Goal: Task Accomplishment & Management: Use online tool/utility

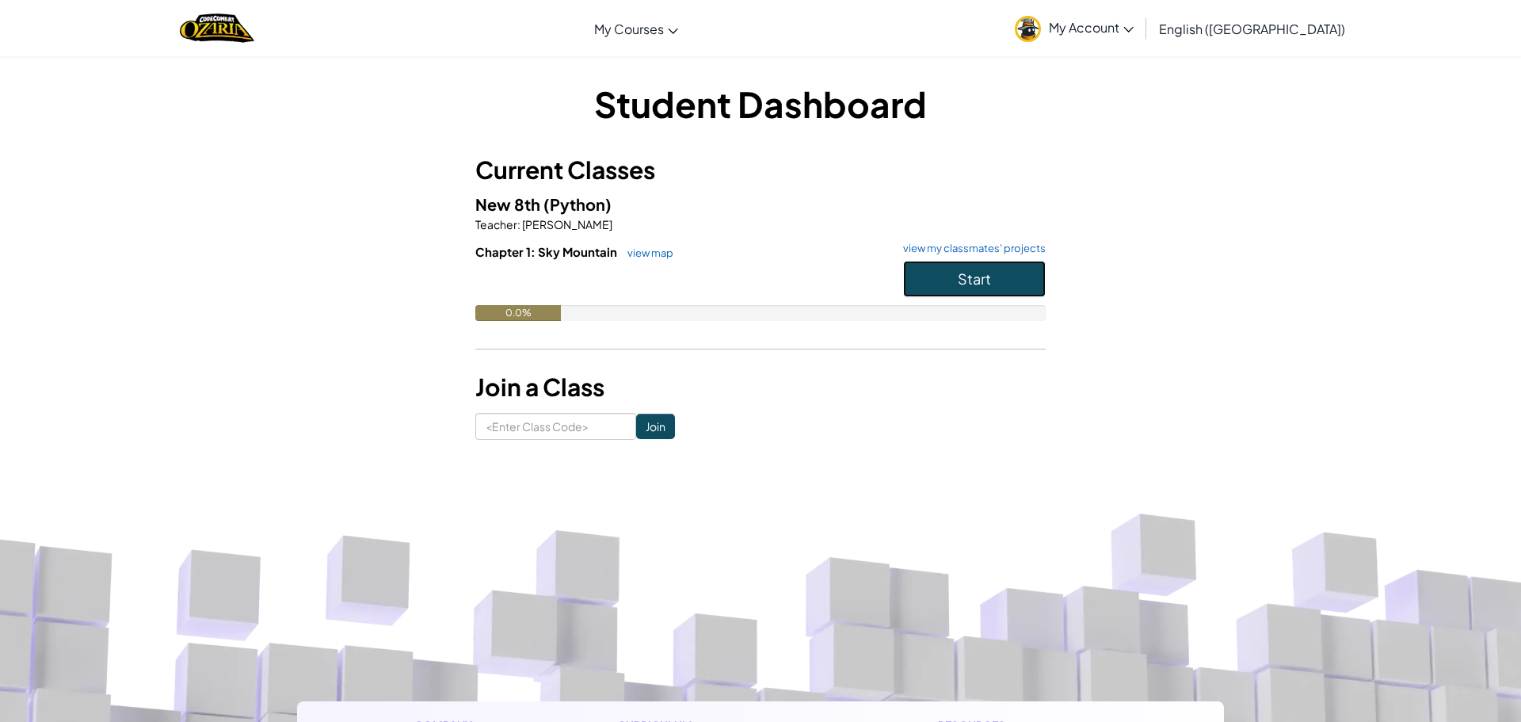
click at [958, 284] on span "Start" at bounding box center [974, 278] width 33 height 18
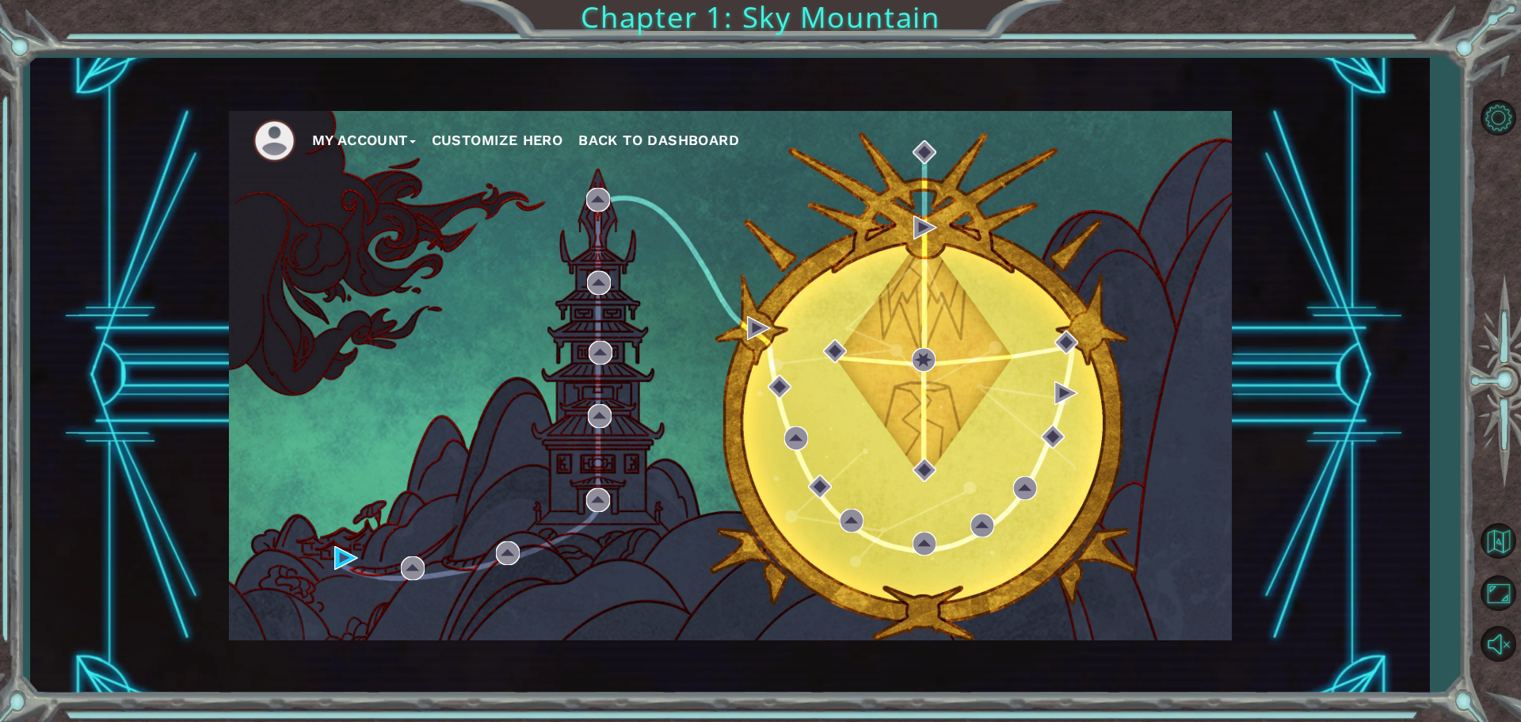
click at [273, 117] on nav "My Account Customize Hero Back to Dashboard" at bounding box center [730, 136] width 1003 height 51
click at [467, 132] on button "Customize Hero" at bounding box center [498, 140] width 132 height 24
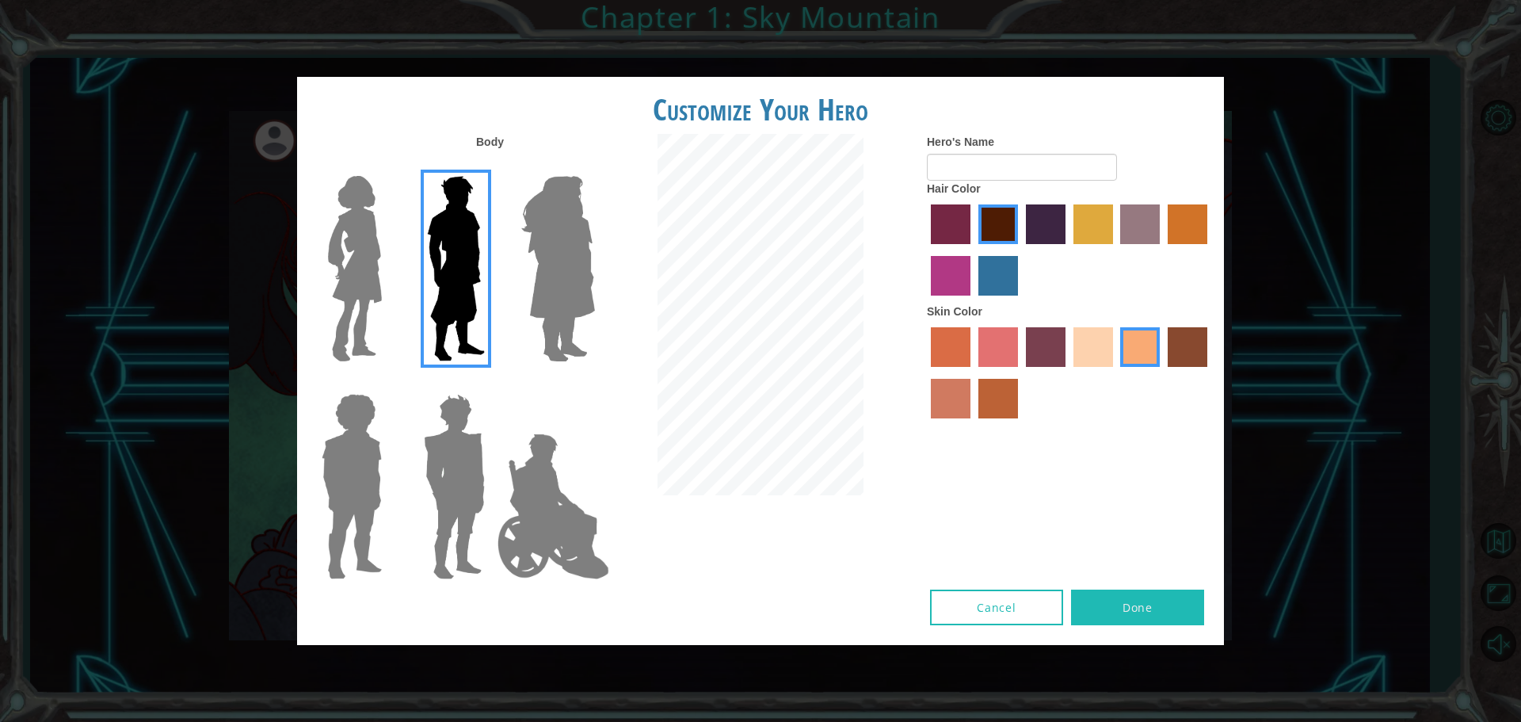
click at [559, 278] on img at bounding box center [558, 269] width 86 height 198
click at [594, 166] on input "Hero Amethyst" at bounding box center [594, 166] width 0 height 0
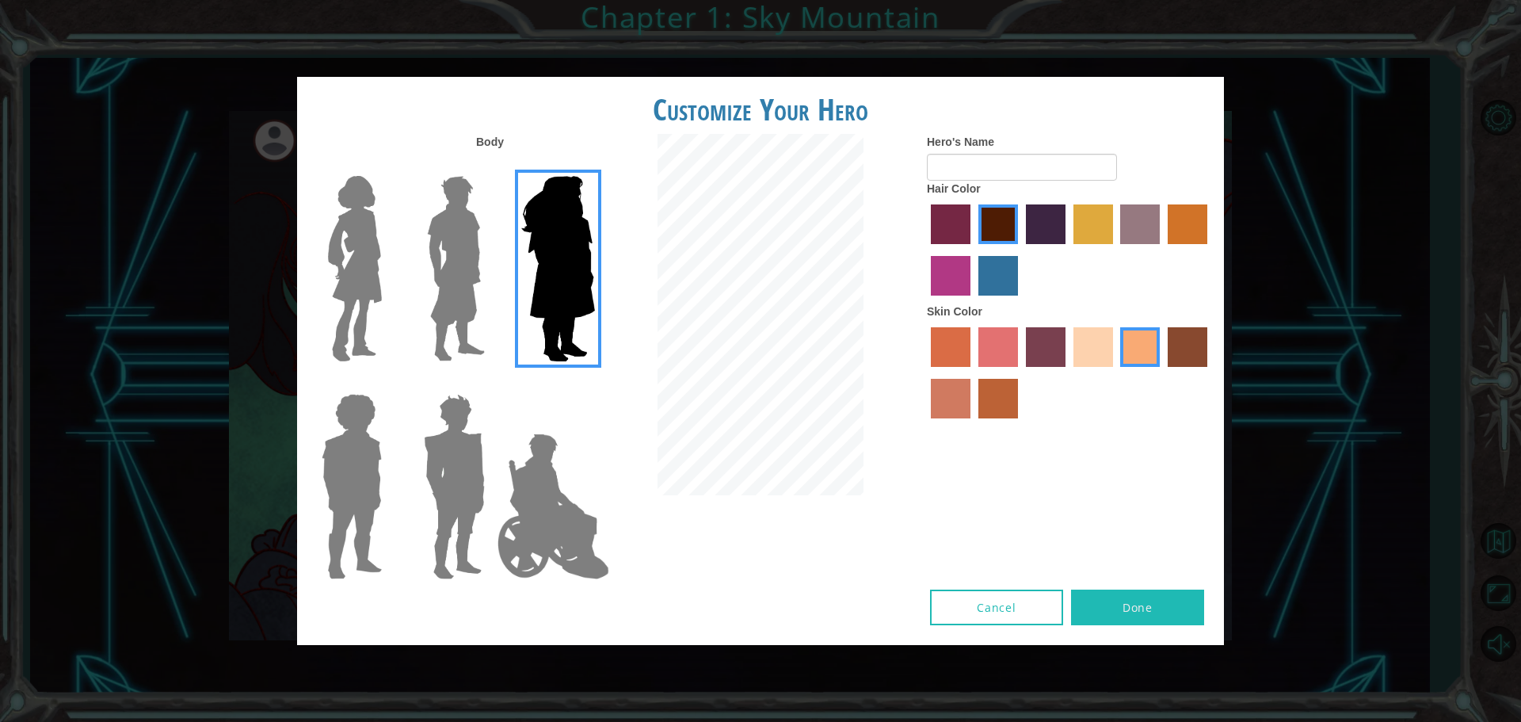
click at [365, 254] on img at bounding box center [355, 269] width 67 height 198
click at [388, 166] on input "Hero Connie" at bounding box center [388, 166] width 0 height 0
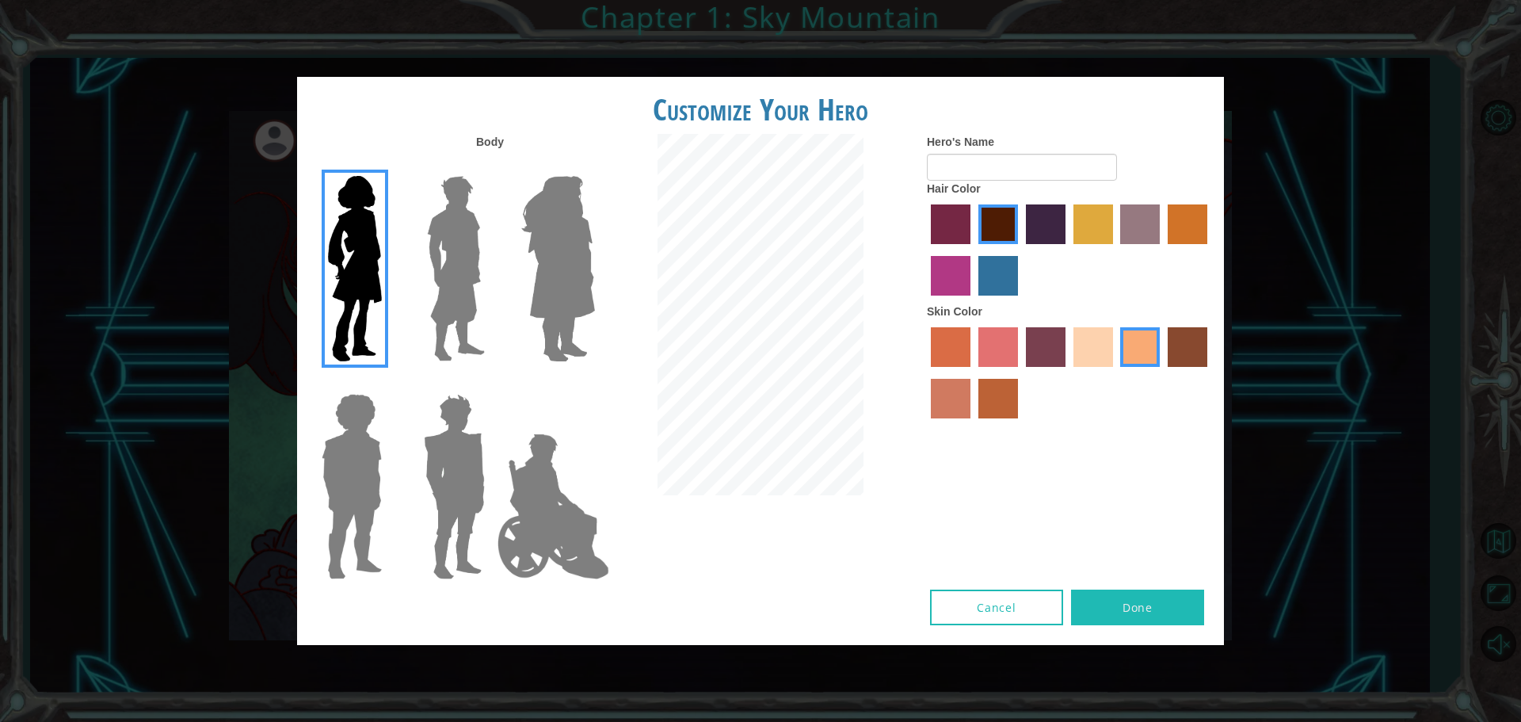
click at [383, 461] on img at bounding box center [351, 486] width 73 height 198
click at [388, 383] on input "Hero Steven" at bounding box center [388, 383] width 0 height 0
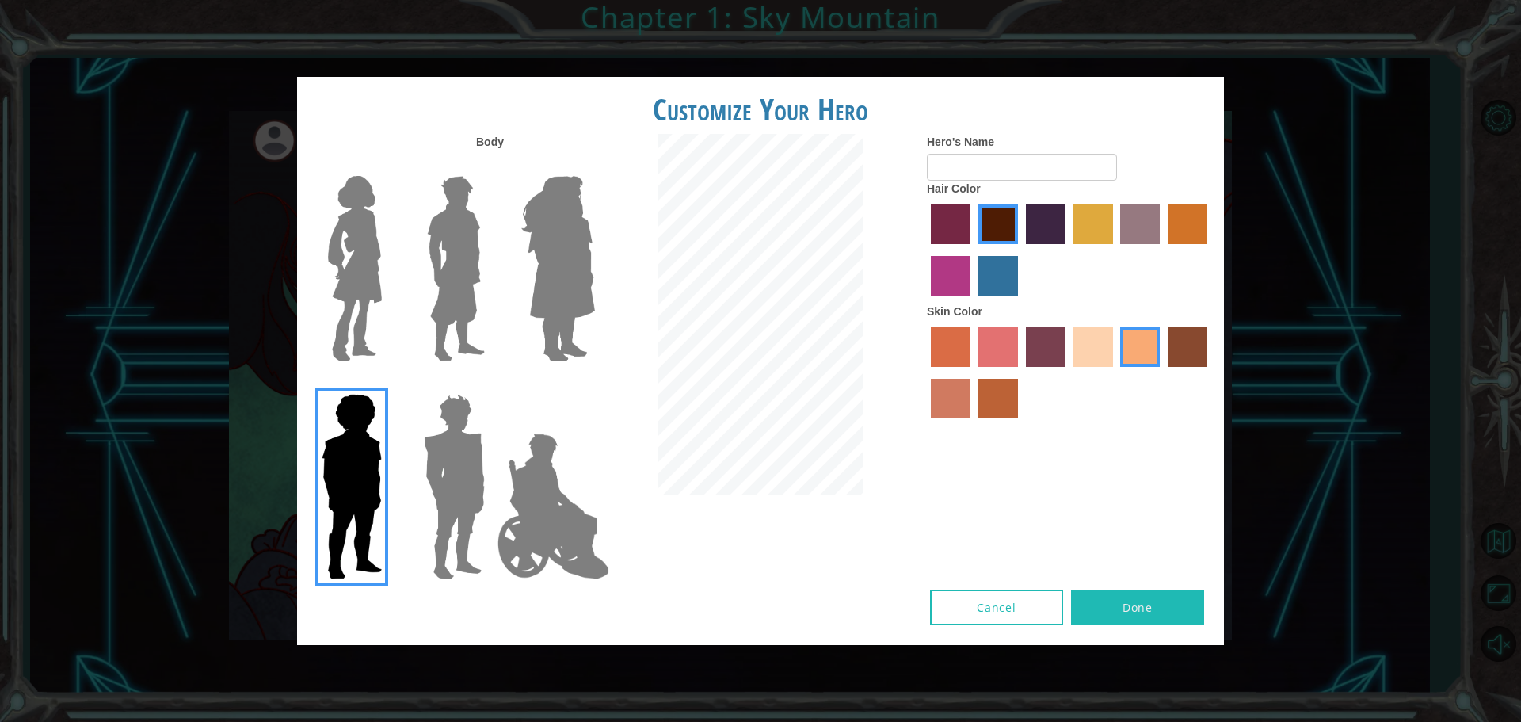
click at [446, 440] on img at bounding box center [455, 486] width 74 height 198
click at [491, 383] on input "Hero Garnet" at bounding box center [491, 383] width 0 height 0
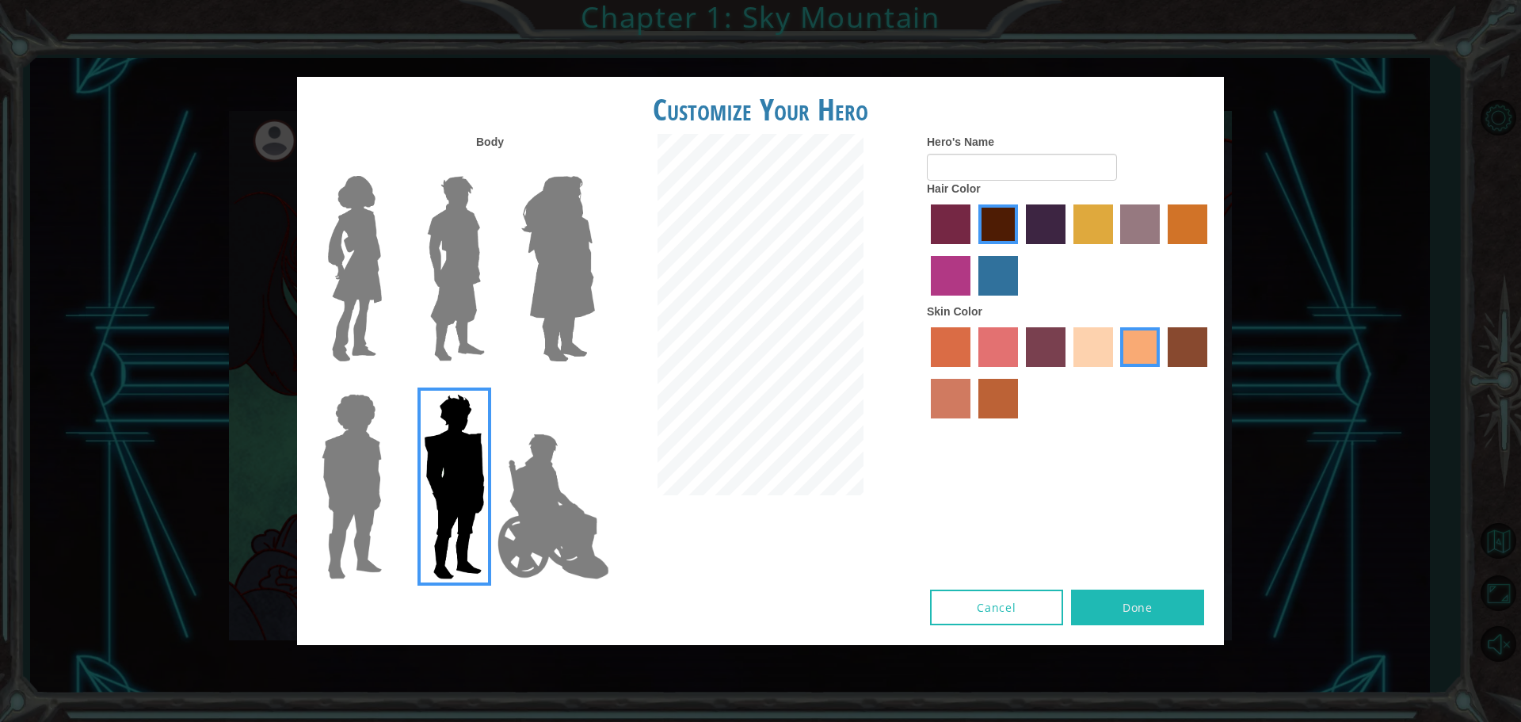
click at [531, 468] on img at bounding box center [553, 506] width 124 height 158
click at [594, 383] on input "Hero Jamie" at bounding box center [594, 383] width 0 height 0
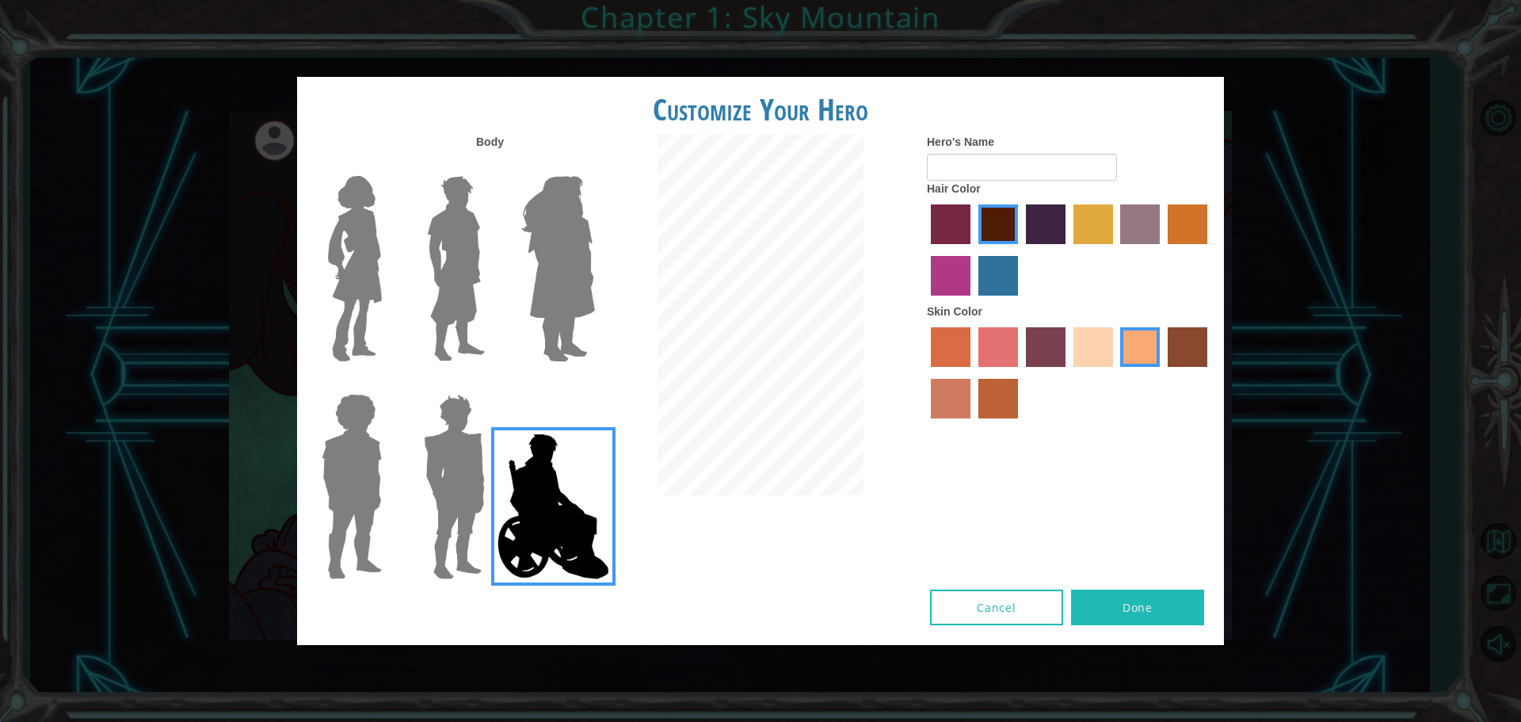
click at [465, 478] on img at bounding box center [455, 486] width 74 height 198
click at [491, 383] on input "Hero Garnet" at bounding box center [491, 383] width 0 height 0
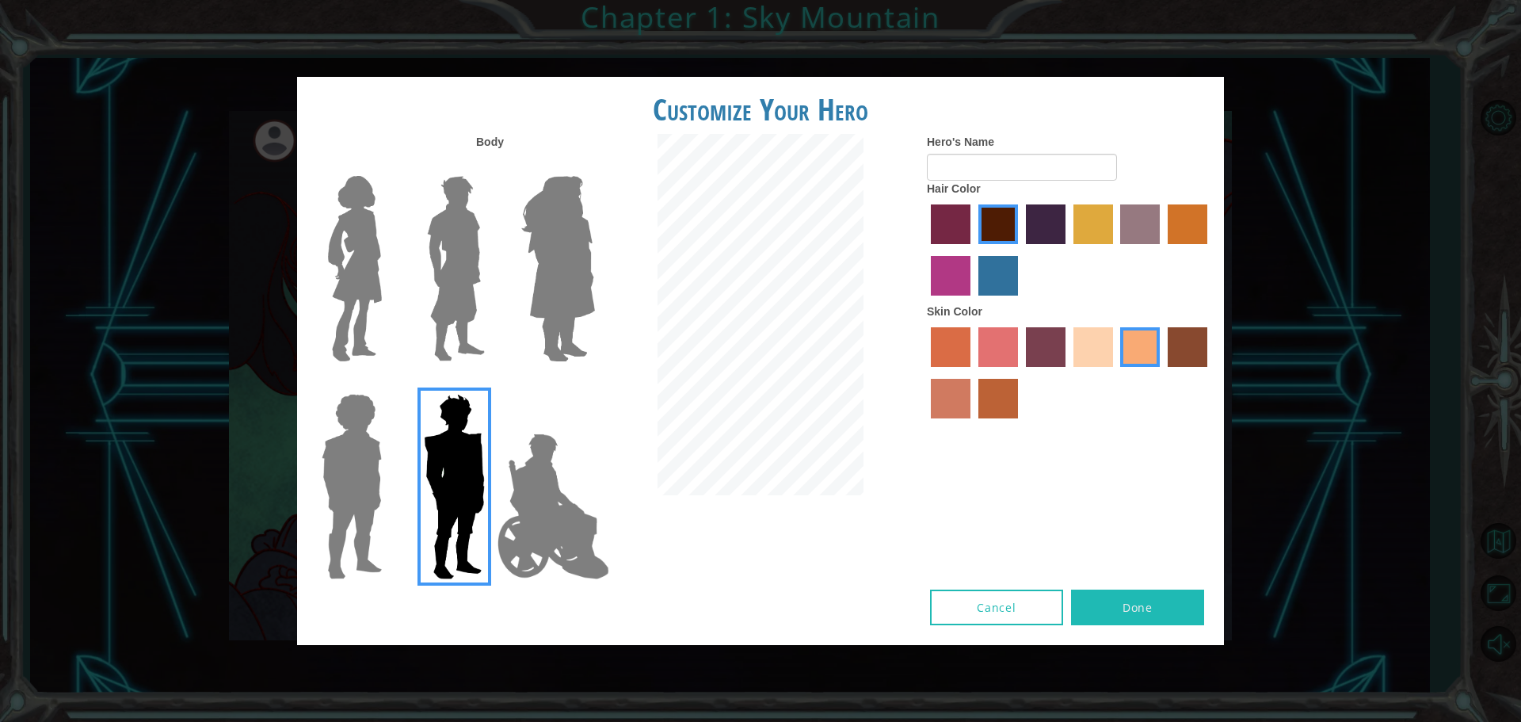
click at [558, 251] on img at bounding box center [558, 269] width 86 height 198
click at [594, 166] on input "Hero Amethyst" at bounding box center [594, 166] width 0 height 0
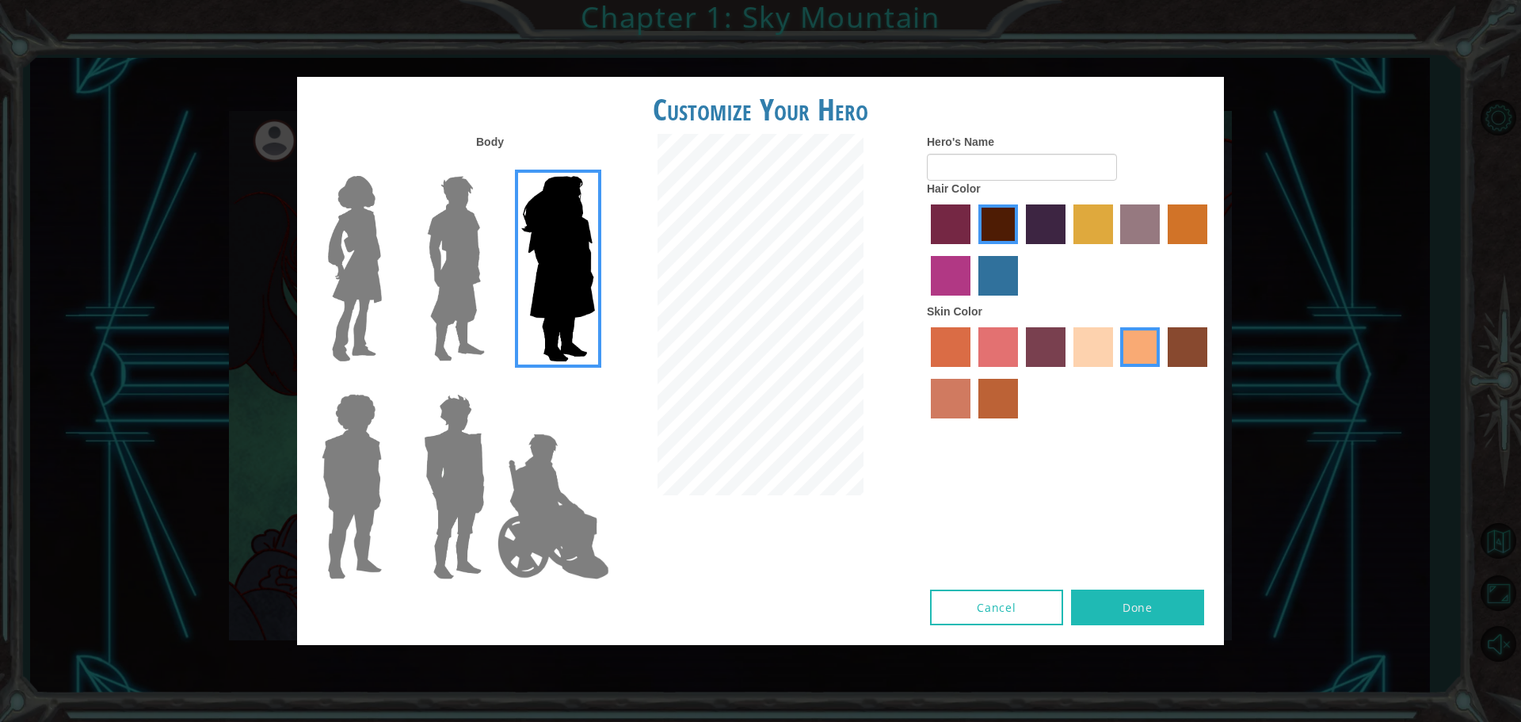
click at [487, 467] on img at bounding box center [455, 486] width 74 height 198
click at [491, 383] on input "Hero Garnet" at bounding box center [491, 383] width 0 height 0
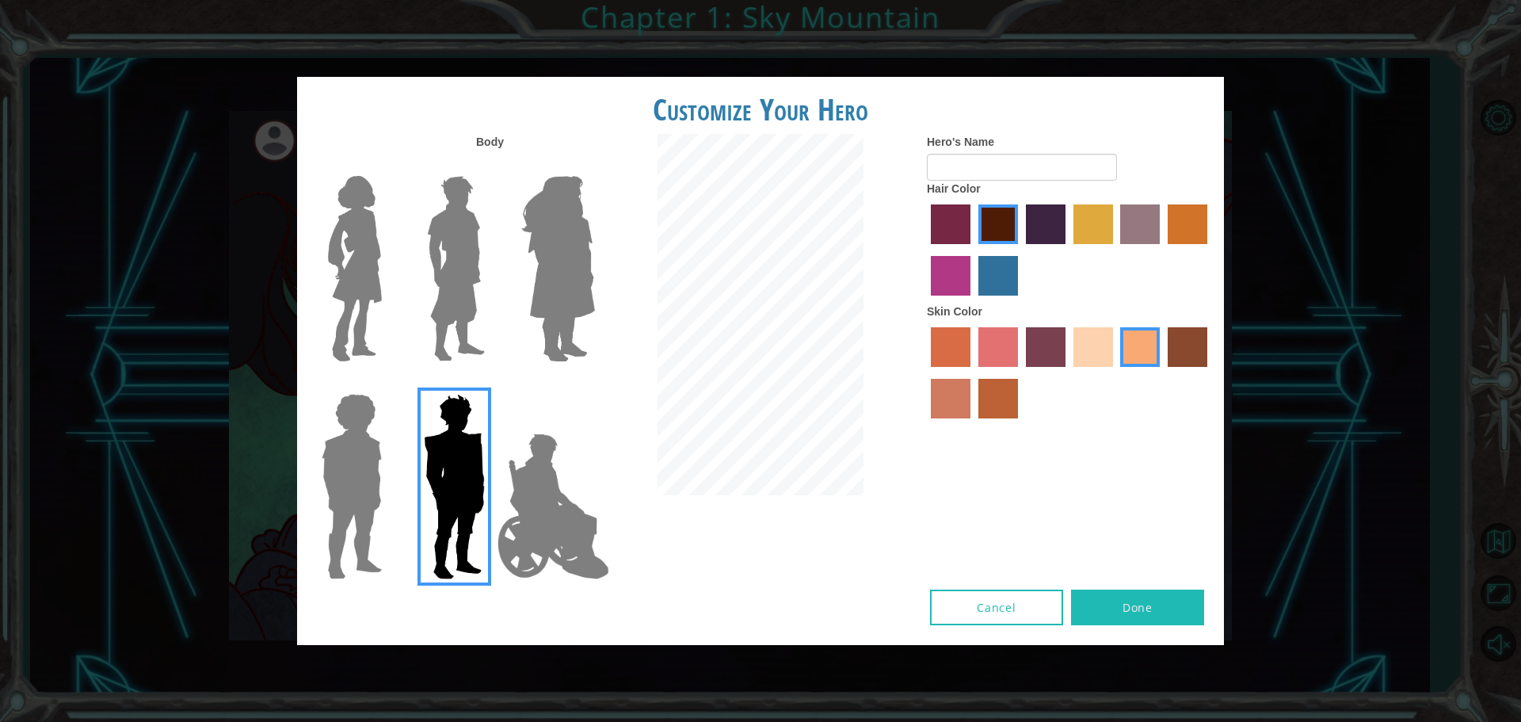
click at [399, 461] on div at bounding box center [348, 481] width 103 height 218
click at [368, 465] on img at bounding box center [351, 486] width 73 height 198
click at [388, 383] on input "Hero Steven" at bounding box center [388, 383] width 0 height 0
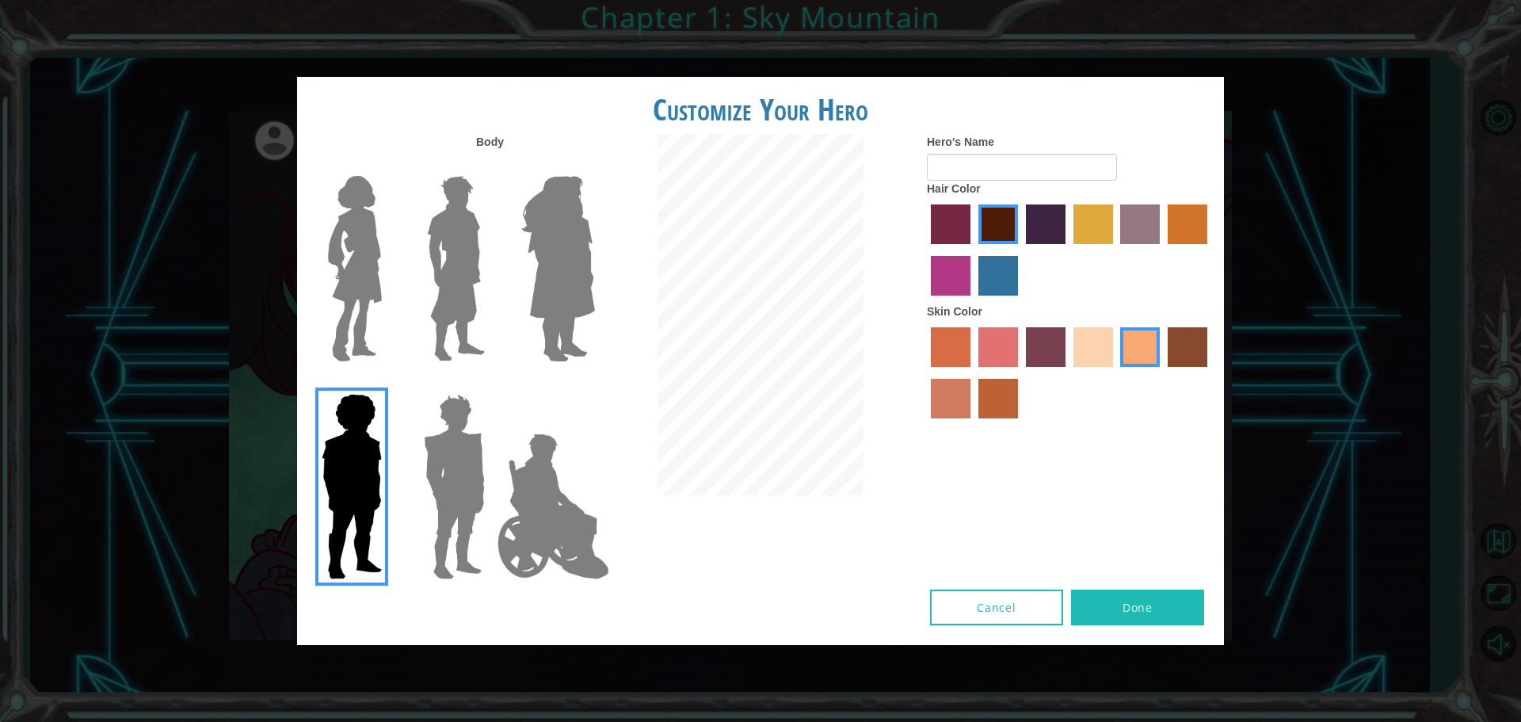
click at [387, 326] on img at bounding box center [355, 269] width 67 height 198
click at [388, 166] on input "Hero Connie" at bounding box center [388, 166] width 0 height 0
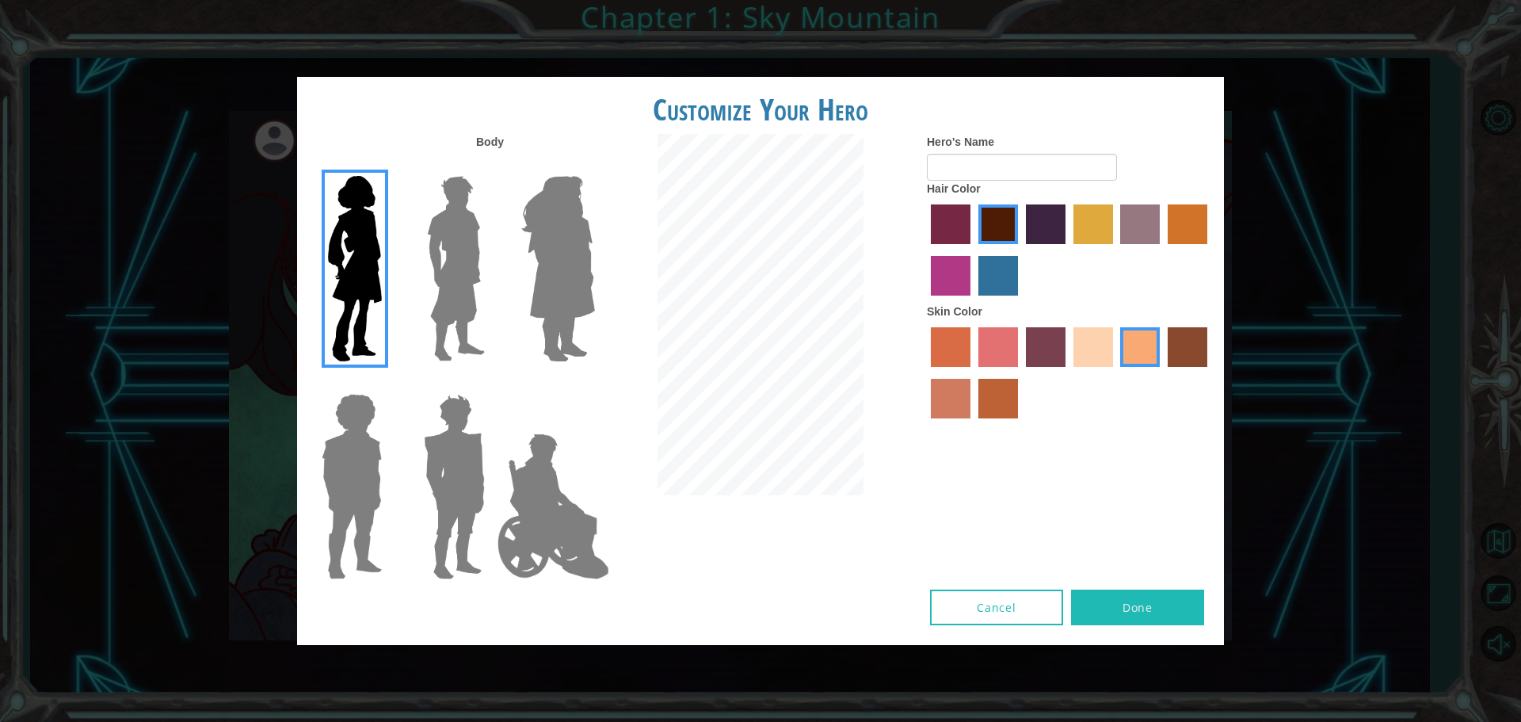
click at [522, 299] on img at bounding box center [558, 269] width 86 height 198
click at [594, 166] on input "Hero Amethyst" at bounding box center [594, 166] width 0 height 0
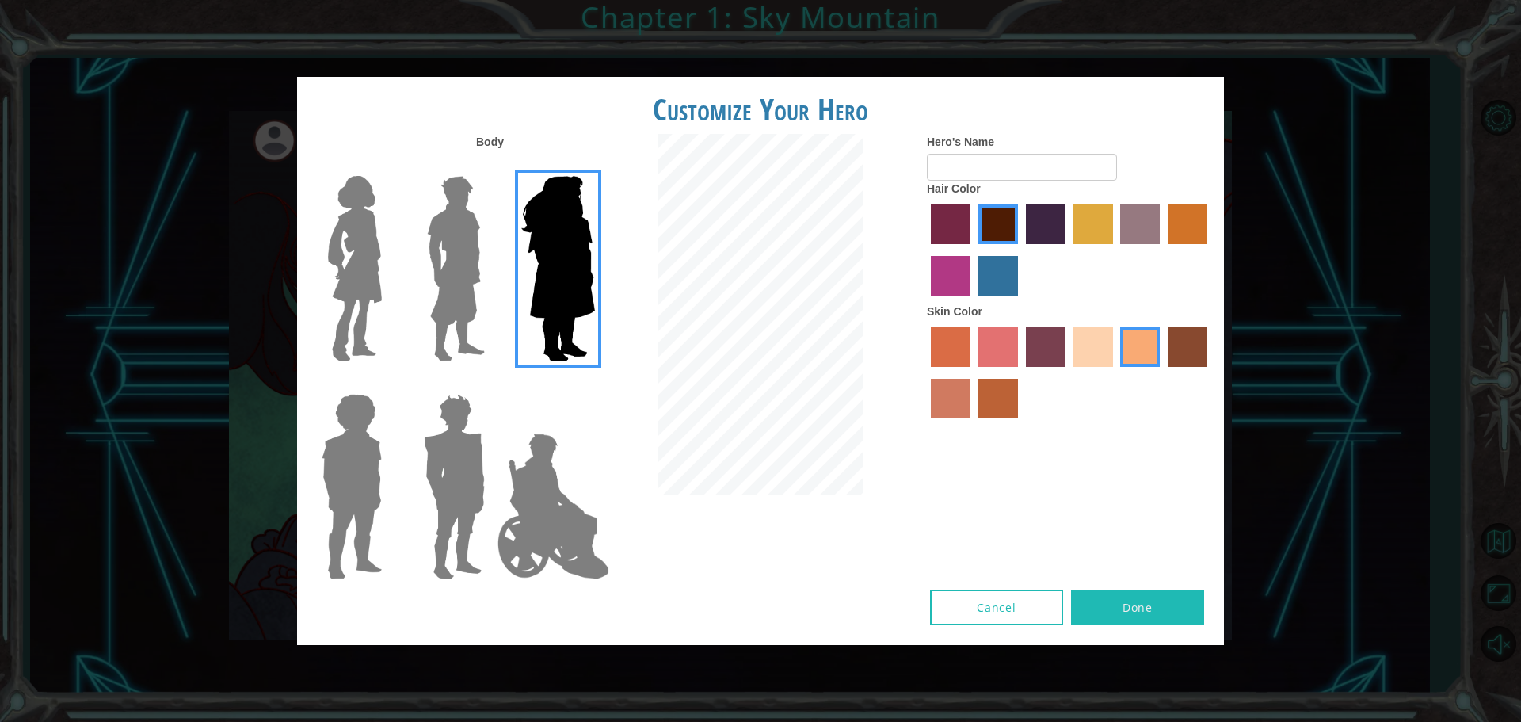
click at [371, 468] on img at bounding box center [351, 486] width 73 height 198
click at [388, 383] on input "Hero Steven" at bounding box center [388, 383] width 0 height 0
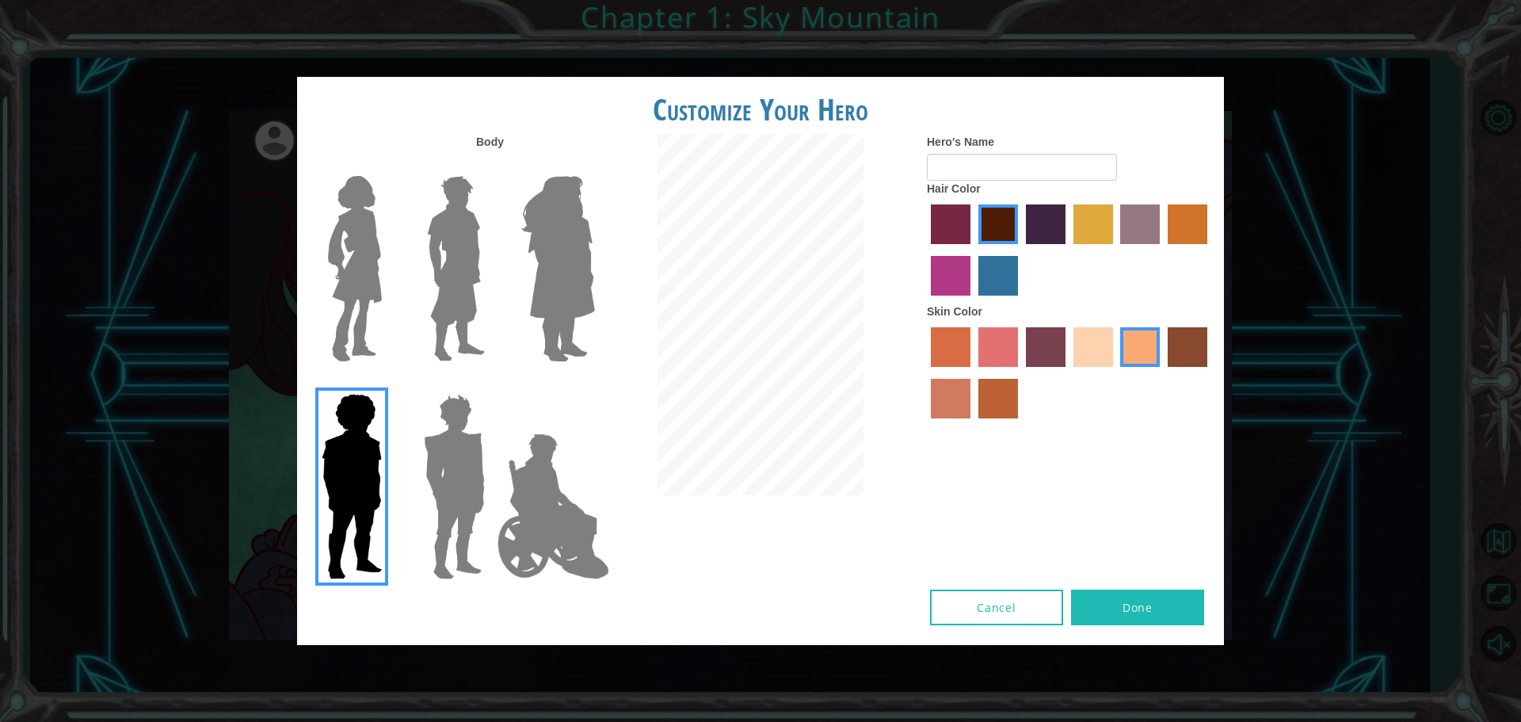
click at [498, 507] on img at bounding box center [553, 506] width 124 height 158
click at [594, 383] on input "Hero Jamie" at bounding box center [594, 383] width 0 height 0
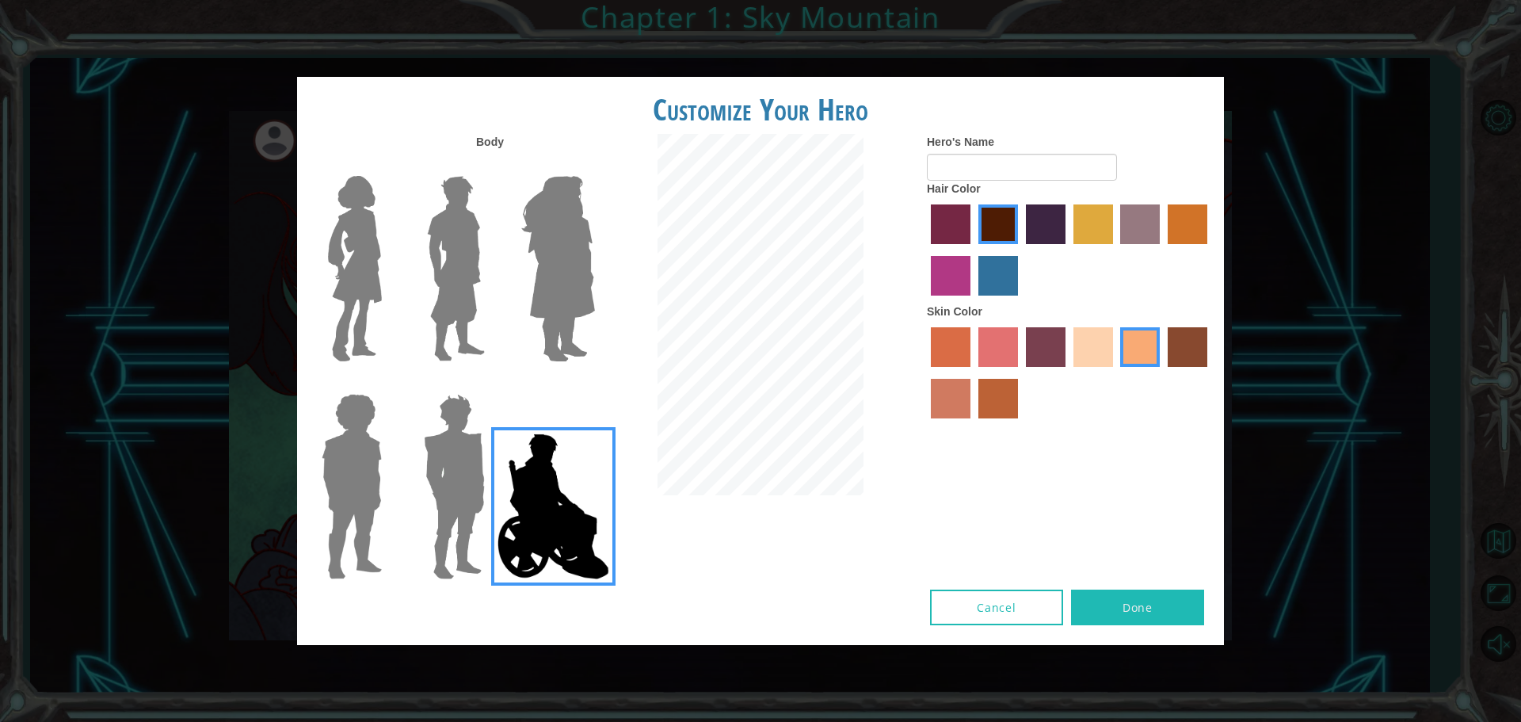
click at [475, 493] on img at bounding box center [455, 486] width 74 height 198
click at [491, 383] on input "Hero Garnet" at bounding box center [491, 383] width 0 height 0
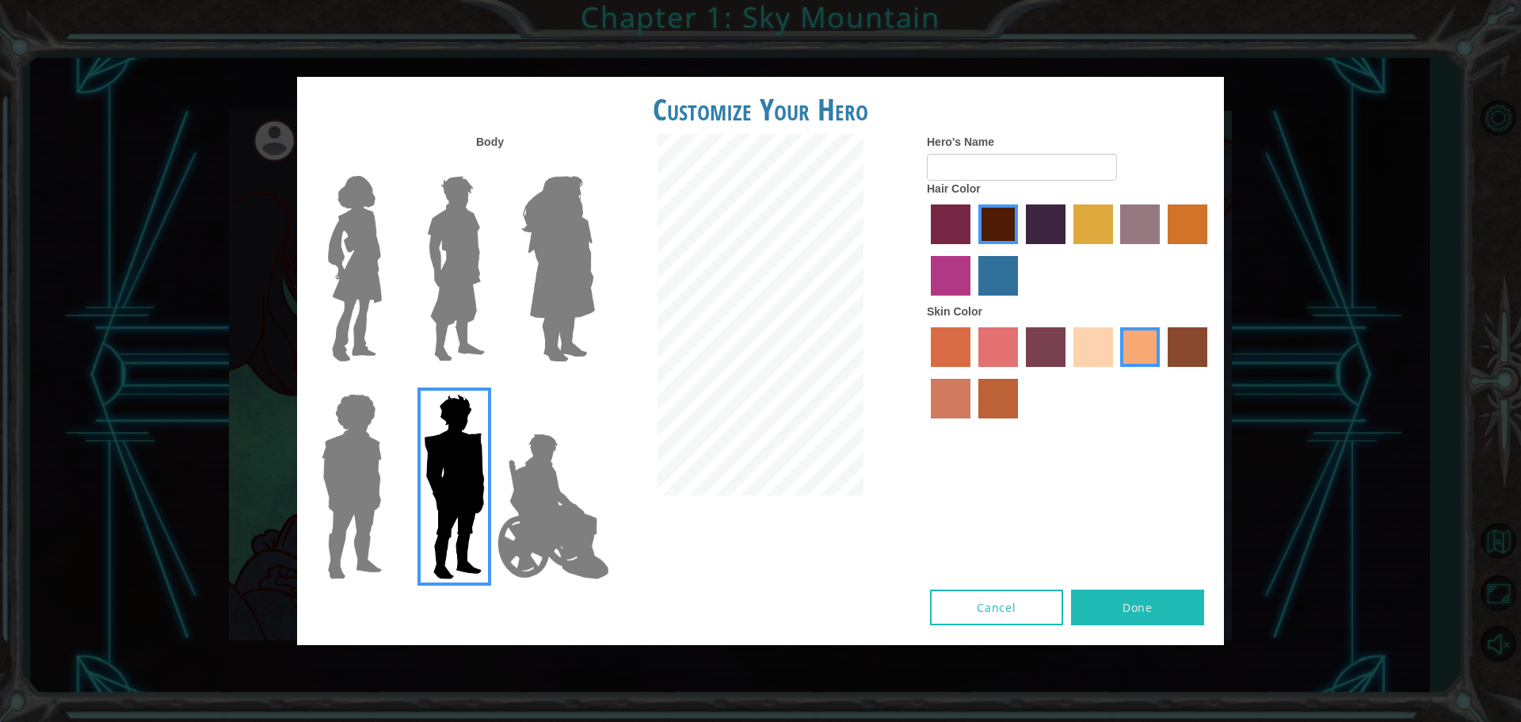
click at [456, 274] on img at bounding box center [456, 269] width 71 height 198
click at [491, 166] on input "Hero Lars" at bounding box center [491, 166] width 0 height 0
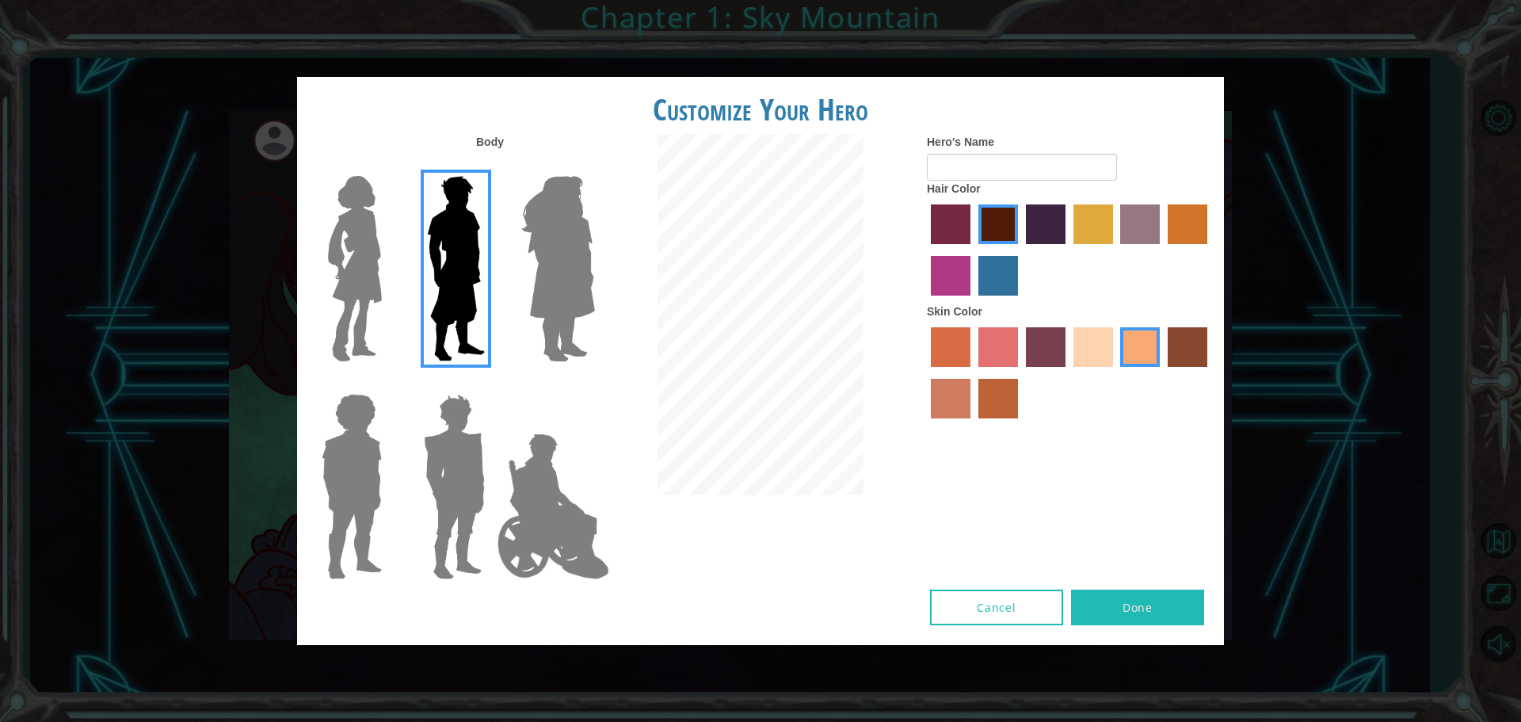
click at [409, 487] on div at bounding box center [451, 481] width 103 height 218
click at [442, 483] on img at bounding box center [455, 486] width 74 height 198
click at [491, 383] on input "Hero Garnet" at bounding box center [491, 383] width 0 height 0
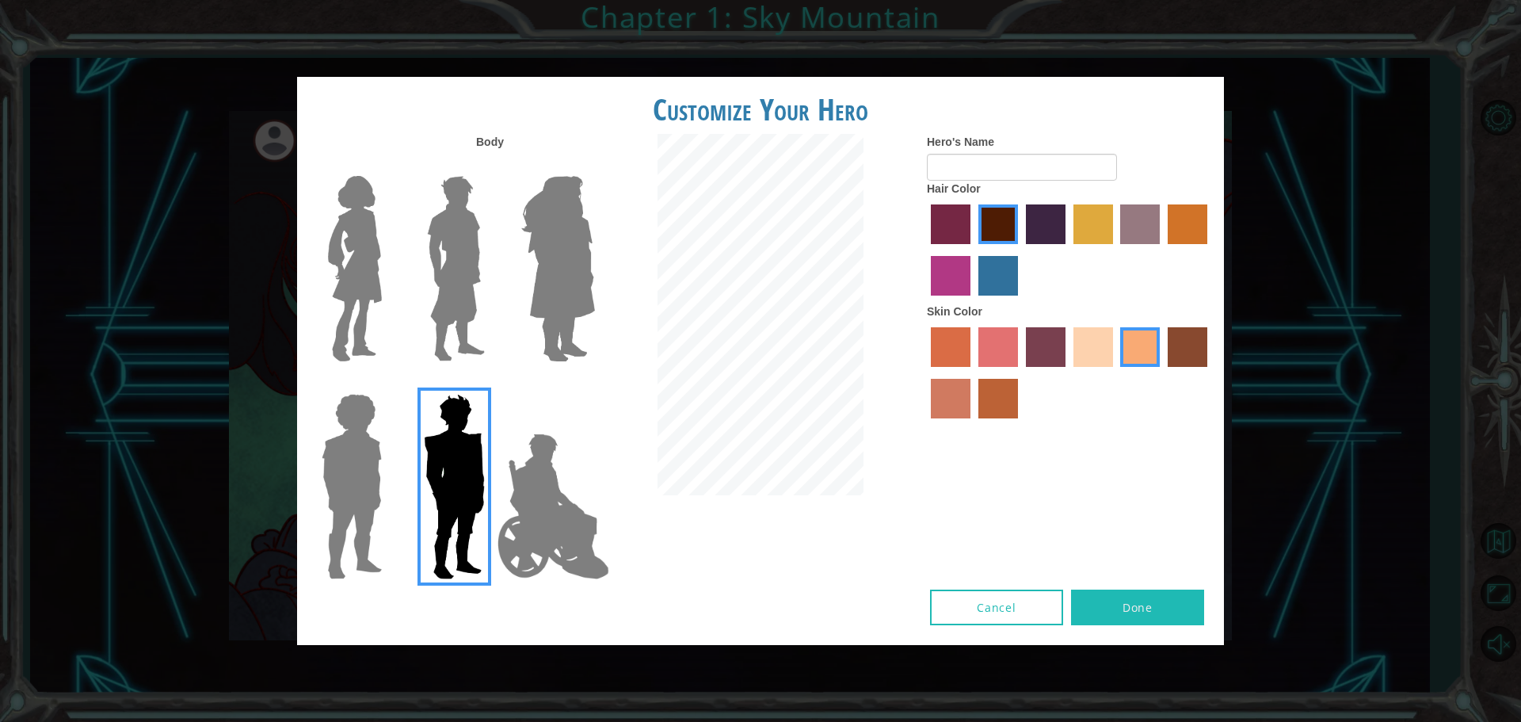
click at [577, 325] on img at bounding box center [558, 269] width 86 height 198
click at [594, 166] on input "Hero Amethyst" at bounding box center [594, 166] width 0 height 0
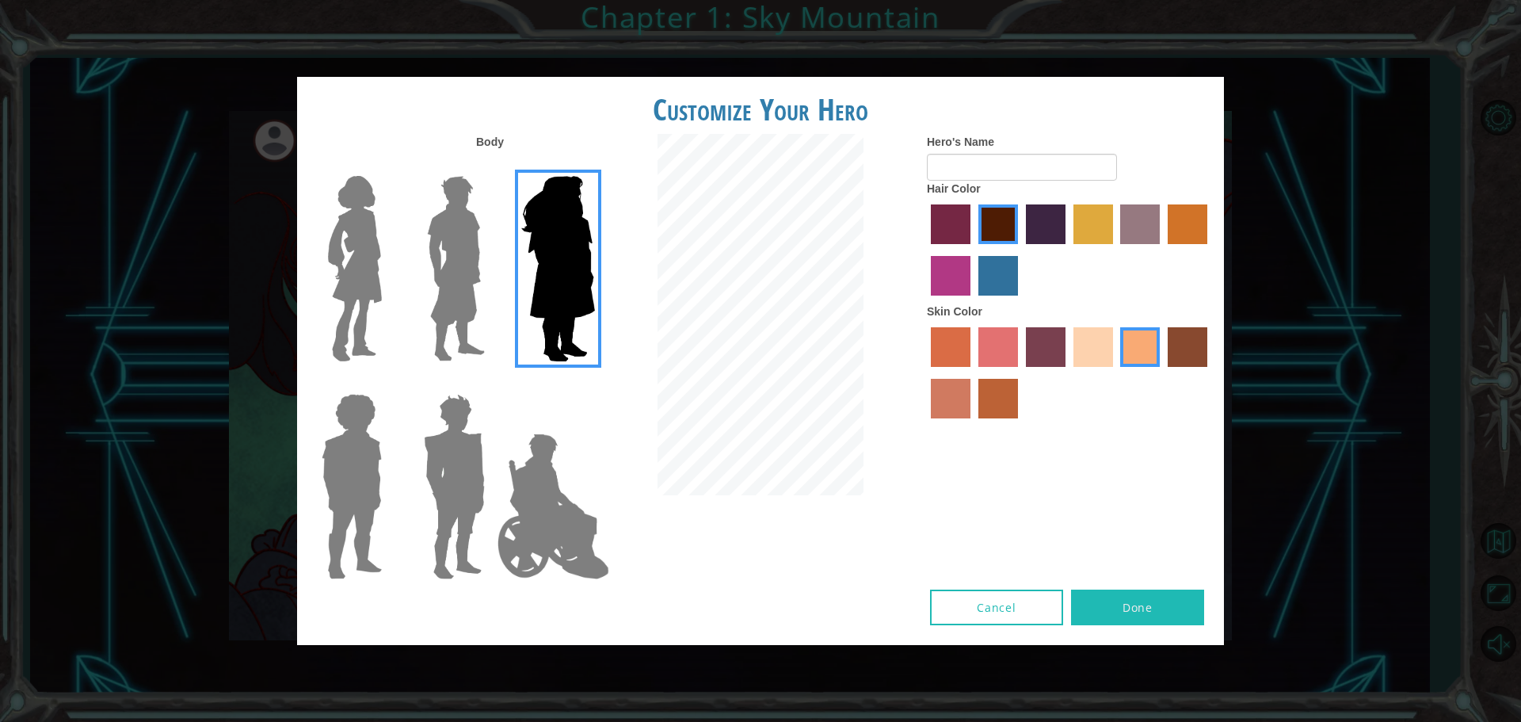
click at [572, 469] on img at bounding box center [553, 506] width 124 height 158
click at [594, 383] on input "Hero Jamie" at bounding box center [594, 383] width 0 height 0
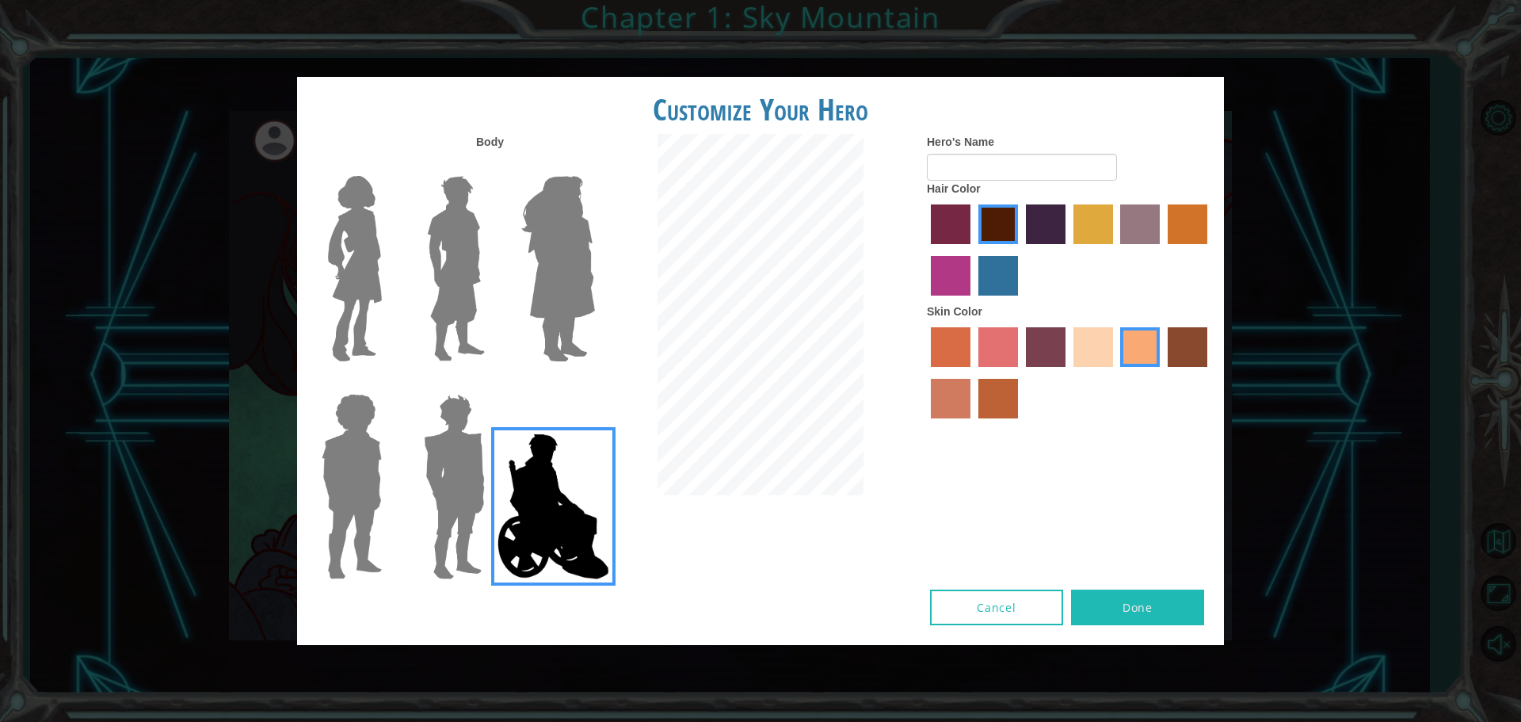
click at [349, 336] on img at bounding box center [355, 269] width 67 height 198
click at [388, 166] on input "Hero Connie" at bounding box center [388, 166] width 0 height 0
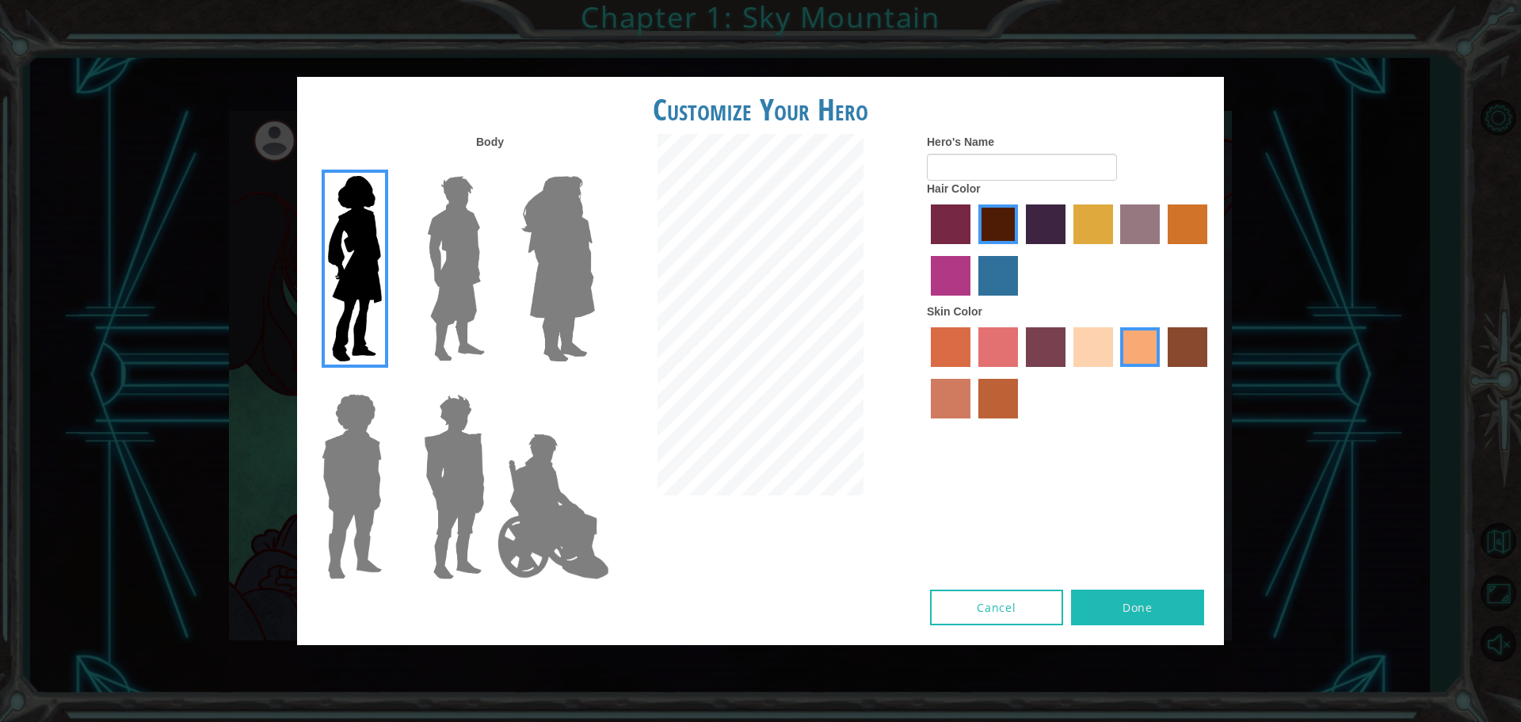
click at [299, 487] on div at bounding box center [348, 481] width 103 height 218
click at [337, 499] on img at bounding box center [351, 486] width 73 height 198
click at [388, 383] on input "Hero Steven" at bounding box center [388, 383] width 0 height 0
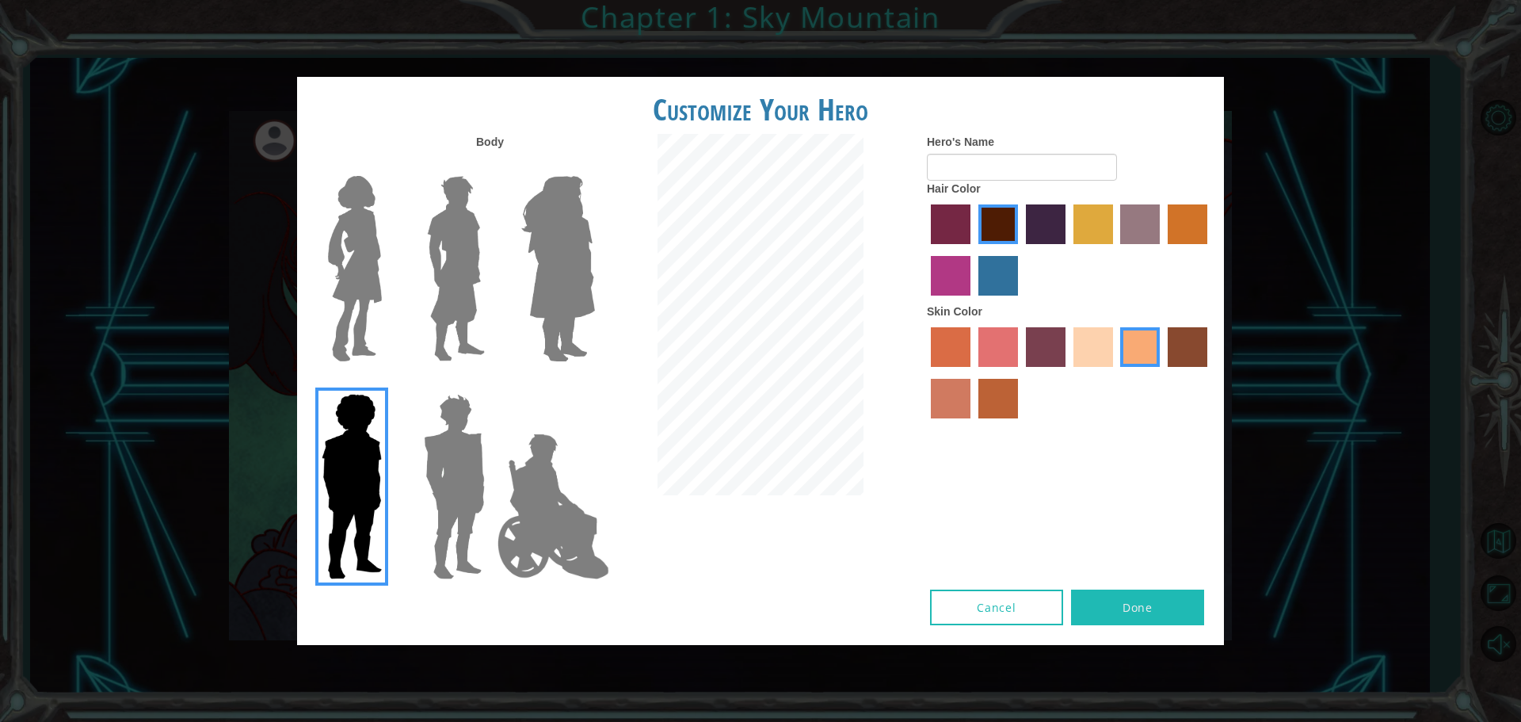
click at [437, 505] on img at bounding box center [455, 486] width 74 height 198
click at [491, 383] on input "Hero Garnet" at bounding box center [491, 383] width 0 height 0
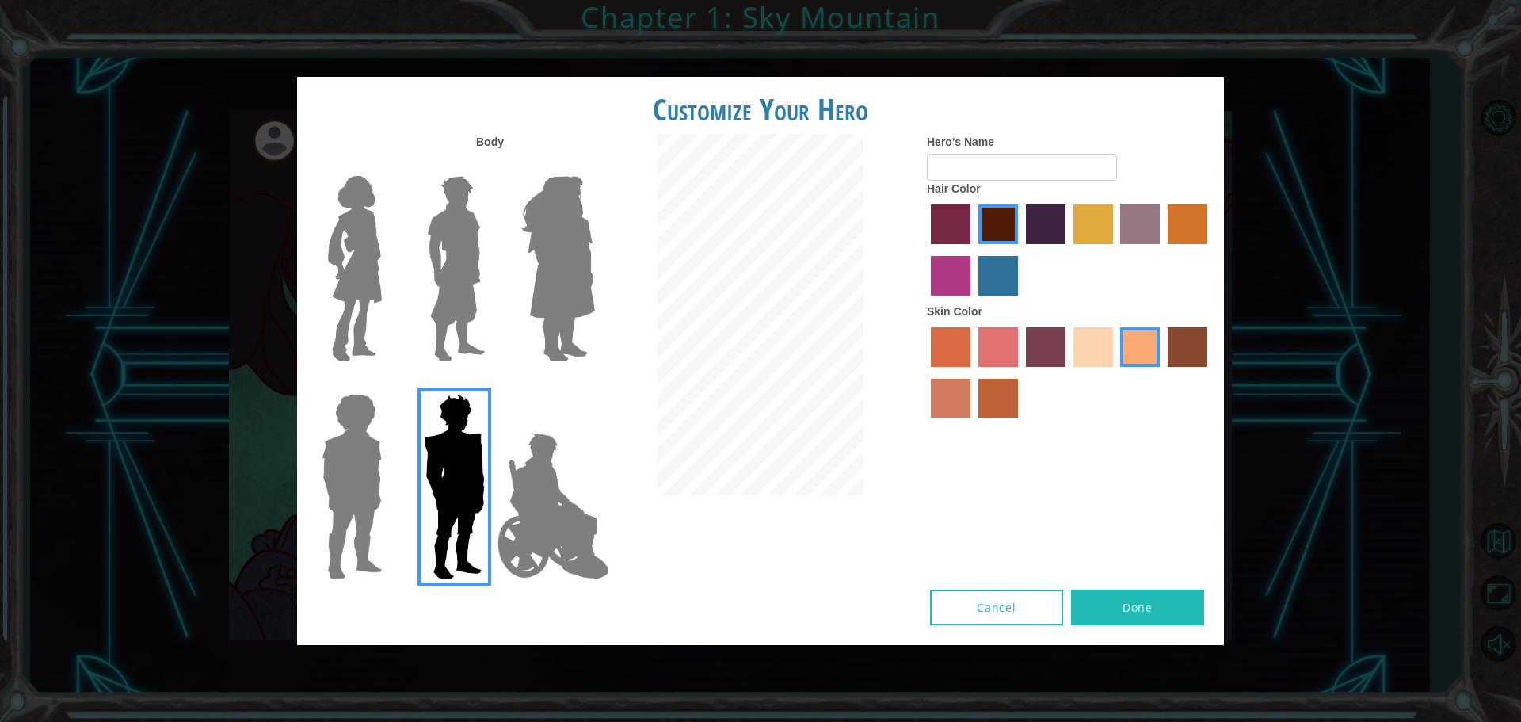
click at [565, 309] on img at bounding box center [558, 269] width 86 height 198
click at [594, 166] on input "Hero Amethyst" at bounding box center [594, 166] width 0 height 0
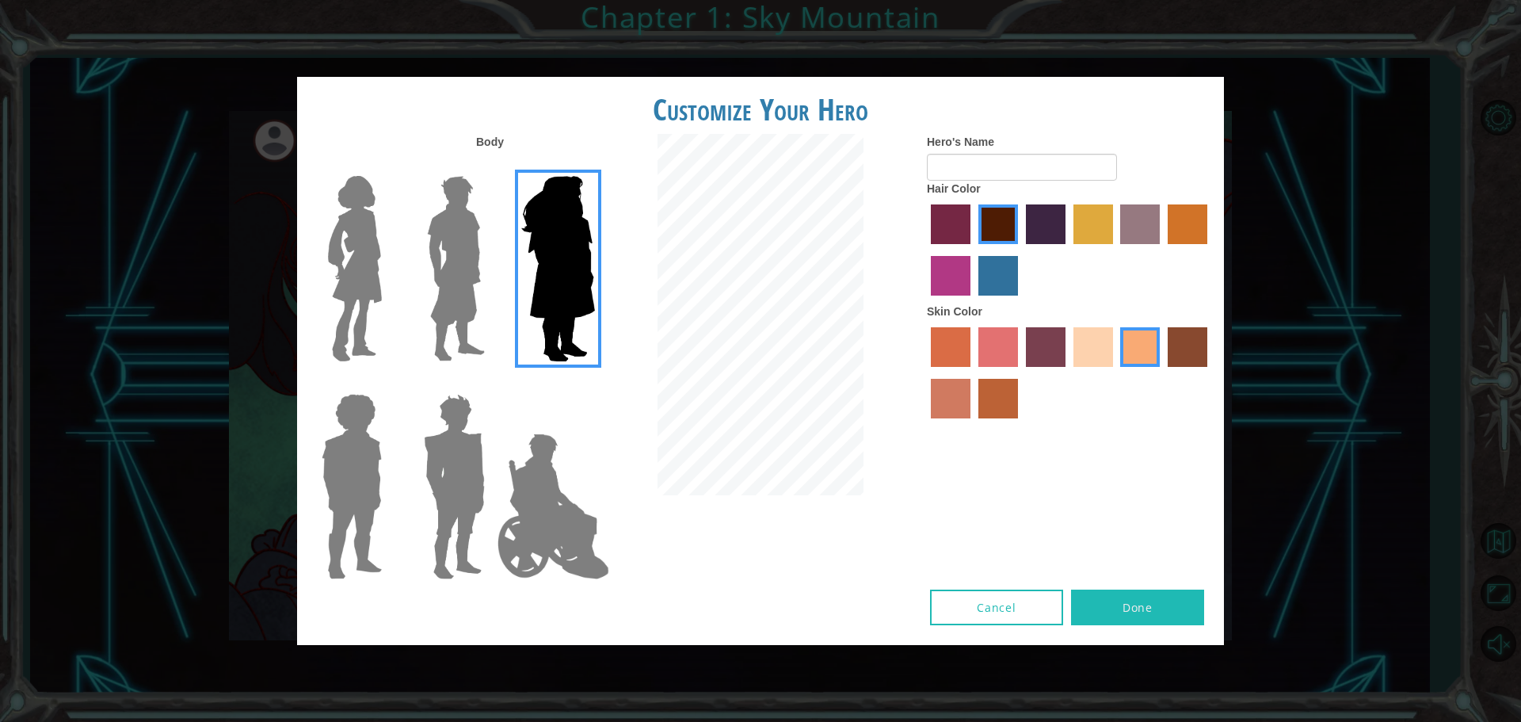
click at [1048, 226] on label "hot purple hair color" at bounding box center [1046, 224] width 40 height 40
click at [1020, 250] on input "hot purple hair color" at bounding box center [1020, 250] width 0 height 0
click at [1148, 231] on label "bazaar hair color" at bounding box center [1140, 224] width 40 height 40
click at [1116, 250] on input "bazaar hair color" at bounding box center [1116, 250] width 0 height 0
click at [992, 278] on label "lachmara hair color" at bounding box center [998, 276] width 40 height 40
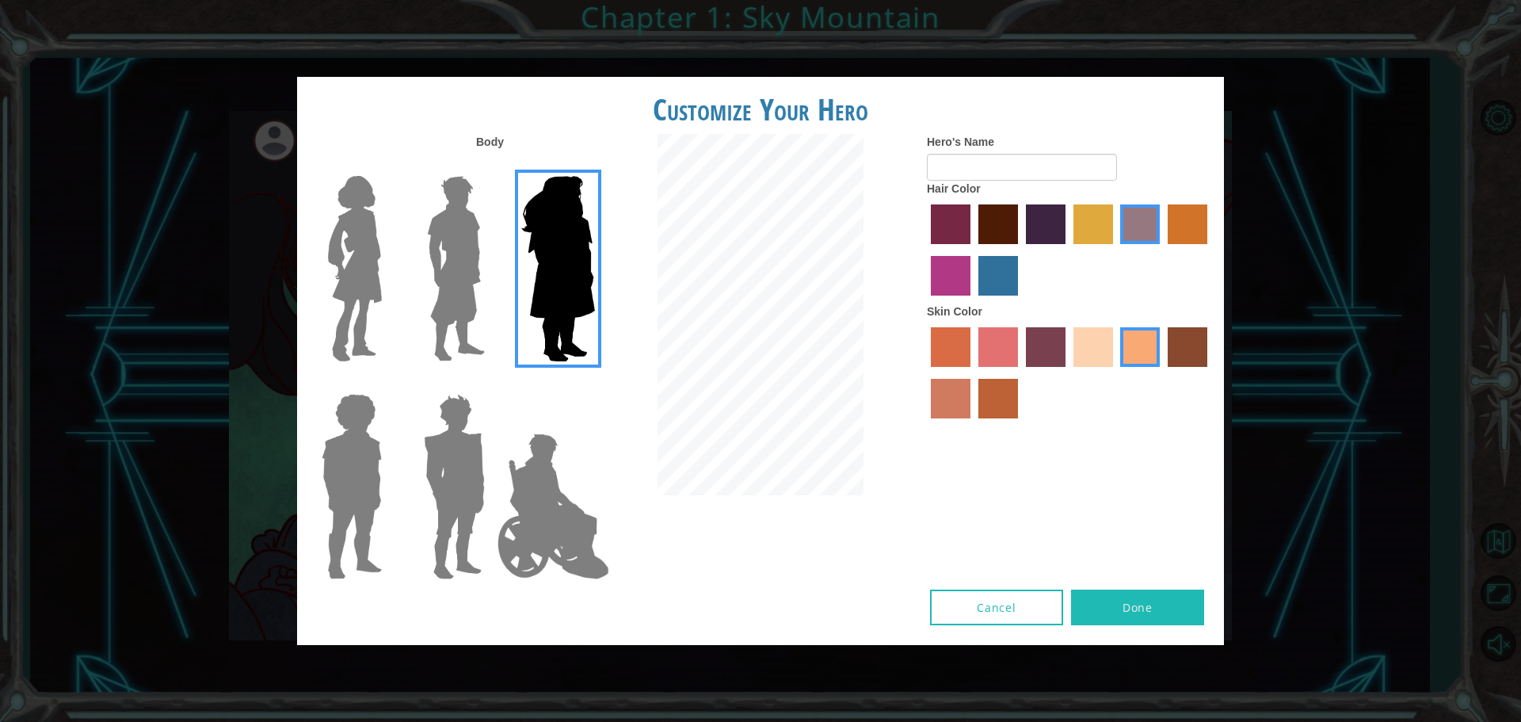
click at [973, 301] on input "lachmara hair color" at bounding box center [973, 301] width 0 height 0
click at [1135, 212] on label "bazaar hair color" at bounding box center [1140, 224] width 40 height 40
click at [1116, 250] on input "bazaar hair color" at bounding box center [1116, 250] width 0 height 0
click at [1089, 350] on label "sandy beach skin color" at bounding box center [1094, 347] width 40 height 40
click at [1068, 372] on input "sandy beach skin color" at bounding box center [1068, 372] width 0 height 0
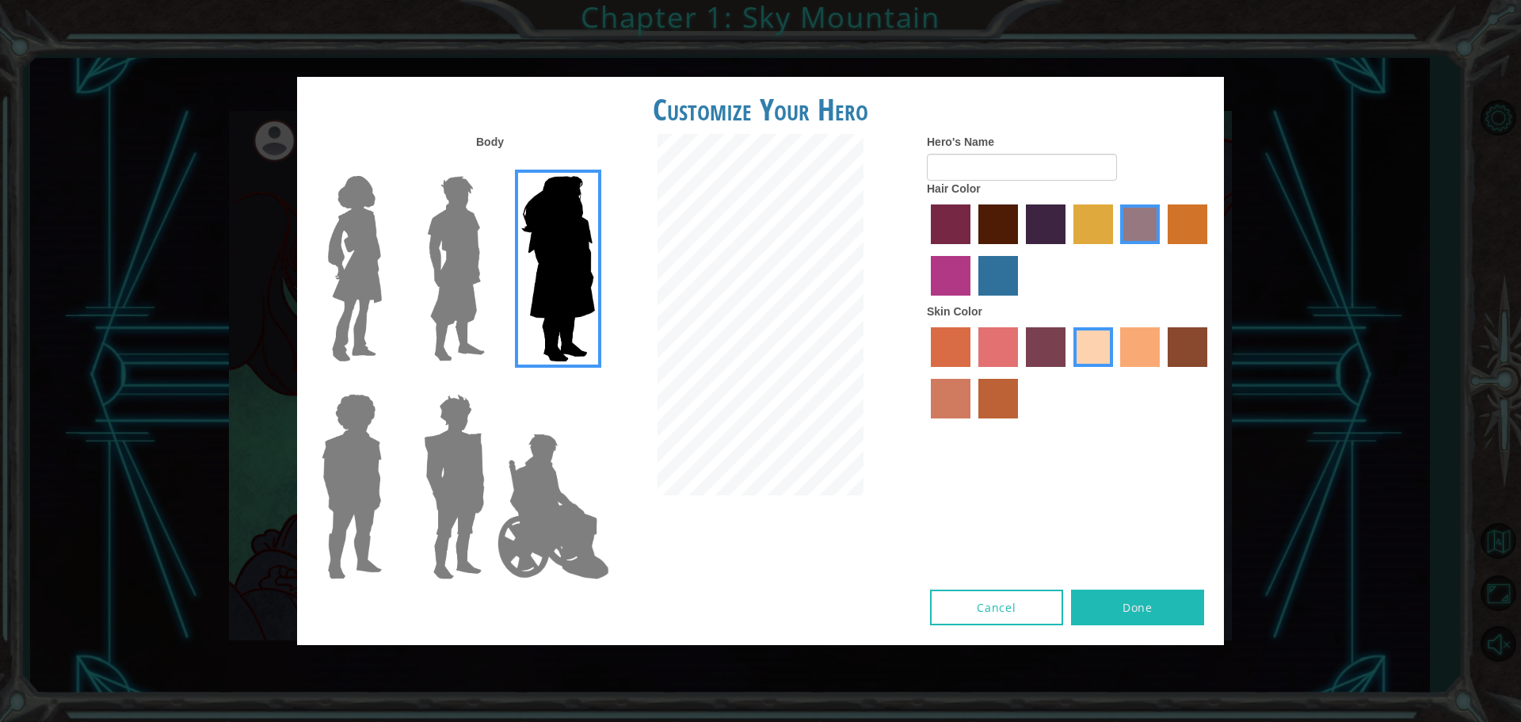
click at [978, 230] on label "maroon hair color" at bounding box center [998, 224] width 40 height 40
click at [973, 250] on input "maroon hair color" at bounding box center [973, 250] width 0 height 0
click at [945, 230] on label "paprika hair color" at bounding box center [951, 224] width 40 height 40
click at [925, 250] on input "paprika hair color" at bounding box center [925, 250] width 0 height 0
click at [970, 273] on label "medium red violet hair color" at bounding box center [951, 276] width 40 height 40
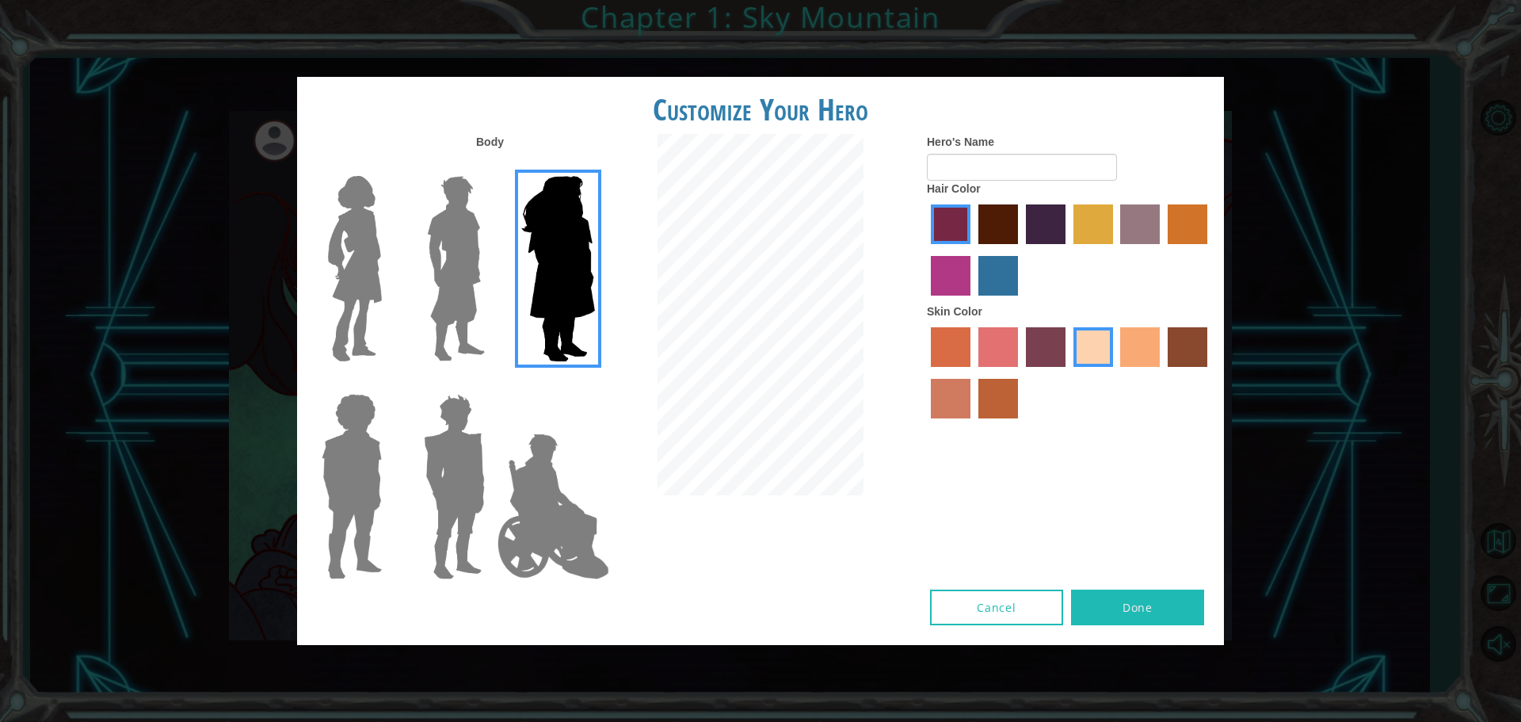
click at [1210, 250] on input "medium red violet hair color" at bounding box center [1210, 250] width 0 height 0
click at [990, 276] on label "lachmara hair color" at bounding box center [998, 276] width 40 height 40
click at [973, 301] on input "lachmara hair color" at bounding box center [973, 301] width 0 height 0
click at [1002, 350] on label "froly skin color" at bounding box center [998, 347] width 40 height 40
click at [973, 372] on input "froly skin color" at bounding box center [973, 372] width 0 height 0
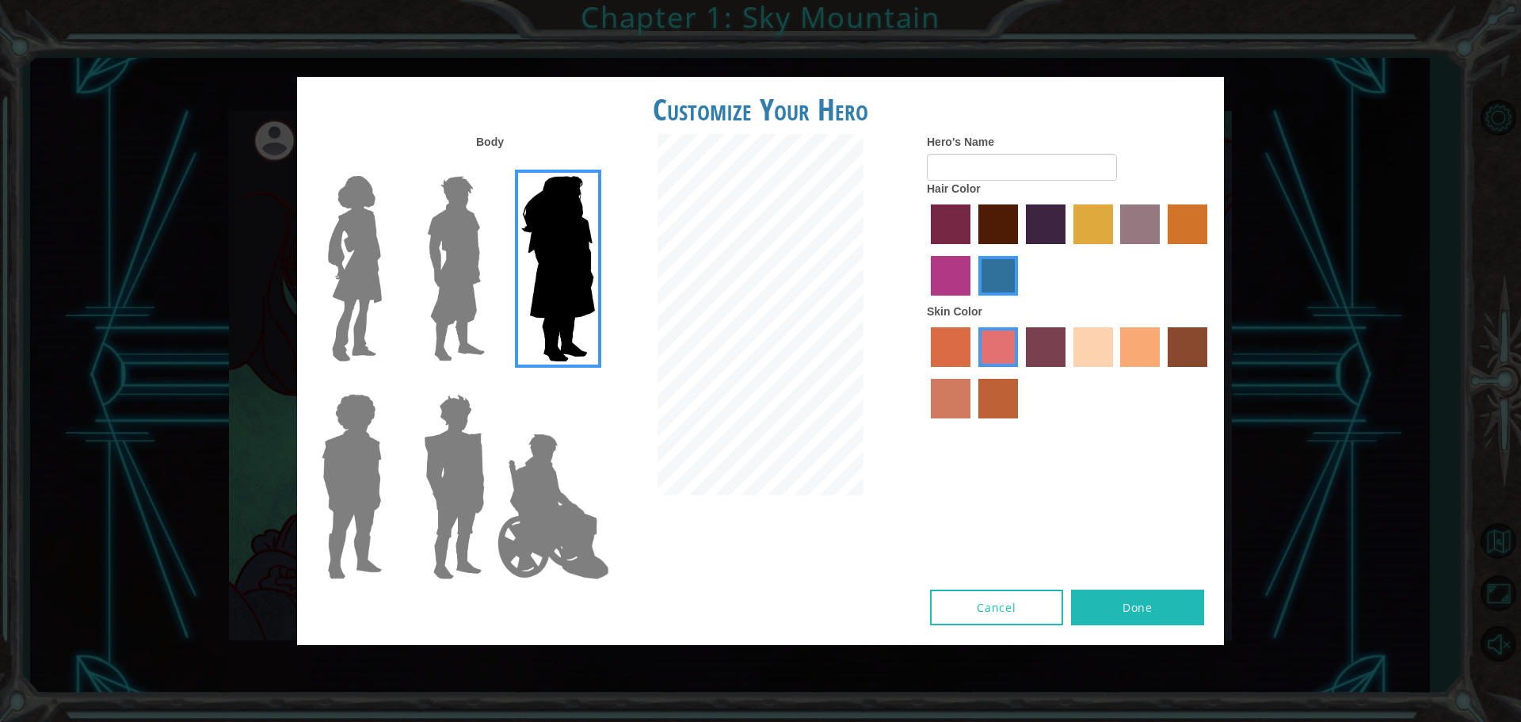
click at [1182, 347] on label "karma skin color" at bounding box center [1188, 347] width 40 height 40
click at [1162, 372] on input "karma skin color" at bounding box center [1162, 372] width 0 height 0
click at [1096, 345] on label "sandy beach skin color" at bounding box center [1094, 347] width 40 height 40
click at [1068, 372] on input "sandy beach skin color" at bounding box center [1068, 372] width 0 height 0
click at [571, 493] on img at bounding box center [553, 506] width 124 height 158
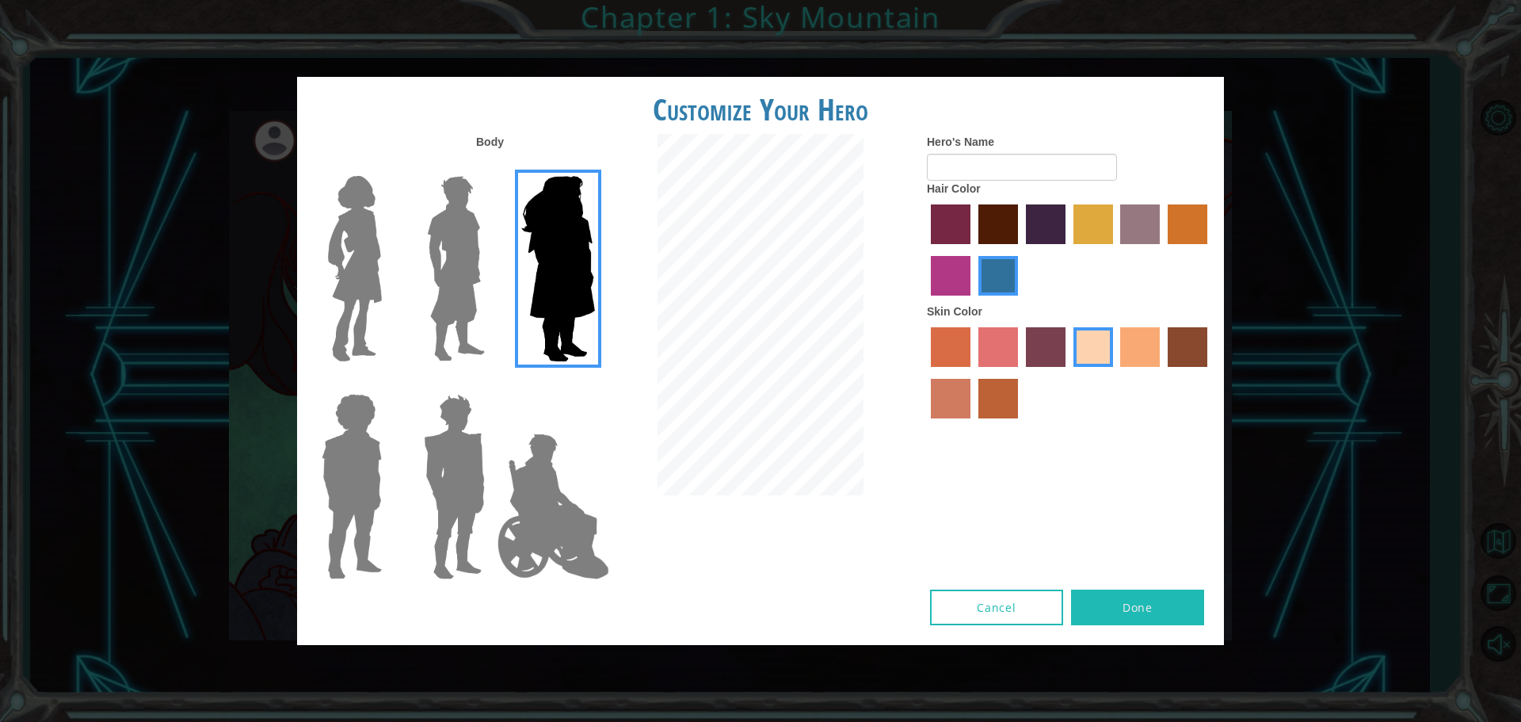
click at [594, 383] on input "Hero Jamie" at bounding box center [594, 383] width 0 height 0
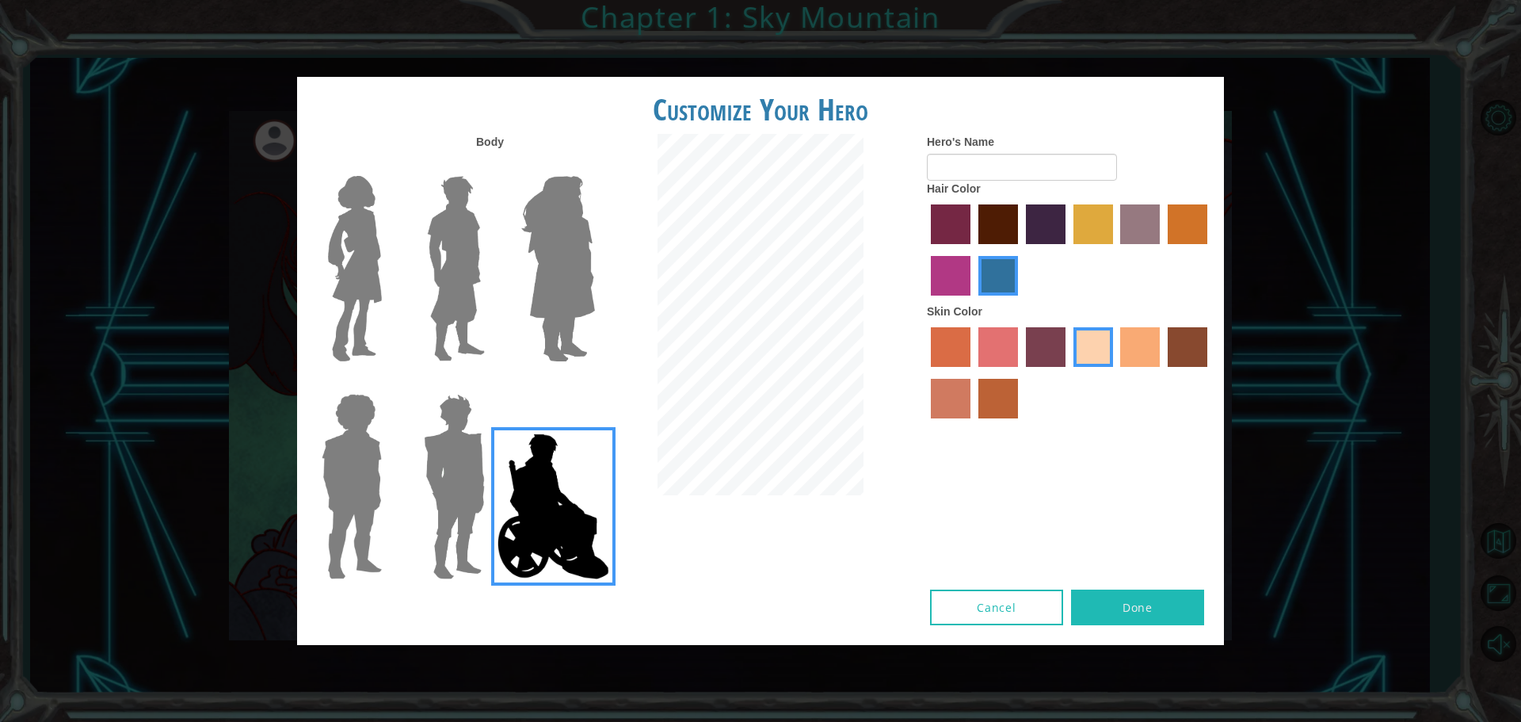
click at [993, 228] on label "maroon hair color" at bounding box center [998, 224] width 40 height 40
click at [973, 250] on input "maroon hair color" at bounding box center [973, 250] width 0 height 0
click at [1139, 218] on label "bazaar hair color" at bounding box center [1140, 224] width 40 height 40
click at [1116, 250] on input "bazaar hair color" at bounding box center [1116, 250] width 0 height 0
click at [1112, 599] on button "Done" at bounding box center [1137, 607] width 133 height 36
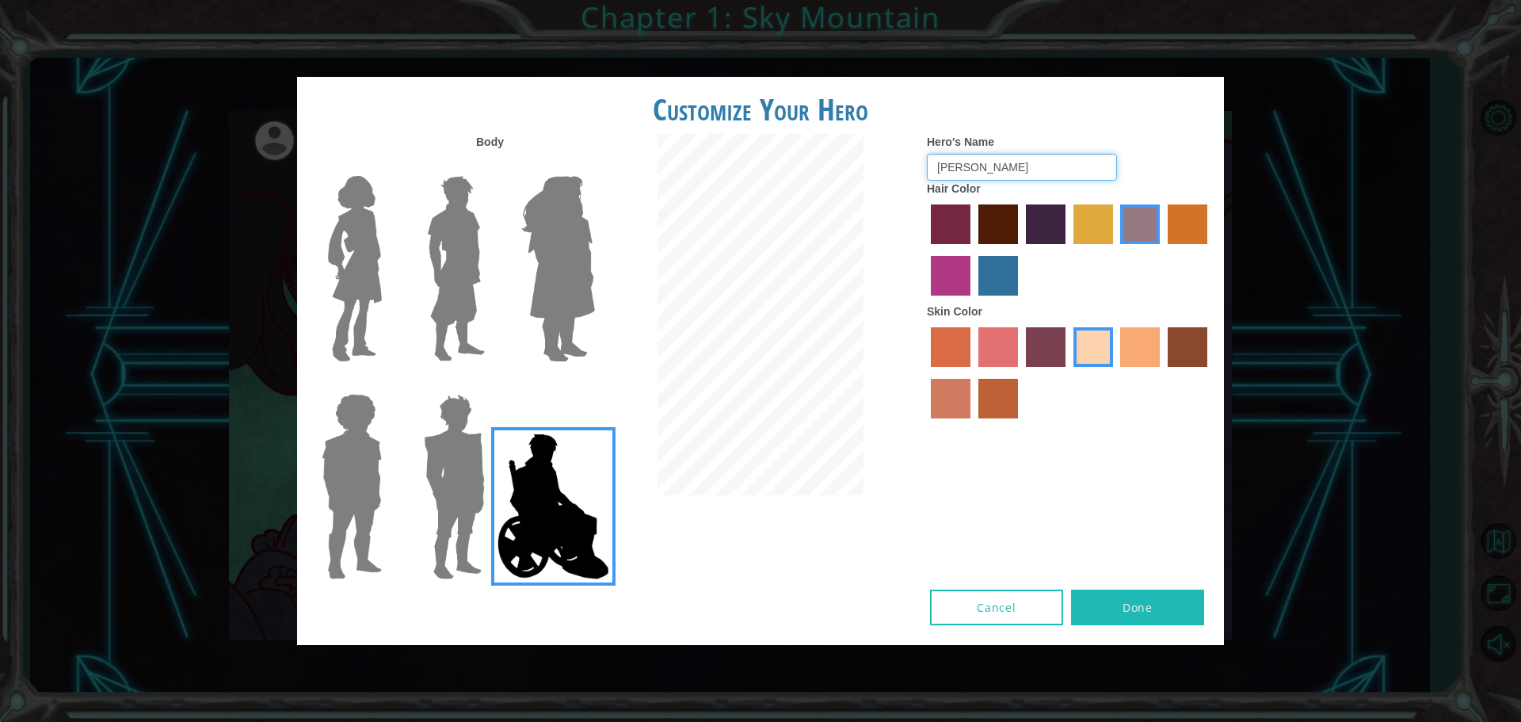
type input "[PERSON_NAME]"
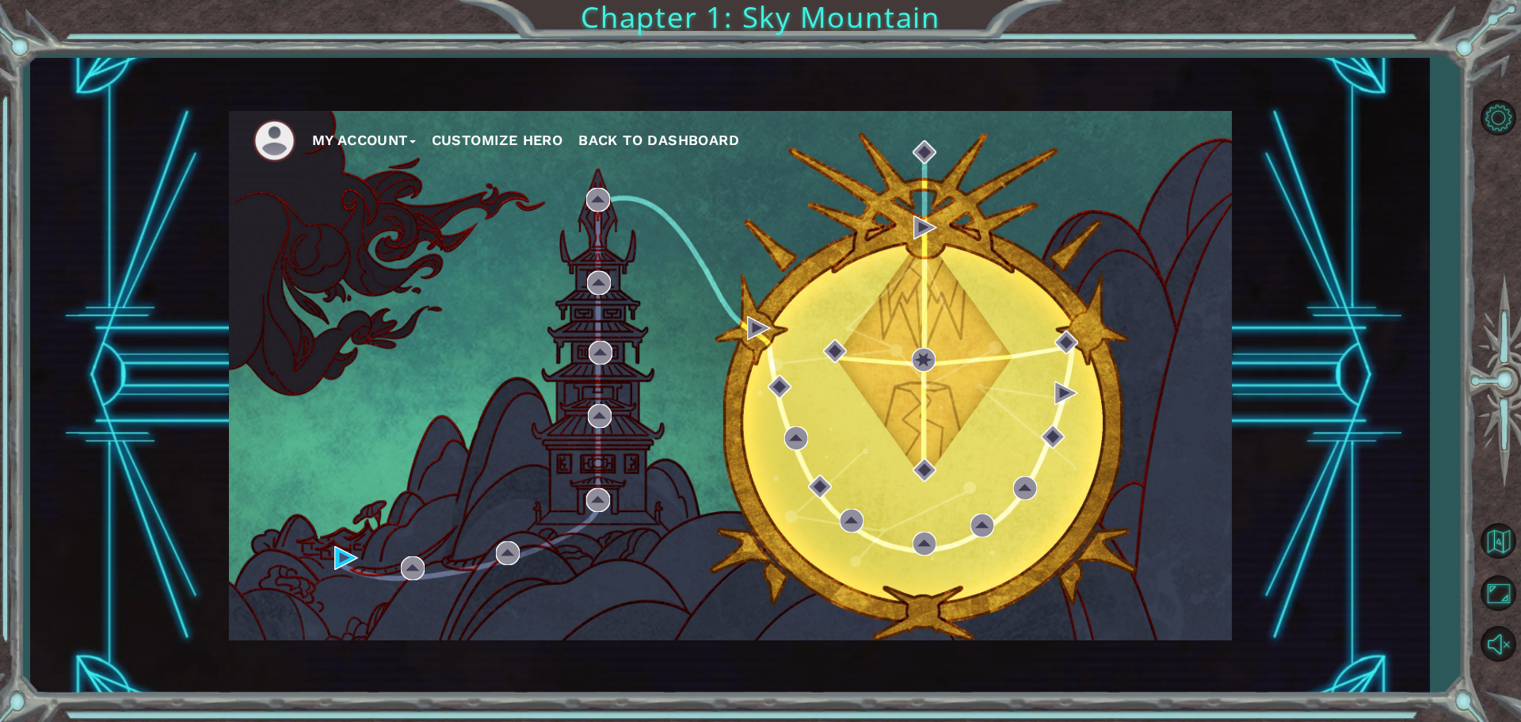
click at [355, 148] on button "My Account" at bounding box center [364, 140] width 104 height 24
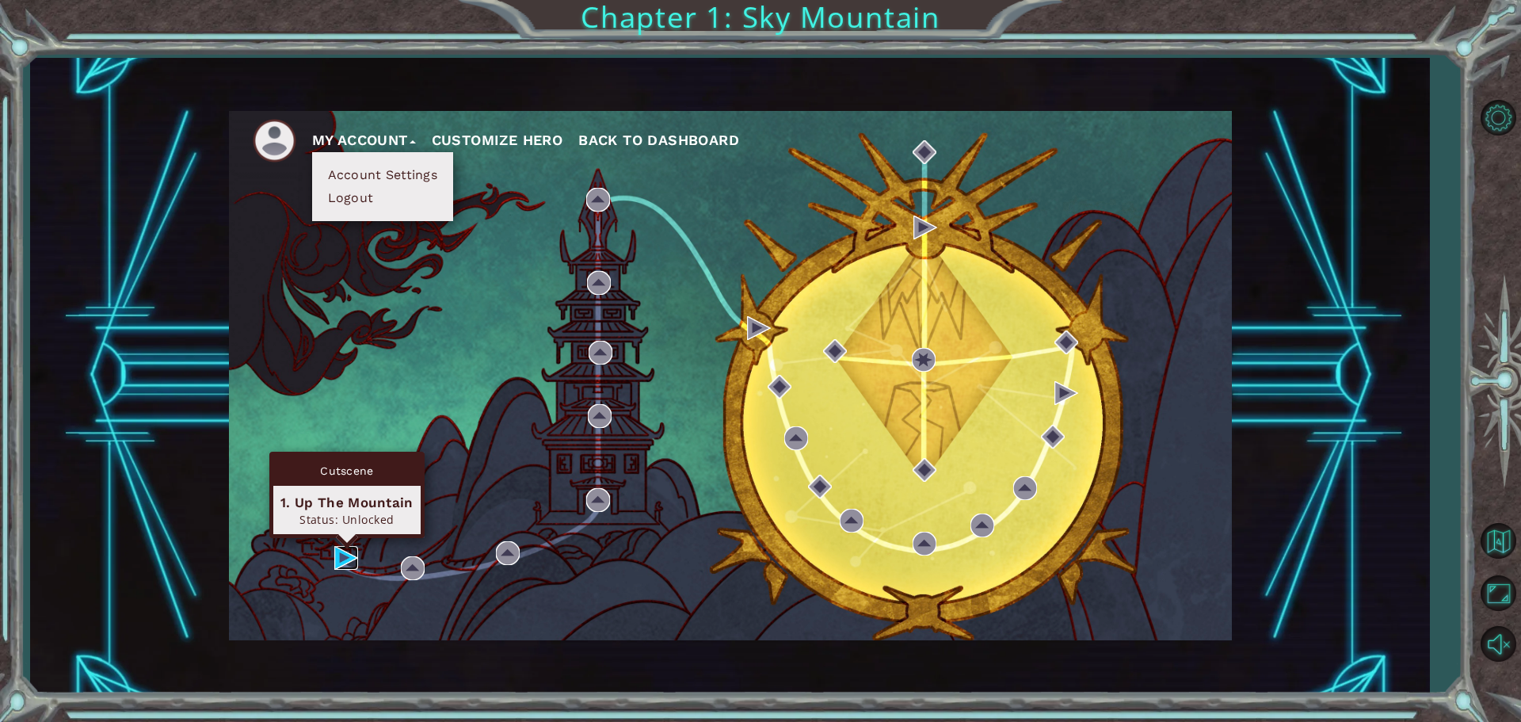
click at [338, 552] on img at bounding box center [346, 558] width 24 height 24
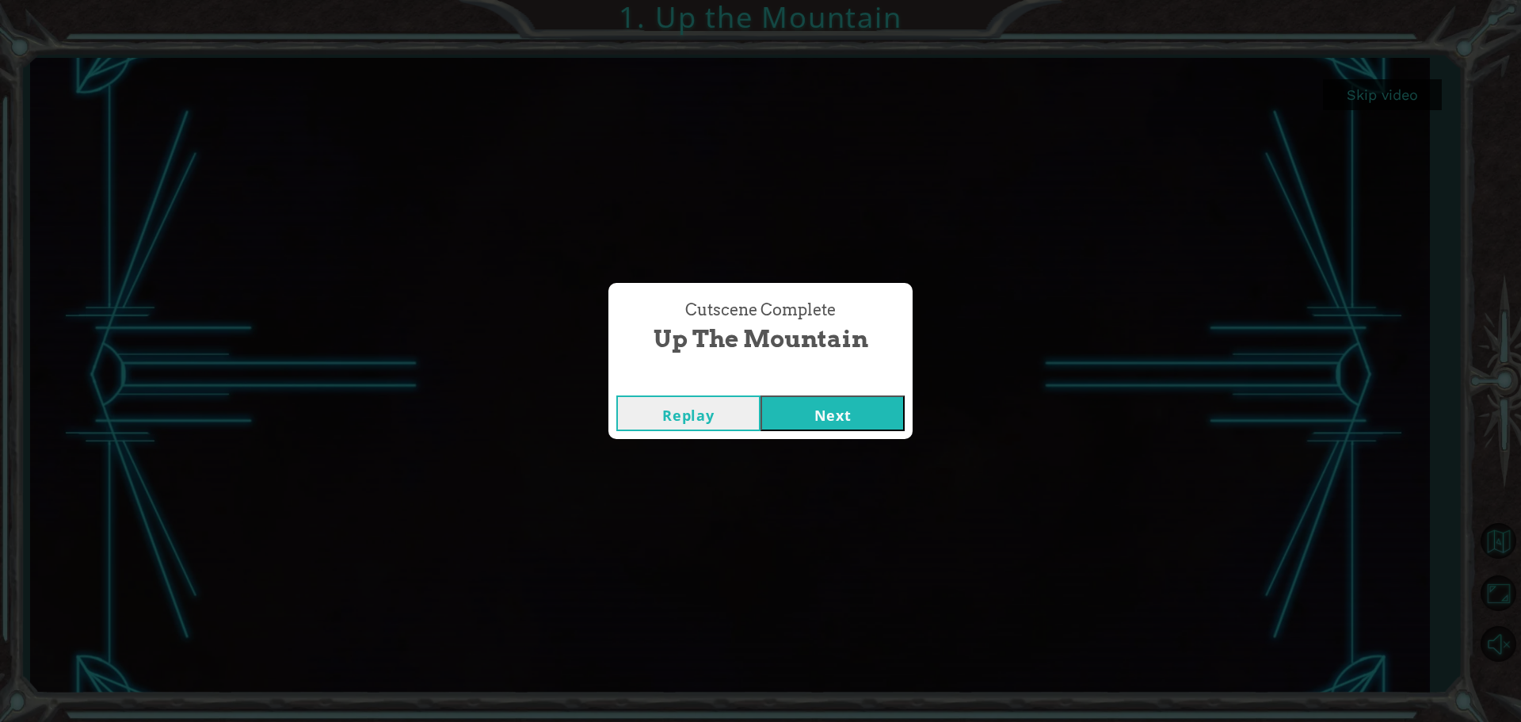
click at [847, 421] on button "Next" at bounding box center [833, 413] width 144 height 36
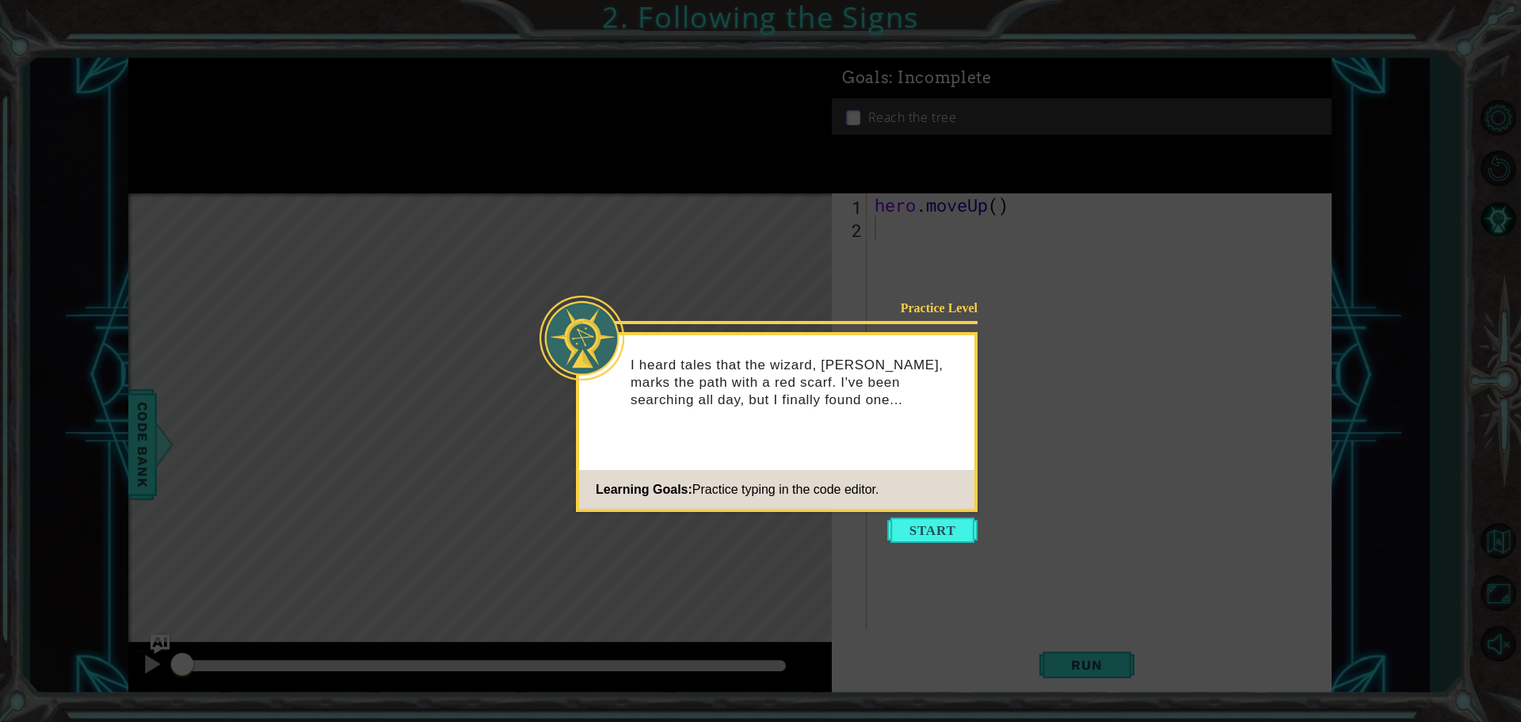
drag, startPoint x: 928, startPoint y: 529, endPoint x: 887, endPoint y: 536, distance: 41.0
click at [921, 538] on button "Start" at bounding box center [932, 529] width 90 height 25
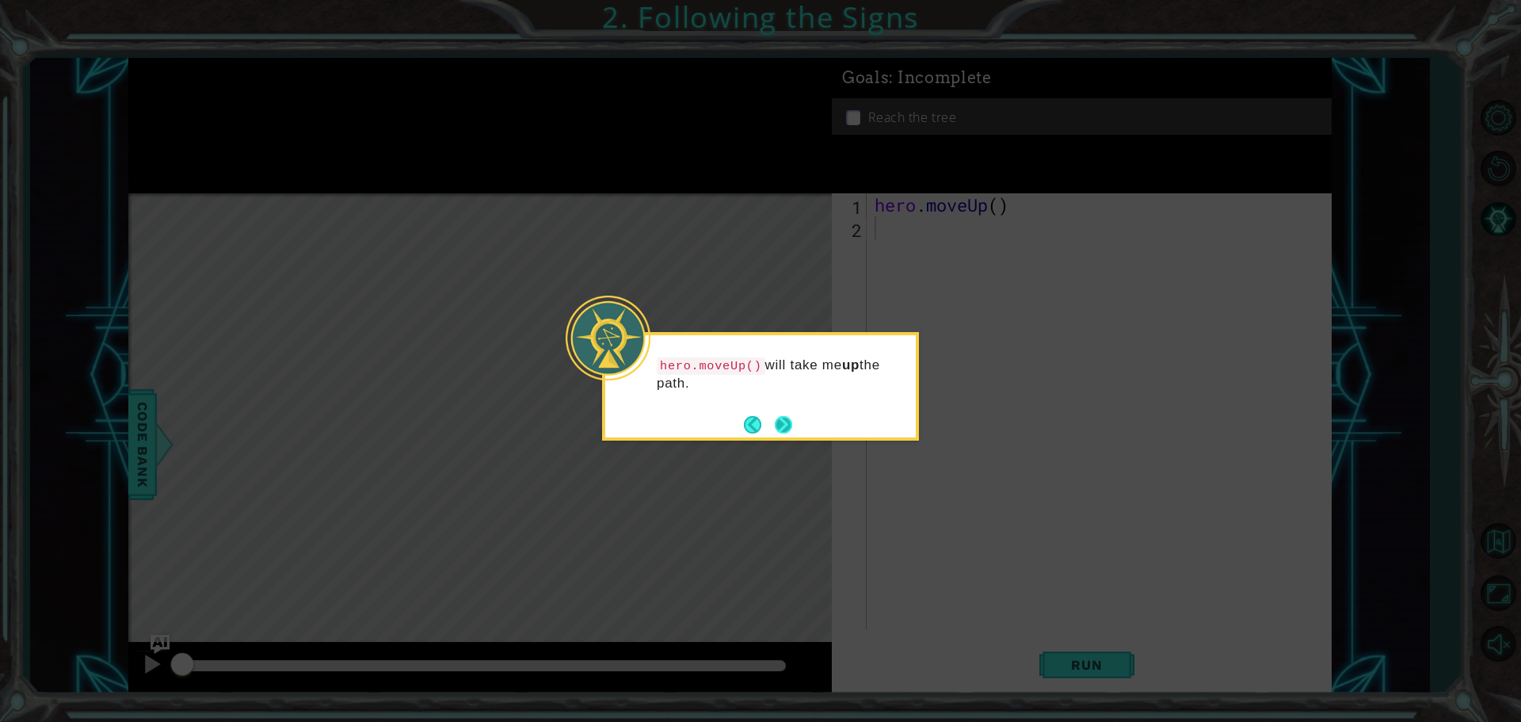
click at [780, 425] on button "Next" at bounding box center [783, 424] width 17 height 17
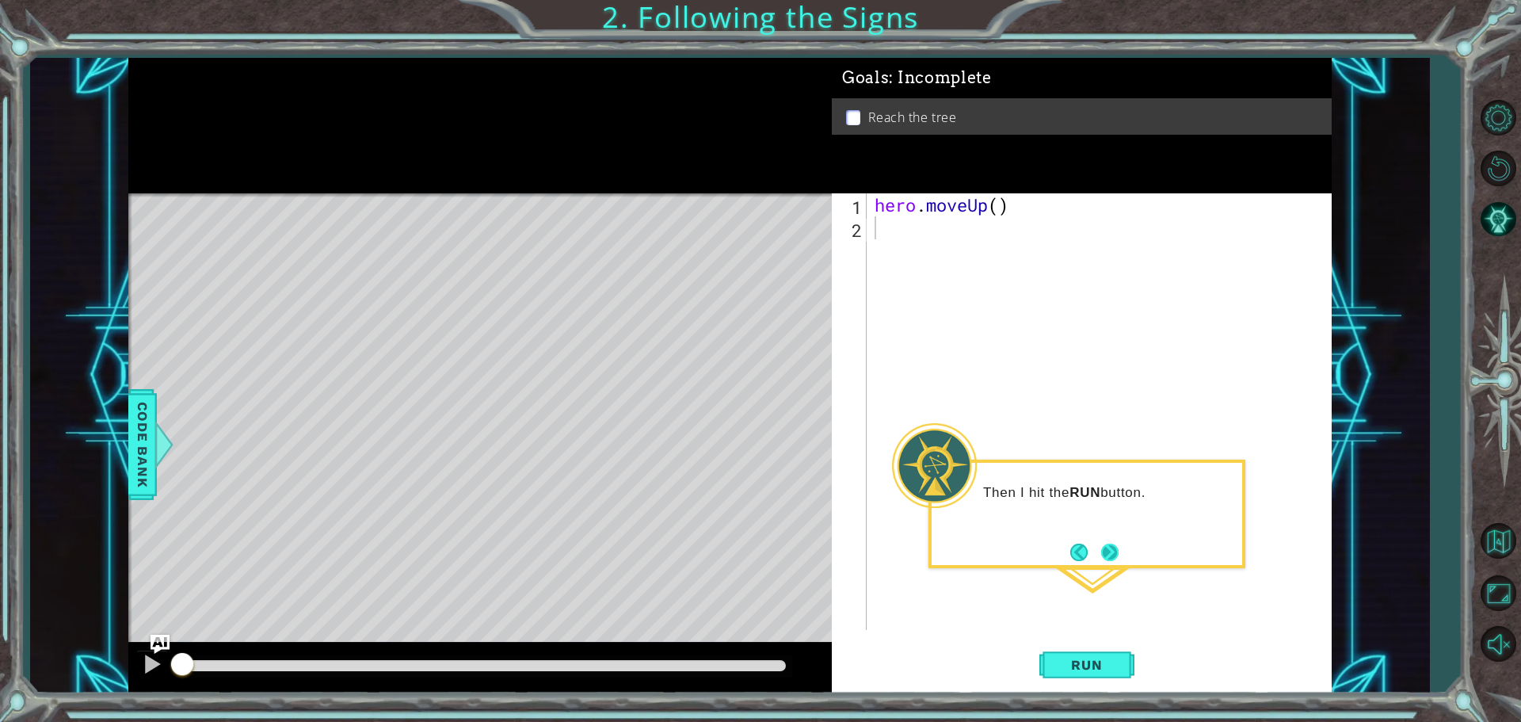
click at [1117, 555] on button "Next" at bounding box center [1110, 552] width 26 height 26
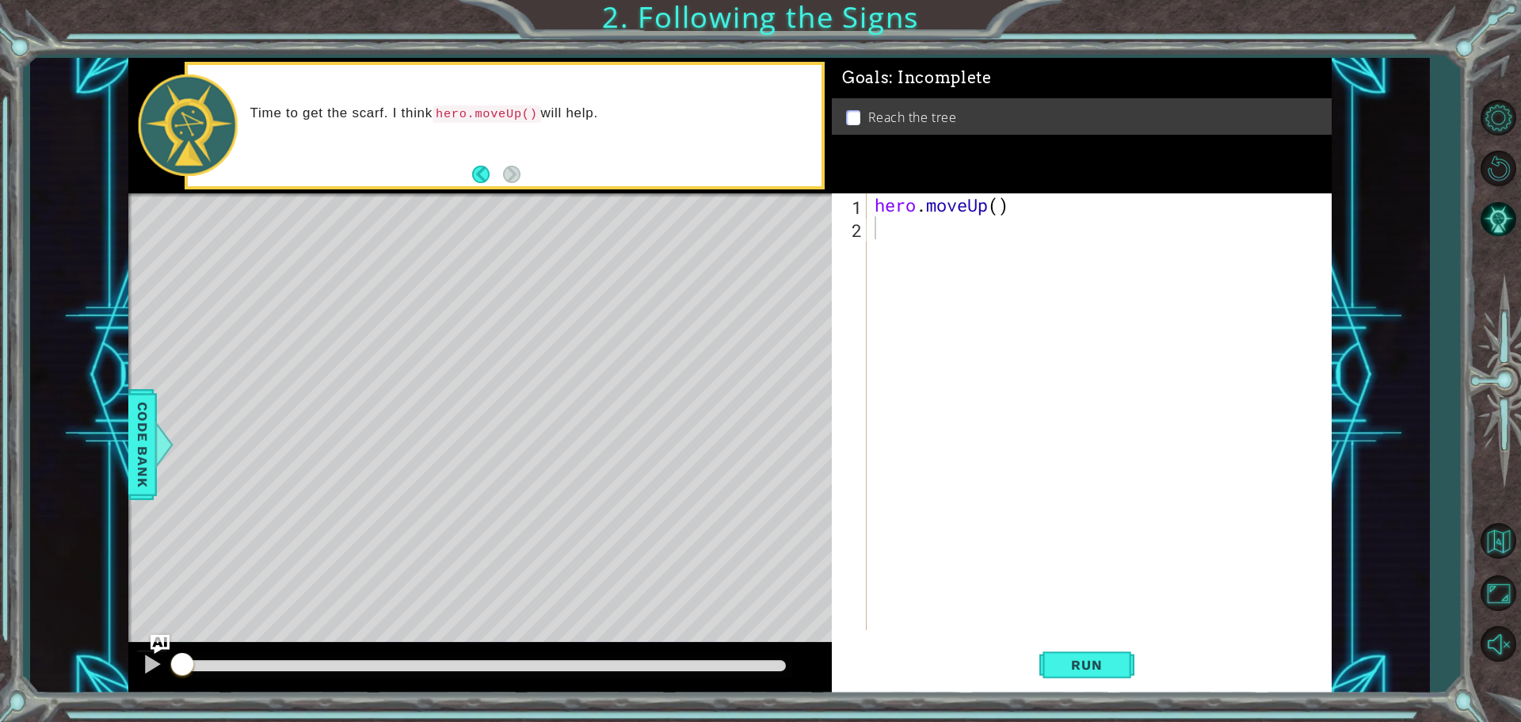
click at [589, 211] on div "Level Map" at bounding box center [494, 426] width 732 height 467
click at [917, 254] on div "hero . moveUp ( )" at bounding box center [1102, 434] width 463 height 482
click at [894, 229] on div "hero . moveUp ( )" at bounding box center [1102, 434] width 463 height 482
type textarea "her"
drag, startPoint x: 1082, startPoint y: 651, endPoint x: 1082, endPoint y: 662, distance: 10.3
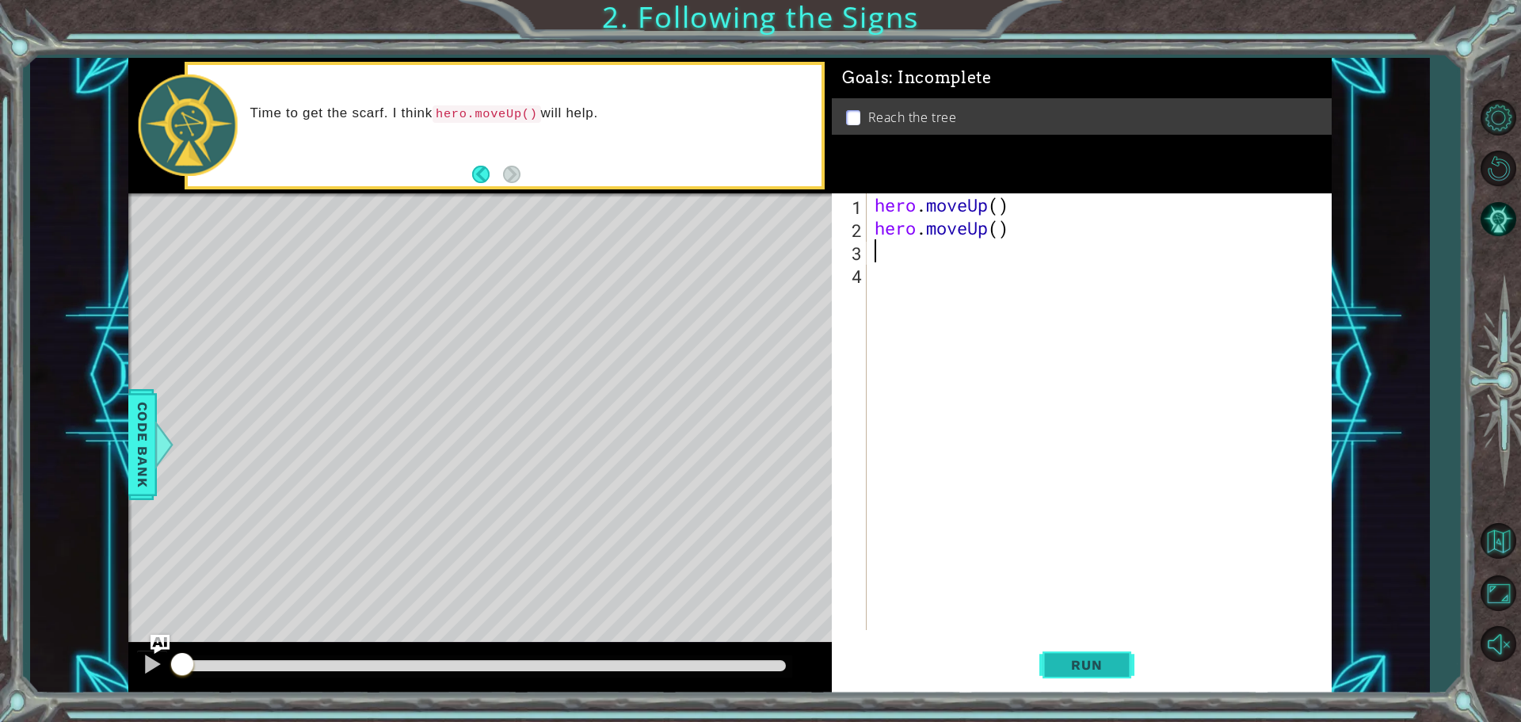
click at [1082, 661] on button "Run" at bounding box center [1086, 664] width 95 height 50
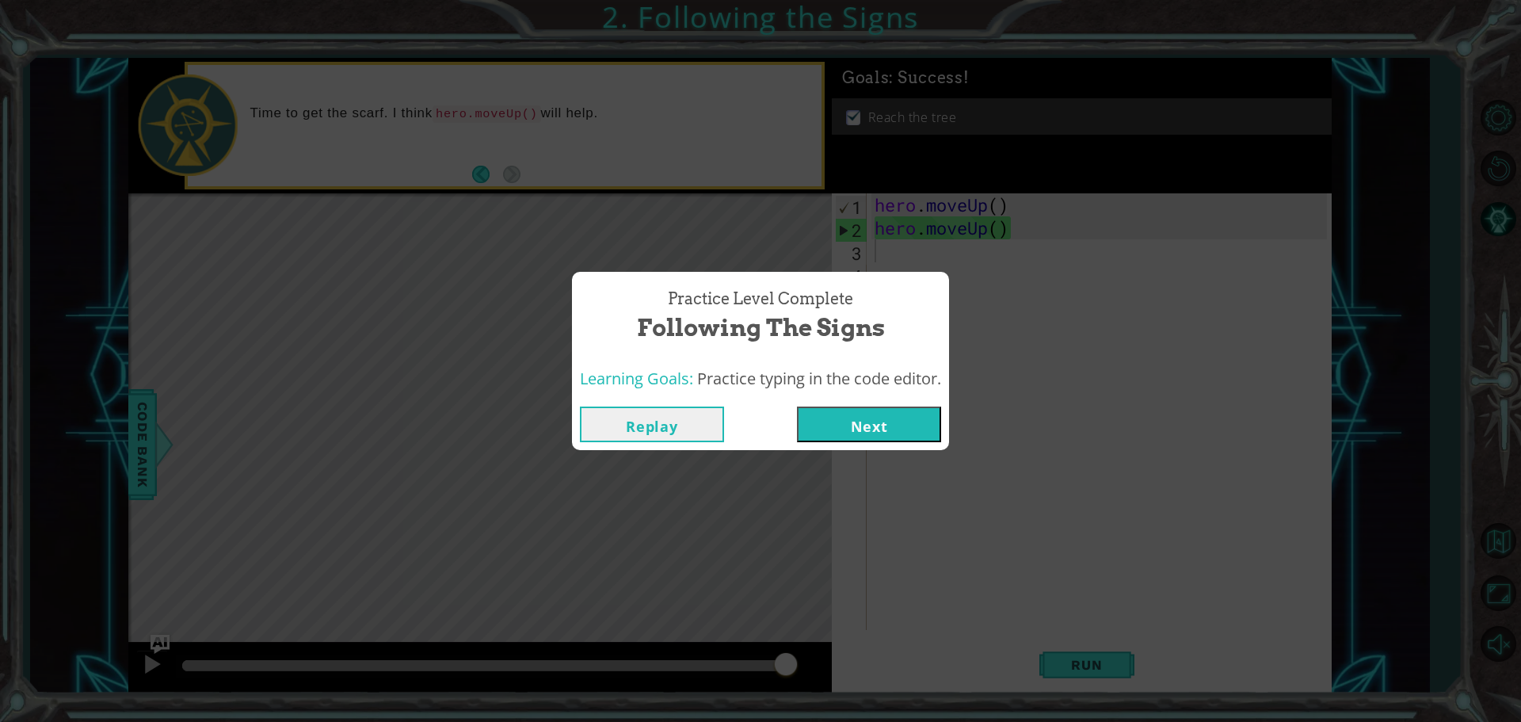
click at [872, 424] on button "Next" at bounding box center [869, 424] width 144 height 36
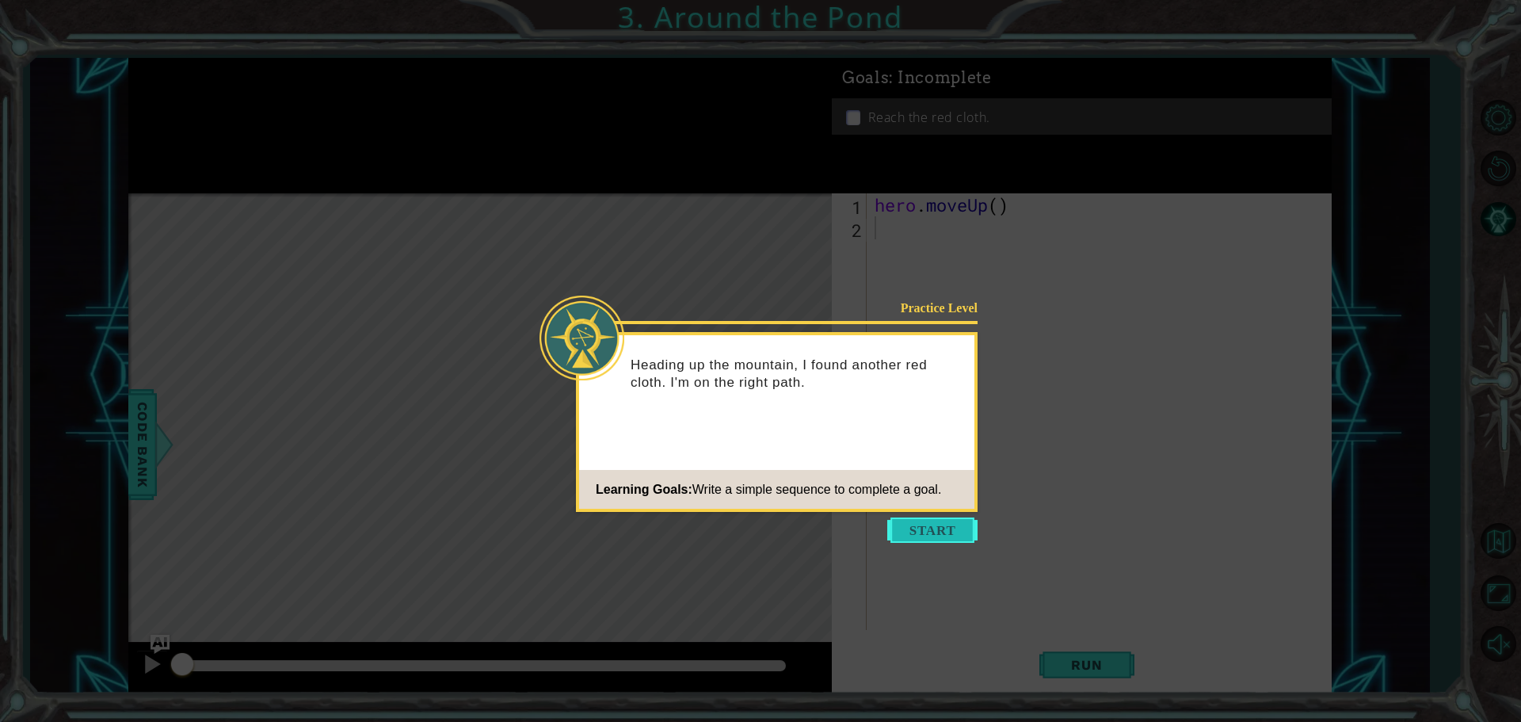
click at [924, 527] on button "Start" at bounding box center [932, 529] width 90 height 25
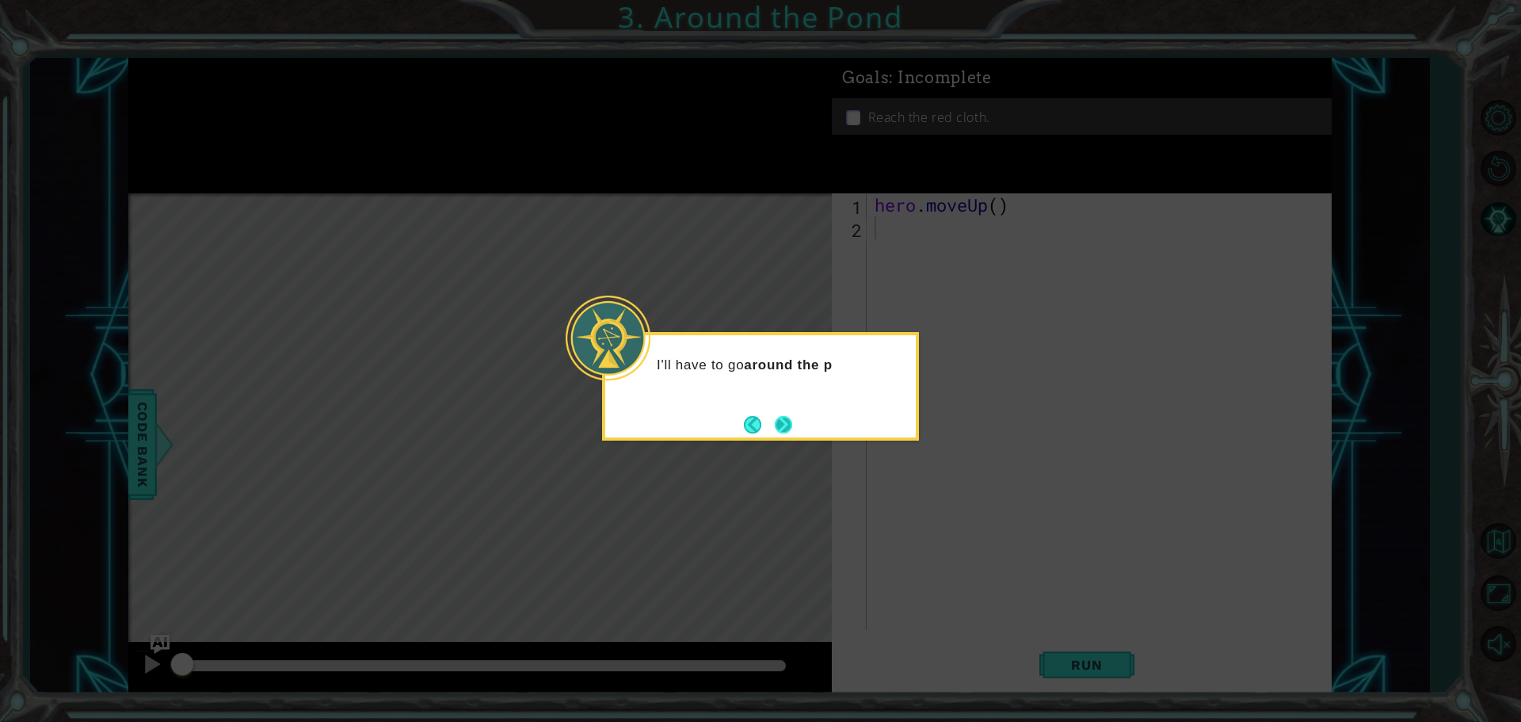
click at [788, 424] on button "Next" at bounding box center [783, 424] width 17 height 17
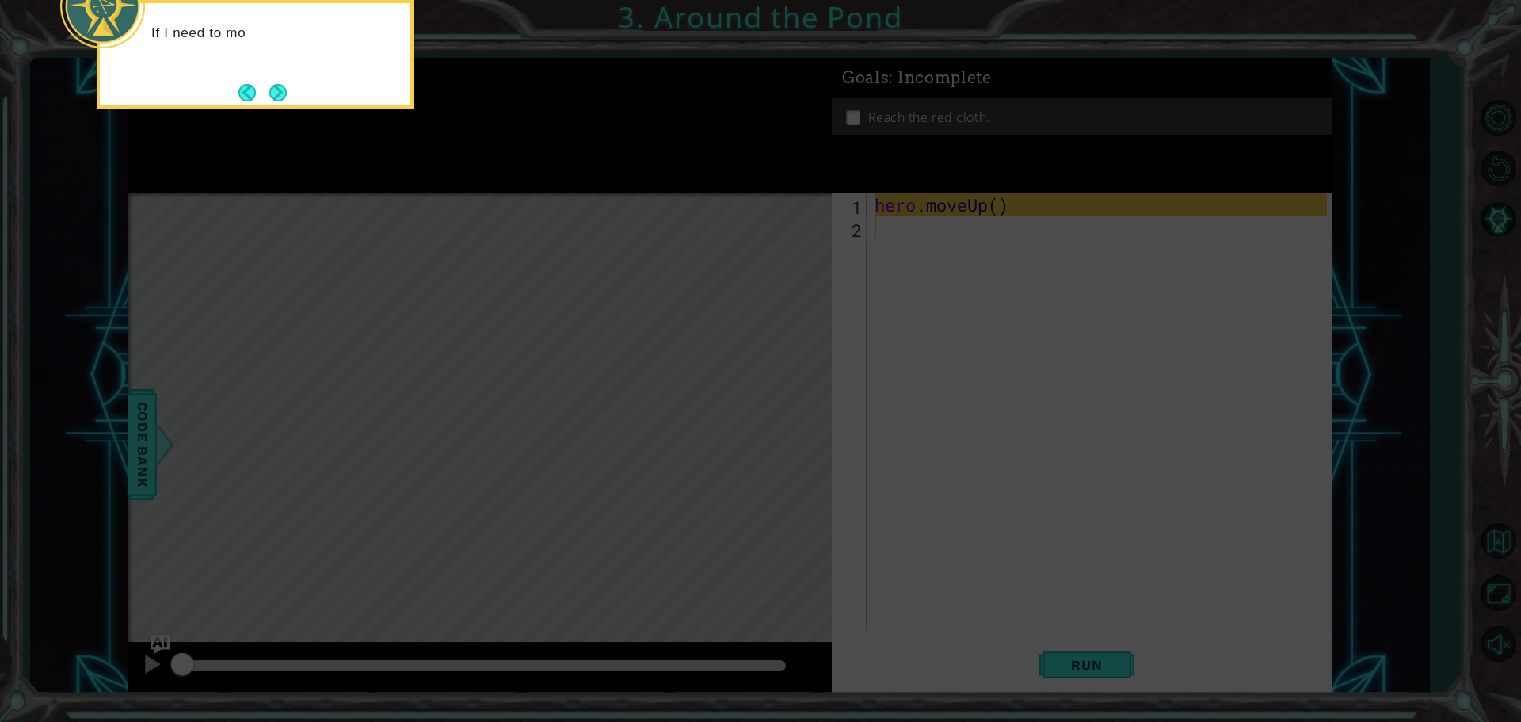
drag, startPoint x: 822, startPoint y: 313, endPoint x: 790, endPoint y: 292, distance: 38.5
click at [822, 311] on icon at bounding box center [760, 108] width 1521 height 1227
click at [274, 82] on footer at bounding box center [262, 93] width 48 height 24
click at [269, 91] on button "Next" at bounding box center [277, 92] width 17 height 17
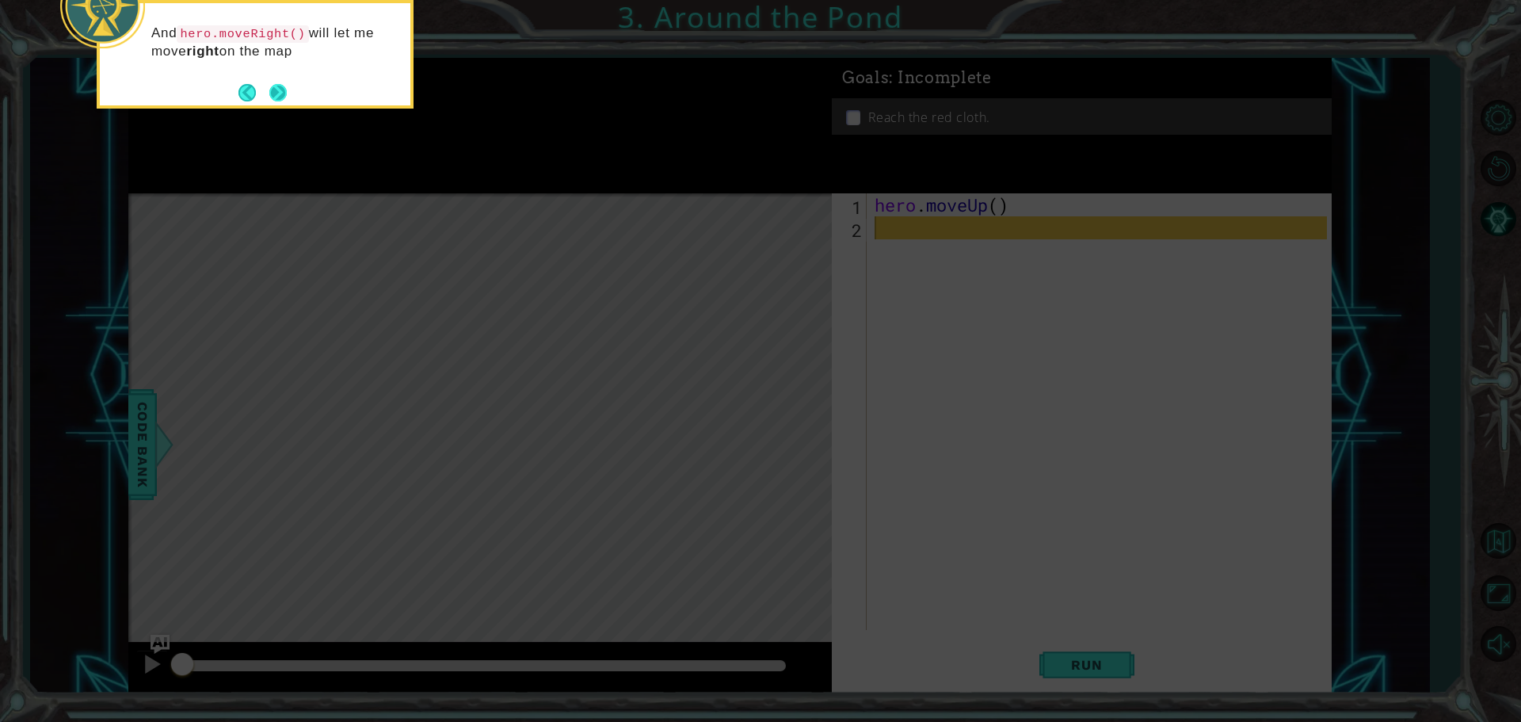
click at [287, 100] on button "Next" at bounding box center [278, 93] width 24 height 24
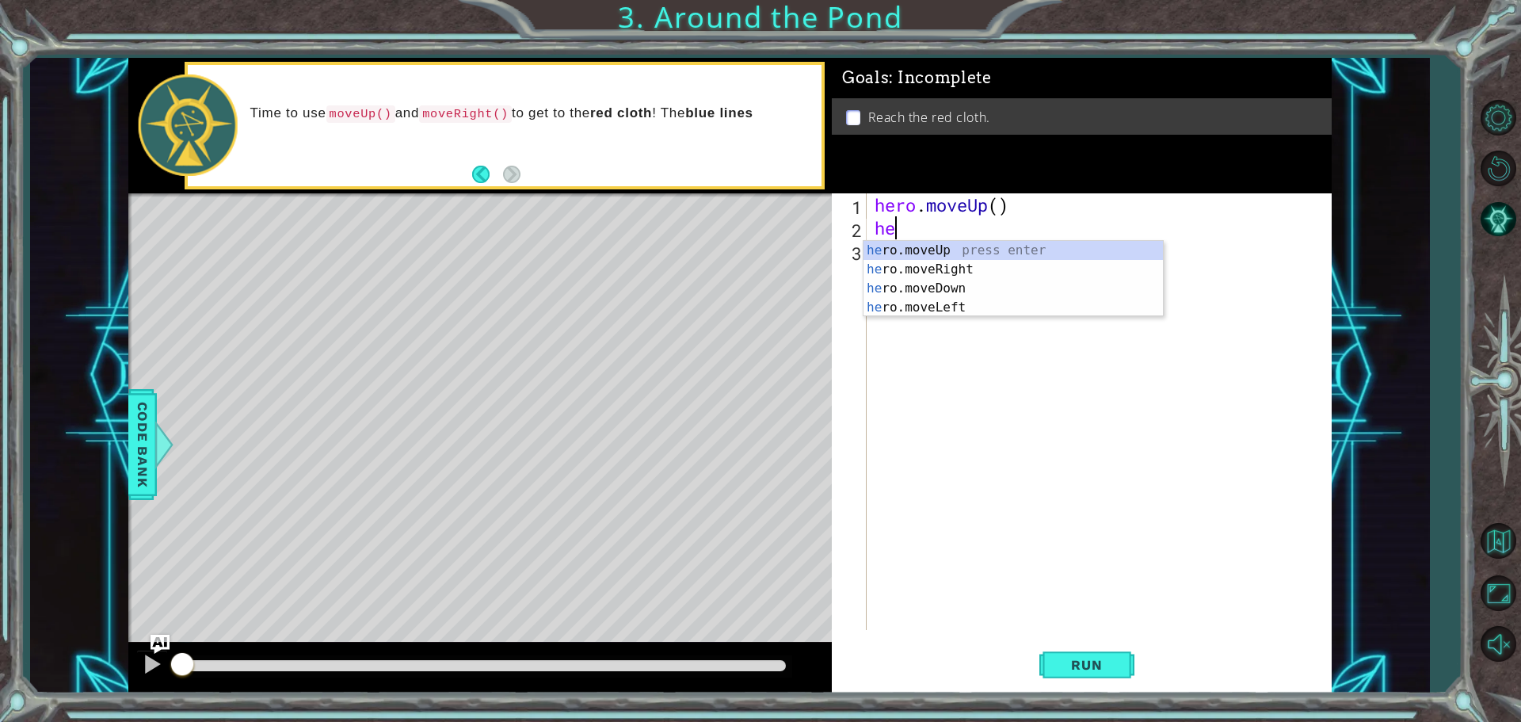
type textarea "her"
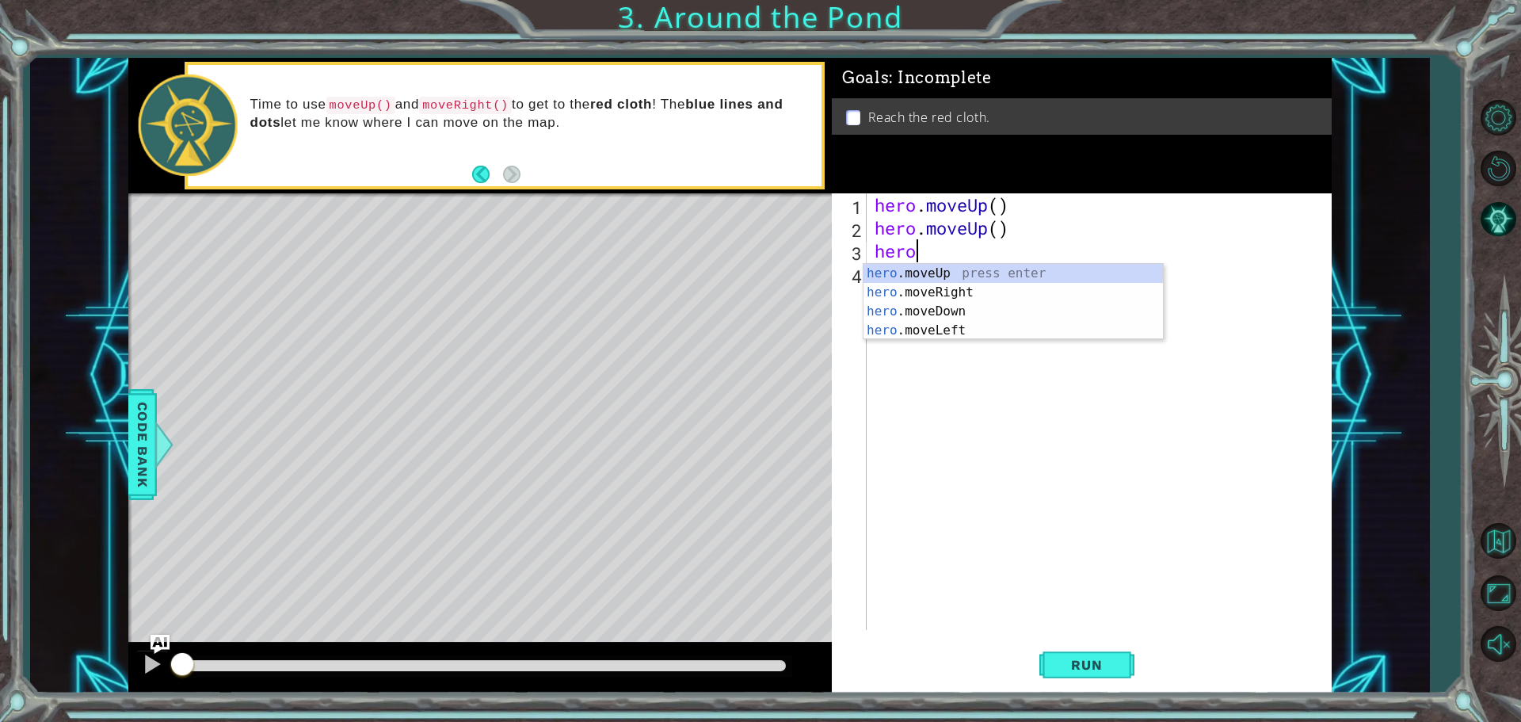
type textarea "hero"
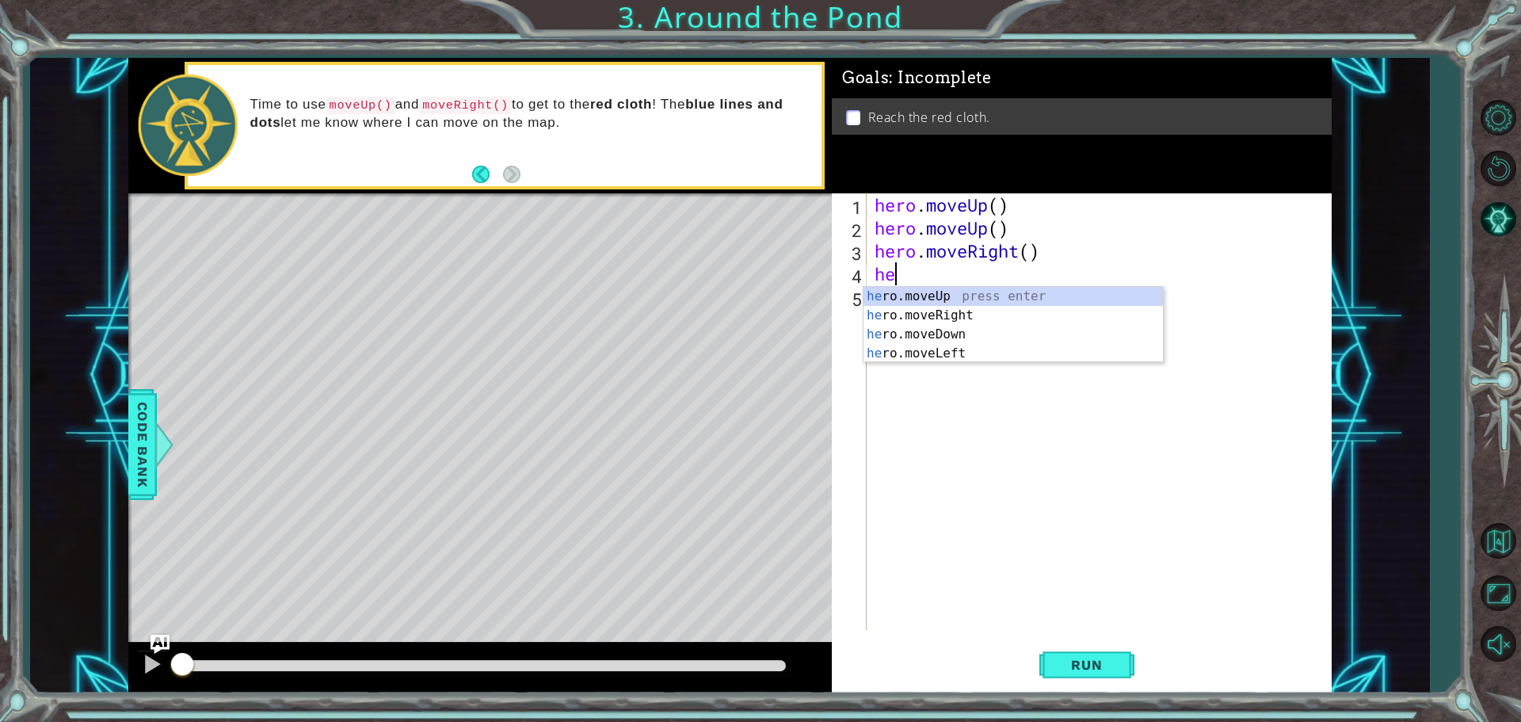
type textarea "her"
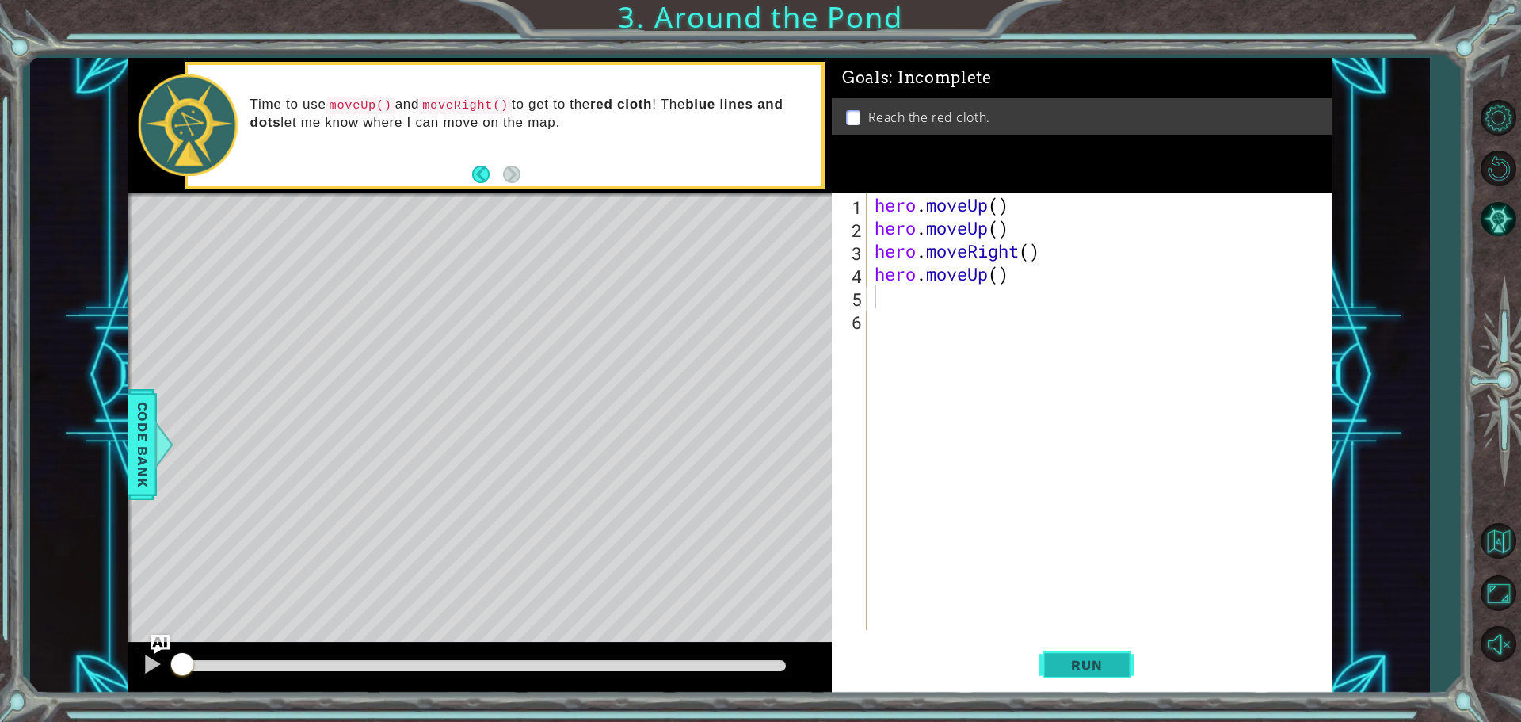
click at [1090, 674] on button "Run" at bounding box center [1086, 664] width 95 height 50
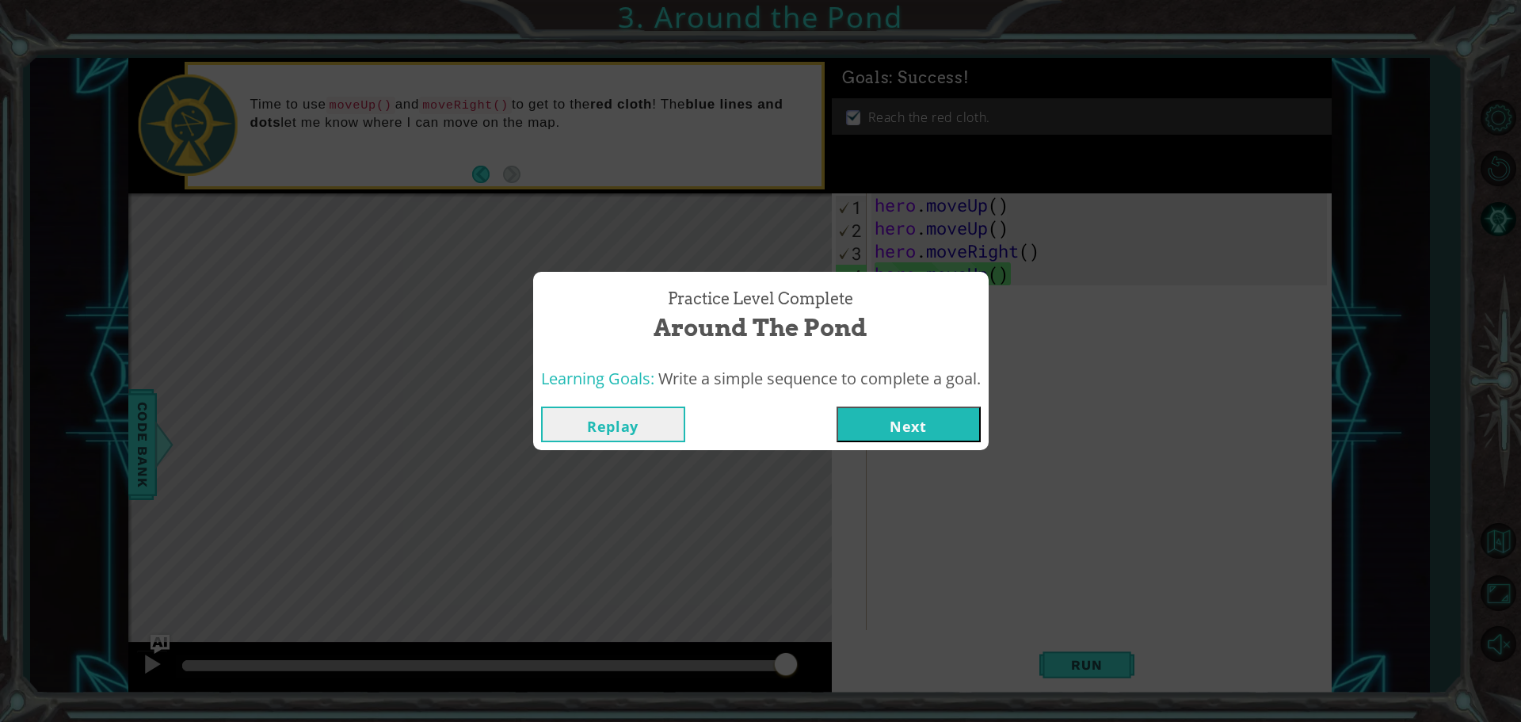
click at [961, 422] on button "Next" at bounding box center [909, 424] width 144 height 36
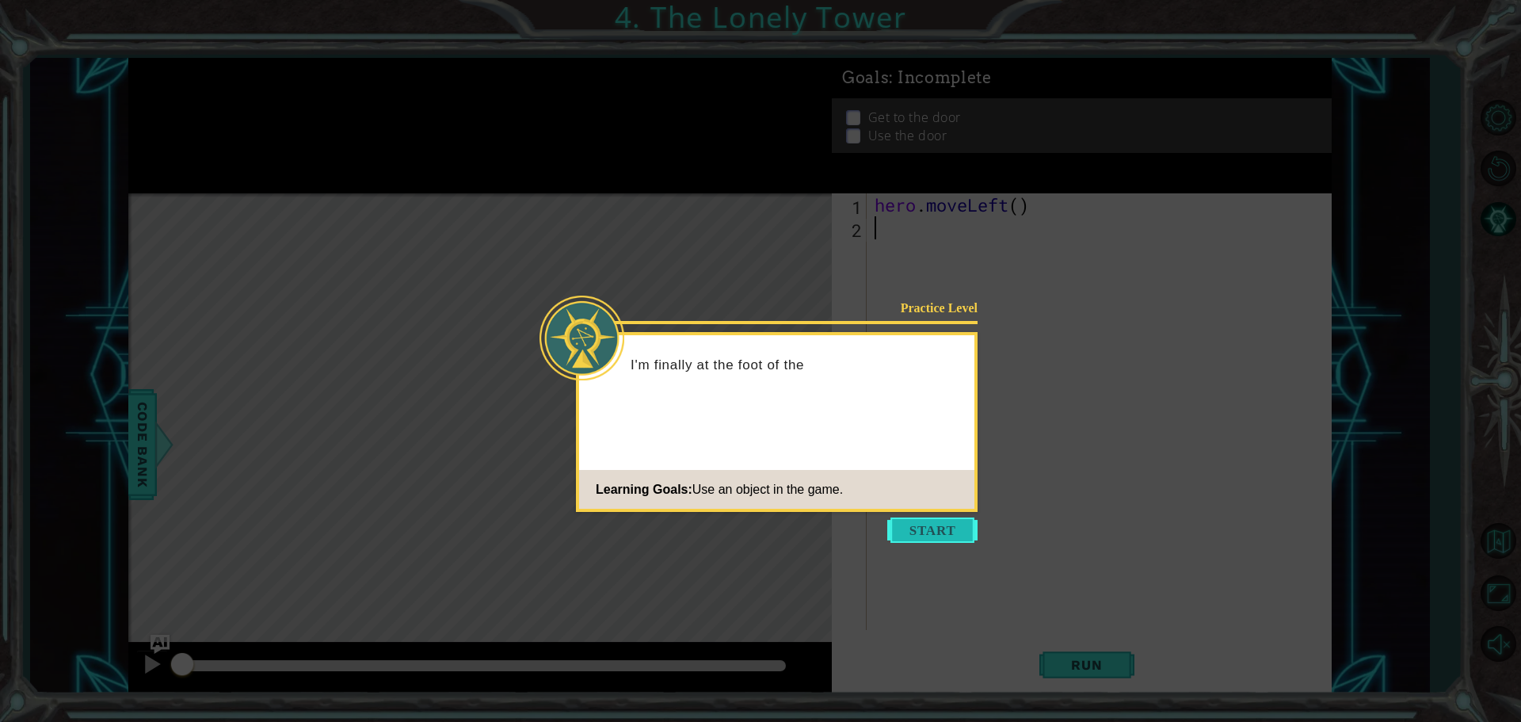
click at [942, 530] on button "Start" at bounding box center [932, 529] width 90 height 25
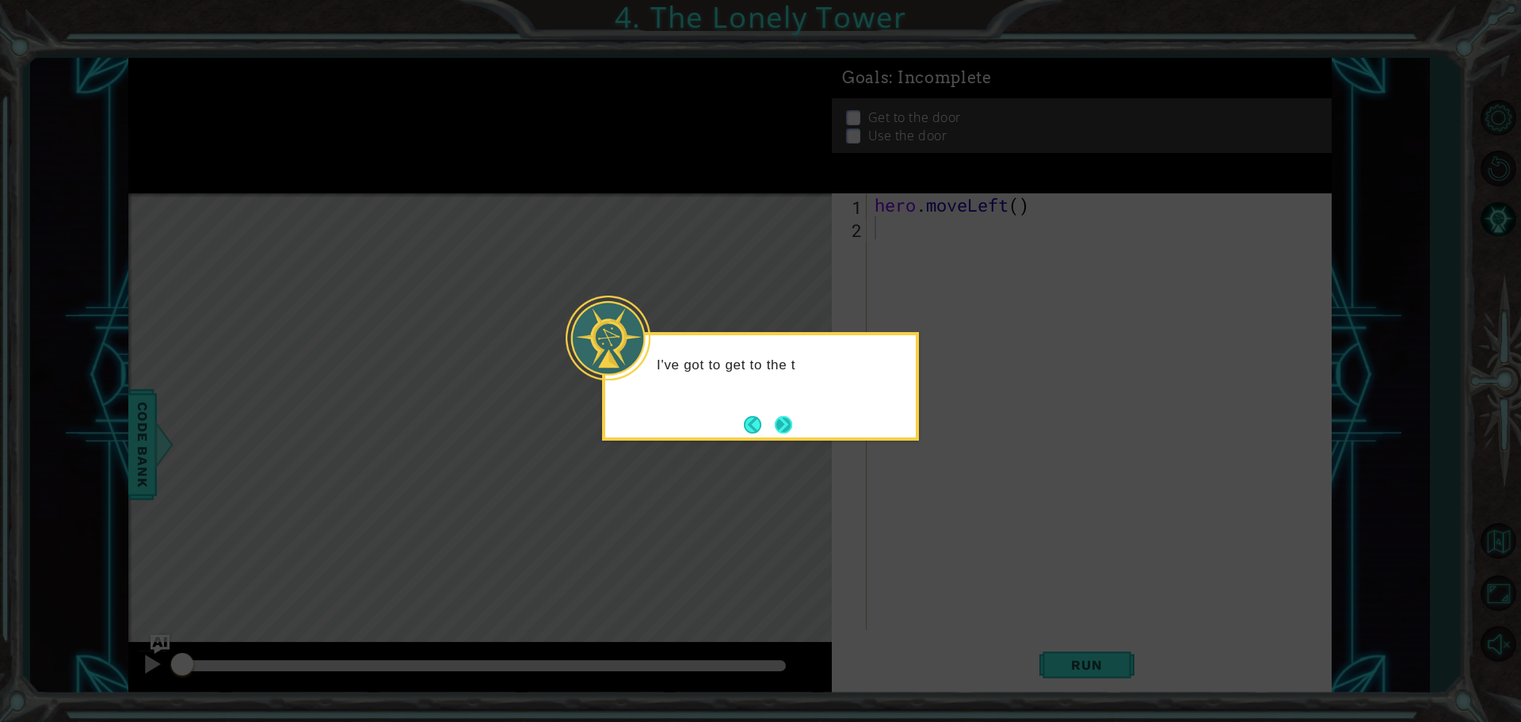
click at [784, 421] on button "Next" at bounding box center [783, 424] width 17 height 17
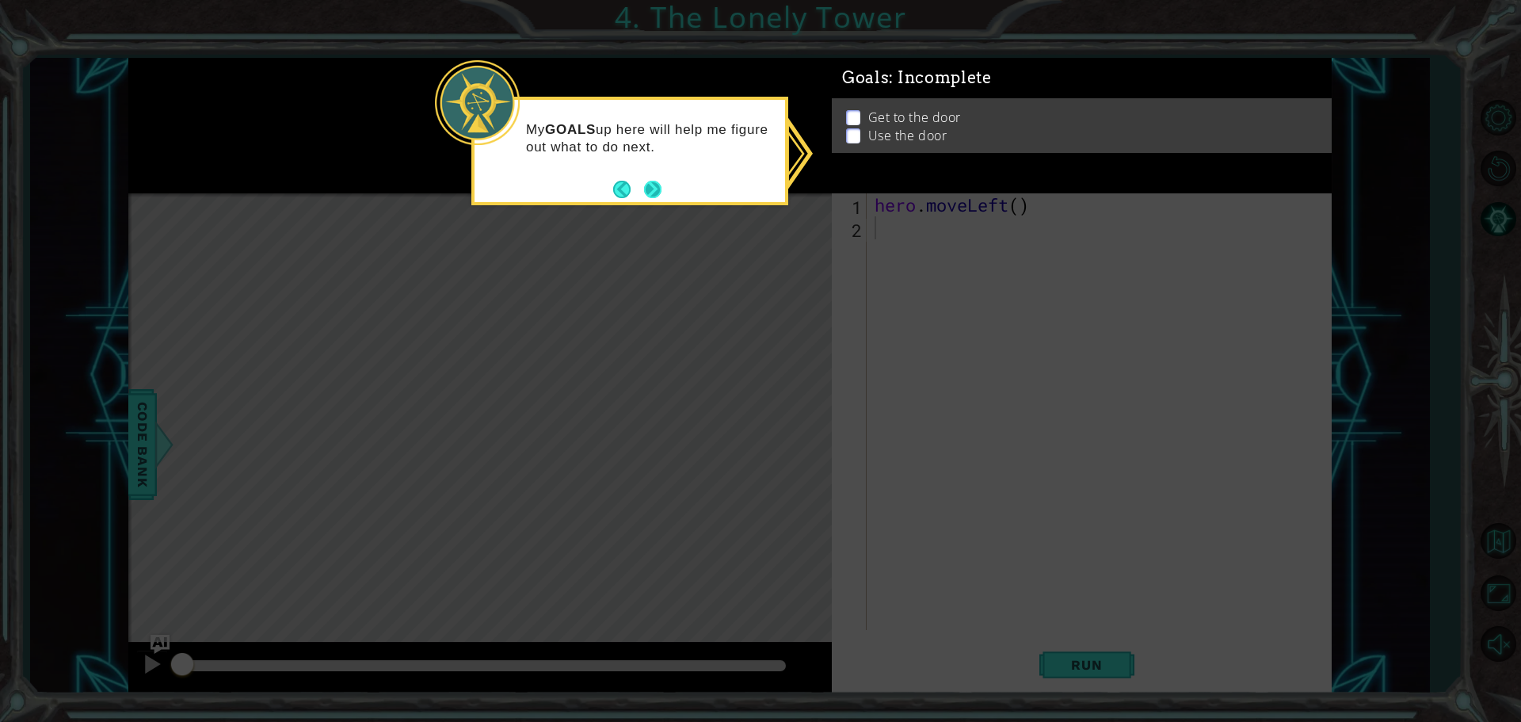
click at [658, 186] on button "Next" at bounding box center [652, 189] width 17 height 17
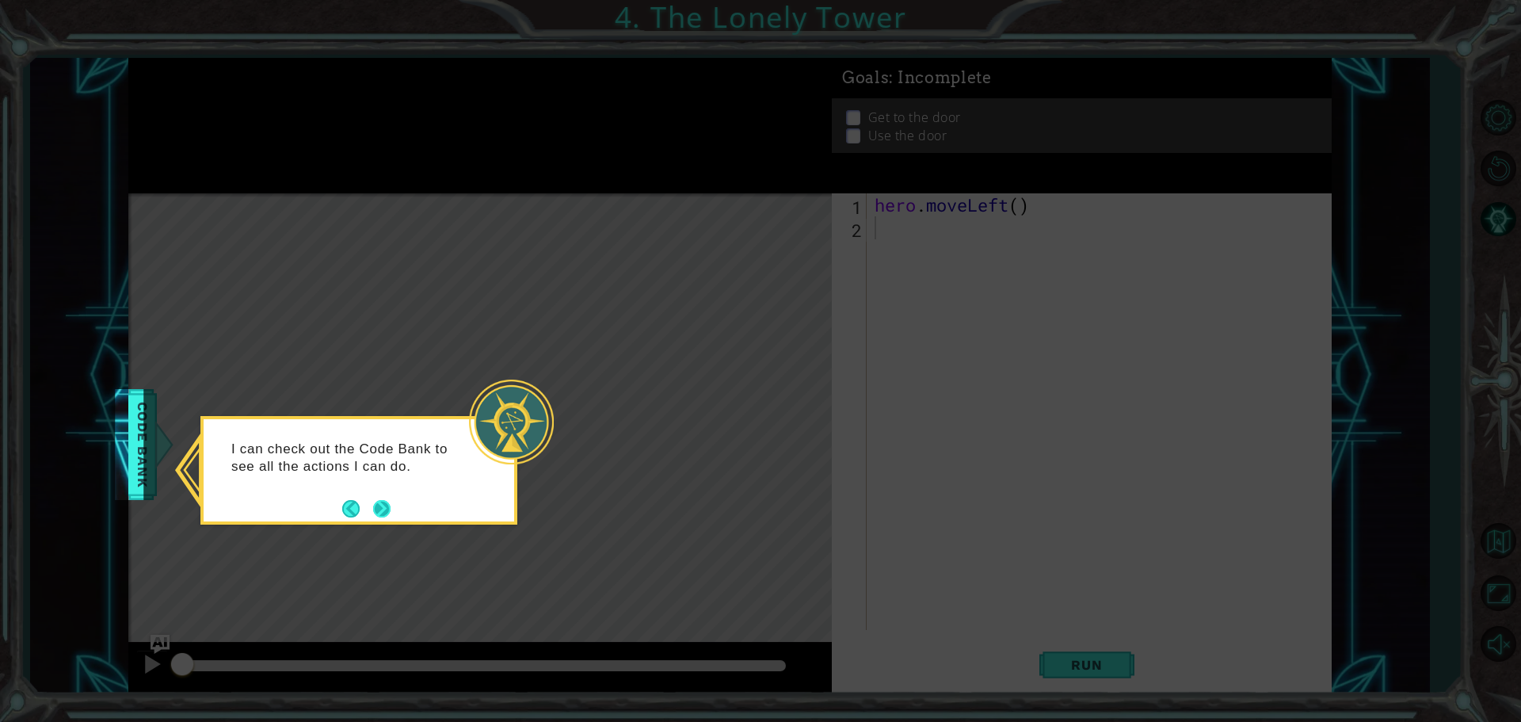
click at [390, 509] on button "Next" at bounding box center [381, 508] width 17 height 17
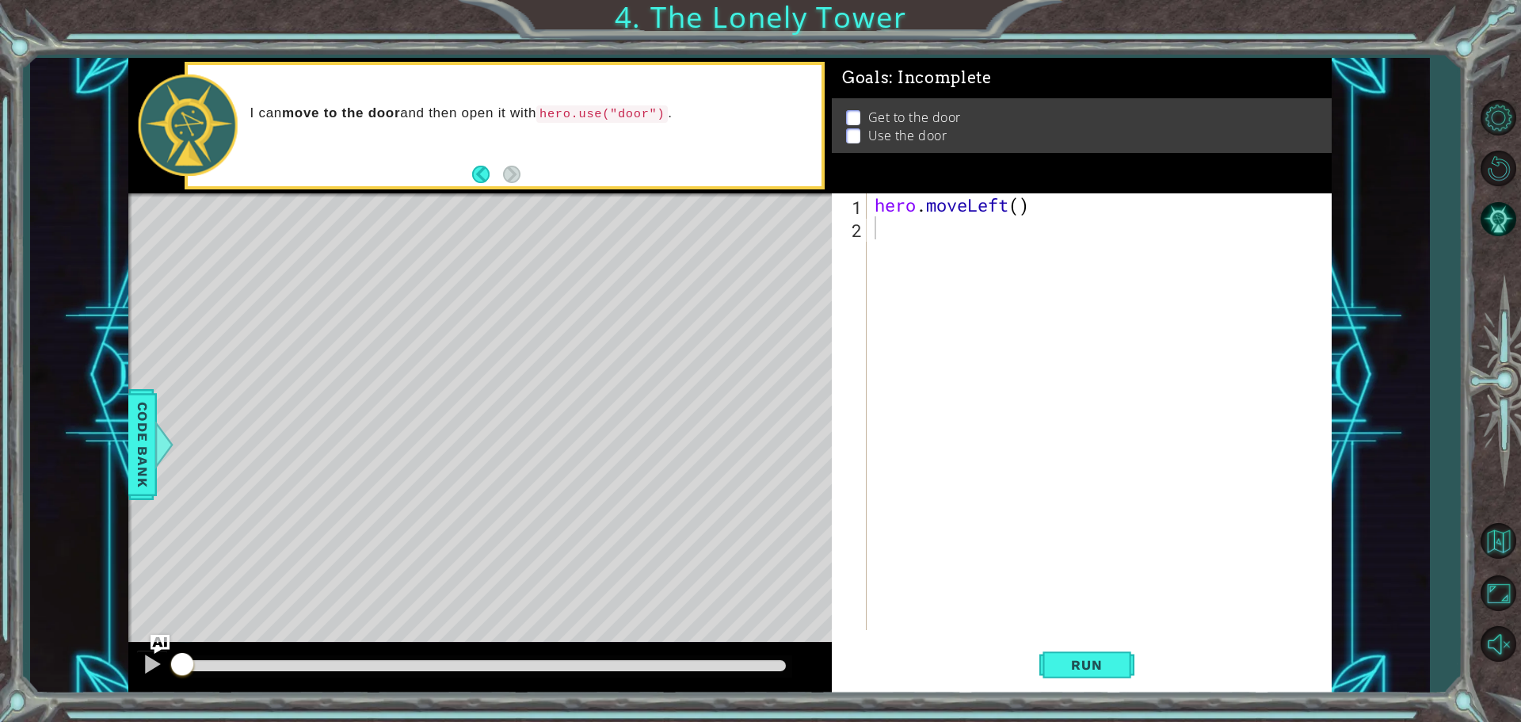
click at [1024, 214] on div "hero . moveLeft ( )" at bounding box center [1102, 434] width 463 height 482
type textarea "hero.moveLeft()"
click at [938, 257] on div "hero . moveLeft ( )" at bounding box center [1102, 434] width 463 height 482
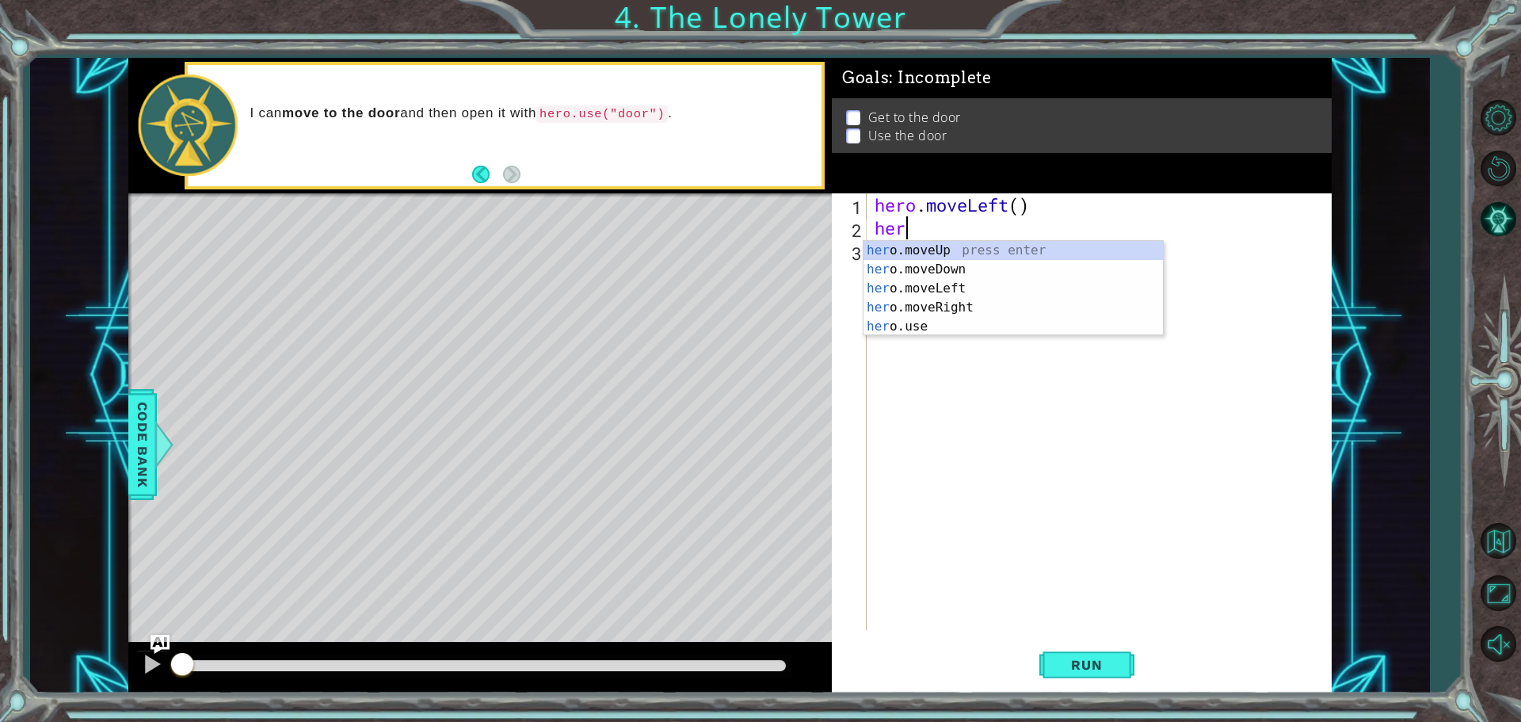
type textarea "hero"
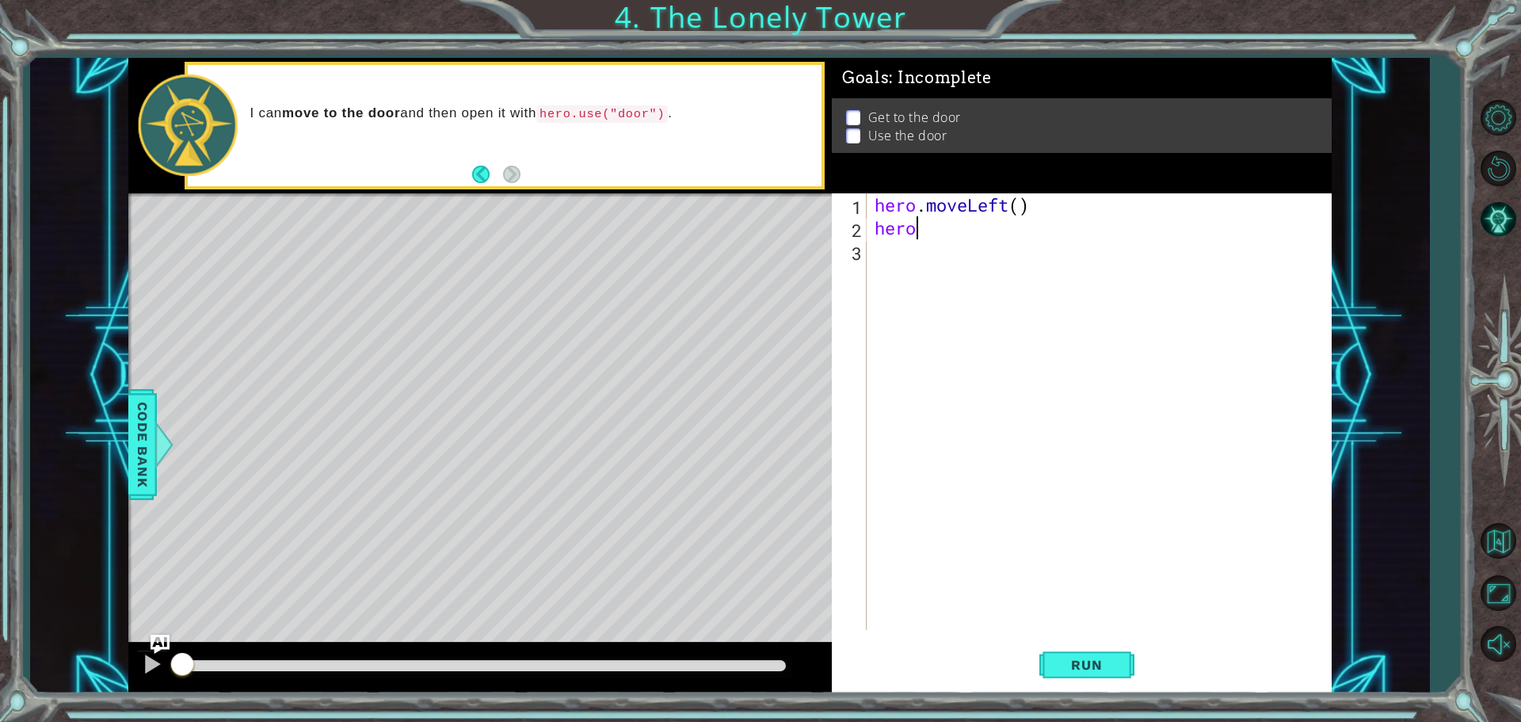
type textarea "hero."
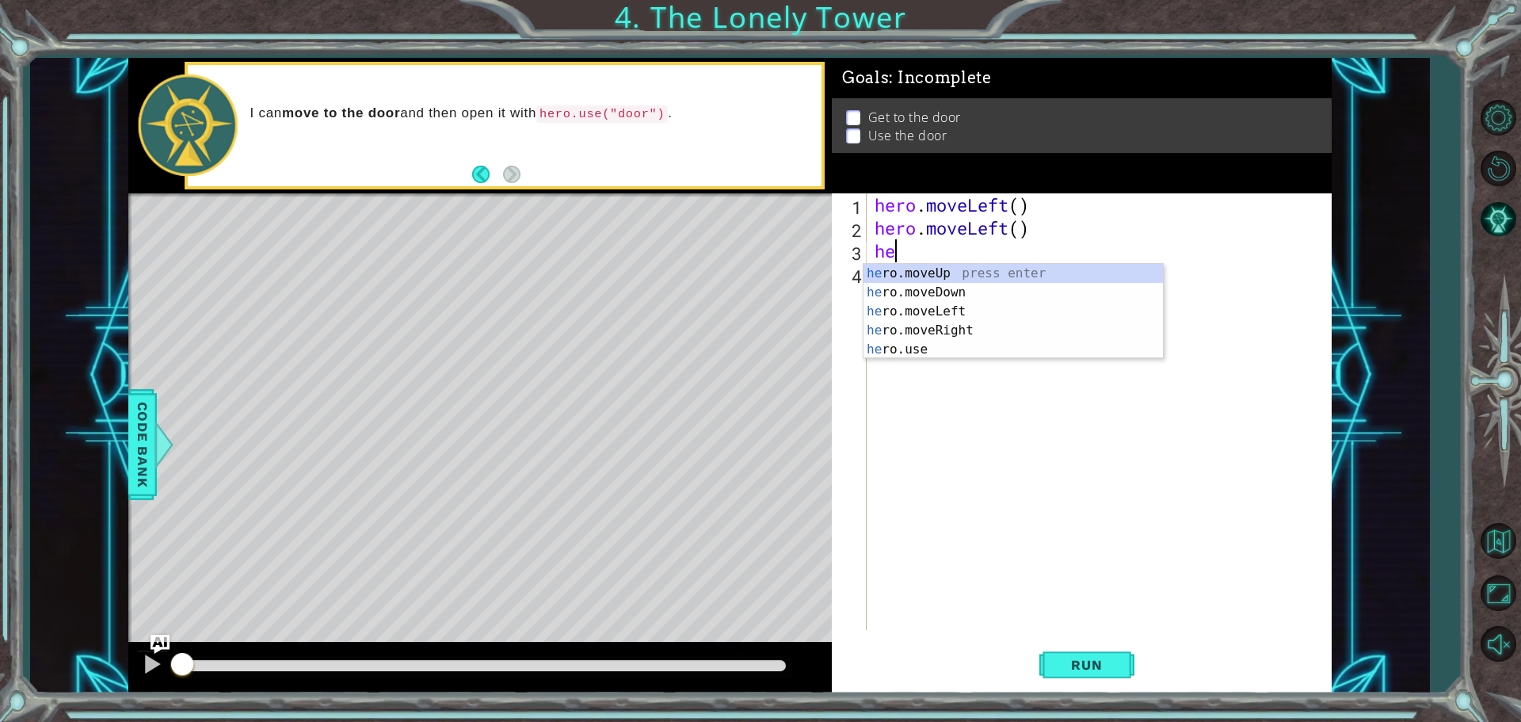
type textarea "hero"
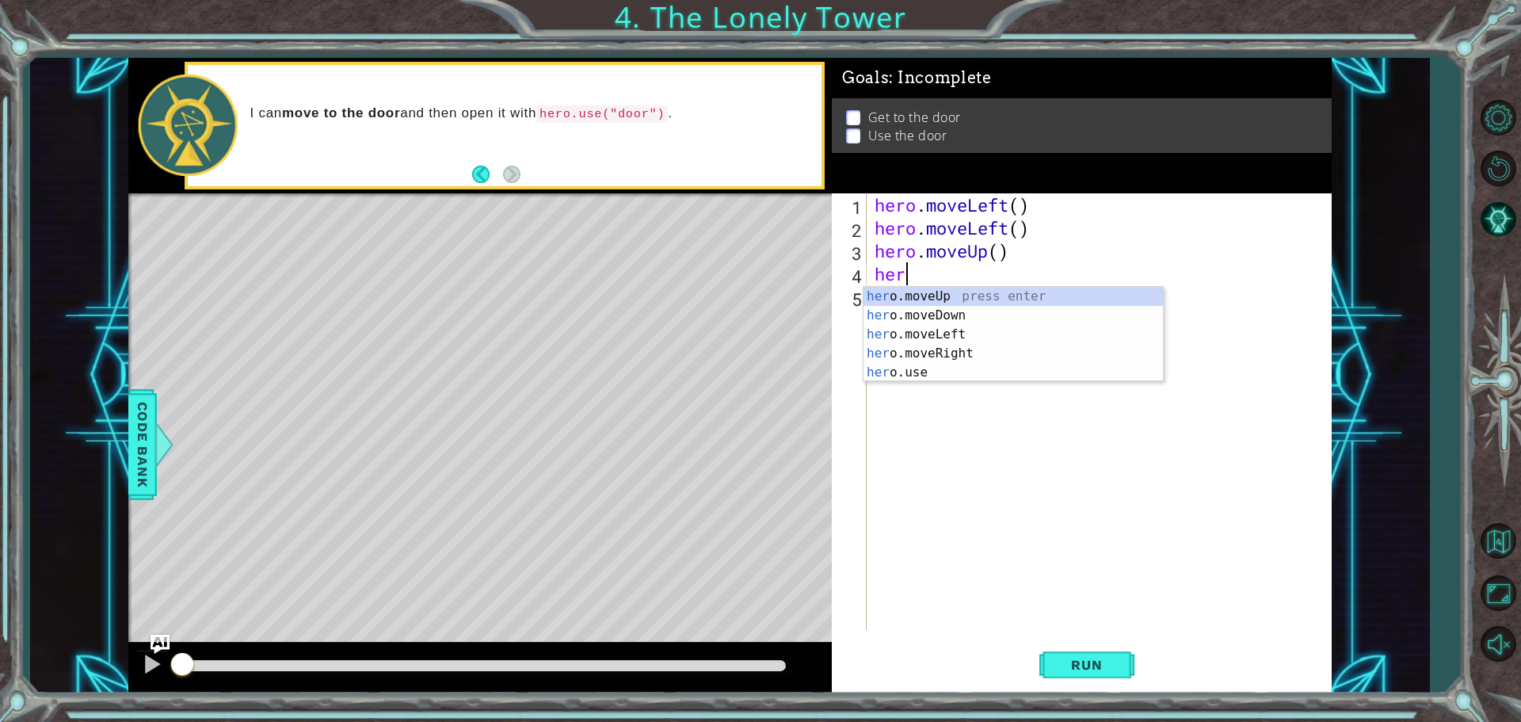
type textarea "hero"
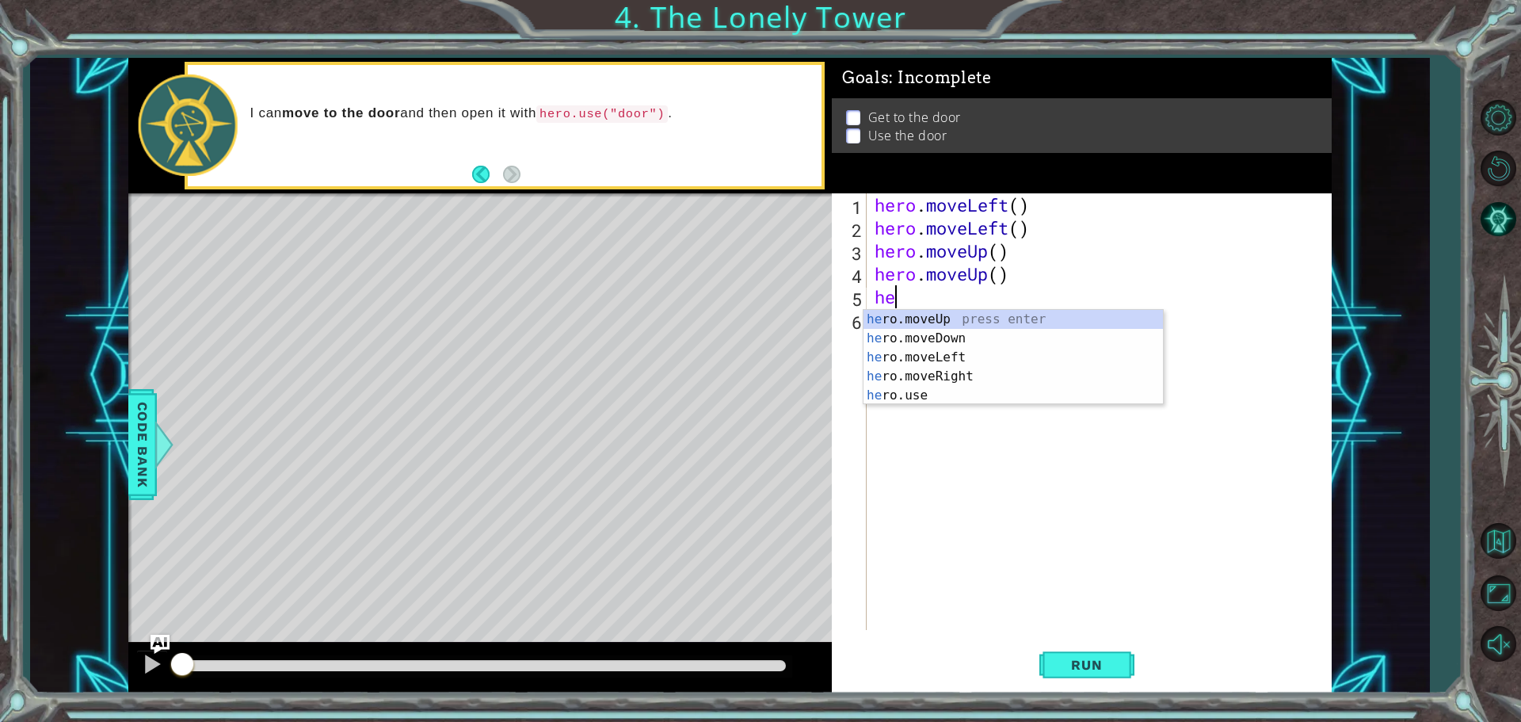
type textarea "hero"
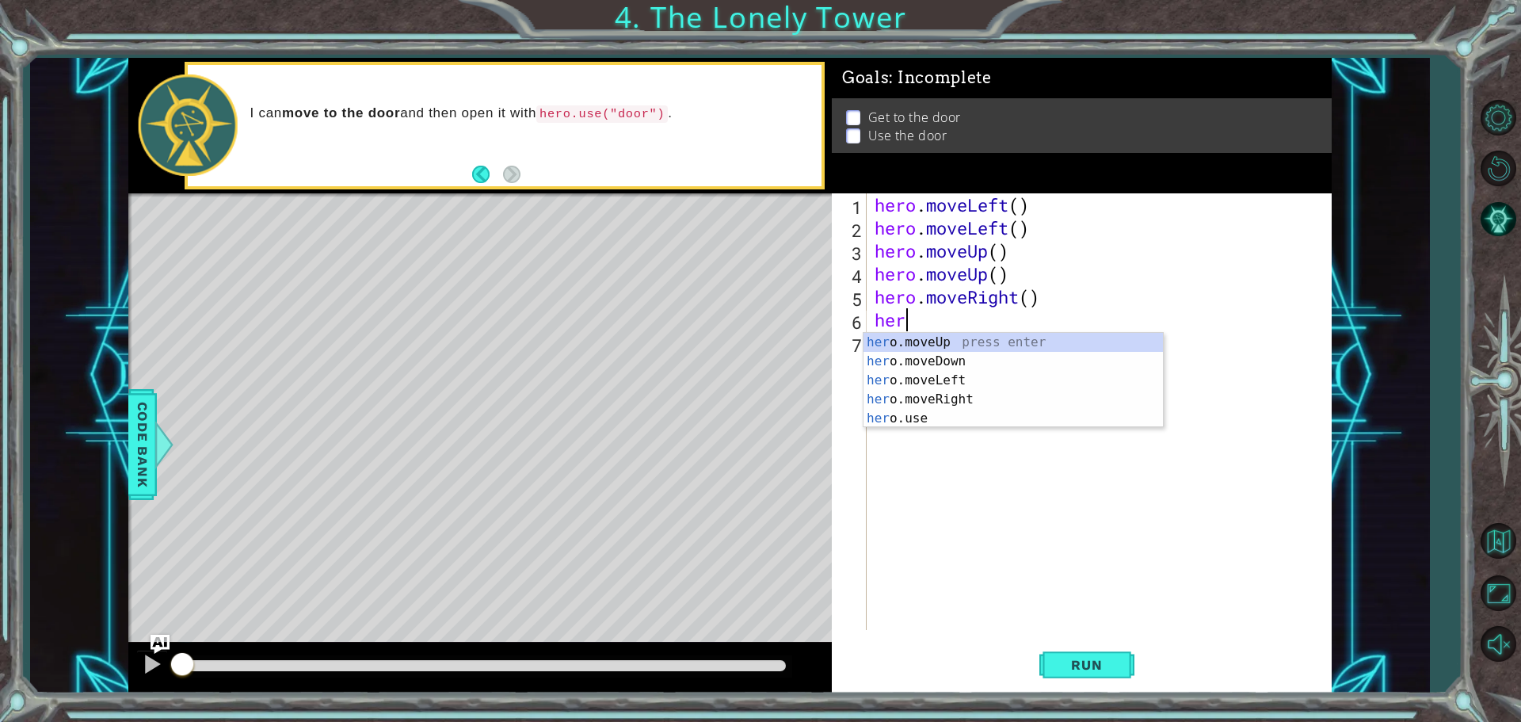
scroll to position [0, 1]
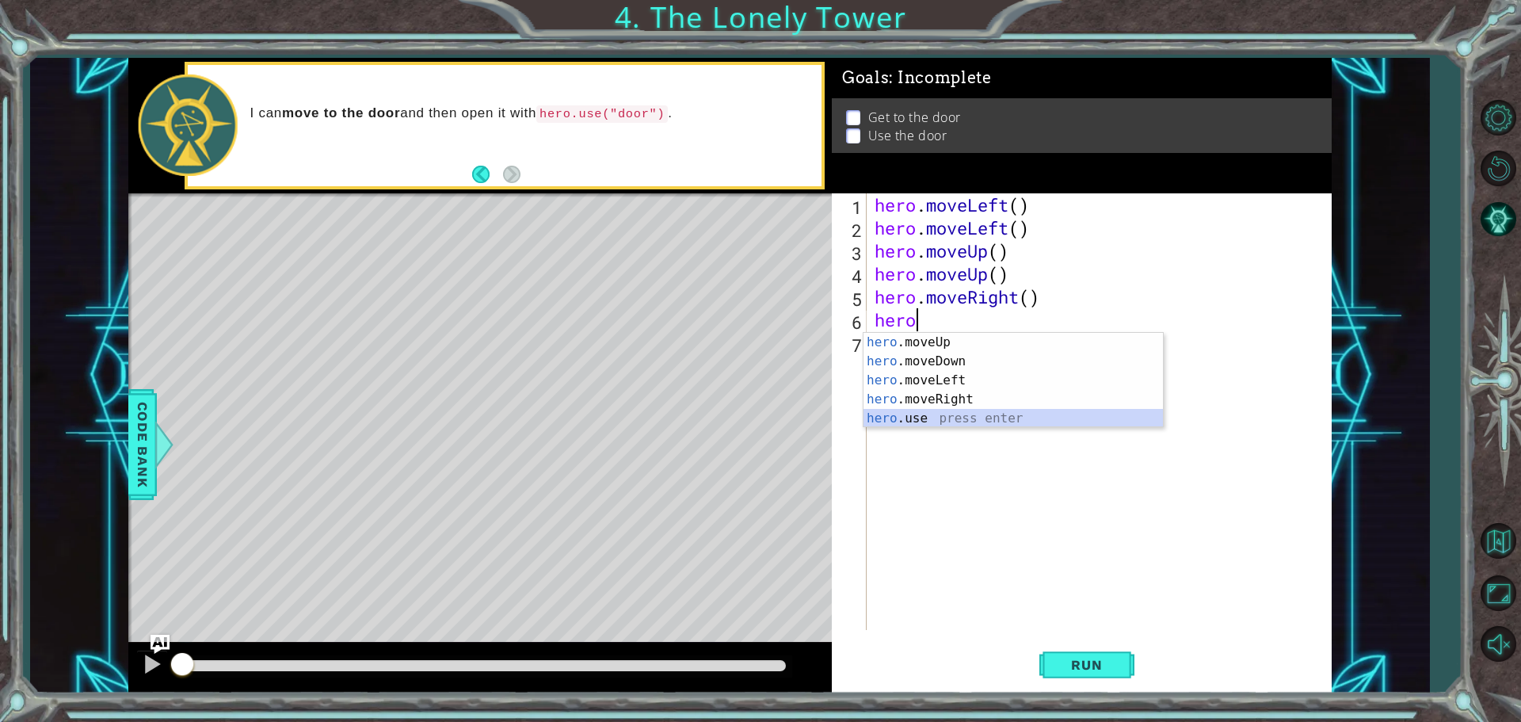
click at [912, 416] on div "hero .moveUp press enter hero .moveDown press enter hero .moveLeft press enter …" at bounding box center [1013, 399] width 299 height 133
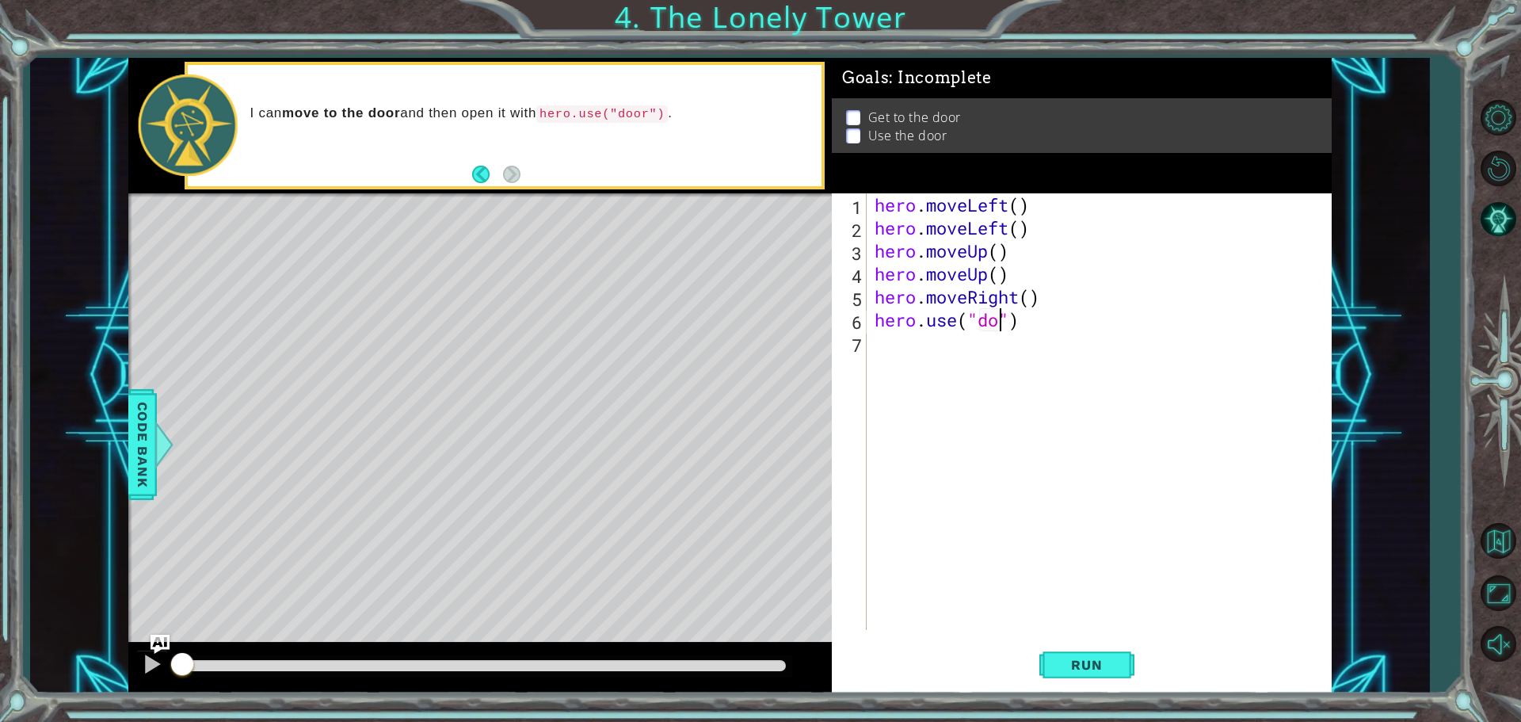
type textarea "hero.use("door")"
click at [1126, 661] on button "Run" at bounding box center [1086, 664] width 95 height 50
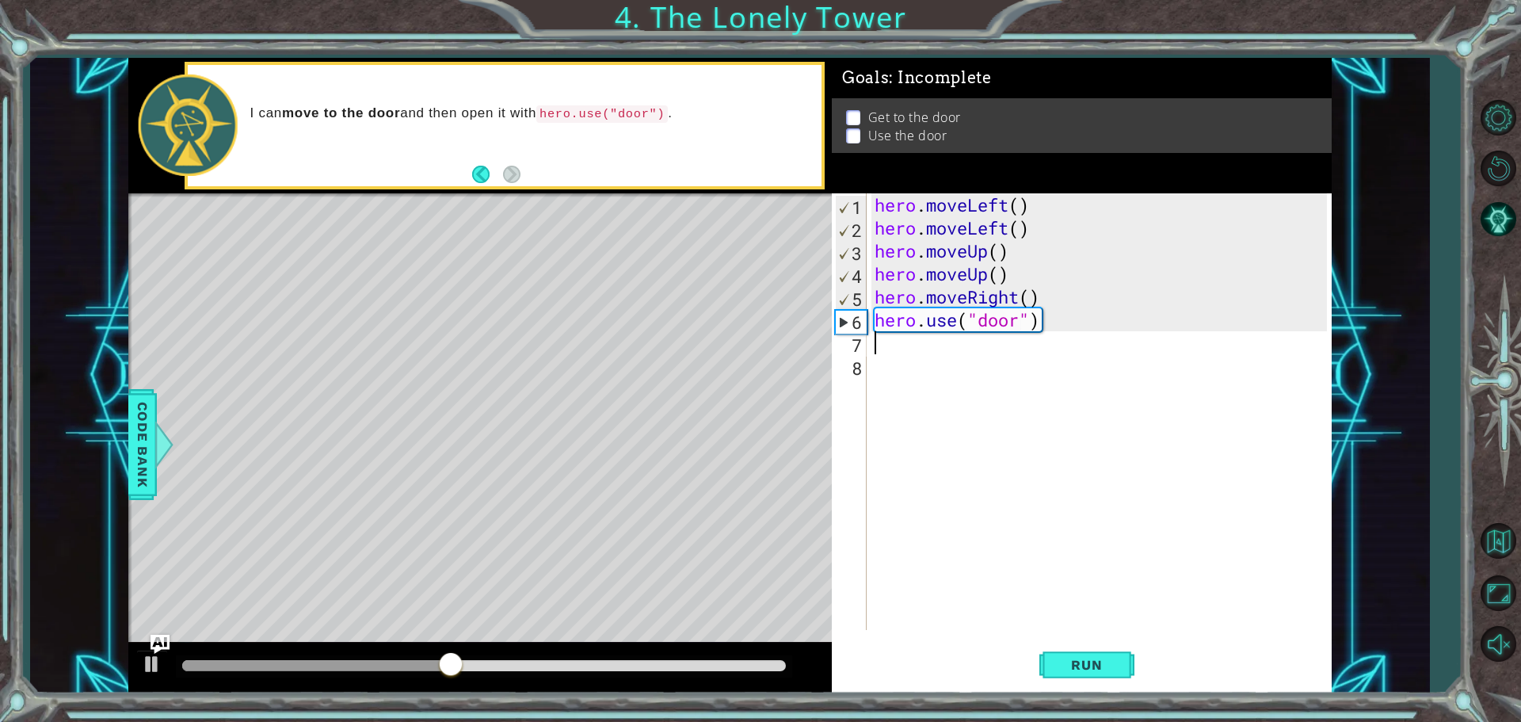
click at [1061, 283] on div "hero . moveLeft ( ) hero . moveLeft ( ) hero . moveUp ( ) hero . moveUp ( ) her…" at bounding box center [1102, 434] width 463 height 482
click at [1053, 303] on div "hero . moveLeft ( ) hero . moveLeft ( ) hero . moveUp ( ) hero . moveUp ( ) her…" at bounding box center [1102, 434] width 463 height 482
type textarea "hero.moveRight()"
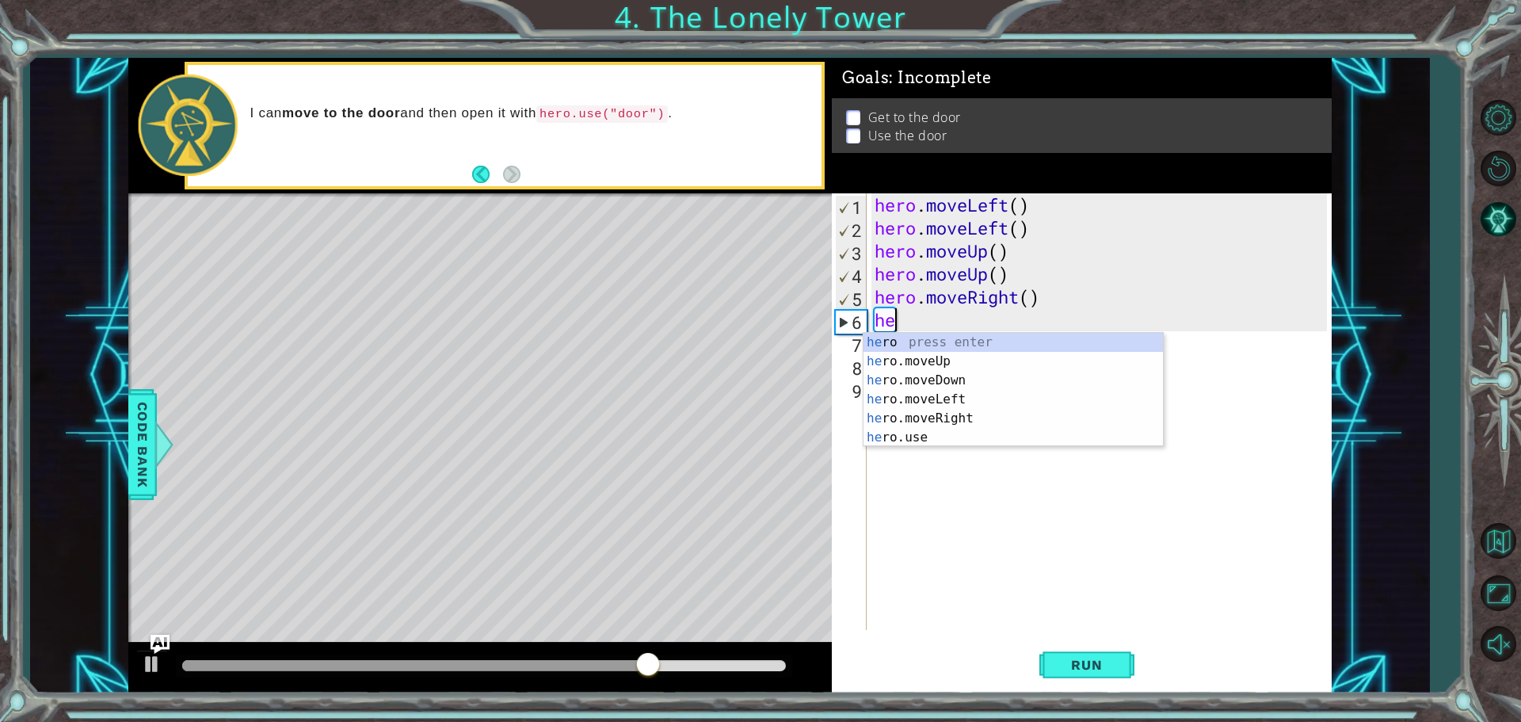
type textarea "her"
drag, startPoint x: 898, startPoint y: 419, endPoint x: 905, endPoint y: 408, distance: 12.8
click at [902, 414] on div "her o press enter her o.moveUp press enter her o.moveDown press enter her o.mov…" at bounding box center [1013, 409] width 299 height 152
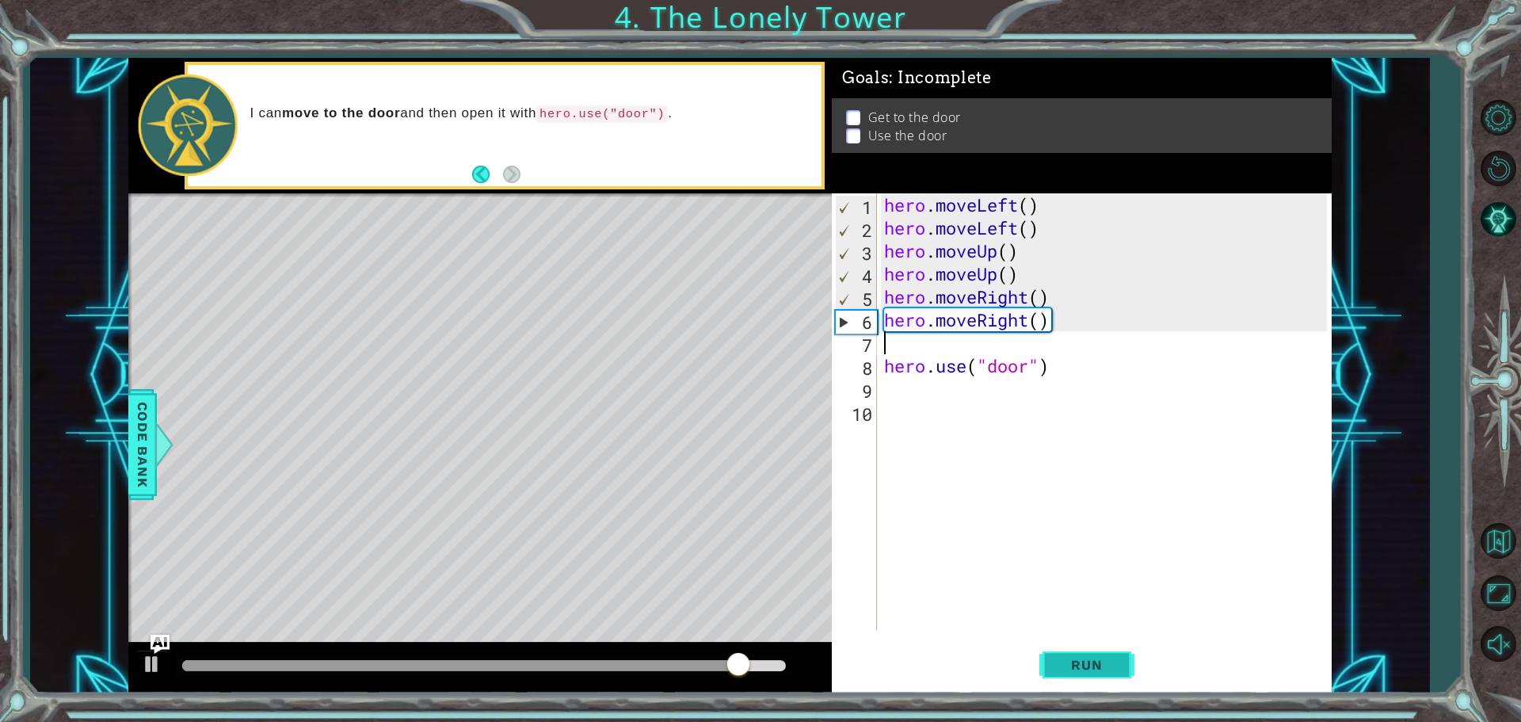
click at [1082, 673] on button "Run" at bounding box center [1086, 664] width 95 height 50
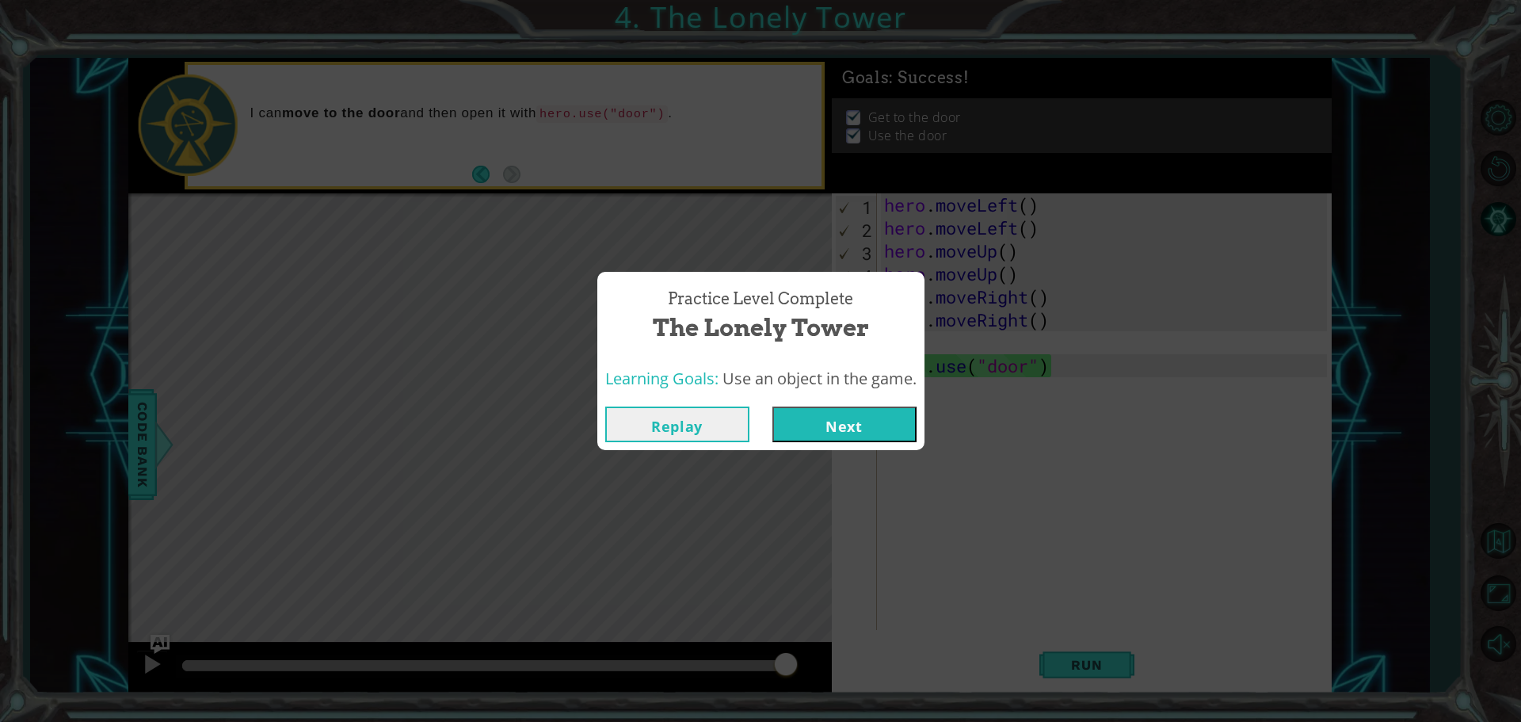
click at [903, 437] on button "Next" at bounding box center [844, 424] width 144 height 36
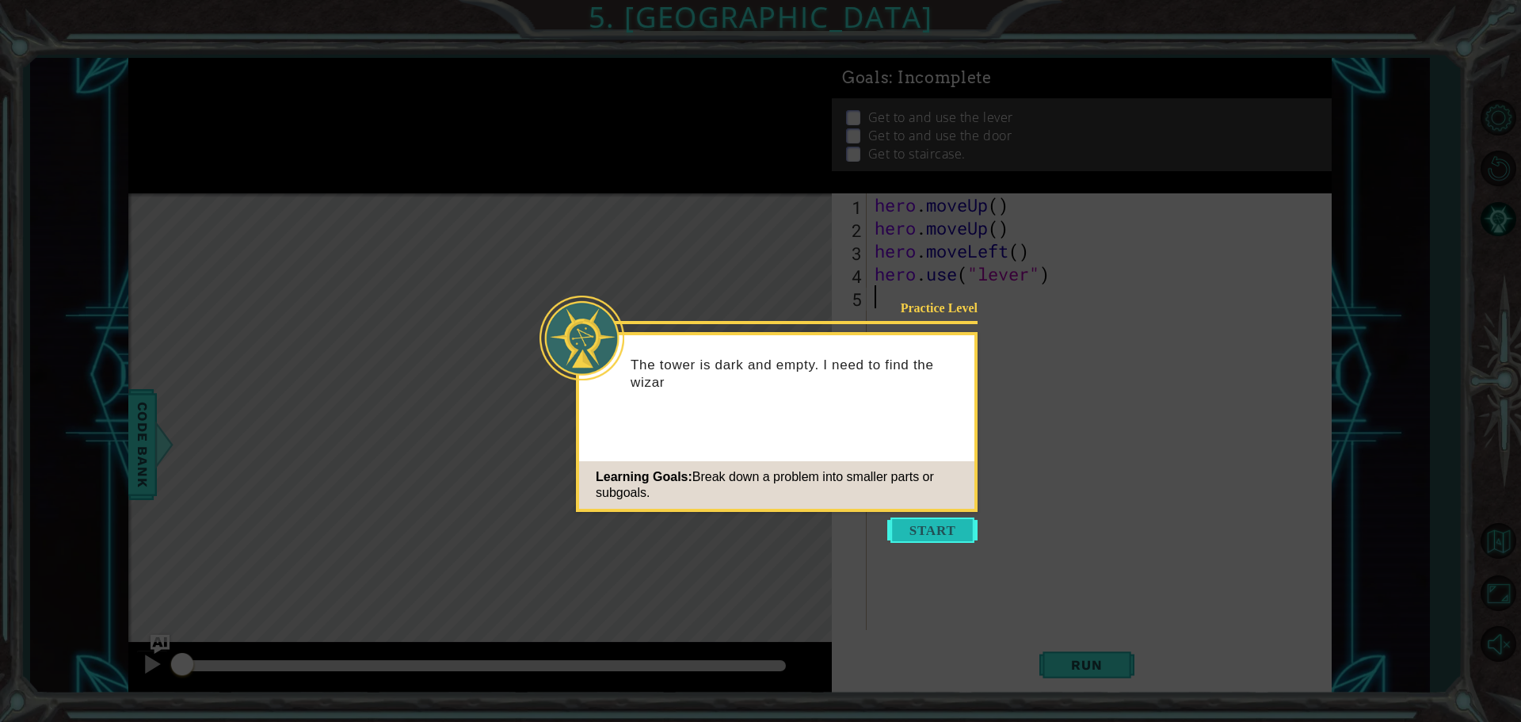
click at [926, 523] on button "Start" at bounding box center [932, 529] width 90 height 25
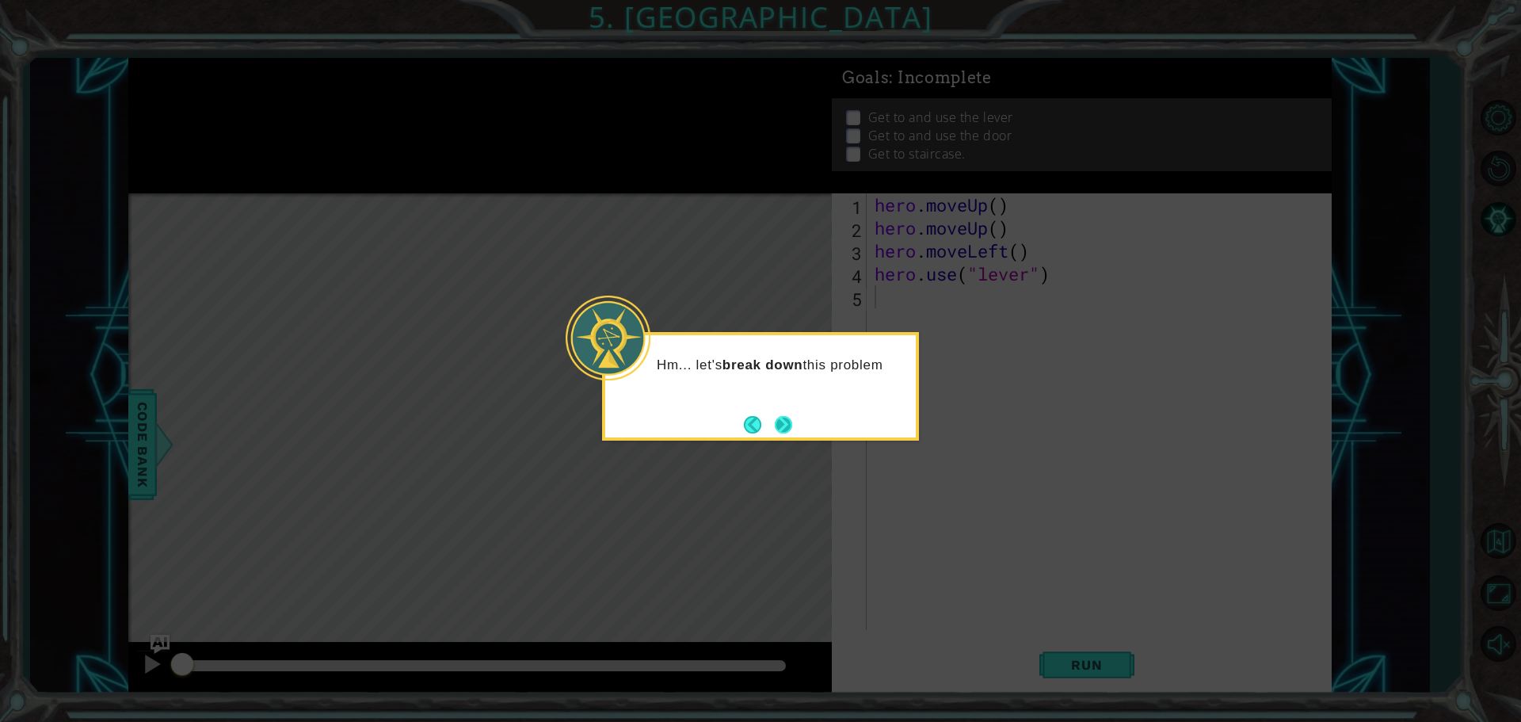
click at [780, 433] on button "Next" at bounding box center [783, 424] width 17 height 17
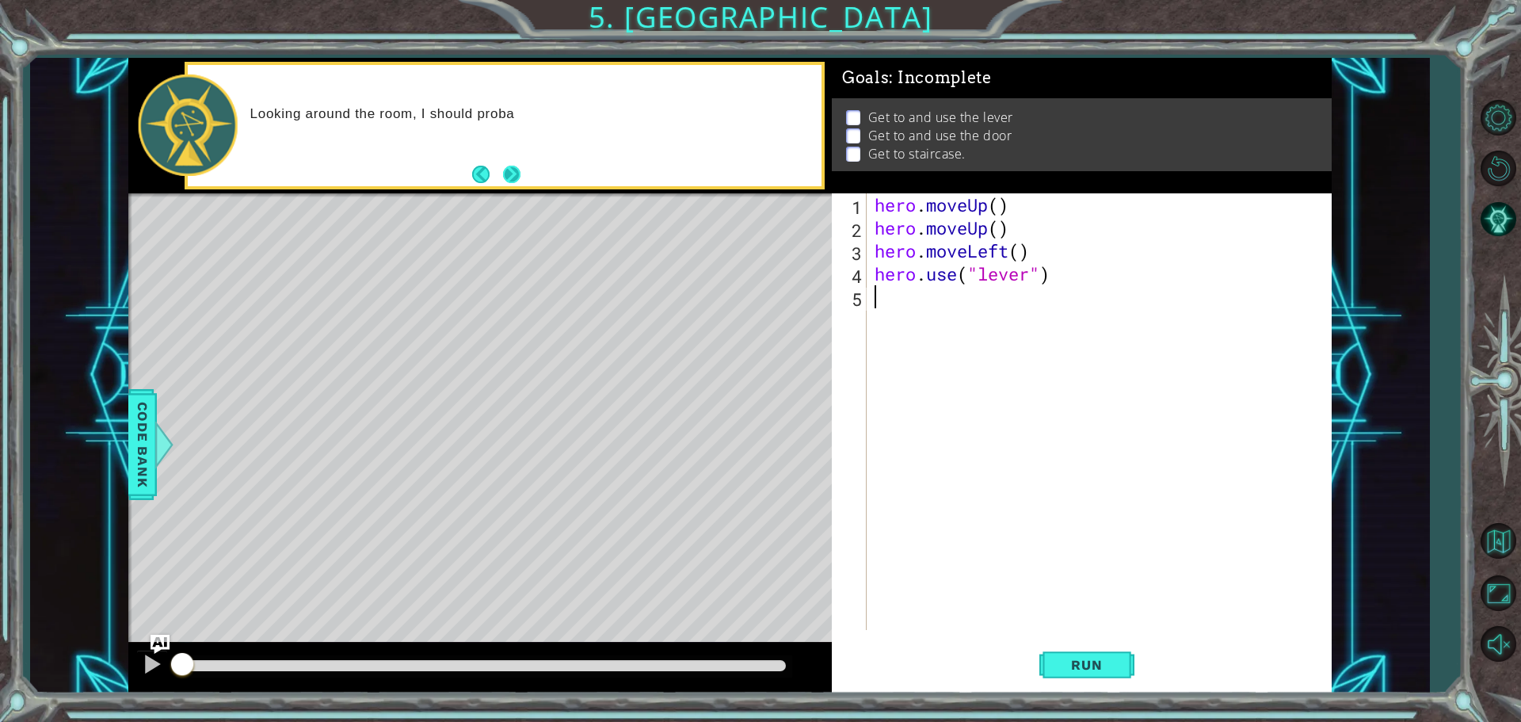
click at [503, 178] on button "Next" at bounding box center [511, 174] width 18 height 18
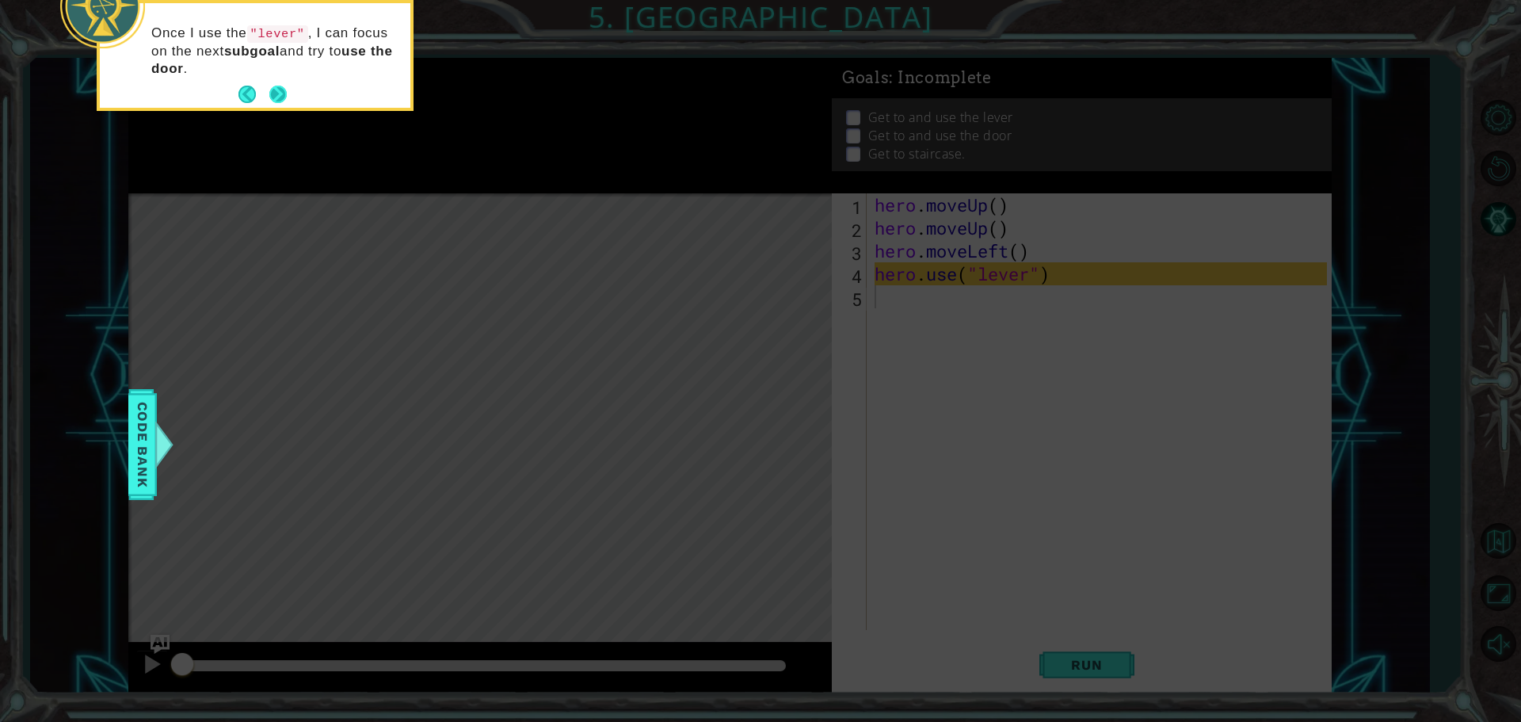
click at [284, 86] on button "Next" at bounding box center [278, 94] width 19 height 19
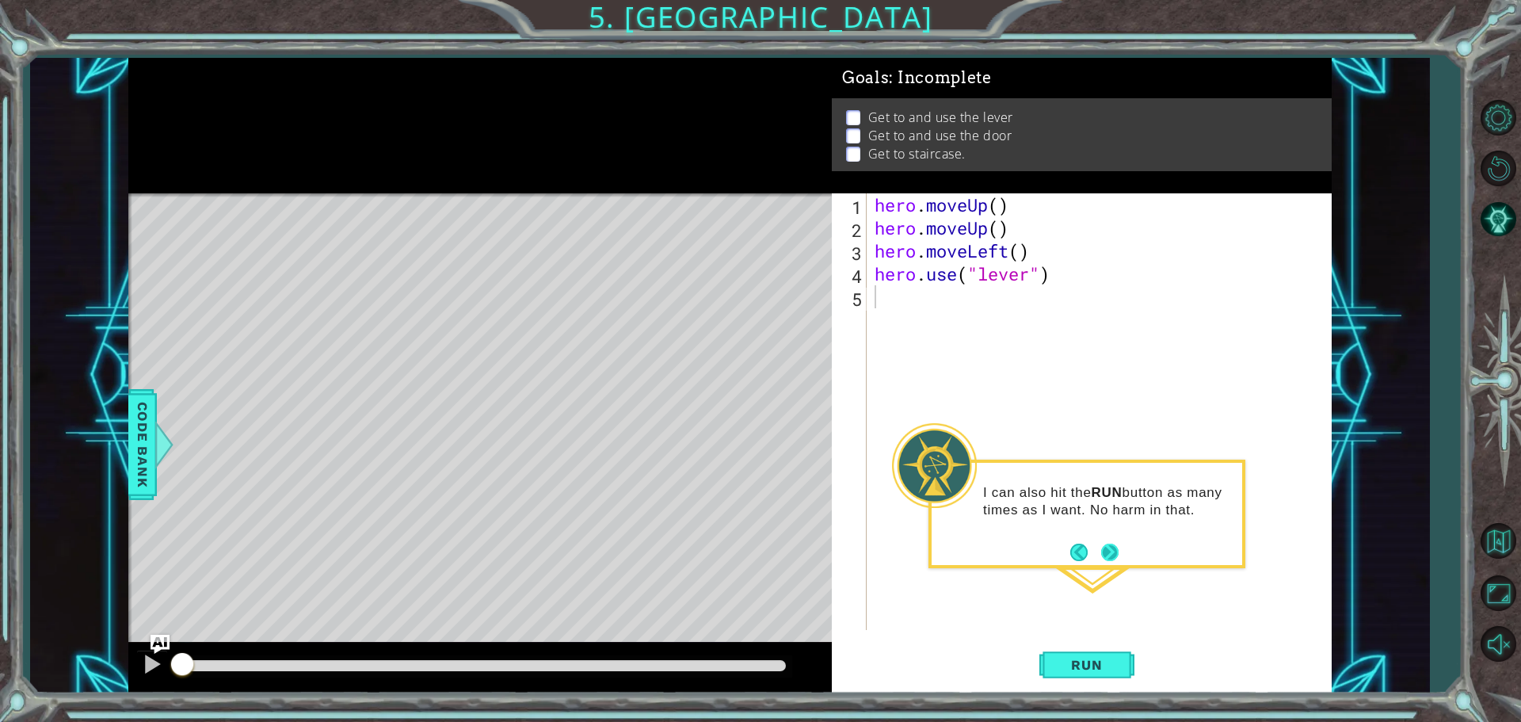
click at [1116, 554] on button "Next" at bounding box center [1109, 551] width 17 height 17
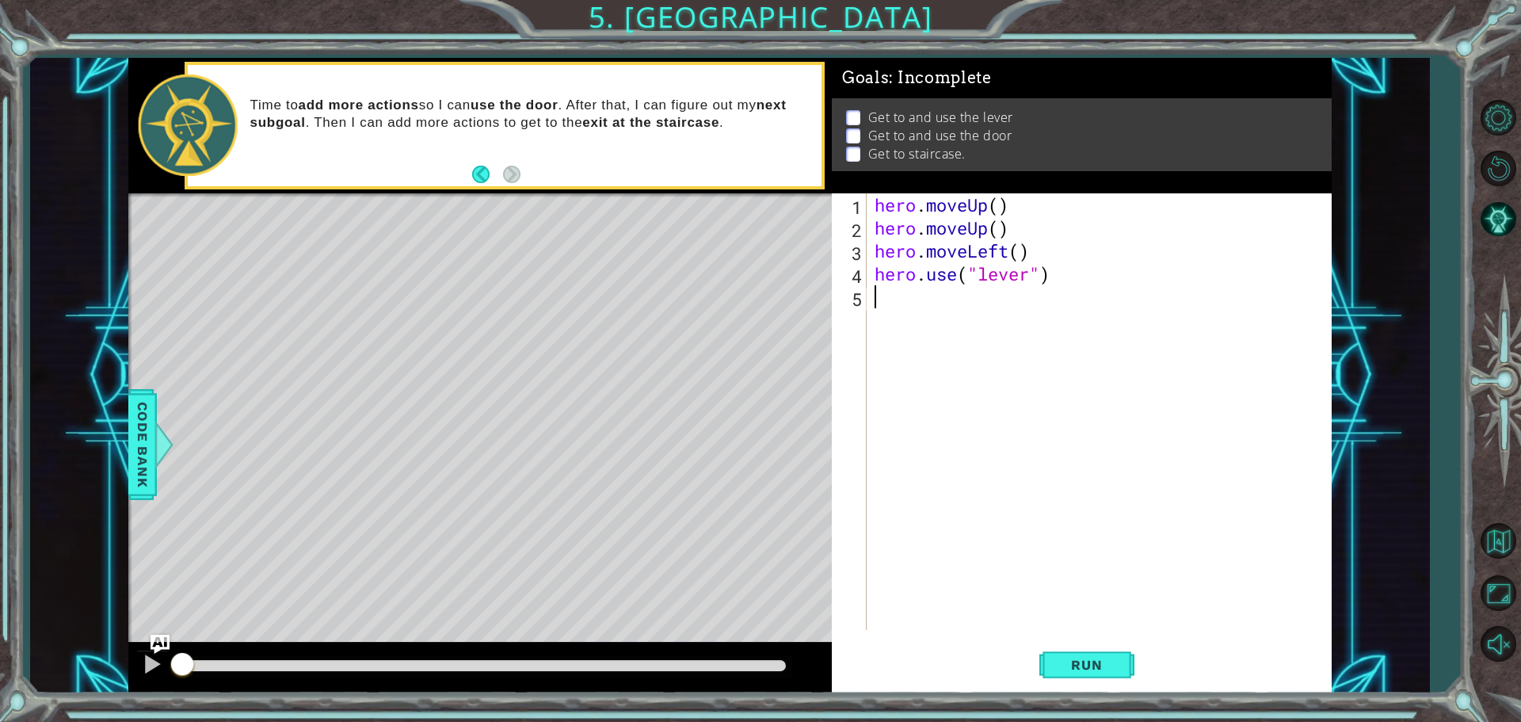
click at [565, 128] on p "Time to add more actions so I can use the door . After that, I can figure out m…" at bounding box center [530, 114] width 561 height 35
click at [1072, 659] on span "Run" at bounding box center [1086, 665] width 63 height 16
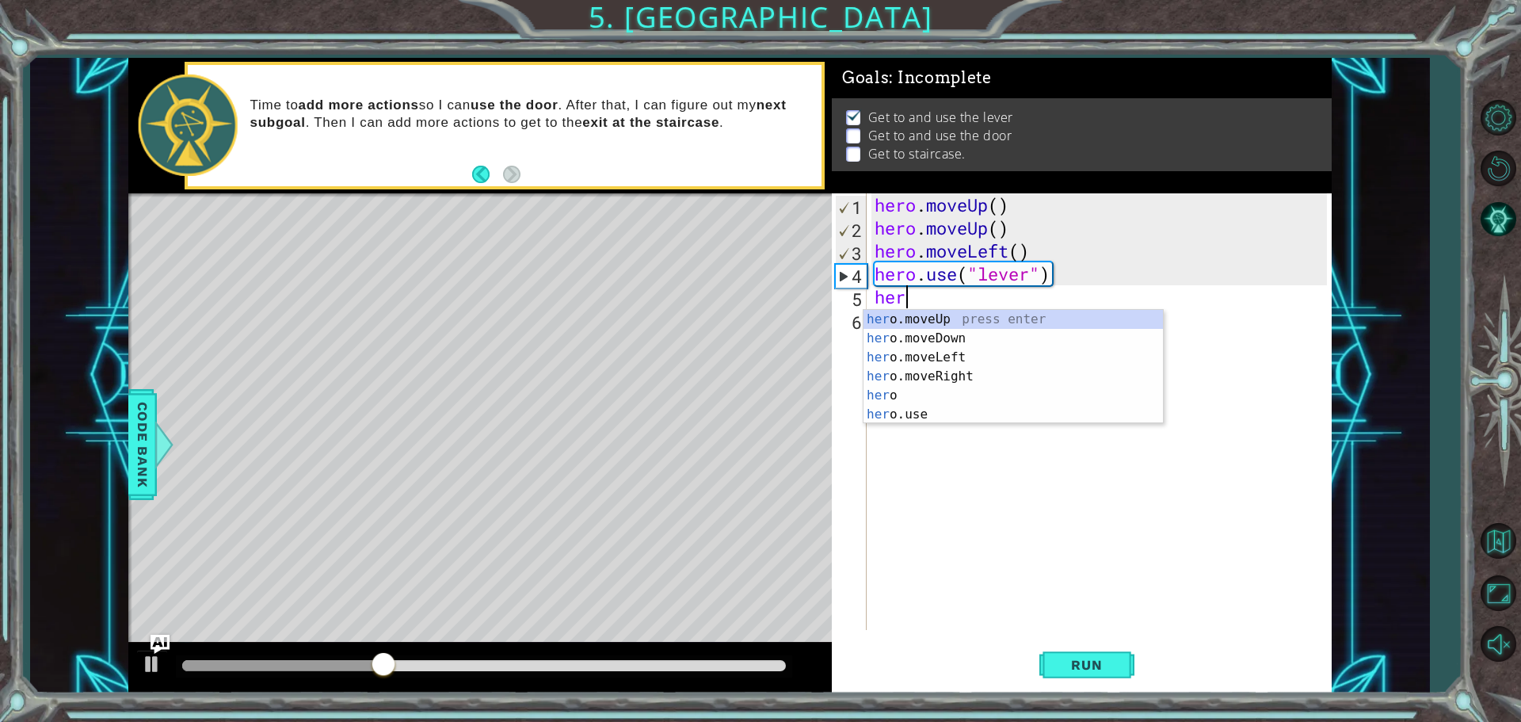
scroll to position [0, 1]
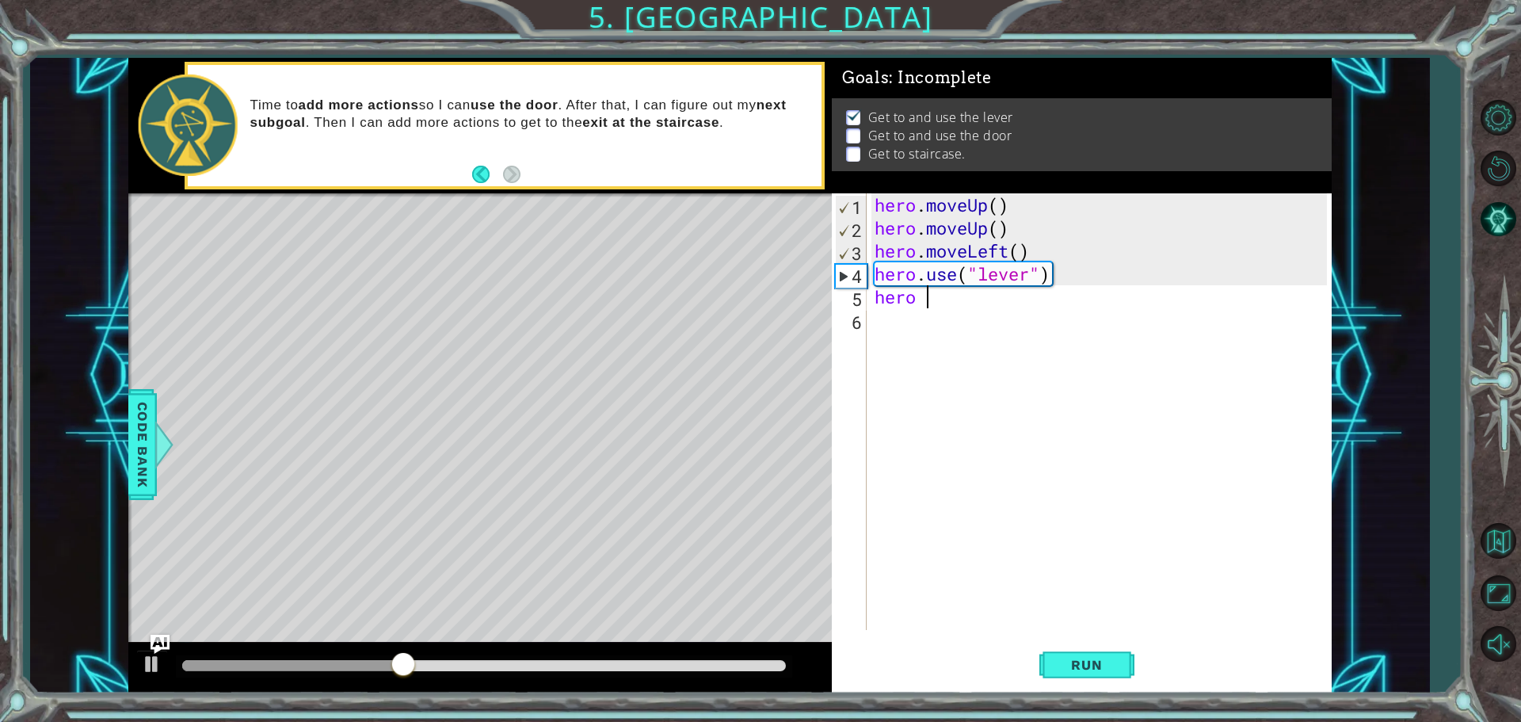
type textarea "hero"
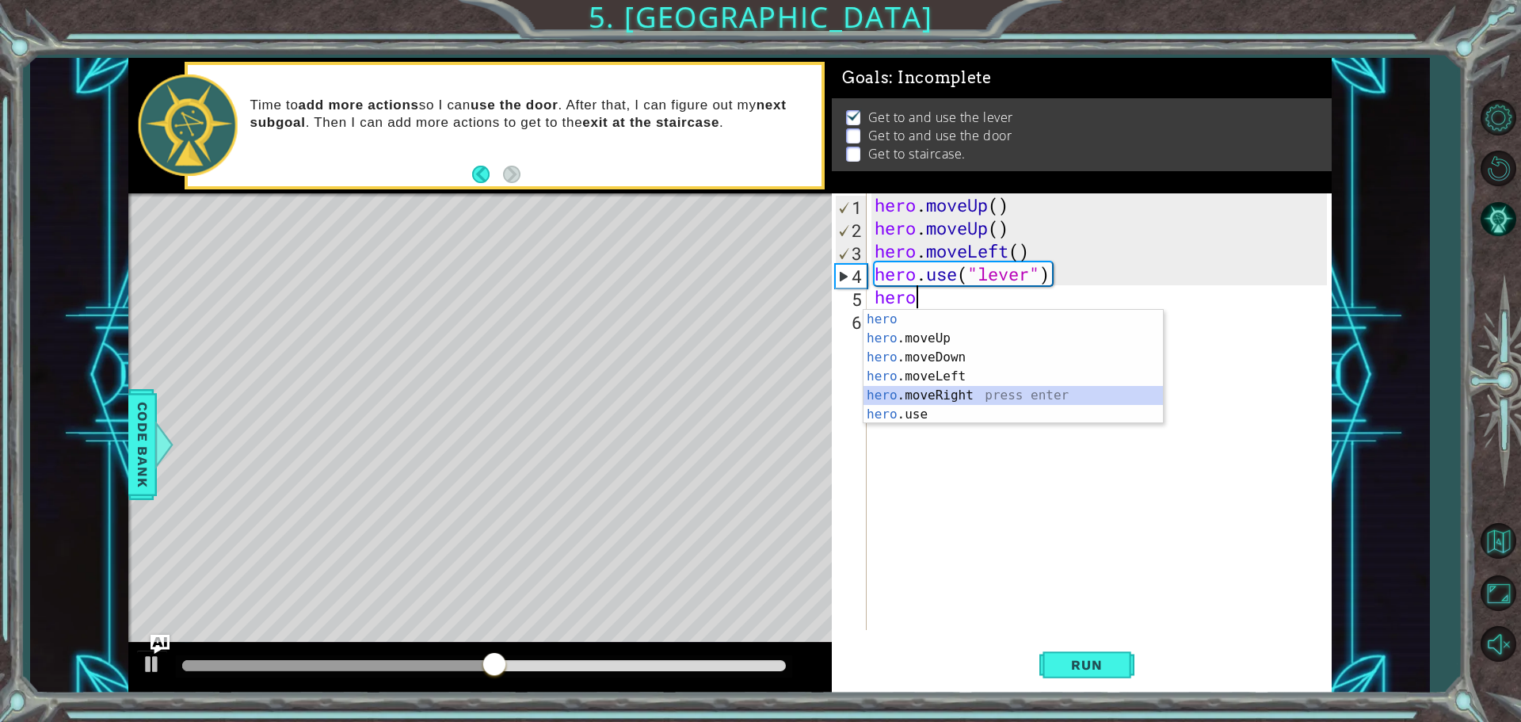
scroll to position [0, 0]
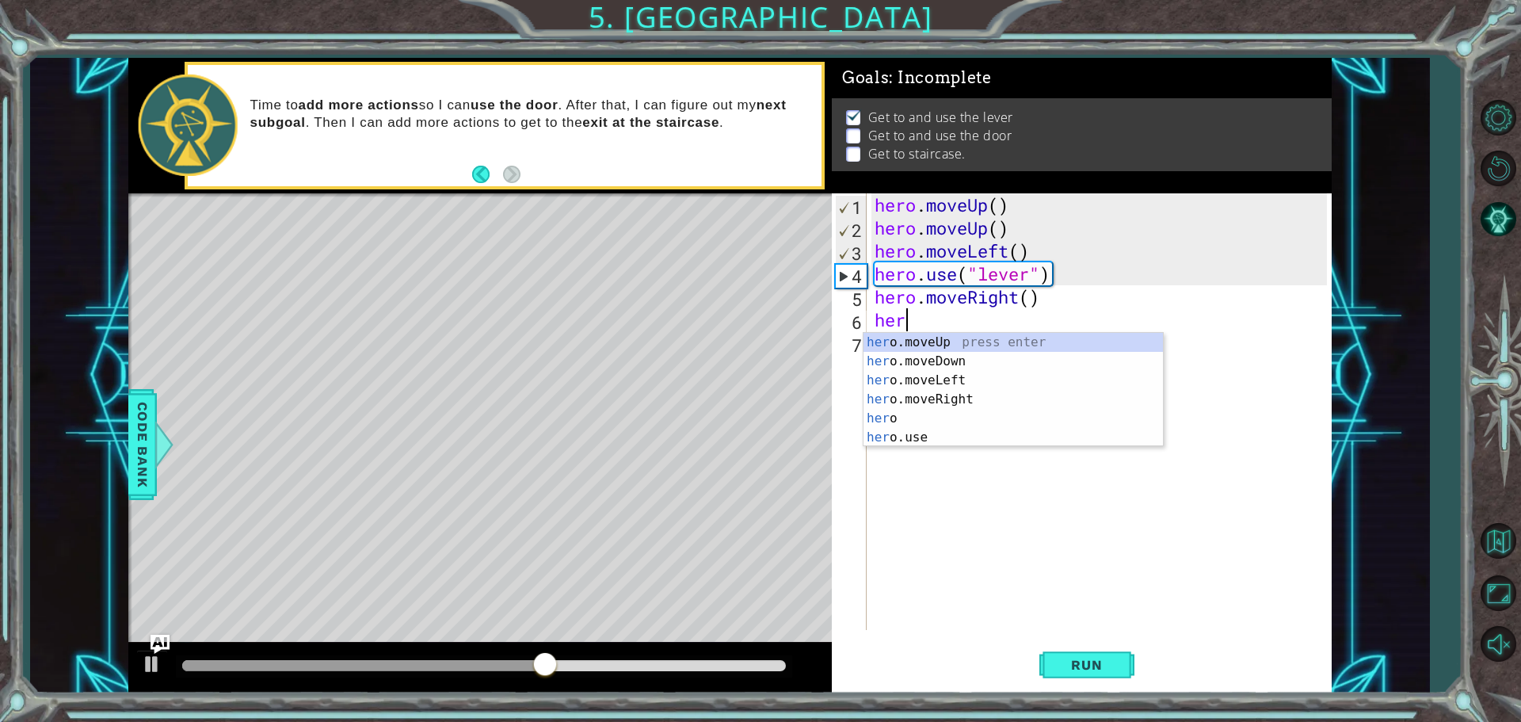
type textarea "hero"
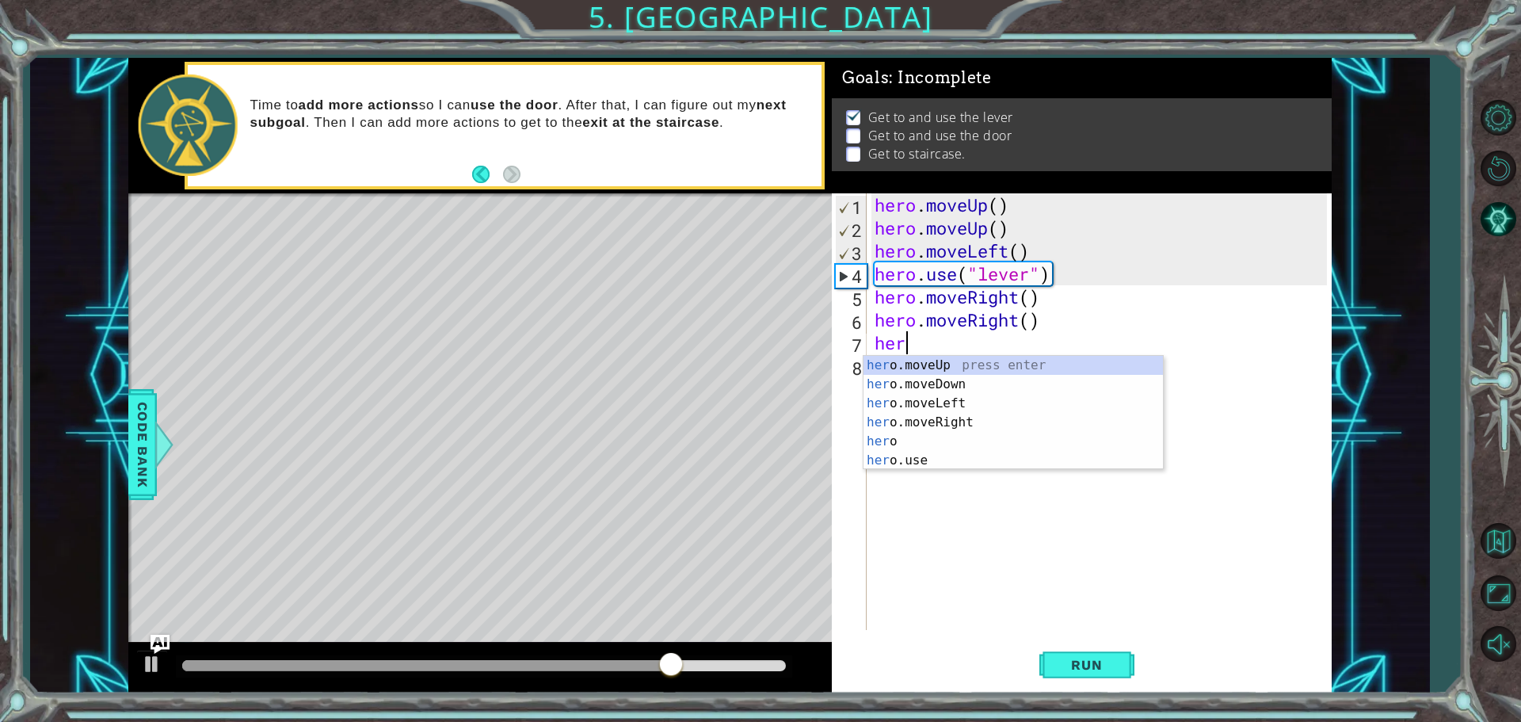
type textarea "hero"
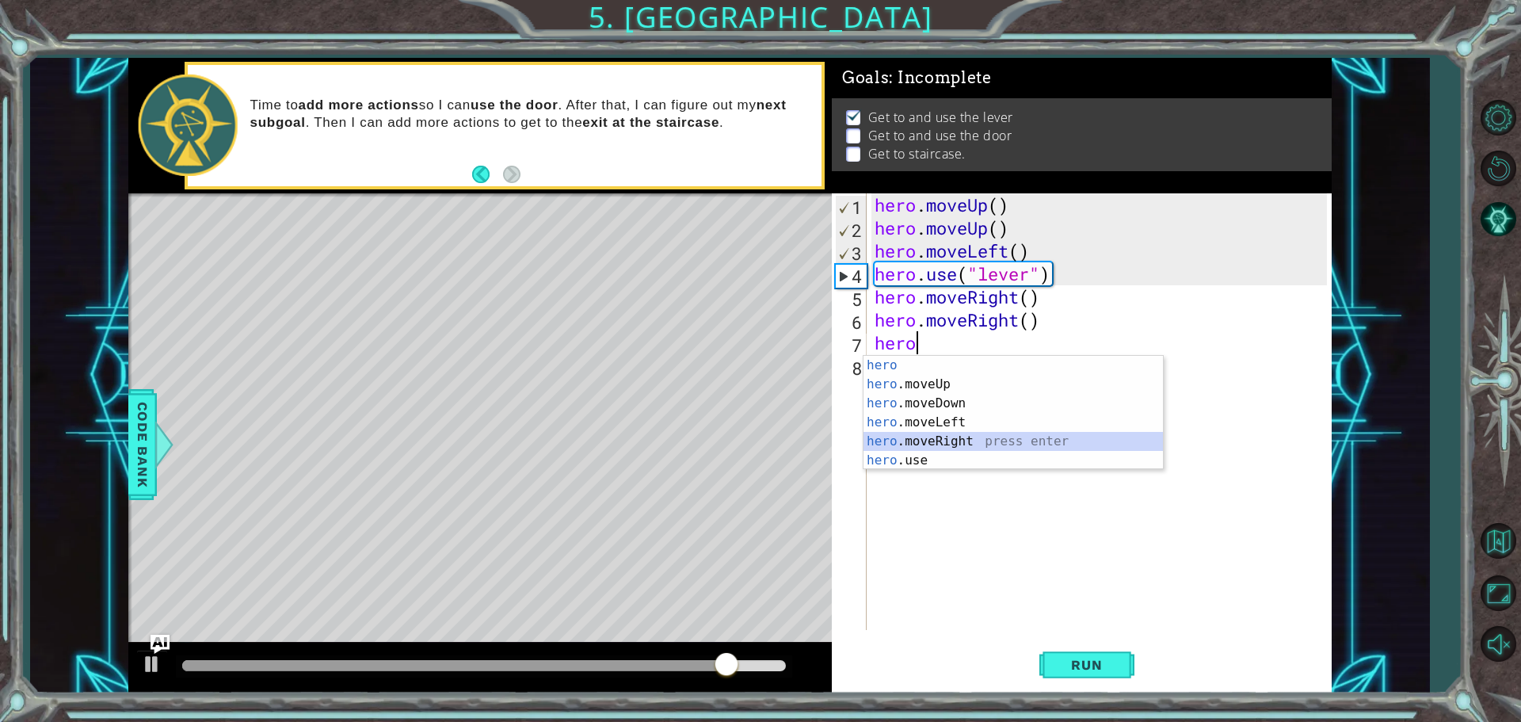
click at [927, 444] on div "hero press enter hero .moveUp press enter hero .moveDown press enter hero .move…" at bounding box center [1013, 432] width 299 height 152
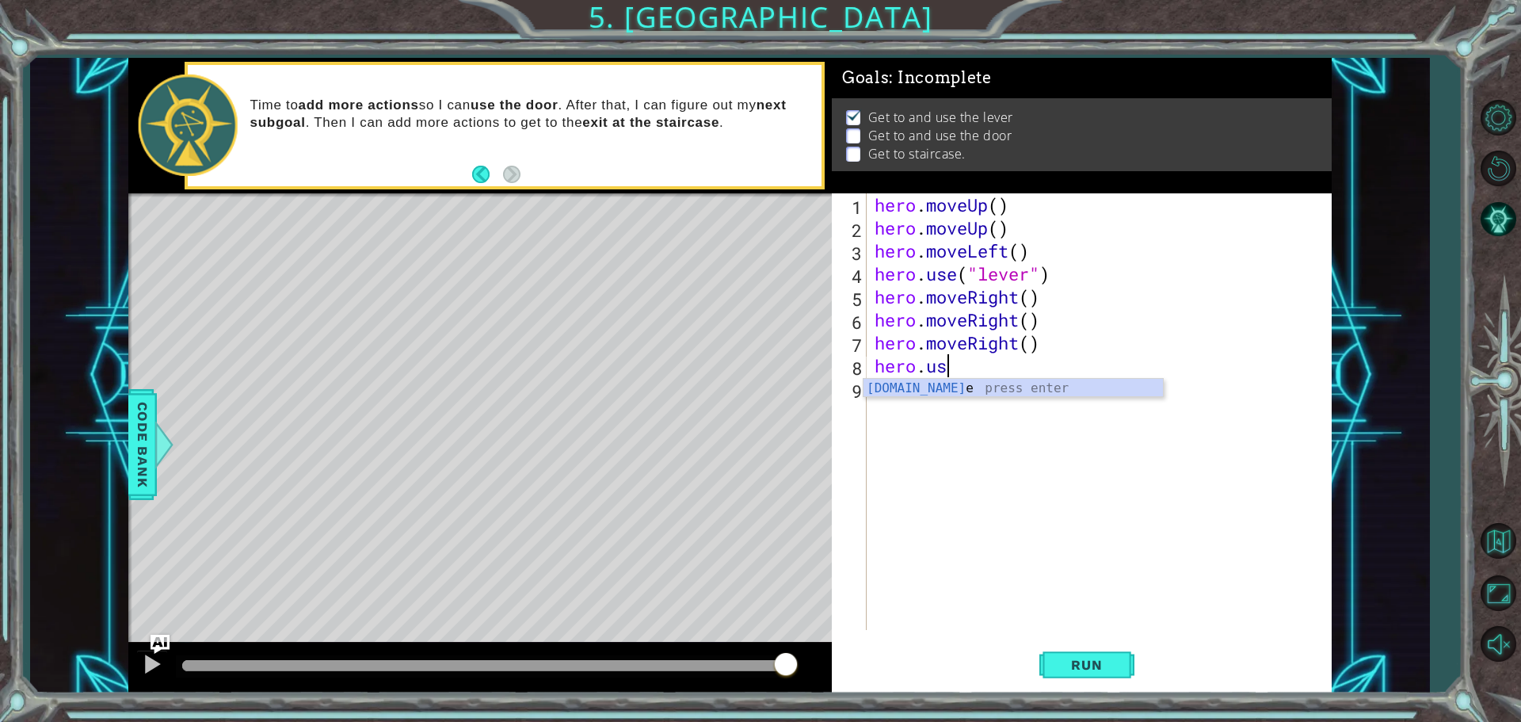
scroll to position [0, 2]
type textarea "hero.use("door")"
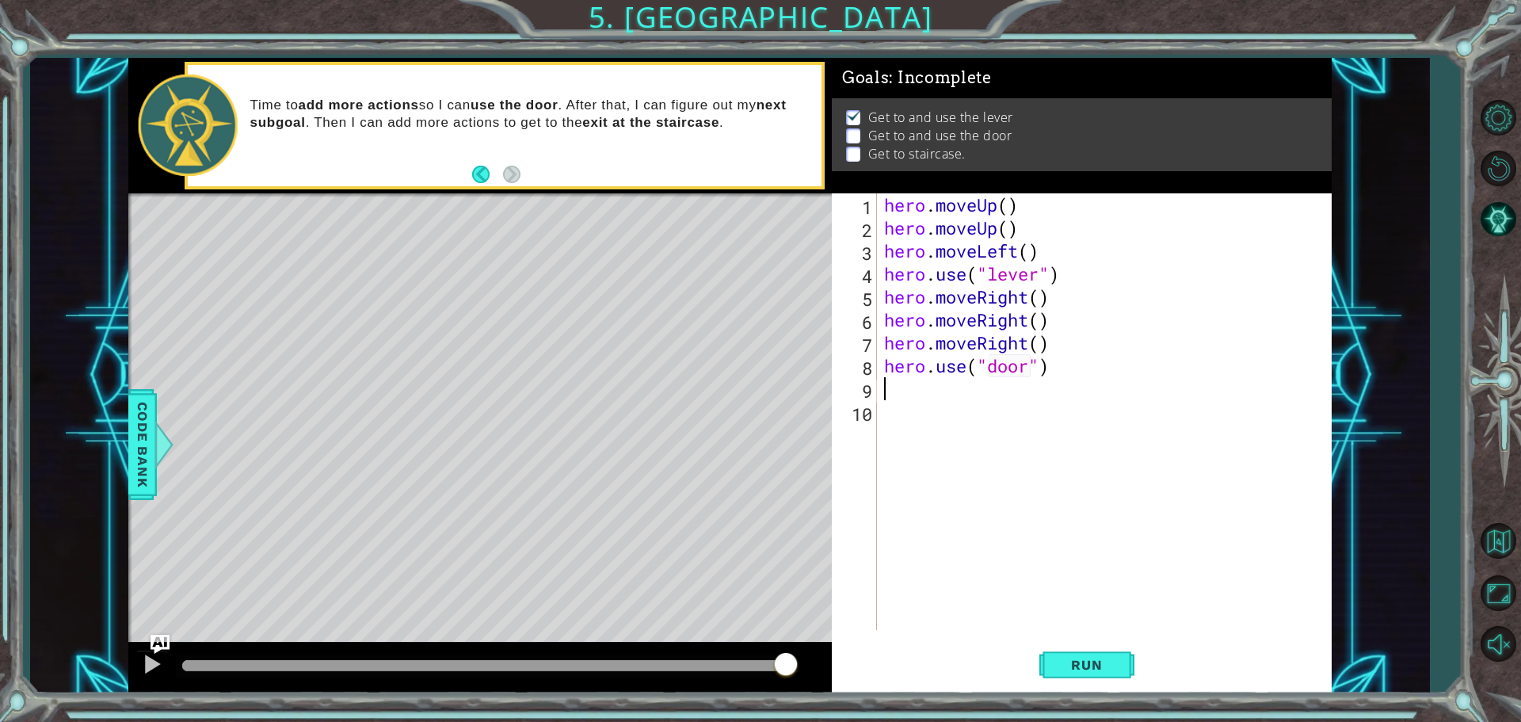
scroll to position [0, 0]
click at [1124, 675] on button "Run" at bounding box center [1086, 664] width 95 height 50
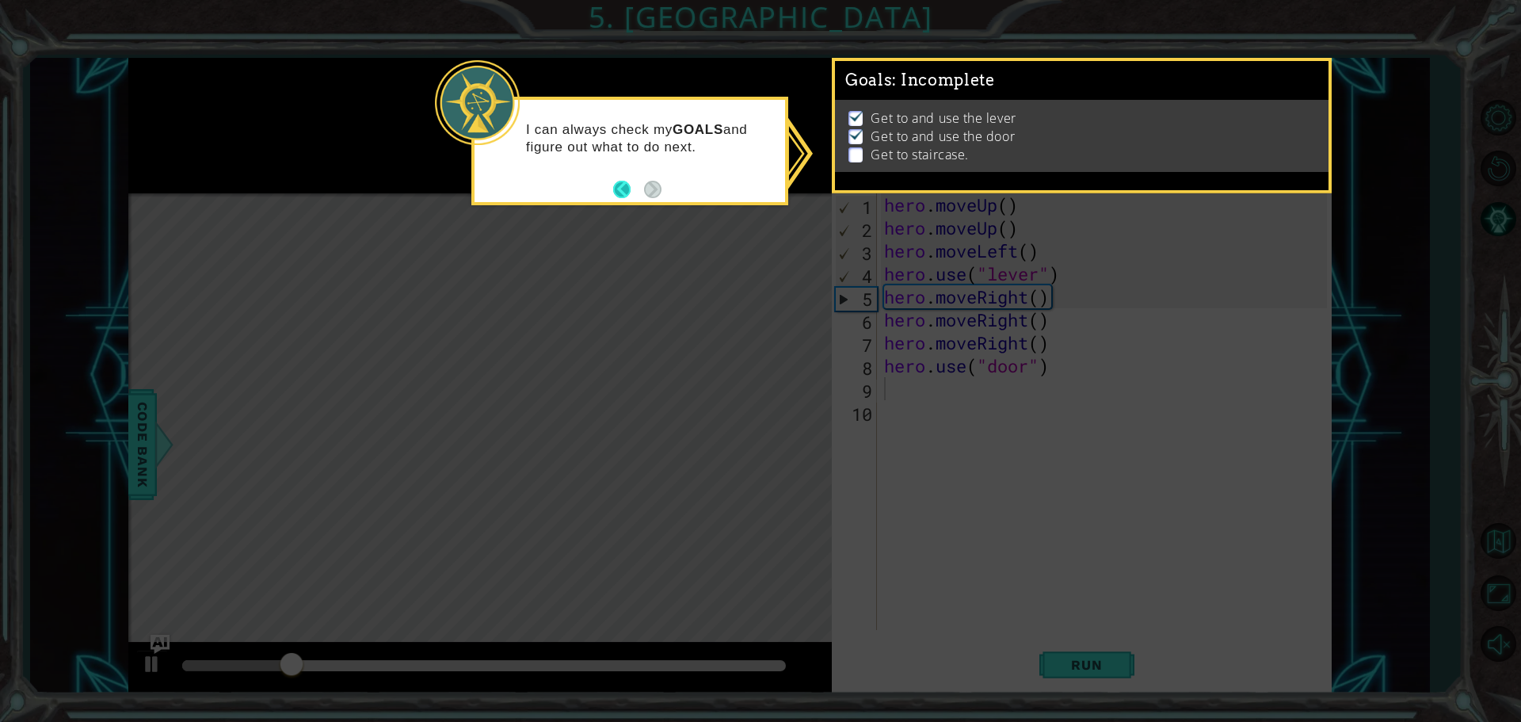
click at [617, 185] on button "Back" at bounding box center [628, 189] width 31 height 17
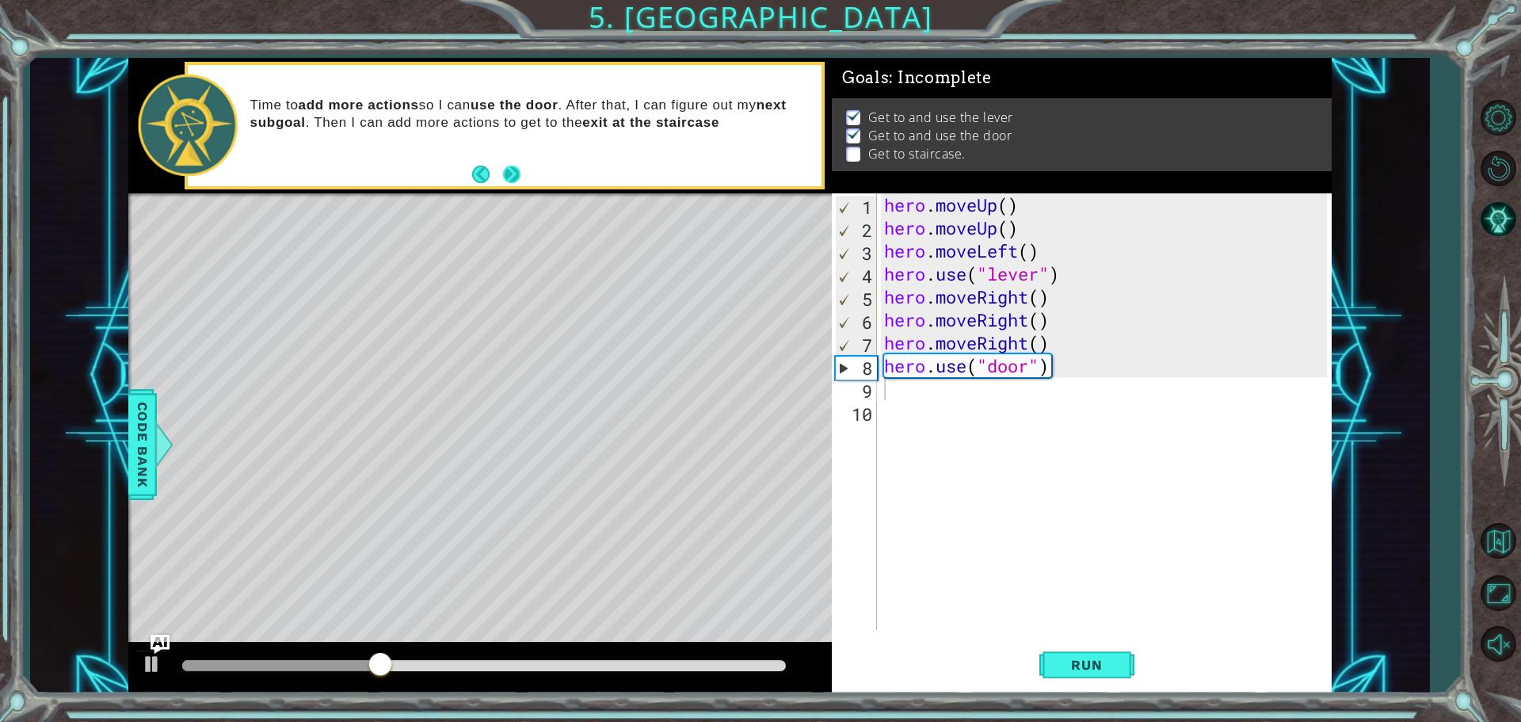
click at [506, 166] on button "Next" at bounding box center [511, 174] width 18 height 18
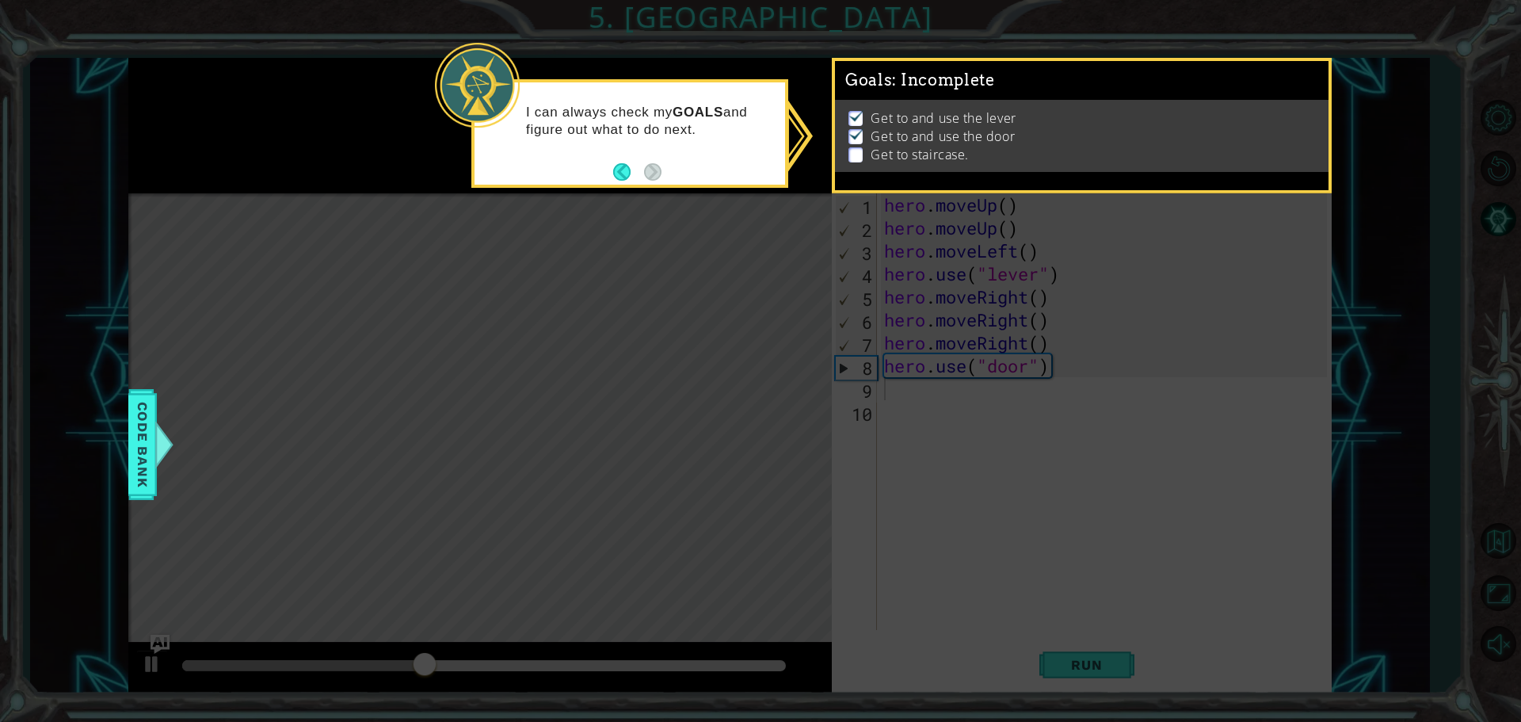
click at [762, 158] on div "I can always check my GOALS and figure out what to do next." at bounding box center [630, 129] width 311 height 80
click at [858, 148] on p at bounding box center [856, 154] width 14 height 15
click at [626, 176] on button "Back" at bounding box center [628, 171] width 31 height 17
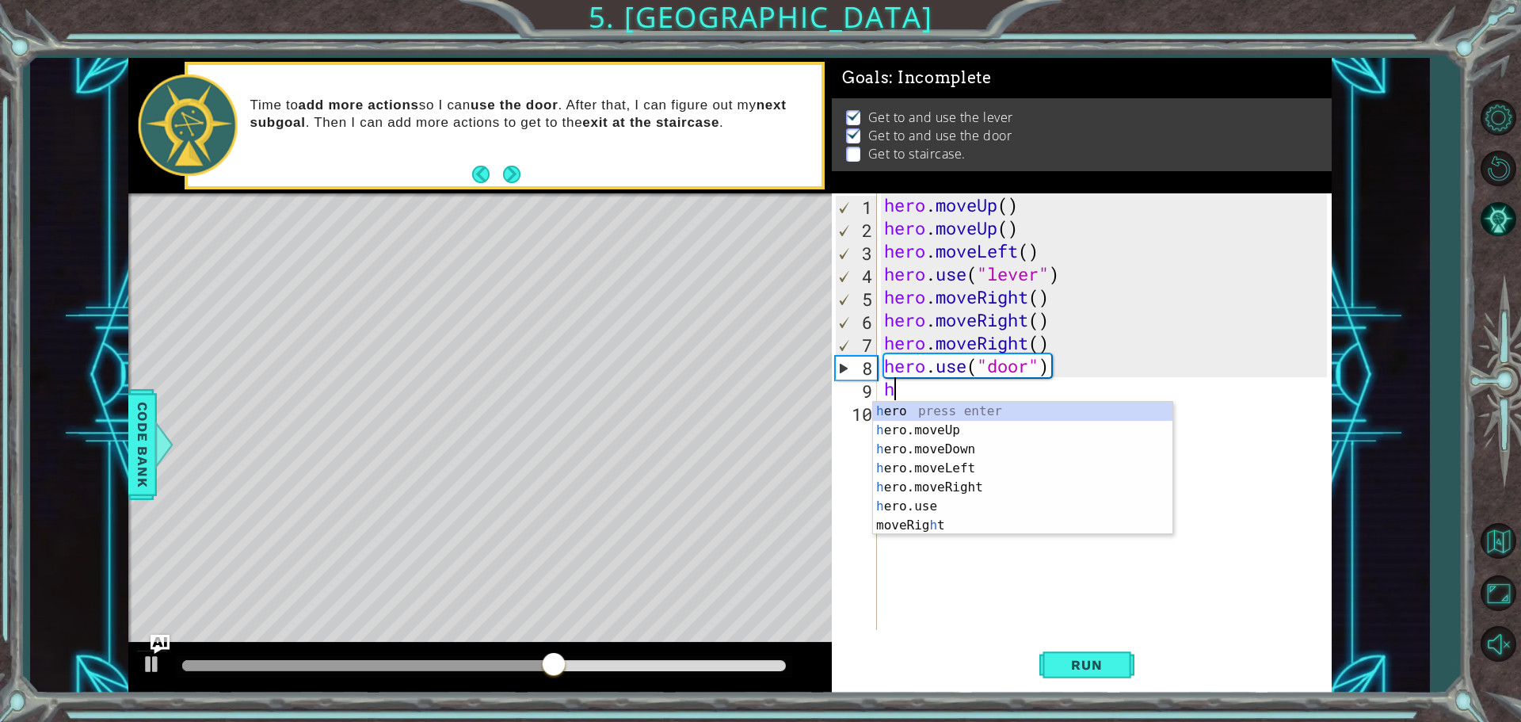
type textarea "he"
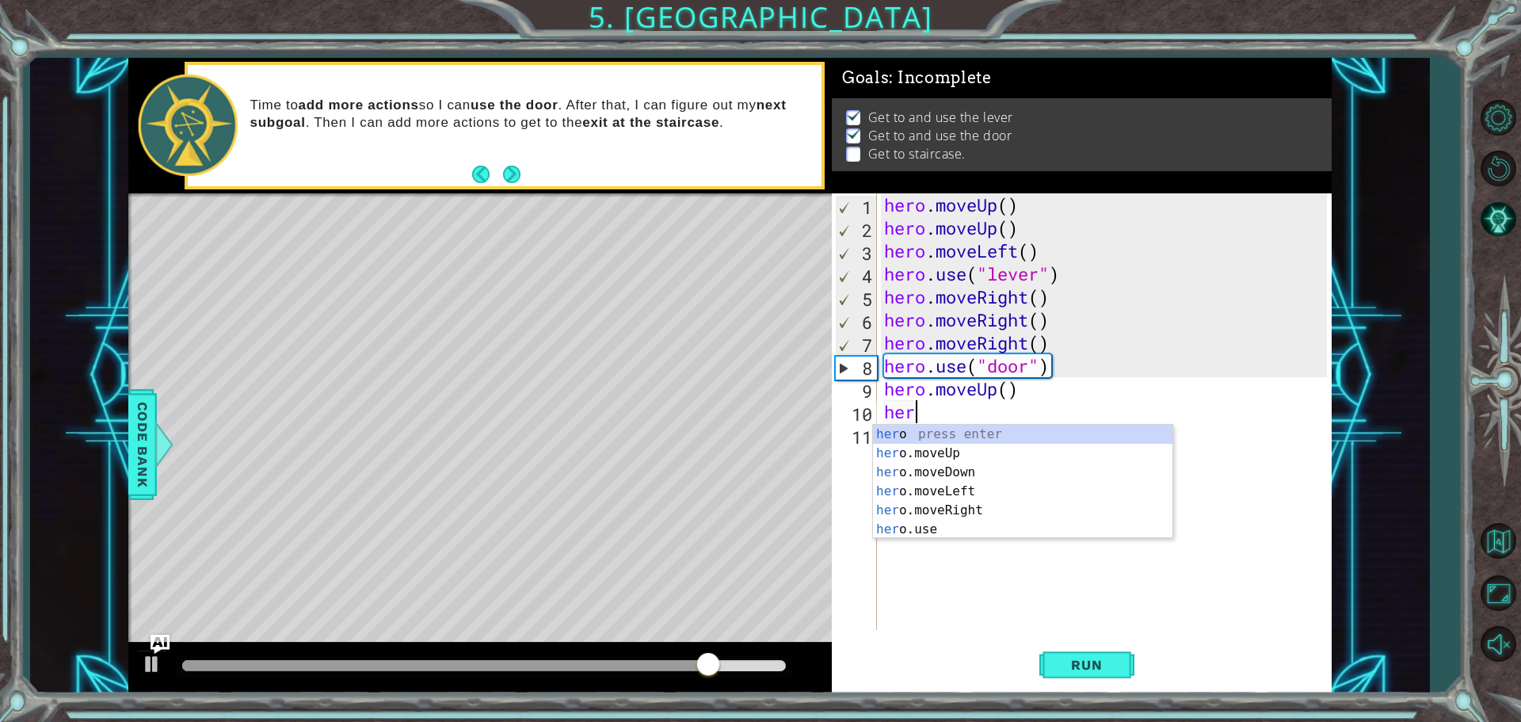
type textarea "hero"
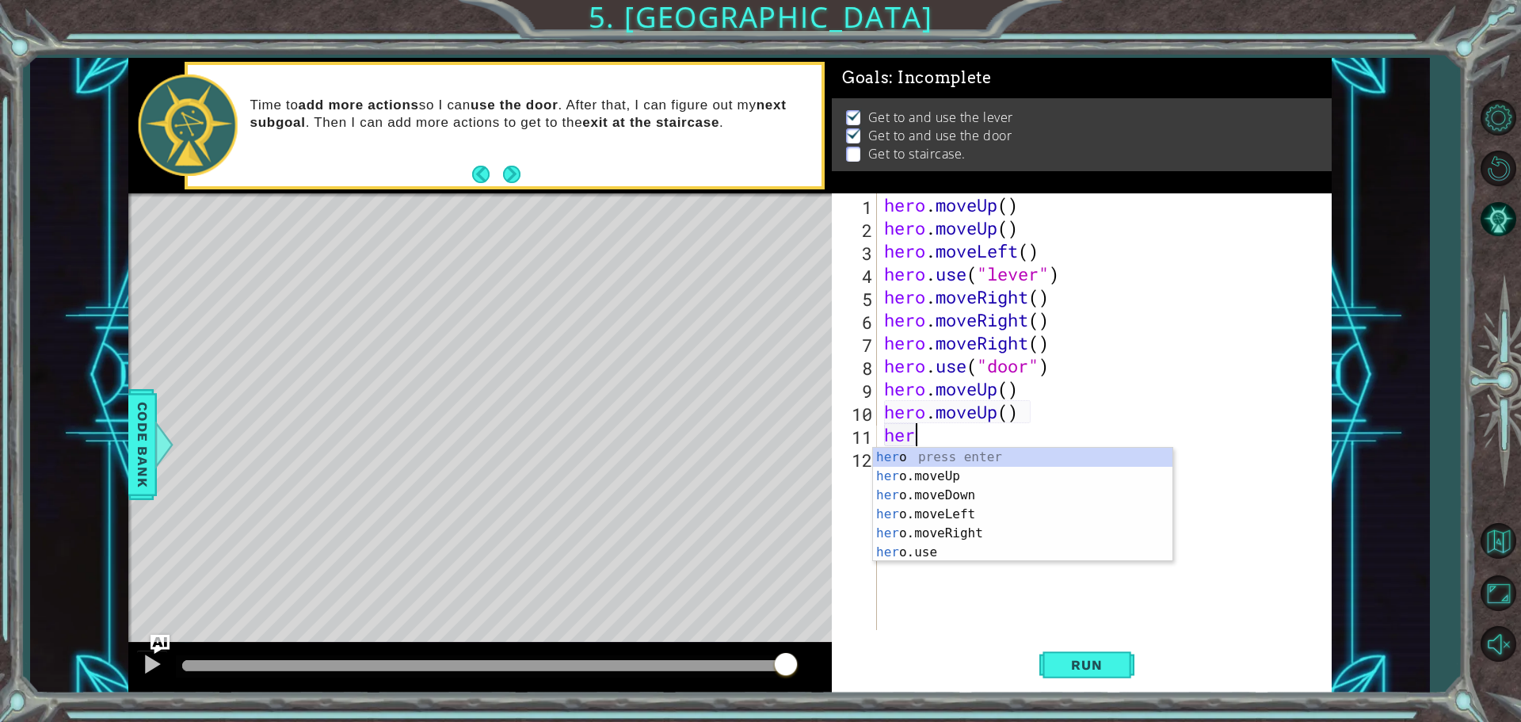
type textarea "hero"
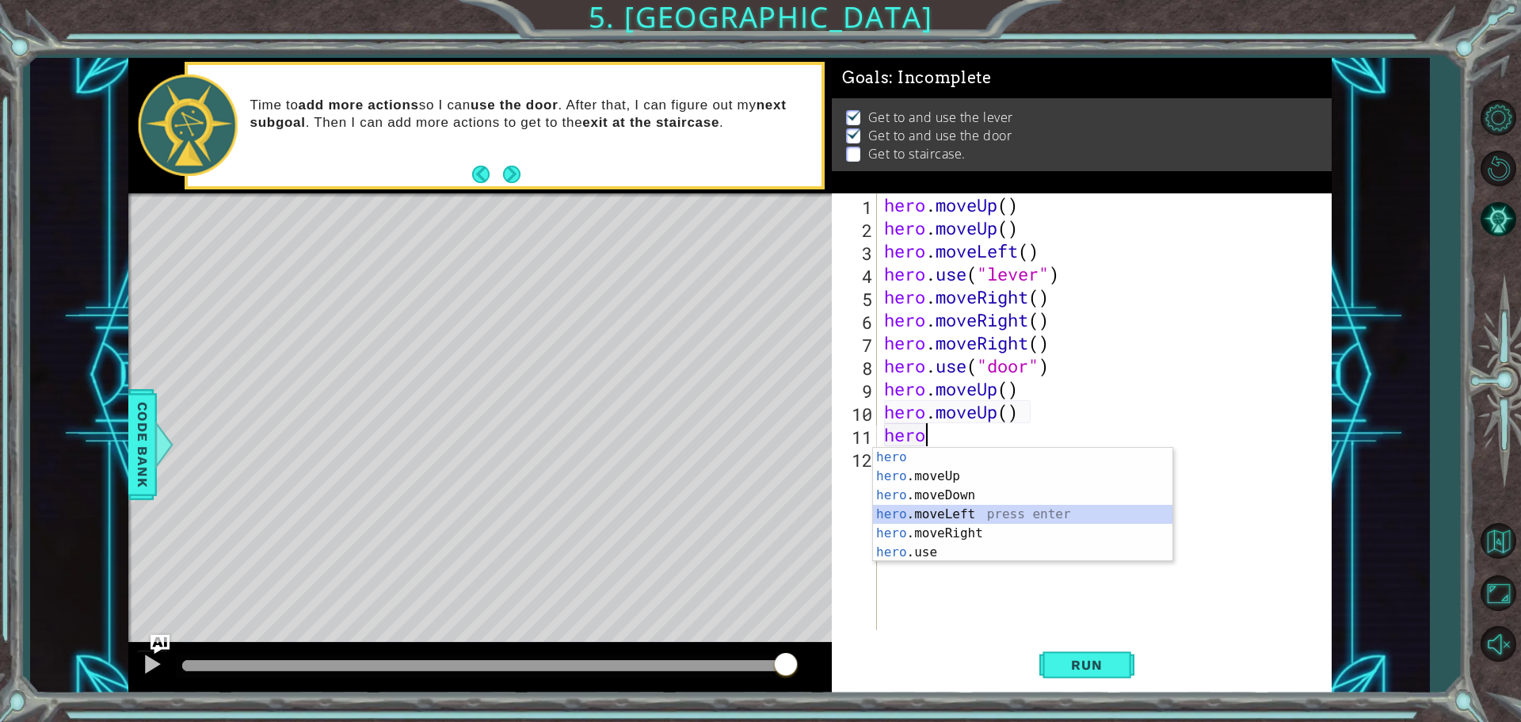
click at [955, 517] on div "hero press enter hero .moveUp press enter hero .moveDown press enter hero .move…" at bounding box center [1022, 524] width 299 height 152
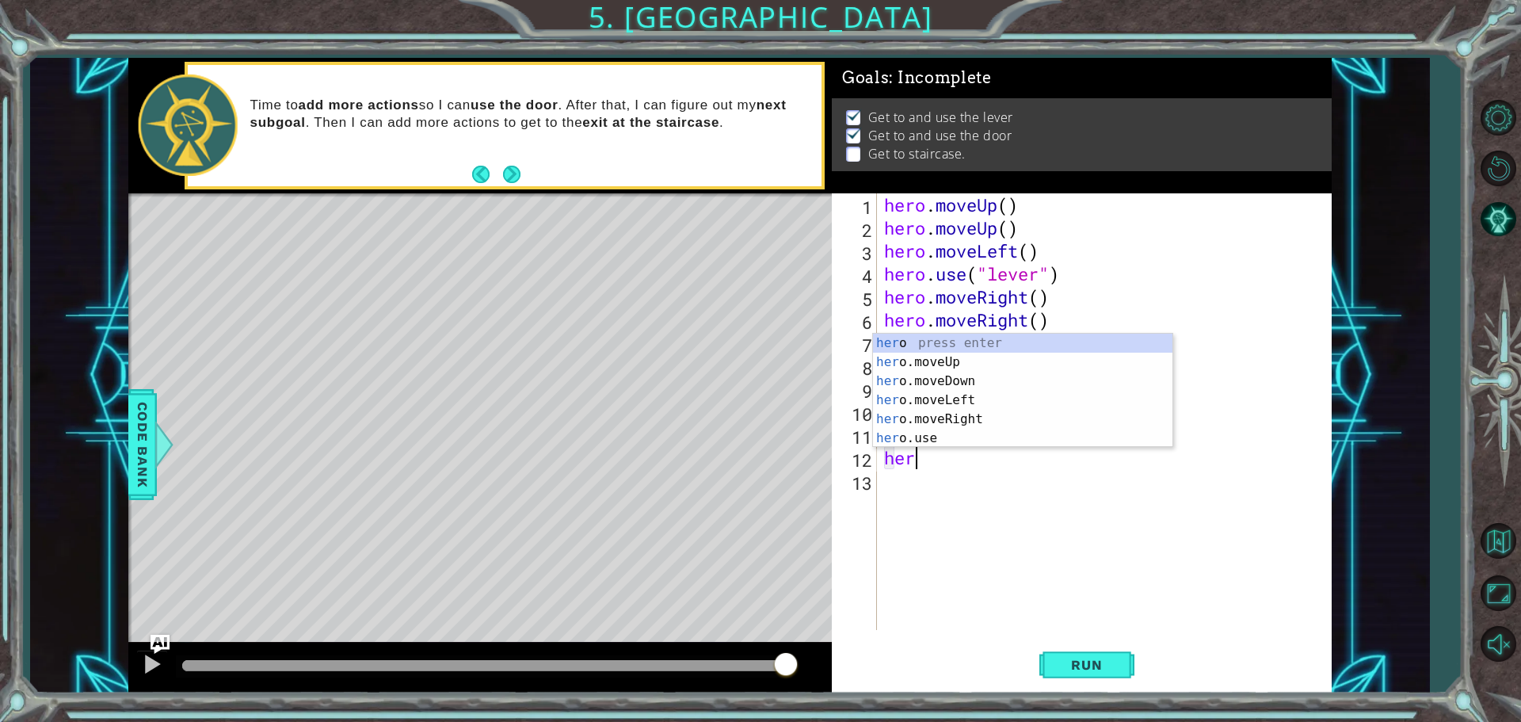
type textarea "hero"
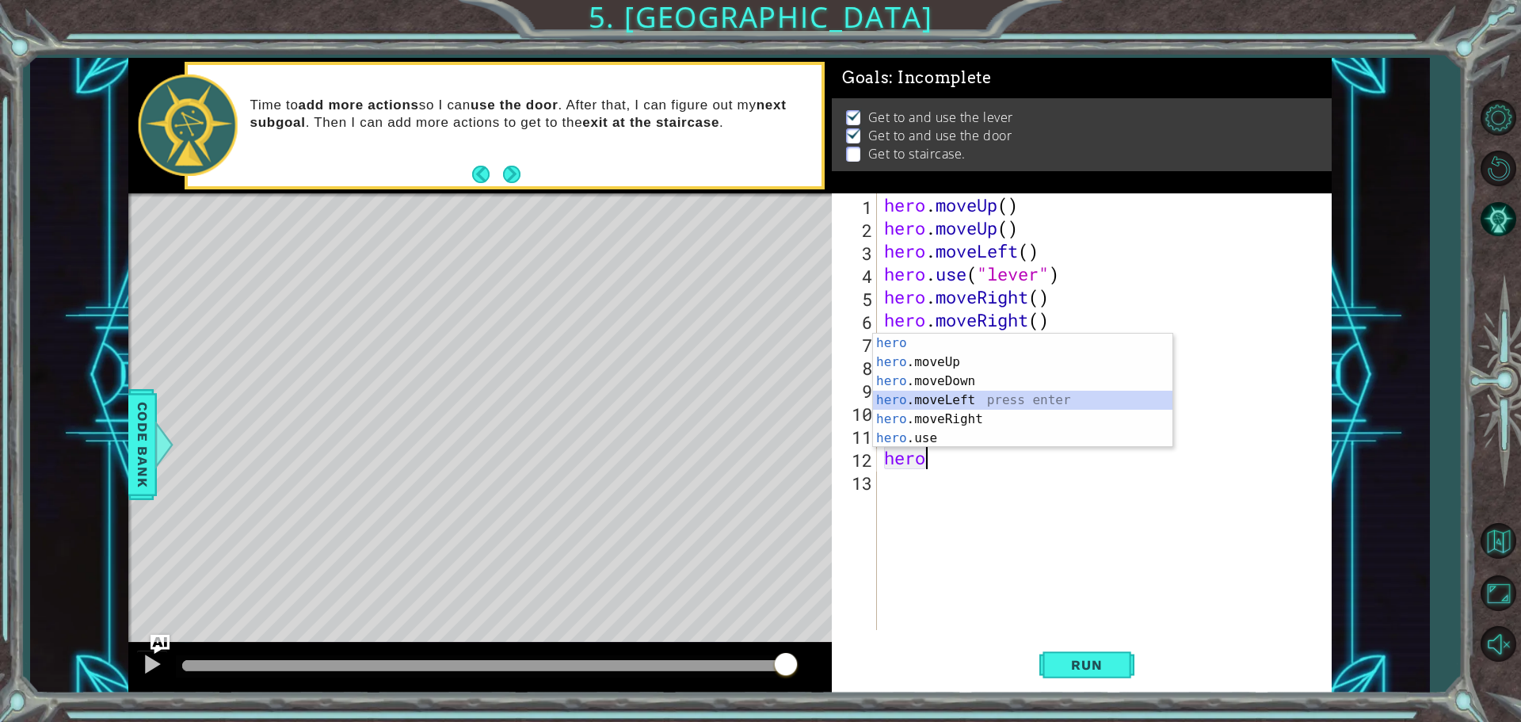
click at [945, 401] on div "hero press enter hero .moveUp press enter hero .moveDown press enter hero .move…" at bounding box center [1022, 410] width 299 height 152
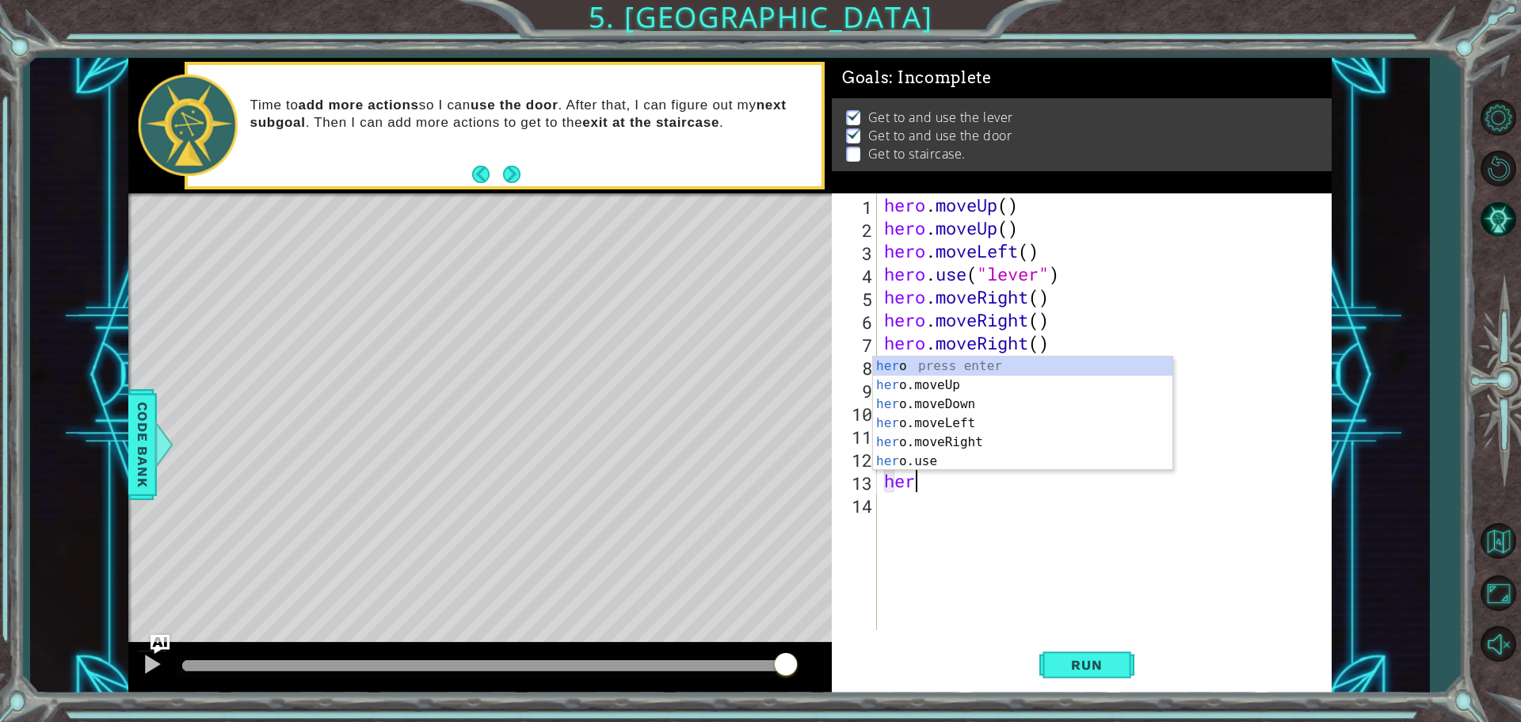
type textarea "hero"
click at [1105, 419] on div "hero press enter hero .moveUp press enter hero .moveDown press enter hero .move…" at bounding box center [1022, 433] width 299 height 152
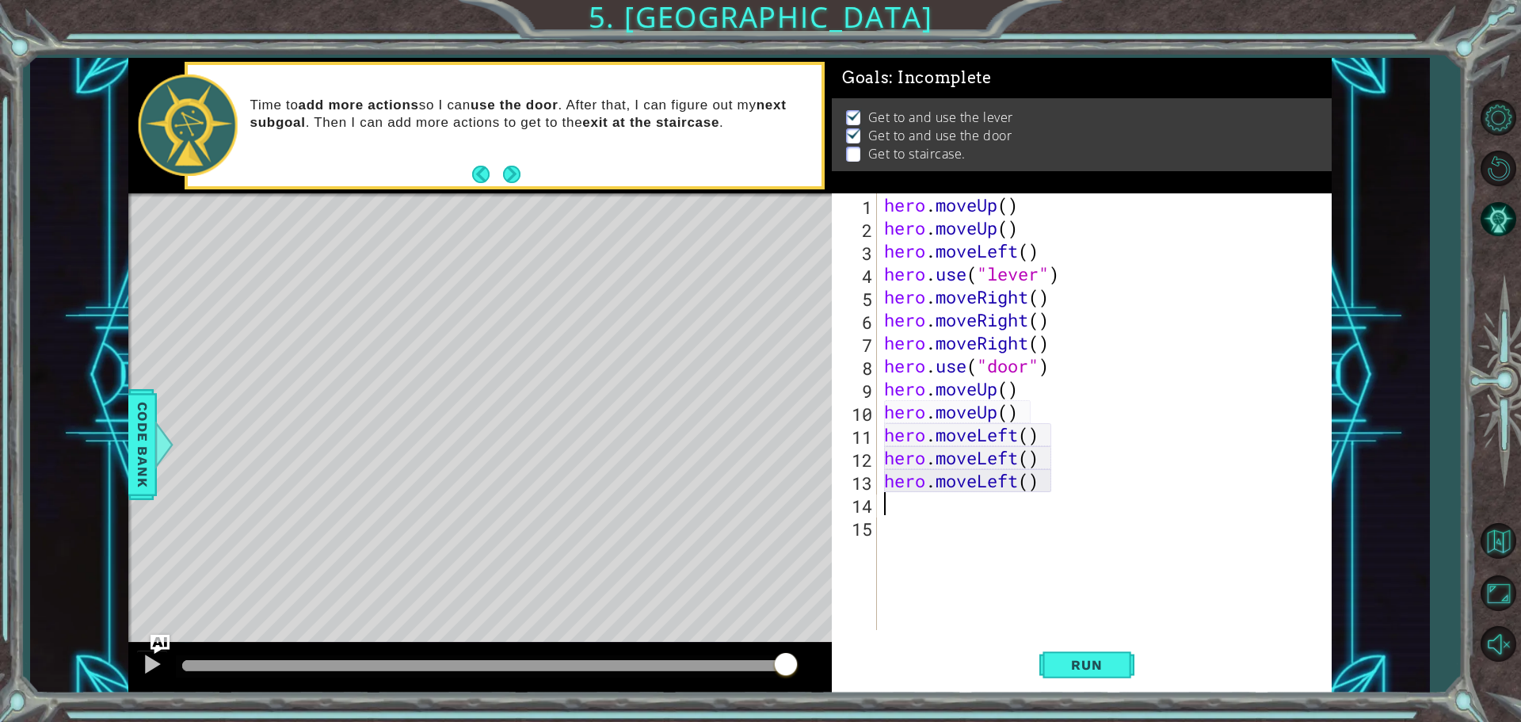
scroll to position [0, 0]
click at [1081, 673] on button "Run" at bounding box center [1086, 664] width 95 height 50
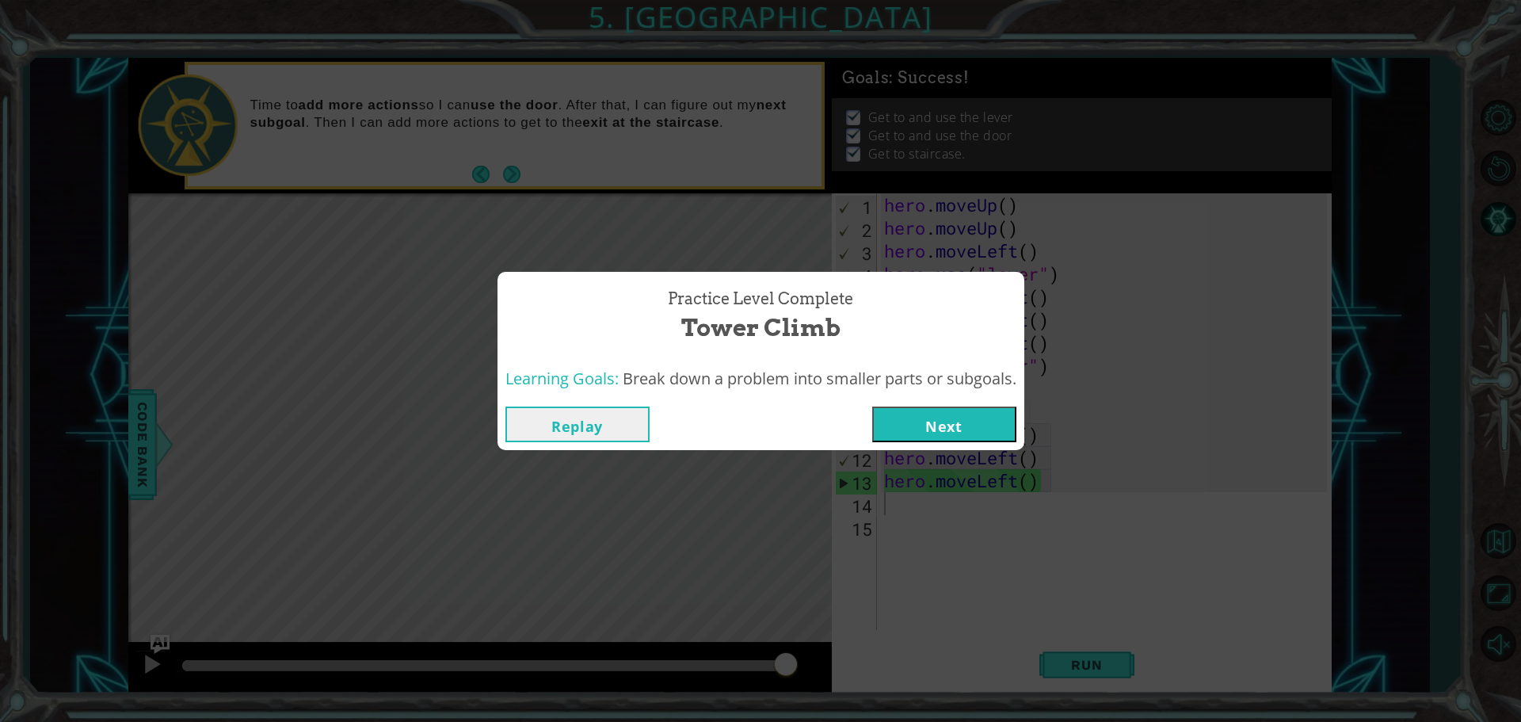
click at [948, 426] on button "Next" at bounding box center [944, 424] width 144 height 36
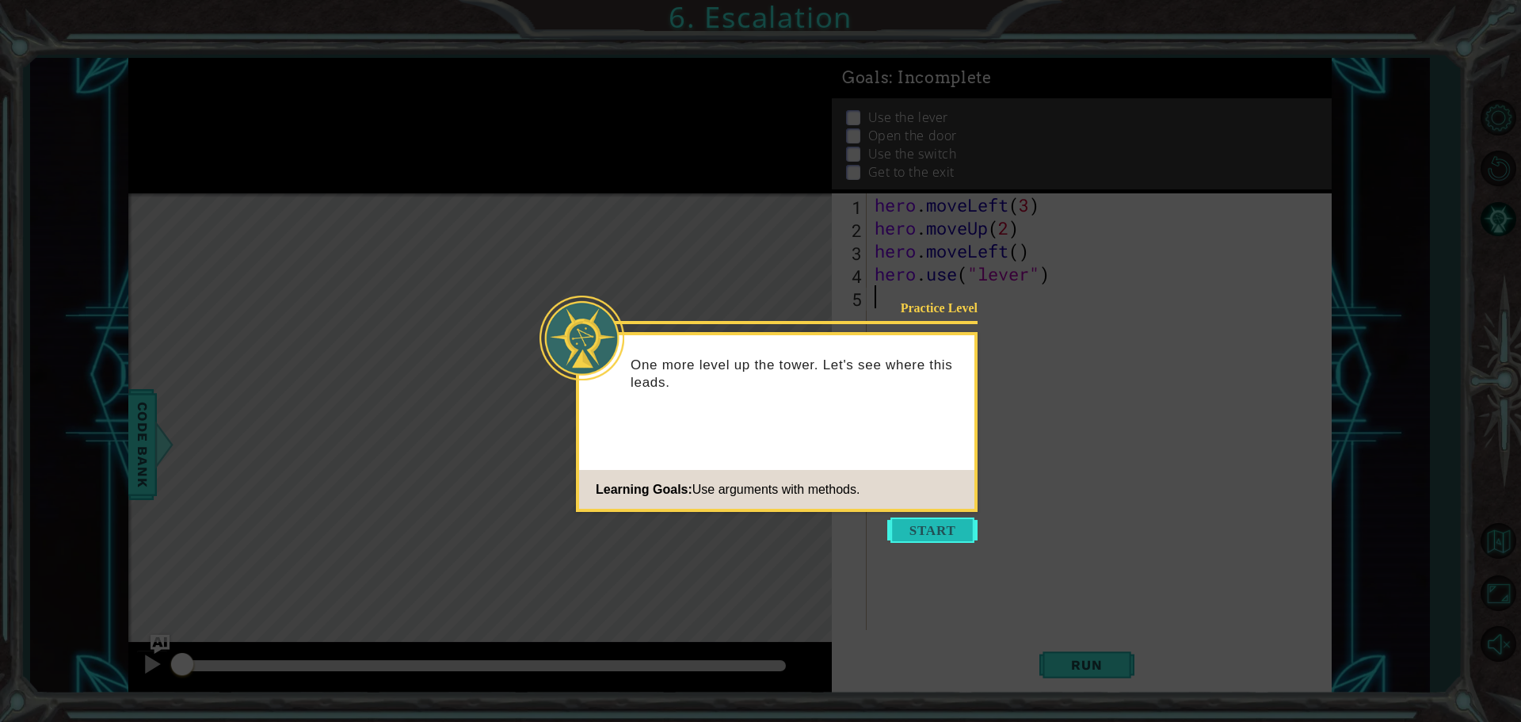
click at [921, 525] on button "Start" at bounding box center [932, 529] width 90 height 25
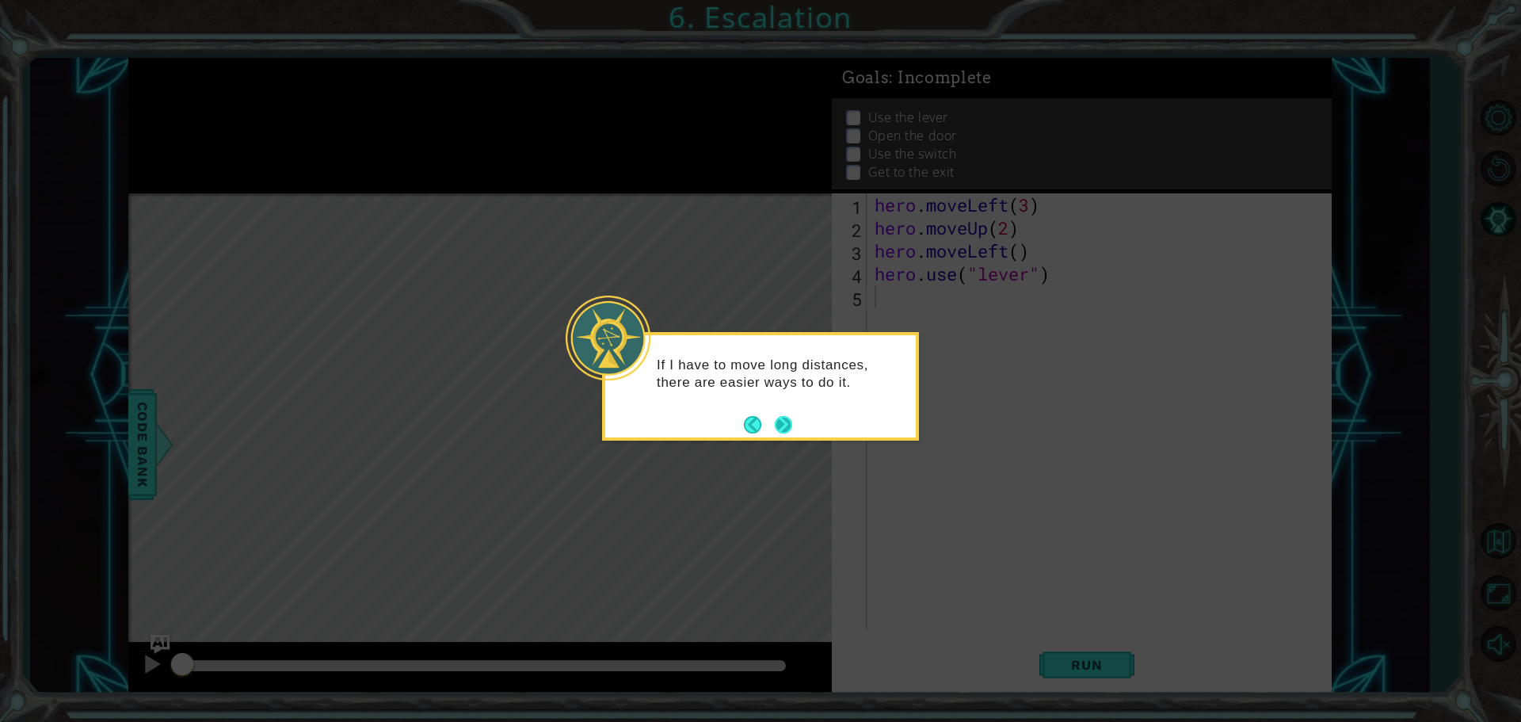
click at [783, 423] on button "Next" at bounding box center [783, 424] width 17 height 17
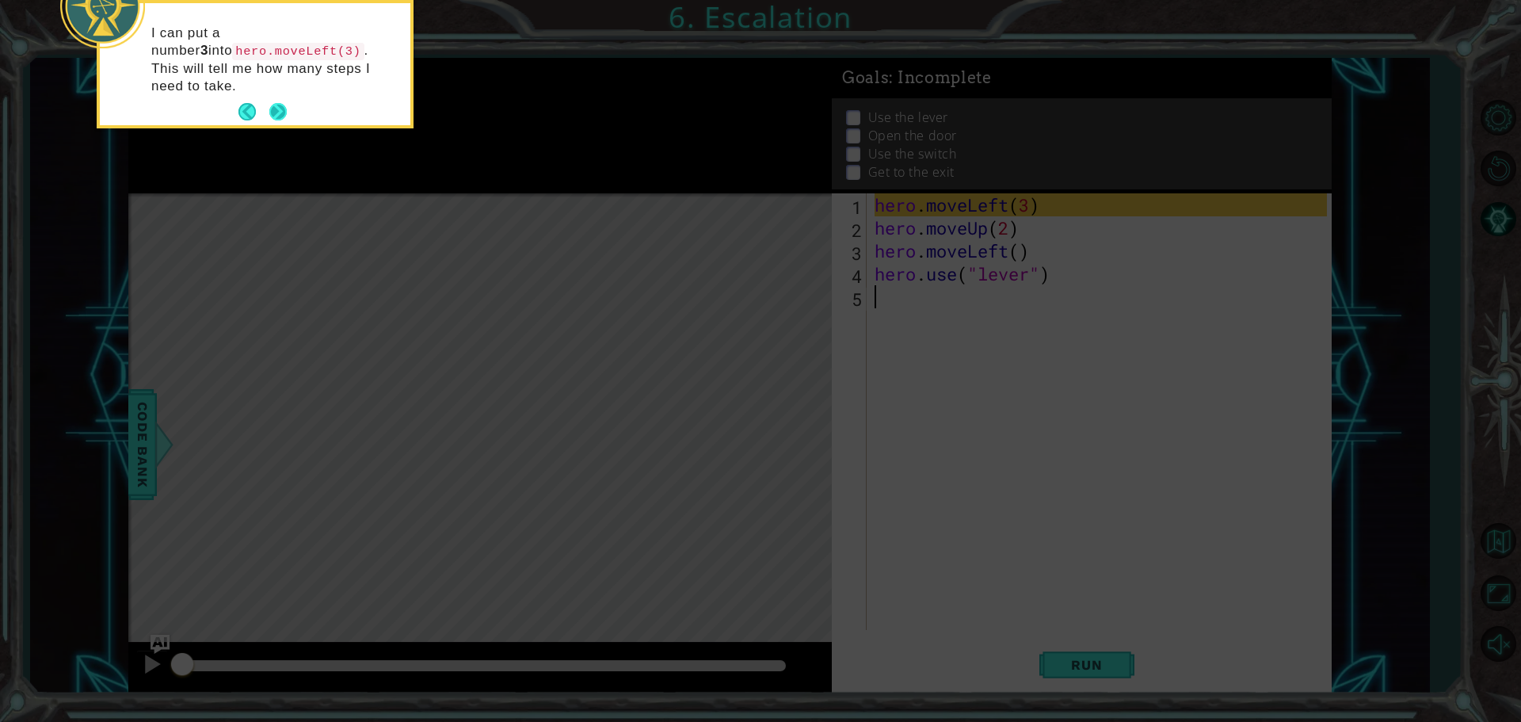
click at [281, 99] on button "Next" at bounding box center [278, 112] width 26 height 26
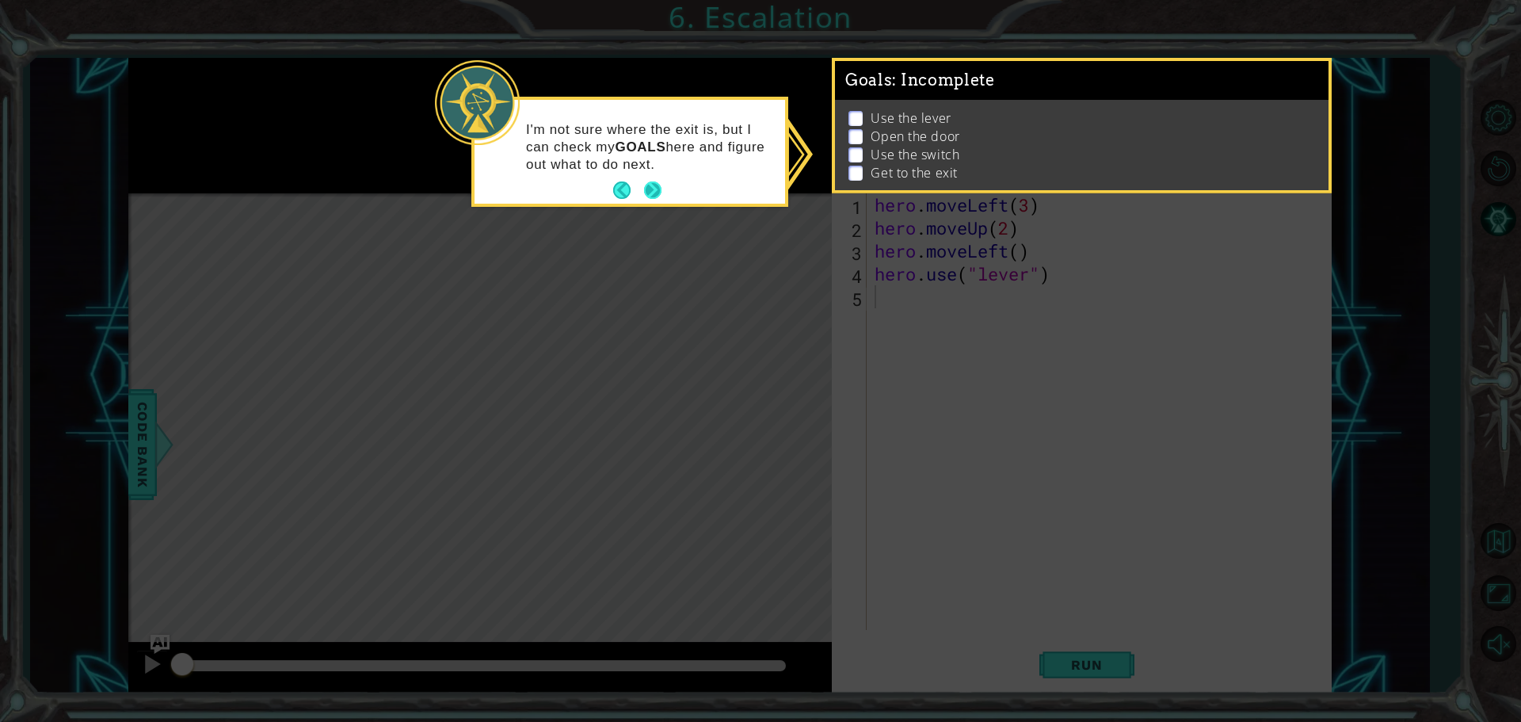
click at [644, 184] on button "Next" at bounding box center [652, 189] width 17 height 17
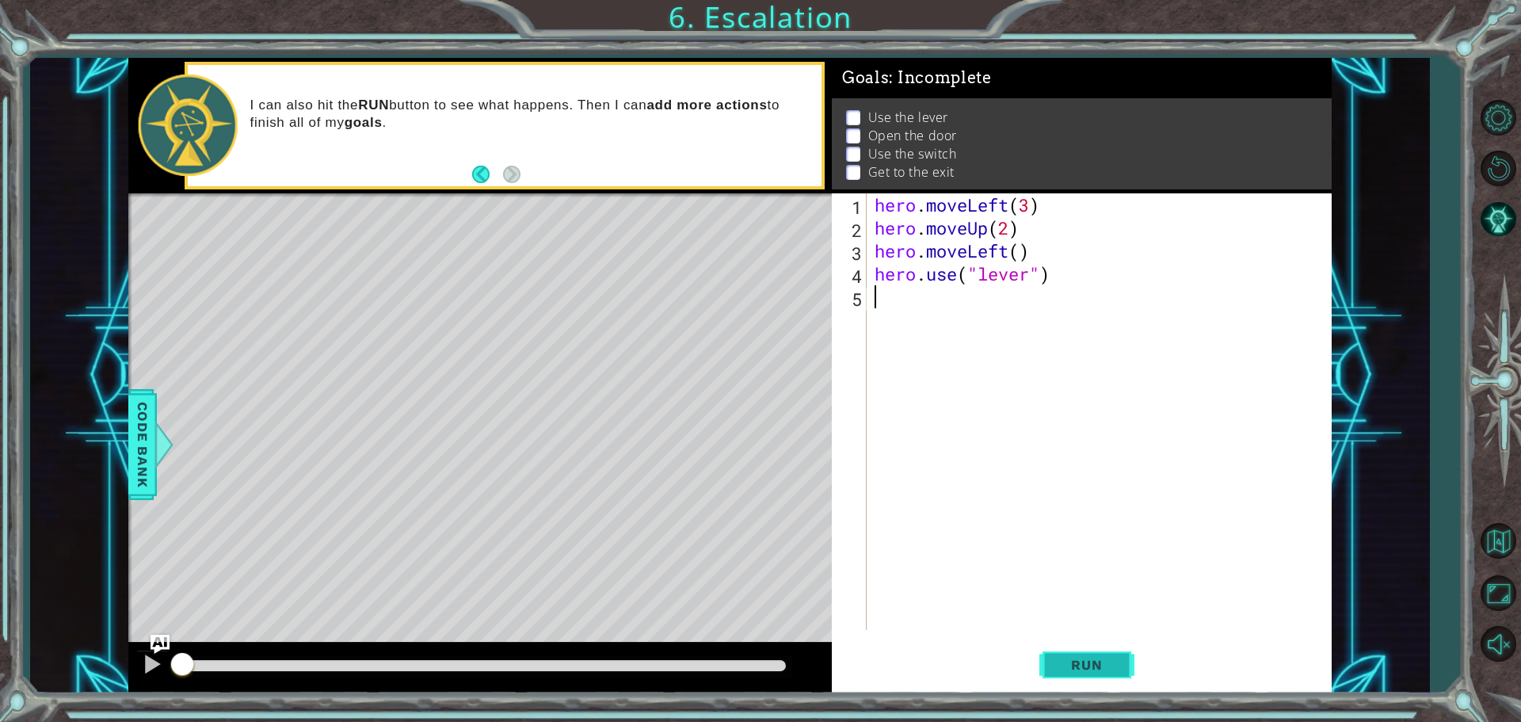
click at [1119, 669] on button "Run" at bounding box center [1086, 664] width 95 height 50
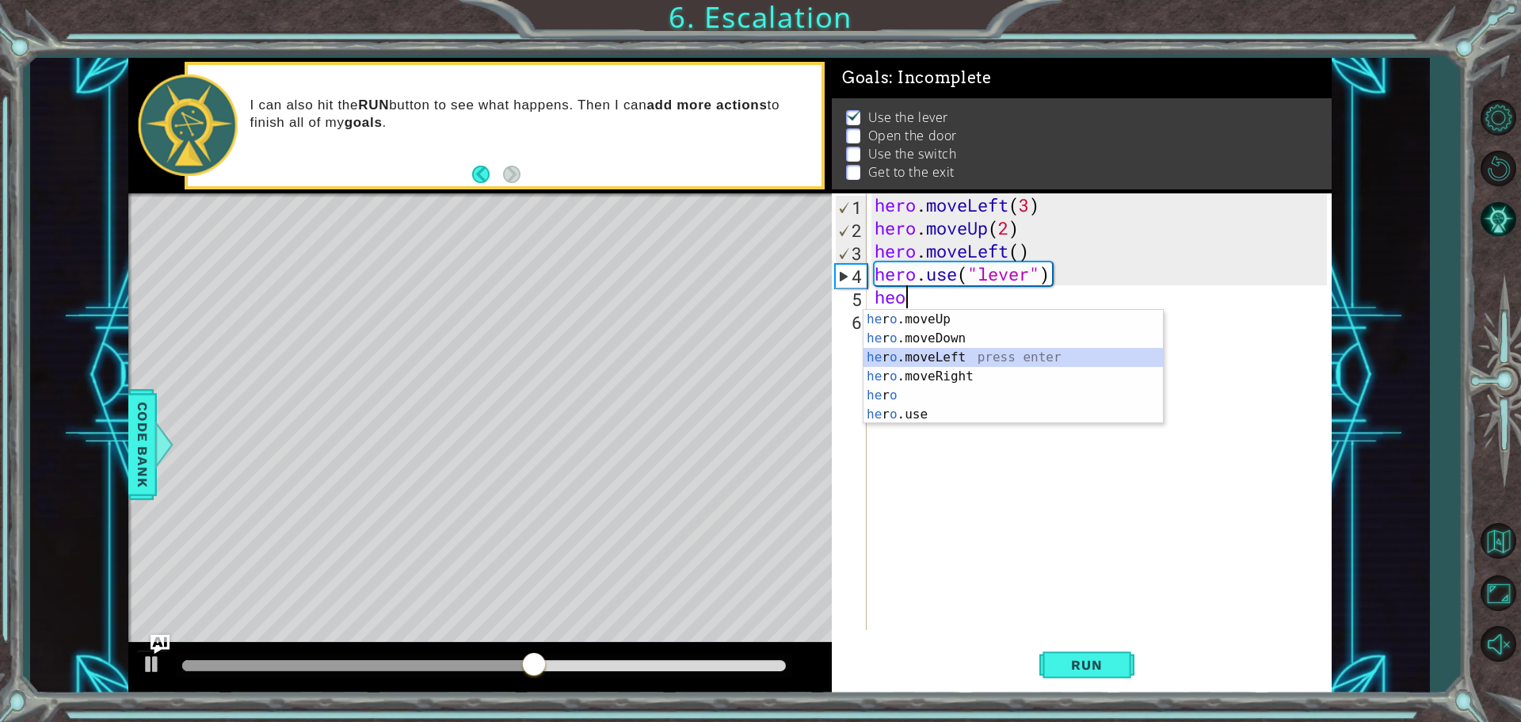
click at [1024, 356] on div "he r o .moveUp press enter he r o .moveDown press enter he r o .moveLeft press …" at bounding box center [1013, 386] width 299 height 152
type textarea "hero.moveLeft(1)"
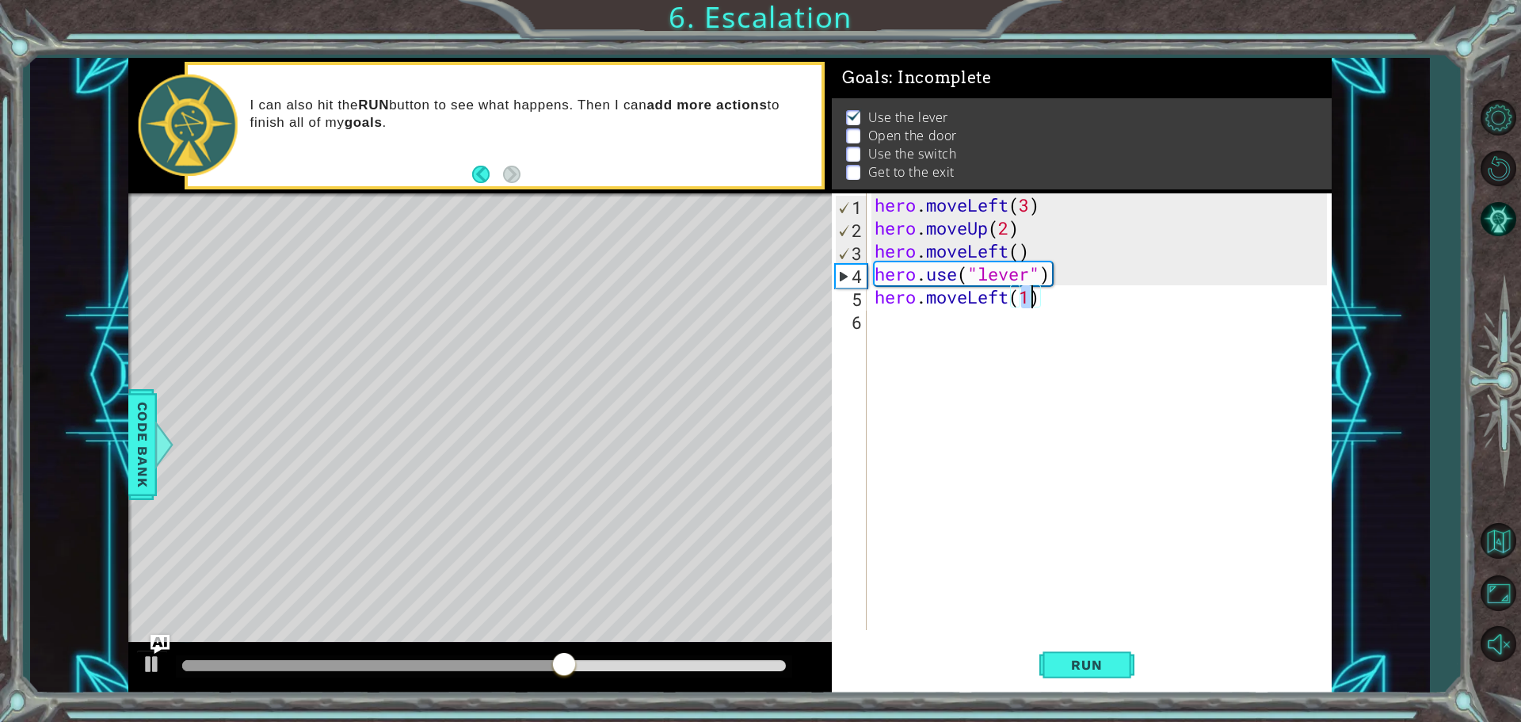
click at [1061, 313] on div "hero . moveLeft ( 3 ) hero . moveUp ( 2 ) hero . moveLeft ( ) hero . use ( "lev…" at bounding box center [1102, 434] width 463 height 482
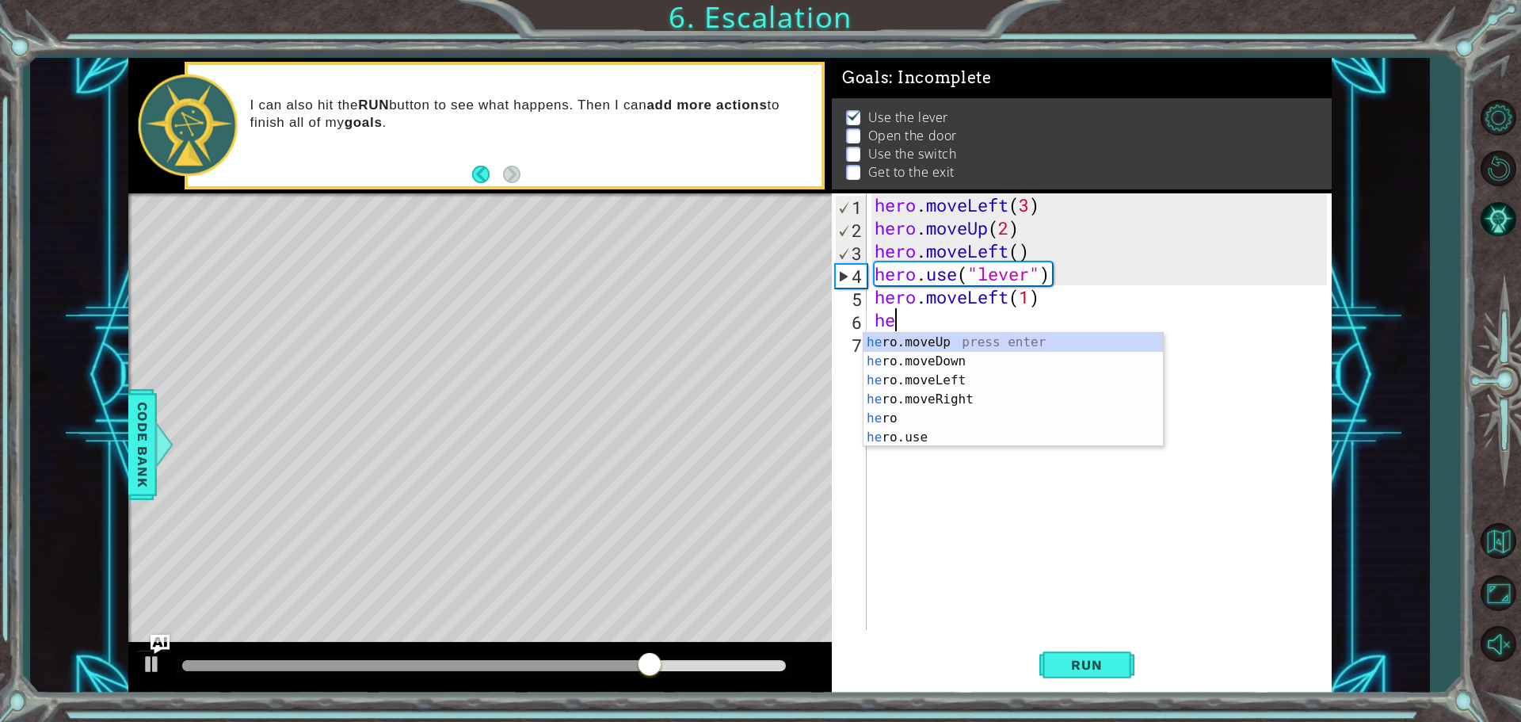
scroll to position [0, 1]
click at [879, 443] on div "hero press enter hero .moveUp press enter hero .moveDown press enter hero .move…" at bounding box center [1013, 409] width 299 height 152
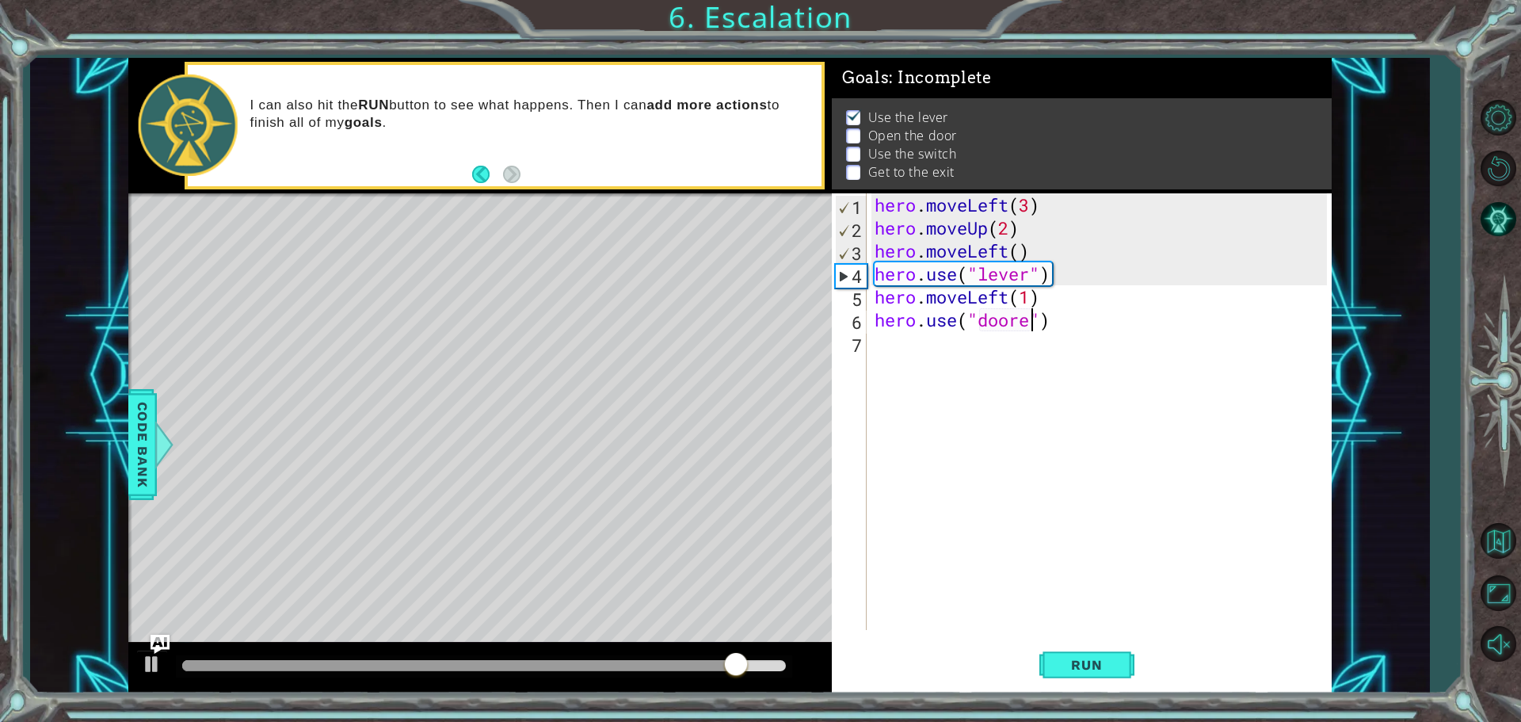
scroll to position [0, 7]
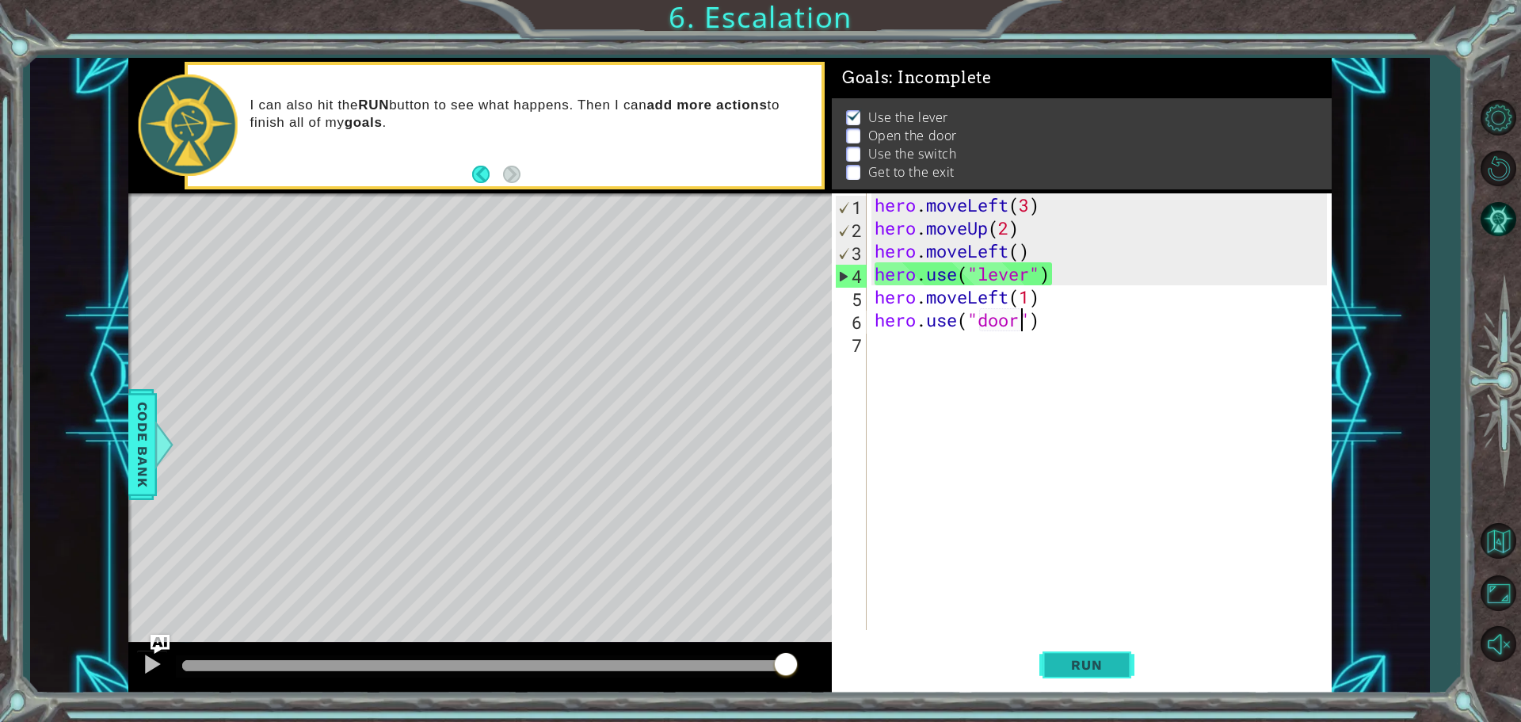
type textarea "hero.use("door")"
click at [1097, 658] on span "Run" at bounding box center [1086, 665] width 63 height 16
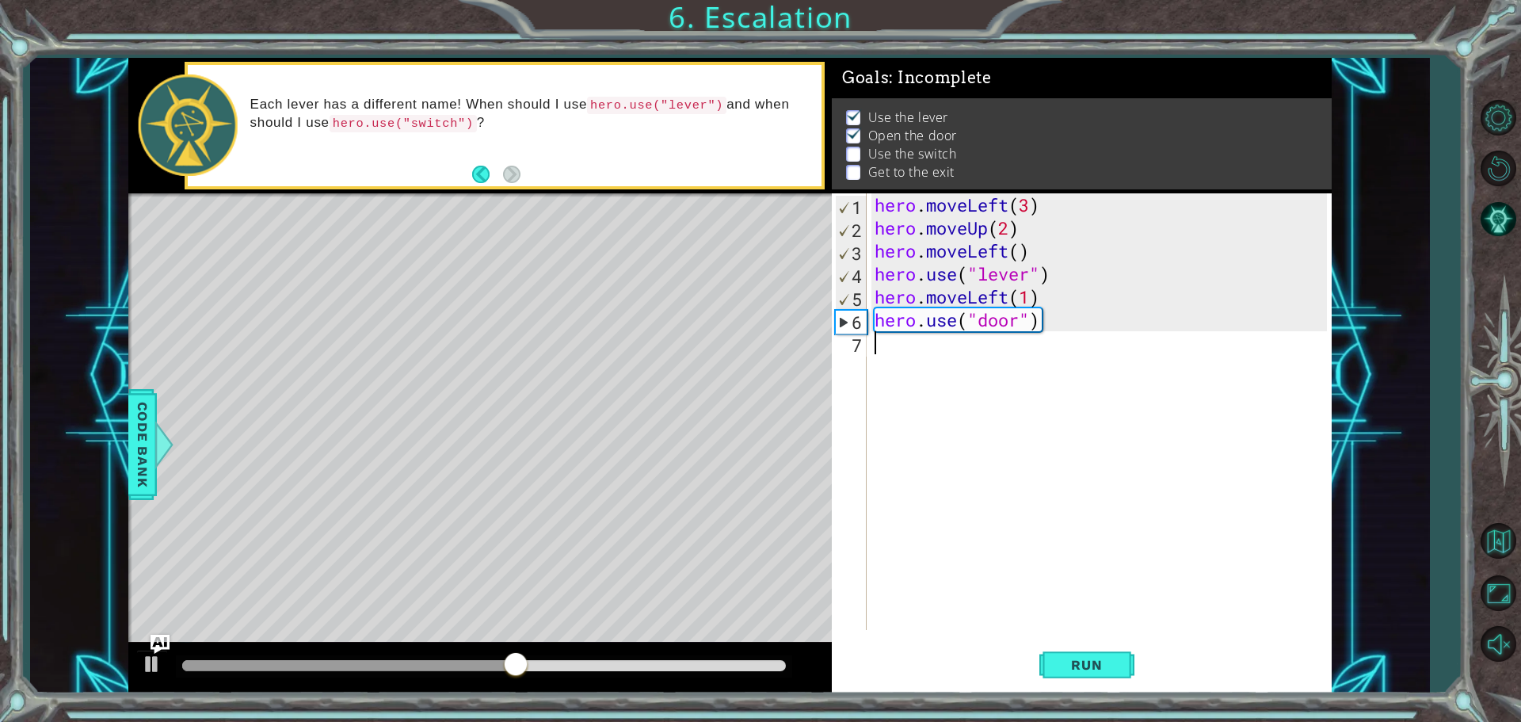
click at [913, 362] on div "hero . moveLeft ( 3 ) hero . moveUp ( 2 ) hero . moveLeft ( ) hero . use ( "lev…" at bounding box center [1102, 434] width 463 height 482
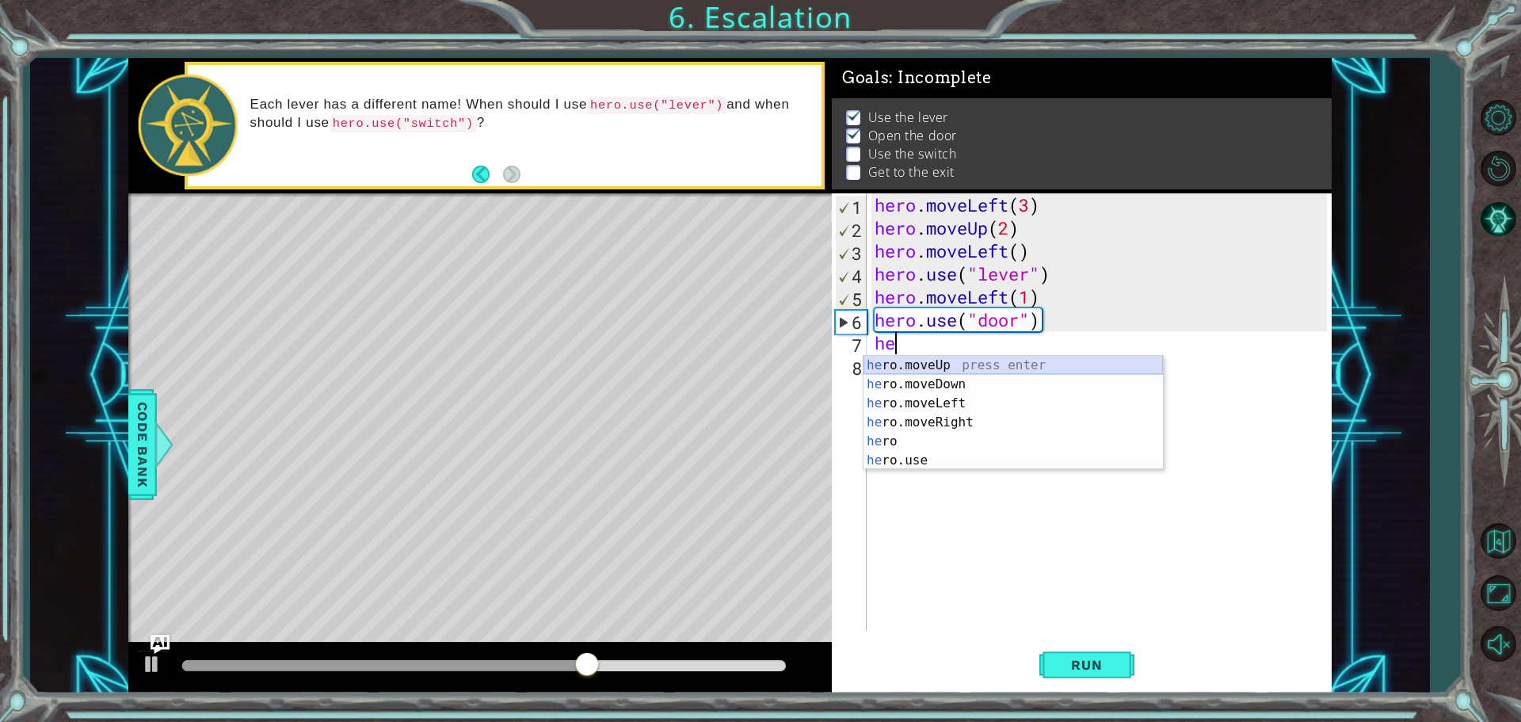
click at [1056, 368] on div "he ro.moveUp press enter he ro.moveDown press enter he ro.moveLeft press enter …" at bounding box center [1013, 432] width 299 height 152
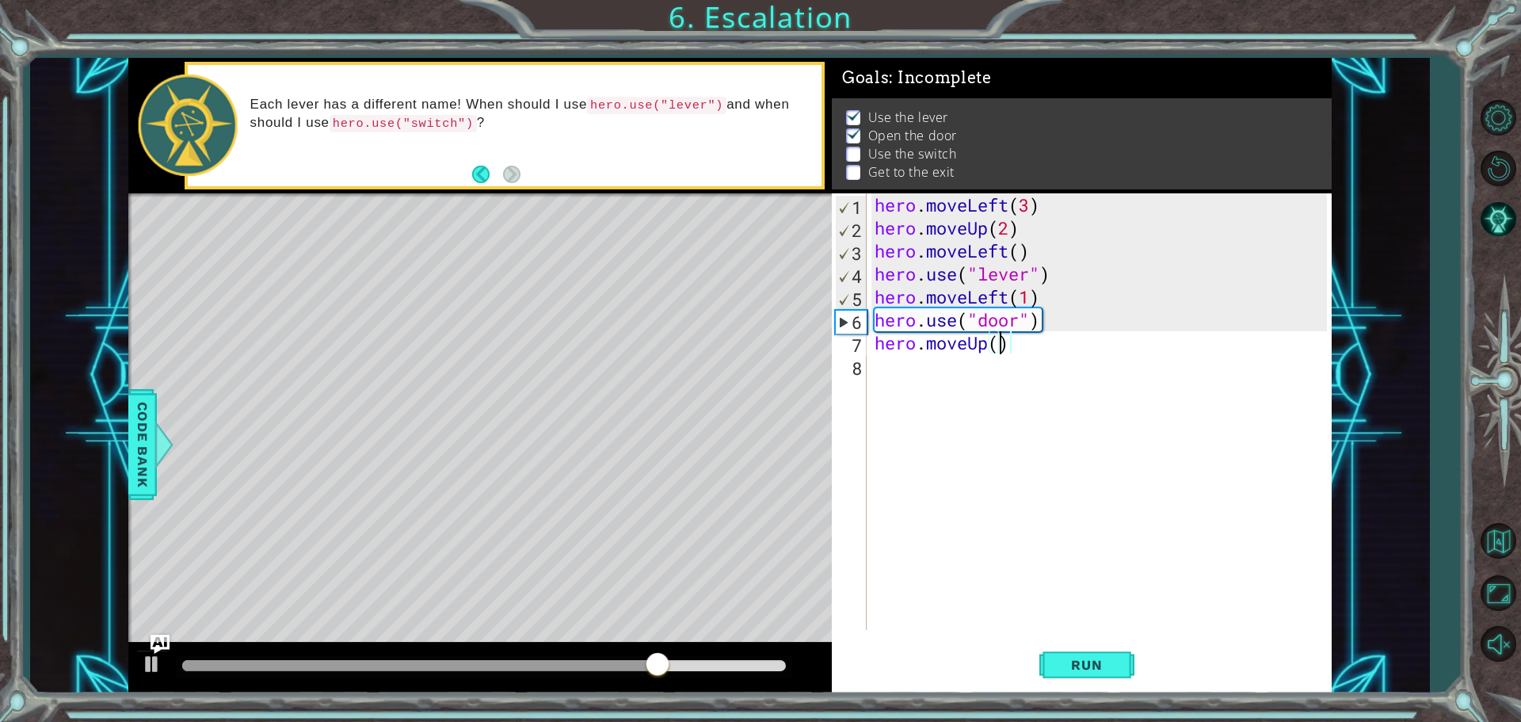
type textarea "hero.moveUp(2)"
click at [1045, 364] on div "hero . moveLeft ( 3 ) hero . moveUp ( 2 ) hero . moveLeft ( ) hero . use ( "lev…" at bounding box center [1102, 434] width 463 height 482
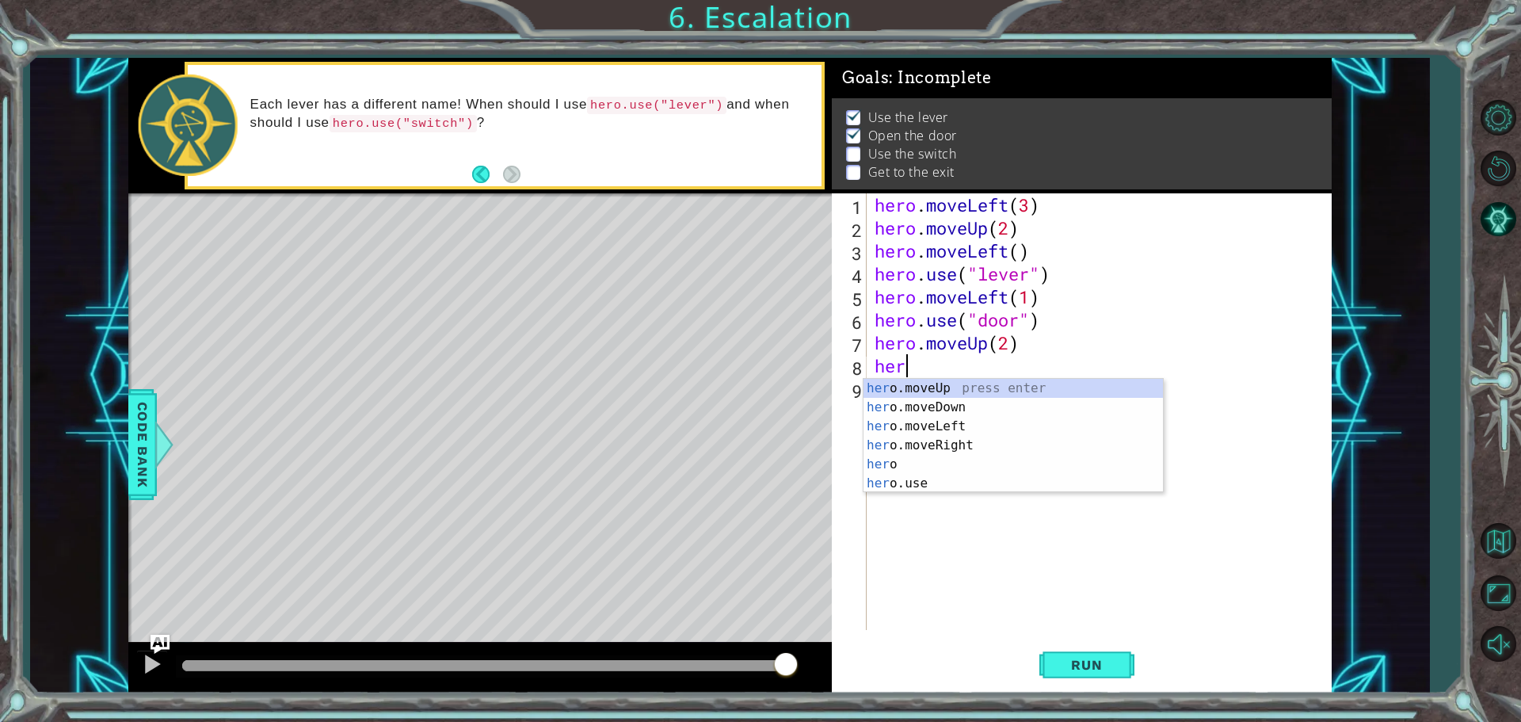
scroll to position [0, 1]
click at [1020, 467] on div "hero press enter hero .moveUp press enter hero .moveDown press enter hero .move…" at bounding box center [1013, 455] width 299 height 152
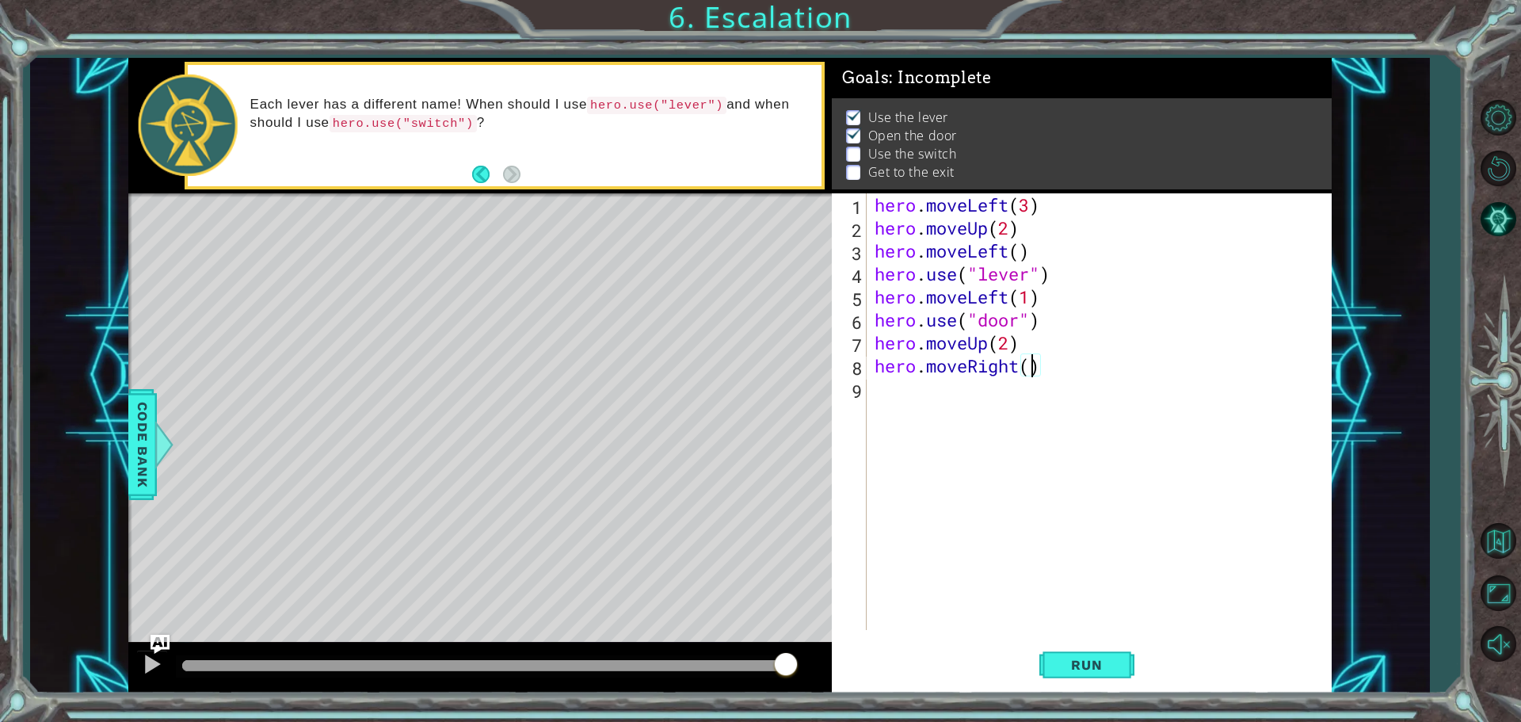
type textarea "hero.moveRight(2)"
click at [1083, 658] on span "Run" at bounding box center [1086, 665] width 63 height 16
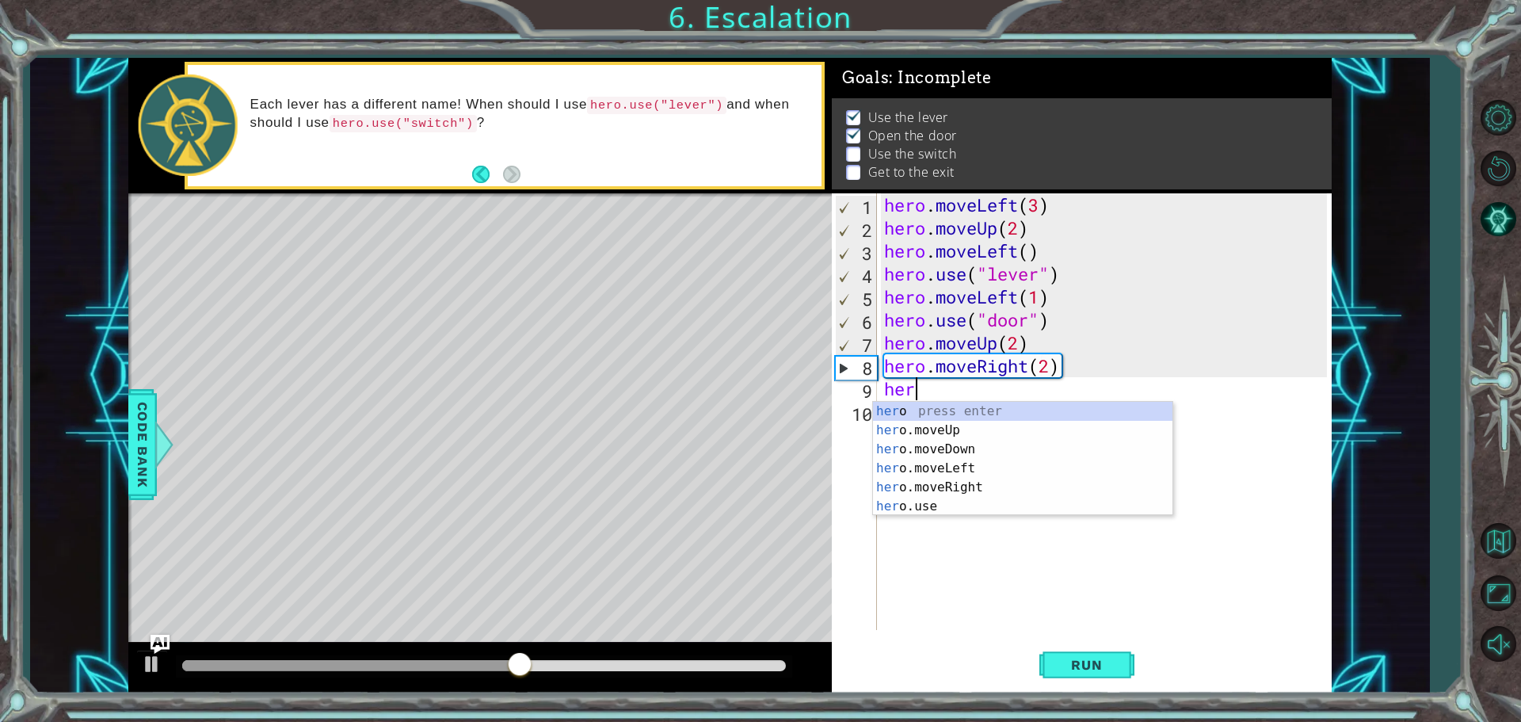
scroll to position [0, 1]
click at [926, 508] on div "hero press enter hero .moveUp press enter hero .moveDown press enter hero .move…" at bounding box center [1022, 478] width 299 height 152
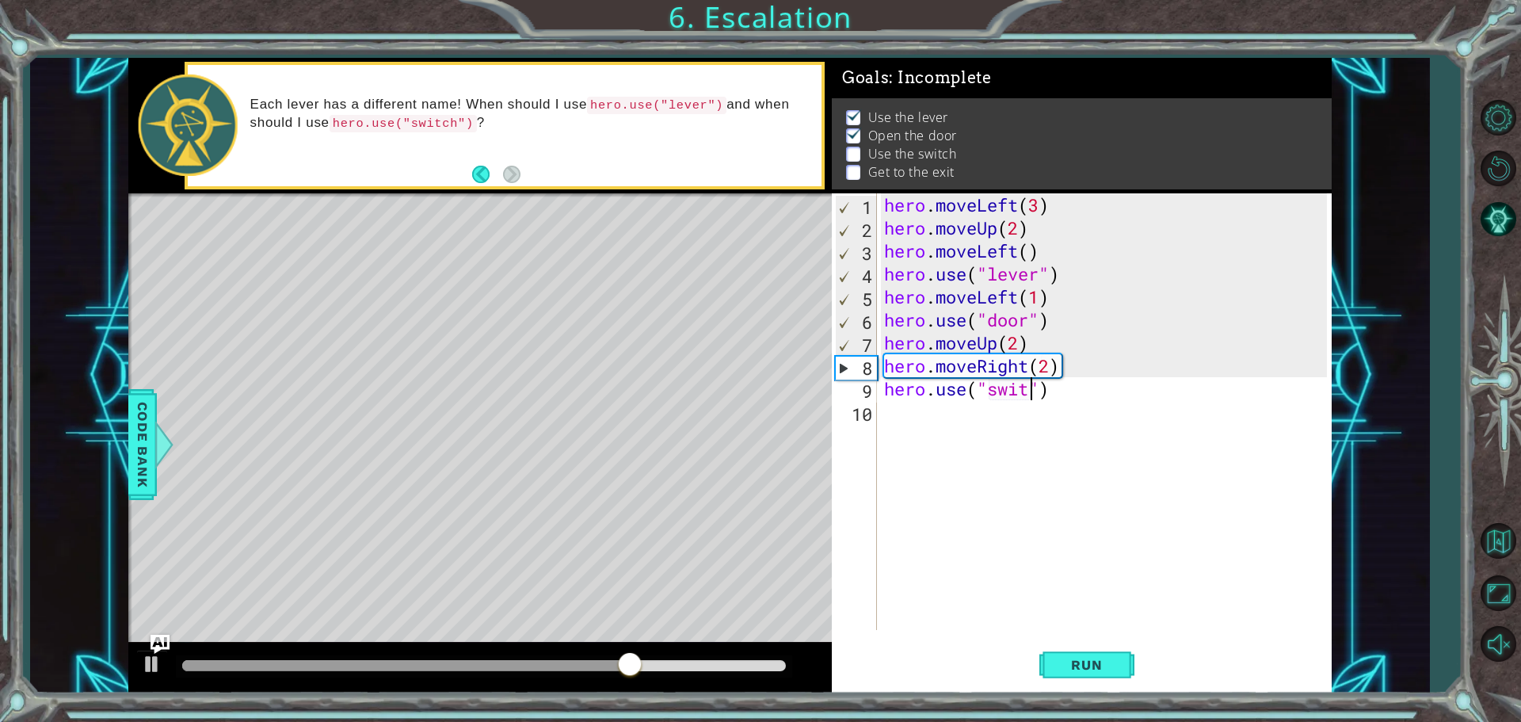
scroll to position [0, 7]
type textarea "hero.use("switch")"
click at [1092, 667] on span "Run" at bounding box center [1086, 665] width 63 height 16
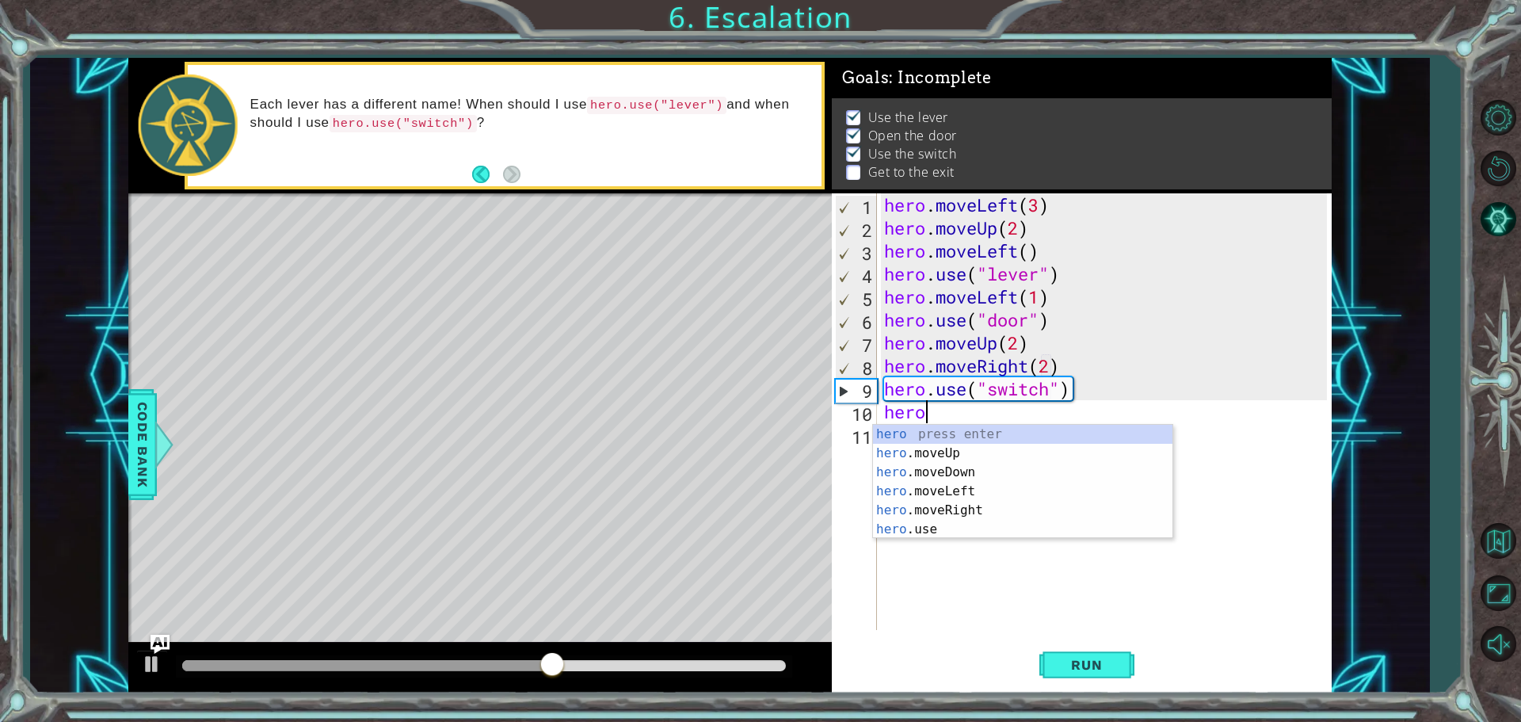
scroll to position [0, 1]
click at [944, 511] on div "hero press enter hero .moveUp press enter hero .moveDown press enter hero .move…" at bounding box center [1022, 501] width 299 height 152
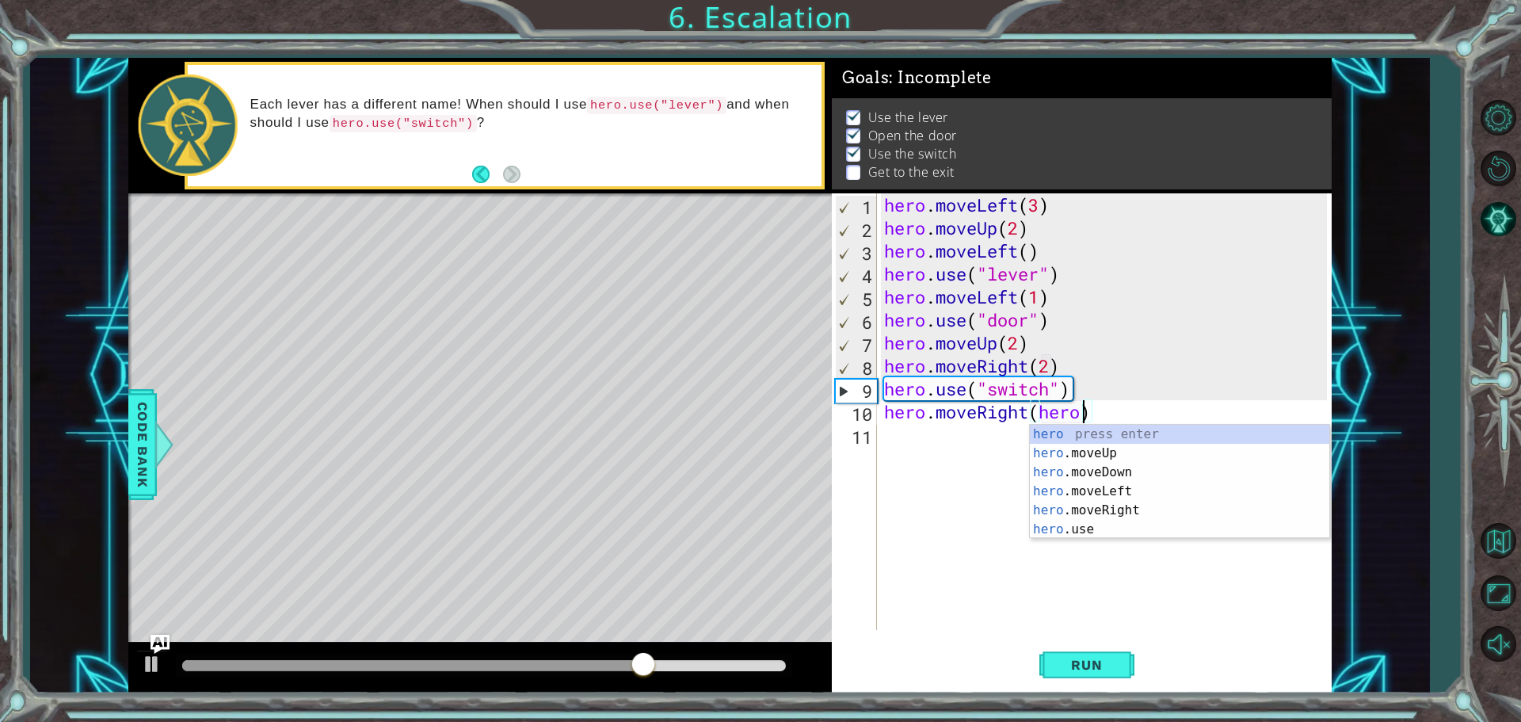
scroll to position [0, 9]
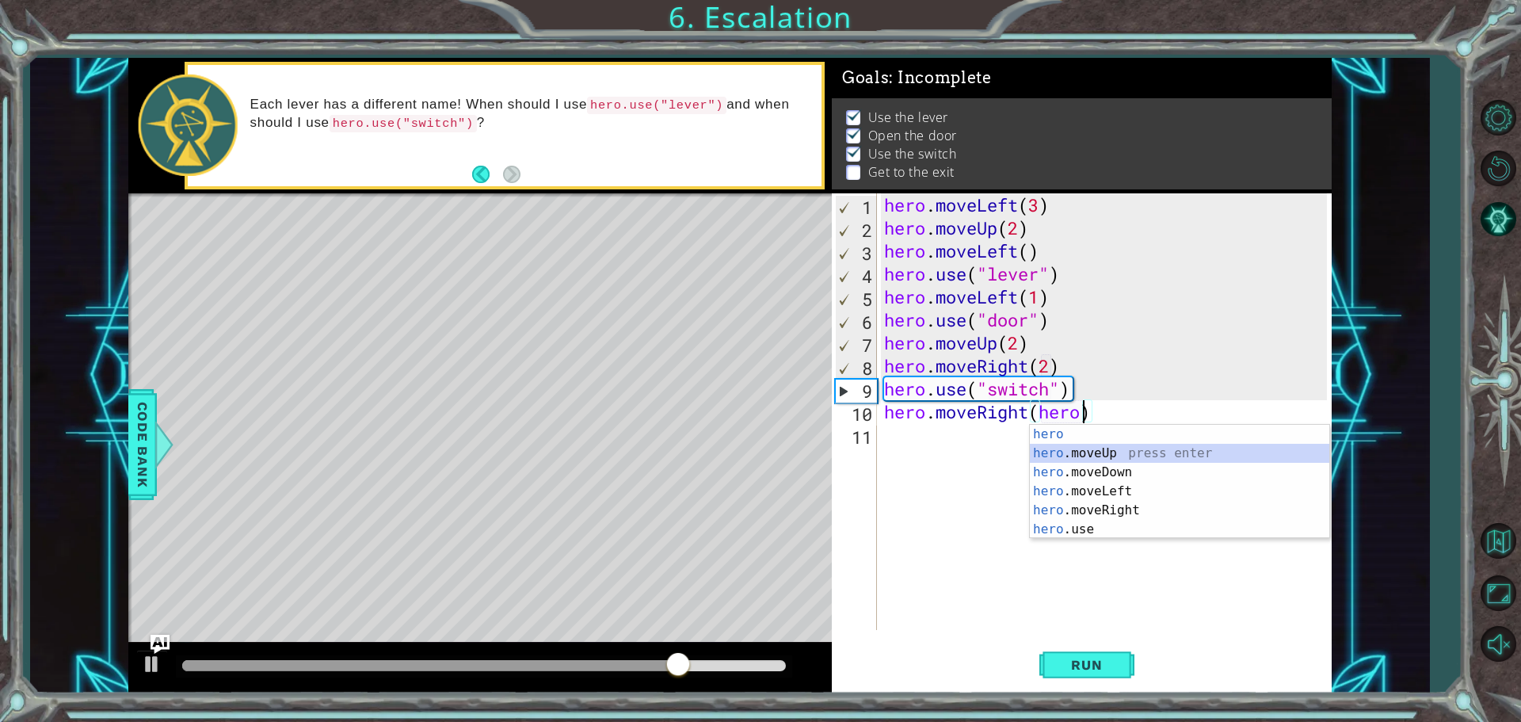
click at [1112, 446] on div "hero press enter hero .moveUp press enter hero .moveDown press enter hero .move…" at bounding box center [1179, 501] width 299 height 152
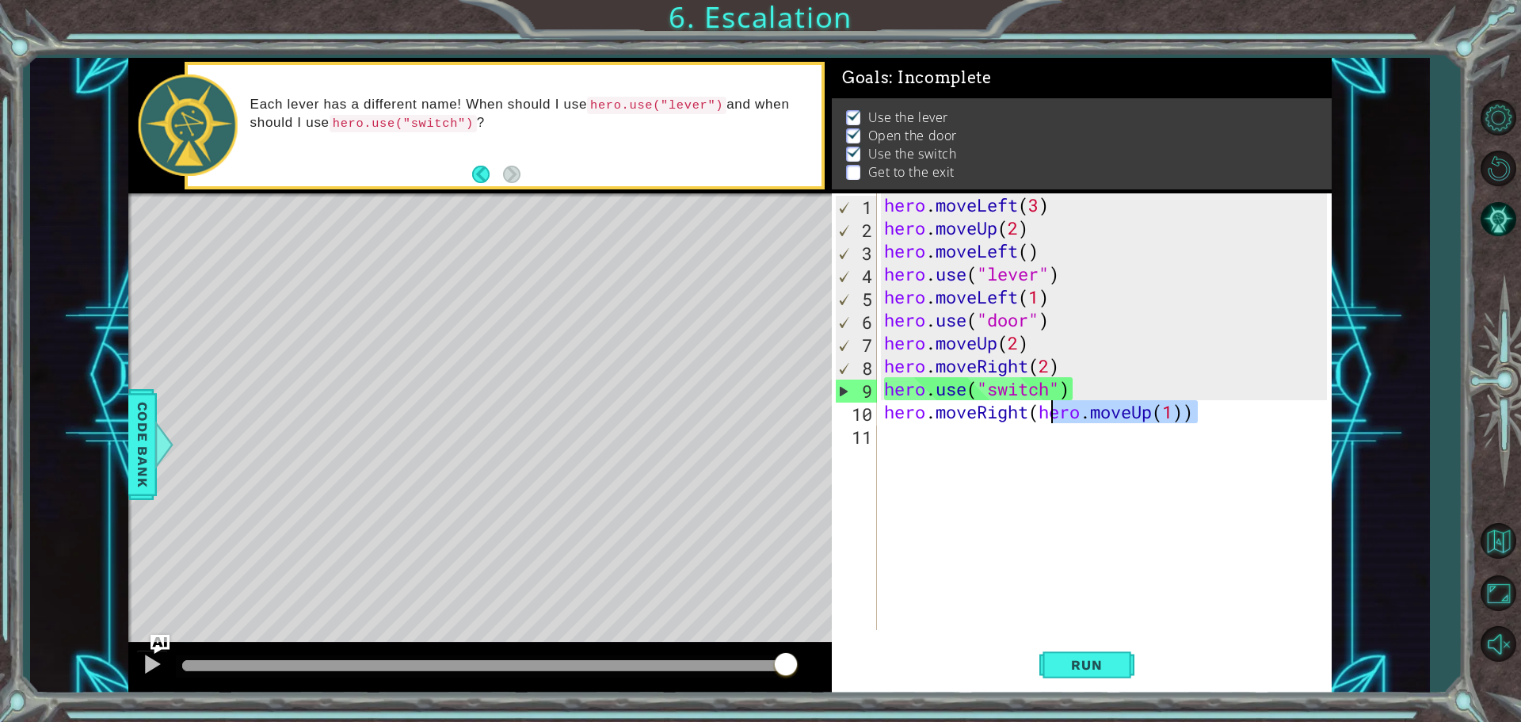
drag, startPoint x: 1203, startPoint y: 409, endPoint x: 1051, endPoint y: 411, distance: 151.3
click at [1051, 411] on div "hero . moveLeft ( 3 ) hero . moveUp ( 2 ) hero . moveLeft ( ) hero . use ( "lev…" at bounding box center [1108, 434] width 454 height 482
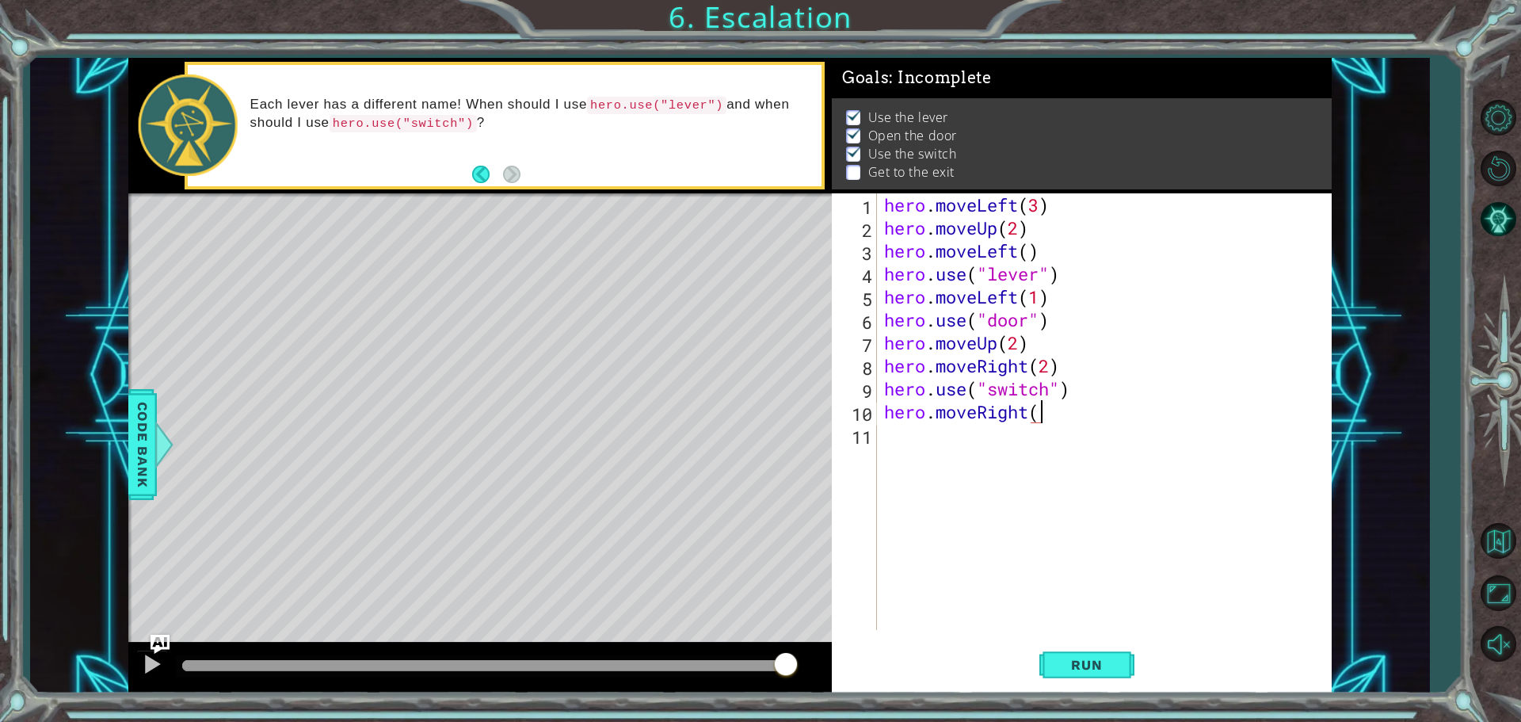
scroll to position [0, 6]
type textarea "hero.moveRight()"
click at [909, 430] on div "hero . moveLeft ( 3 ) hero . moveUp ( 2 ) hero . moveLeft ( ) hero . use ( "lev…" at bounding box center [1108, 434] width 454 height 482
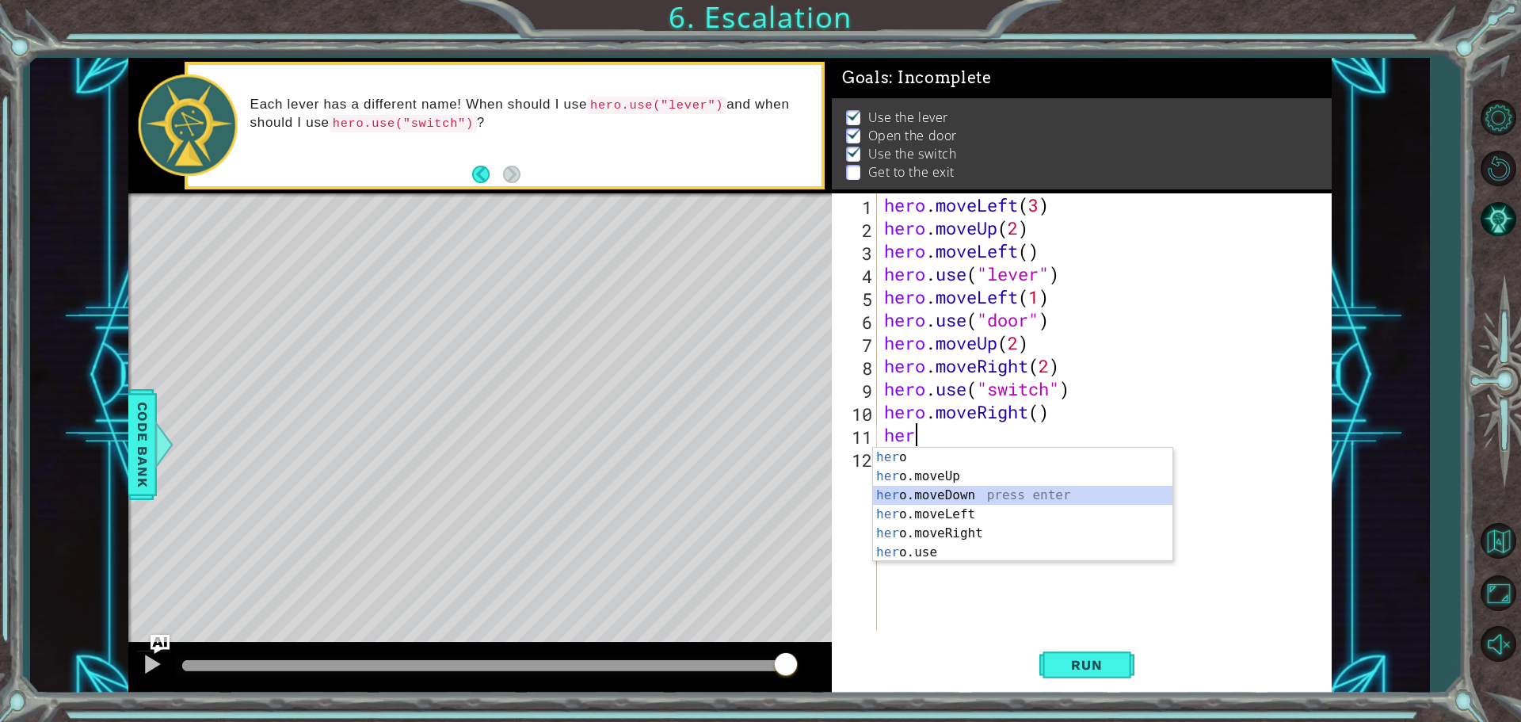
click at [942, 487] on div "her o press enter her o.moveUp press enter her o.moveDown press enter her o.mov…" at bounding box center [1022, 524] width 299 height 152
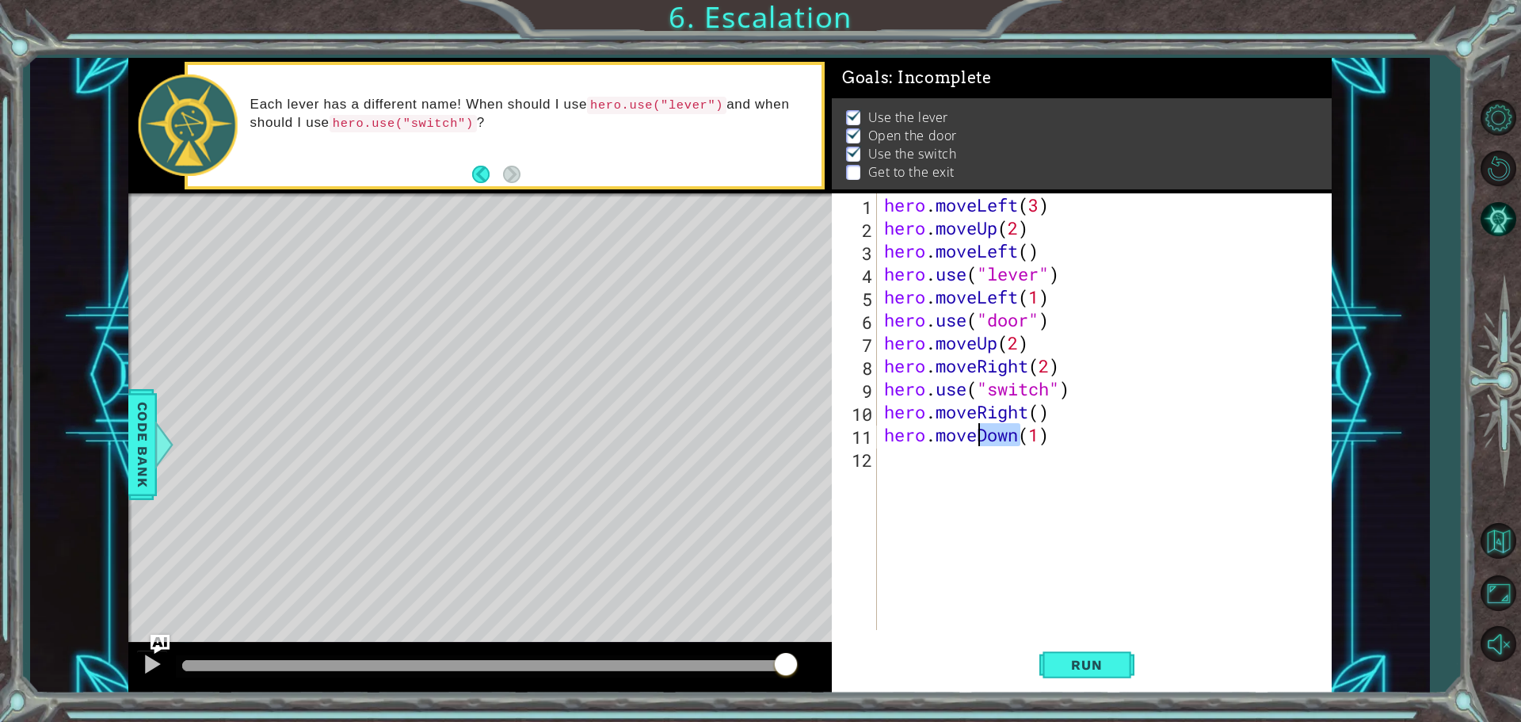
drag, startPoint x: 1023, startPoint y: 438, endPoint x: 980, endPoint y: 427, distance: 44.2
click at [980, 427] on div "hero . moveLeft ( 3 ) hero . moveUp ( 2 ) hero . moveLeft ( ) hero . use ( "lev…" at bounding box center [1108, 434] width 454 height 482
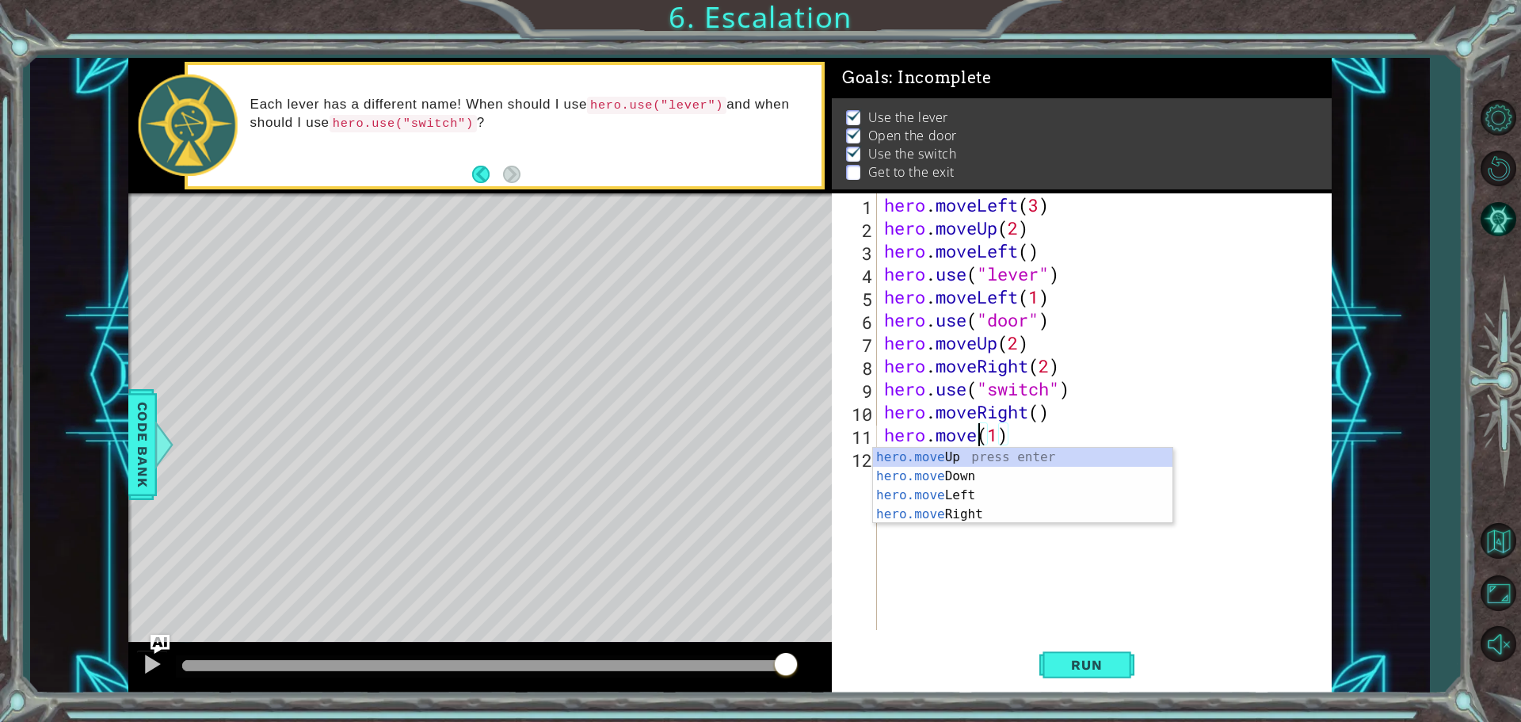
scroll to position [0, 5]
type textarea "hero.moveUp(1)"
click at [1089, 649] on button "Run" at bounding box center [1086, 664] width 95 height 50
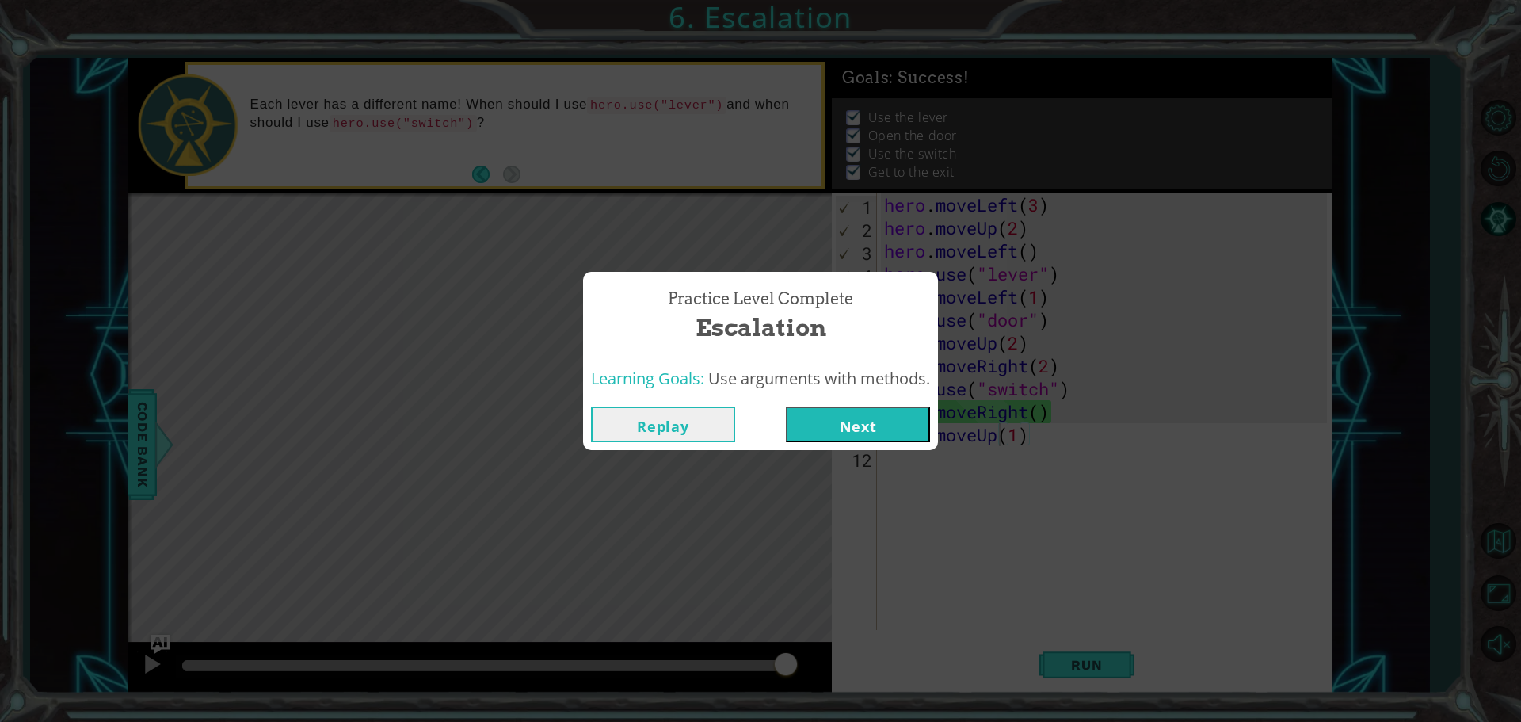
drag, startPoint x: 367, startPoint y: 669, endPoint x: 814, endPoint y: 643, distance: 447.6
click at [814, 643] on body "1 ההההההההההההההההההההההההההההההההההההההההההההההההההההההההההההההההההההההההההההה…" at bounding box center [760, 361] width 1521 height 722
click at [803, 427] on button "Next" at bounding box center [858, 424] width 144 height 36
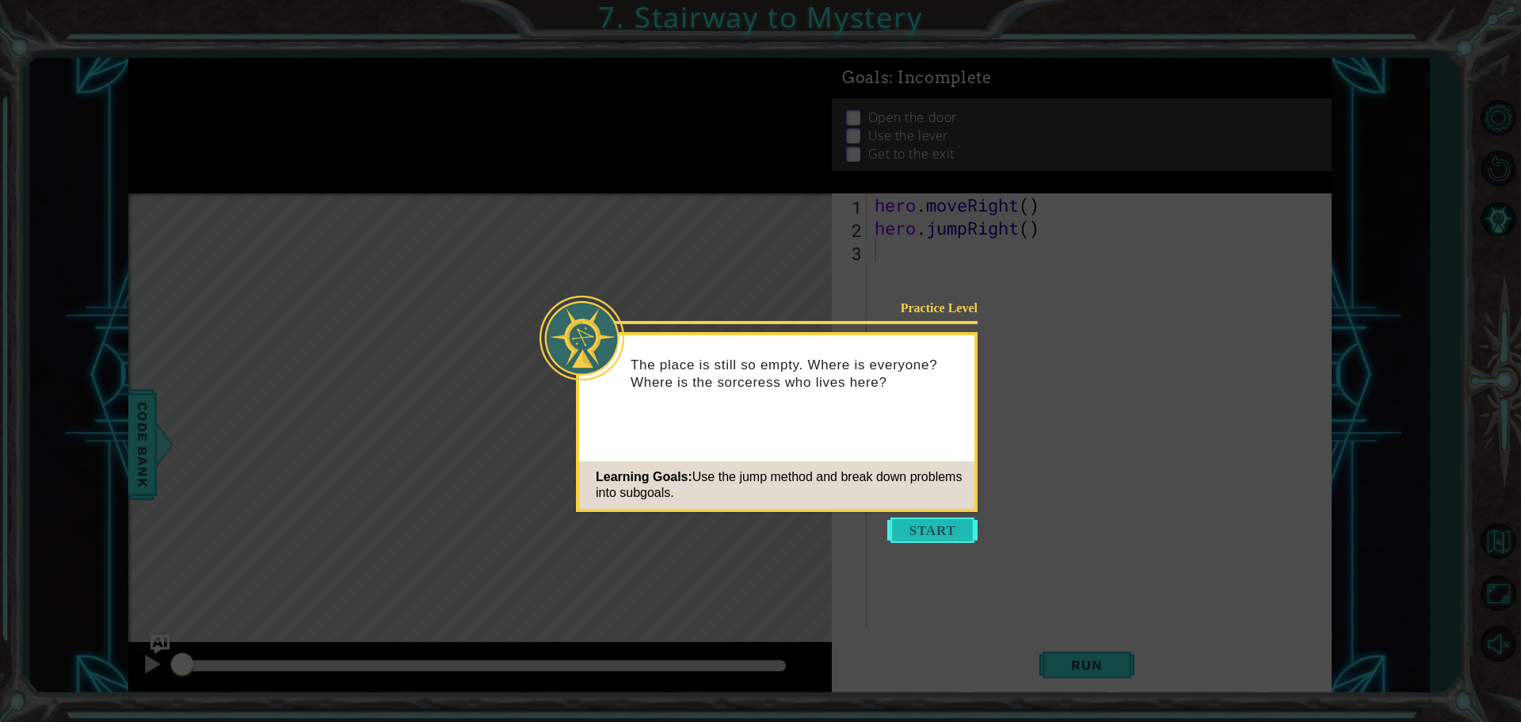
click at [947, 527] on button "Start" at bounding box center [932, 529] width 90 height 25
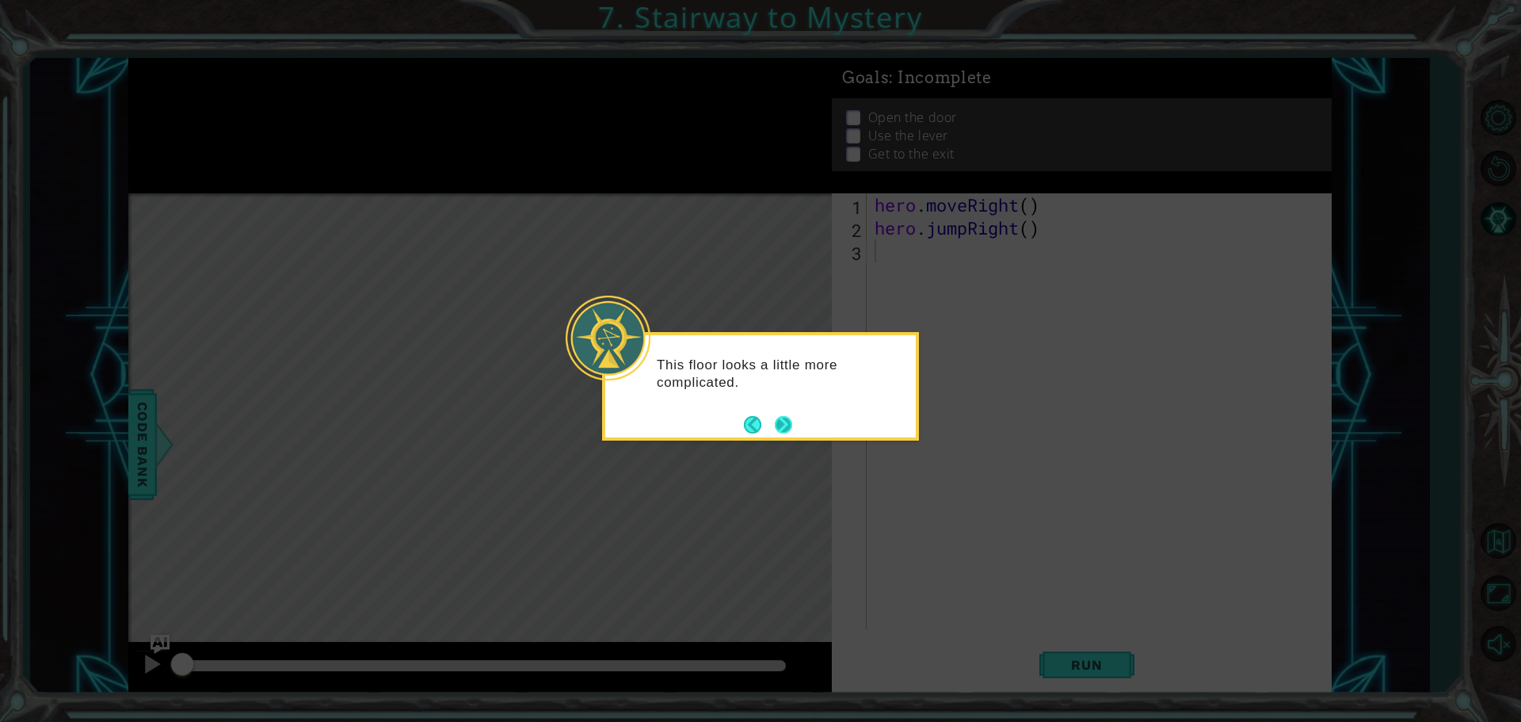
click at [783, 425] on button "Next" at bounding box center [783, 424] width 17 height 17
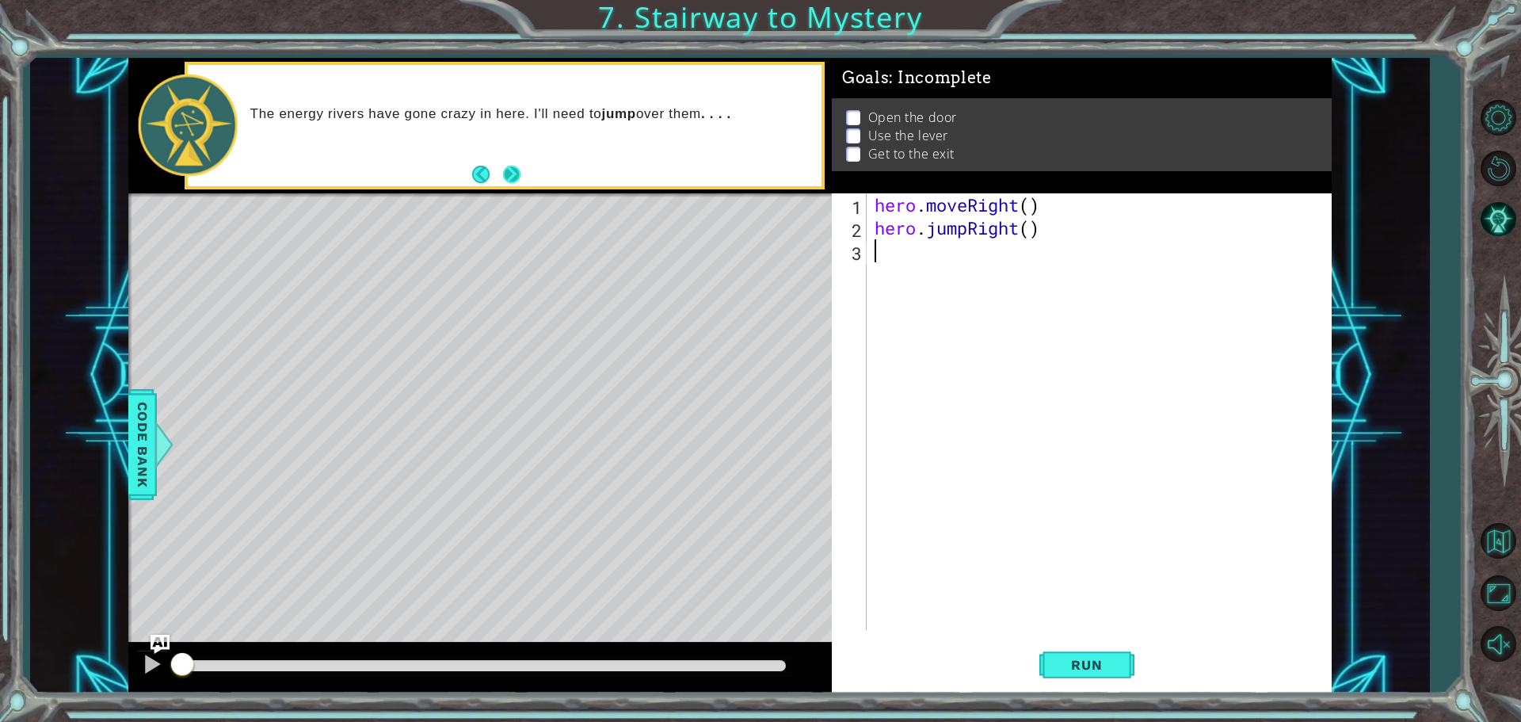
click at [521, 183] on button "Next" at bounding box center [511, 174] width 17 height 17
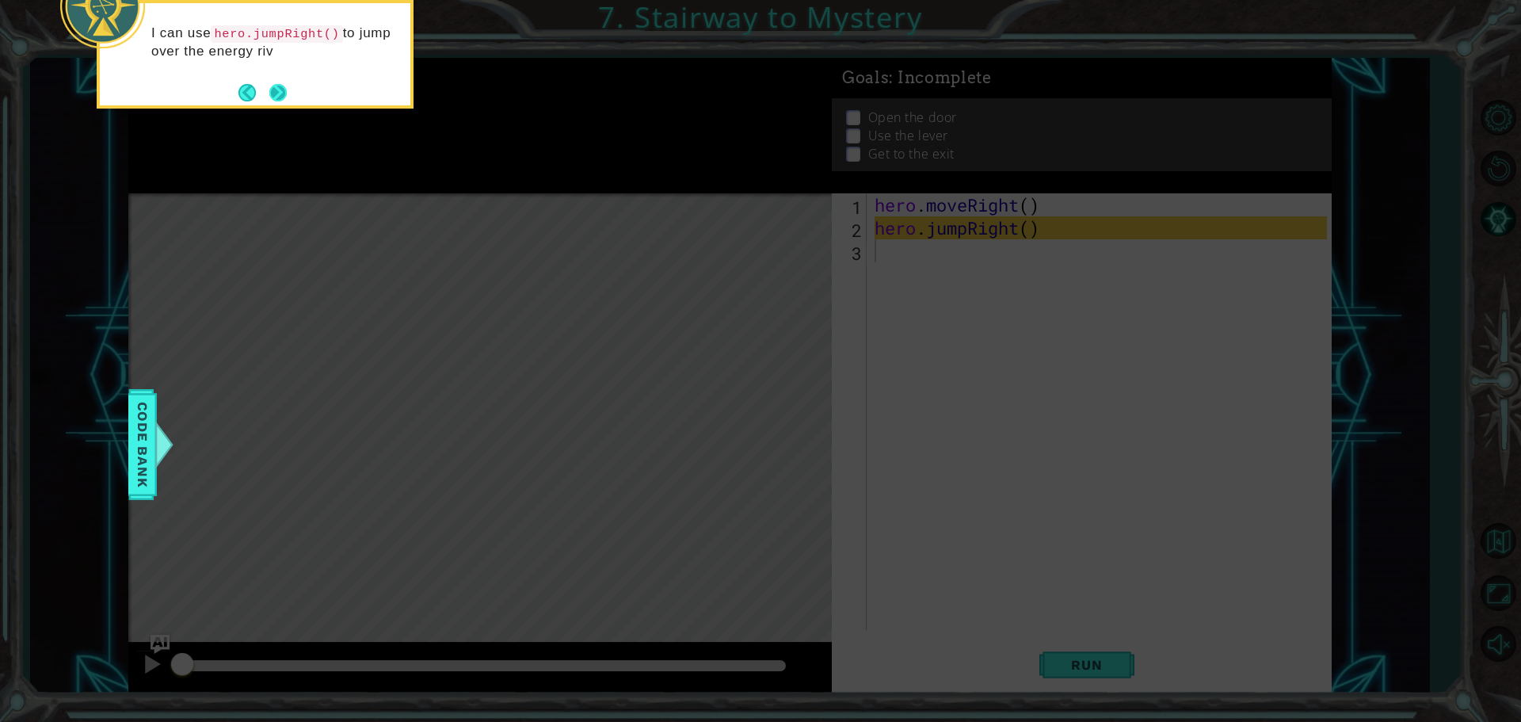
click at [278, 92] on button "Next" at bounding box center [277, 92] width 17 height 17
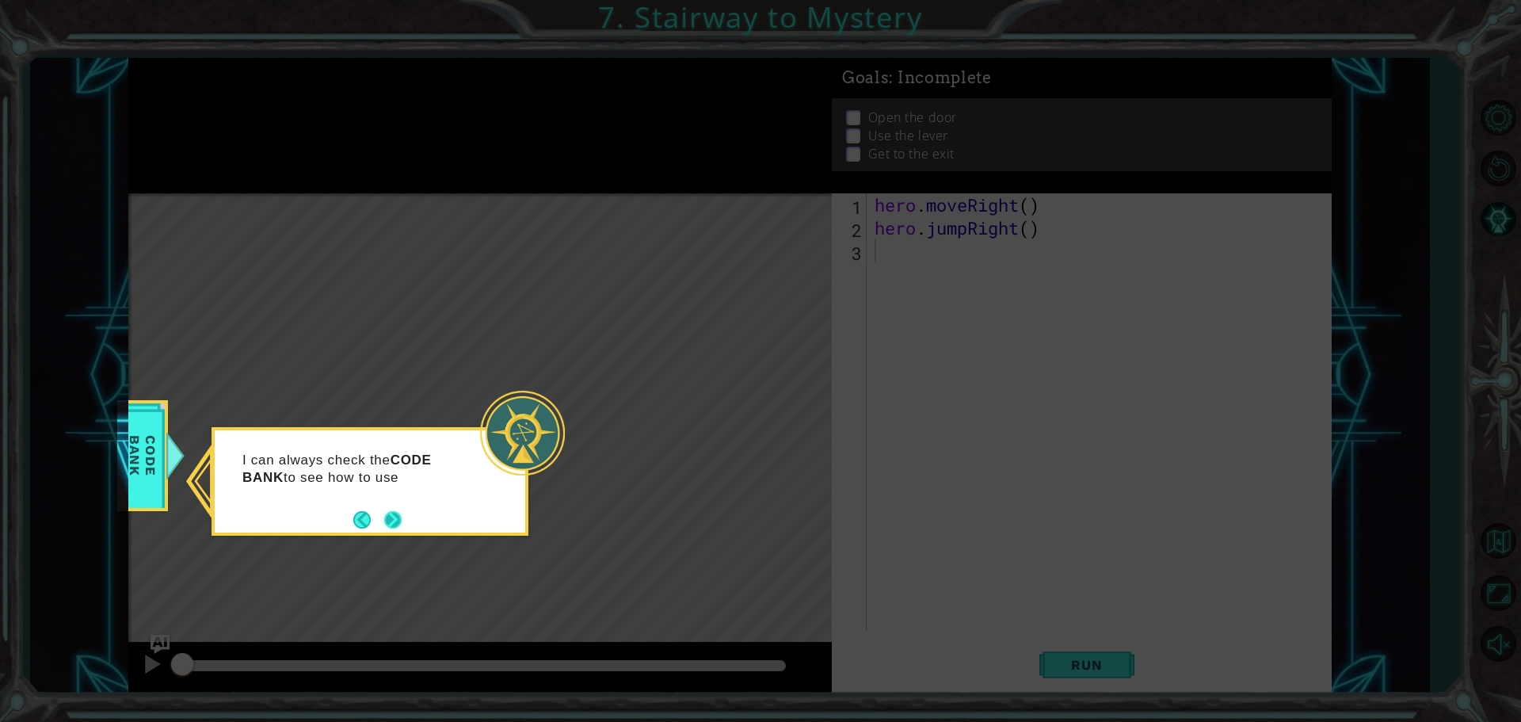
click at [383, 518] on button "Next" at bounding box center [393, 519] width 21 height 21
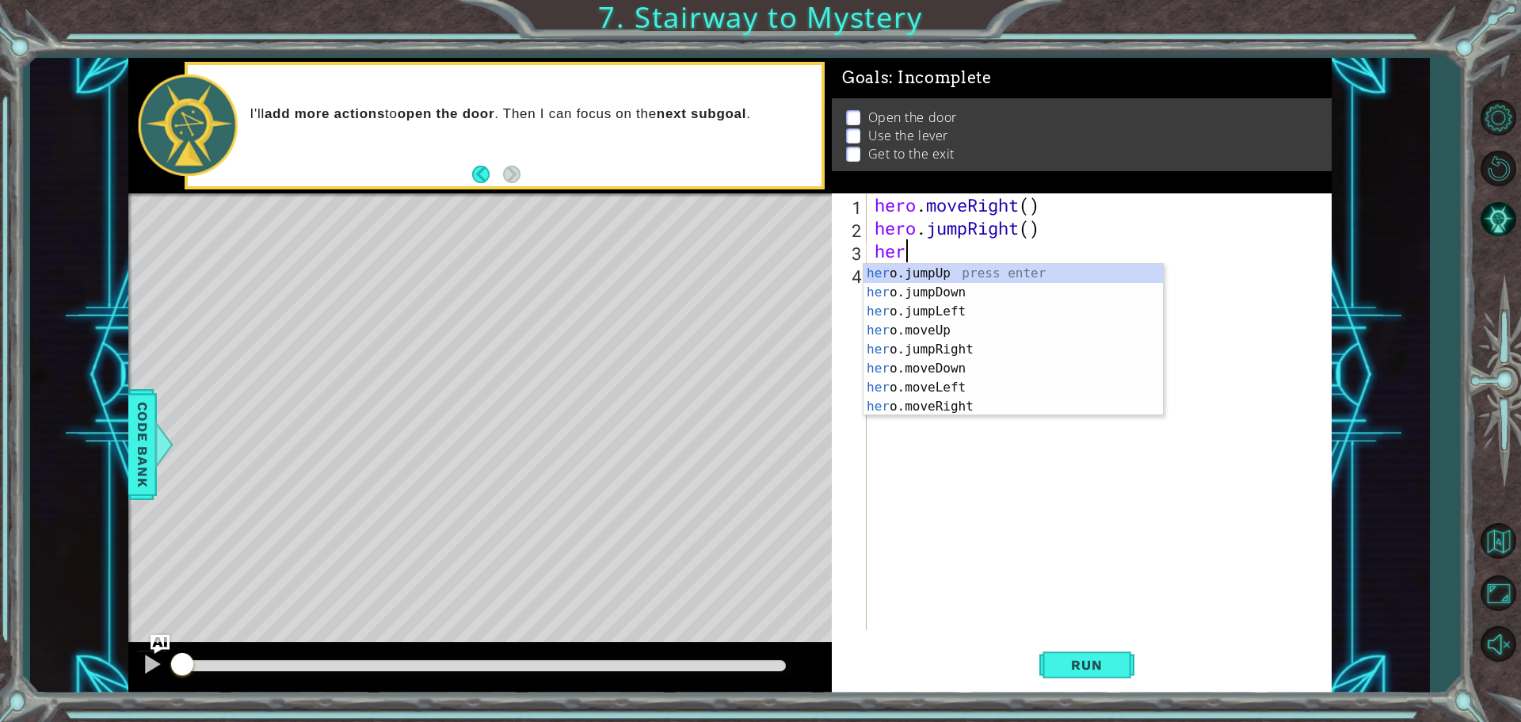
scroll to position [0, 1]
click at [966, 402] on div "hero .jumpUp press enter hero .jumpDown press enter hero .jumpLeft press enter …" at bounding box center [1013, 359] width 299 height 190
type textarea "hero.moveRight(1)"
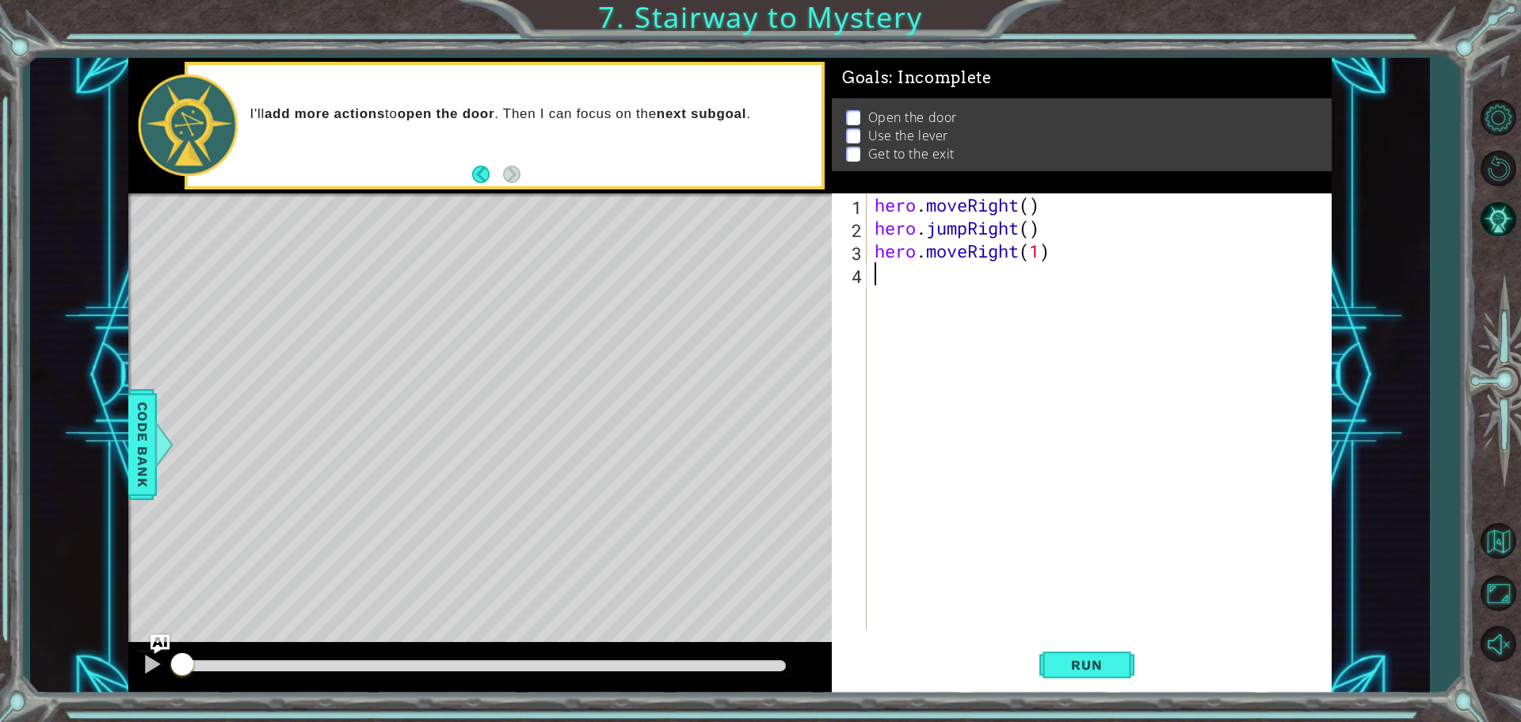
click at [935, 299] on div "hero . moveRight ( ) hero . jumpRight ( ) hero . moveRight ( 1 )" at bounding box center [1102, 434] width 463 height 482
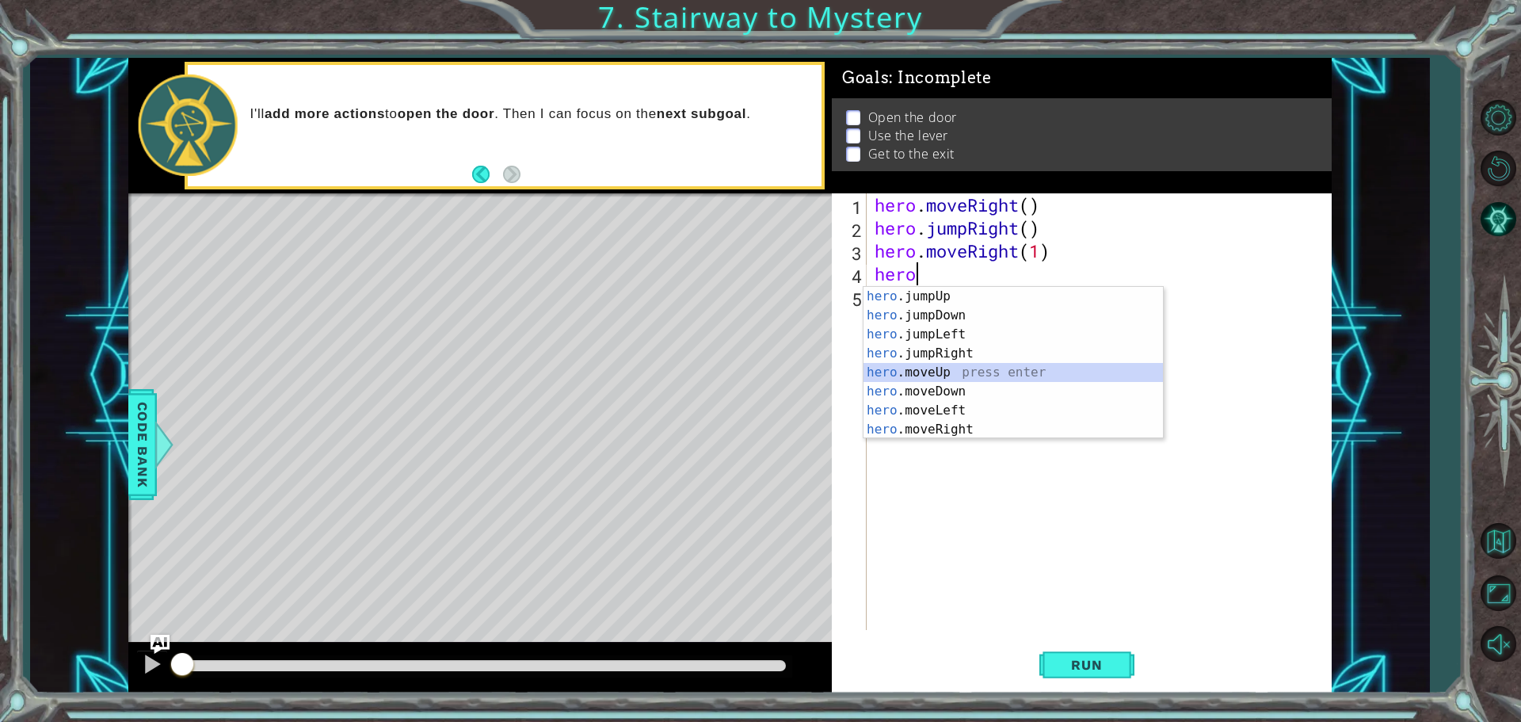
click at [938, 364] on div "hero .jumpUp press enter hero .jumpDown press enter hero .jumpLeft press enter …" at bounding box center [1013, 382] width 299 height 190
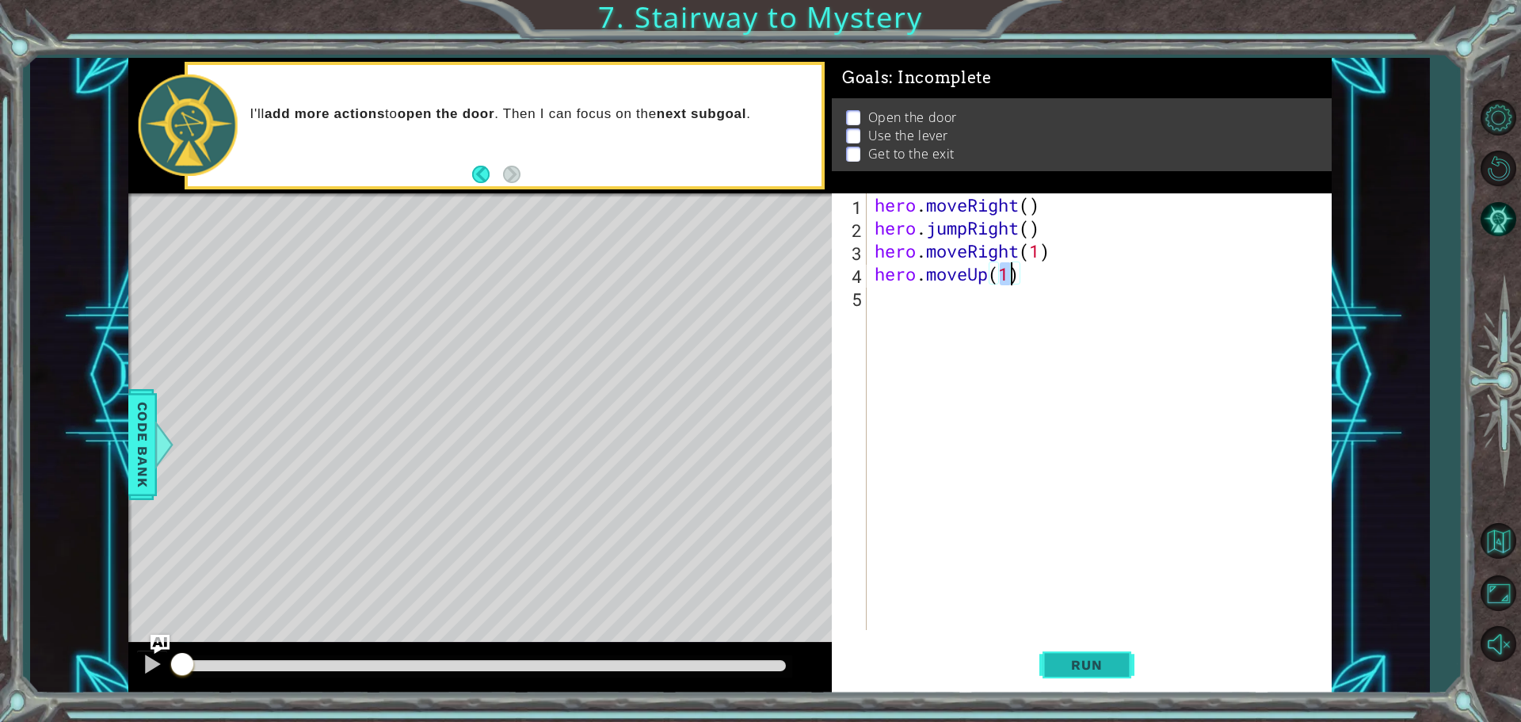
type textarea "hero.moveUp(1)"
click at [1087, 649] on button "Run" at bounding box center [1086, 664] width 95 height 50
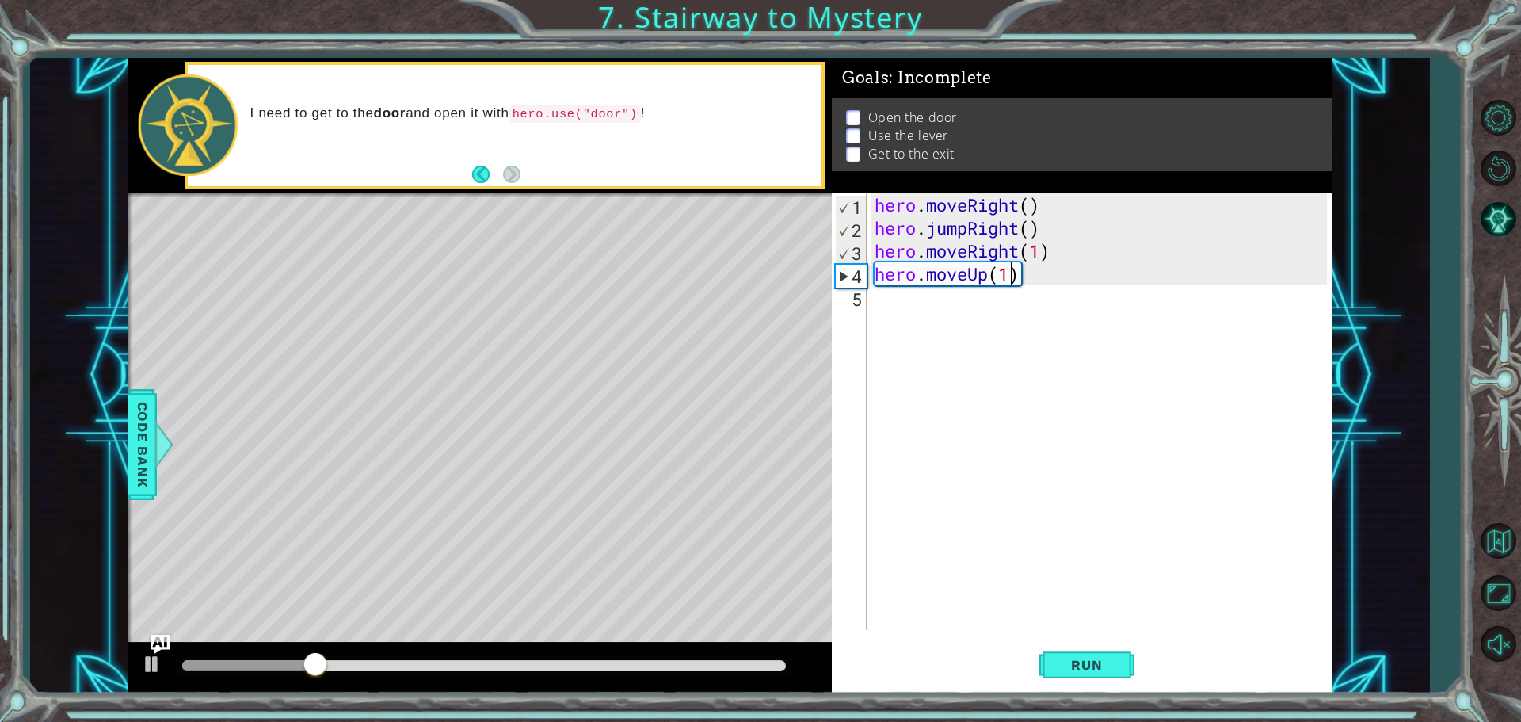
click at [917, 300] on div "hero . moveRight ( ) hero . jumpRight ( ) hero . moveRight ( 1 ) hero . moveUp …" at bounding box center [1102, 434] width 463 height 482
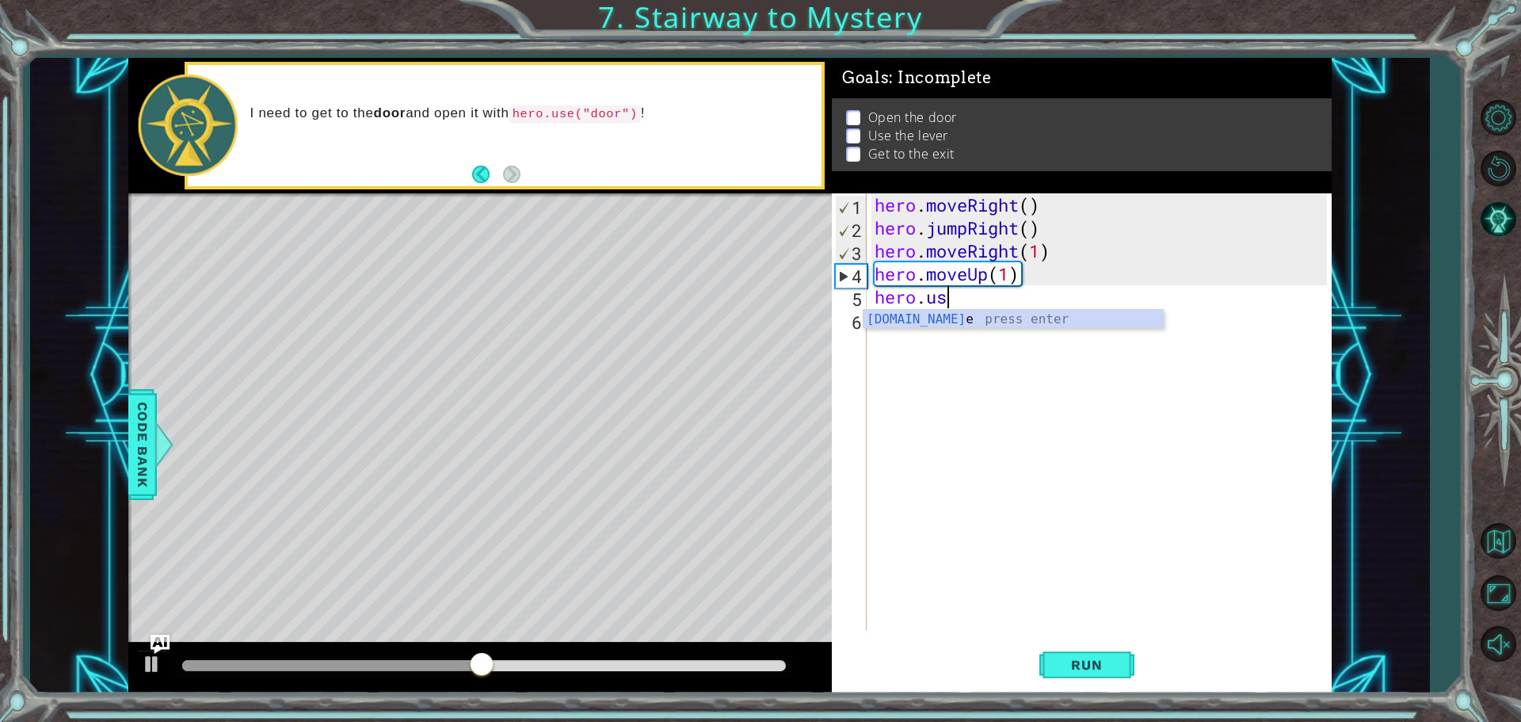
scroll to position [0, 2]
click at [1058, 316] on div "hero.use press enter" at bounding box center [1013, 338] width 299 height 57
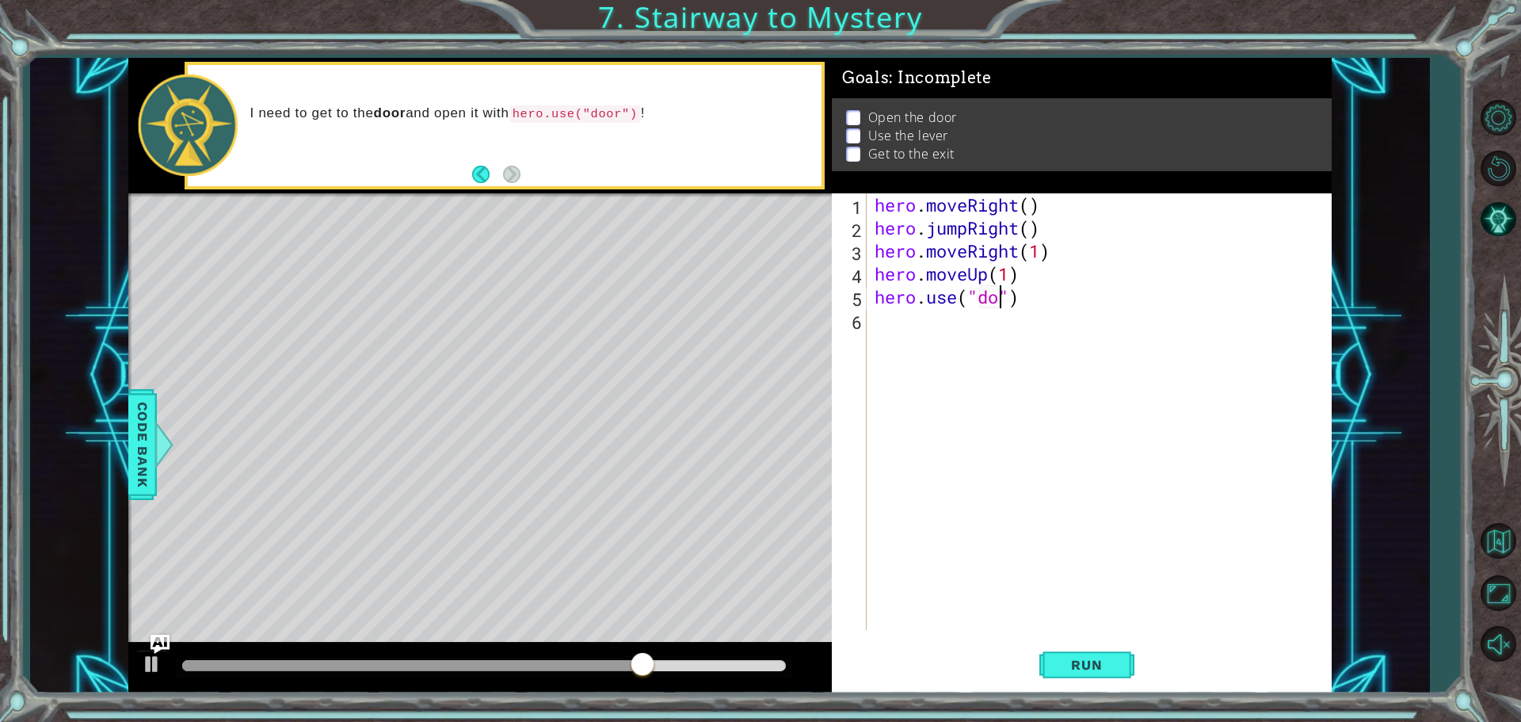
scroll to position [0, 6]
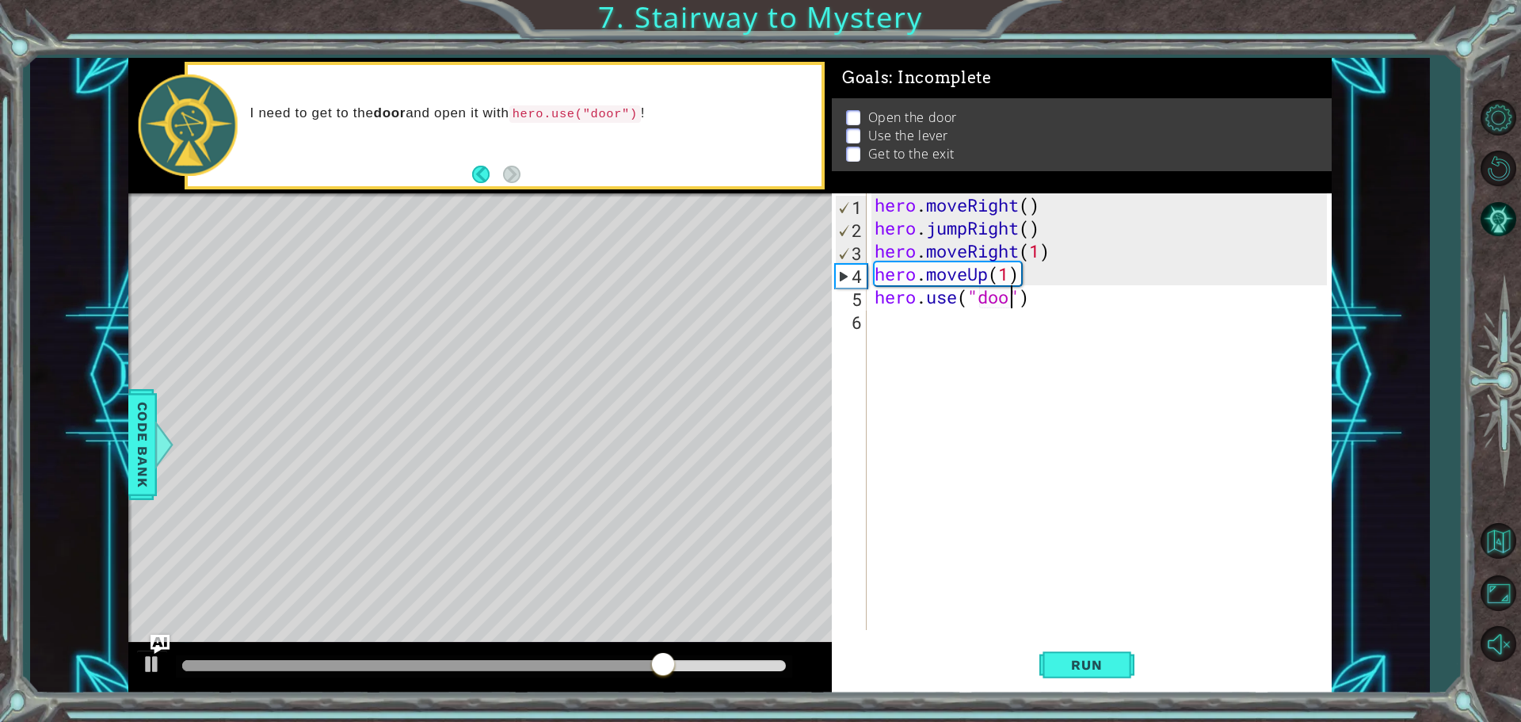
type textarea "hero.use("door")"
click at [1079, 307] on div "hero . moveRight ( ) hero . jumpRight ( ) hero . moveRight ( 1 ) hero . moveUp …" at bounding box center [1102, 434] width 463 height 482
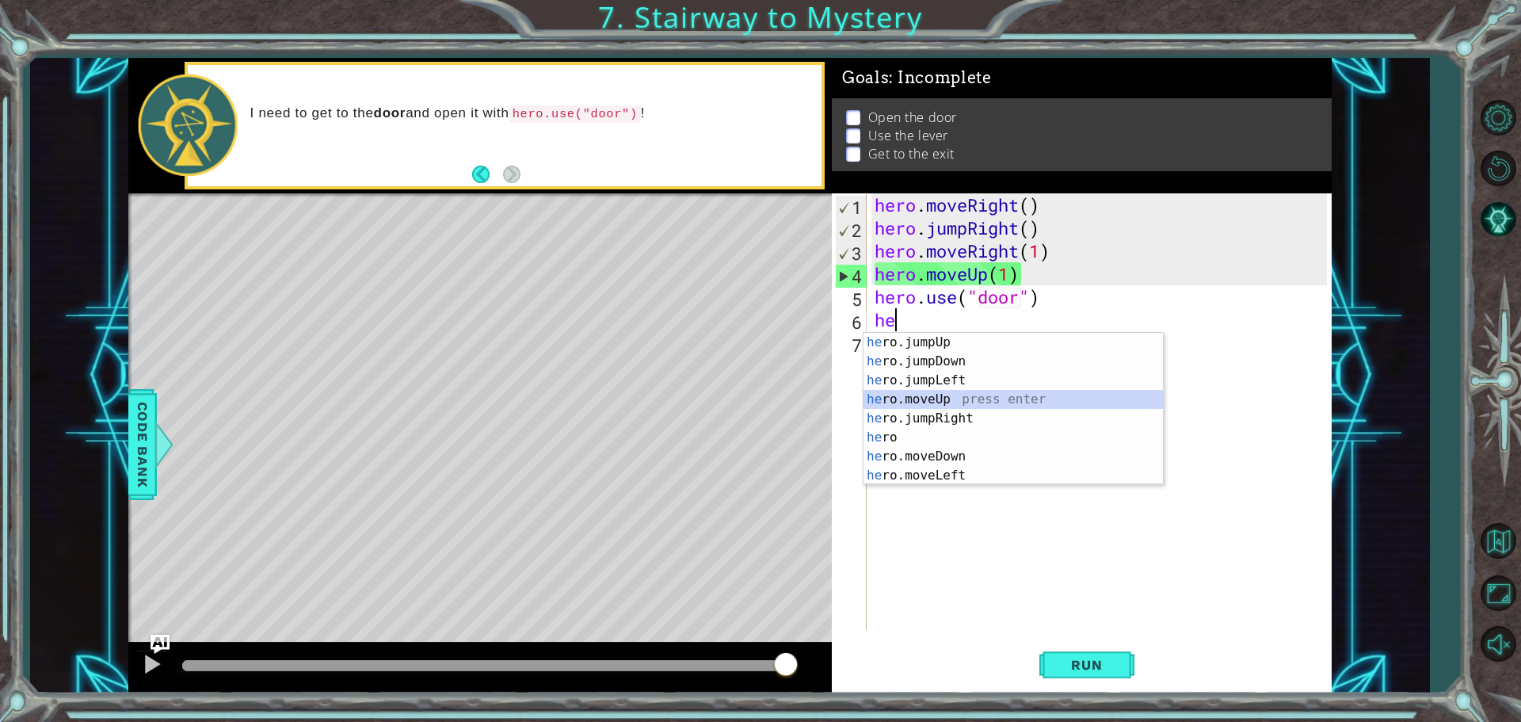
click at [968, 398] on div "he ro.jumpUp press enter he ro.jumpDown press enter he ro.jumpLeft press enter …" at bounding box center [1013, 428] width 299 height 190
type textarea "hero.moveUp(1)"
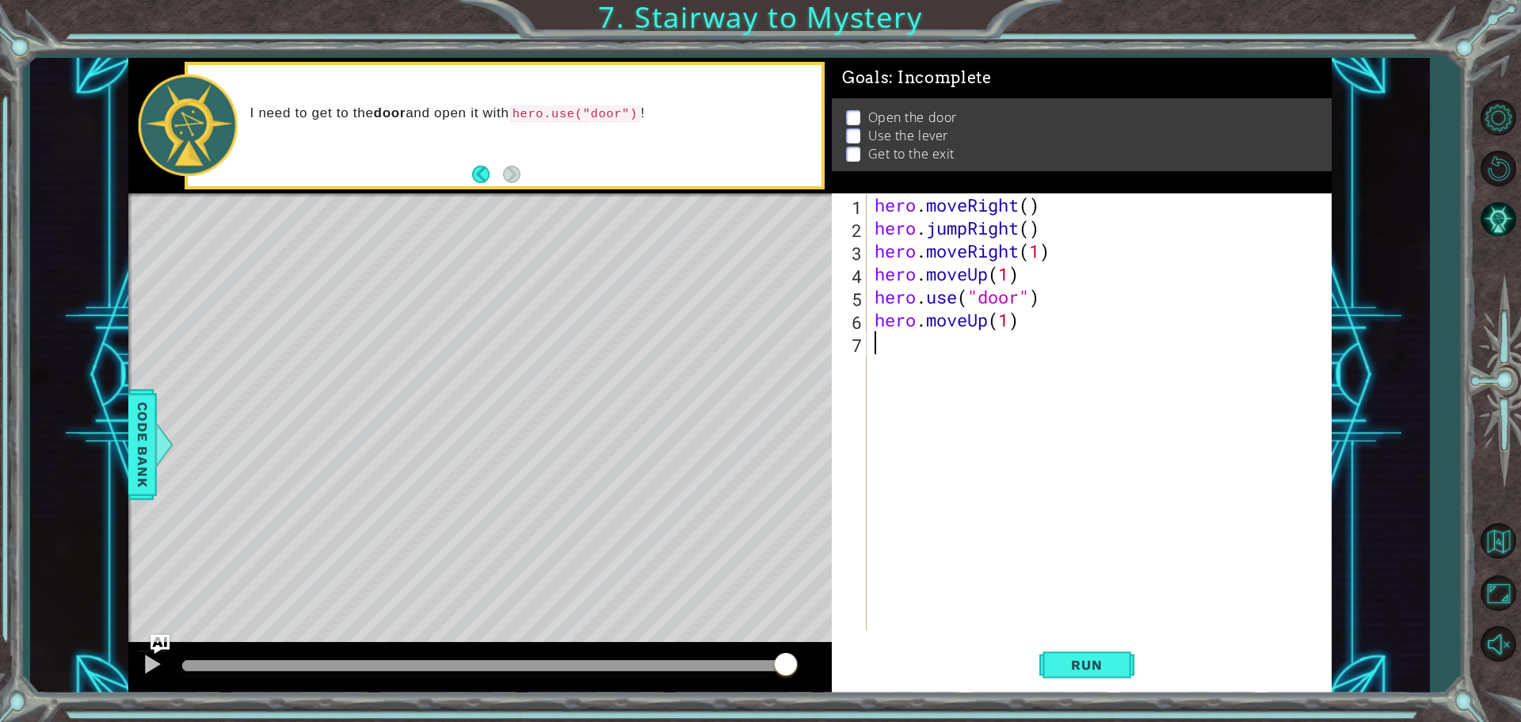
click at [987, 352] on div "hero . moveRight ( ) hero . jumpRight ( ) hero . moveRight ( 1 ) hero . moveUp …" at bounding box center [1102, 434] width 463 height 482
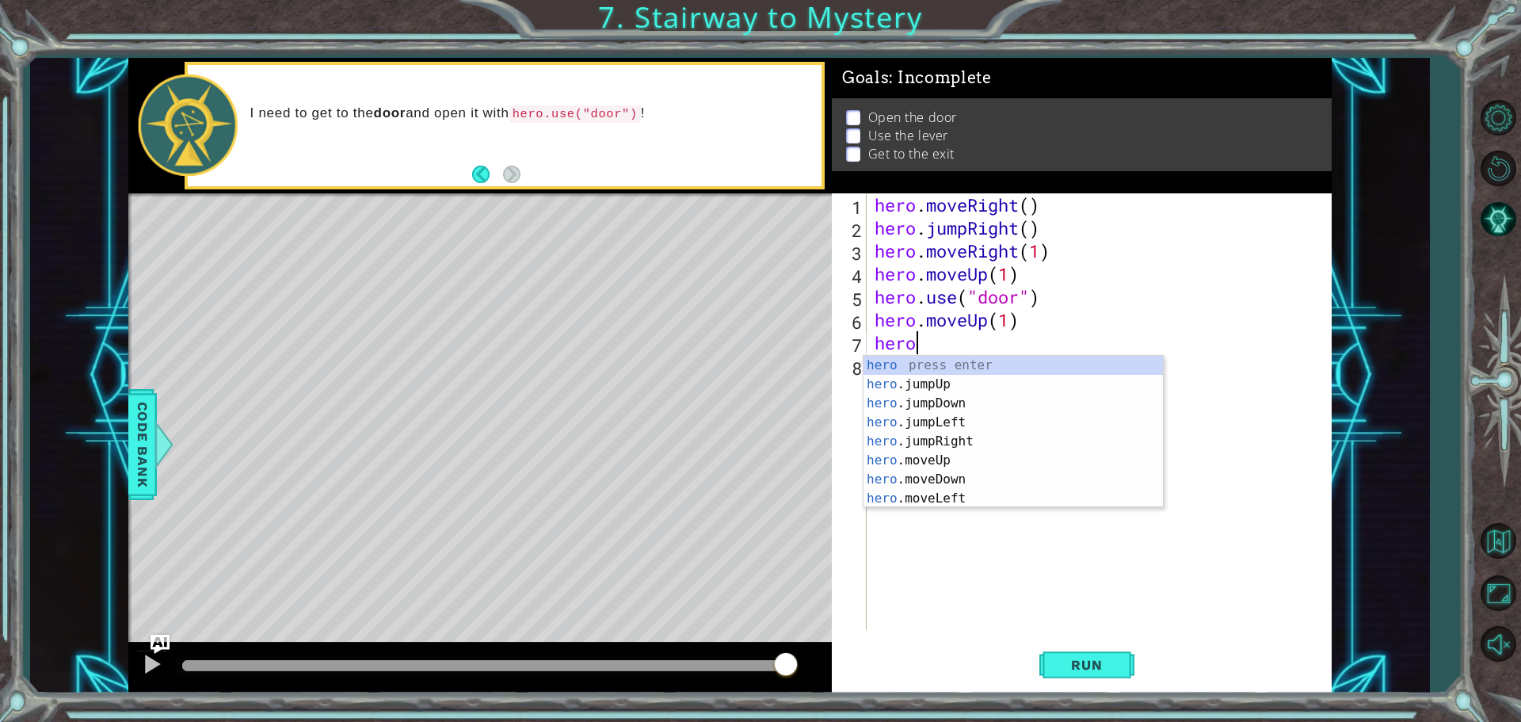
scroll to position [0, 1]
click at [1047, 492] on div "hero press enter hero .jumpUp press enter hero .jumpDown press enter hero .jump…" at bounding box center [1013, 451] width 299 height 190
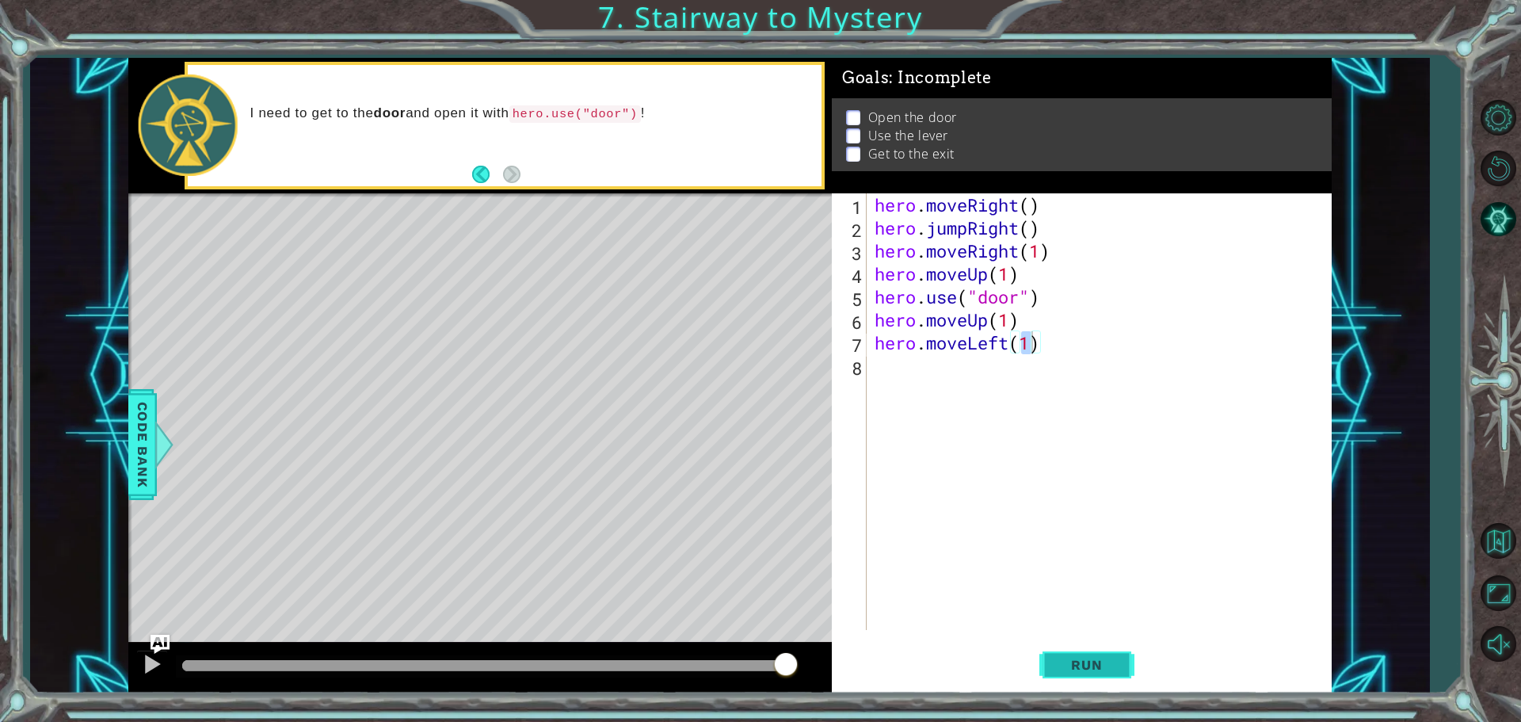
click at [1067, 657] on span "Run" at bounding box center [1086, 665] width 63 height 16
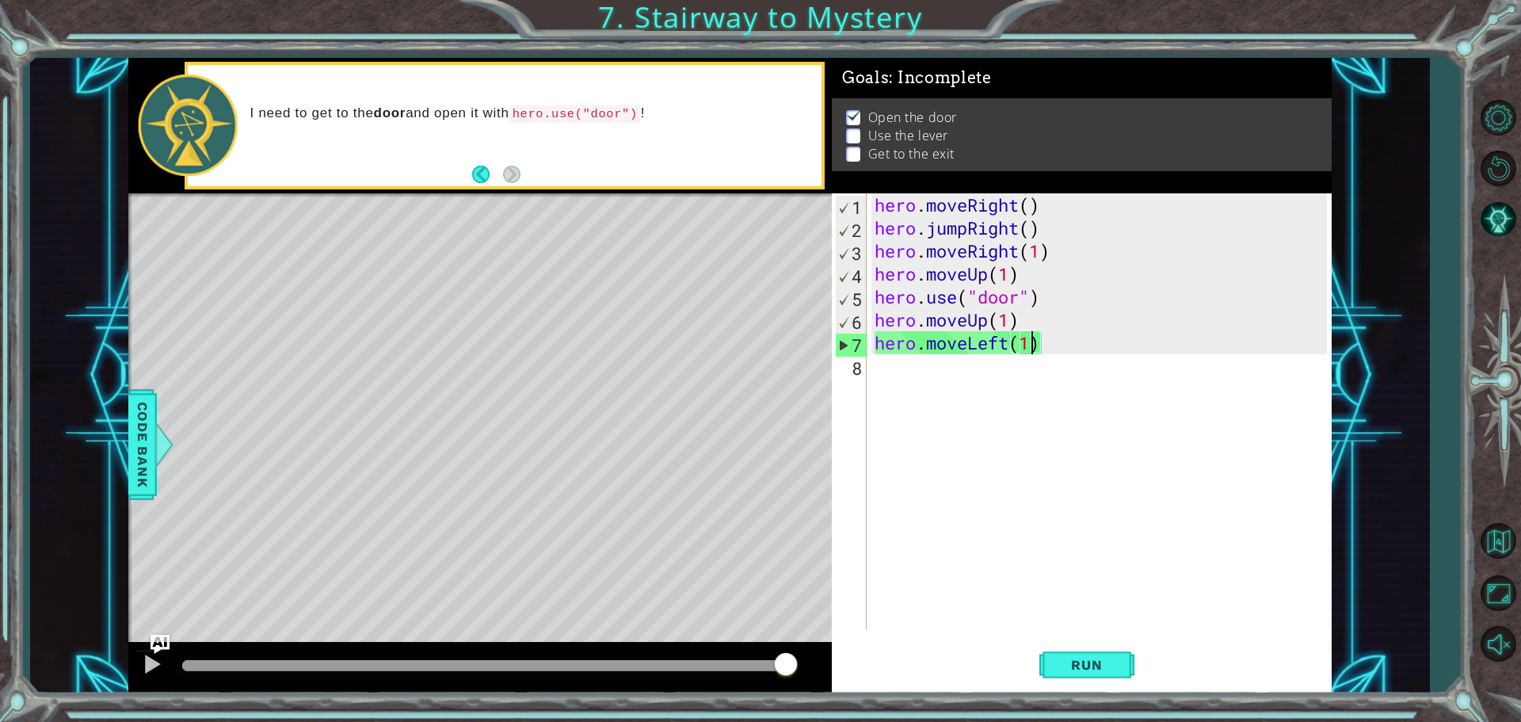
drag, startPoint x: 209, startPoint y: 668, endPoint x: 944, endPoint y: 538, distance: 746.6
click at [906, 601] on div "1 ההההההההההההההההההההההההההההההההההההההההההההההההההההההההההההההההההההההההההההה…" at bounding box center [729, 375] width 1203 height 635
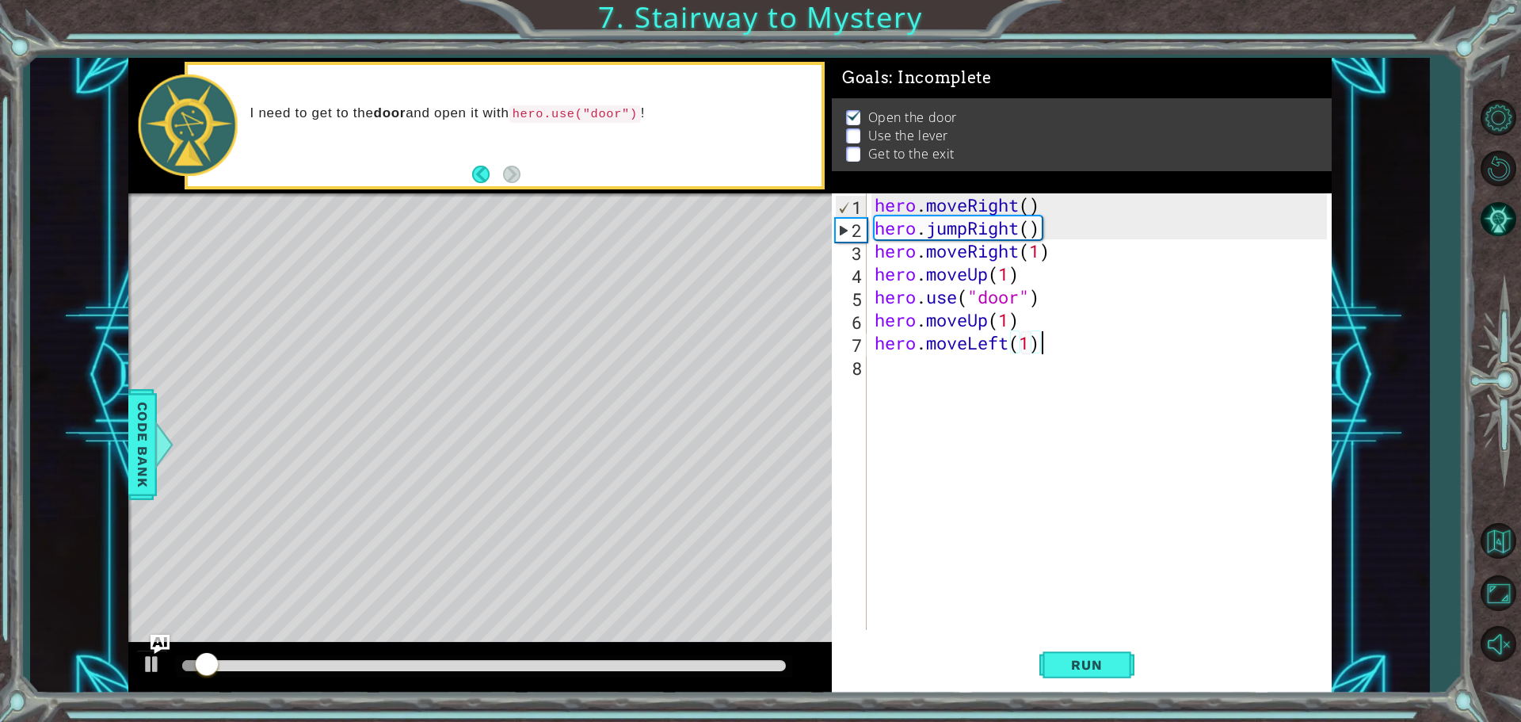
click at [1075, 334] on div "hero . moveRight ( ) hero . jumpRight ( ) hero . moveRight ( 1 ) hero . moveUp …" at bounding box center [1102, 434] width 463 height 482
click at [1035, 344] on div "hero . moveRight ( ) hero . jumpRight ( ) hero . moveRight ( 1 ) hero . moveUp …" at bounding box center [1102, 434] width 463 height 482
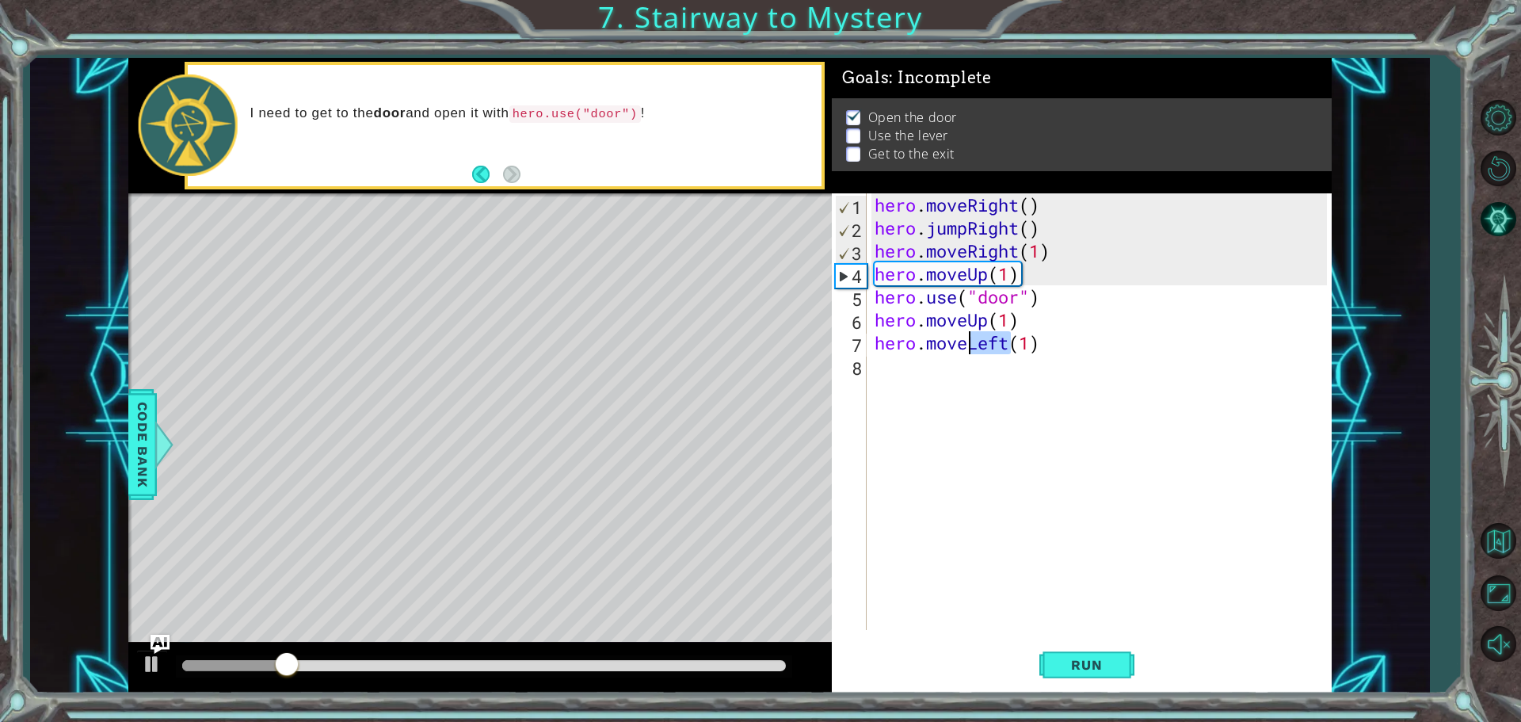
drag, startPoint x: 1009, startPoint y: 352, endPoint x: 967, endPoint y: 350, distance: 42.0
click at [967, 350] on div "hero . moveRight ( ) hero . jumpRight ( ) hero . moveRight ( 1 ) hero . moveUp …" at bounding box center [1102, 434] width 463 height 482
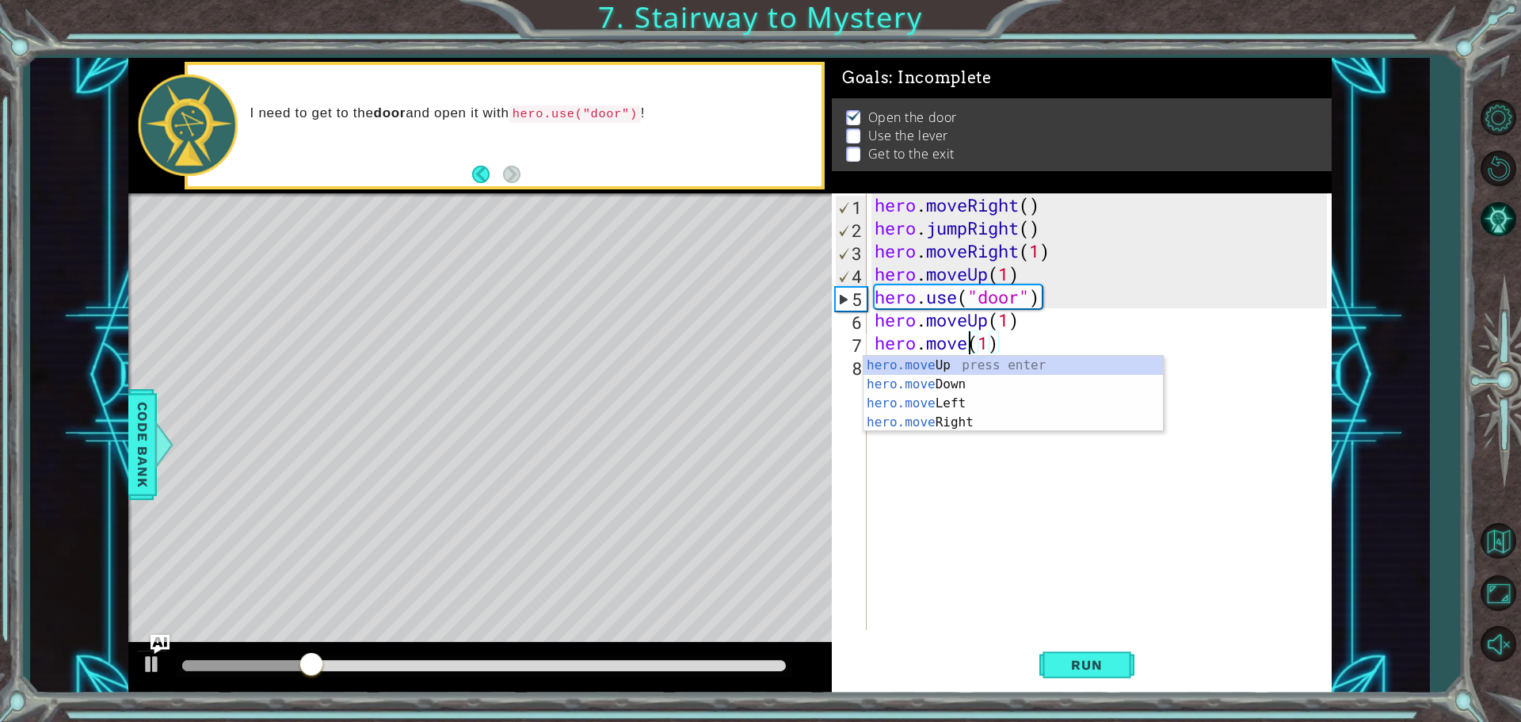
scroll to position [0, 5]
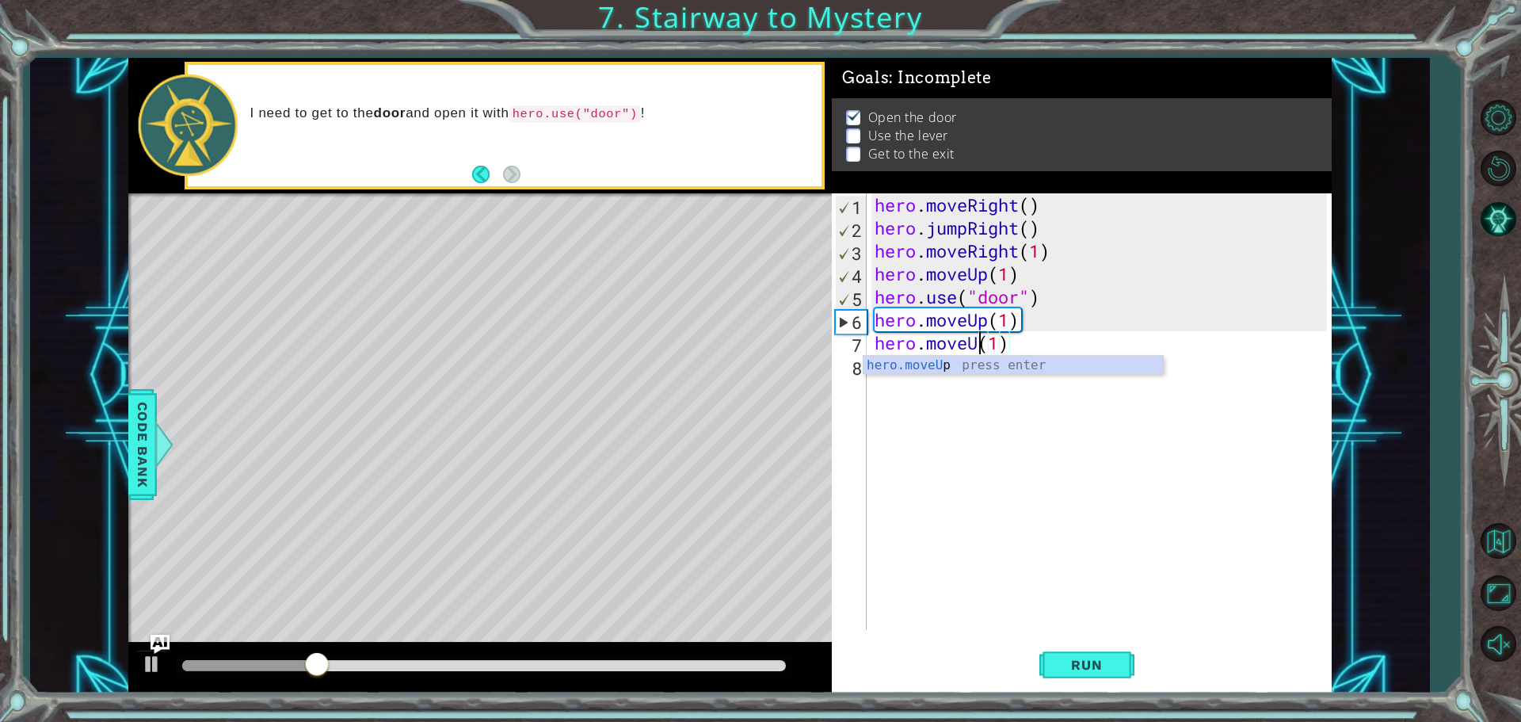
type textarea "hero.moveUp(1)"
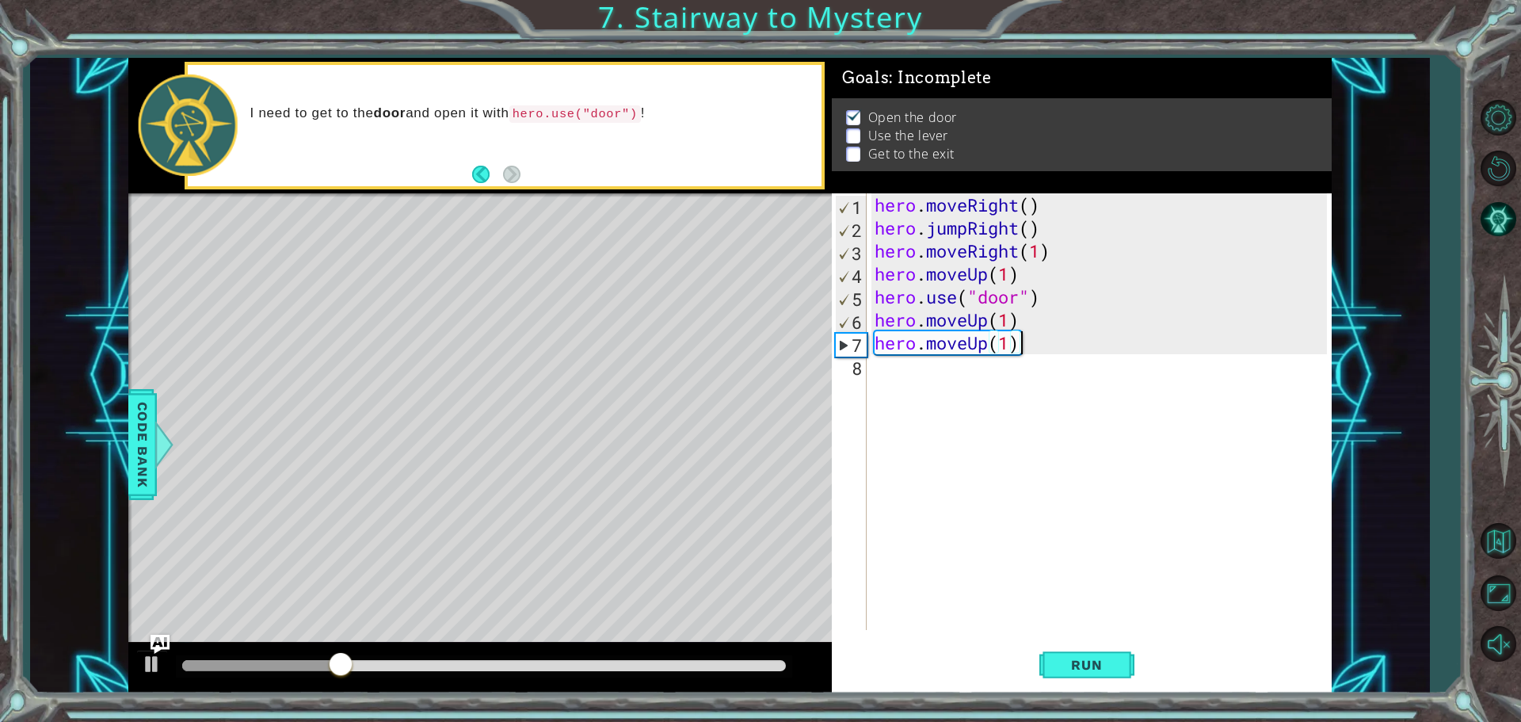
click at [1083, 340] on div "hero . moveRight ( ) hero . jumpRight ( ) hero . moveRight ( 1 ) hero . moveUp …" at bounding box center [1102, 434] width 463 height 482
click at [930, 382] on div "hero . moveRight ( ) hero . jumpRight ( ) hero . moveRight ( 1 ) hero . moveUp …" at bounding box center [1102, 434] width 463 height 482
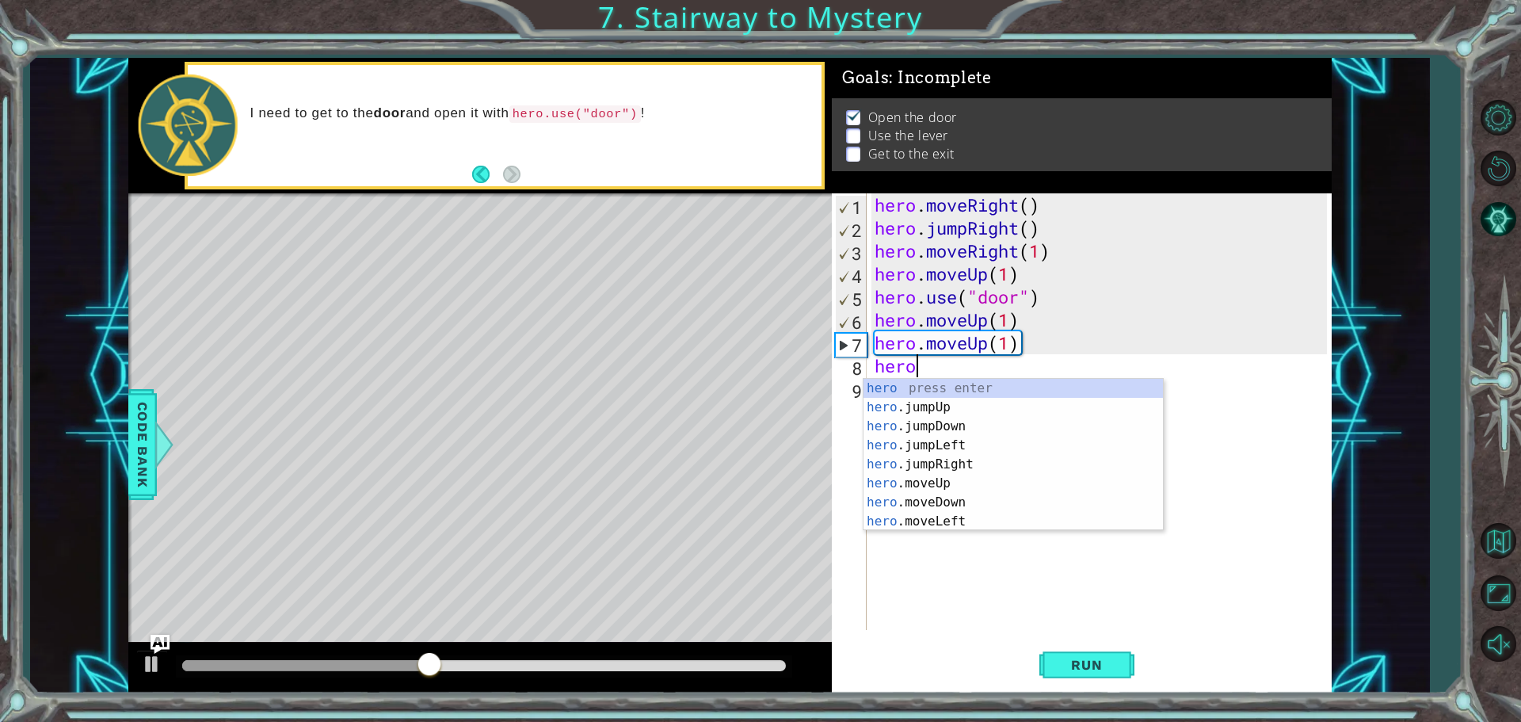
scroll to position [0, 1]
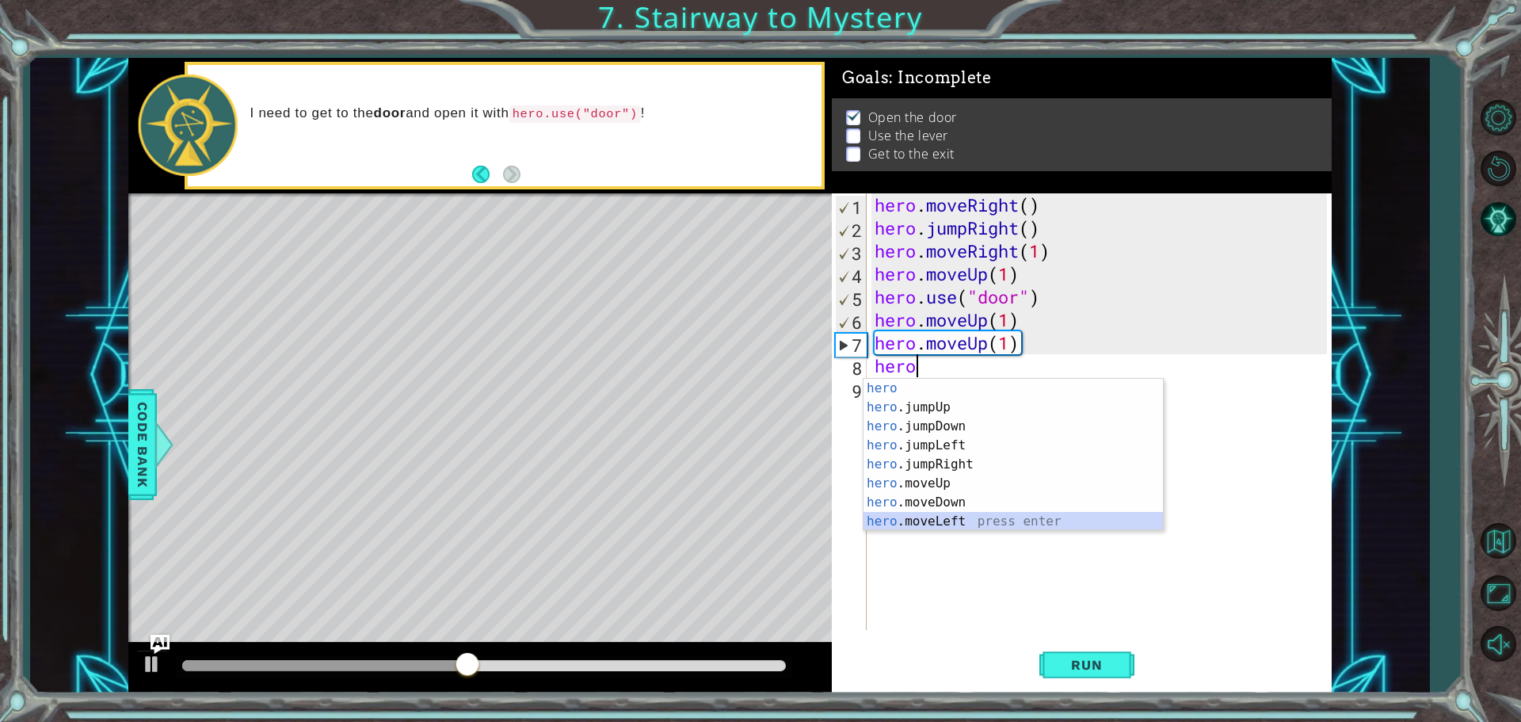
click at [864, 523] on div "hero press enter hero .jumpUp press enter hero .jumpDown press enter hero .jump…" at bounding box center [1013, 474] width 299 height 190
type textarea "hero.moveLeft(1)"
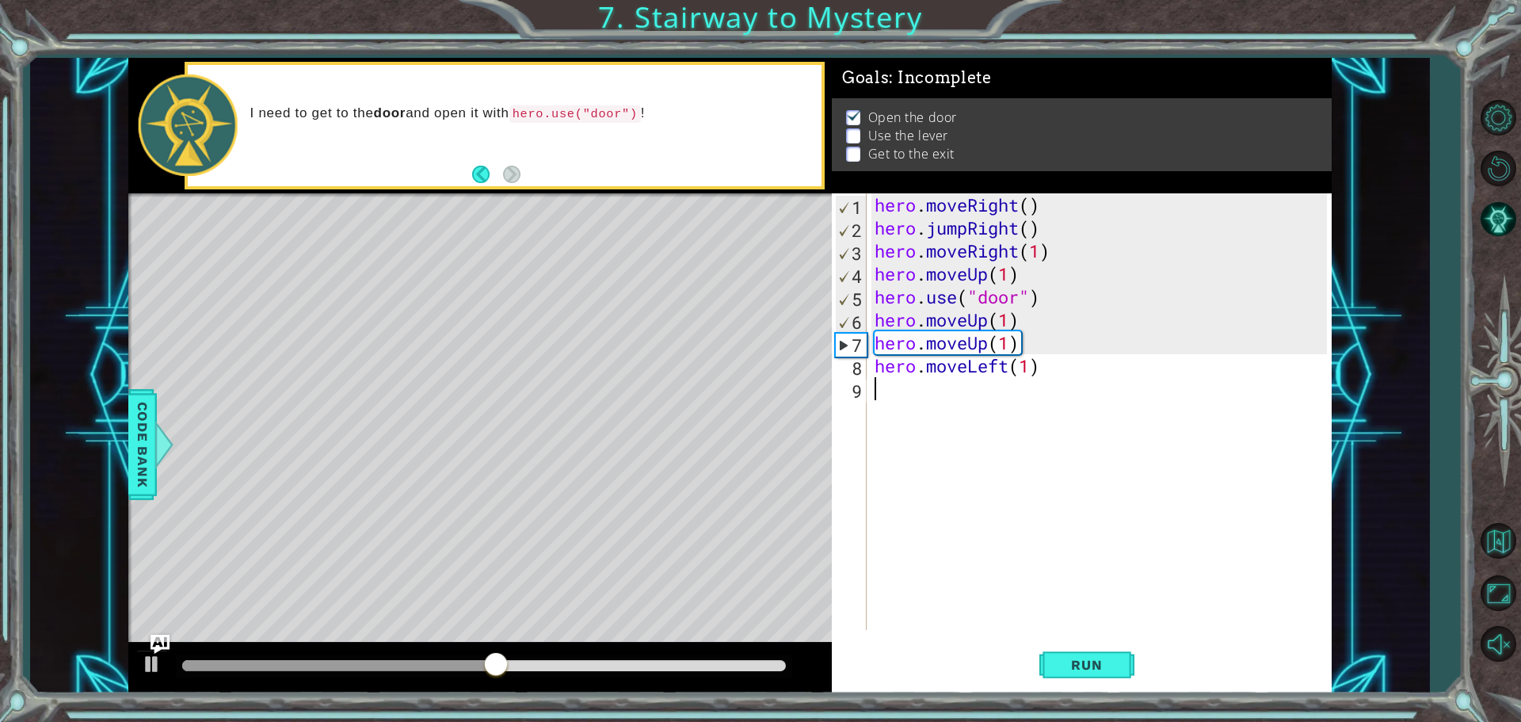
click at [974, 410] on div "hero . moveRight ( ) hero . jumpRight ( ) hero . moveRight ( 1 ) hero . moveUp …" at bounding box center [1102, 434] width 463 height 482
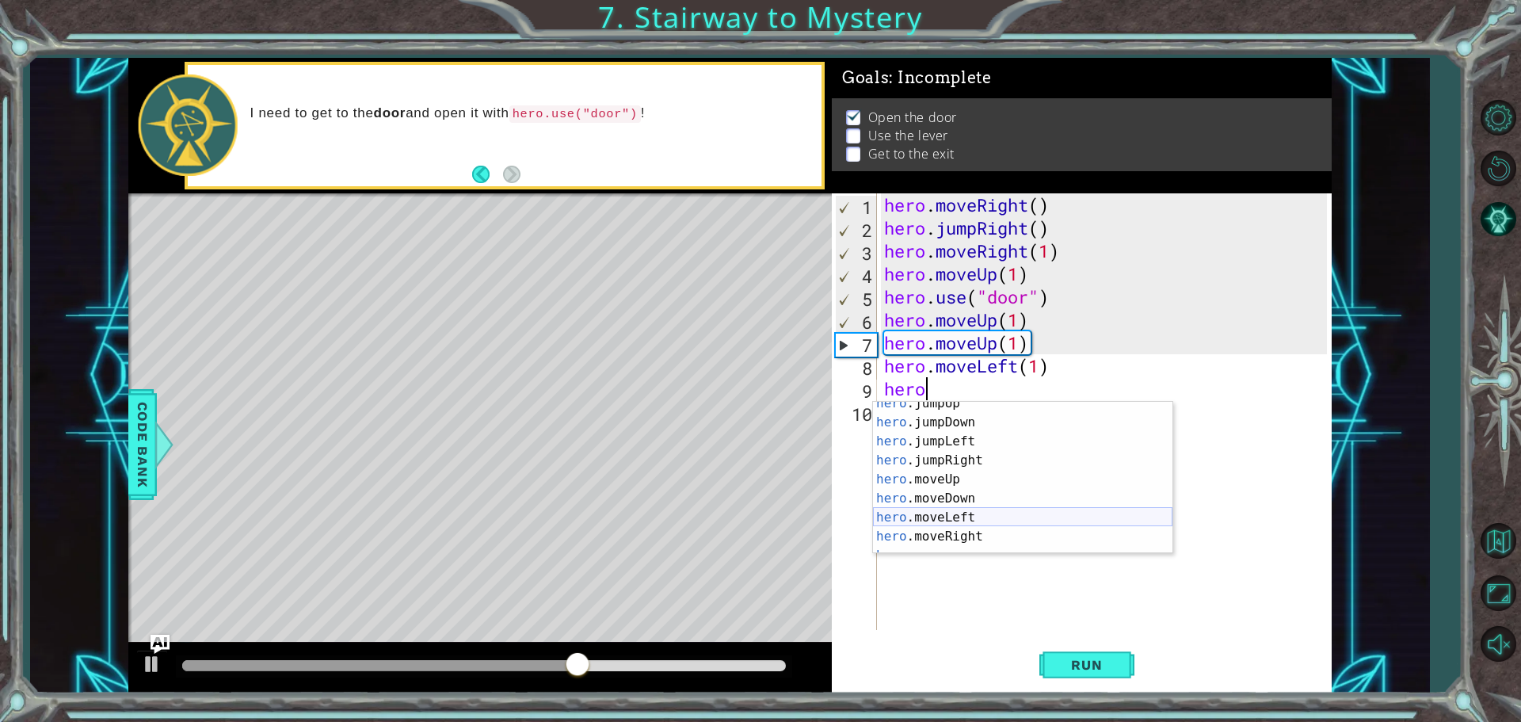
scroll to position [38, 0]
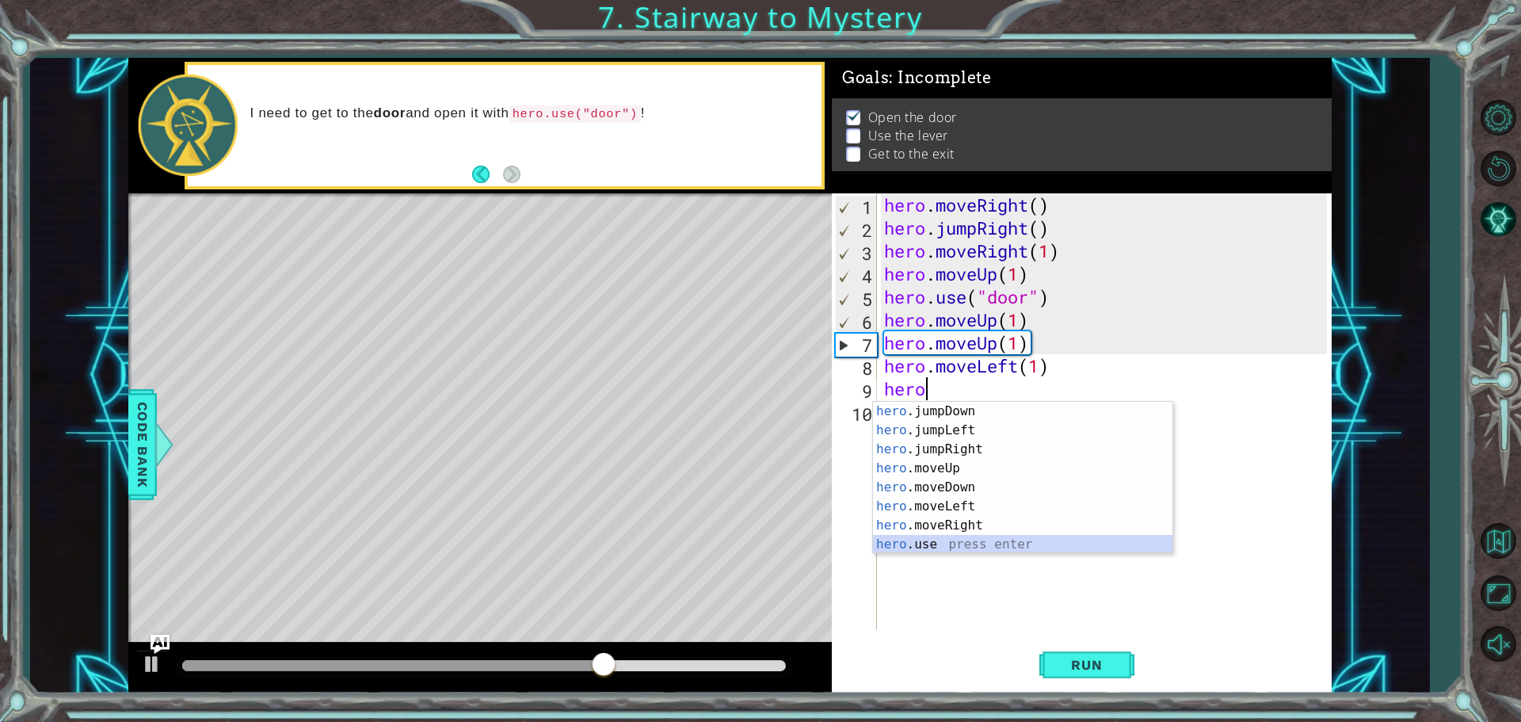
click at [941, 537] on div "hero .jumpDown press enter hero .jumpLeft press enter hero .jumpRight press ent…" at bounding box center [1022, 497] width 299 height 190
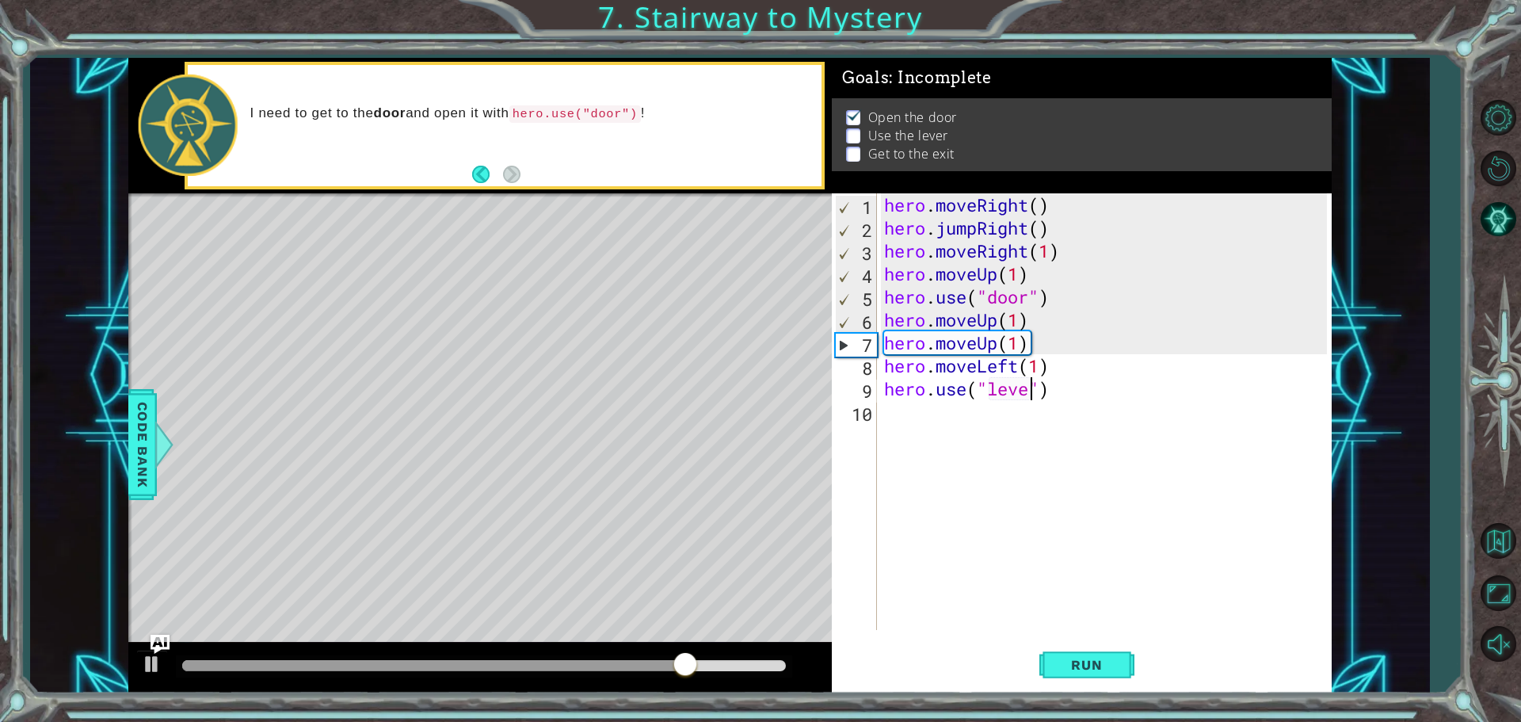
scroll to position [0, 7]
type textarea "hero.use("lever")"
click at [1092, 669] on span "Run" at bounding box center [1086, 665] width 63 height 16
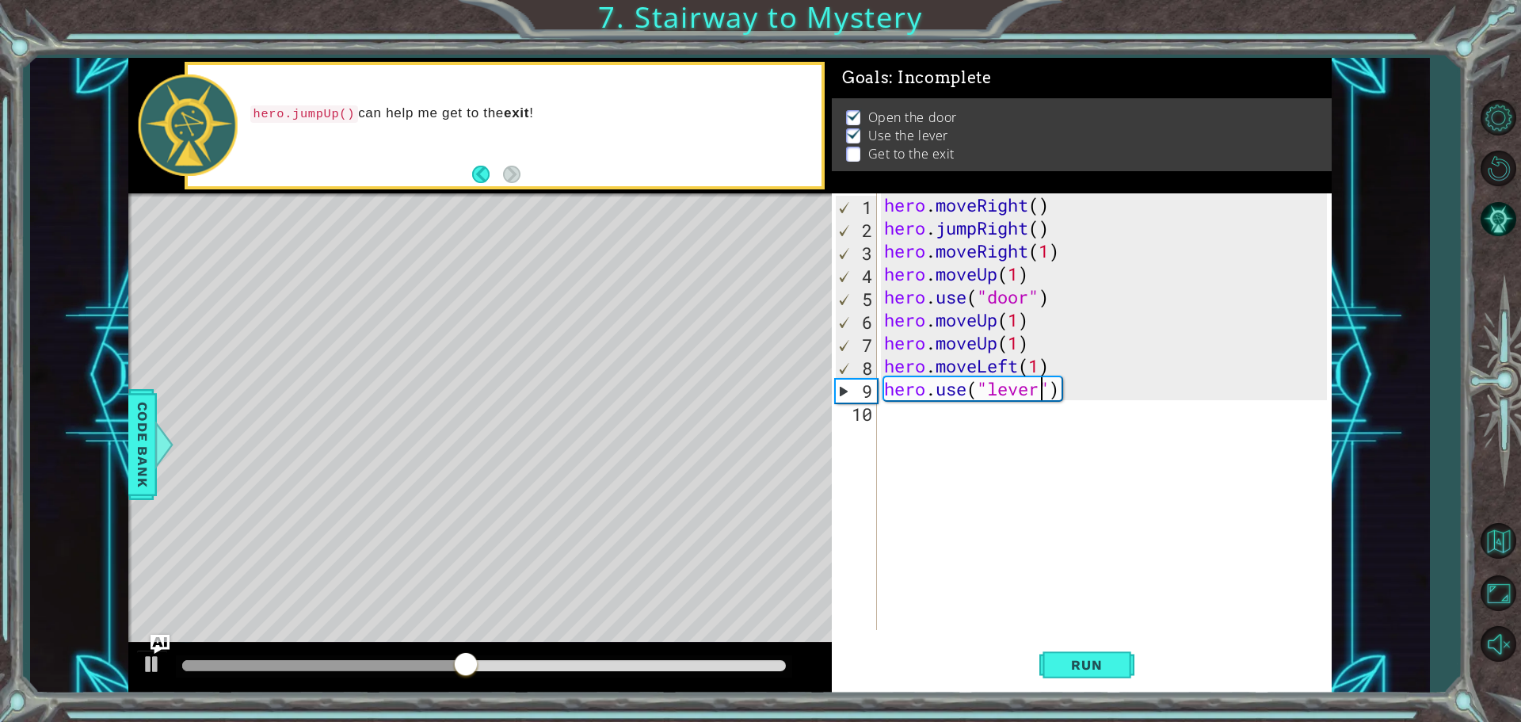
click at [973, 435] on div "hero . moveRight ( ) hero . jumpRight ( ) hero . moveRight ( 1 ) hero . moveUp …" at bounding box center [1108, 434] width 454 height 482
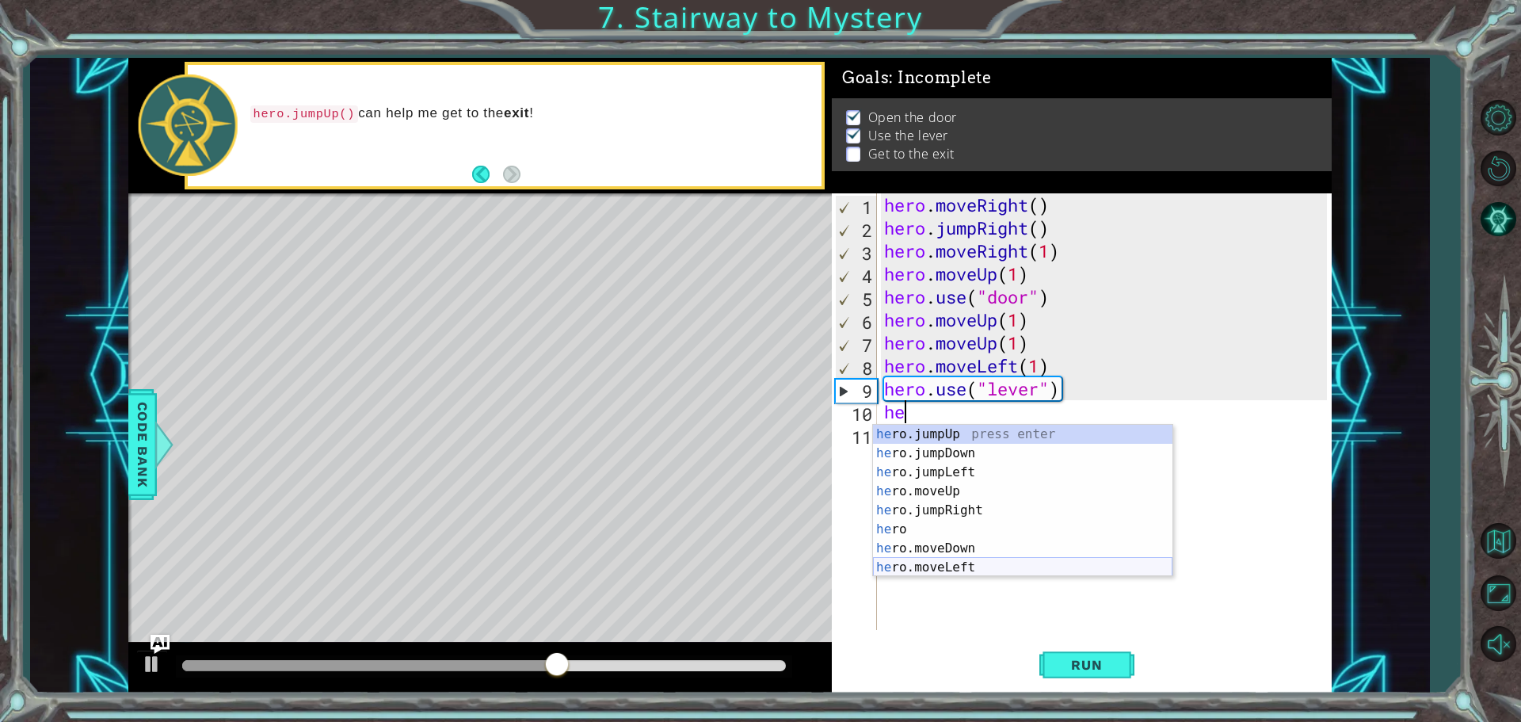
click at [986, 559] on div "he ro.jumpUp press enter he ro.jumpDown press enter he ro.jumpLeft press enter …" at bounding box center [1022, 520] width 299 height 190
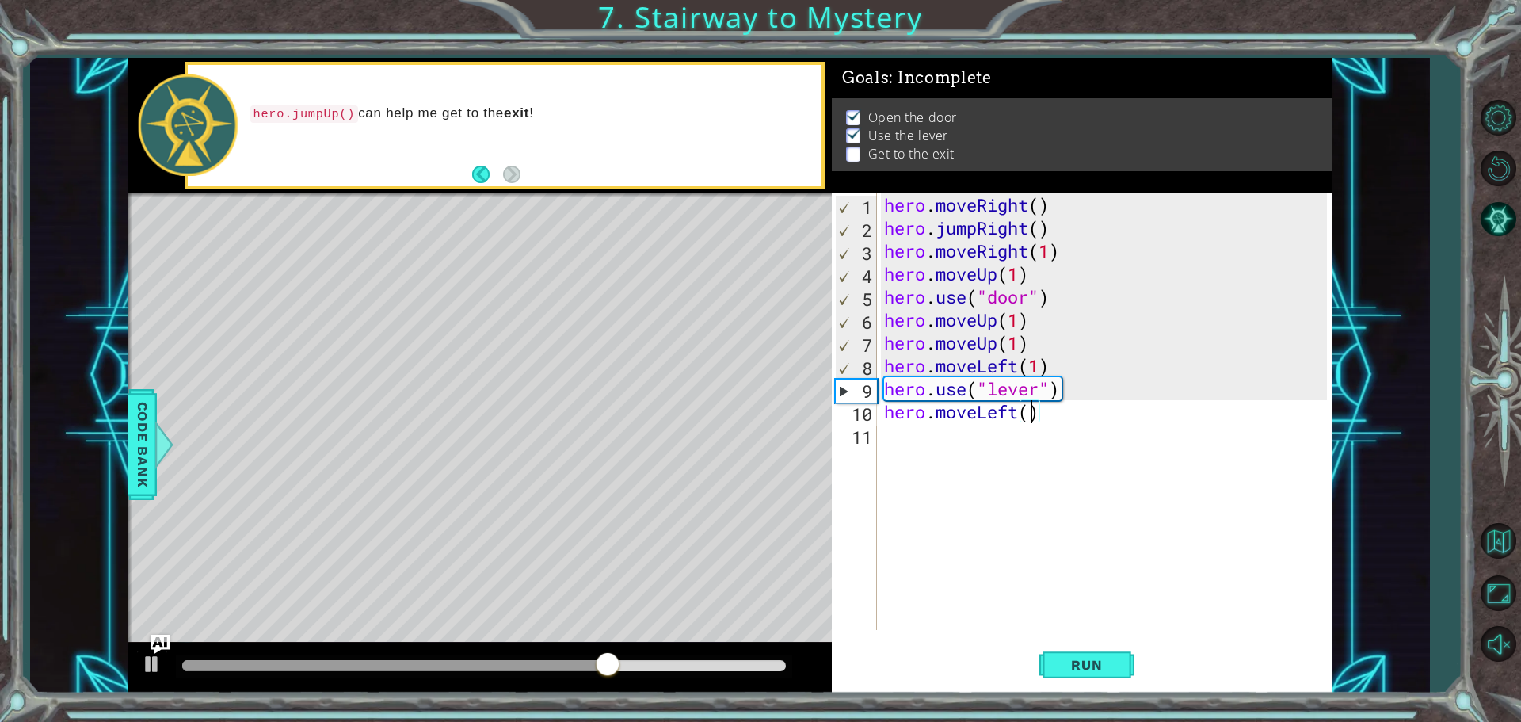
type textarea "hero.moveLeft(2)"
click at [966, 449] on div "hero . moveRight ( ) hero . jumpRight ( ) hero . moveRight ( 1 ) hero . moveUp …" at bounding box center [1108, 434] width 454 height 482
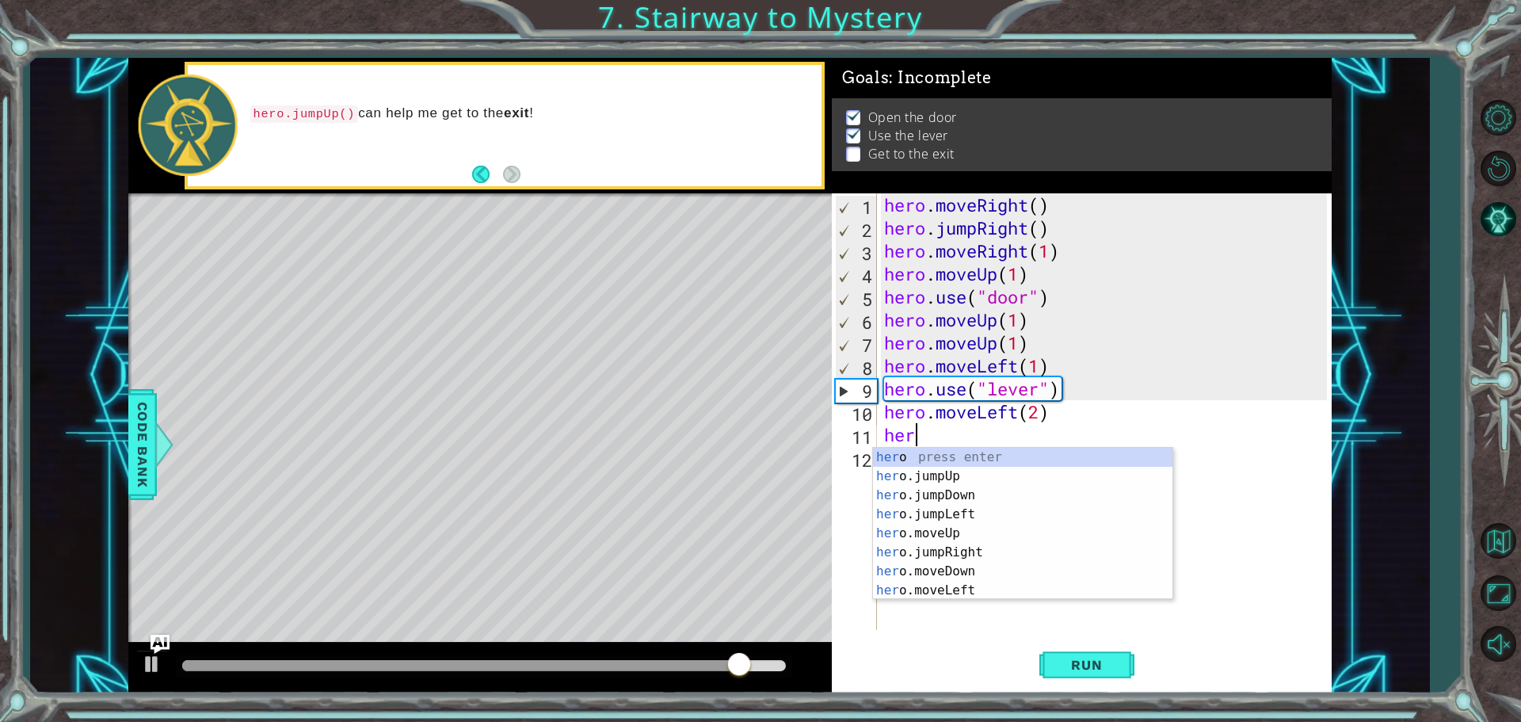
type textarea "hero"
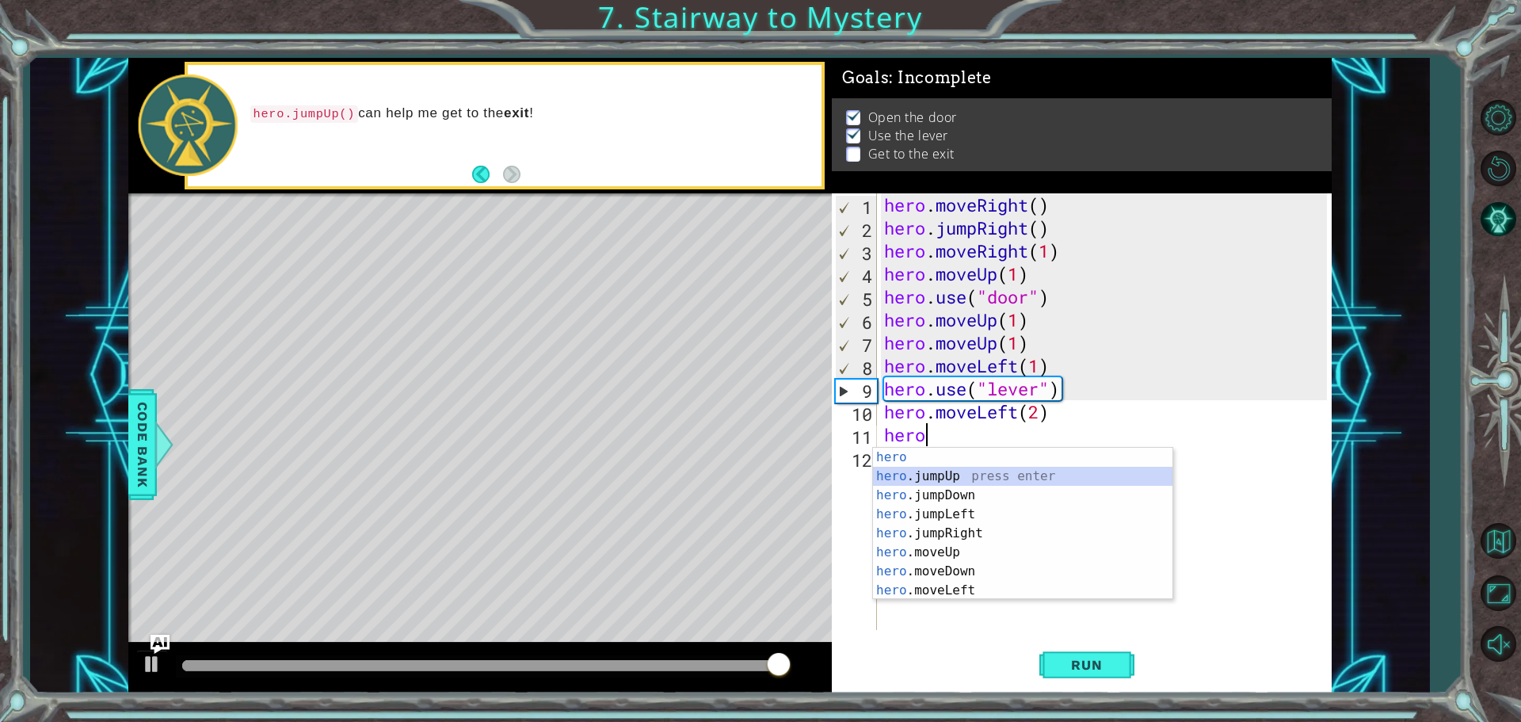
click at [1082, 472] on div "hero press enter hero .jumpUp press enter hero .jumpDown press enter hero .jump…" at bounding box center [1022, 543] width 299 height 190
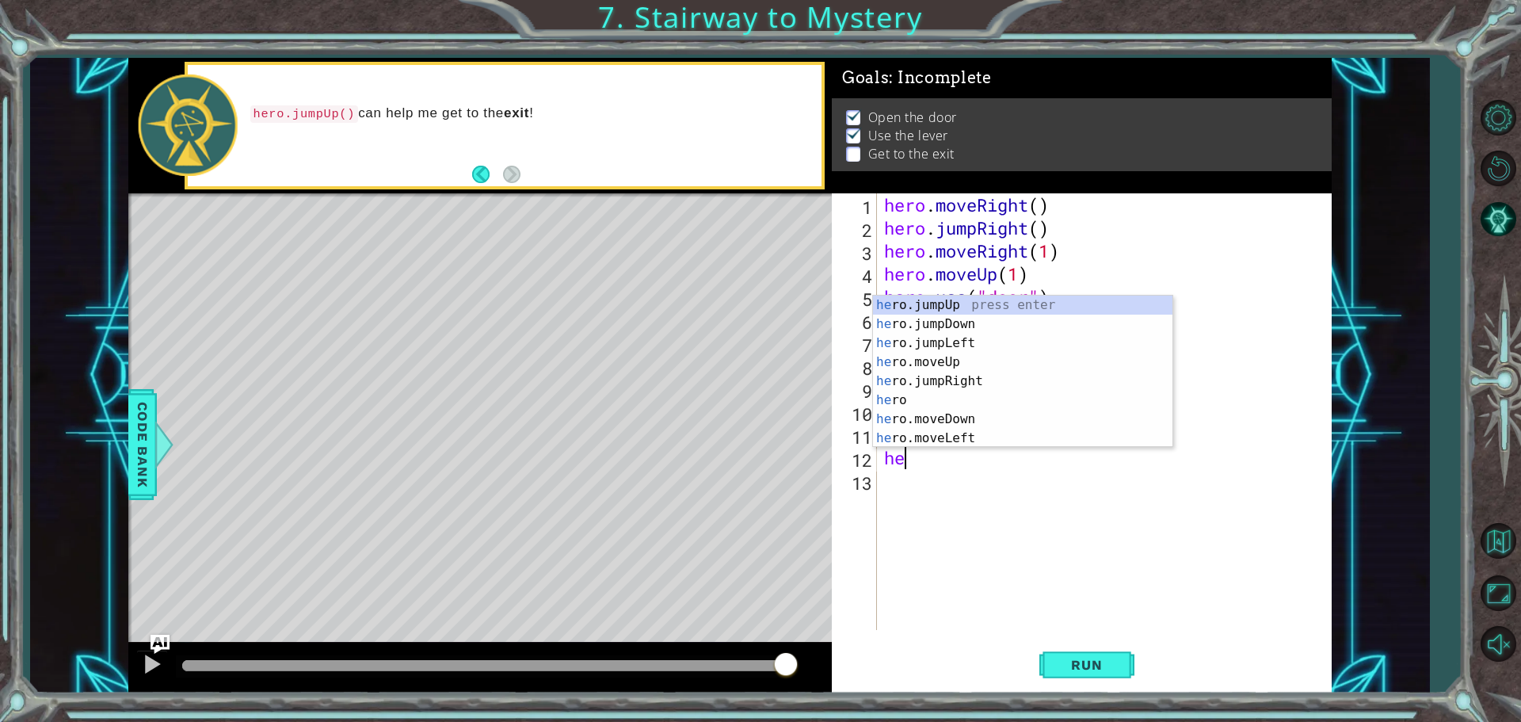
type textarea "her"
click at [1010, 401] on div "her o press enter her o.jumpUp press enter her o.jumpDown press enter her o.jum…" at bounding box center [1022, 391] width 299 height 190
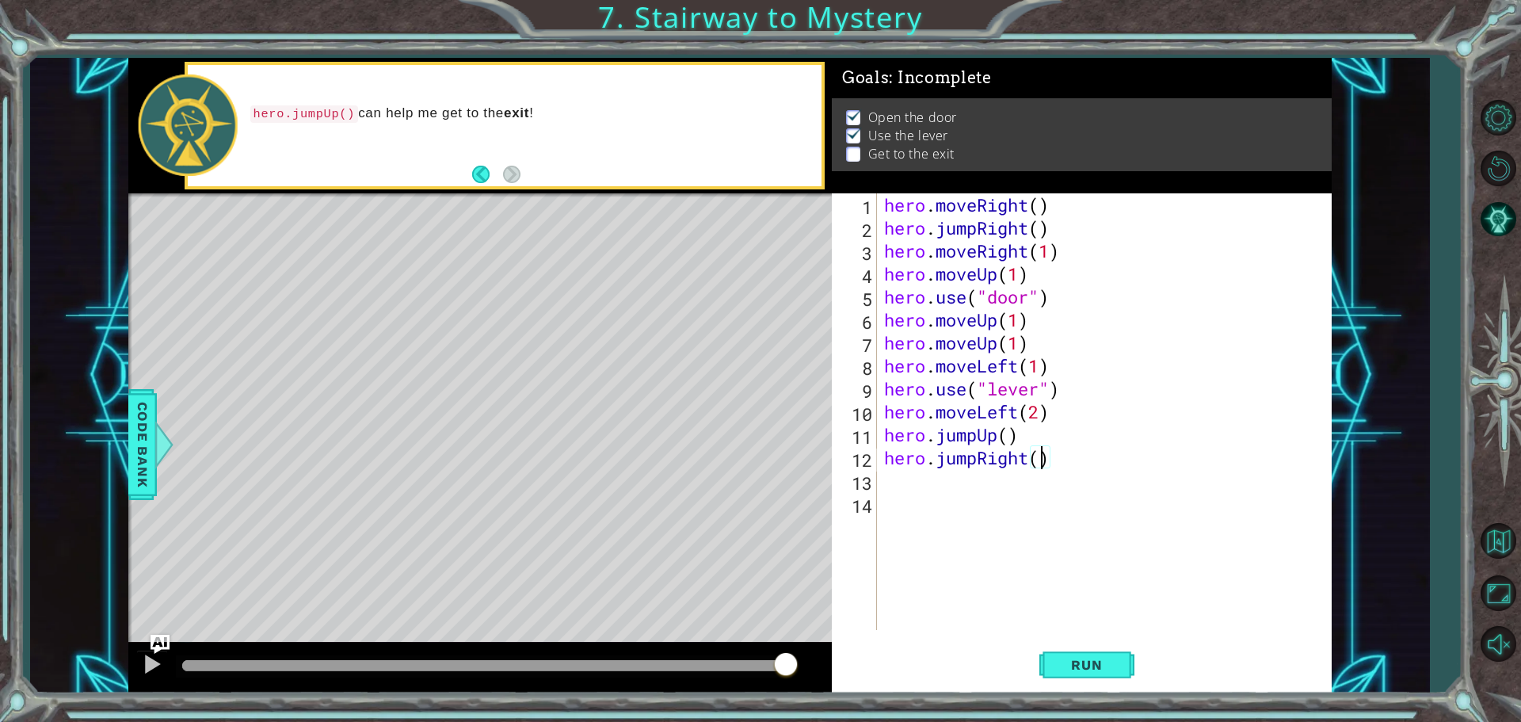
click at [1041, 456] on div "hero . moveRight ( ) hero . jumpRight ( ) hero . moveRight ( 1 ) hero . moveUp …" at bounding box center [1108, 434] width 454 height 482
click at [1012, 433] on div "hero . moveRight ( ) hero . jumpRight ( ) hero . moveRight ( 1 ) hero . moveUp …" at bounding box center [1108, 434] width 454 height 482
type textarea "hero.jumpUp(1)"
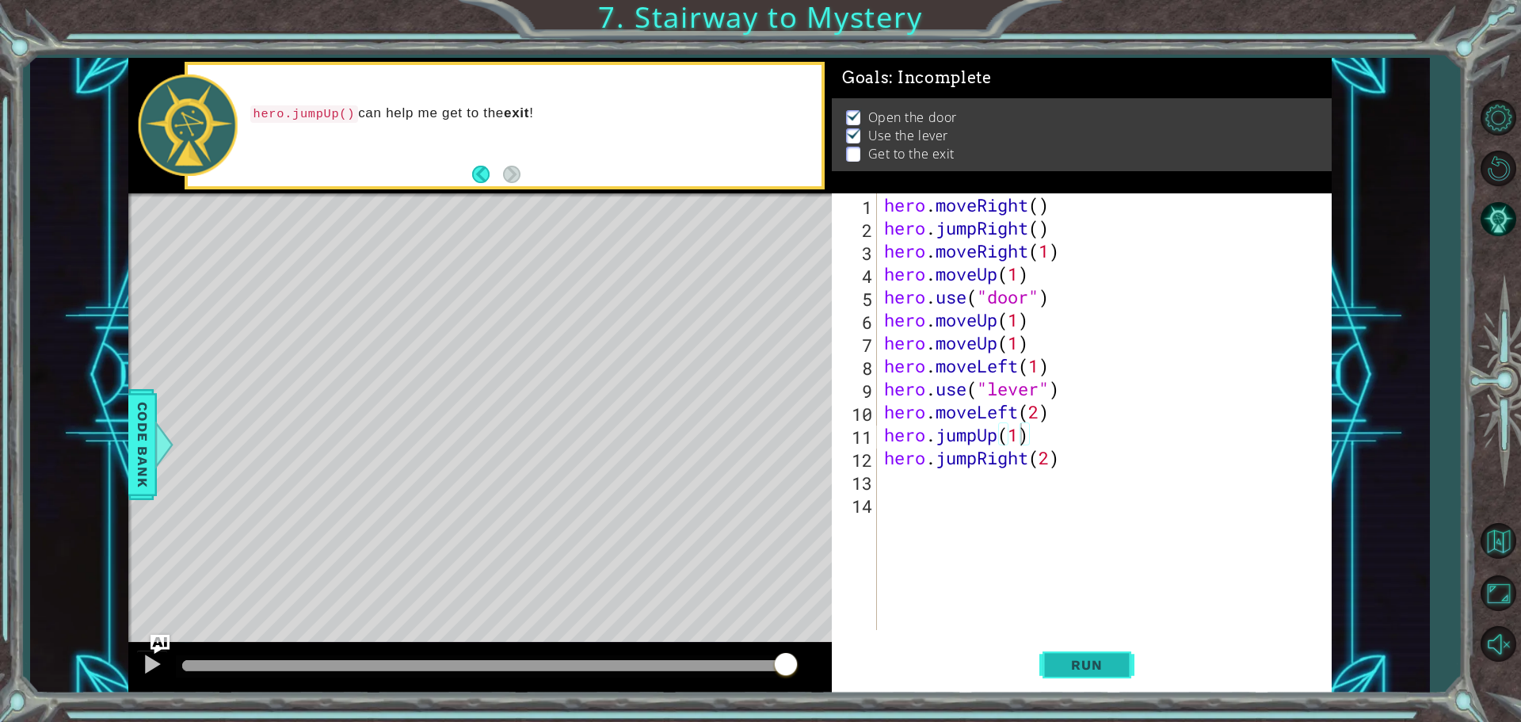
click at [1112, 666] on span "Run" at bounding box center [1086, 665] width 63 height 16
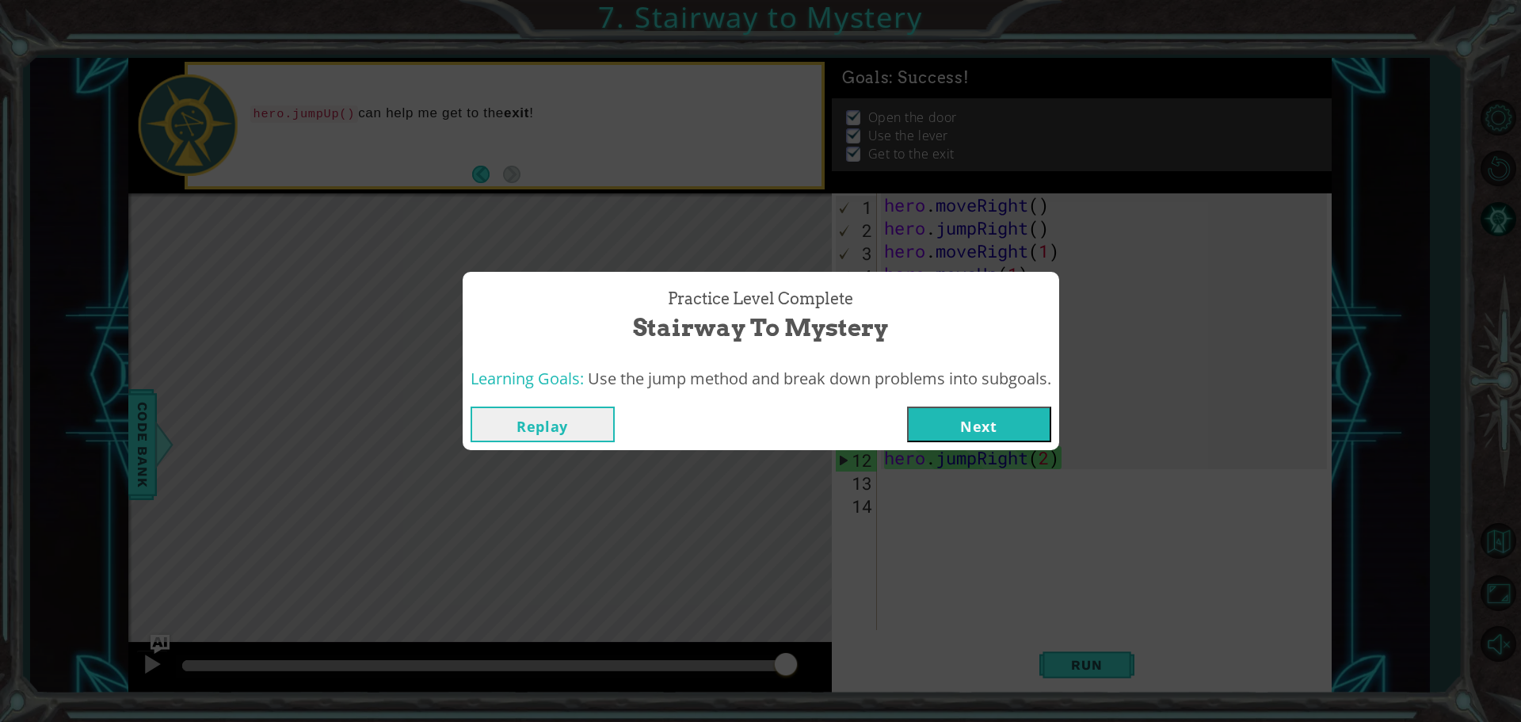
drag, startPoint x: 237, startPoint y: 673, endPoint x: 856, endPoint y: 705, distance: 619.6
click at [856, 705] on body "1 ההההההההההההההההההההההההההההההההההההההההההההההההההההההההההההההההההההההההההההה…" at bounding box center [760, 361] width 1521 height 722
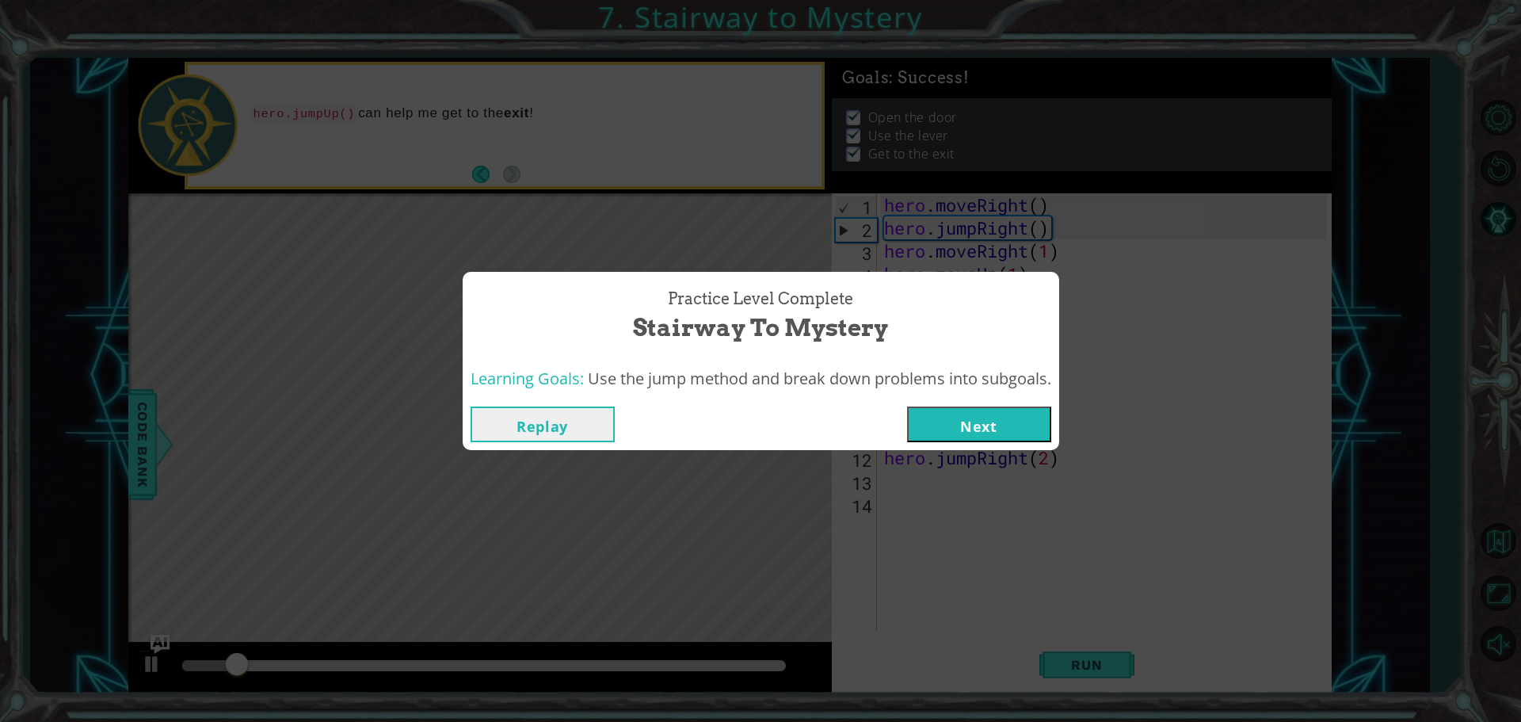
click at [949, 419] on button "Next" at bounding box center [979, 424] width 144 height 36
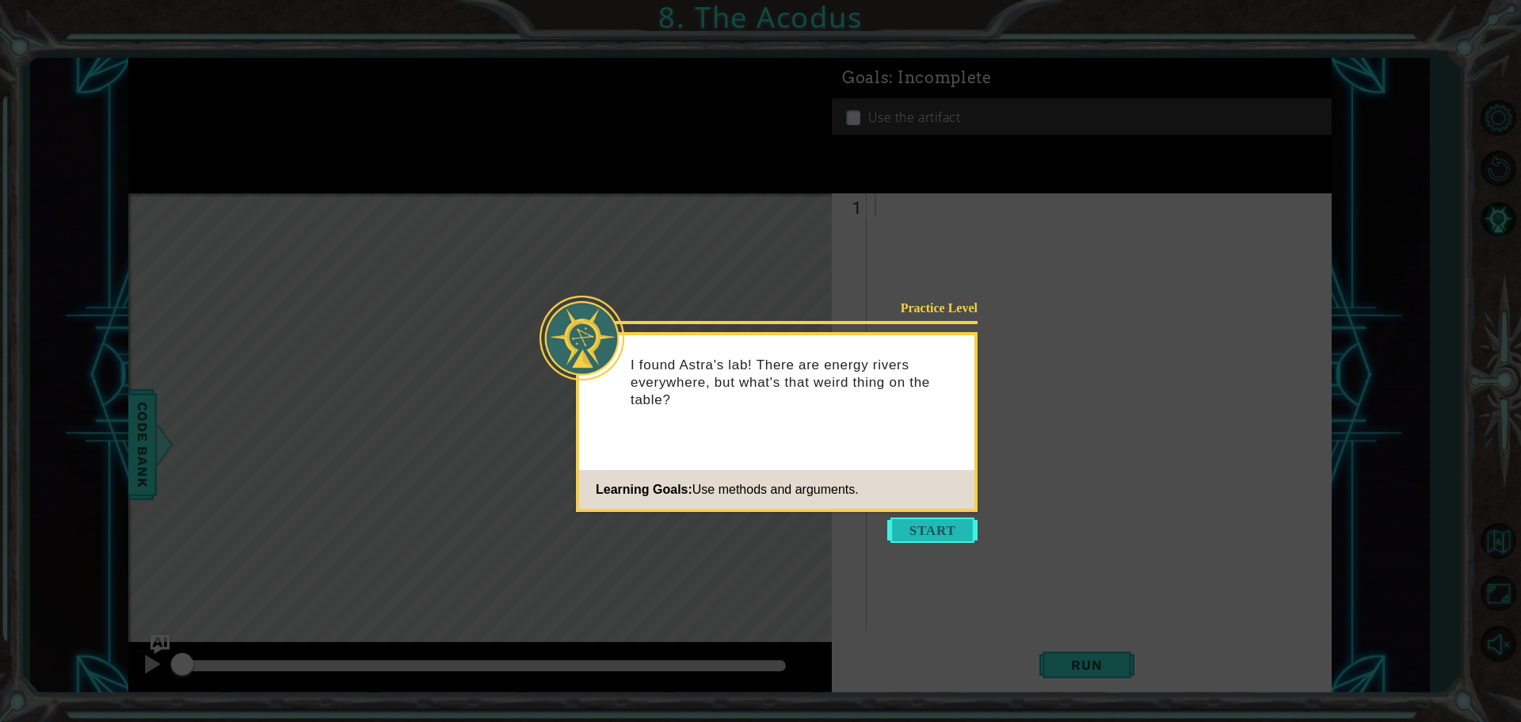
click at [945, 532] on button "Start" at bounding box center [932, 529] width 90 height 25
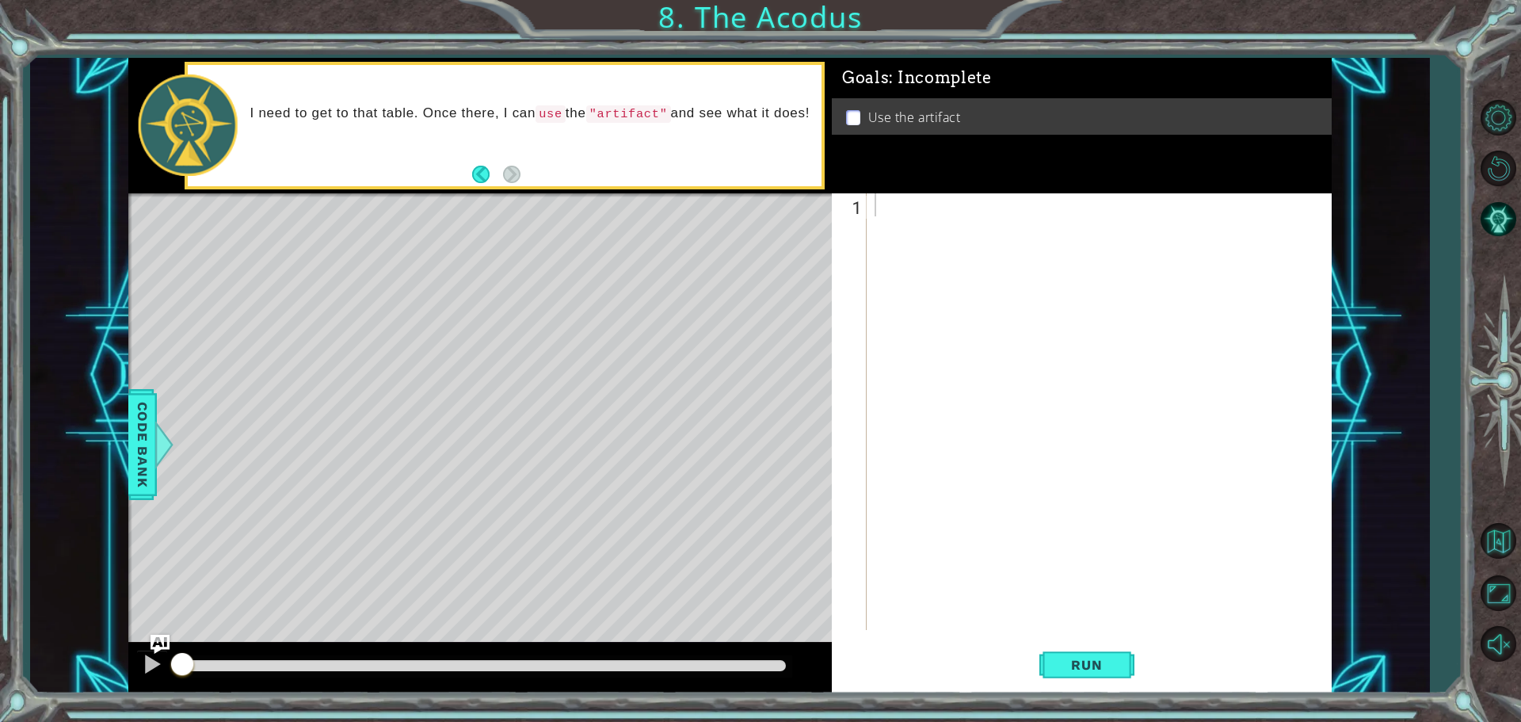
click at [758, 356] on div "Level Map" at bounding box center [494, 426] width 732 height 467
click at [919, 222] on div at bounding box center [1102, 434] width 463 height 482
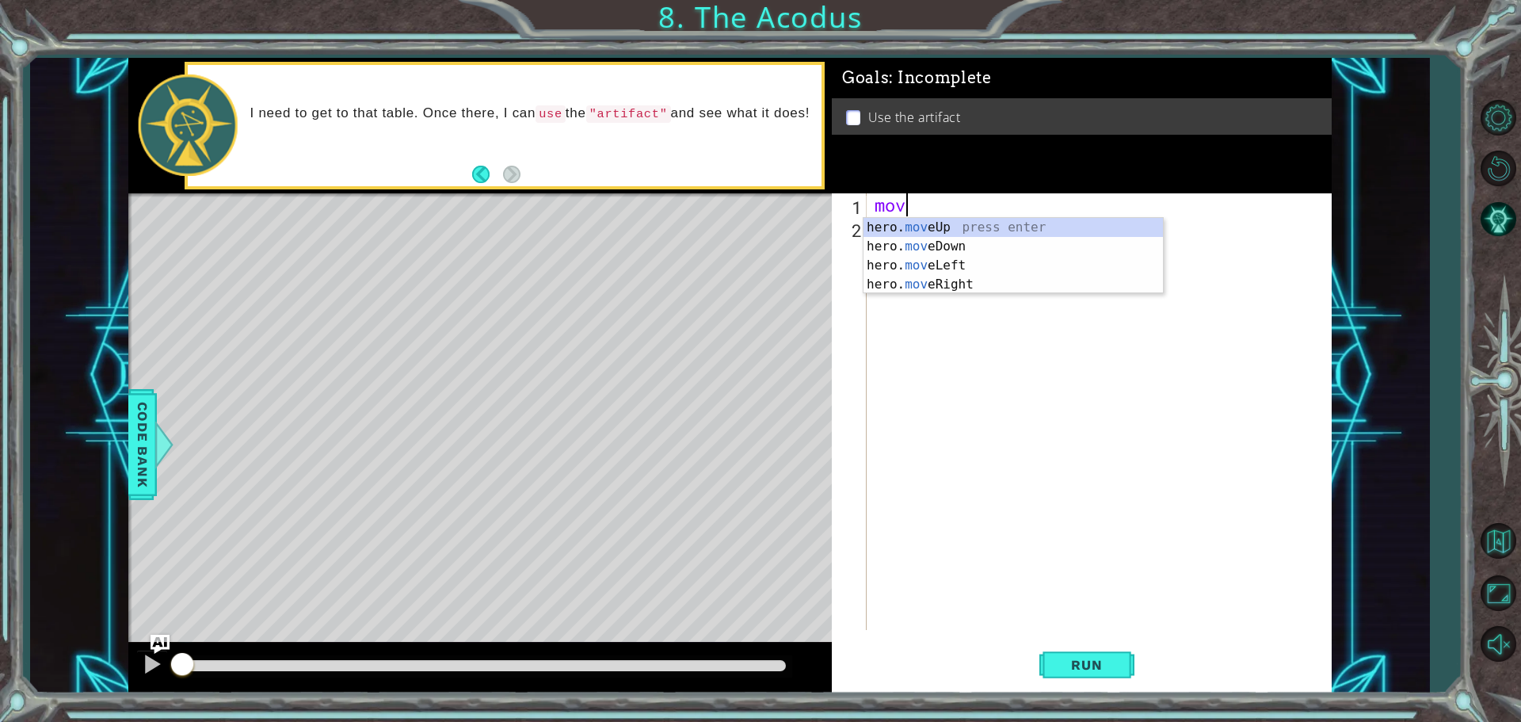
scroll to position [0, 1]
click at [964, 223] on div "hero. move Up press enter hero. move Down press enter hero. move Left press ent…" at bounding box center [1013, 275] width 299 height 114
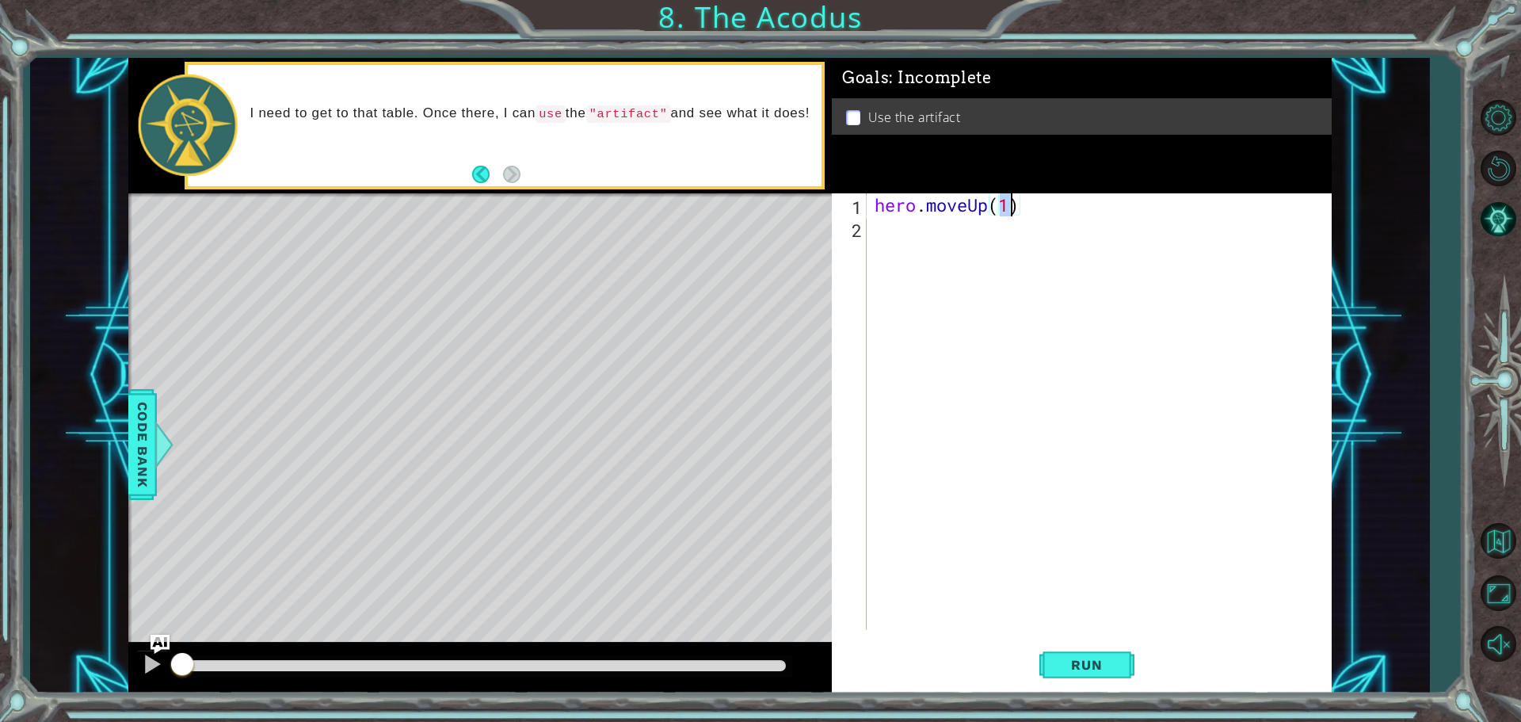
type textarea "hero.moveUp(2)"
click at [952, 246] on div "hero . moveUp ( 2 )" at bounding box center [1102, 434] width 463 height 482
type textarea "ho"
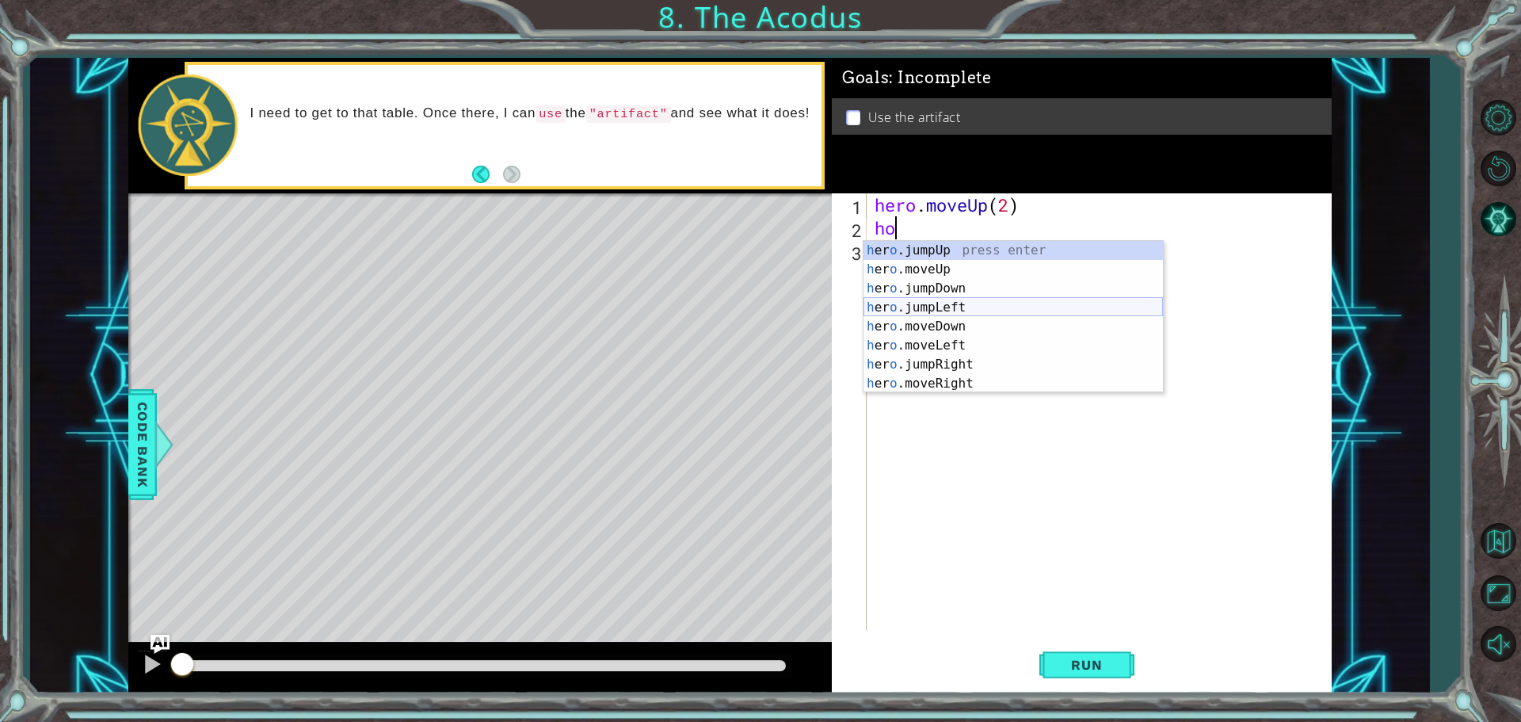
click at [984, 304] on div "h [PERSON_NAME]jumpUp press enter h [PERSON_NAME]moveUp press enter h [PERSON_N…" at bounding box center [1013, 336] width 299 height 190
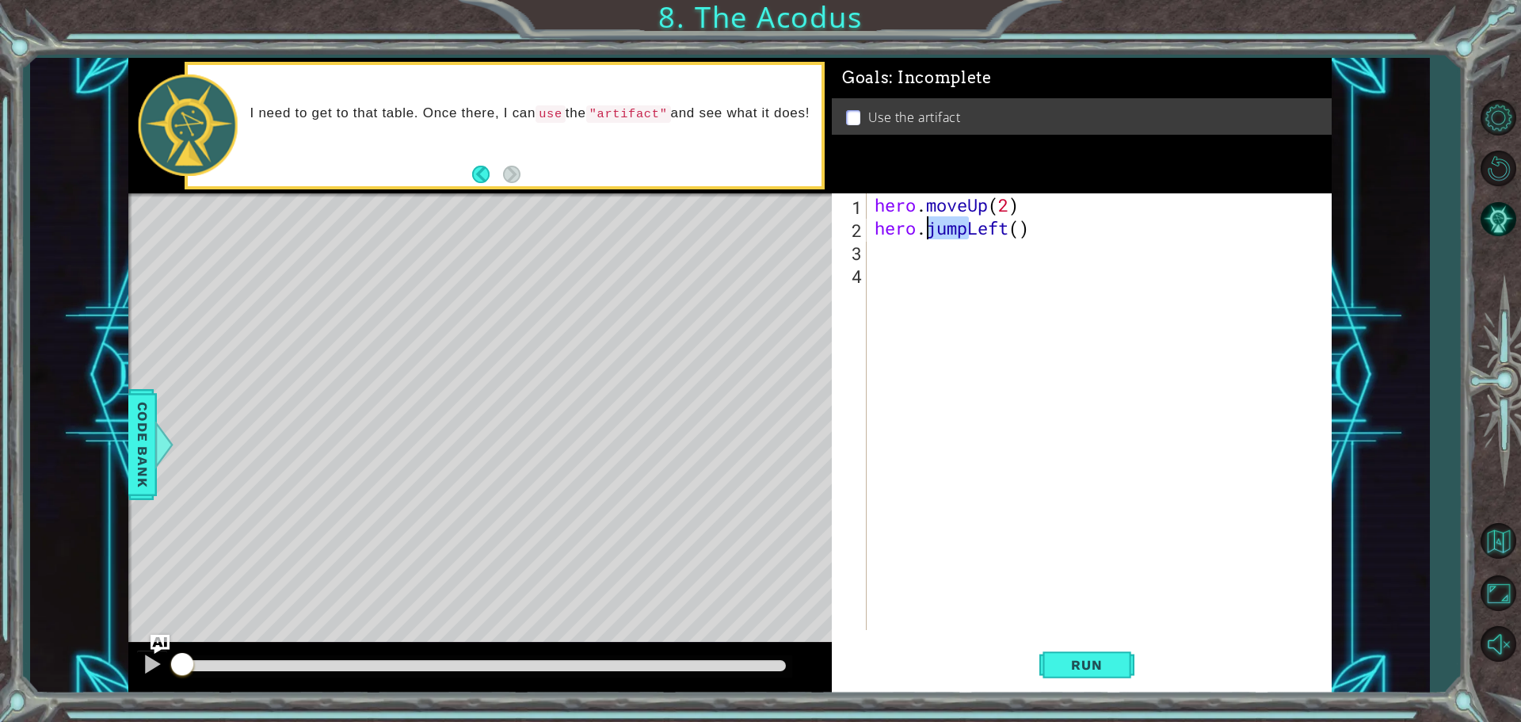
drag, startPoint x: 966, startPoint y: 228, endPoint x: 924, endPoint y: 233, distance: 42.3
click at [924, 233] on div "hero . moveUp ( 2 ) hero . jumpLeft ( )" at bounding box center [1102, 434] width 463 height 482
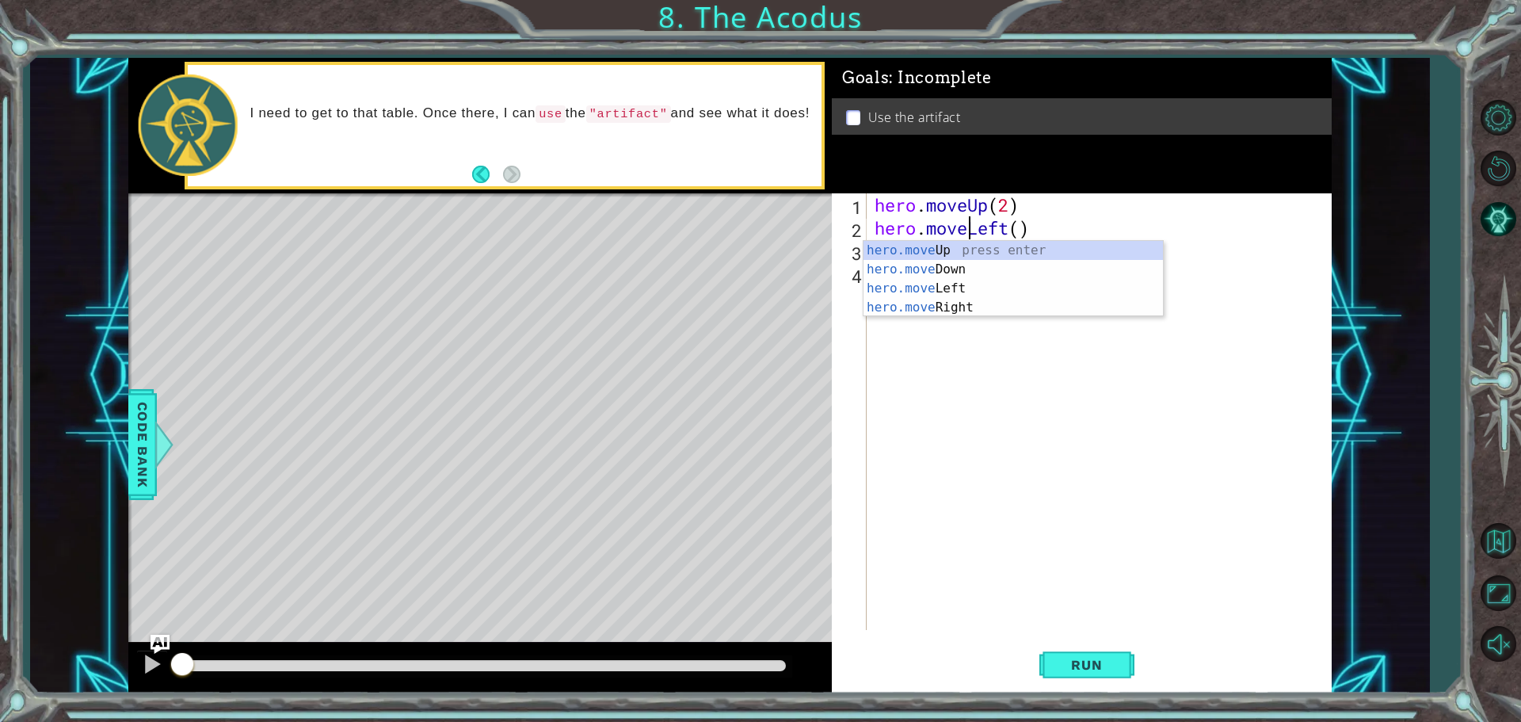
scroll to position [0, 4]
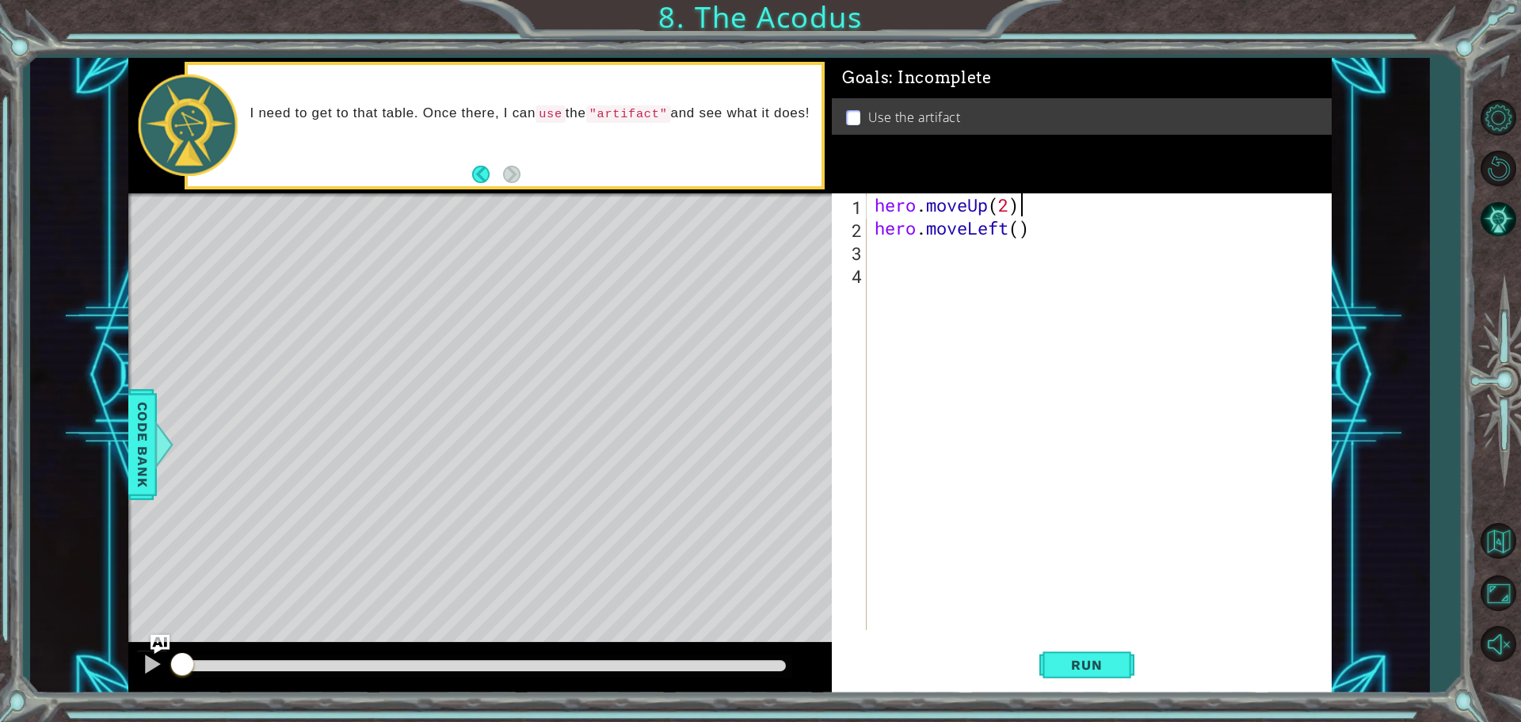
click at [1070, 205] on div "hero . moveUp ( 2 ) hero . moveLeft ( )" at bounding box center [1102, 434] width 463 height 482
type textarea "hero.moveUp(2)"
click at [968, 247] on div "hero . moveUp ( 2 ) hero . moveLeft ( )" at bounding box center [1102, 434] width 463 height 482
click at [782, 350] on div "Level Map" at bounding box center [494, 426] width 732 height 467
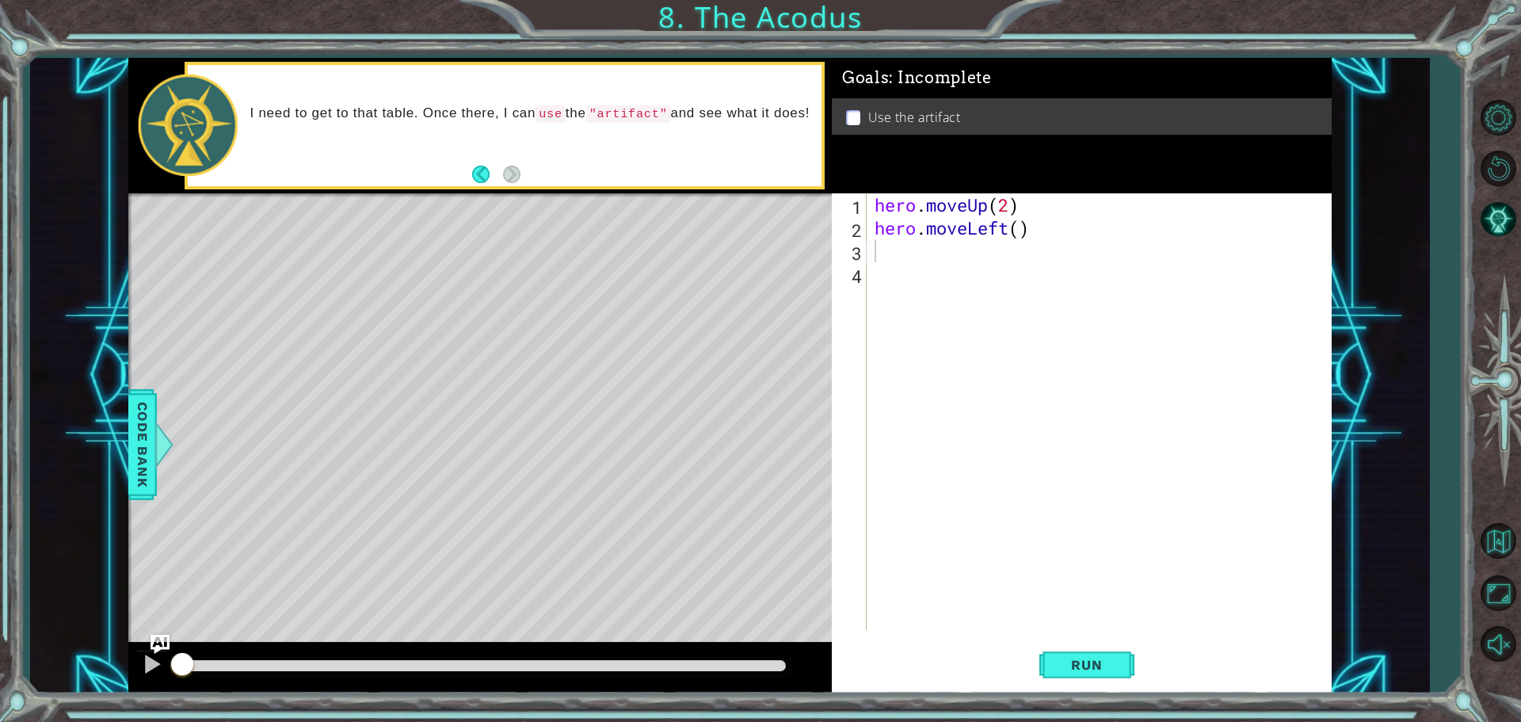
type textarea "hero.moveLeft()"
drag, startPoint x: 898, startPoint y: 232, endPoint x: 907, endPoint y: 248, distance: 18.1
click at [901, 235] on div "hero . moveUp ( 2 ) hero . moveLeft ( )" at bounding box center [1102, 434] width 463 height 482
click at [920, 278] on div "hero . moveUp ( 2 ) hero . moveLeft ( )" at bounding box center [1102, 434] width 463 height 482
click at [890, 255] on div "hero . moveUp ( 2 ) hero . moveLeft ( )" at bounding box center [1102, 434] width 463 height 482
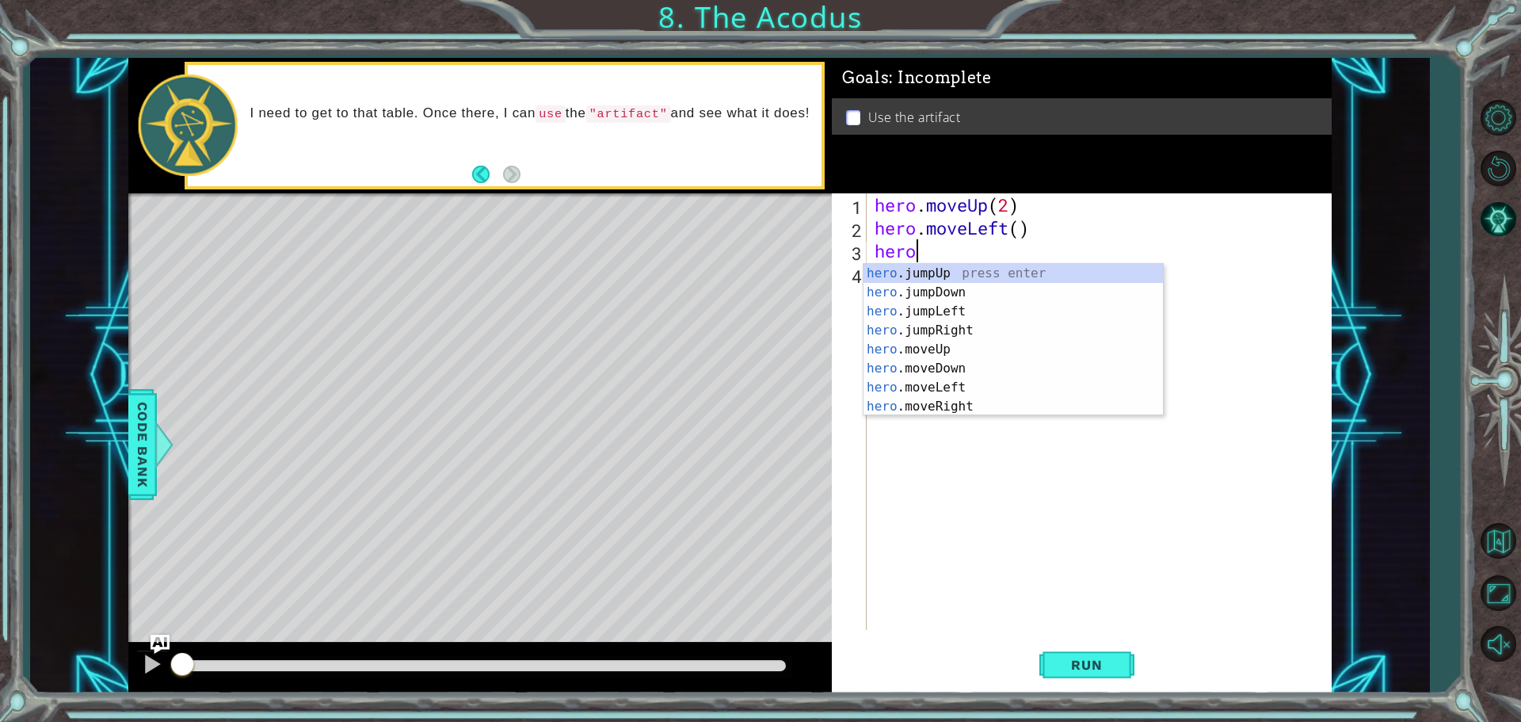
scroll to position [0, 1]
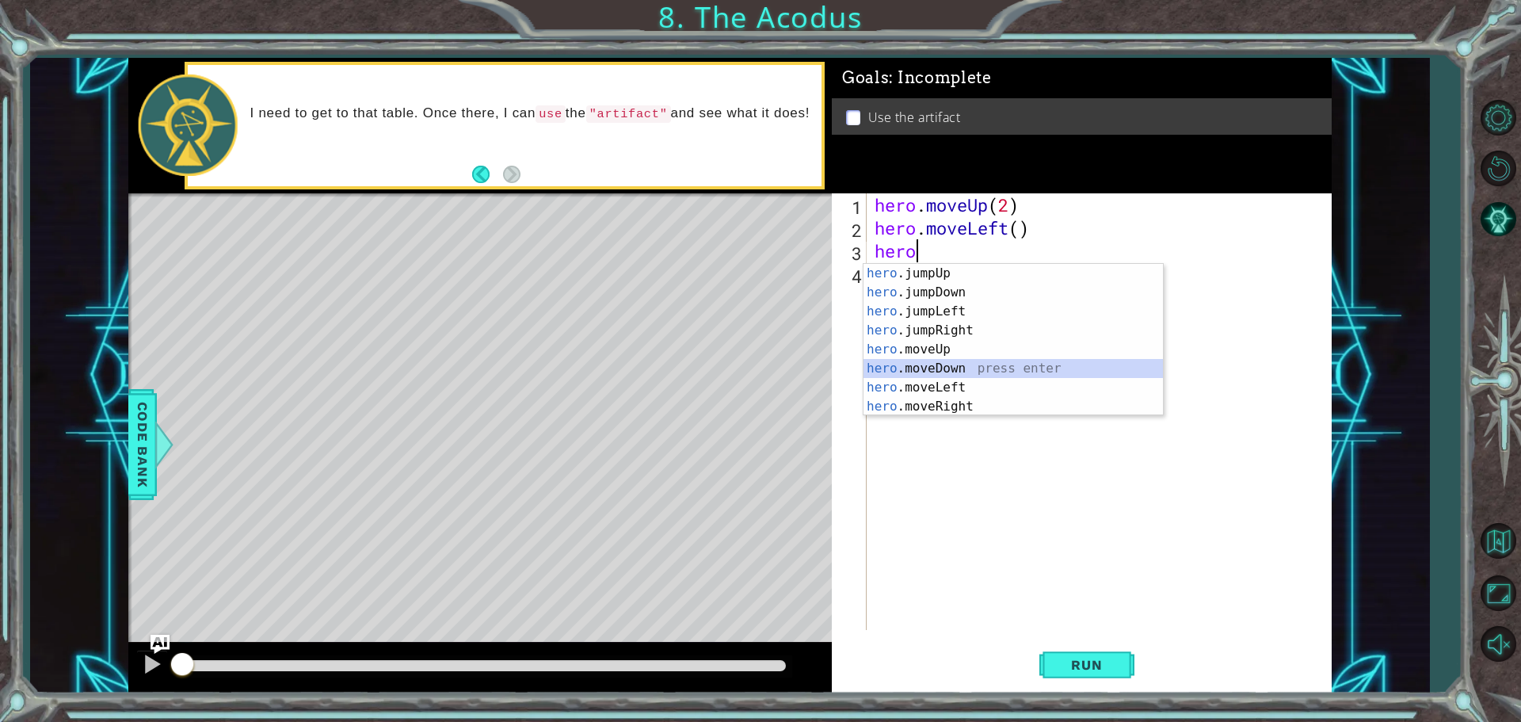
click at [942, 367] on div "hero .jumpUp press enter hero .jumpDown press enter hero .jumpLeft press enter …" at bounding box center [1013, 359] width 299 height 190
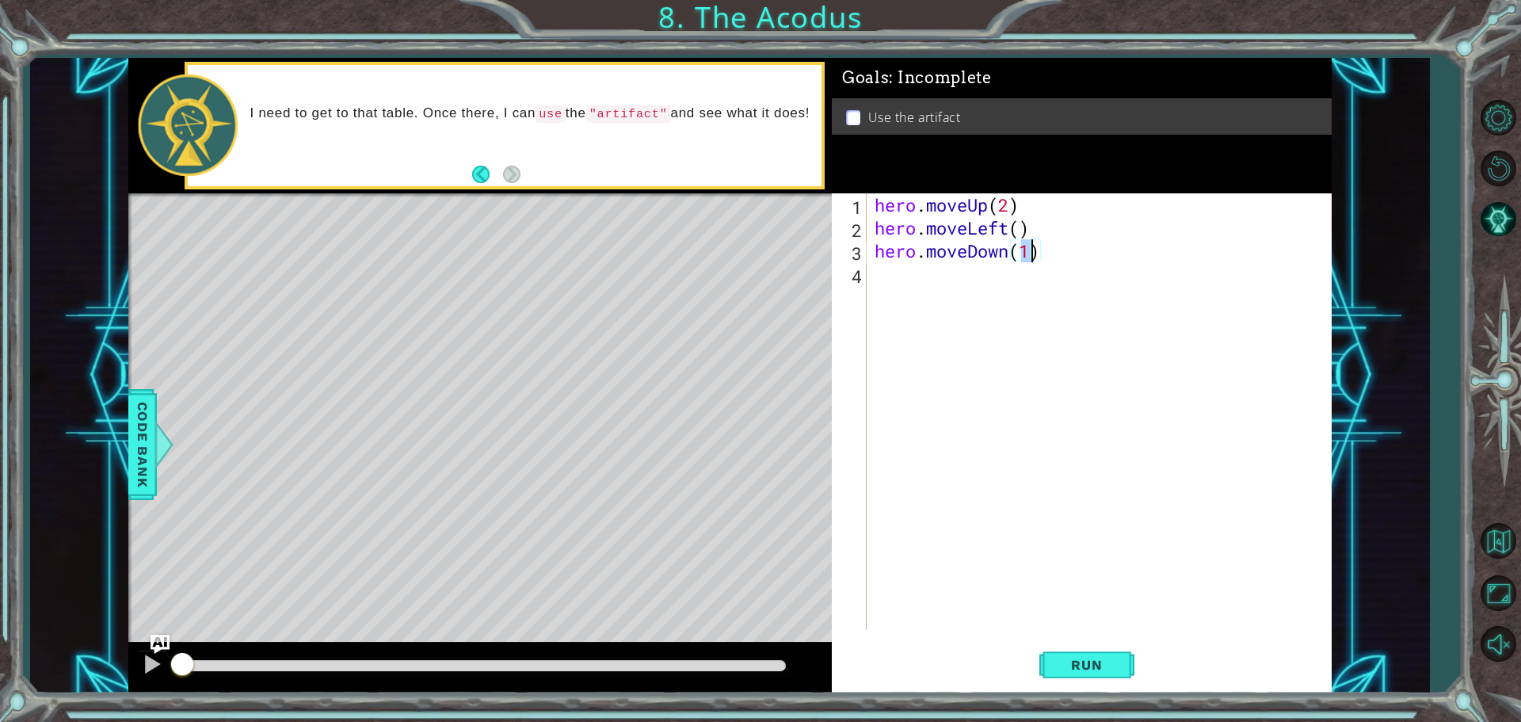
type textarea "hero.moveDown(2)"
click at [886, 281] on div "hero . moveUp ( 2 ) hero . moveLeft ( ) hero . moveDown ( 2 )" at bounding box center [1102, 434] width 463 height 482
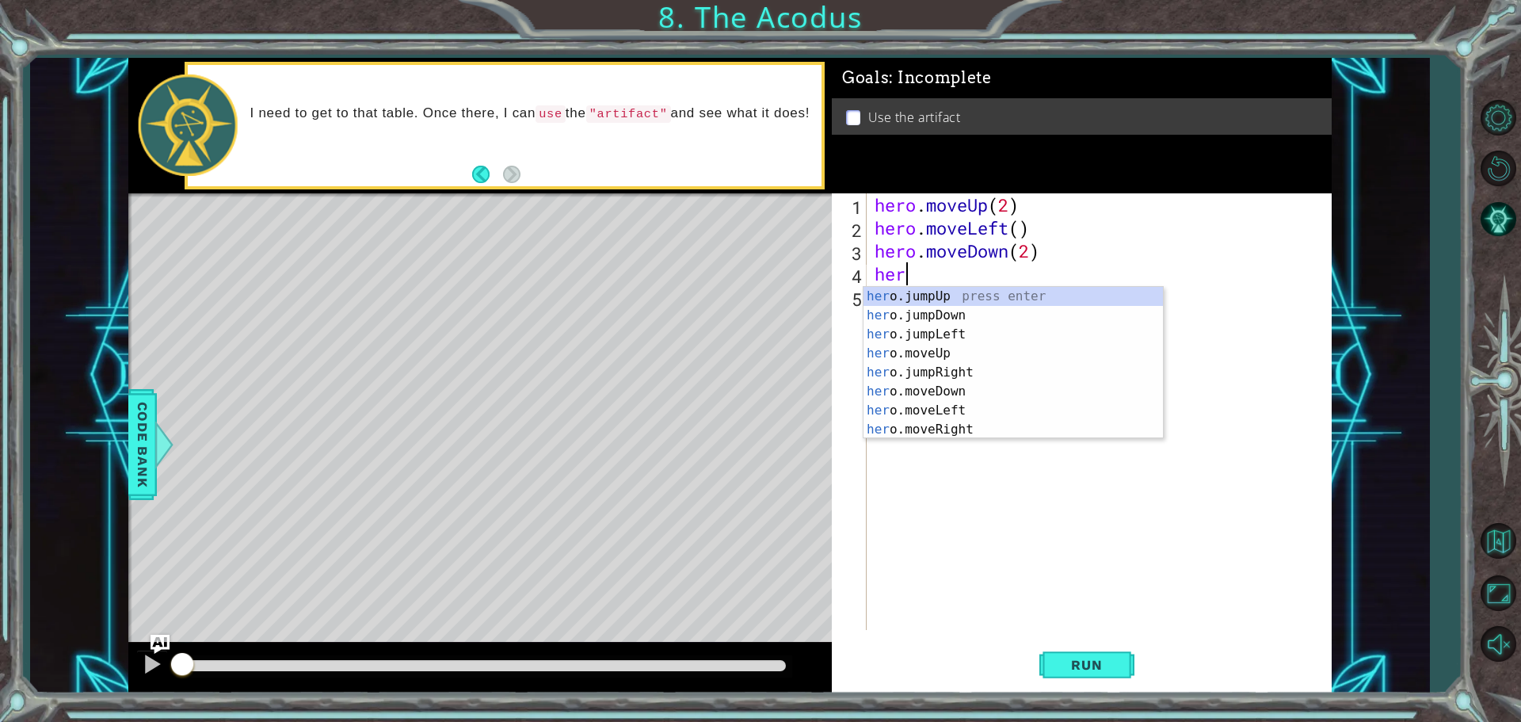
scroll to position [0, 1]
click at [960, 415] on div "hero .jumpUp press enter hero .jumpDown press enter hero .jumpLeft press enter …" at bounding box center [1013, 382] width 299 height 190
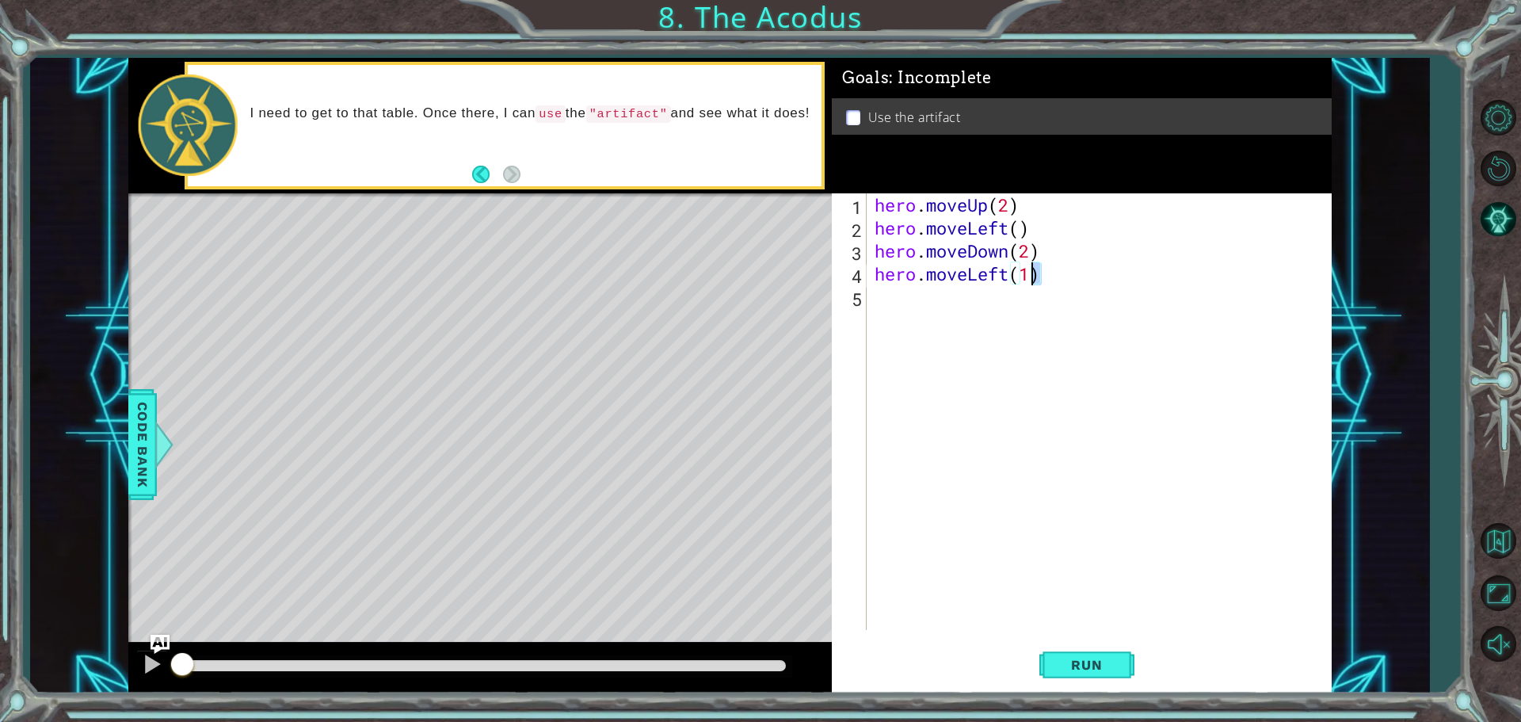
click at [1035, 271] on div "hero . moveUp ( 2 ) hero . moveLeft ( ) hero . moveDown ( 2 ) hero . moveLeft (…" at bounding box center [1102, 434] width 463 height 482
drag, startPoint x: 967, startPoint y: 276, endPoint x: 930, endPoint y: 280, distance: 36.7
click at [930, 280] on div "hero . moveUp ( 2 ) hero . moveLeft ( ) hero . moveDown ( 2 ) hero . moveLeft (…" at bounding box center [1102, 434] width 463 height 482
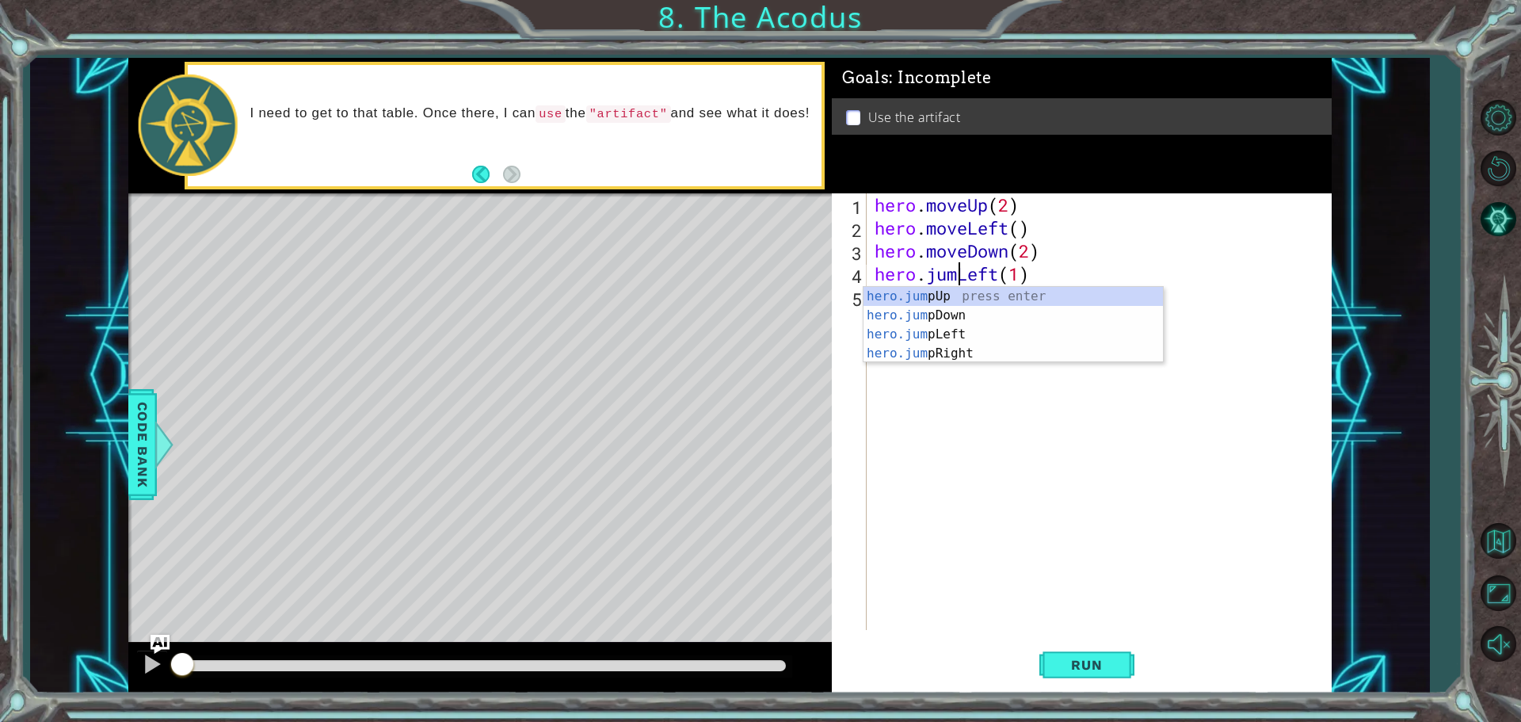
type textarea "hero.jumpLeft(1)"
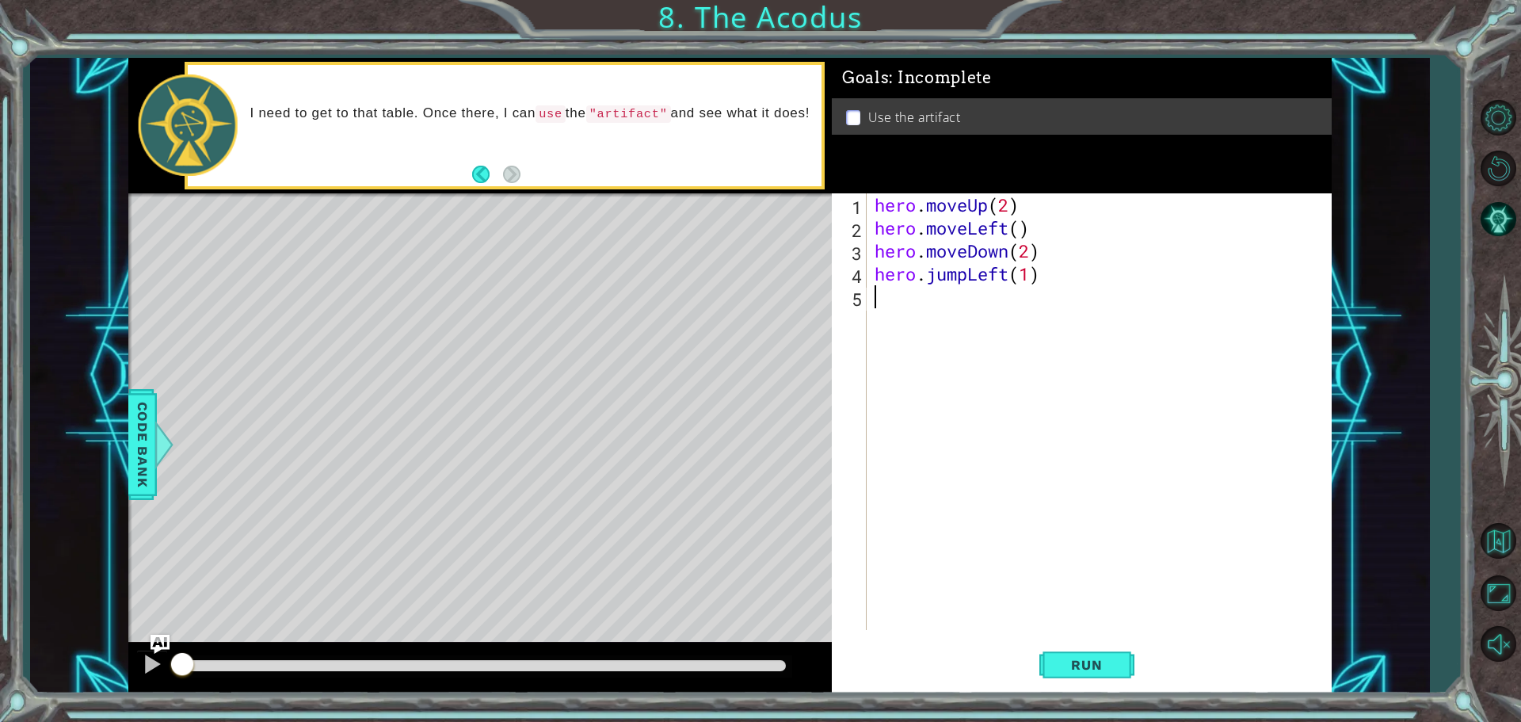
click at [1028, 454] on div "hero . moveUp ( 2 ) hero . moveLeft ( ) hero . moveDown ( 2 ) hero . jumpLeft (…" at bounding box center [1102, 434] width 463 height 482
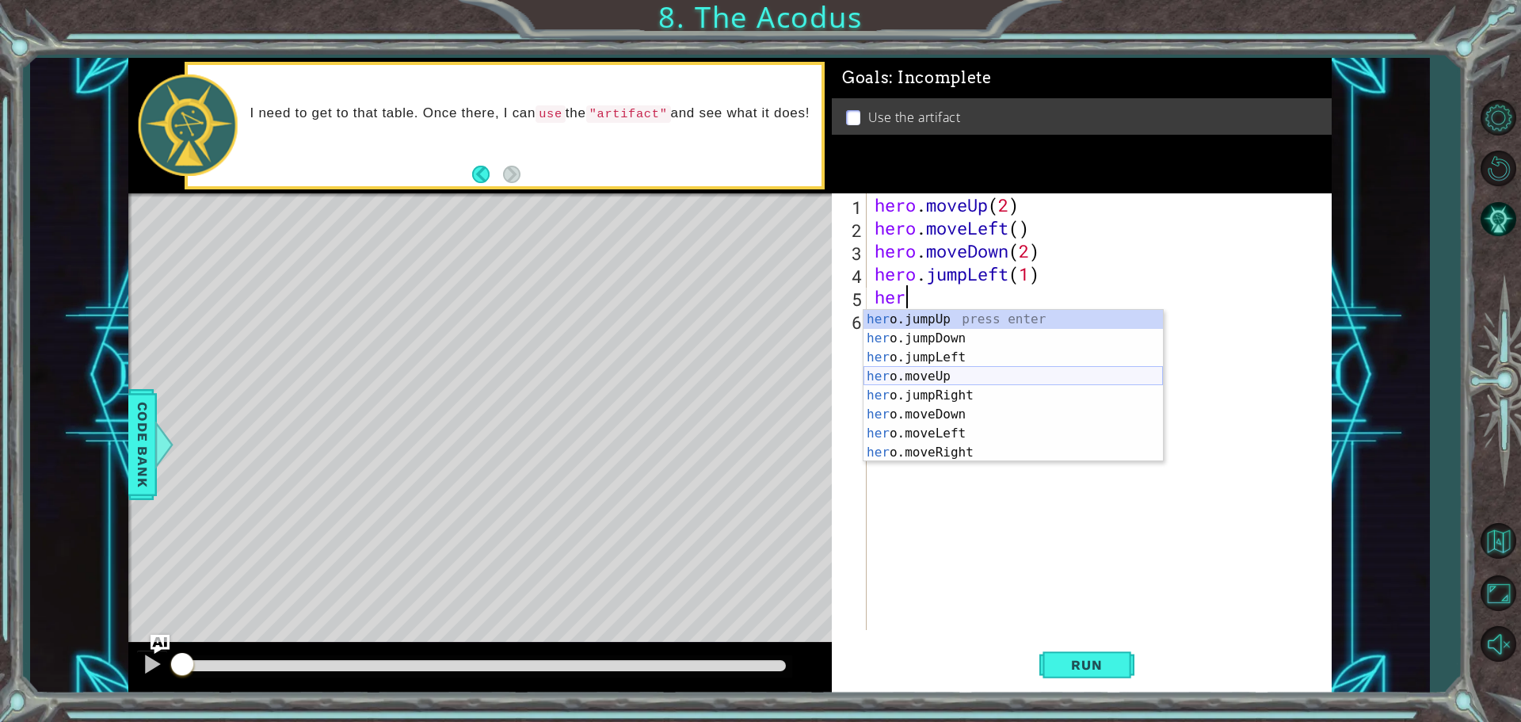
click at [932, 374] on div "her o.jumpUp press enter her o.jumpDown press enter her o.jumpLeft press enter …" at bounding box center [1013, 405] width 299 height 190
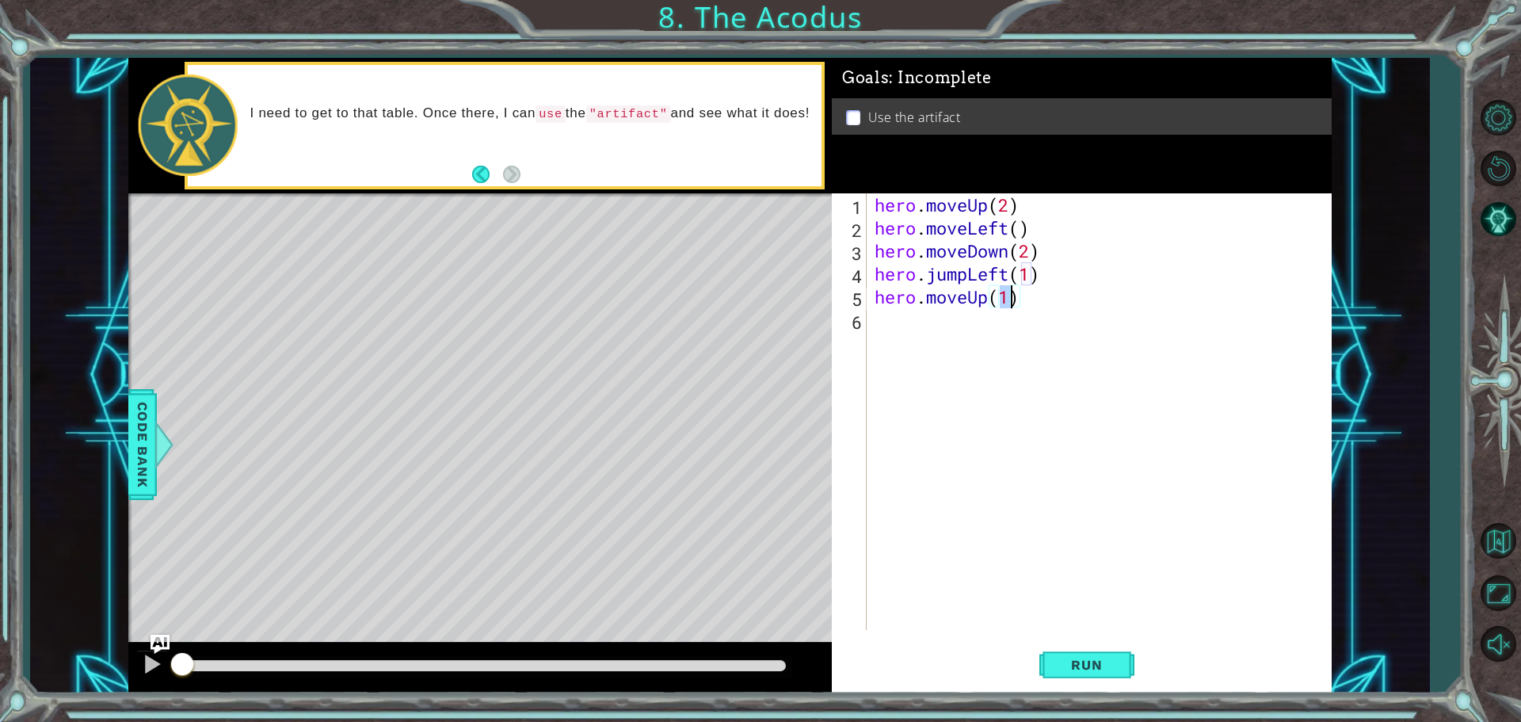
type textarea "hero.moveUp(2)"
click at [879, 326] on div "hero . moveUp ( 2 ) hero . moveLeft ( ) hero . moveDown ( 2 ) hero . jumpLeft (…" at bounding box center [1102, 434] width 463 height 482
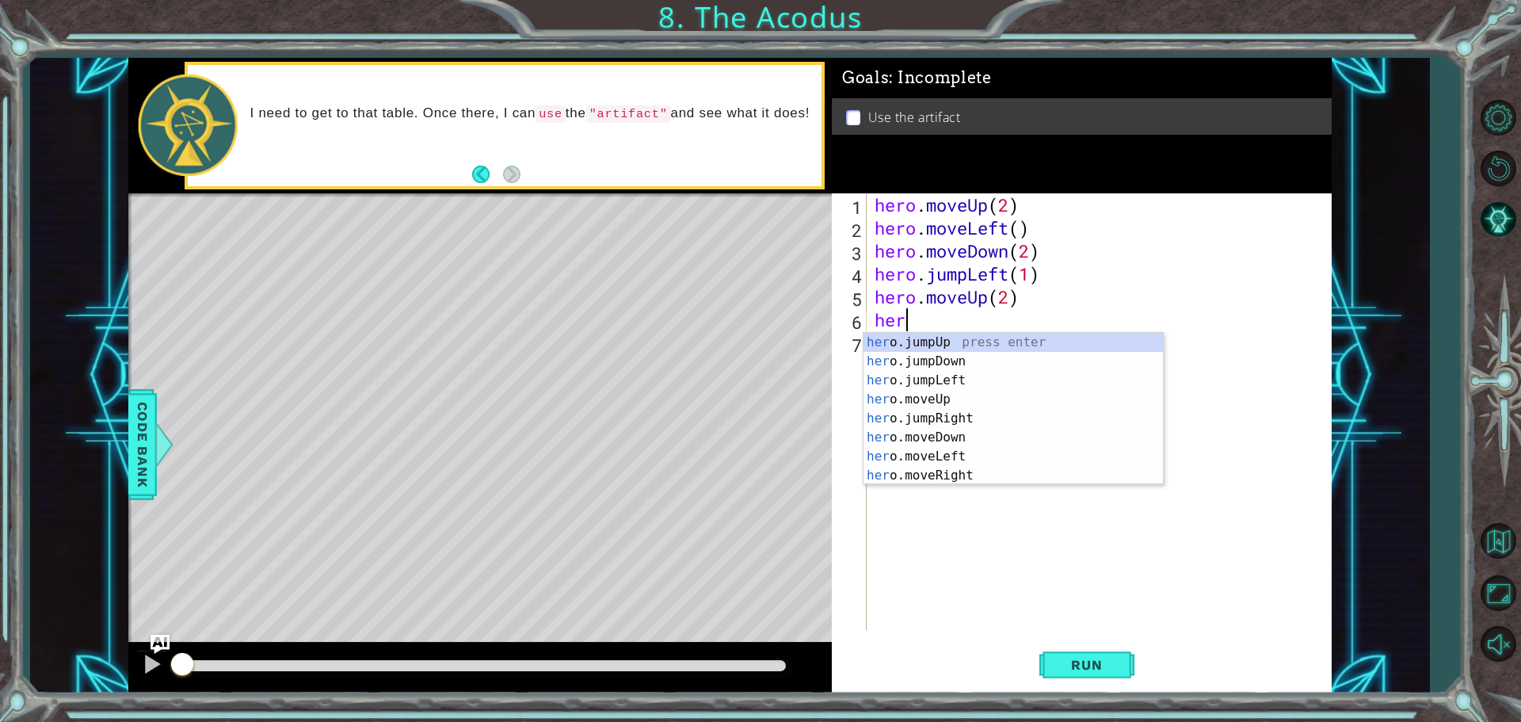
scroll to position [0, 1]
click at [899, 471] on div "hero .jumpUp press enter hero .jumpDown press enter hero .jumpLeft press enter …" at bounding box center [1013, 428] width 299 height 190
type textarea "hero.moveRight(1)"
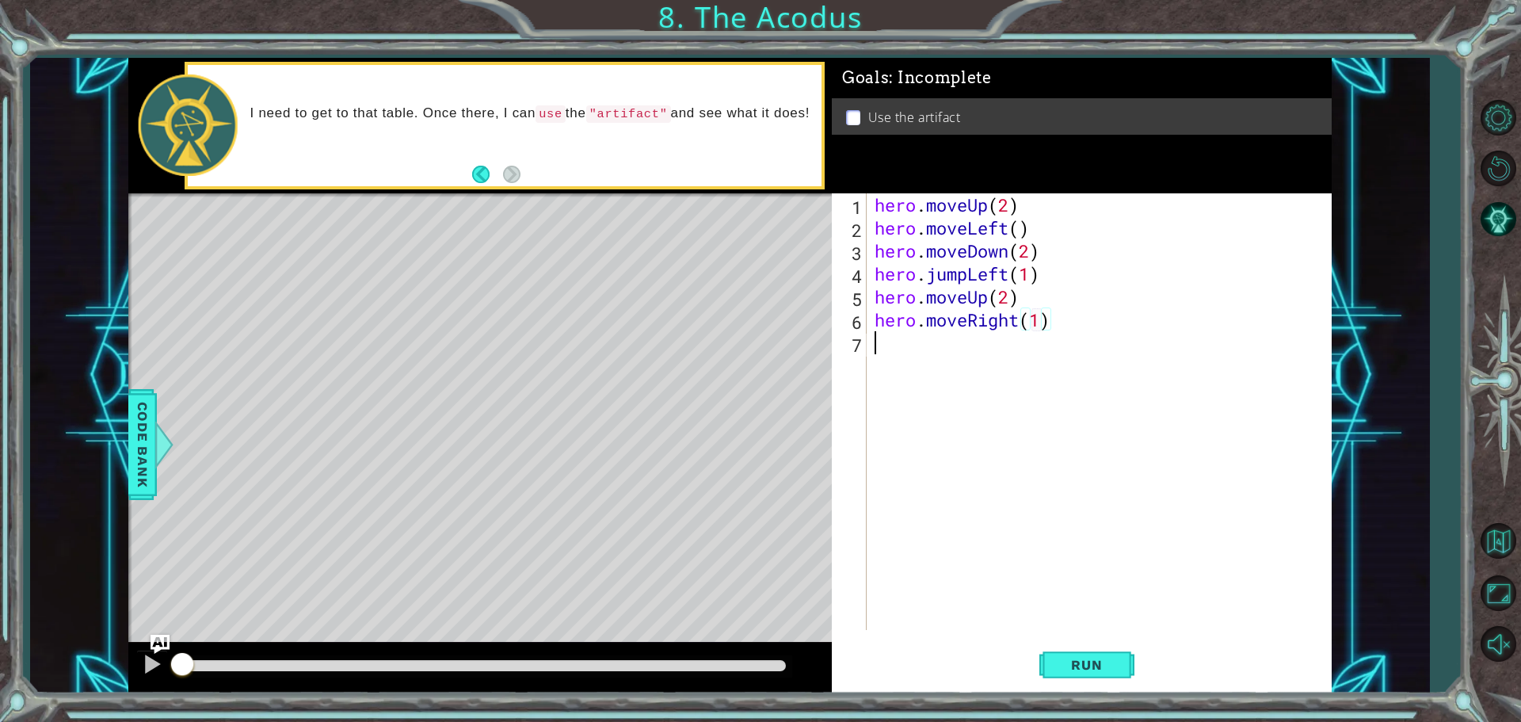
click at [937, 370] on div "hero . moveUp ( 2 ) hero . moveLeft ( ) hero . moveDown ( 2 ) hero . jumpLeft (…" at bounding box center [1102, 434] width 463 height 482
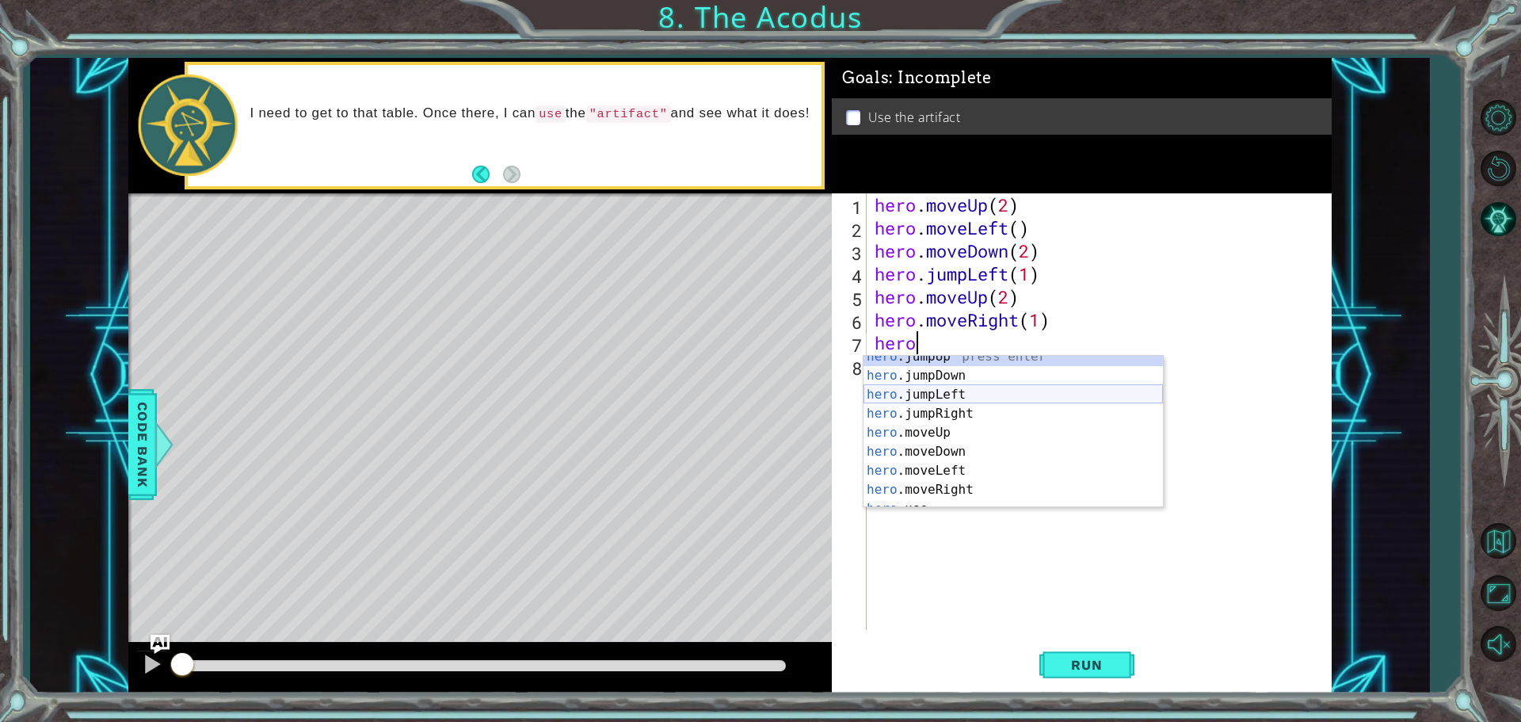
scroll to position [19, 0]
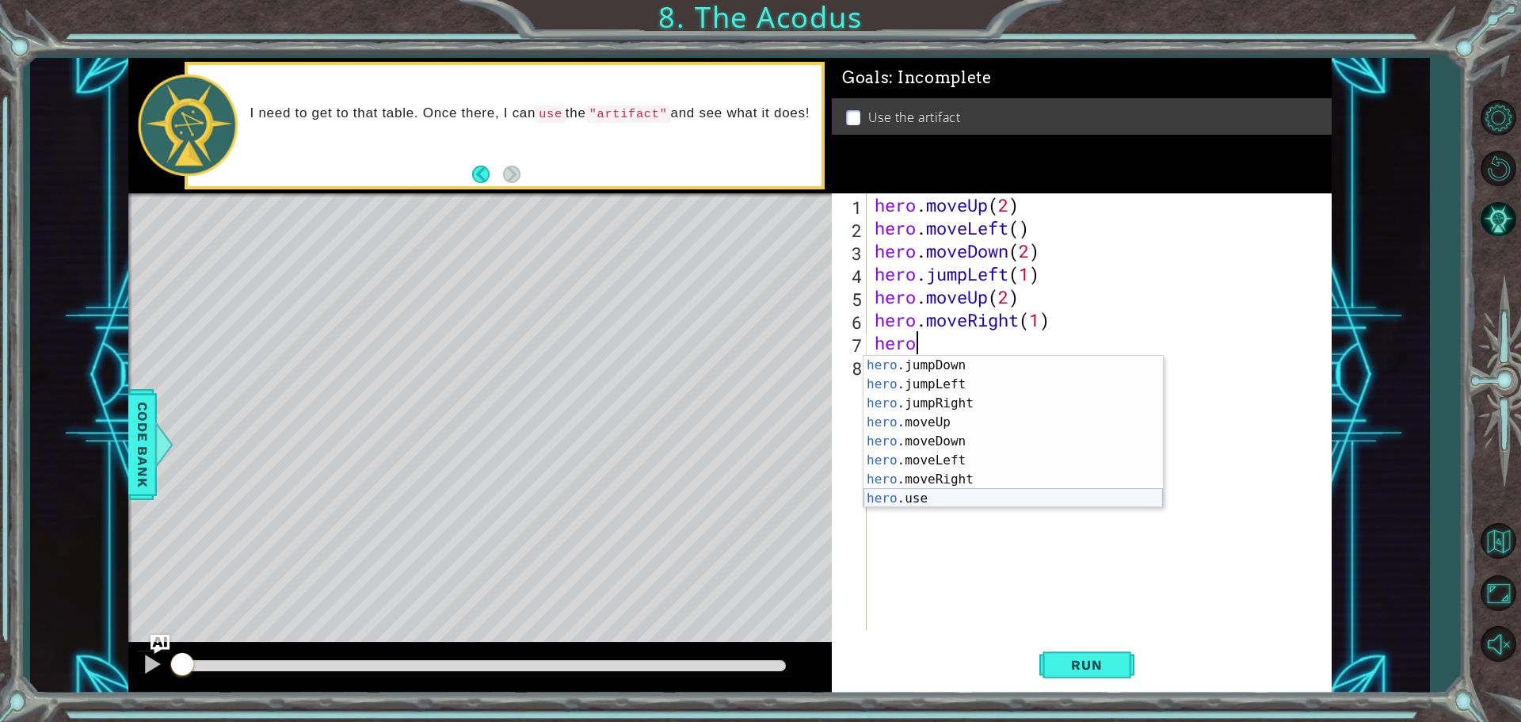
click at [894, 500] on div "hero .jumpDown press enter hero .jumpLeft press enter hero .jumpRight press ent…" at bounding box center [1013, 451] width 299 height 190
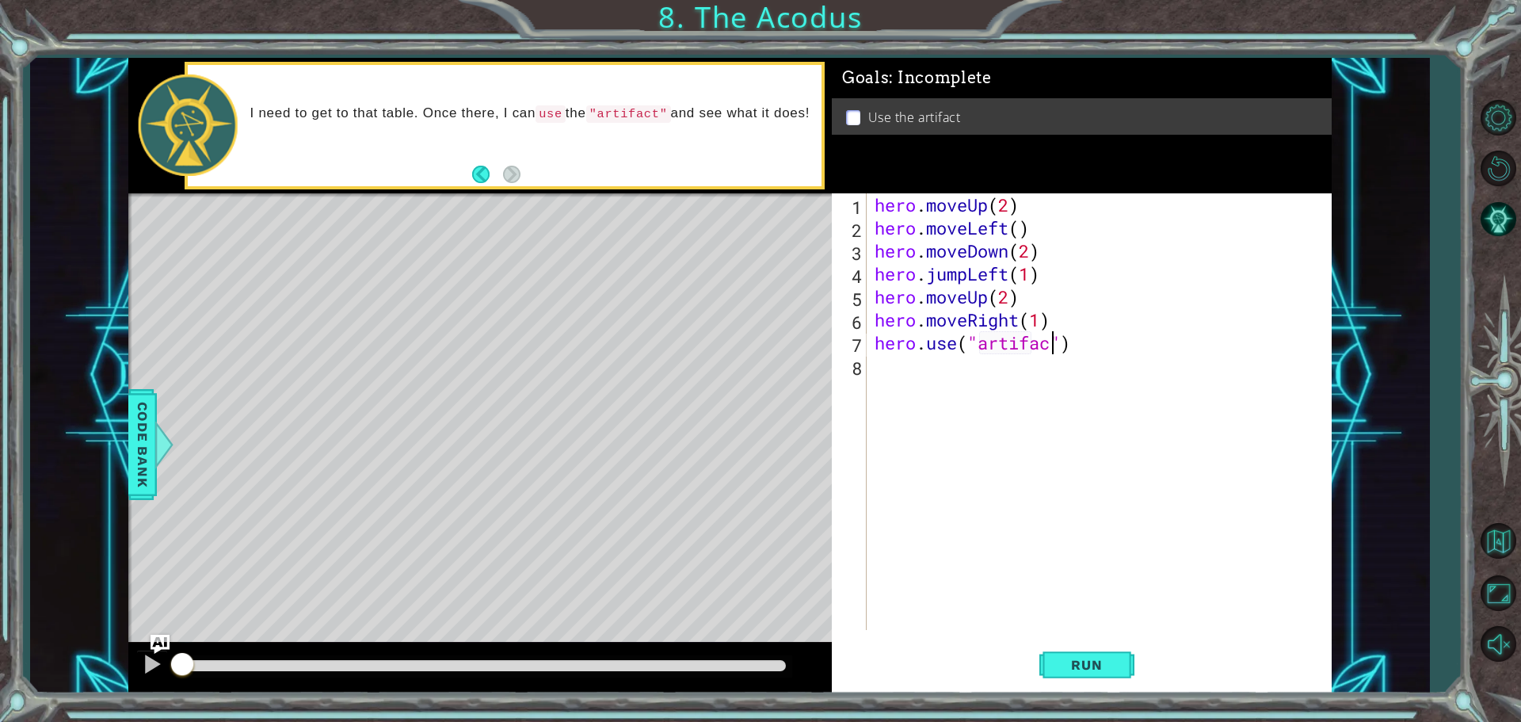
scroll to position [0, 8]
type textarea "hero.use("artifact")"
click at [1082, 666] on span "Run" at bounding box center [1086, 665] width 63 height 16
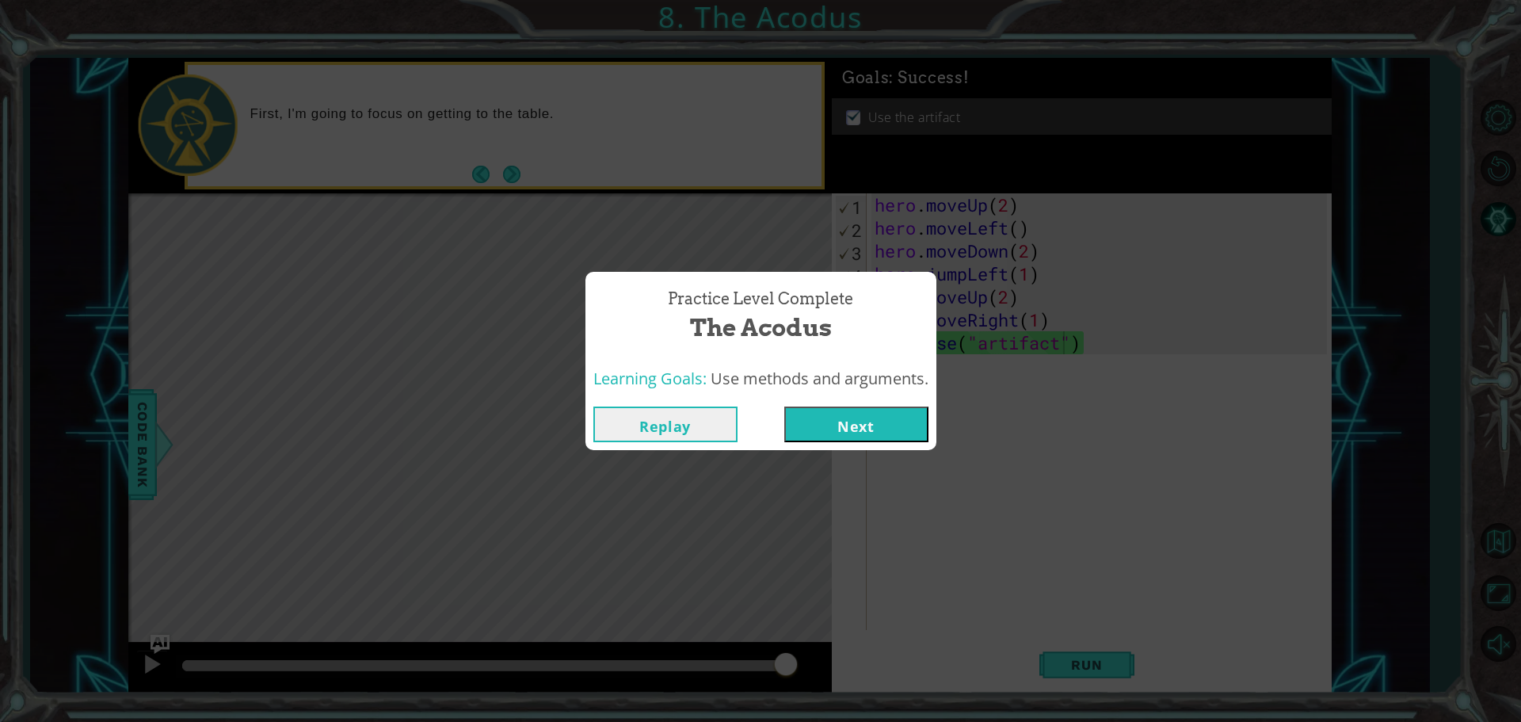
drag, startPoint x: 334, startPoint y: 658, endPoint x: 913, endPoint y: 633, distance: 579.7
click at [913, 633] on body "1 ההההההההההההההההההההההההההההההההההההההההההההההההההההההההההההההההההההההההההההה…" at bounding box center [760, 361] width 1521 height 722
click at [893, 412] on button "Next" at bounding box center [856, 424] width 144 height 36
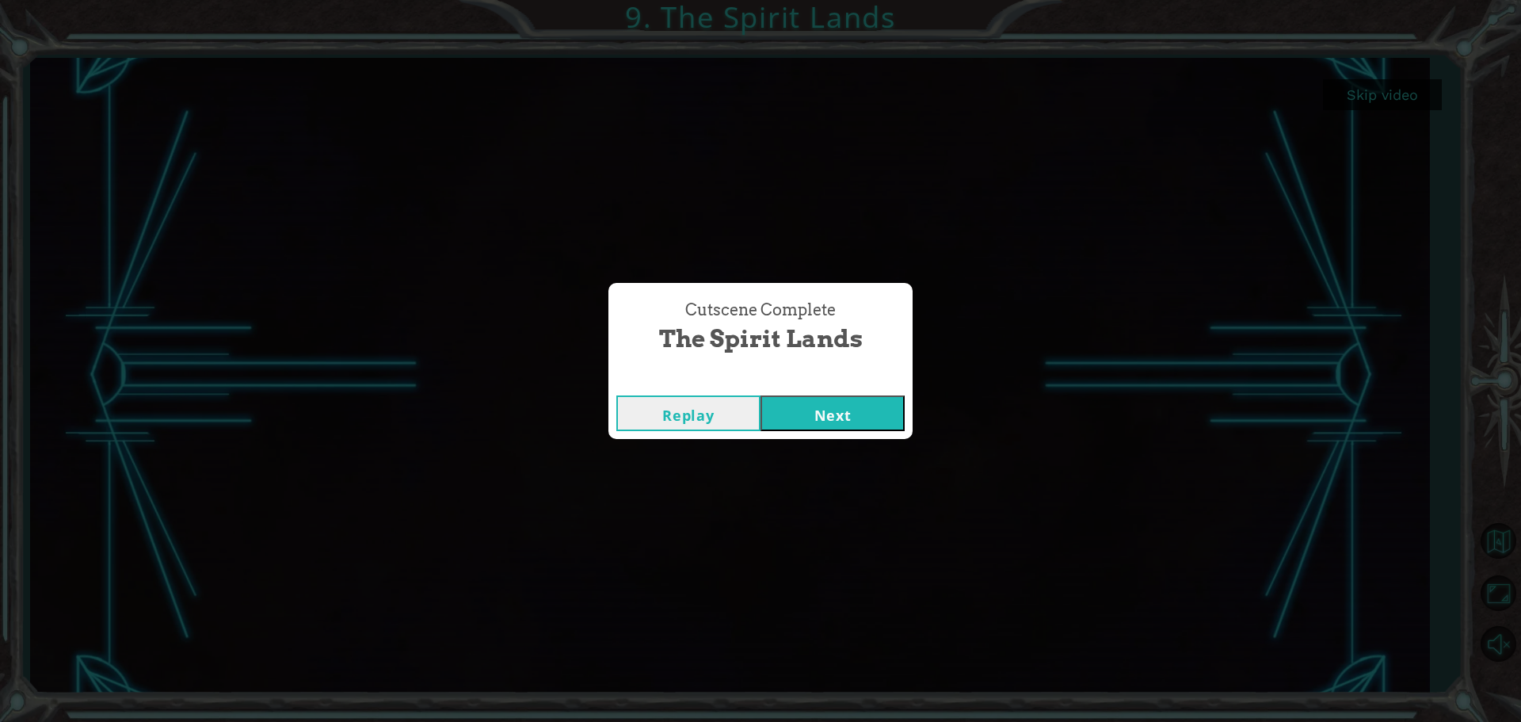
click at [869, 422] on button "Next" at bounding box center [833, 413] width 144 height 36
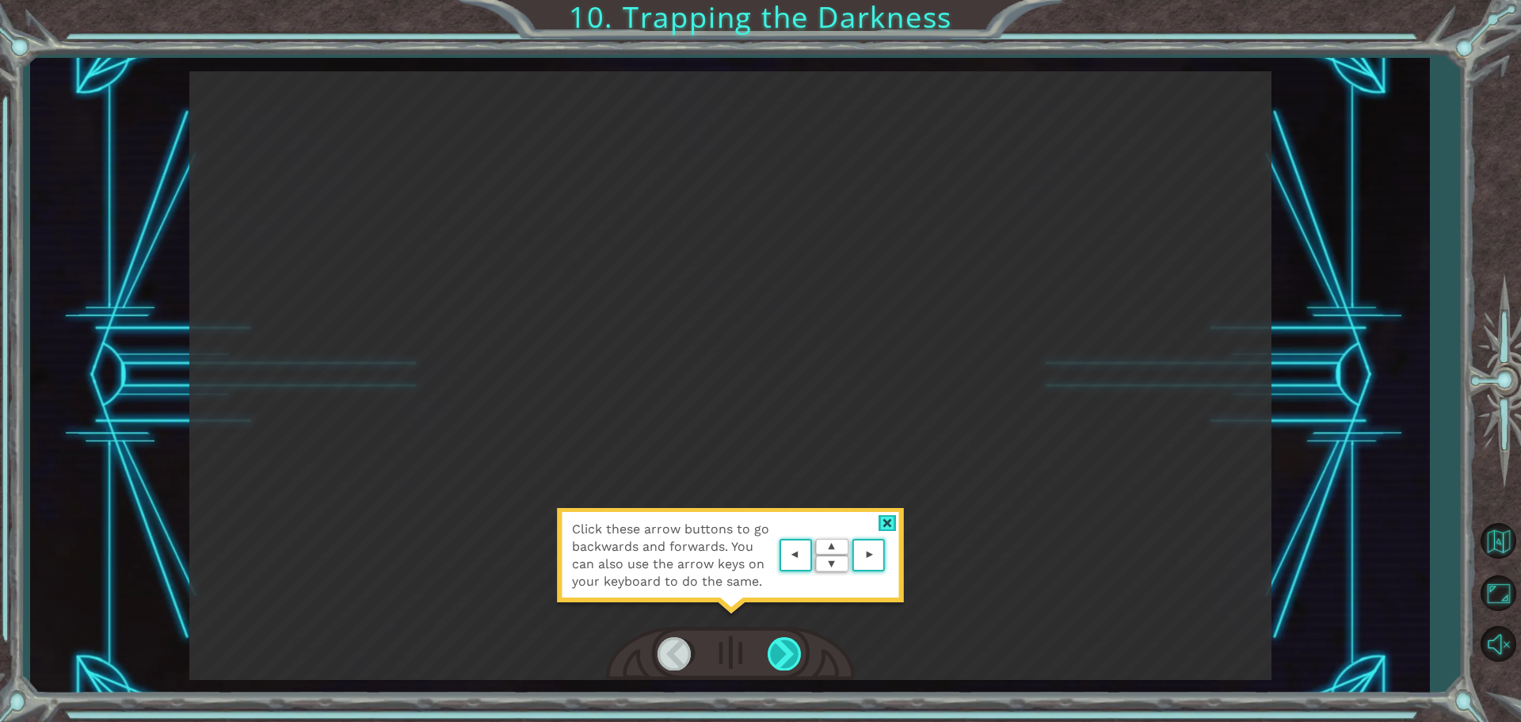
click at [791, 648] on div at bounding box center [786, 653] width 36 height 32
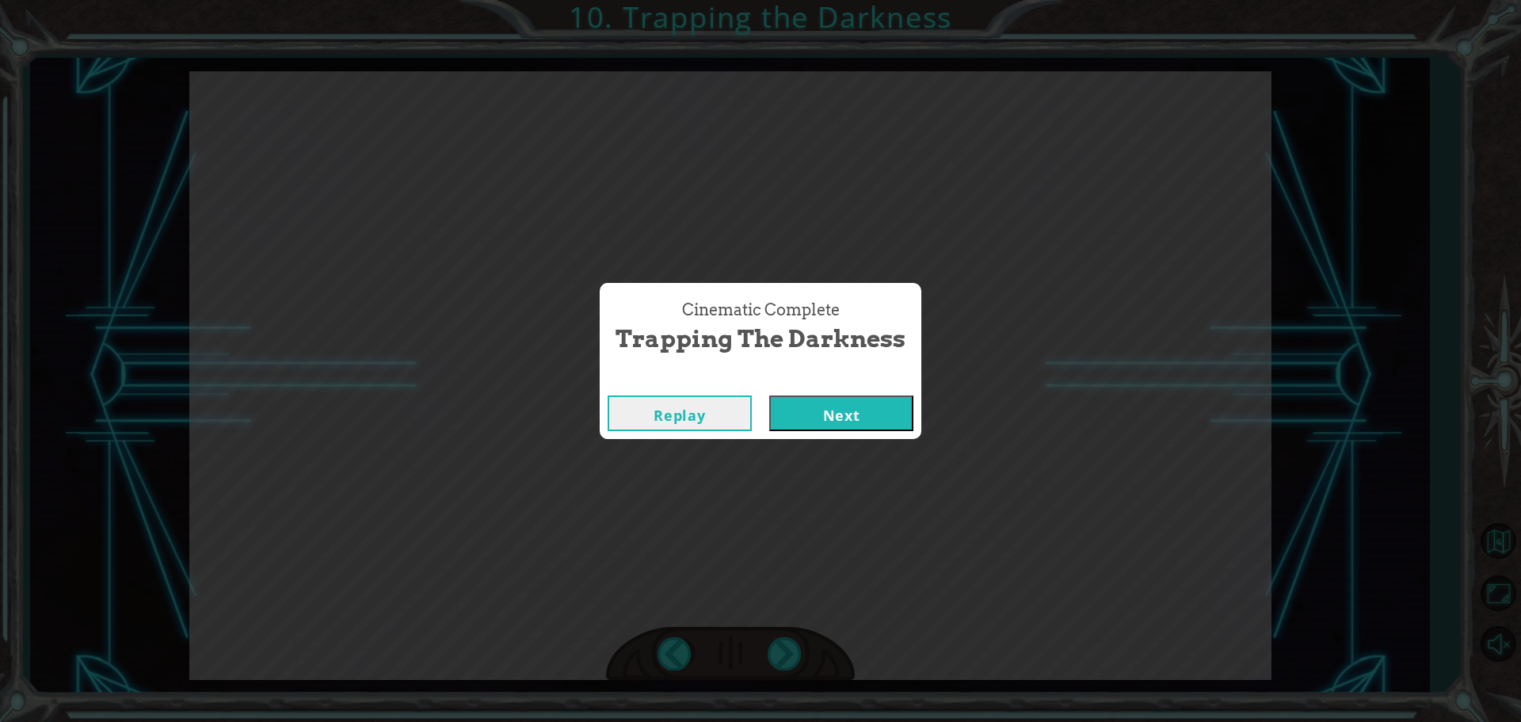
click at [804, 423] on button "Next" at bounding box center [841, 413] width 144 height 36
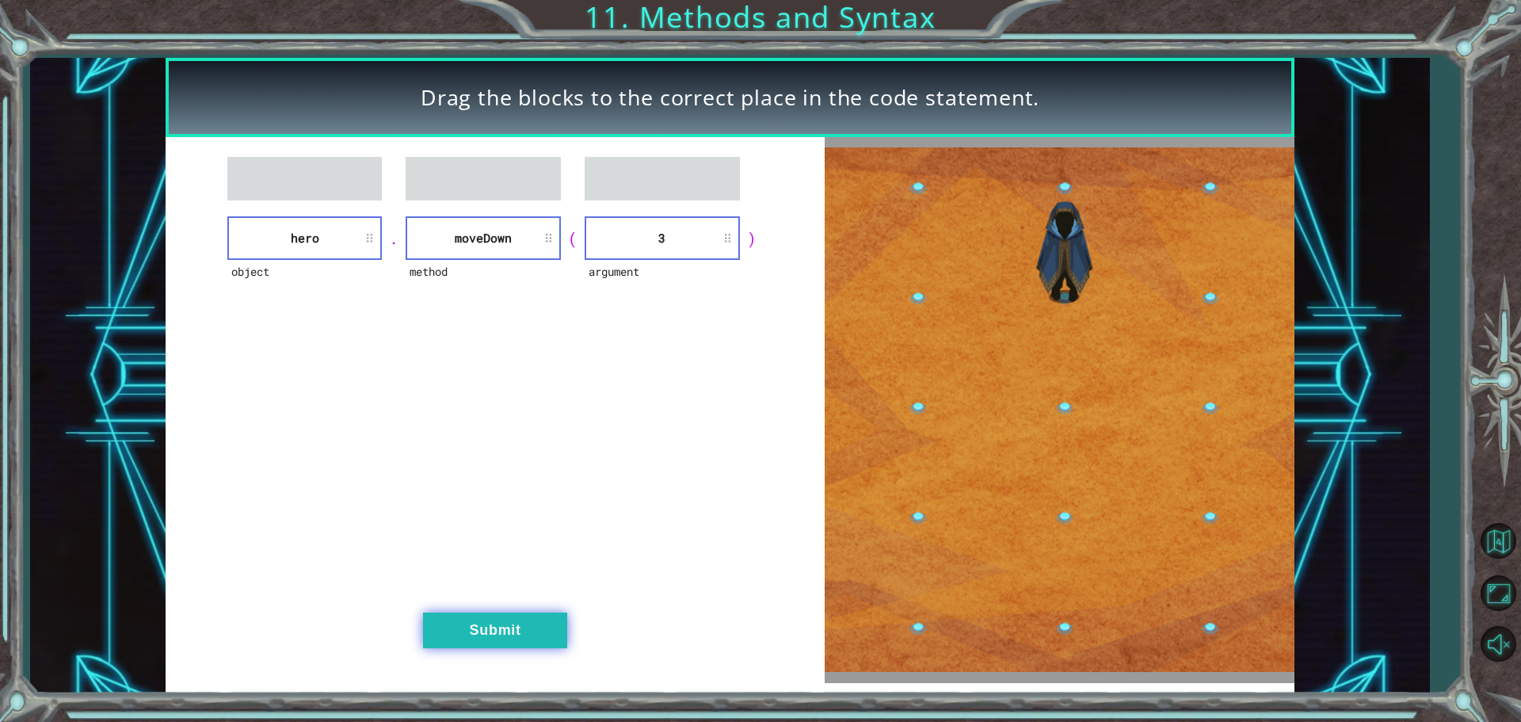
click at [493, 637] on button "Submit" at bounding box center [495, 630] width 144 height 36
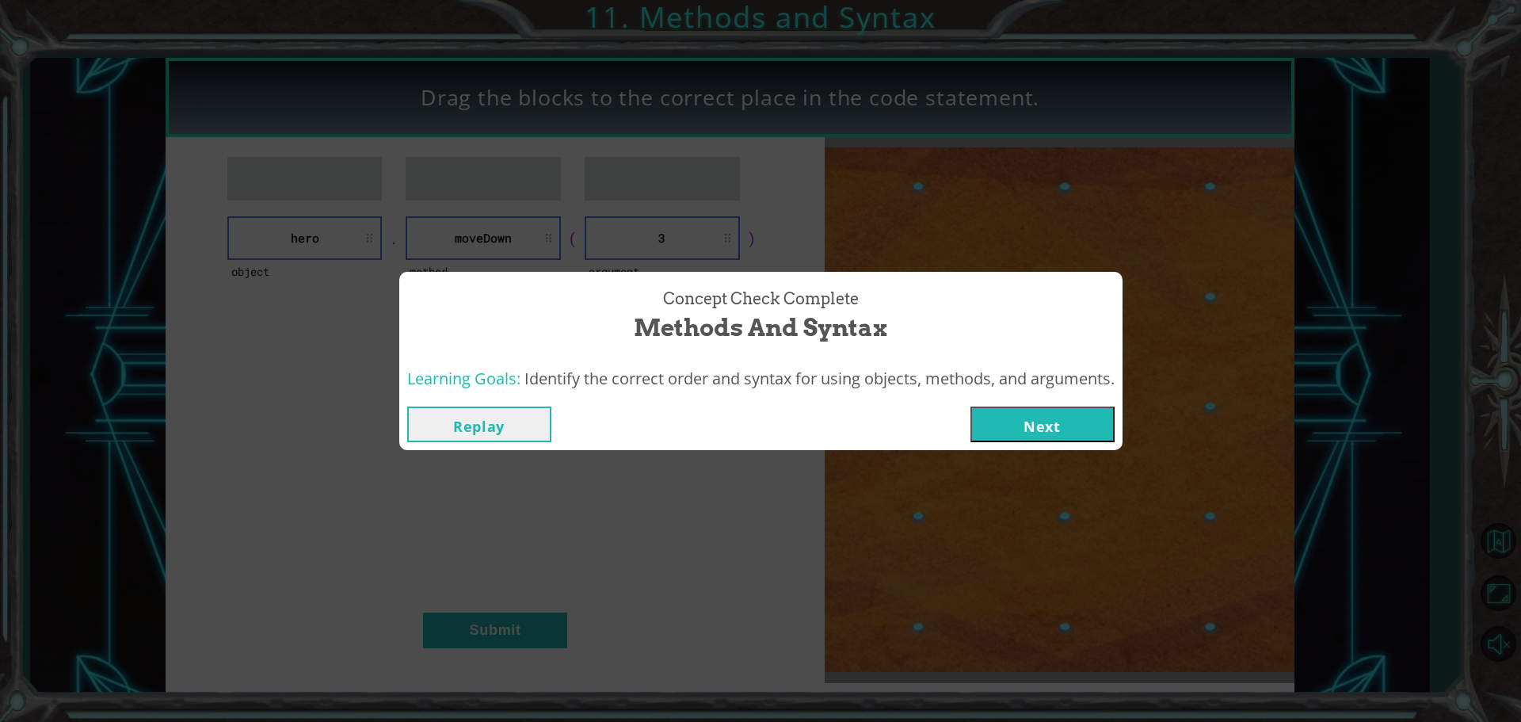
click at [1070, 415] on button "Next" at bounding box center [1043, 424] width 144 height 36
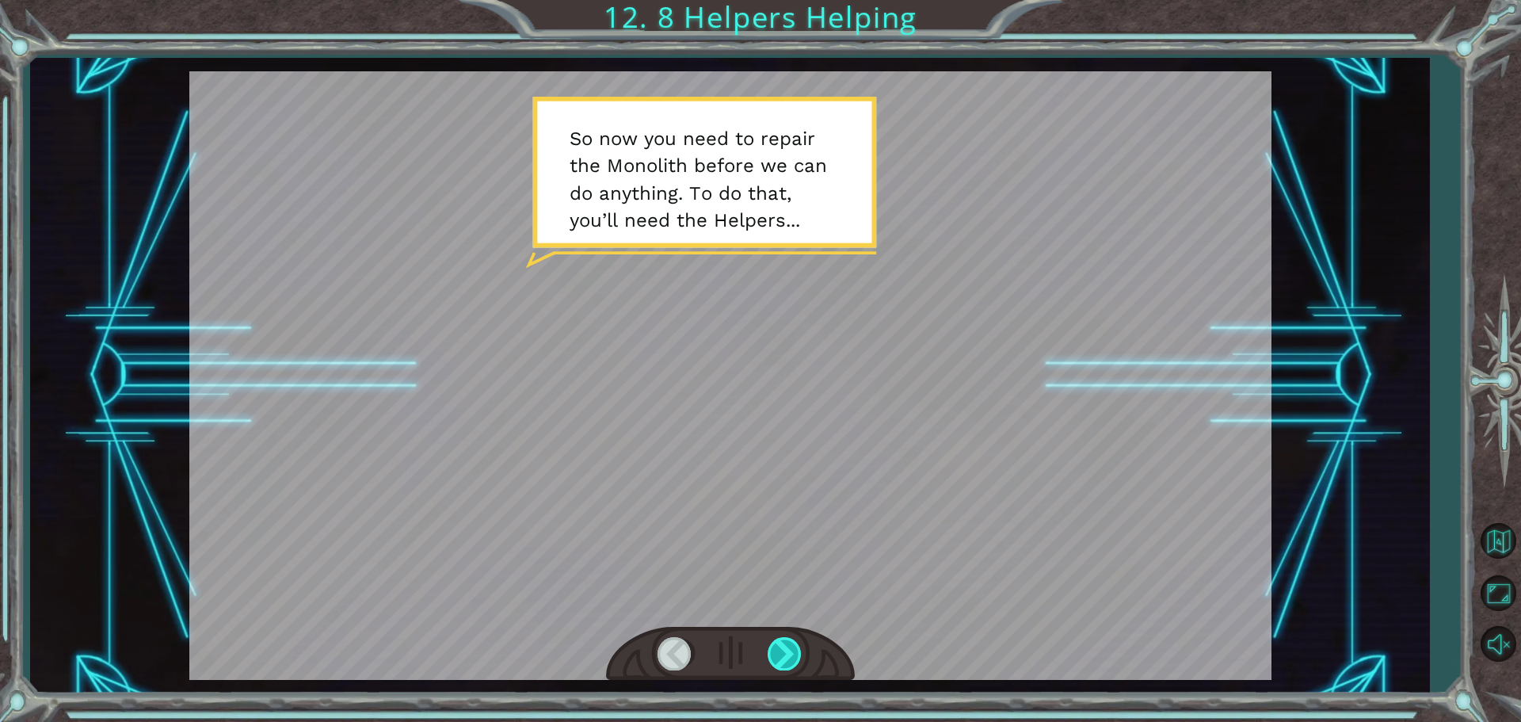
click at [782, 667] on div at bounding box center [786, 653] width 36 height 32
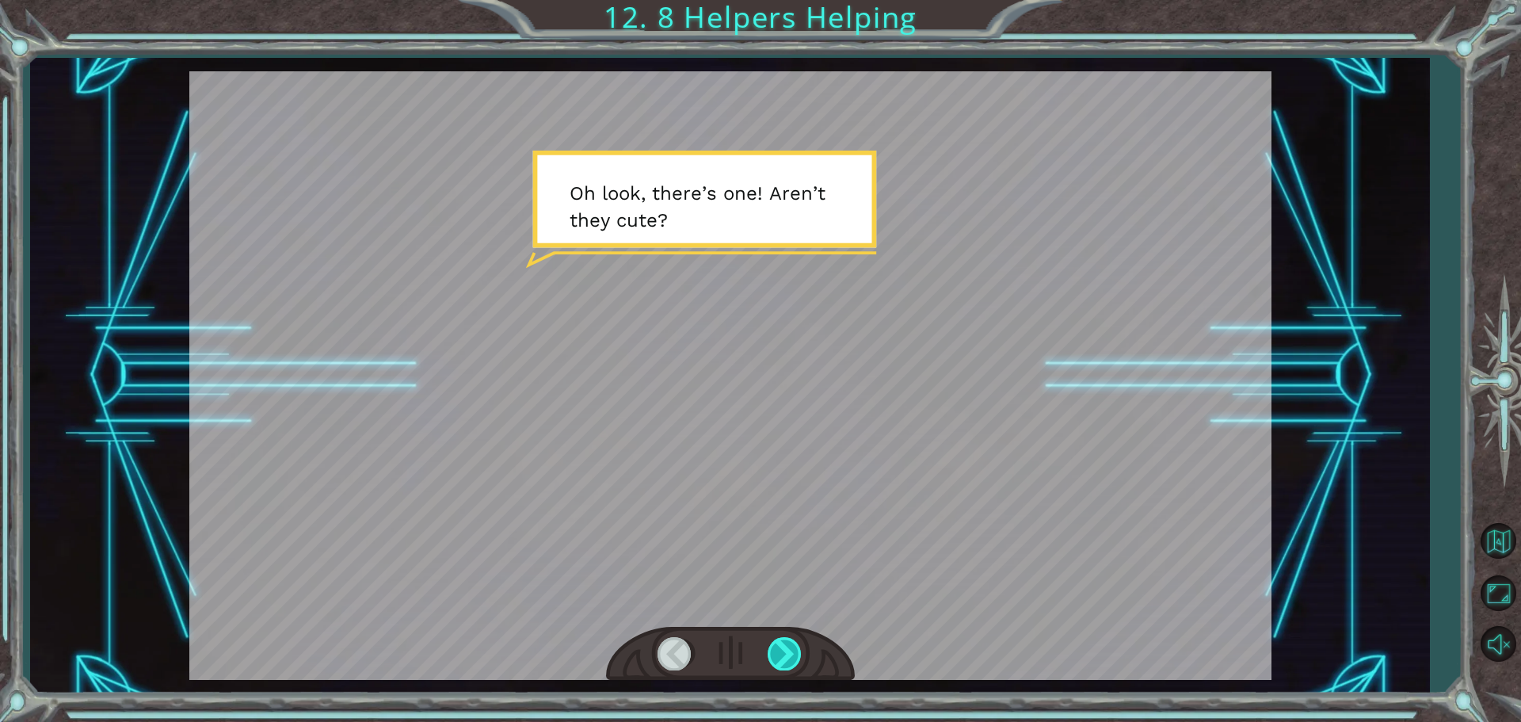
click at [787, 665] on div at bounding box center [786, 653] width 36 height 32
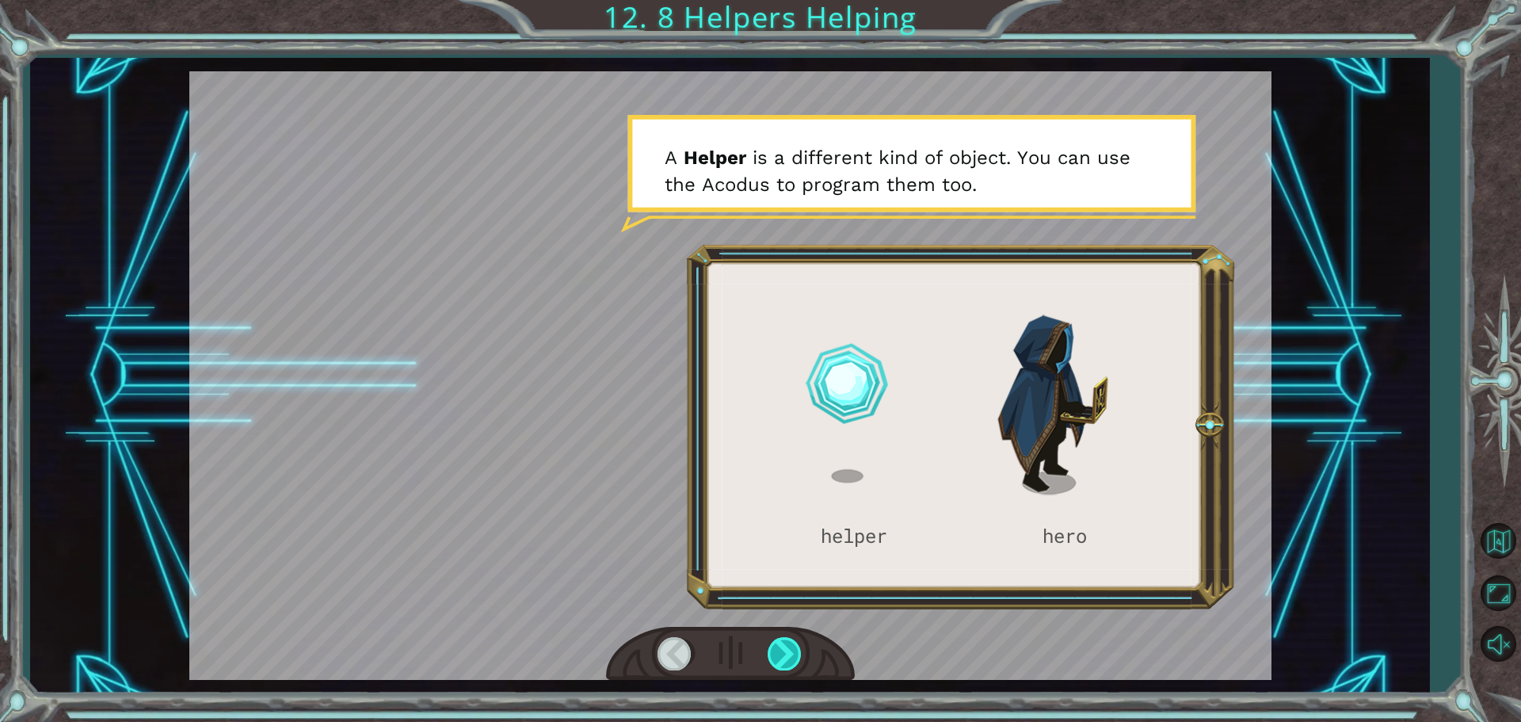
click at [791, 646] on div at bounding box center [786, 653] width 36 height 32
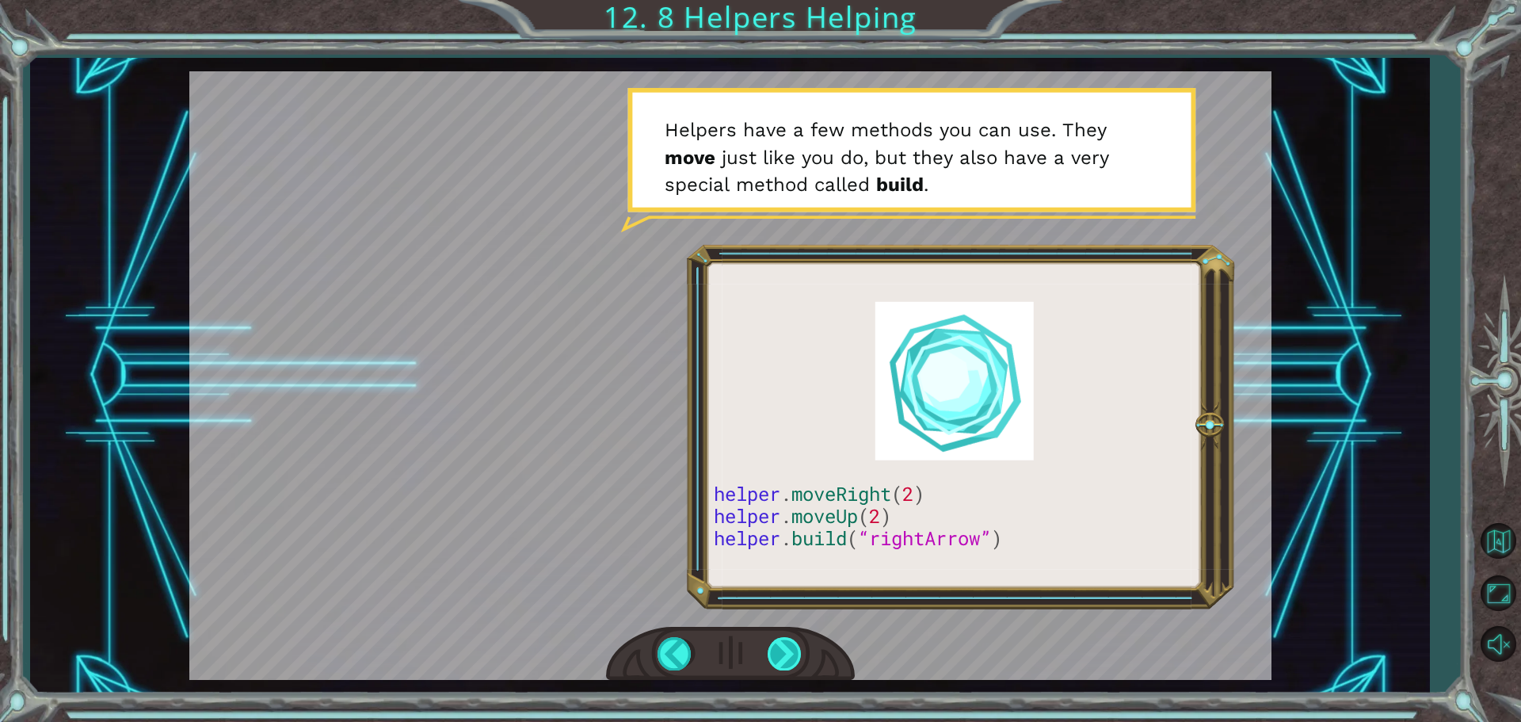
click at [784, 654] on div at bounding box center [786, 653] width 36 height 32
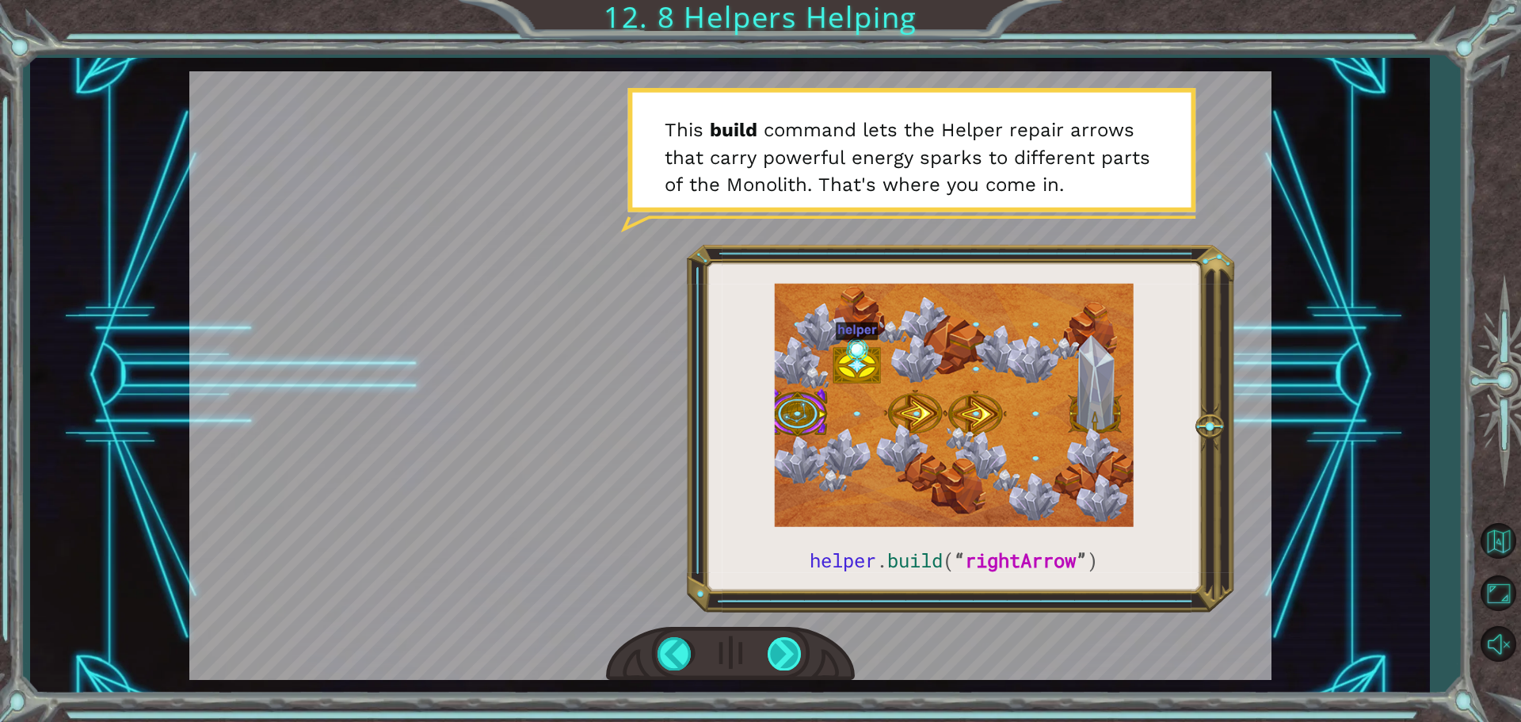
click at [788, 656] on div at bounding box center [786, 653] width 36 height 32
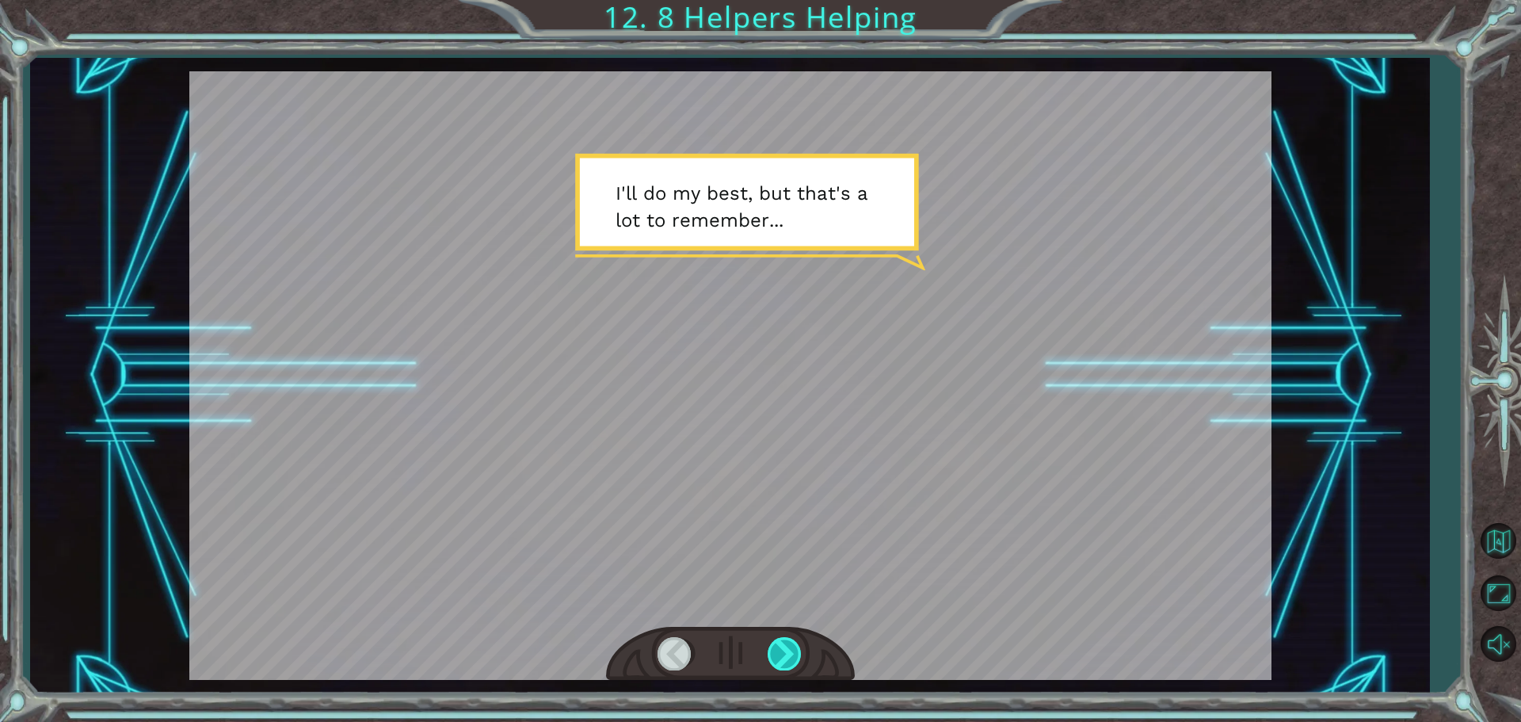
click at [788, 656] on div at bounding box center [786, 653] width 36 height 32
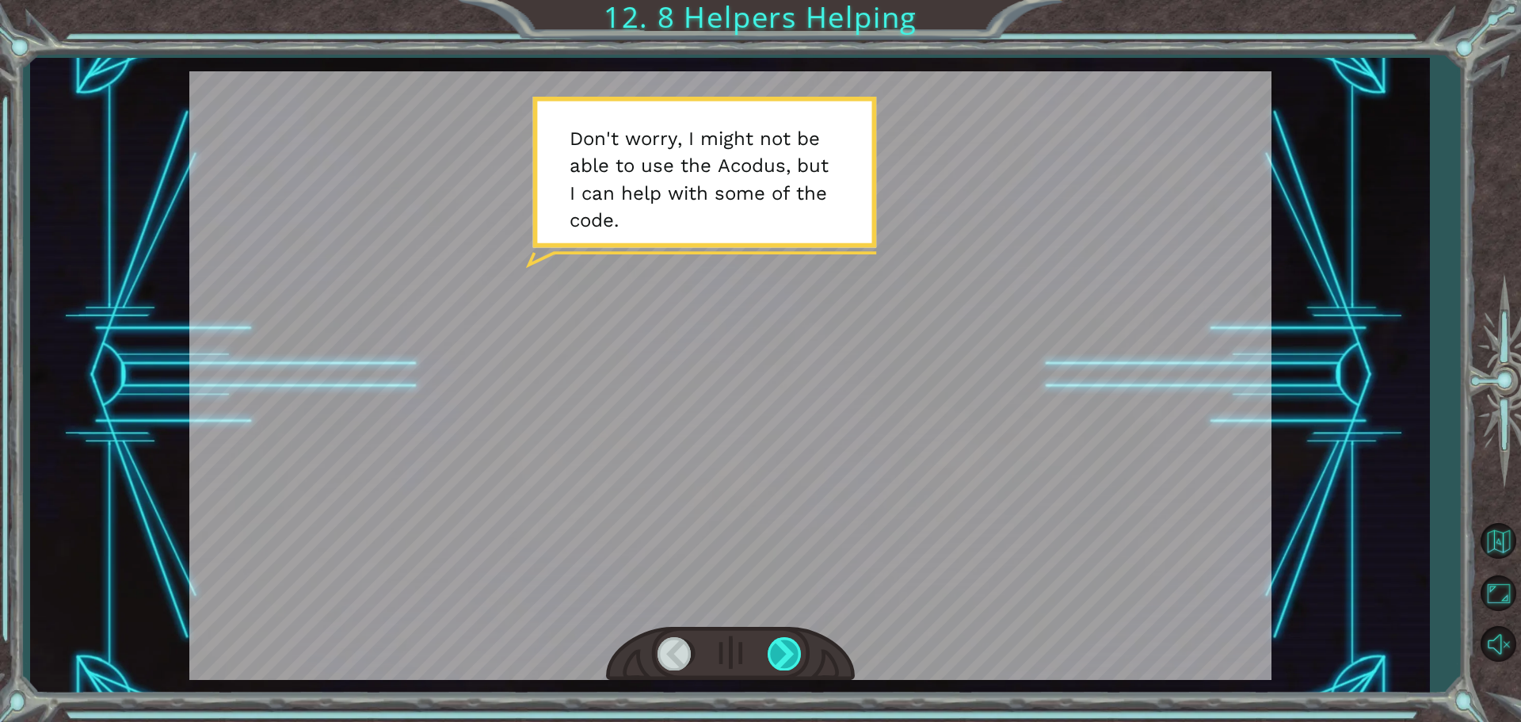
click at [784, 663] on div at bounding box center [786, 653] width 36 height 32
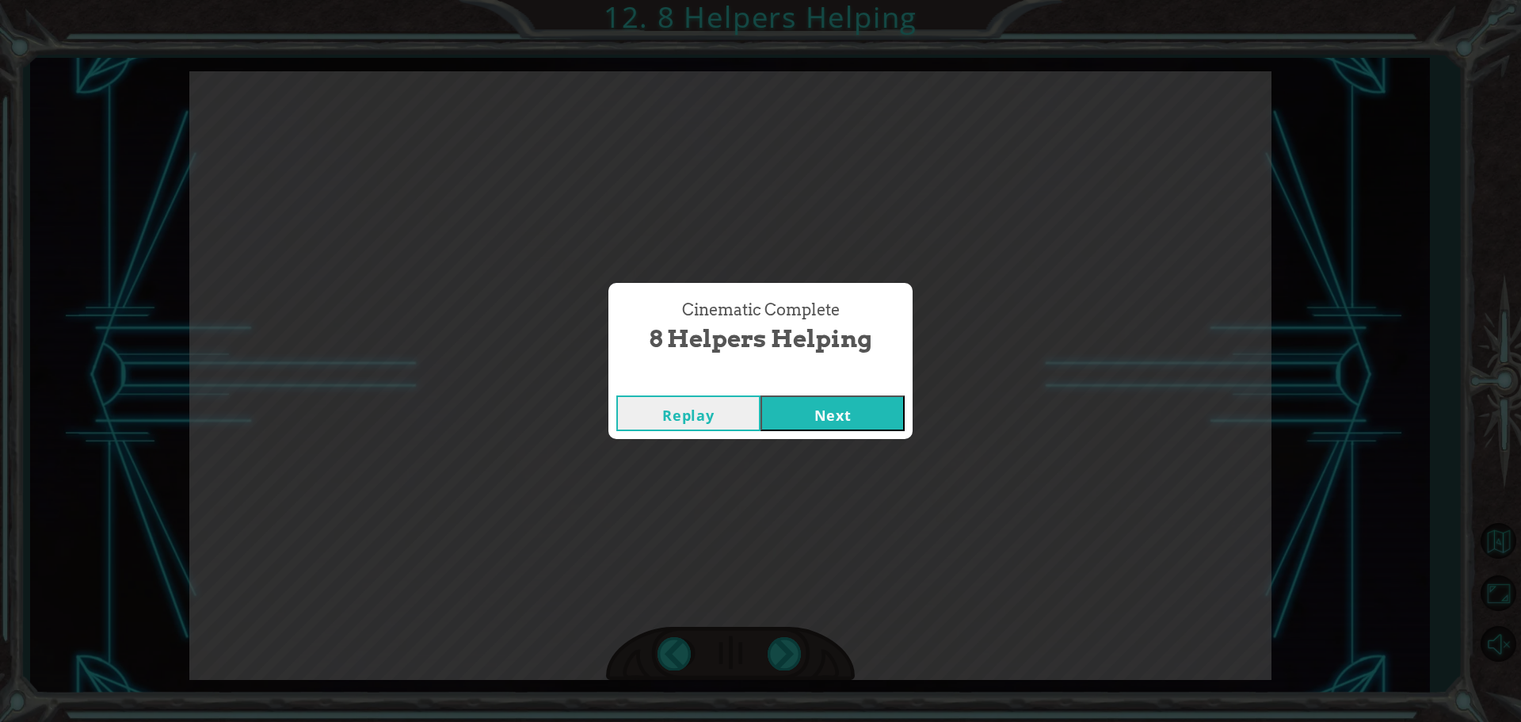
click at [871, 413] on button "Next" at bounding box center [833, 413] width 144 height 36
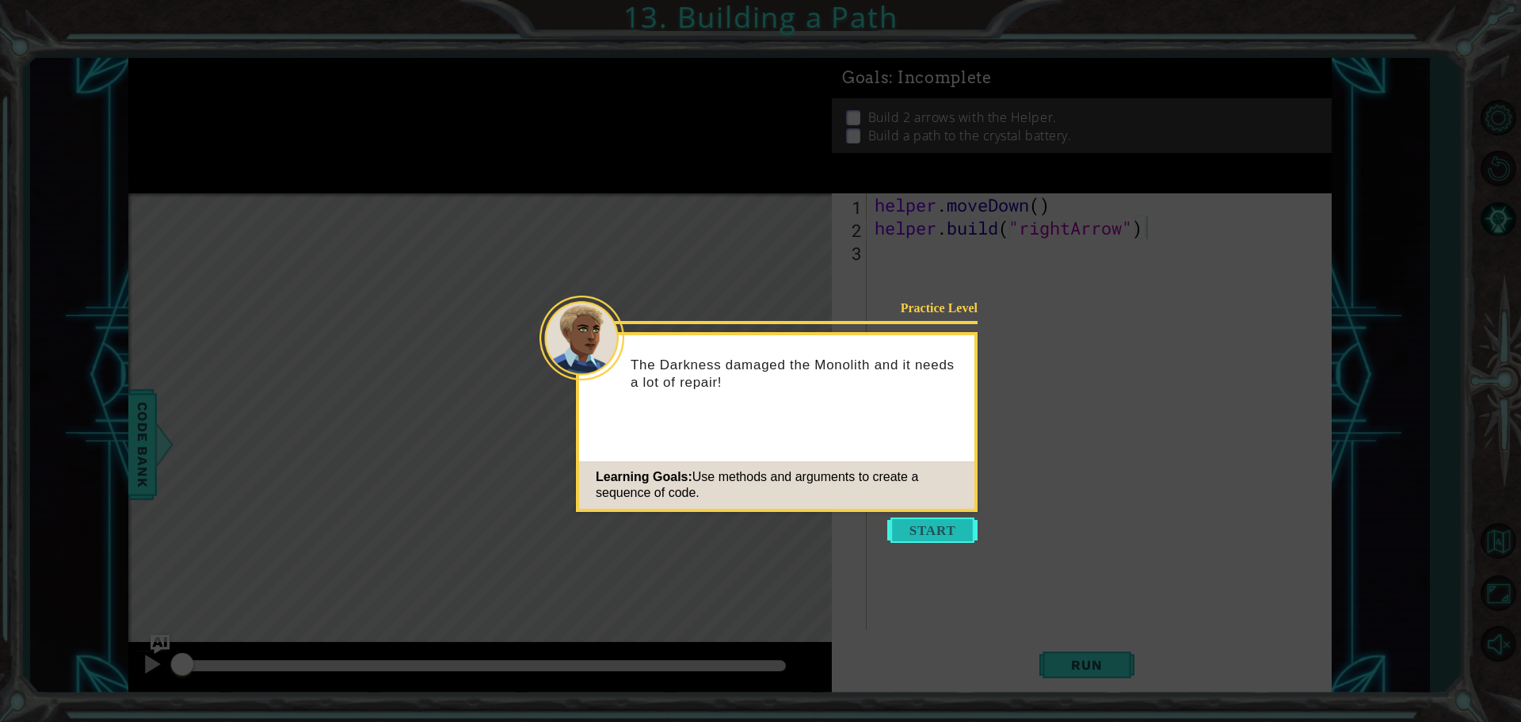
click at [899, 532] on button "Start" at bounding box center [932, 529] width 90 height 25
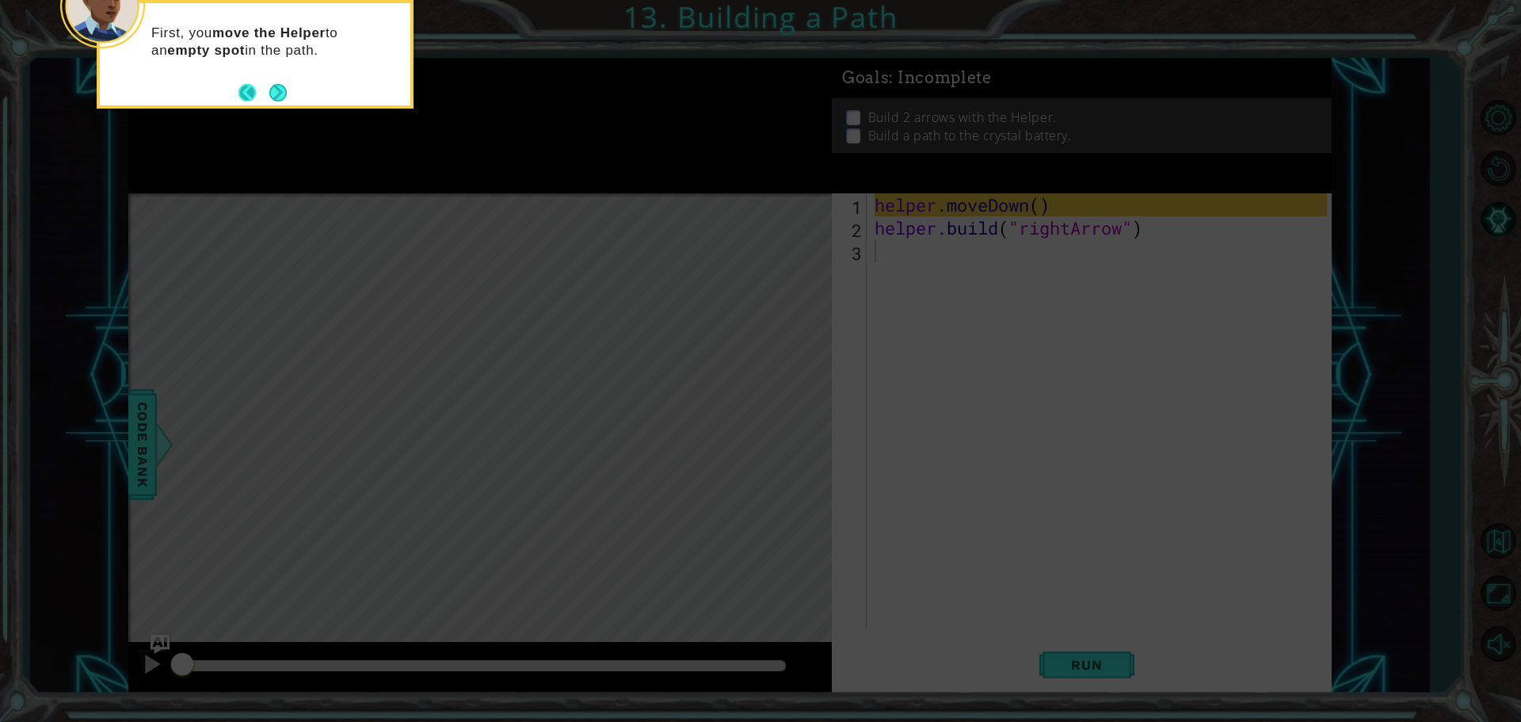
click at [266, 84] on button "Back" at bounding box center [253, 92] width 31 height 17
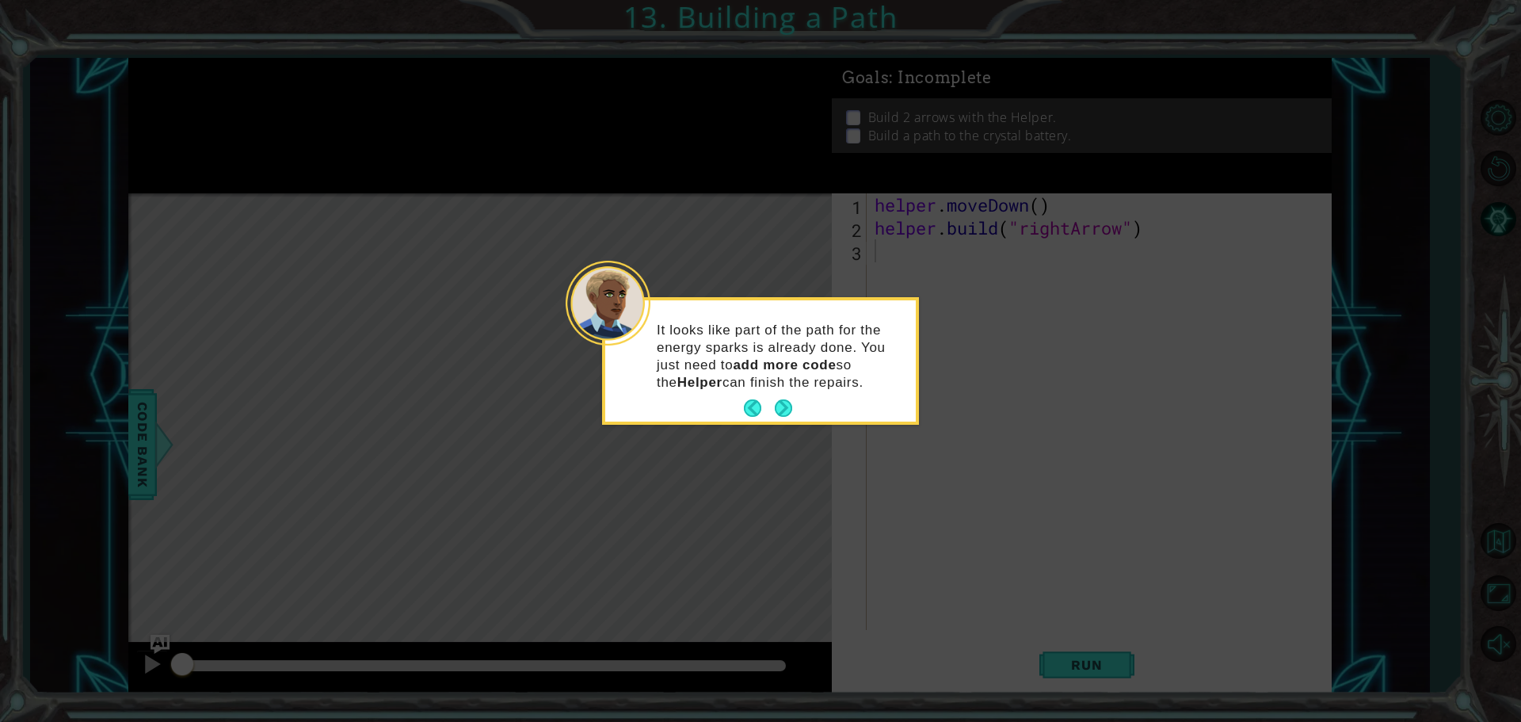
drag, startPoint x: 776, startPoint y: 399, endPoint x: 559, endPoint y: 287, distance: 244.1
click at [776, 399] on button "Next" at bounding box center [783, 407] width 17 height 17
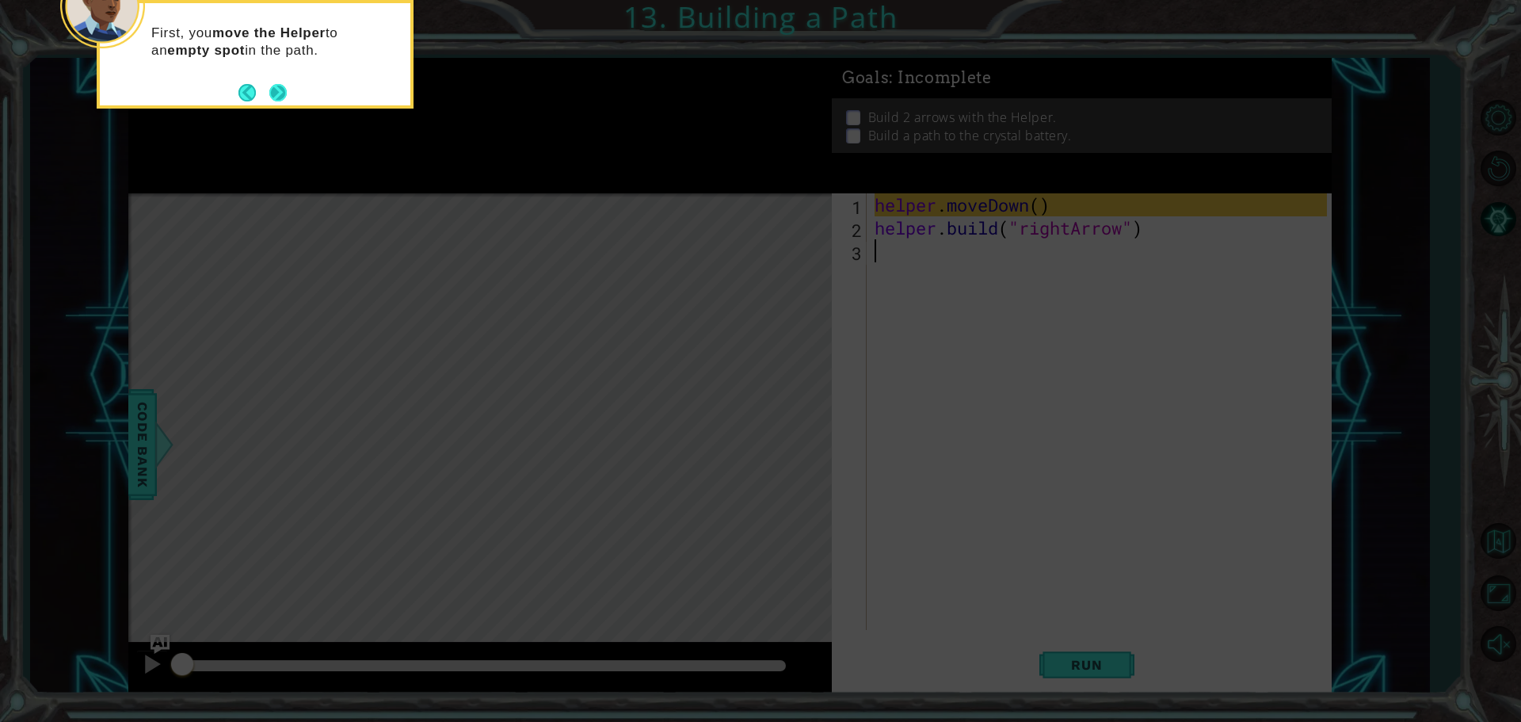
click at [280, 89] on button "Next" at bounding box center [277, 92] width 17 height 17
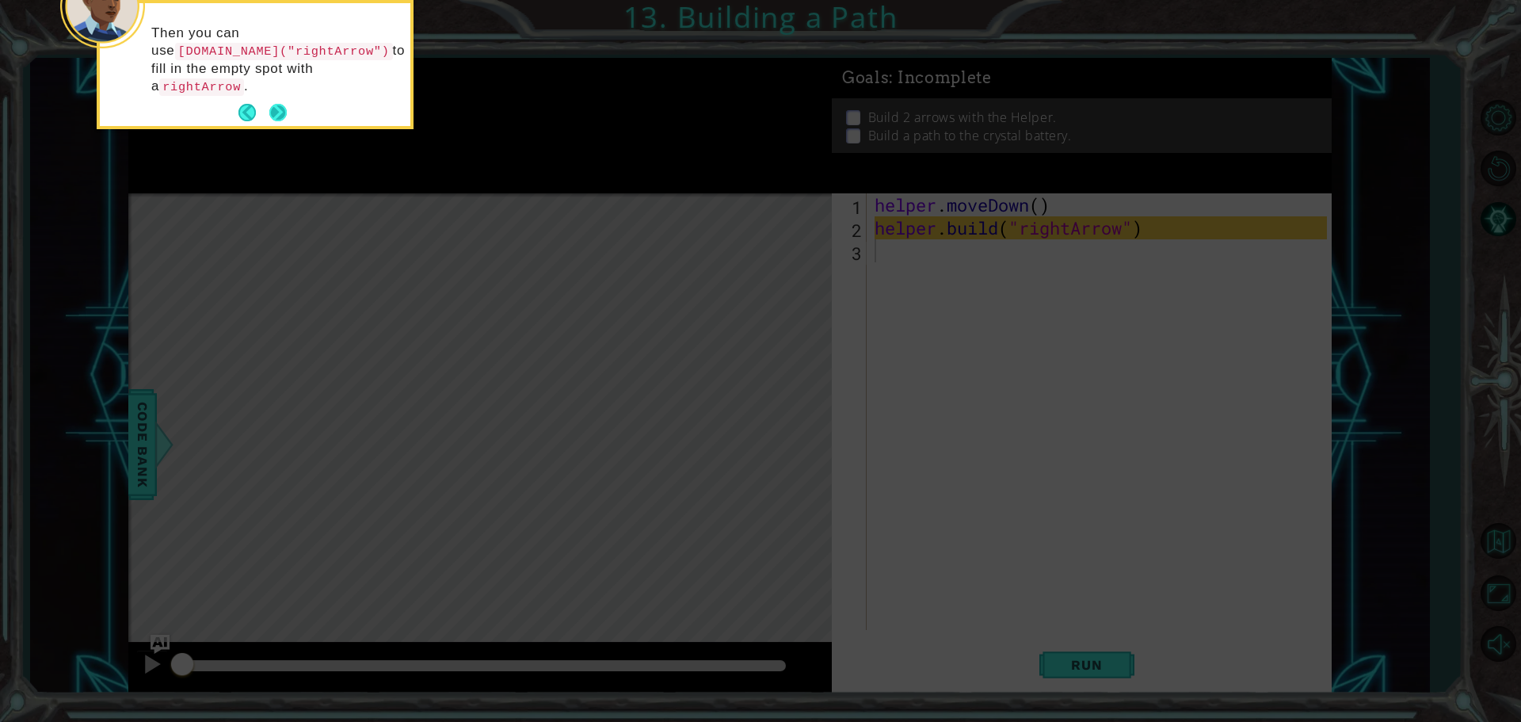
click at [285, 104] on button "Next" at bounding box center [277, 112] width 17 height 17
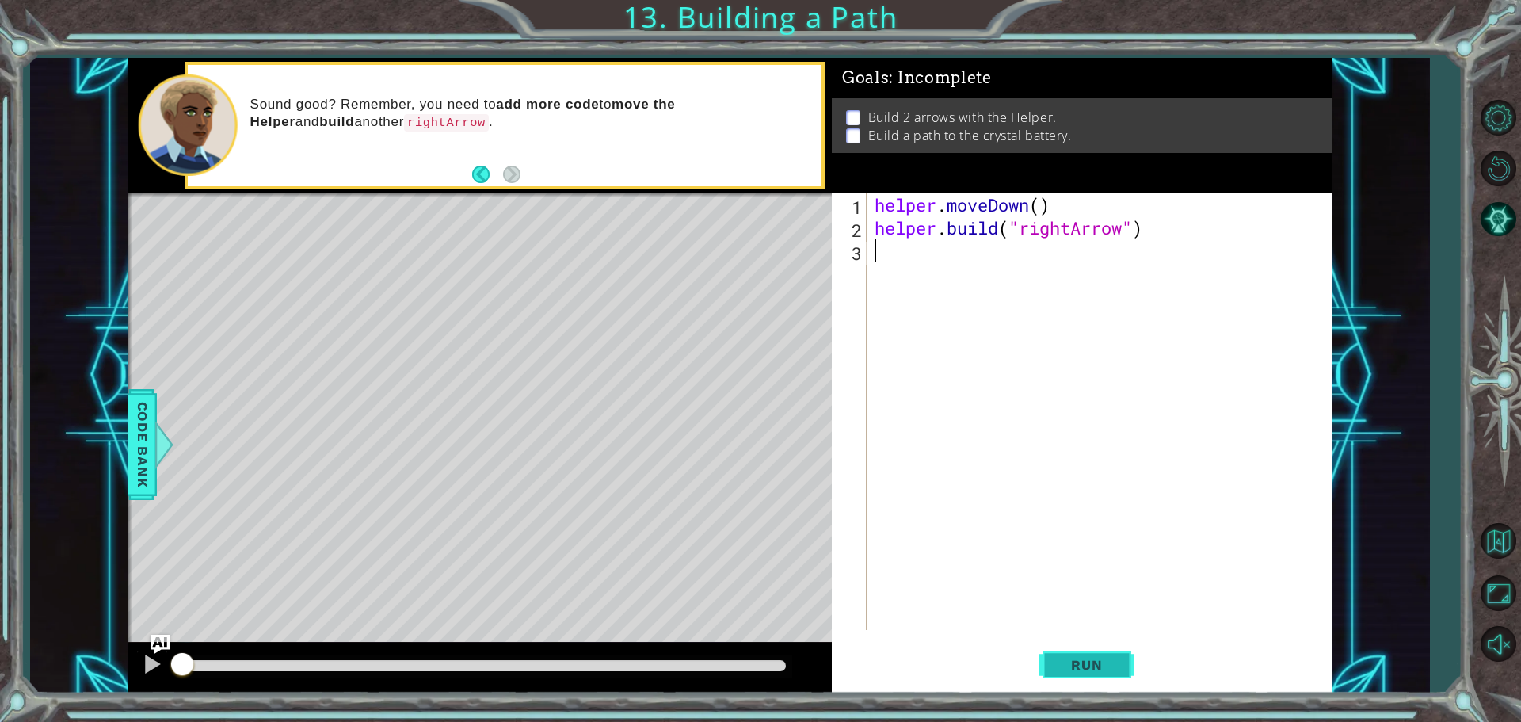
drag, startPoint x: 1110, startPoint y: 654, endPoint x: 1105, endPoint y: 662, distance: 9.9
click at [1107, 658] on button "Run" at bounding box center [1086, 664] width 95 height 50
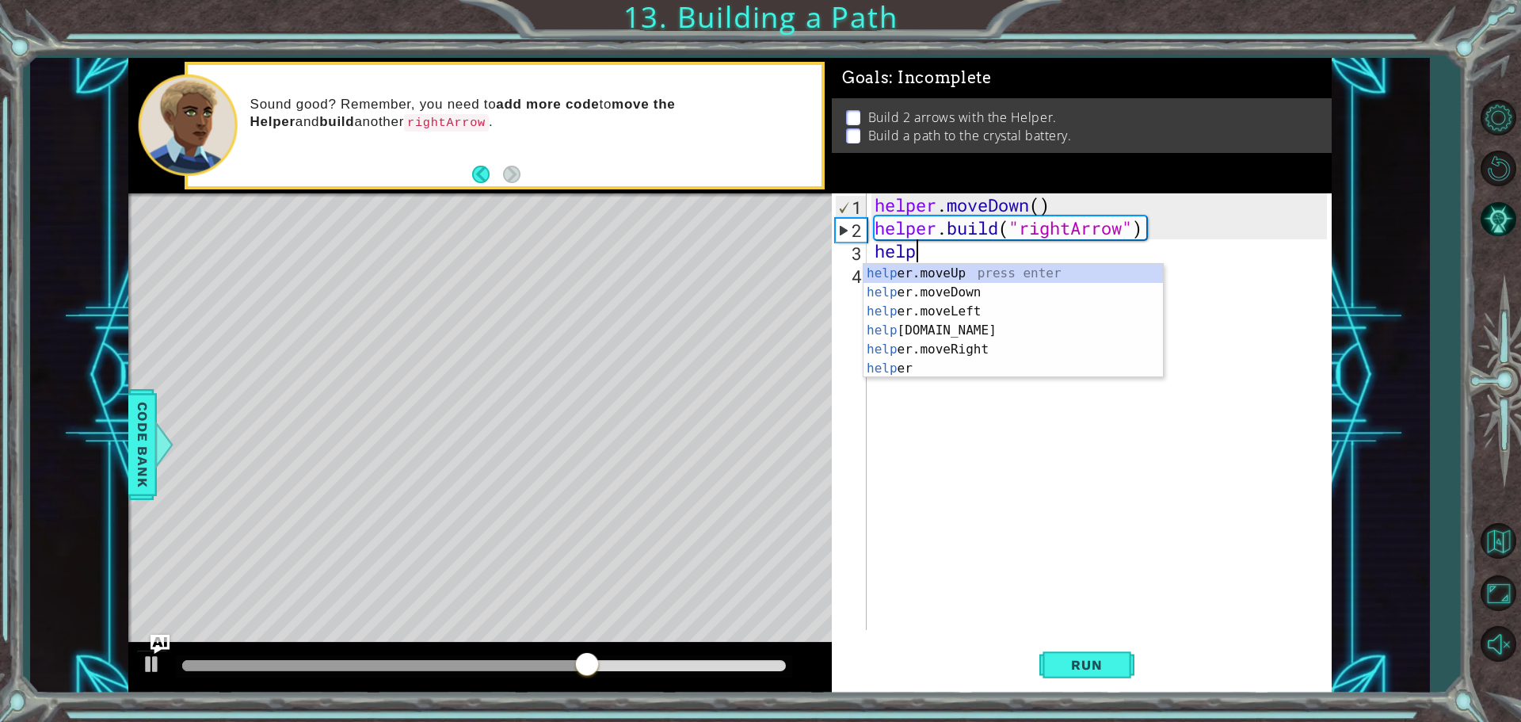
scroll to position [0, 2]
click at [1008, 353] on div "helper press enter helper .moveUp press enter helper .moveDown press enter help…" at bounding box center [1013, 340] width 299 height 152
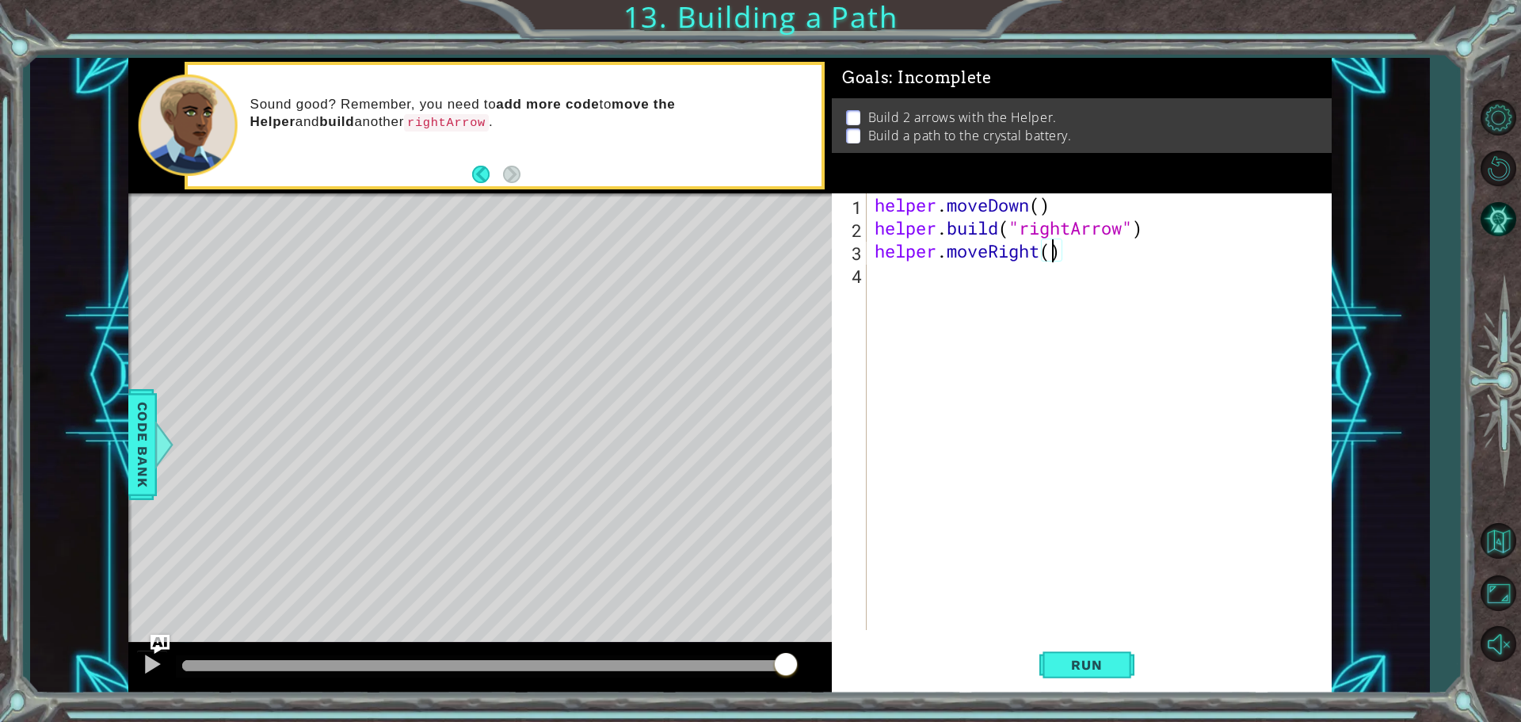
scroll to position [0, 8]
type textarea "helper.moveRight(3)"
click at [1070, 671] on span "Run" at bounding box center [1086, 665] width 63 height 16
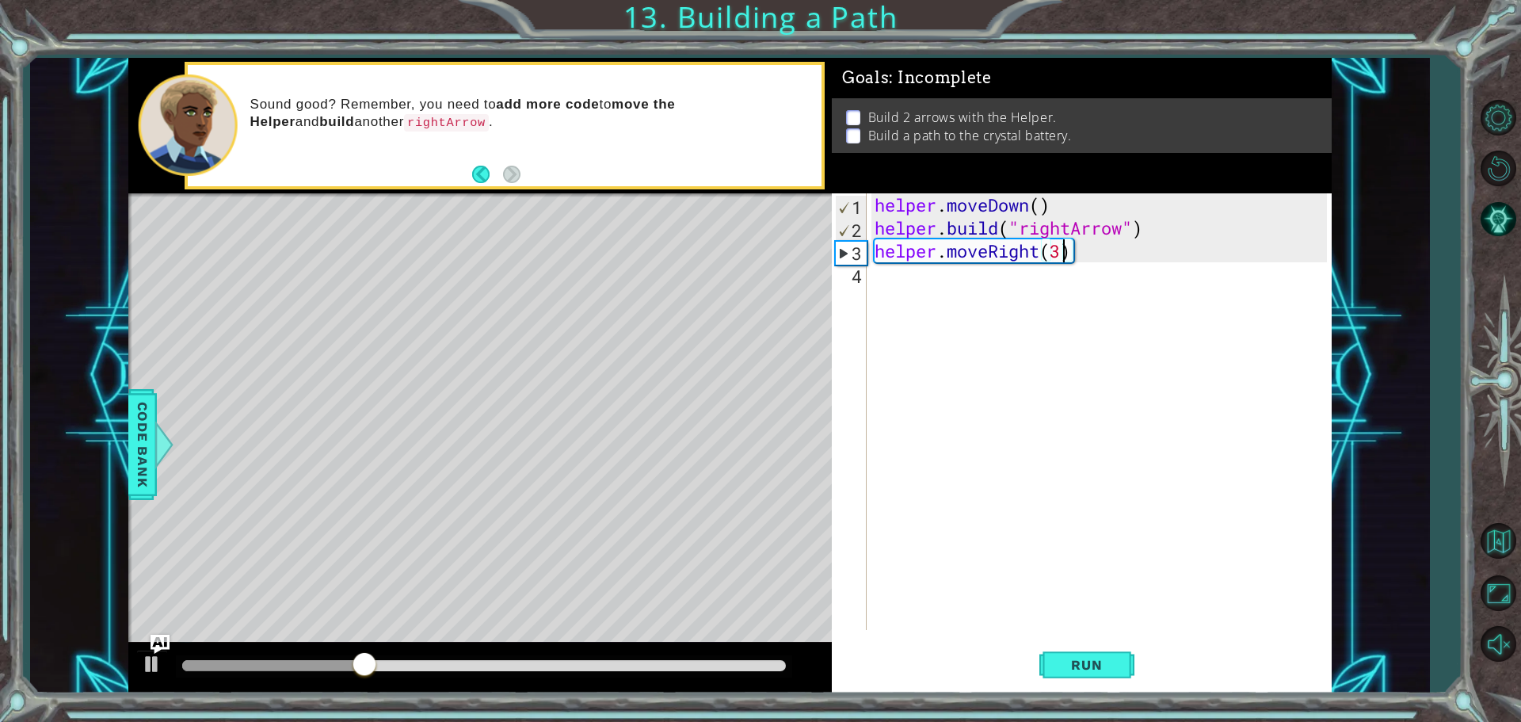
click at [906, 276] on div "helper . moveDown ( ) helper . build ( "rightArrow" ) helper . moveRight ( 3 )" at bounding box center [1102, 434] width 463 height 482
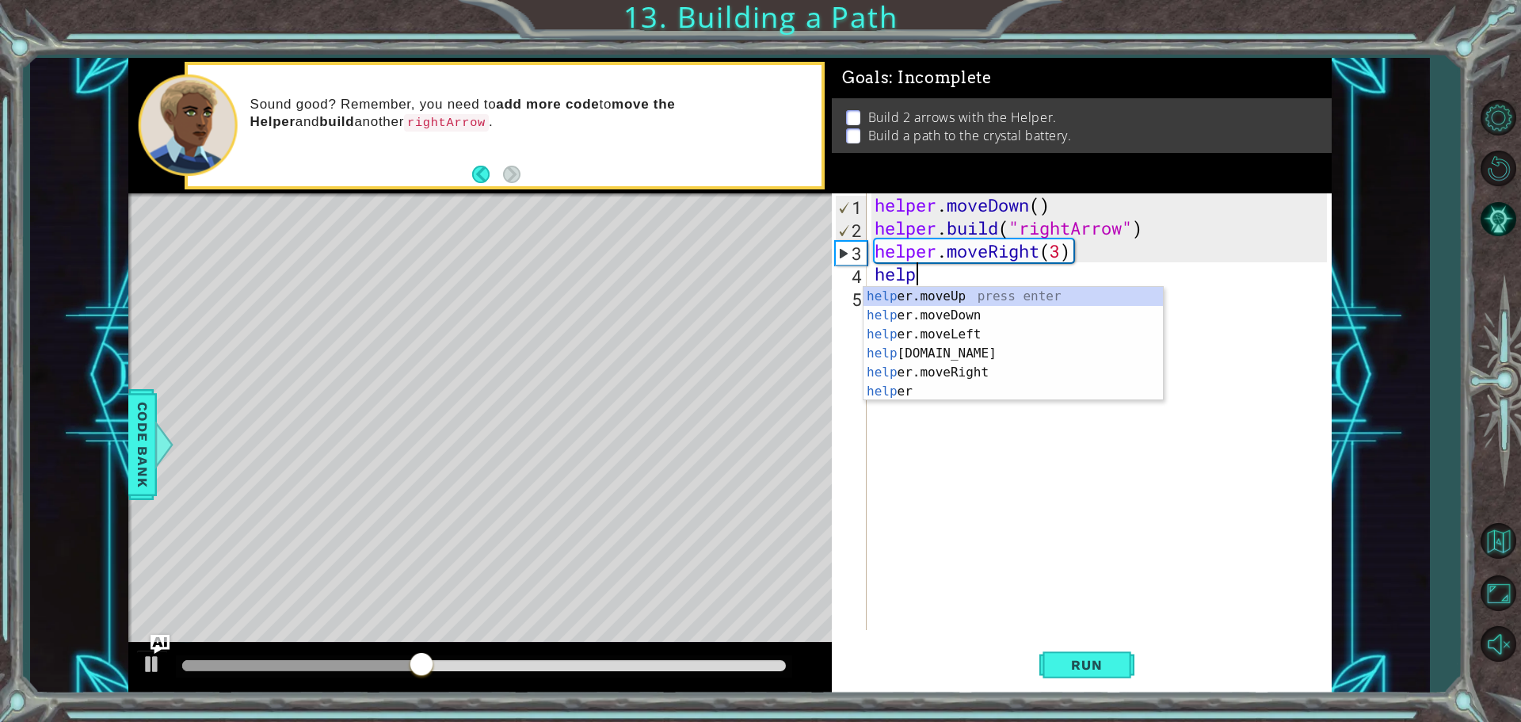
scroll to position [0, 2]
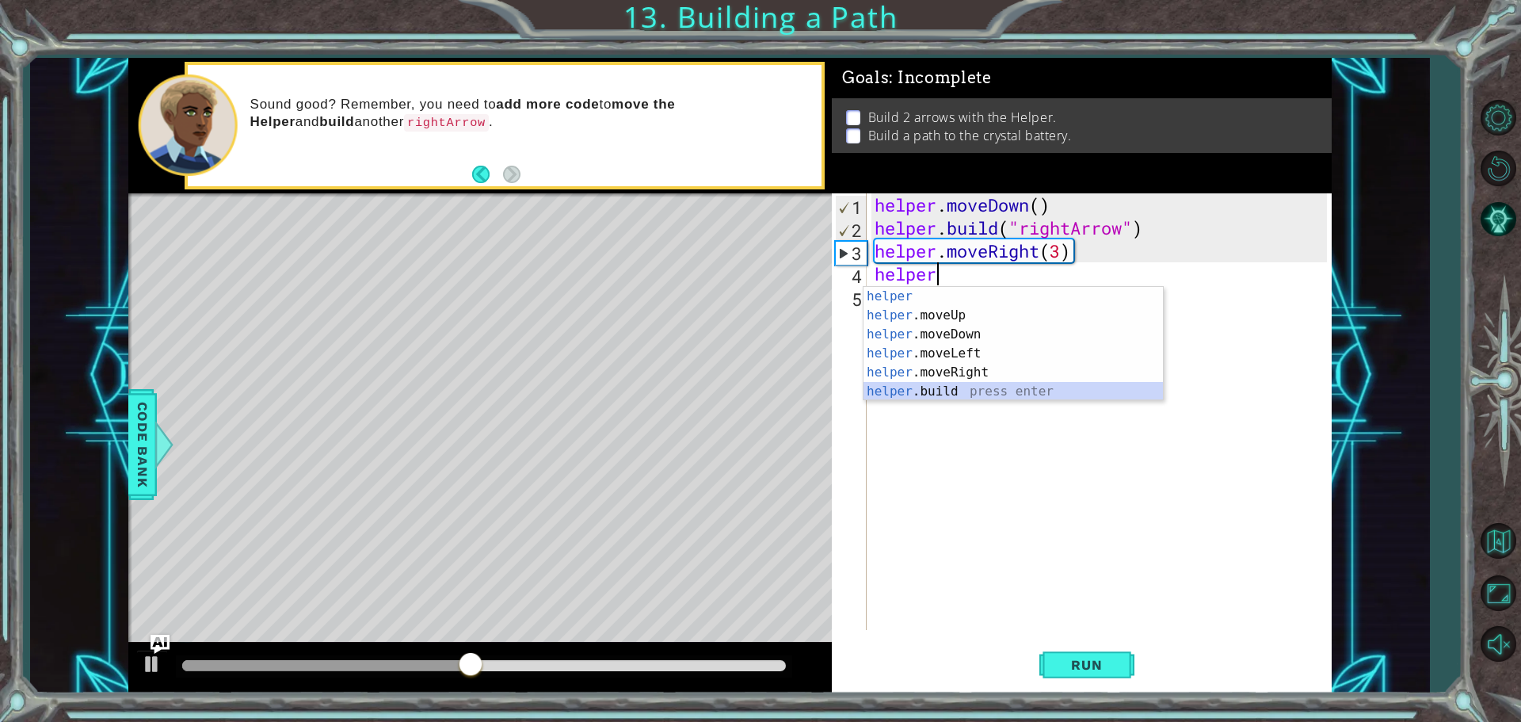
click at [1004, 388] on div "helper press enter helper .moveUp press enter helper .moveDown press enter help…" at bounding box center [1013, 363] width 299 height 152
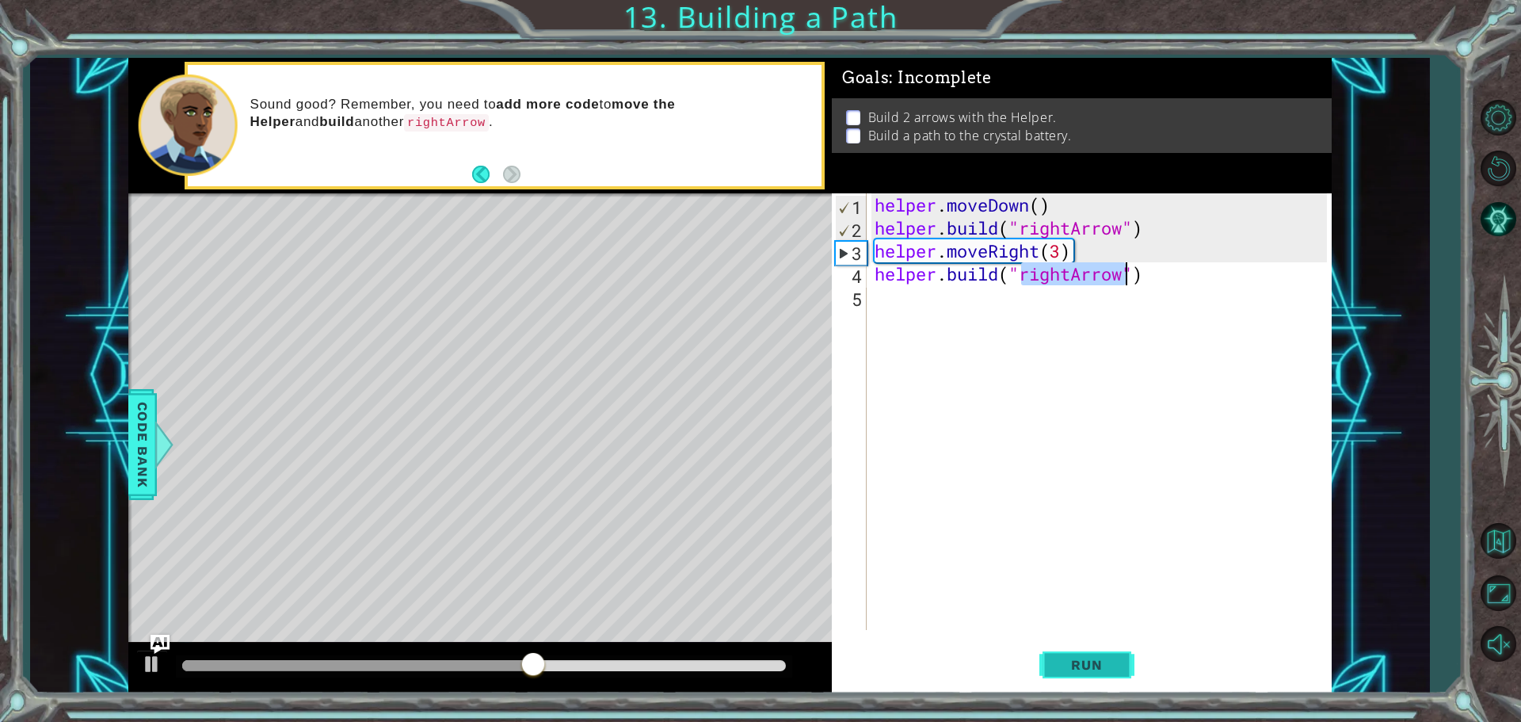
type textarea "[DOMAIN_NAME]("rightArrow")"
click at [1093, 668] on span "Run" at bounding box center [1086, 665] width 63 height 16
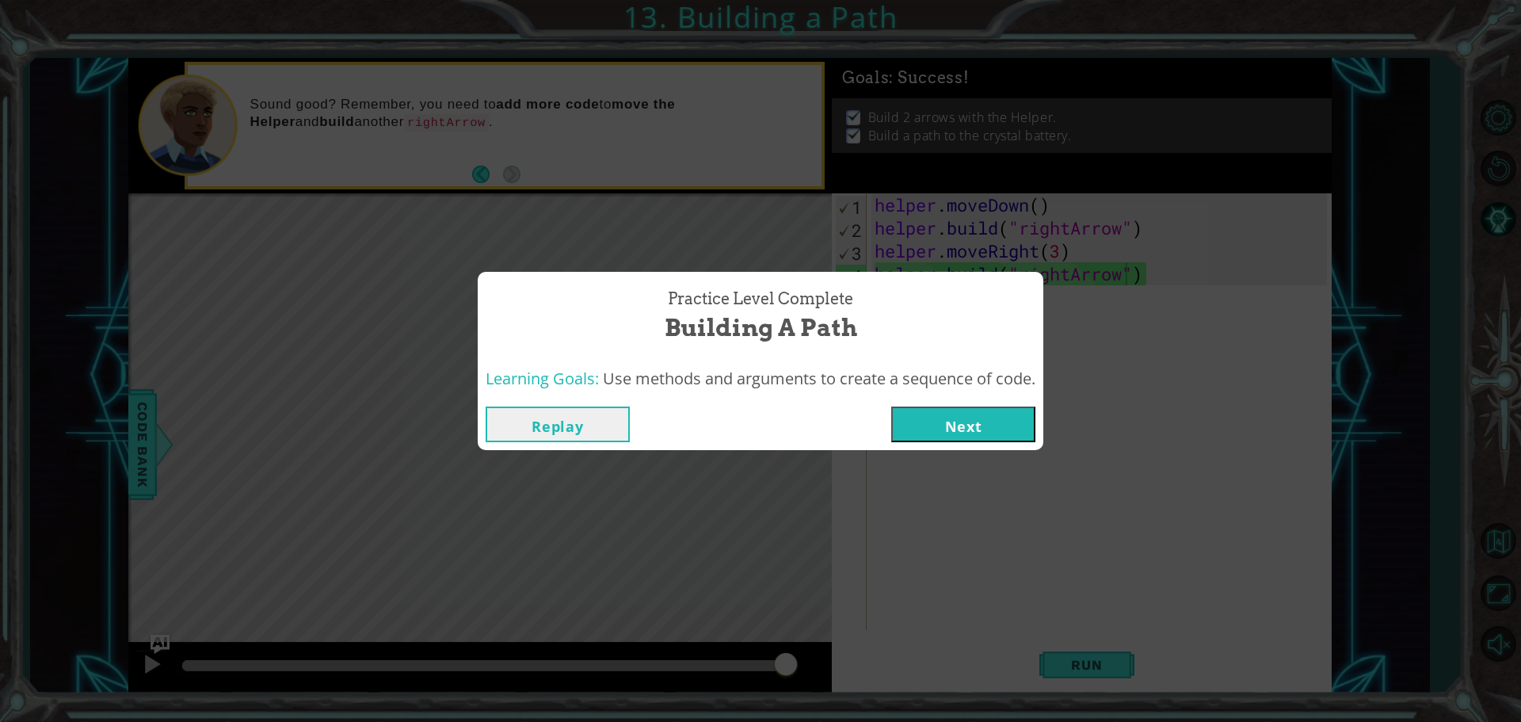
click at [999, 421] on button "Next" at bounding box center [963, 424] width 144 height 36
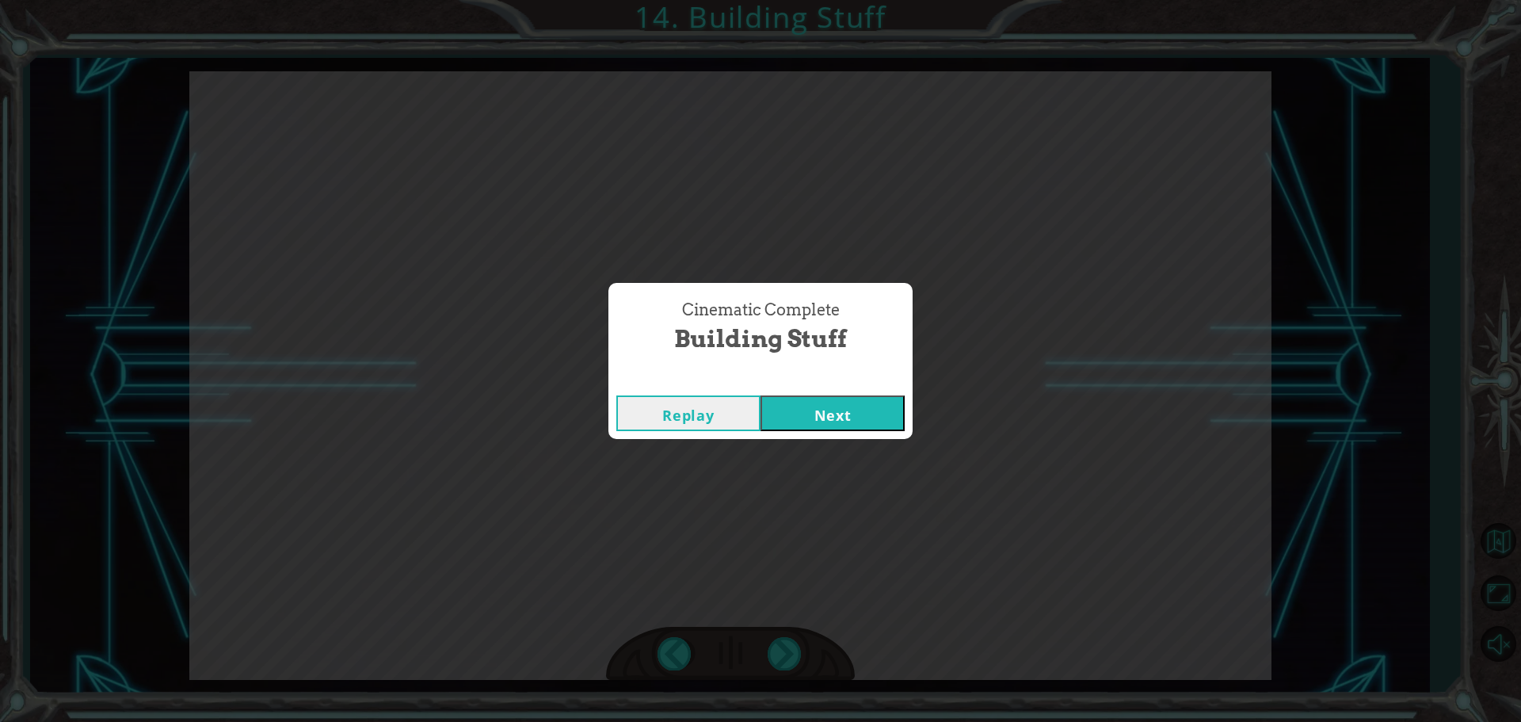
click at [818, 418] on button "Next" at bounding box center [833, 413] width 144 height 36
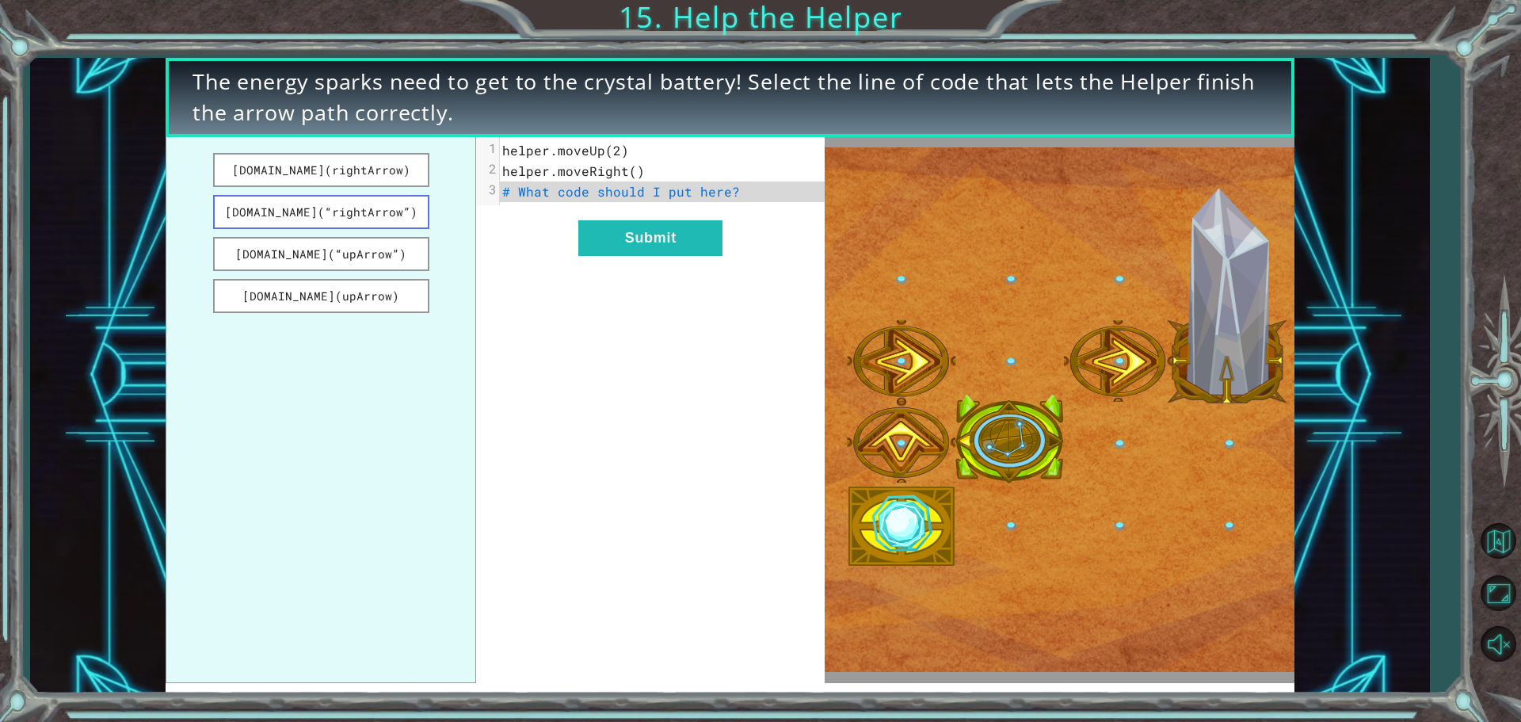
click at [324, 211] on button "[DOMAIN_NAME](“rightArrow”)" at bounding box center [321, 212] width 216 height 34
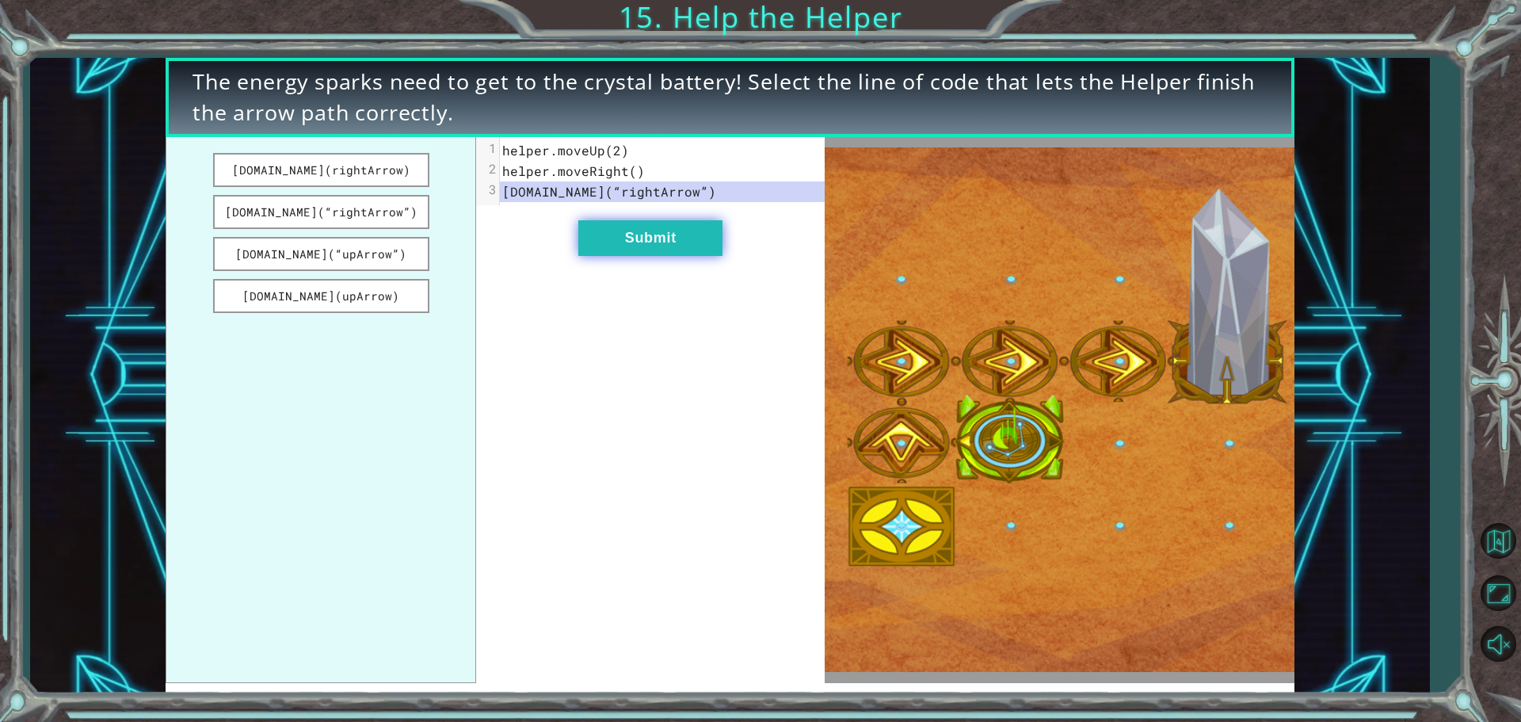
click at [706, 238] on button "Submit" at bounding box center [650, 238] width 144 height 36
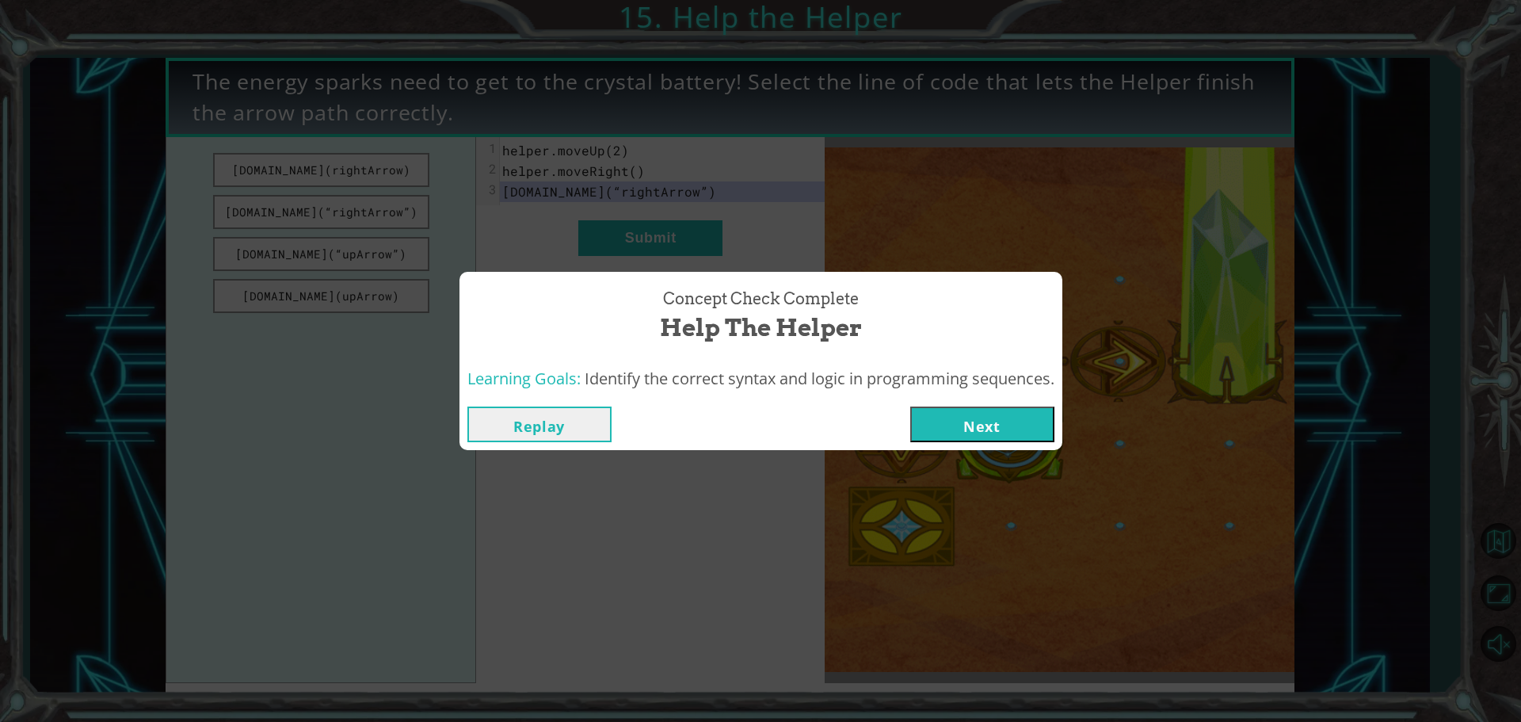
click at [1020, 406] on button "Next" at bounding box center [982, 424] width 144 height 36
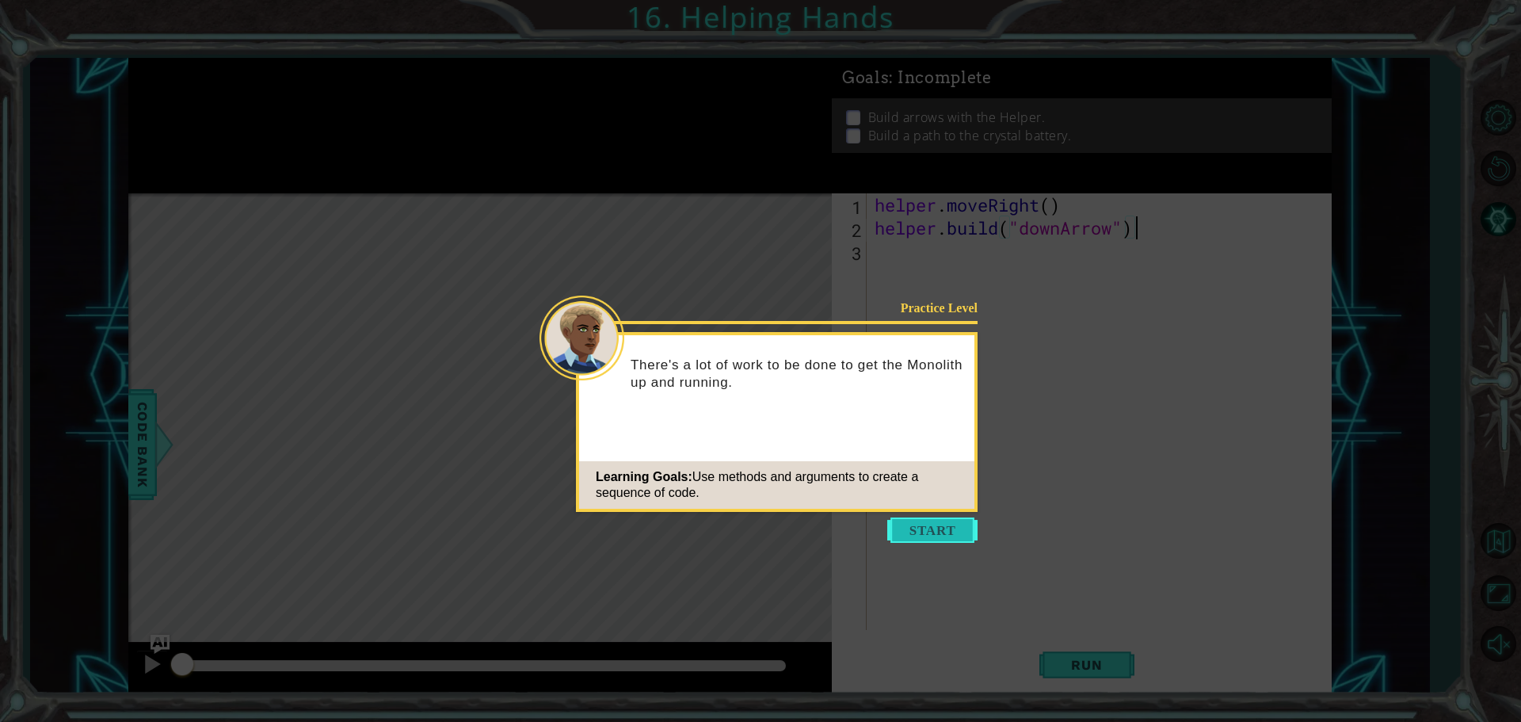
click at [908, 532] on button "Start" at bounding box center [932, 529] width 90 height 25
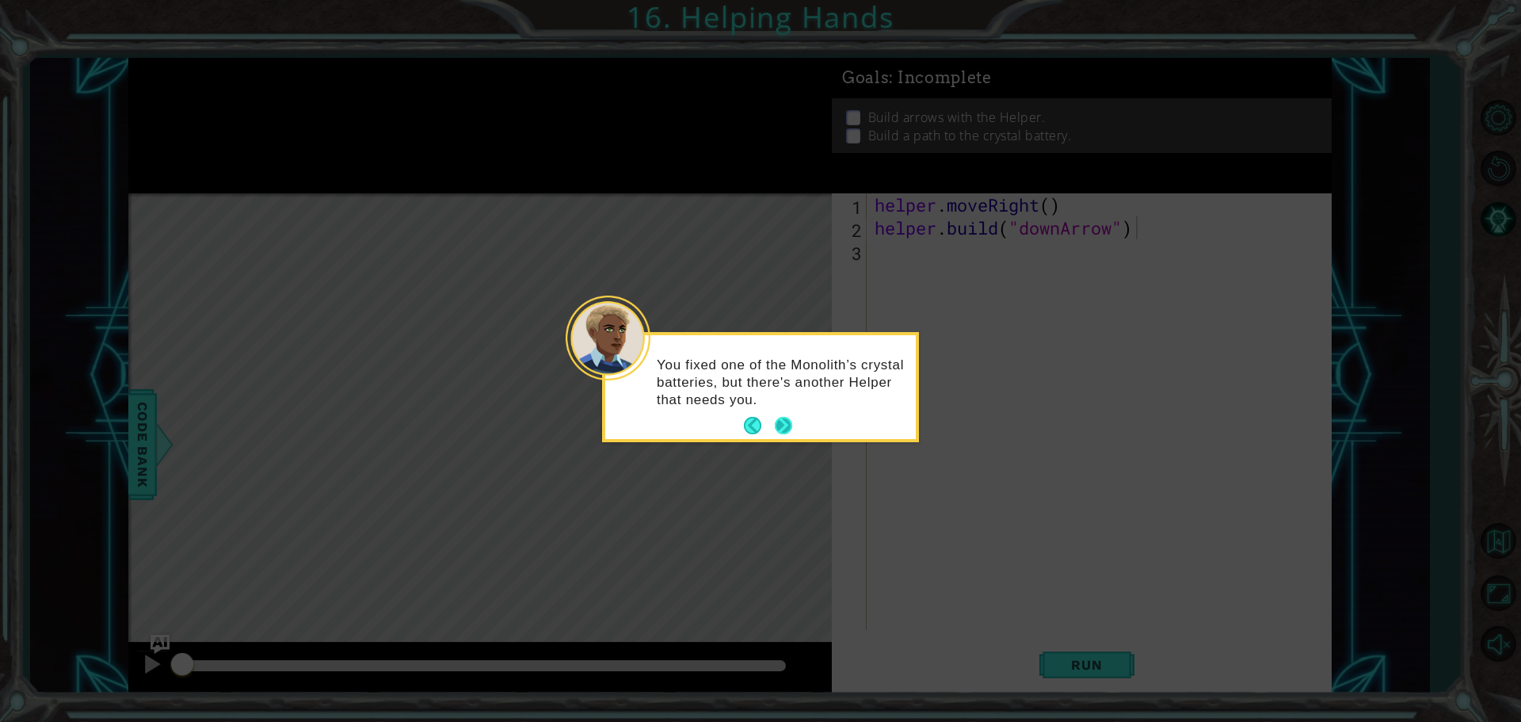
click at [784, 420] on button "Next" at bounding box center [784, 426] width 18 height 18
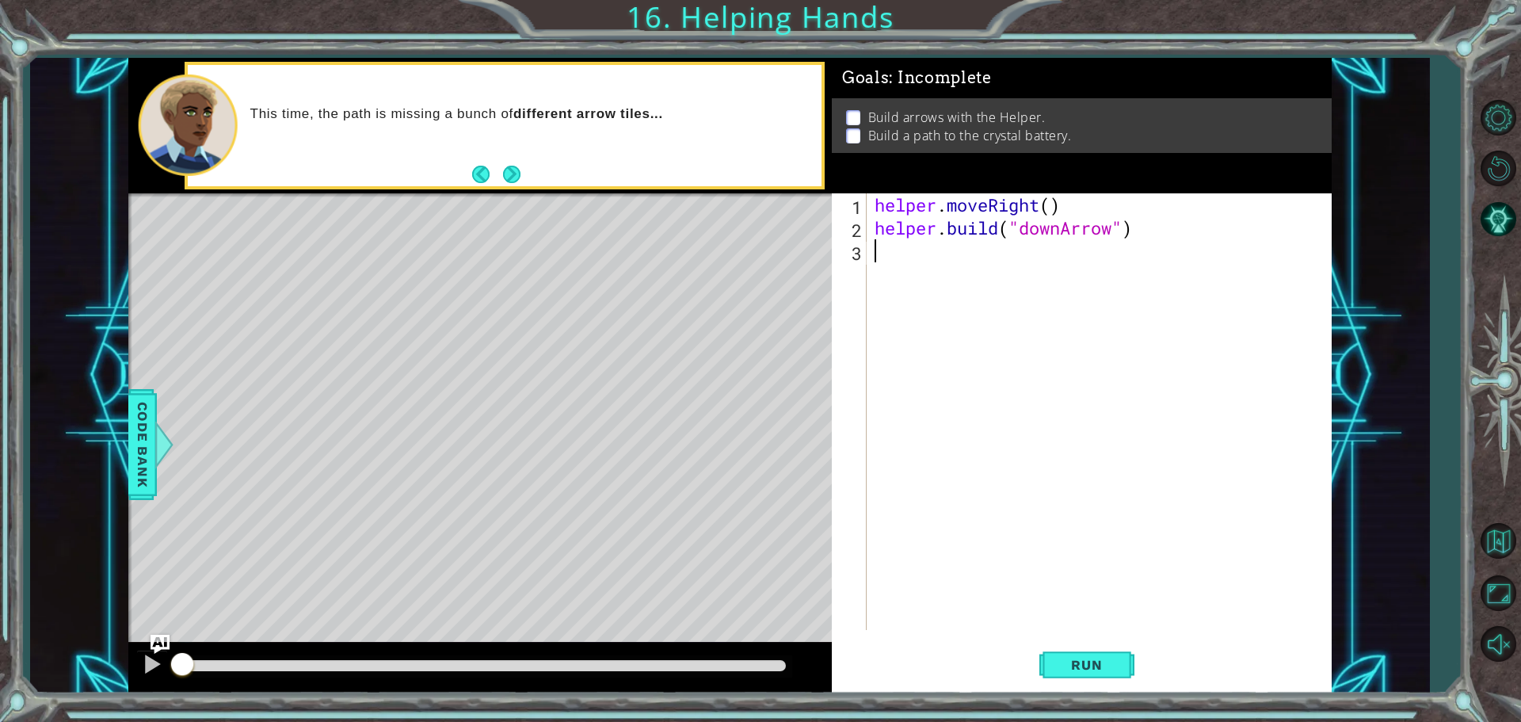
click at [964, 257] on div "helper . moveRight ( ) helper . build ( "downArrow" )" at bounding box center [1102, 434] width 463 height 482
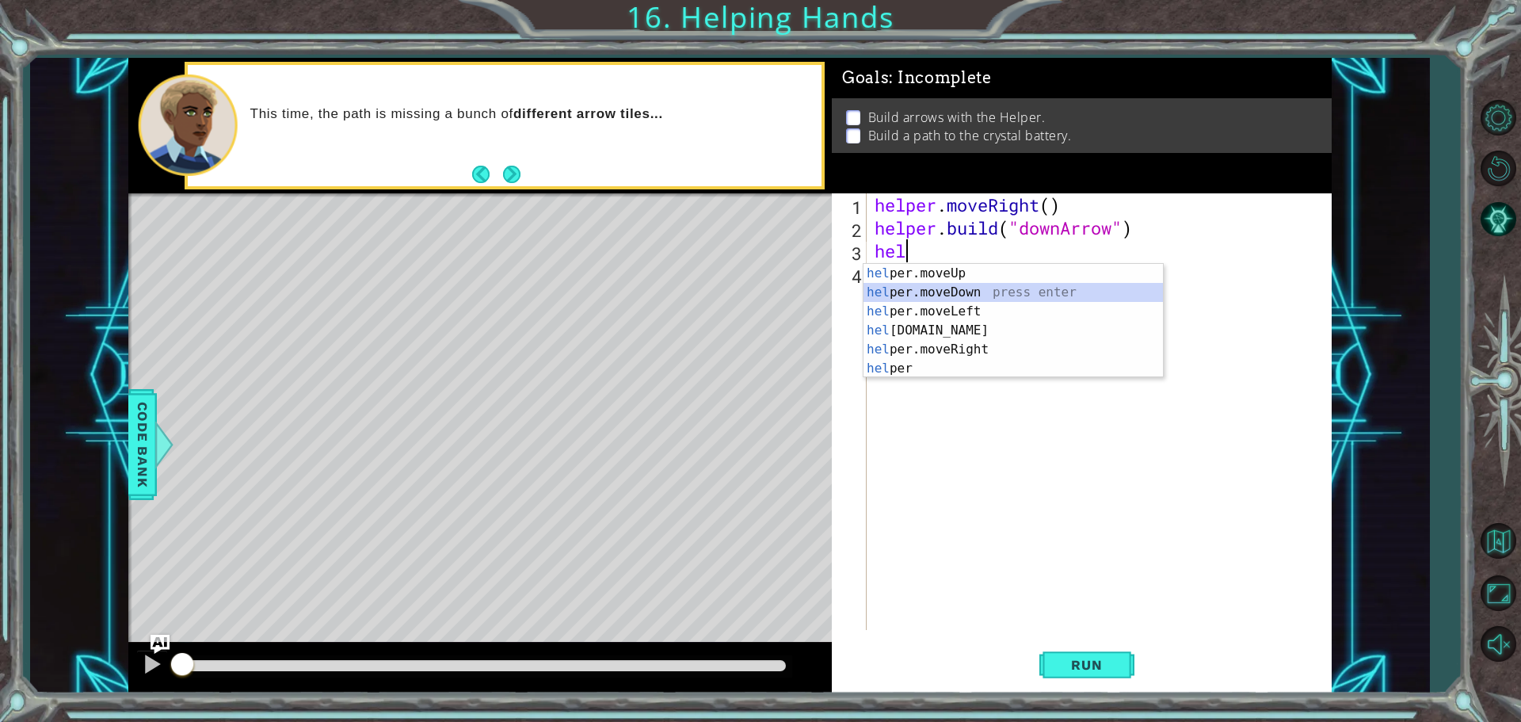
click at [985, 288] on div "hel per.moveUp press enter hel per.moveDown press enter hel per.moveLeft press …" at bounding box center [1013, 340] width 299 height 152
type textarea "helper.moveDown(1)"
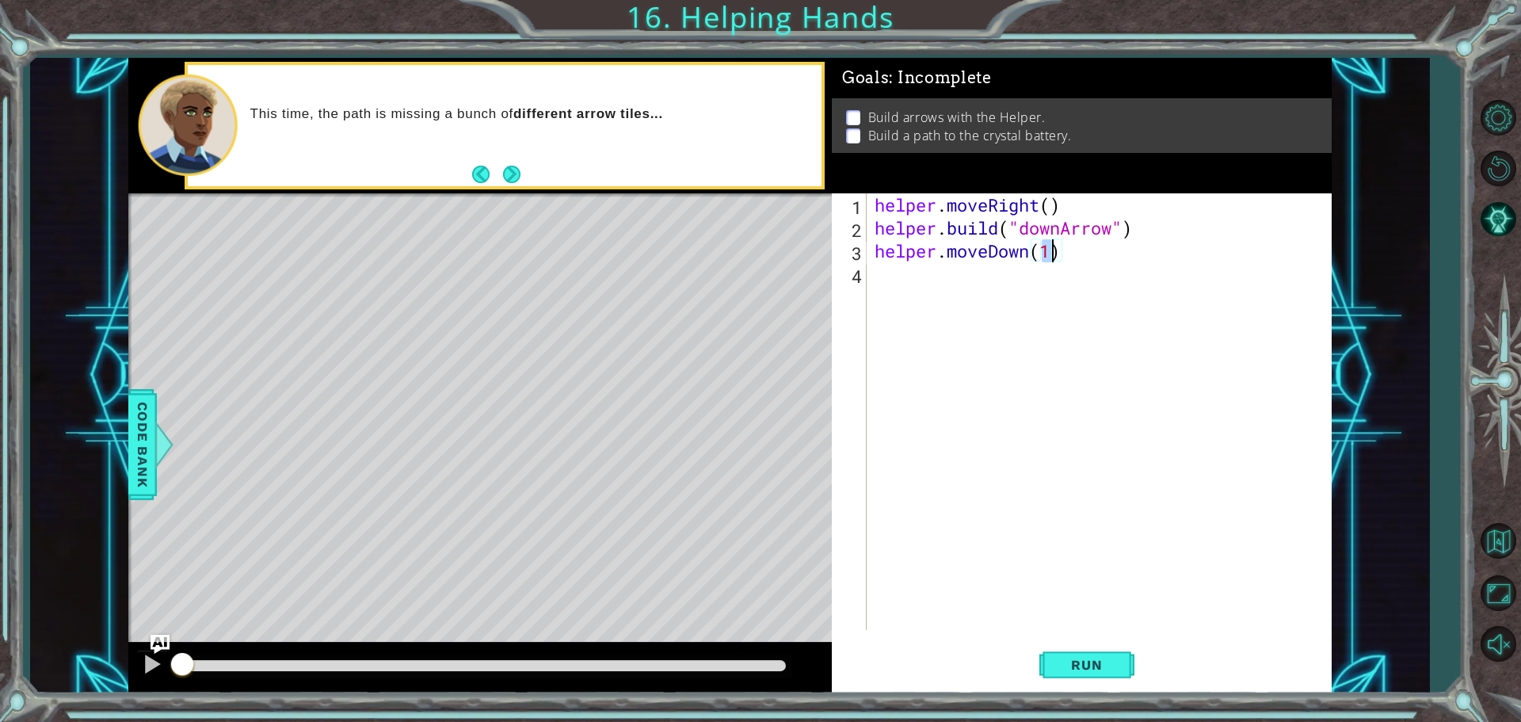
click at [952, 311] on div "helper . moveRight ( ) helper . build ( "downArrow" ) helper . moveDown ( 1 )" at bounding box center [1102, 434] width 463 height 482
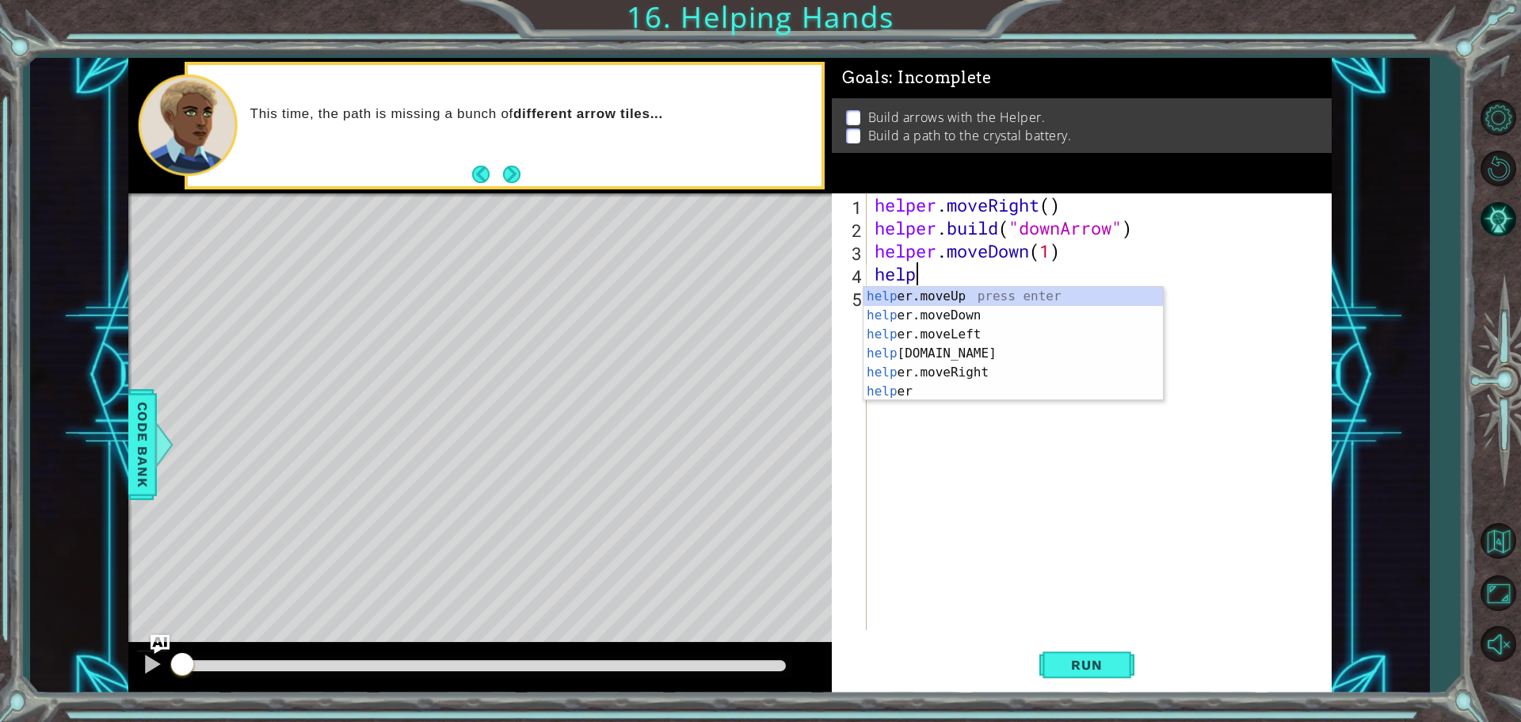
scroll to position [0, 1]
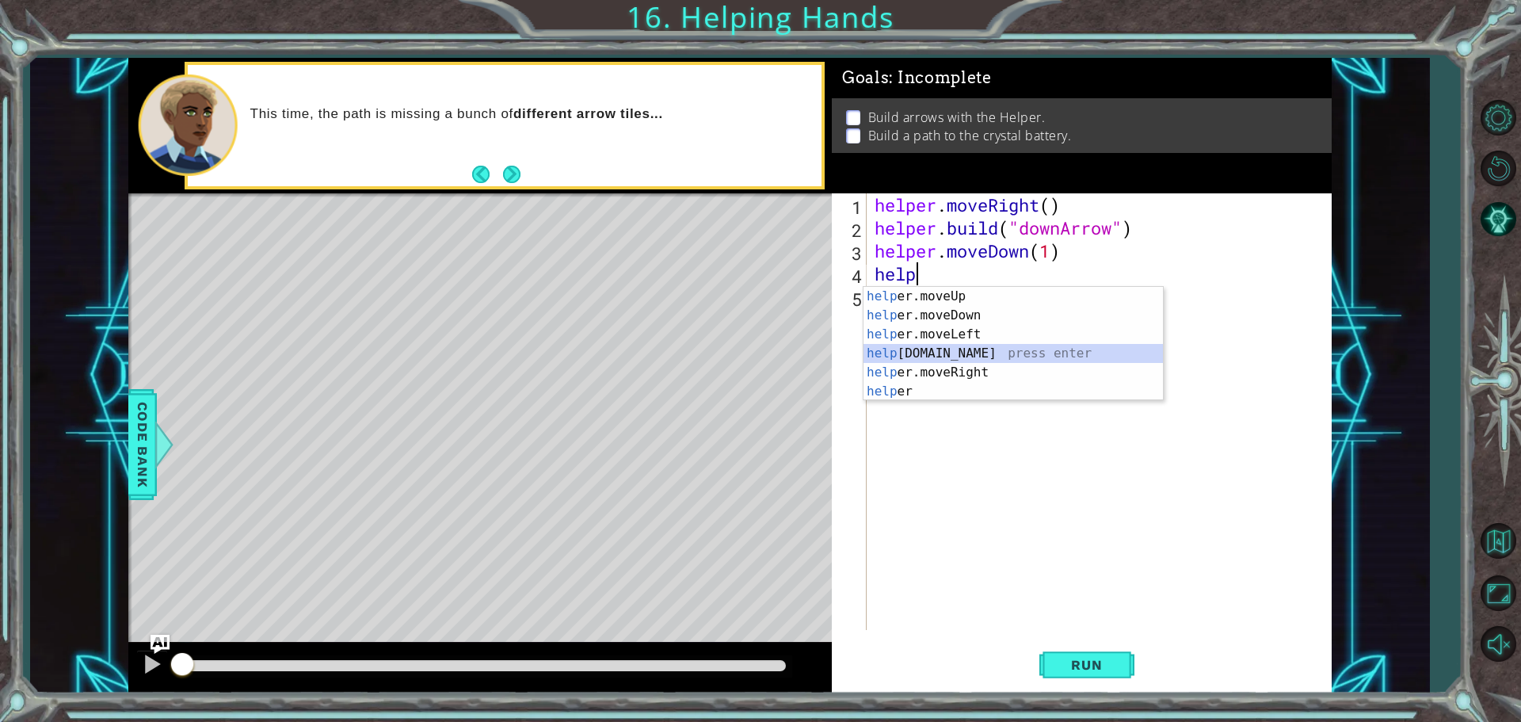
click at [1079, 345] on div "help er.moveUp press enter help er.moveDown press enter help er.moveLeft press …" at bounding box center [1013, 363] width 299 height 152
type textarea "[DOMAIN_NAME]("rightArrow")"
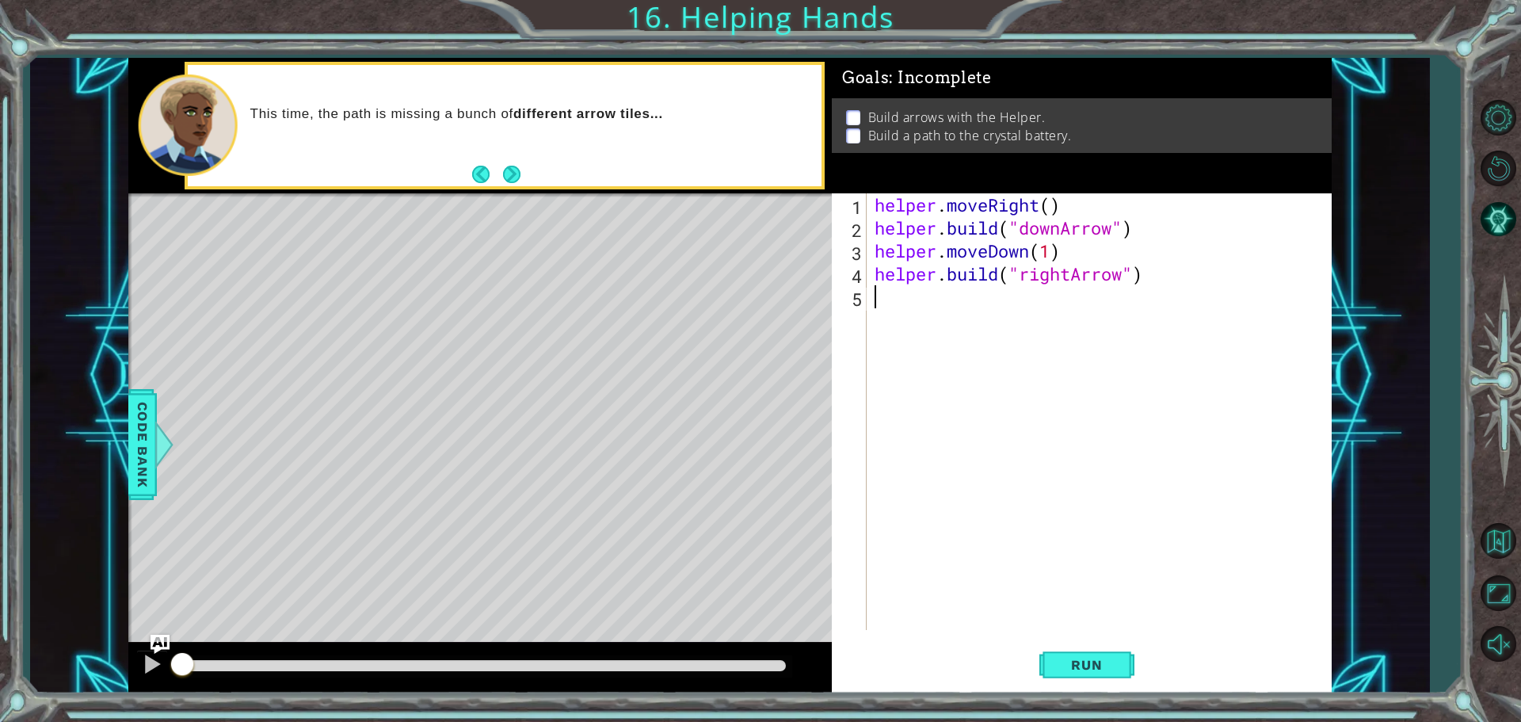
click at [930, 311] on div "helper . moveRight ( ) helper . build ( "downArrow" ) helper . moveDown ( 1 ) h…" at bounding box center [1102, 434] width 463 height 482
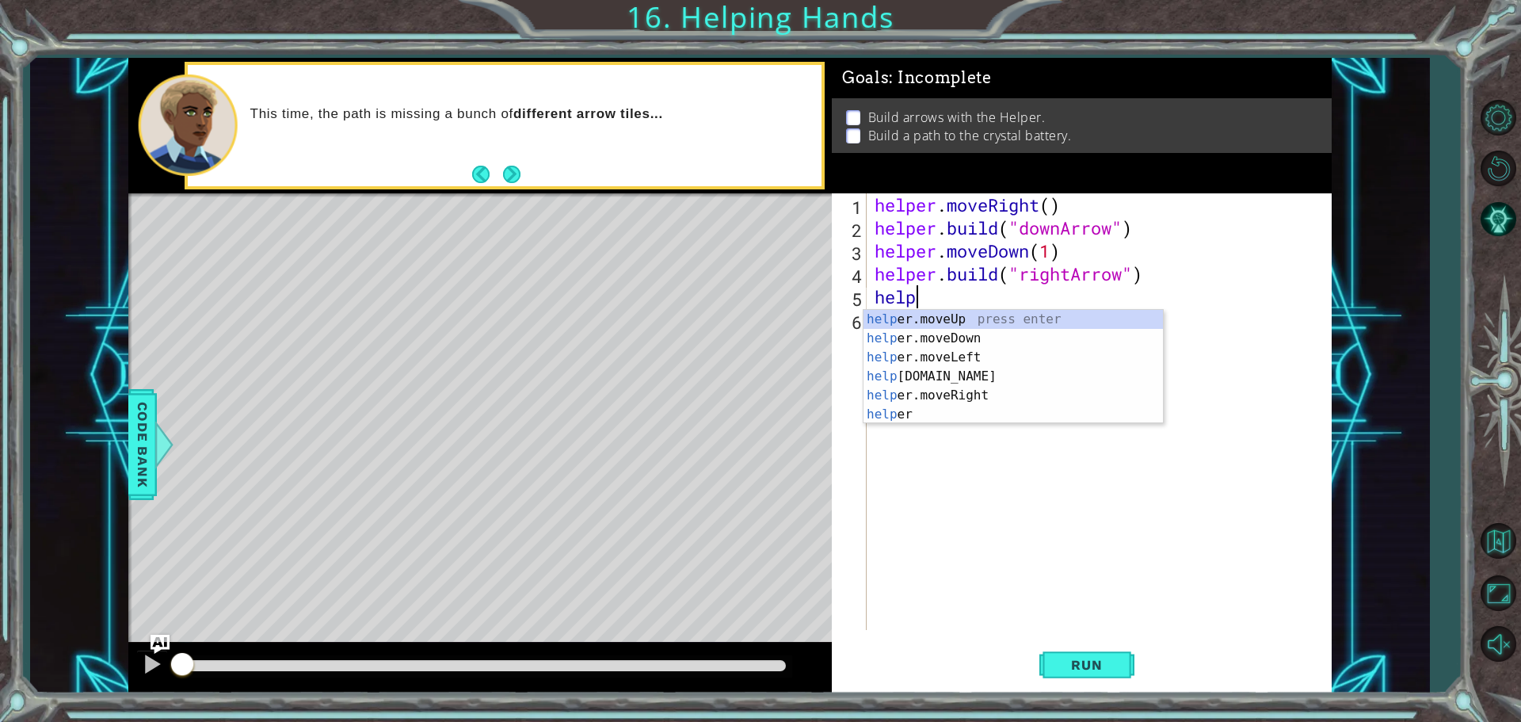
scroll to position [0, 2]
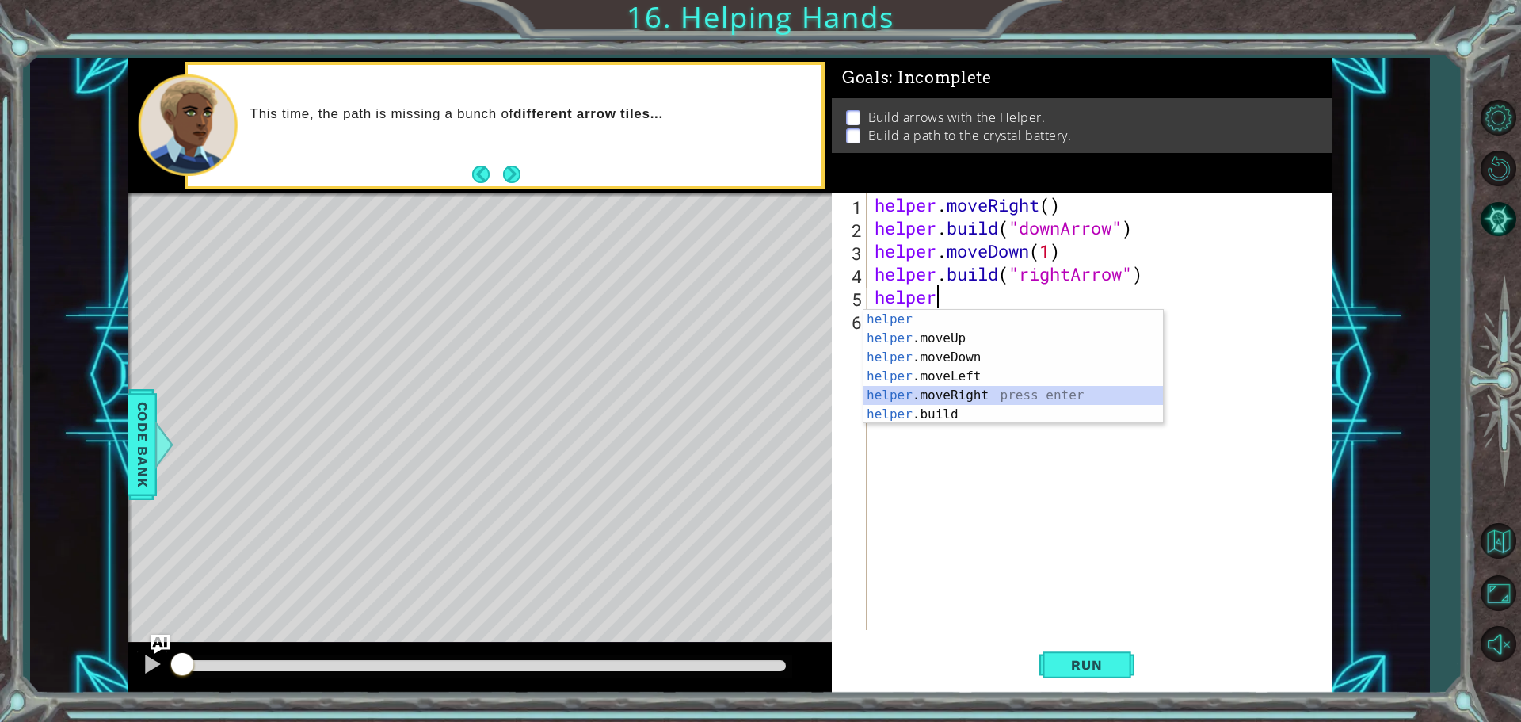
click at [1049, 393] on div "helper press enter helper .moveUp press enter helper .moveDown press enter help…" at bounding box center [1013, 386] width 299 height 152
type textarea "helper.moveRight(1)"
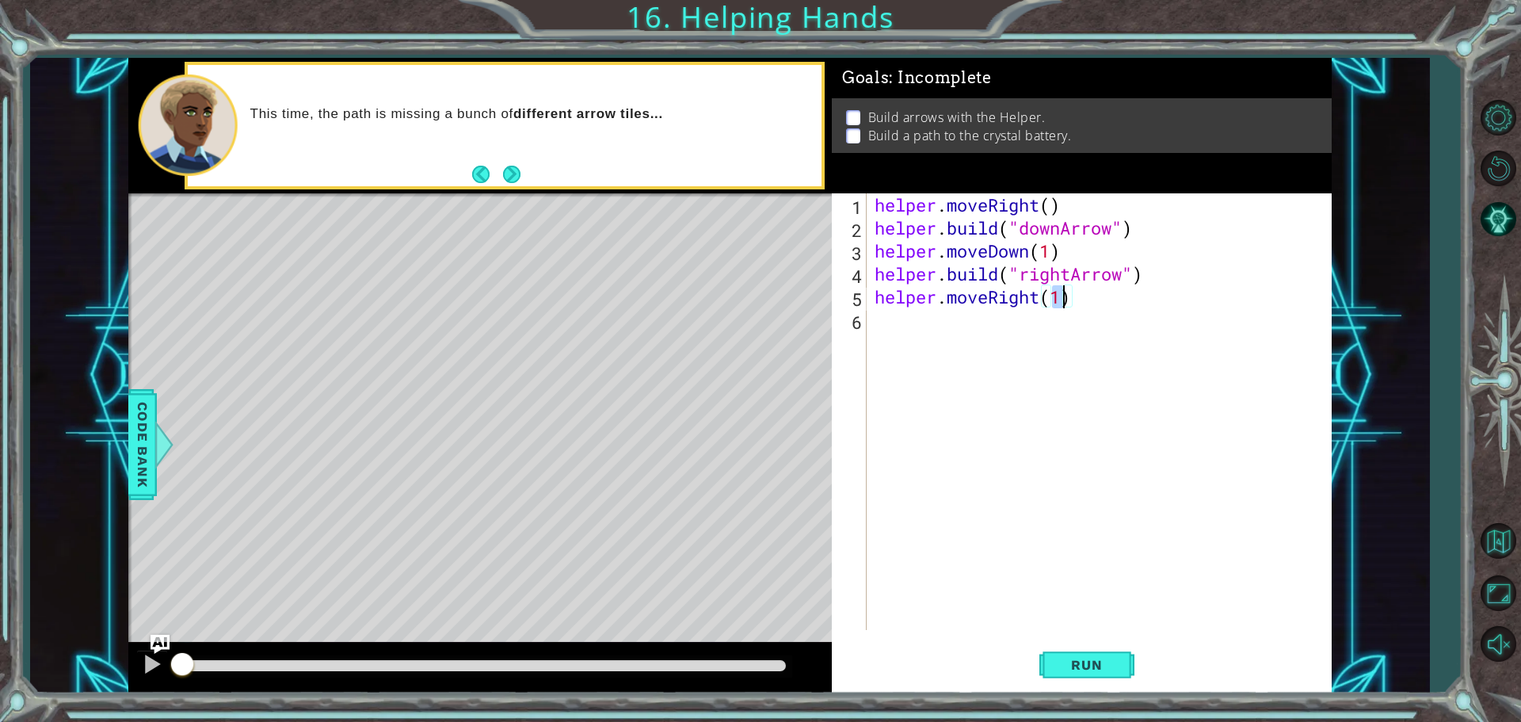
click at [921, 349] on div "helper . moveRight ( ) helper . build ( "downArrow" ) helper . moveDown ( 1 ) h…" at bounding box center [1102, 434] width 463 height 482
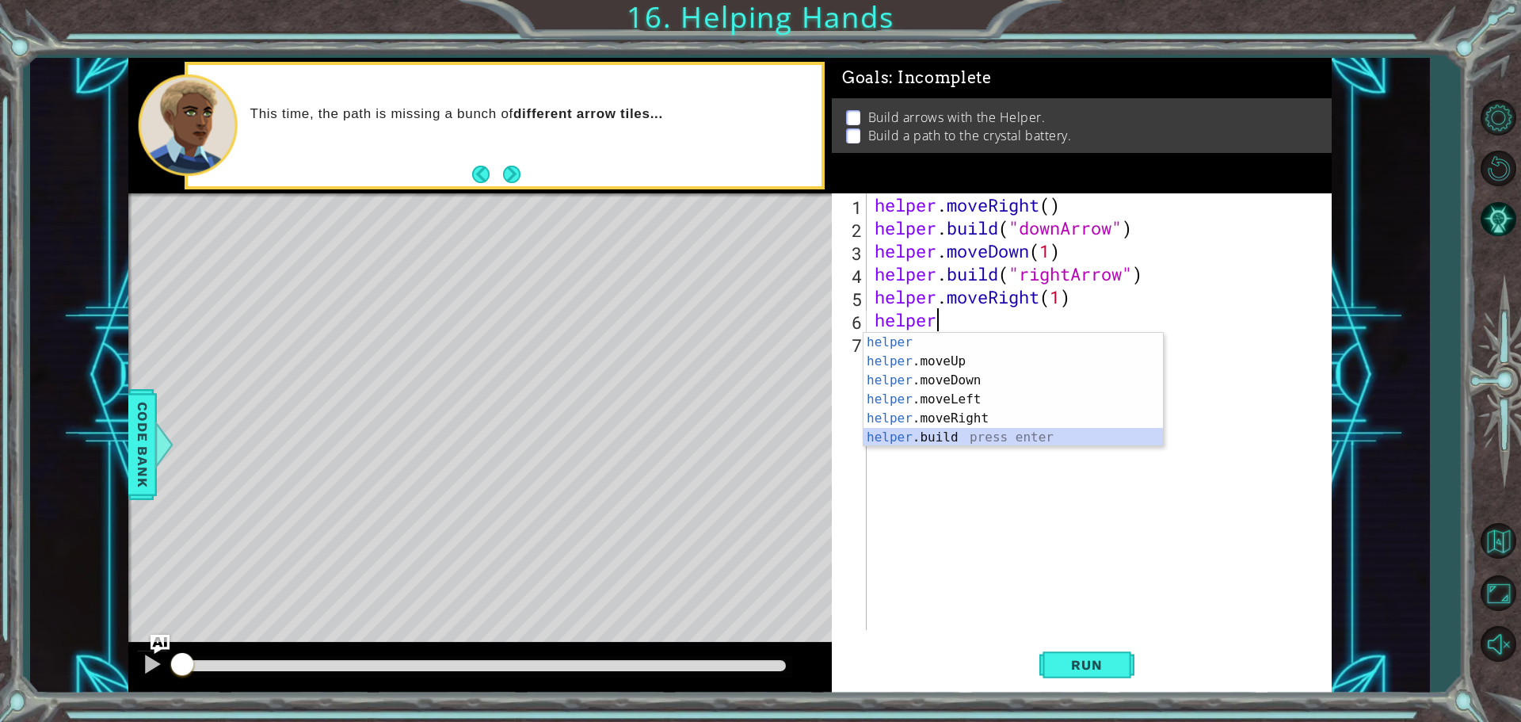
click at [1032, 439] on div "helper press enter helper .moveUp press enter helper .moveDown press enter help…" at bounding box center [1013, 409] width 299 height 152
type textarea "[DOMAIN_NAME]("rightArrow")"
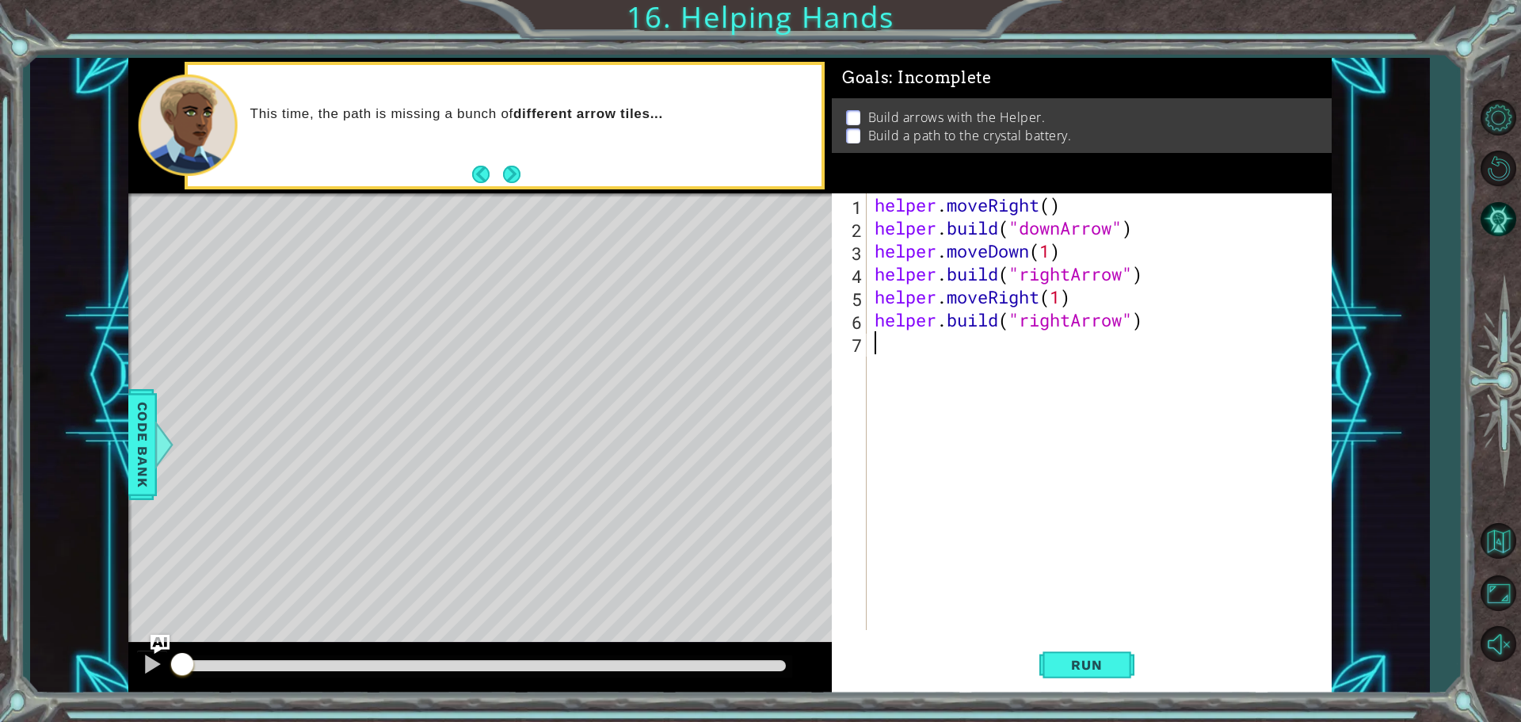
click at [915, 357] on div "helper . moveRight ( ) helper . build ( "downArrow" ) helper . moveDown ( 1 ) h…" at bounding box center [1102, 434] width 463 height 482
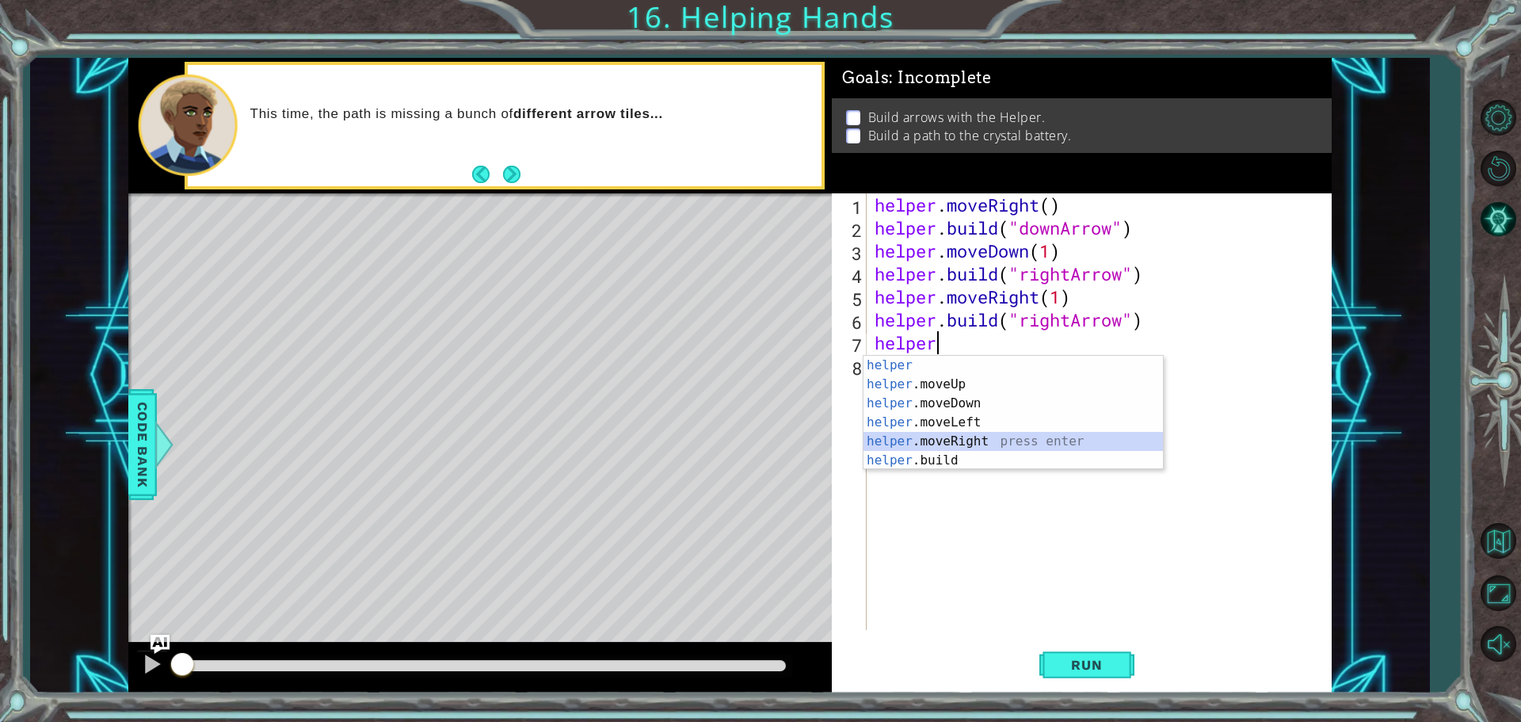
click at [968, 441] on div "helper press enter helper .moveUp press enter helper .moveDown press enter help…" at bounding box center [1013, 432] width 299 height 152
type textarea "helper.moveRight(1)"
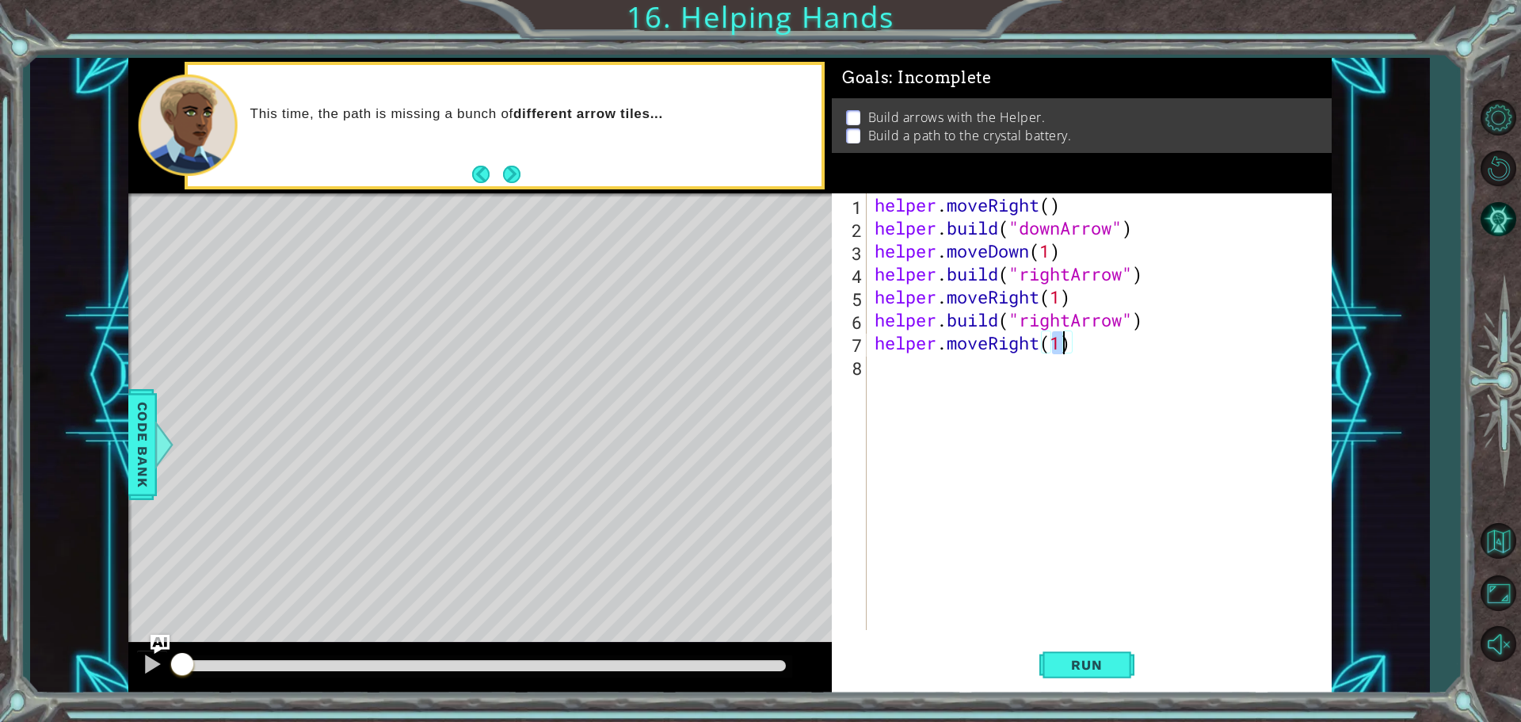
click at [977, 391] on div "helper . moveRight ( ) helper . build ( "downArrow" ) helper . moveDown ( 1 ) h…" at bounding box center [1102, 434] width 463 height 482
click at [1005, 379] on div "helper. buil d press enter" at bounding box center [1085, 407] width 299 height 57
type textarea "[DOMAIN_NAME]("upArrow")"
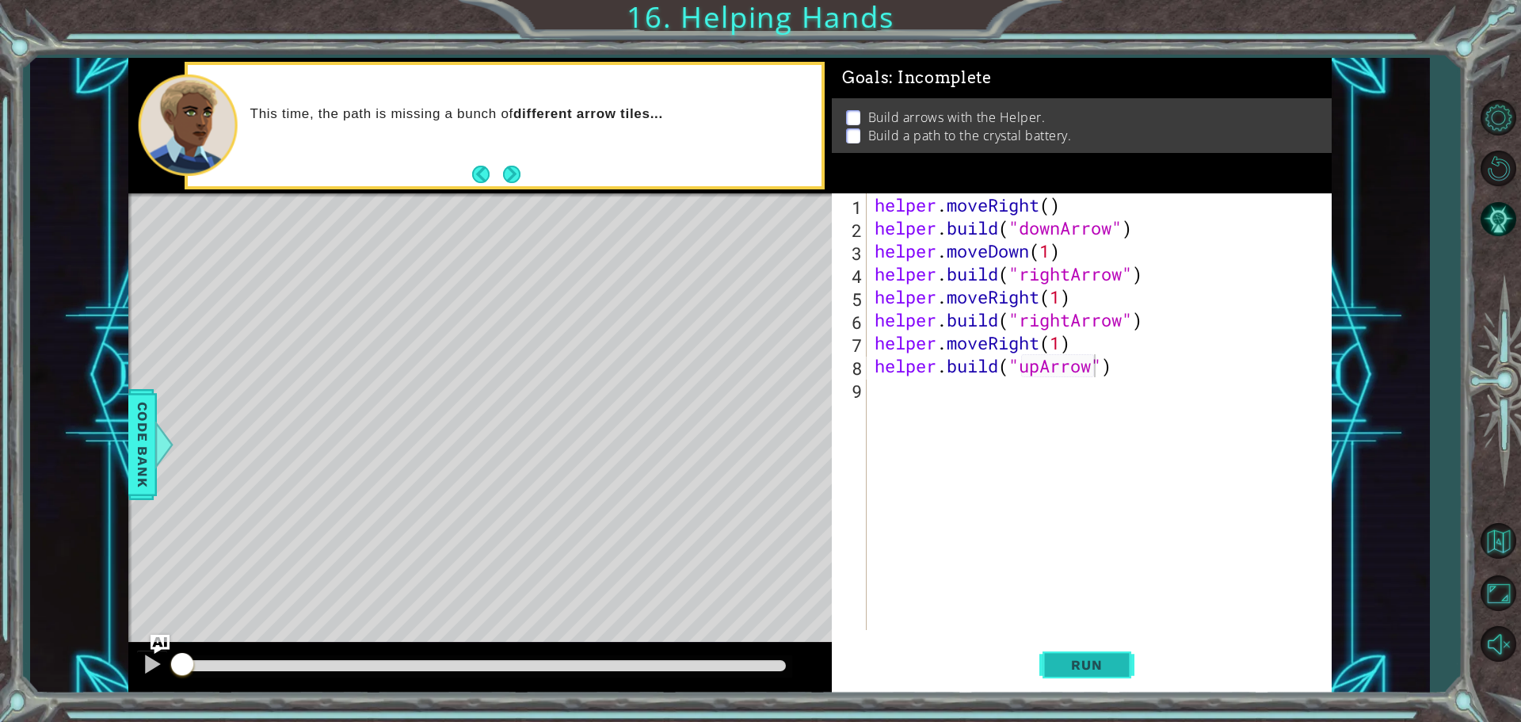
click at [1066, 658] on span "Run" at bounding box center [1086, 665] width 63 height 16
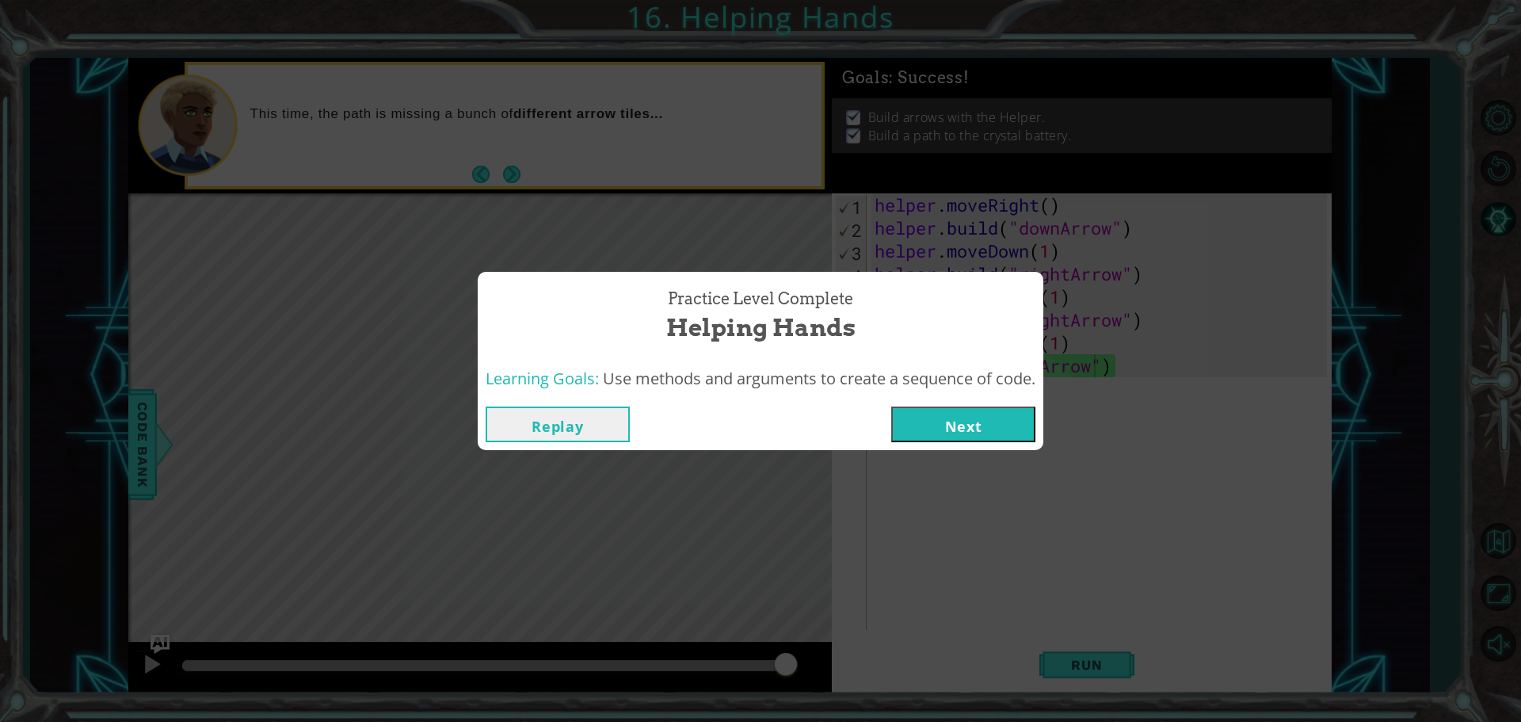
click at [972, 410] on button "Next" at bounding box center [963, 424] width 144 height 36
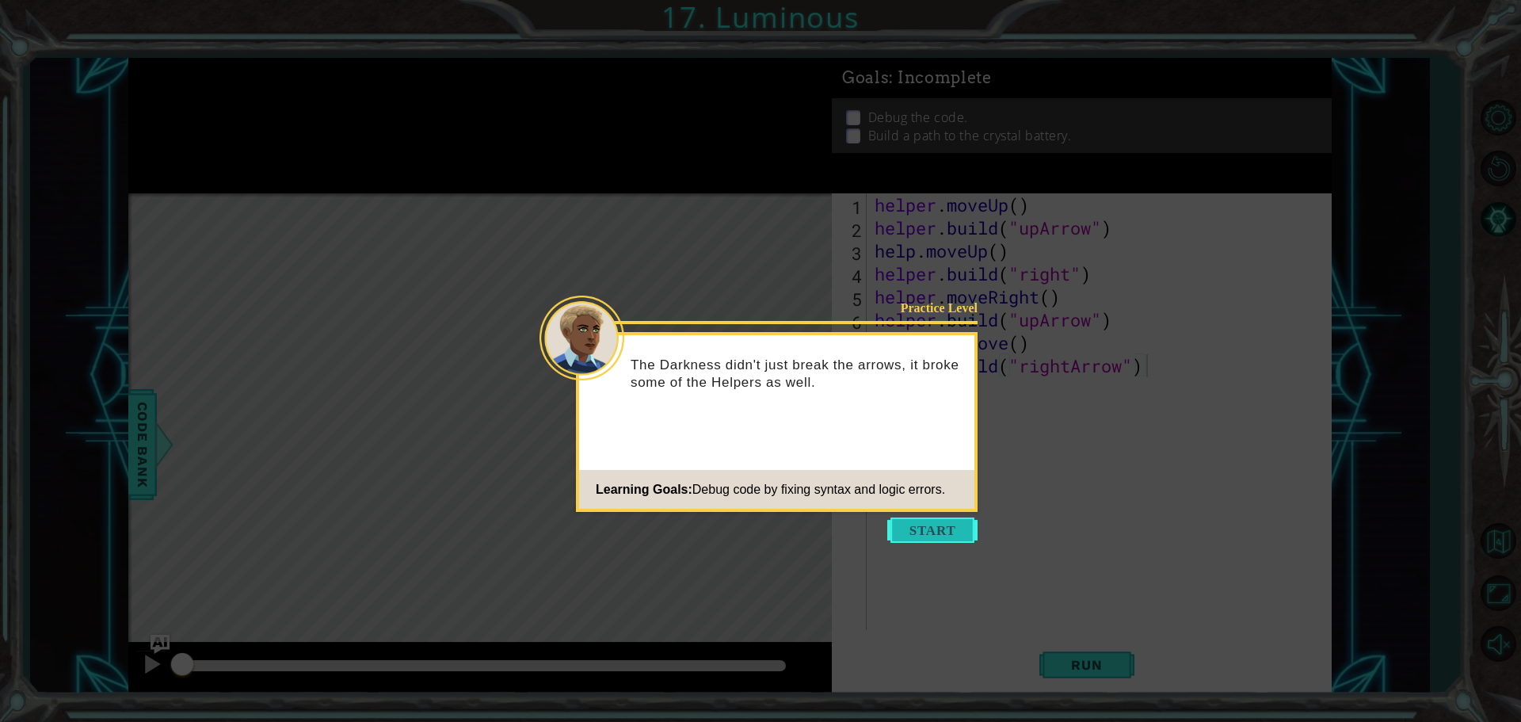
click at [955, 541] on button "Start" at bounding box center [932, 529] width 90 height 25
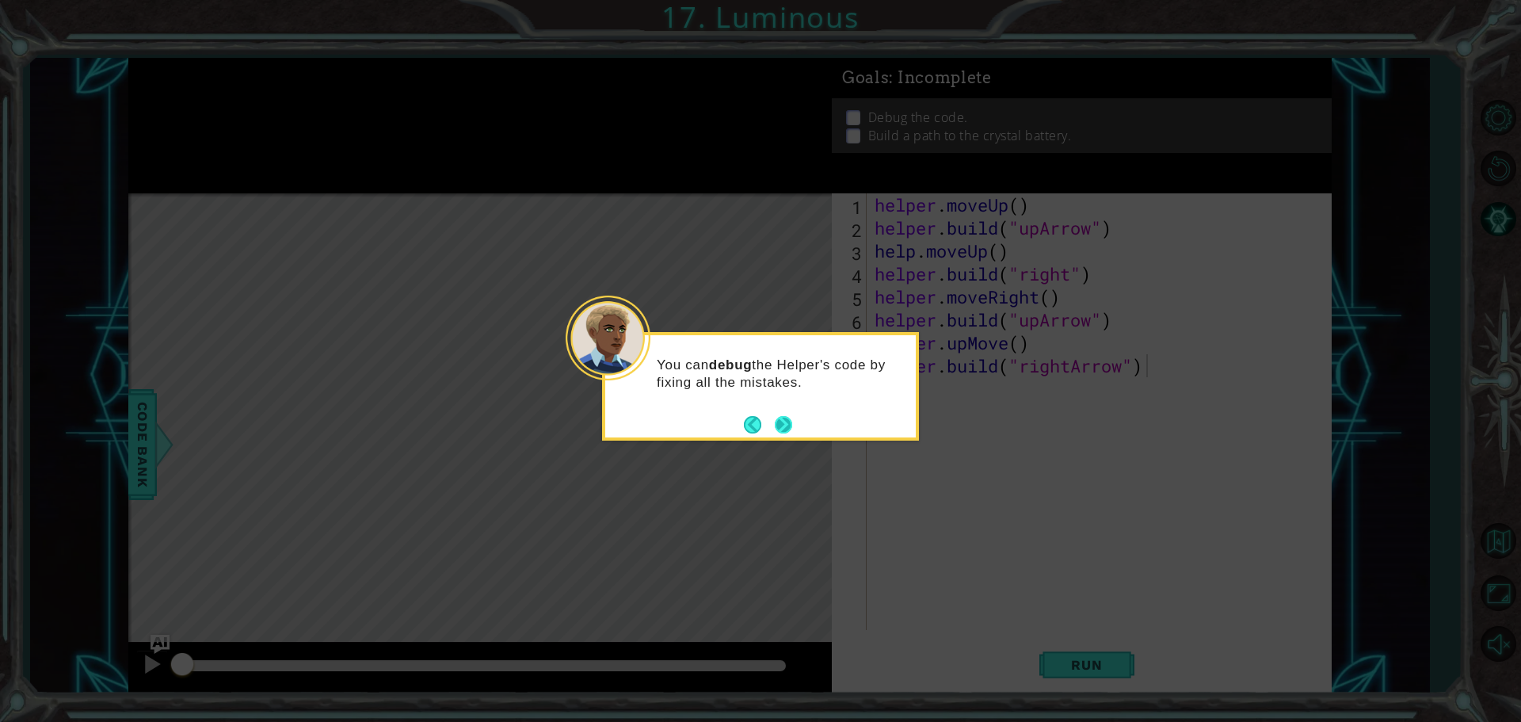
click at [780, 429] on button "Next" at bounding box center [784, 424] width 18 height 18
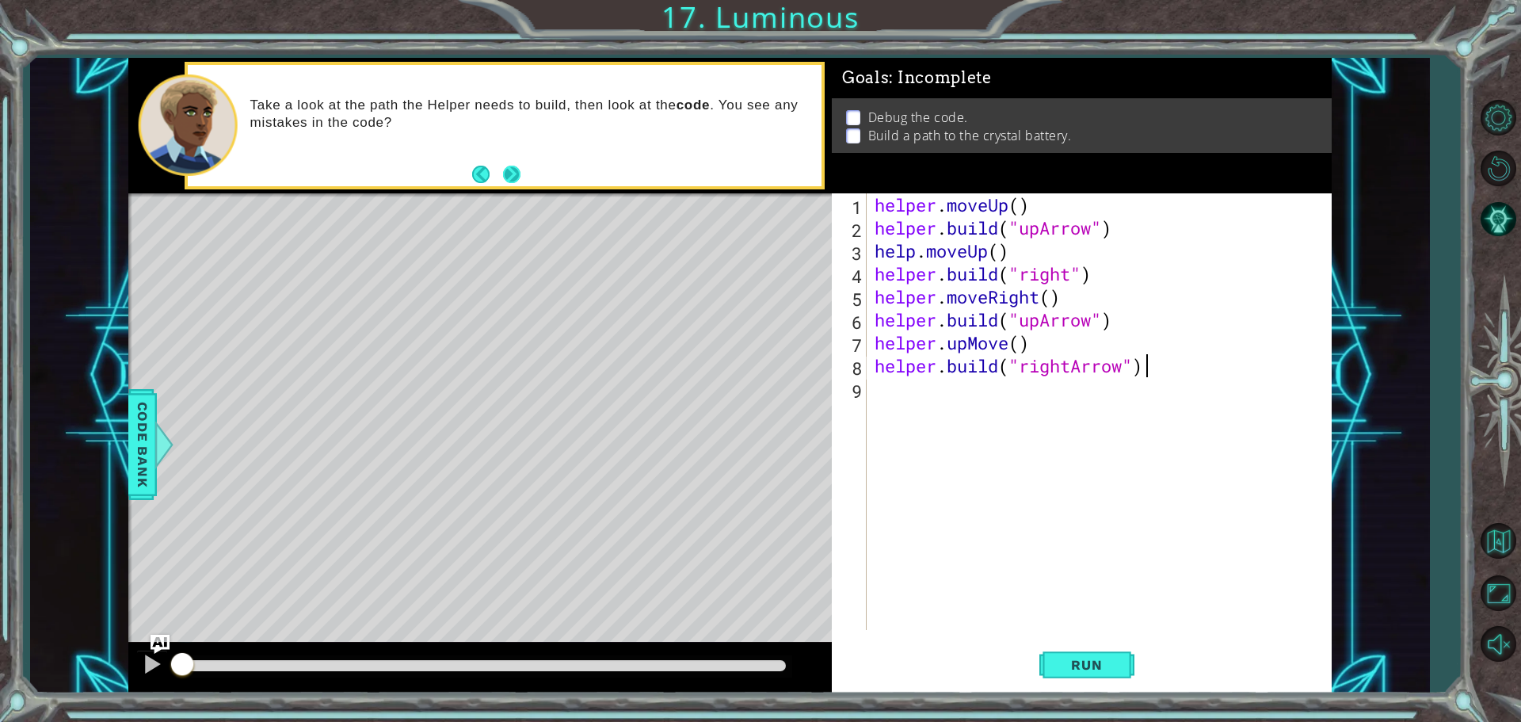
click at [512, 170] on button "Next" at bounding box center [511, 174] width 17 height 17
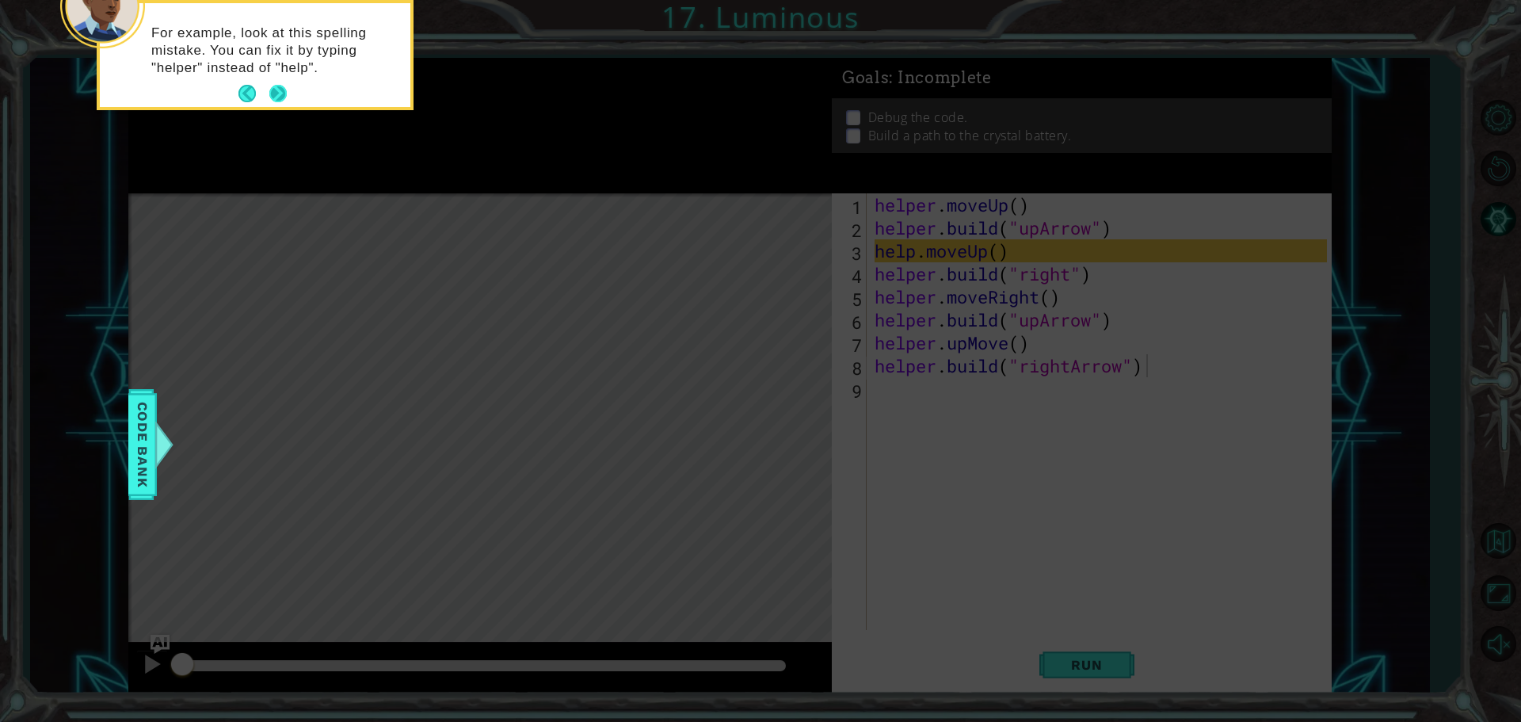
click at [283, 89] on button "Next" at bounding box center [277, 93] width 17 height 17
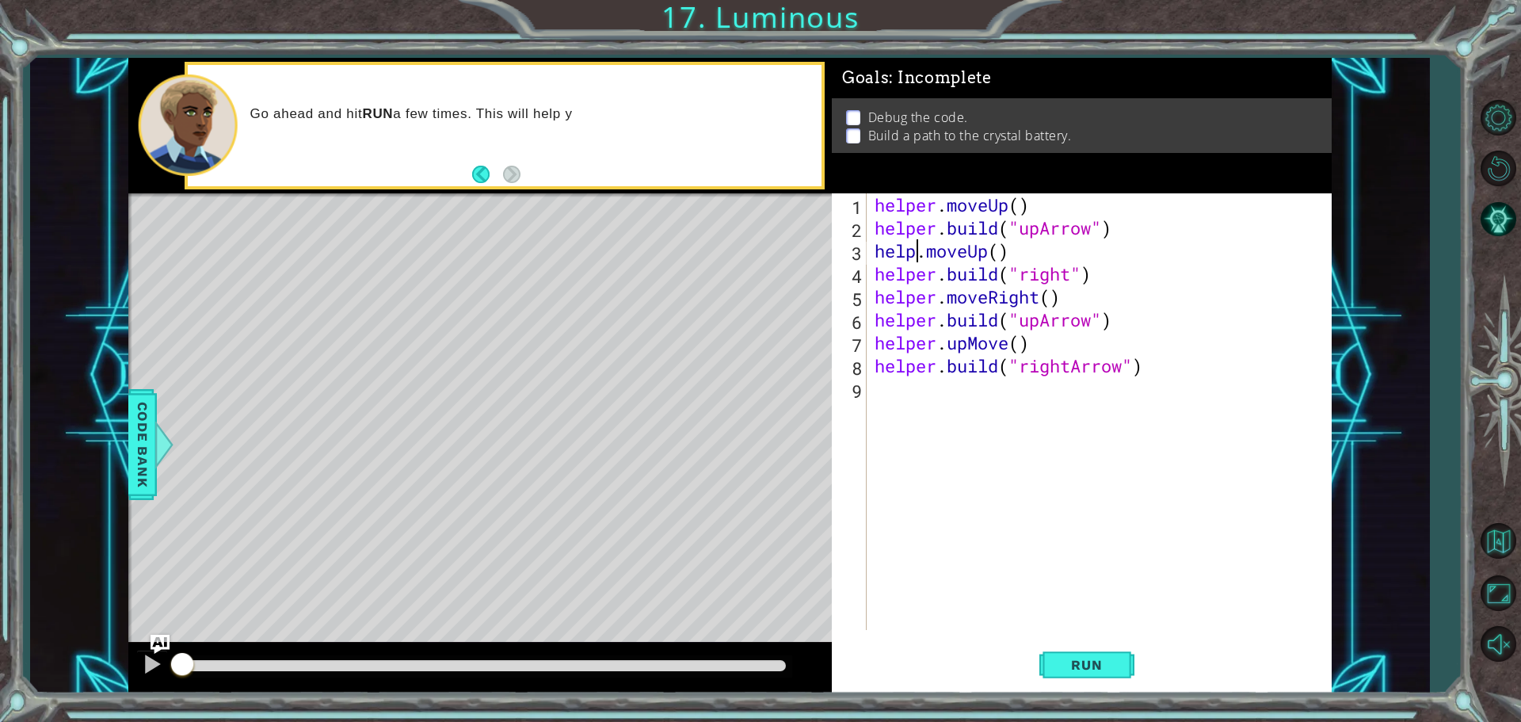
click at [917, 251] on div "helper . moveUp ( ) helper . build ( "upArrow" ) help . moveUp ( ) helper . bui…" at bounding box center [1102, 434] width 463 height 482
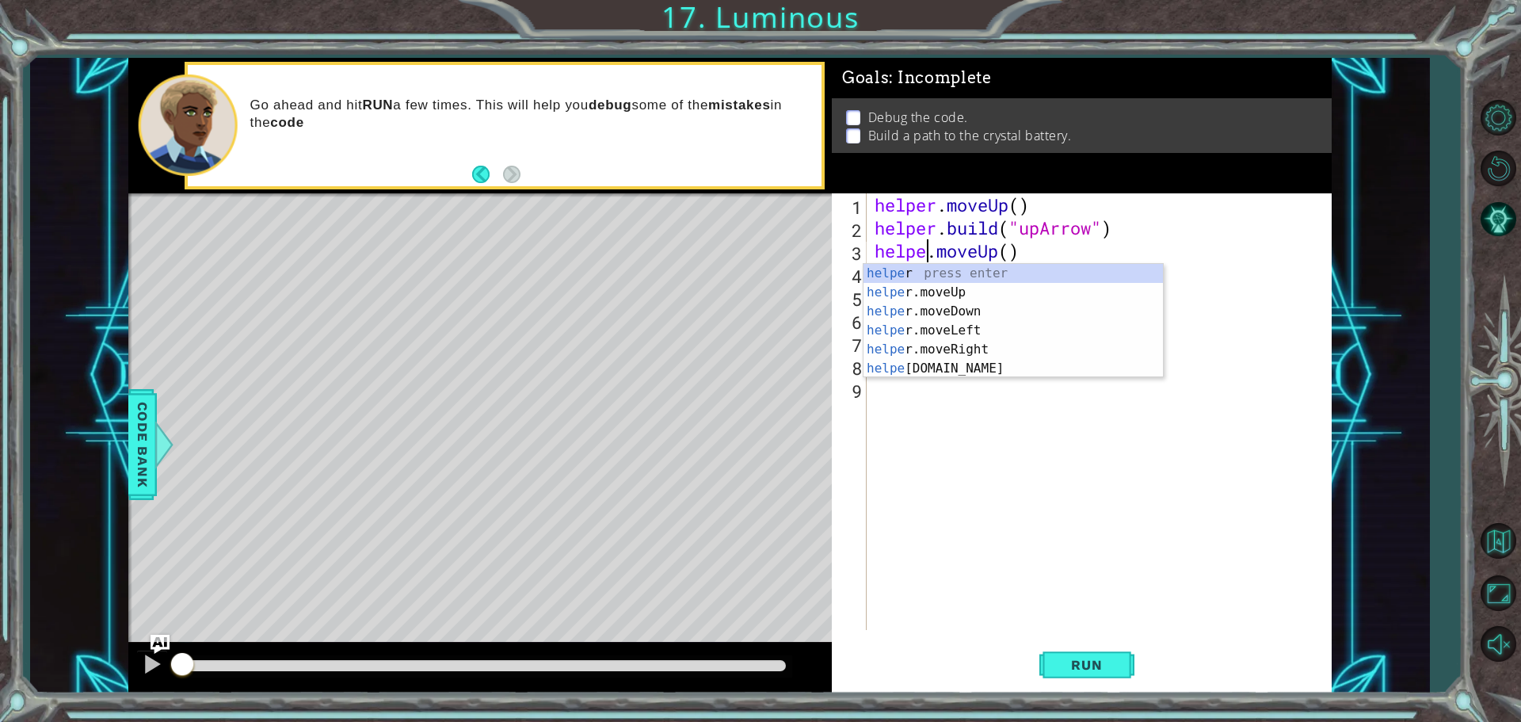
scroll to position [0, 2]
type textarea "helper.moveUp()"
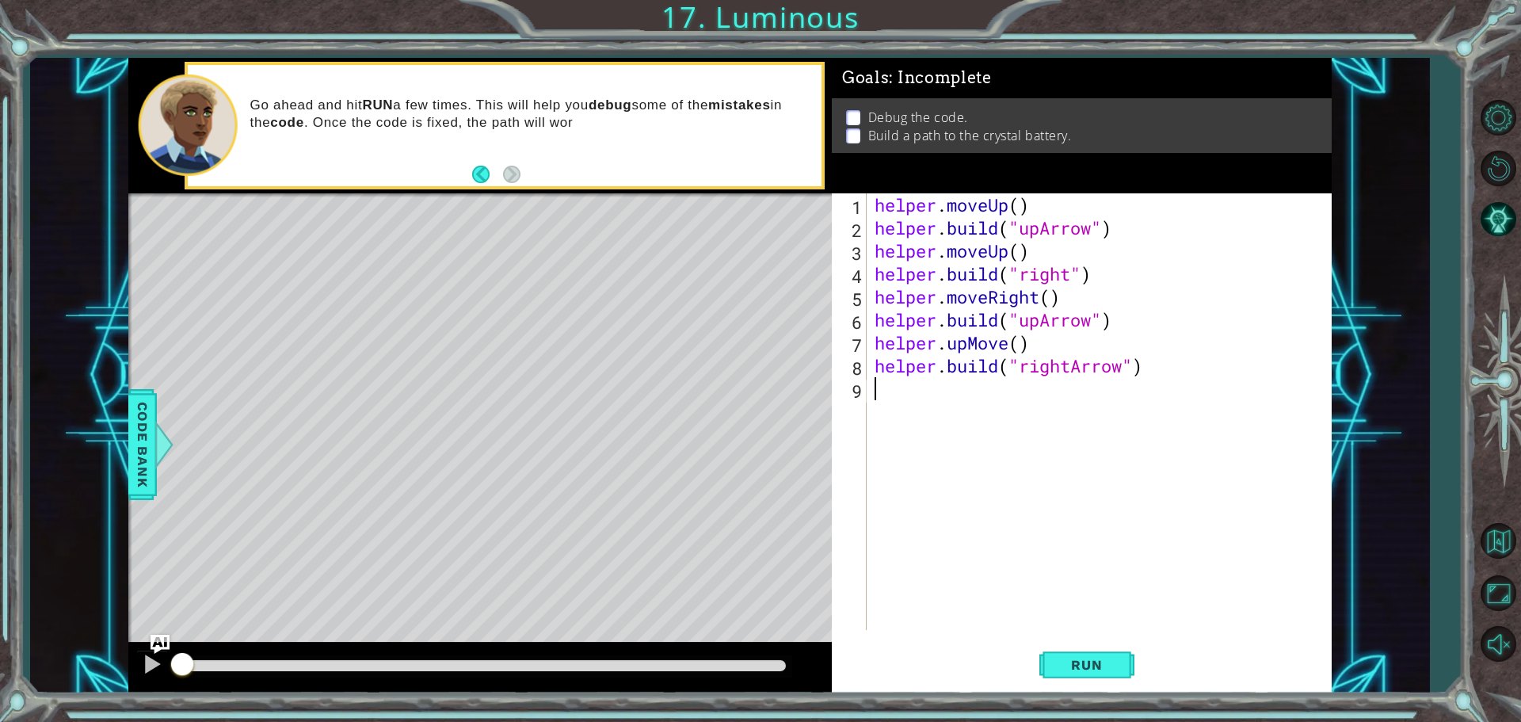
click at [1012, 479] on div "helper . moveUp ( ) helper . build ( "upArrow" ) helper . moveUp ( ) helper . b…" at bounding box center [1102, 434] width 463 height 482
click at [1070, 276] on div "helper . moveUp ( ) helper . build ( "upArrow" ) helper . moveUp ( ) helper . b…" at bounding box center [1102, 434] width 463 height 482
click at [1077, 295] on div ""rightAr row" press enter" at bounding box center [1149, 315] width 299 height 57
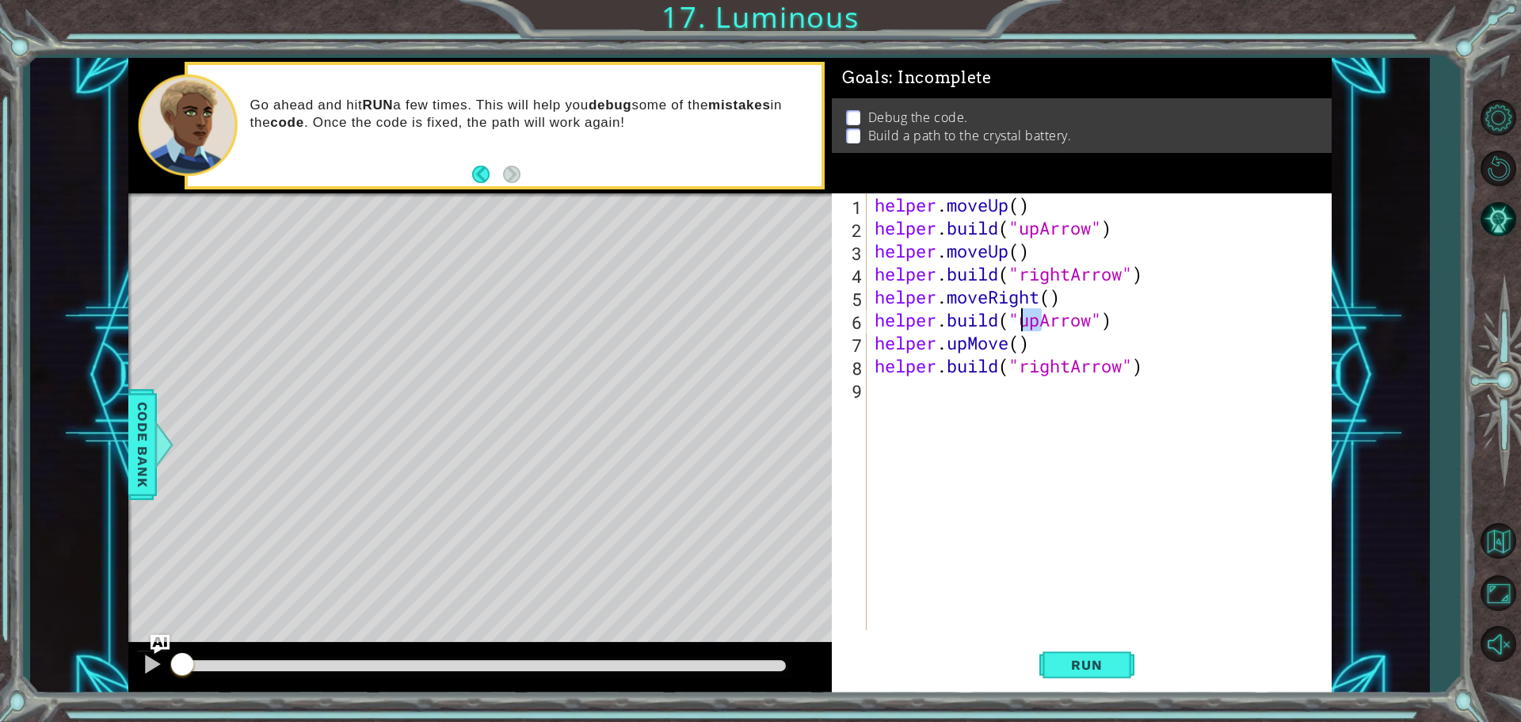
drag, startPoint x: 1043, startPoint y: 322, endPoint x: 1023, endPoint y: 324, distance: 20.7
click at [1023, 324] on div "helper . moveUp ( ) helper . build ( "upArrow" ) helper . moveUp ( ) helper . b…" at bounding box center [1102, 434] width 463 height 482
click at [1089, 361] on div ""right " press enter "right Arrow" press enter" at bounding box center [1149, 371] width 299 height 76
drag, startPoint x: 1013, startPoint y: 341, endPoint x: 947, endPoint y: 352, distance: 67.3
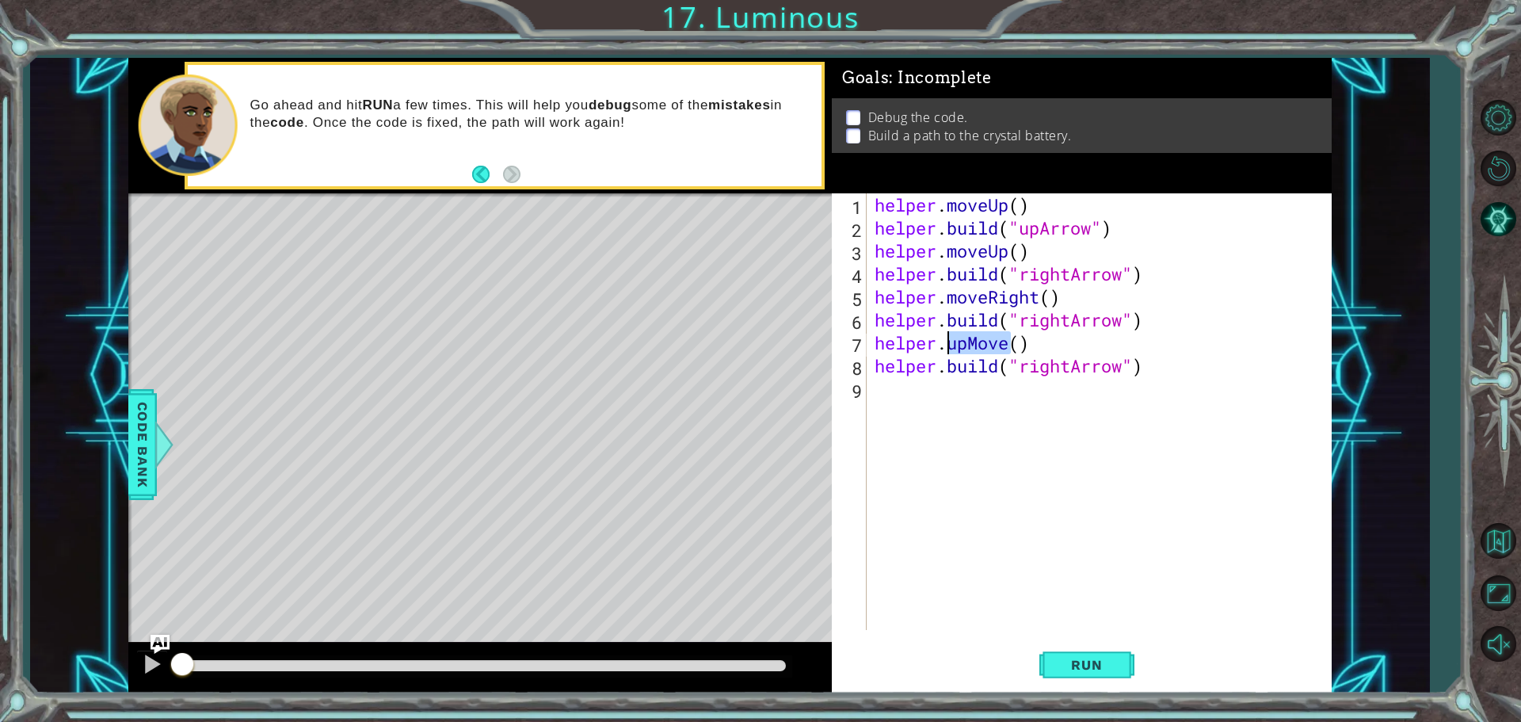
click at [947, 352] on div "helper . moveUp ( ) helper . build ( "upArrow" ) helper . moveUp ( ) helper . b…" at bounding box center [1102, 434] width 463 height 482
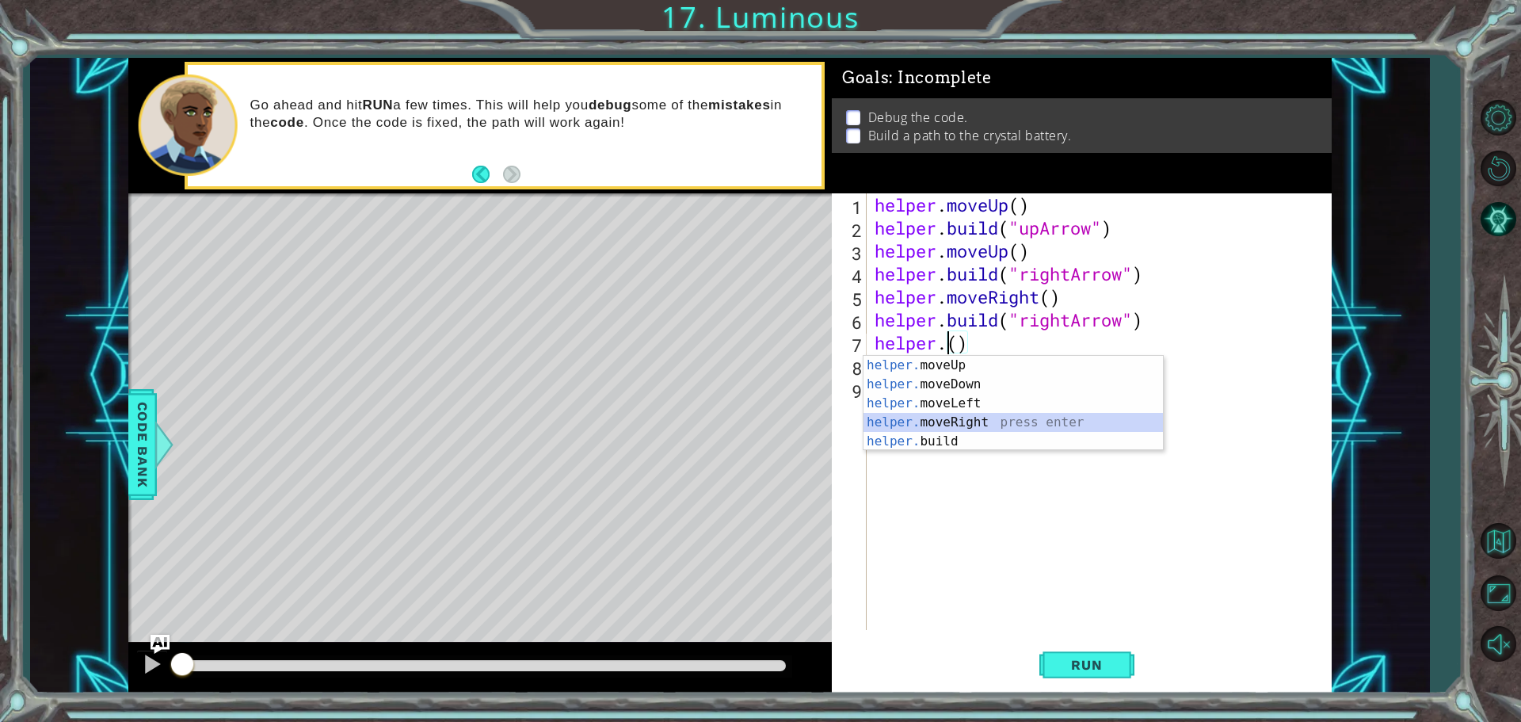
click at [978, 419] on div "helper. moveUp press enter helper. moveDown press enter helper. moveLeft press …" at bounding box center [1013, 422] width 299 height 133
type textarea "helper.moveRight(1)"
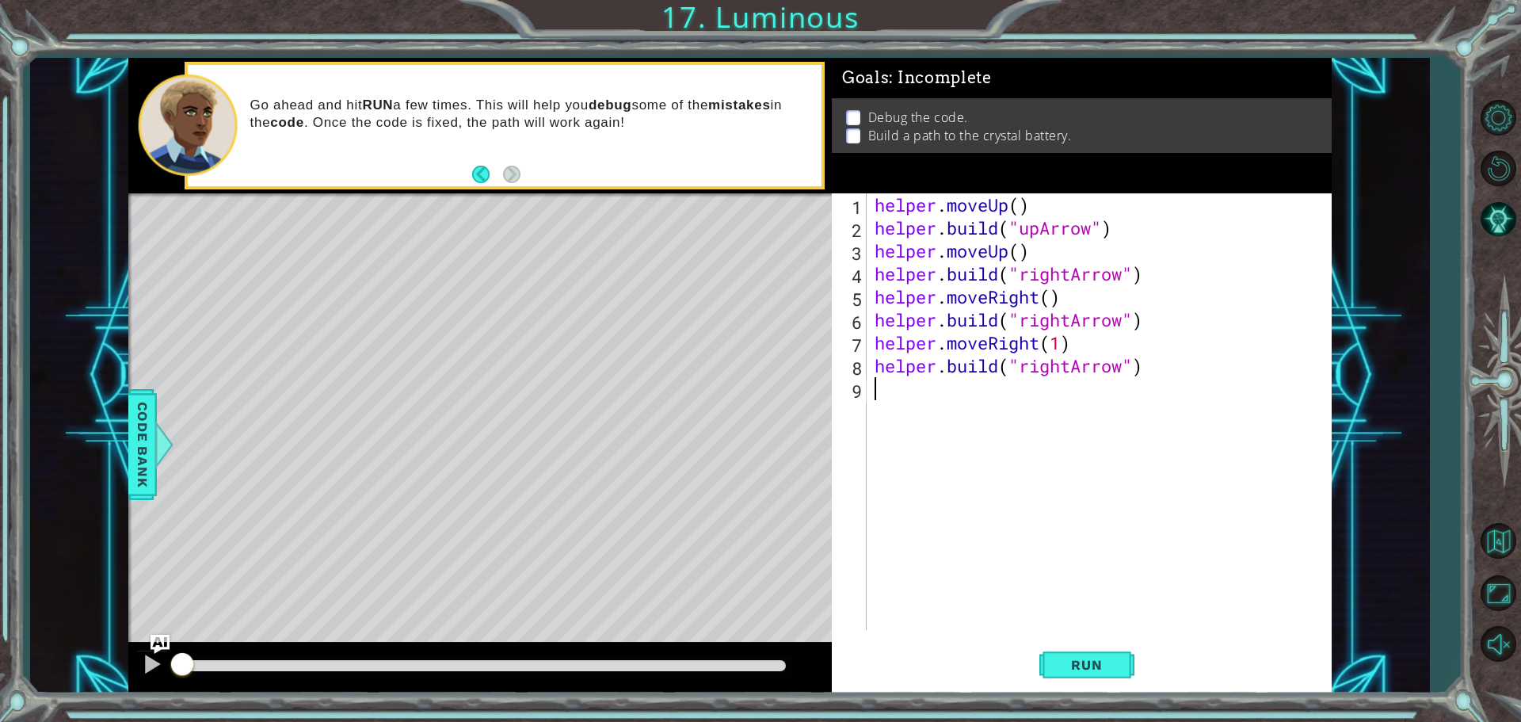
click at [1062, 396] on div "helper . moveUp ( ) helper . build ( "upArrow" ) helper . moveUp ( ) helper . b…" at bounding box center [1102, 434] width 463 height 482
drag, startPoint x: 1072, startPoint y: 360, endPoint x: 1012, endPoint y: 377, distance: 62.5
click at [1015, 375] on div "helper . moveUp ( ) helper . build ( "upArrow" ) helper . moveUp ( ) helper . b…" at bounding box center [1102, 434] width 463 height 482
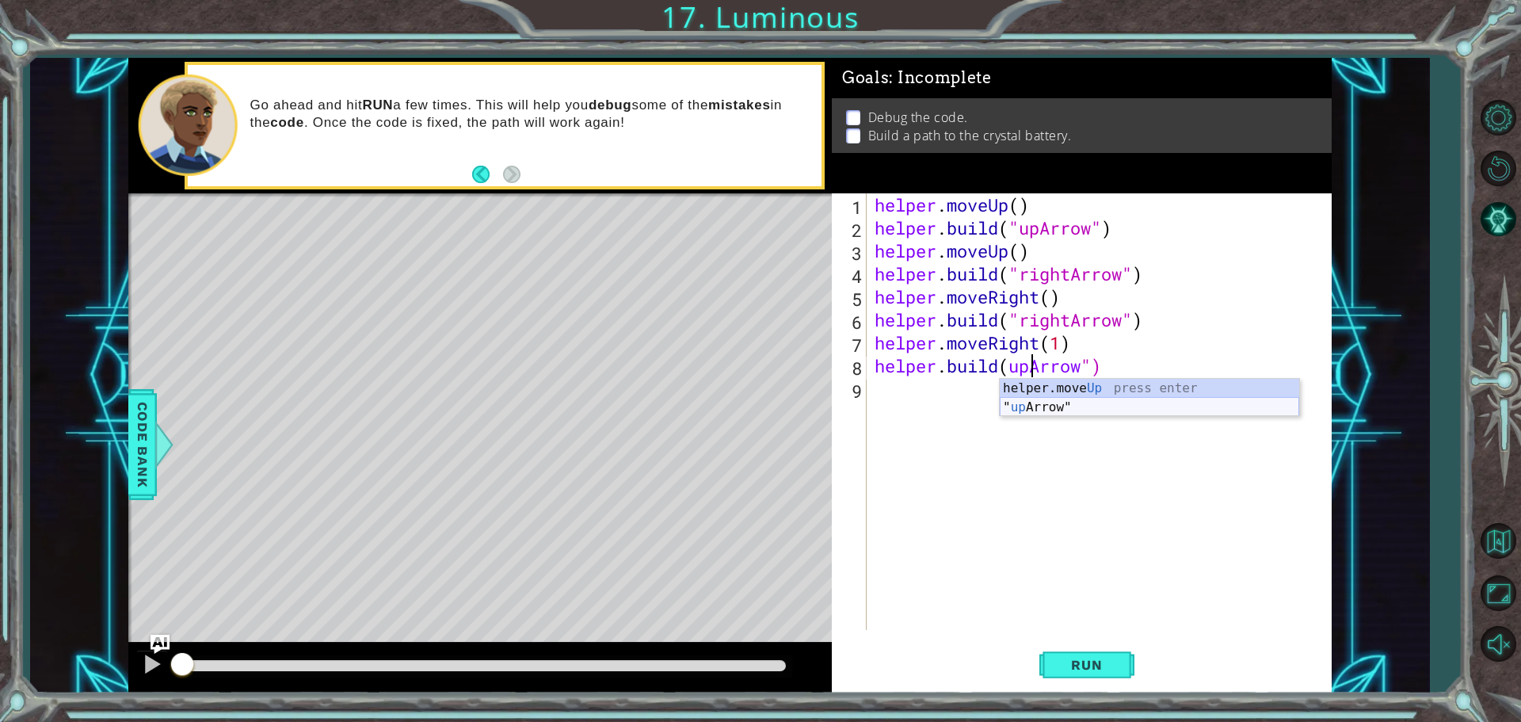
click at [1080, 402] on div "helper.move Up press enter " up Arrow" press enter" at bounding box center [1149, 417] width 299 height 76
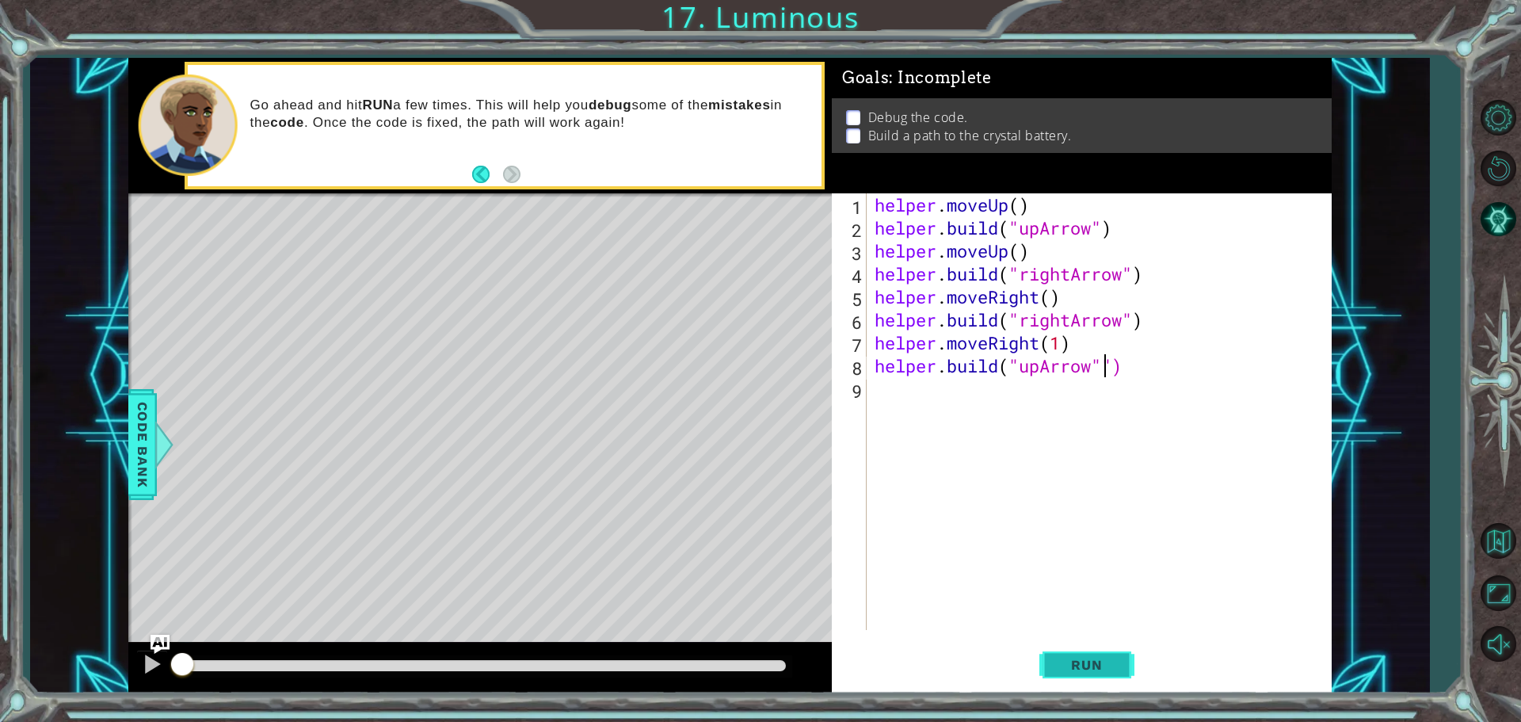
type textarea "[DOMAIN_NAME]("upArrow"")"
click at [1094, 663] on span "Run" at bounding box center [1086, 665] width 63 height 16
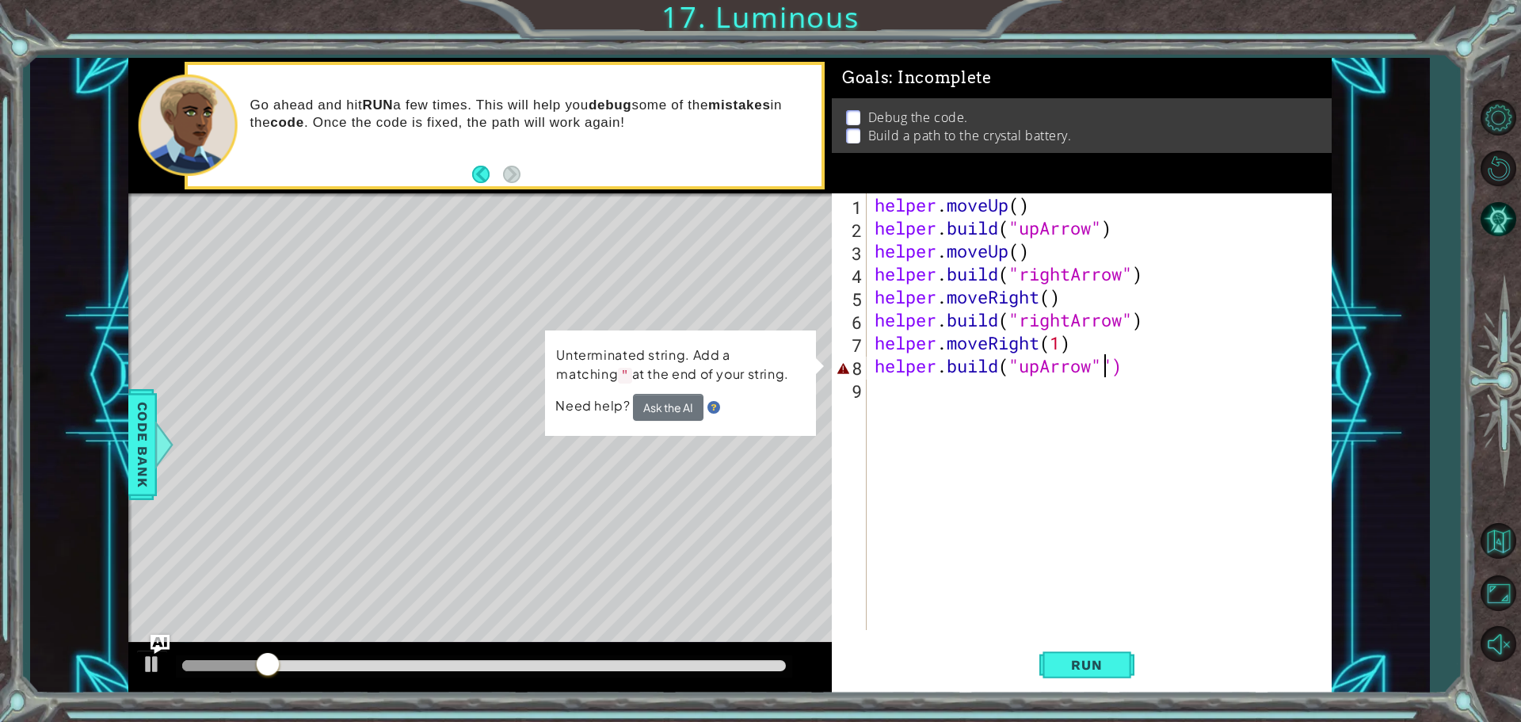
click at [1016, 568] on div "helper . moveUp ( ) helper . build ( "upArrow" ) helper . moveUp ( ) helper . b…" at bounding box center [1102, 434] width 463 height 482
click at [879, 365] on div "helper . moveUp ( ) helper . build ( "upArrow" ) helper . moveUp ( ) helper . b…" at bounding box center [1102, 434] width 463 height 482
click at [1115, 363] on div "helper . moveUp ( ) helper . build ( "upArrow" ) helper . moveUp ( ) helper . b…" at bounding box center [1102, 434] width 463 height 482
type textarea "[DOMAIN_NAME]("upArrow")"
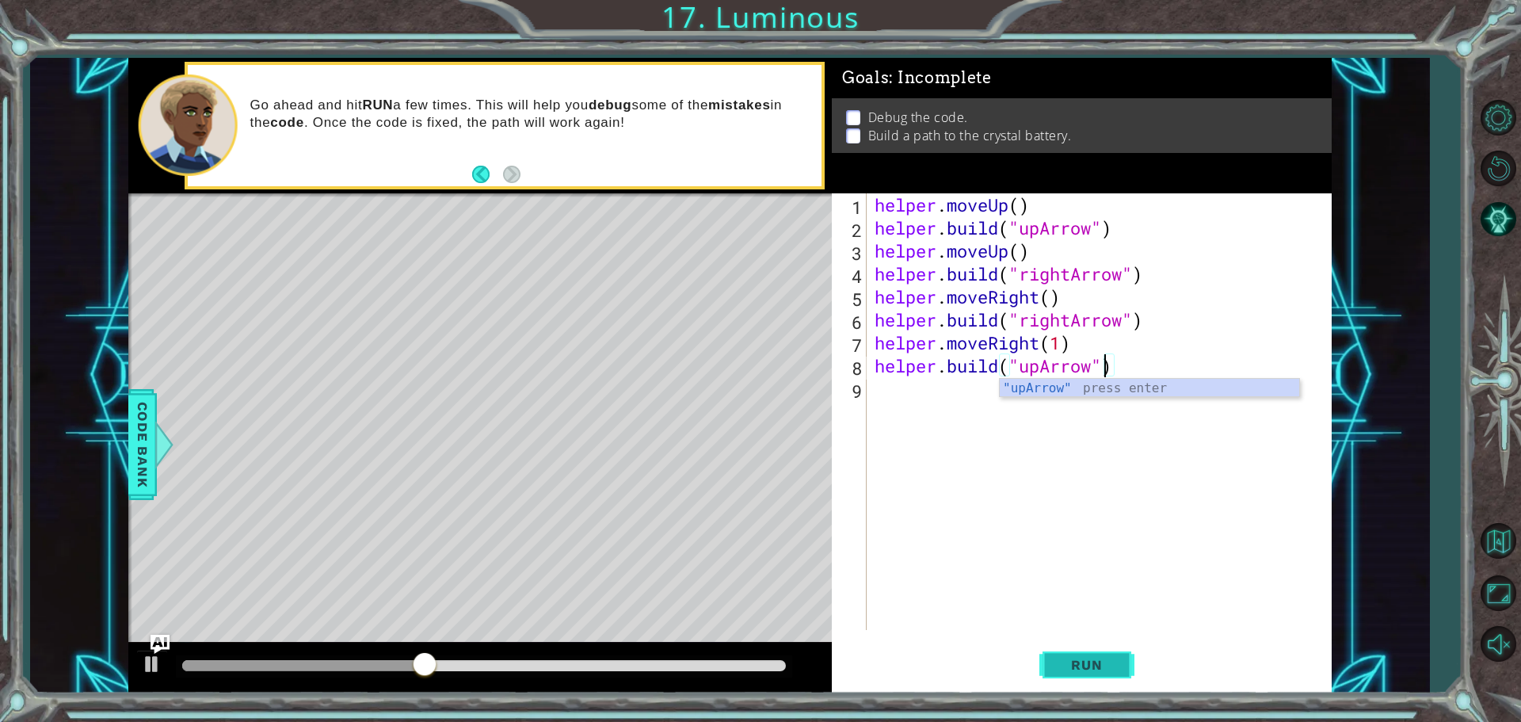
click at [1093, 665] on span "Run" at bounding box center [1086, 665] width 63 height 16
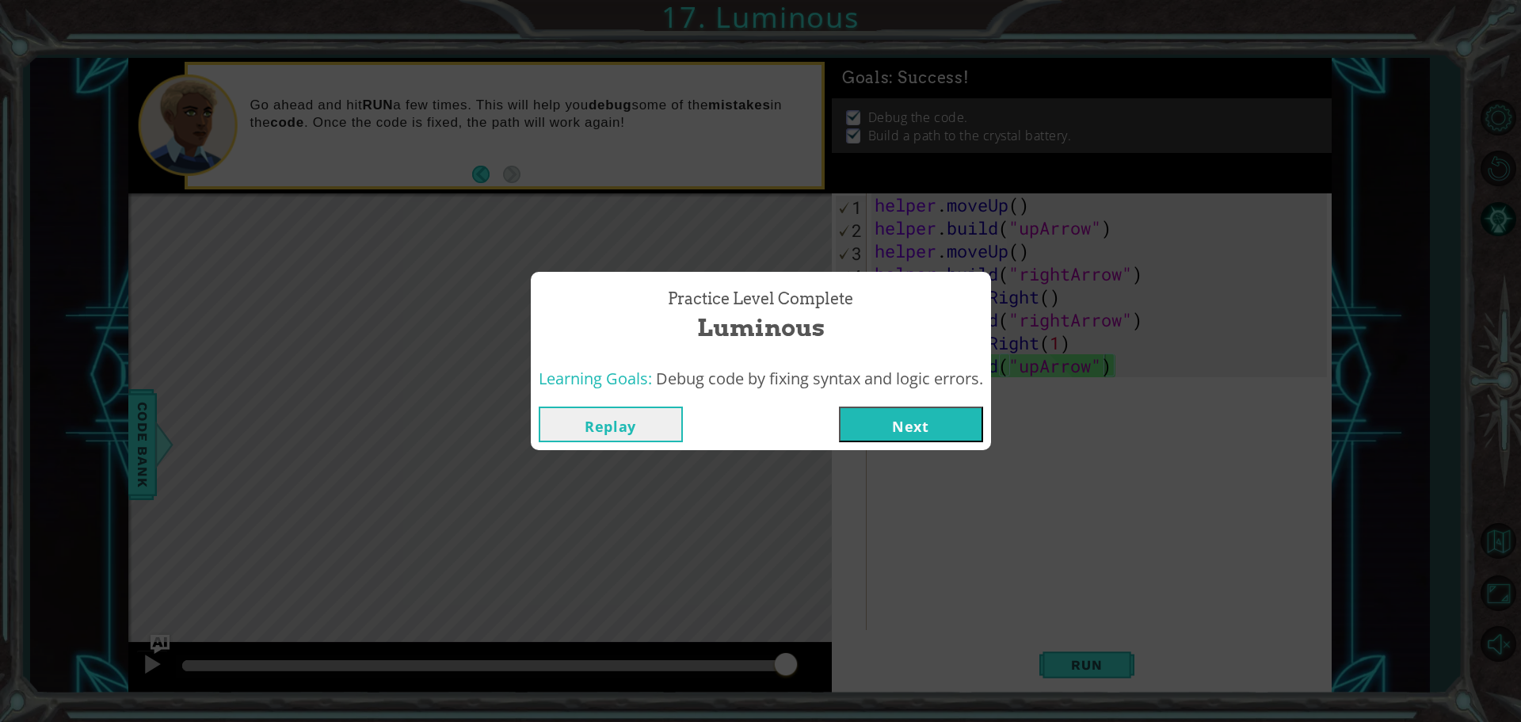
click at [898, 411] on button "Next" at bounding box center [911, 424] width 144 height 36
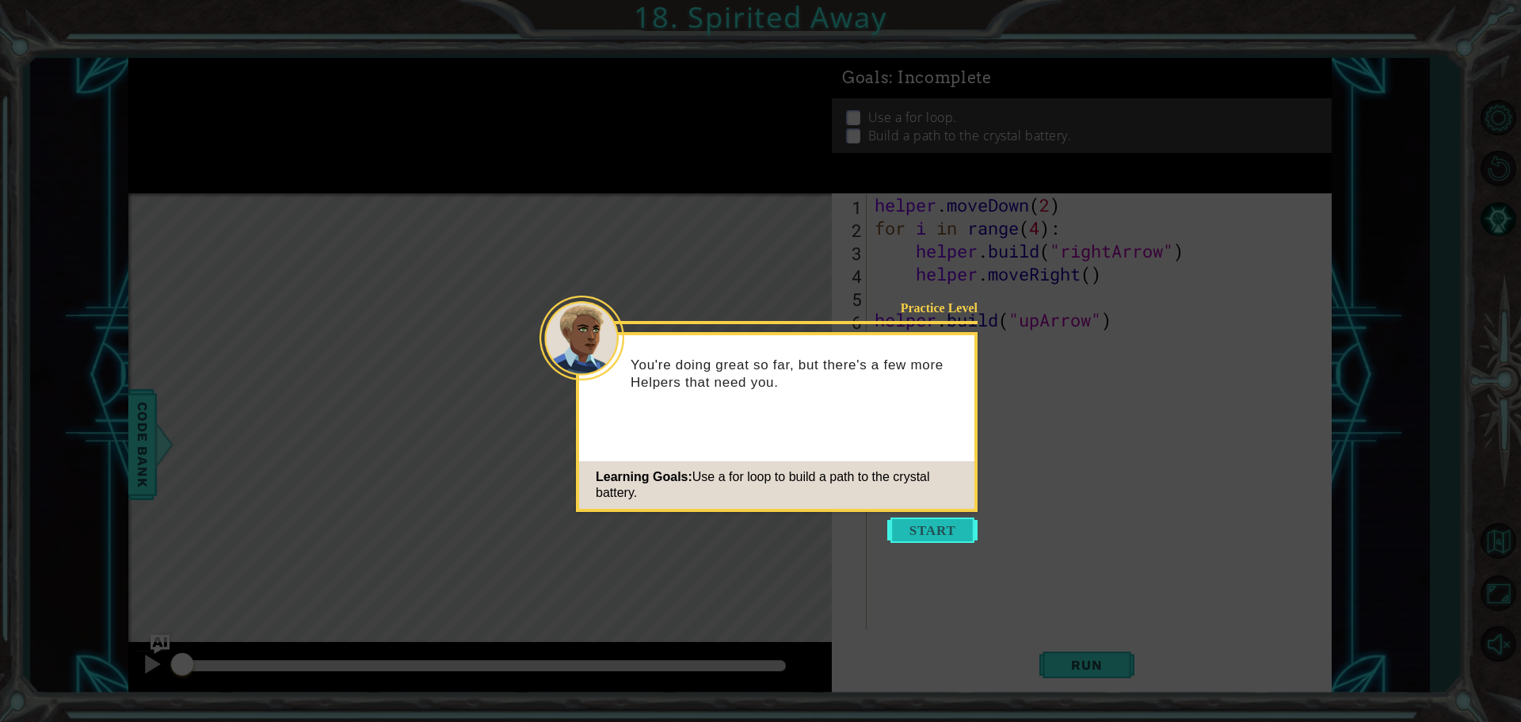
click at [926, 519] on button "Start" at bounding box center [932, 529] width 90 height 25
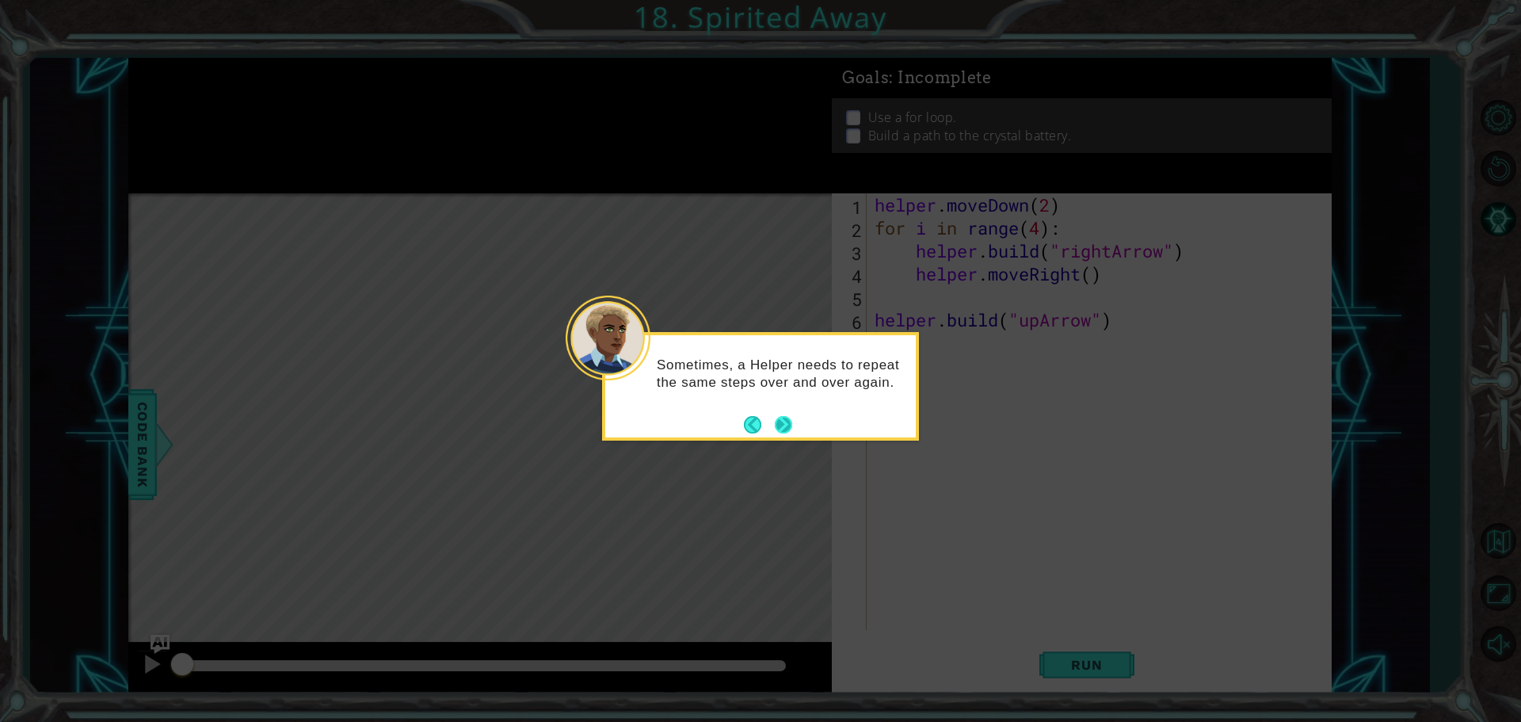
click at [783, 420] on button "Next" at bounding box center [783, 424] width 17 height 17
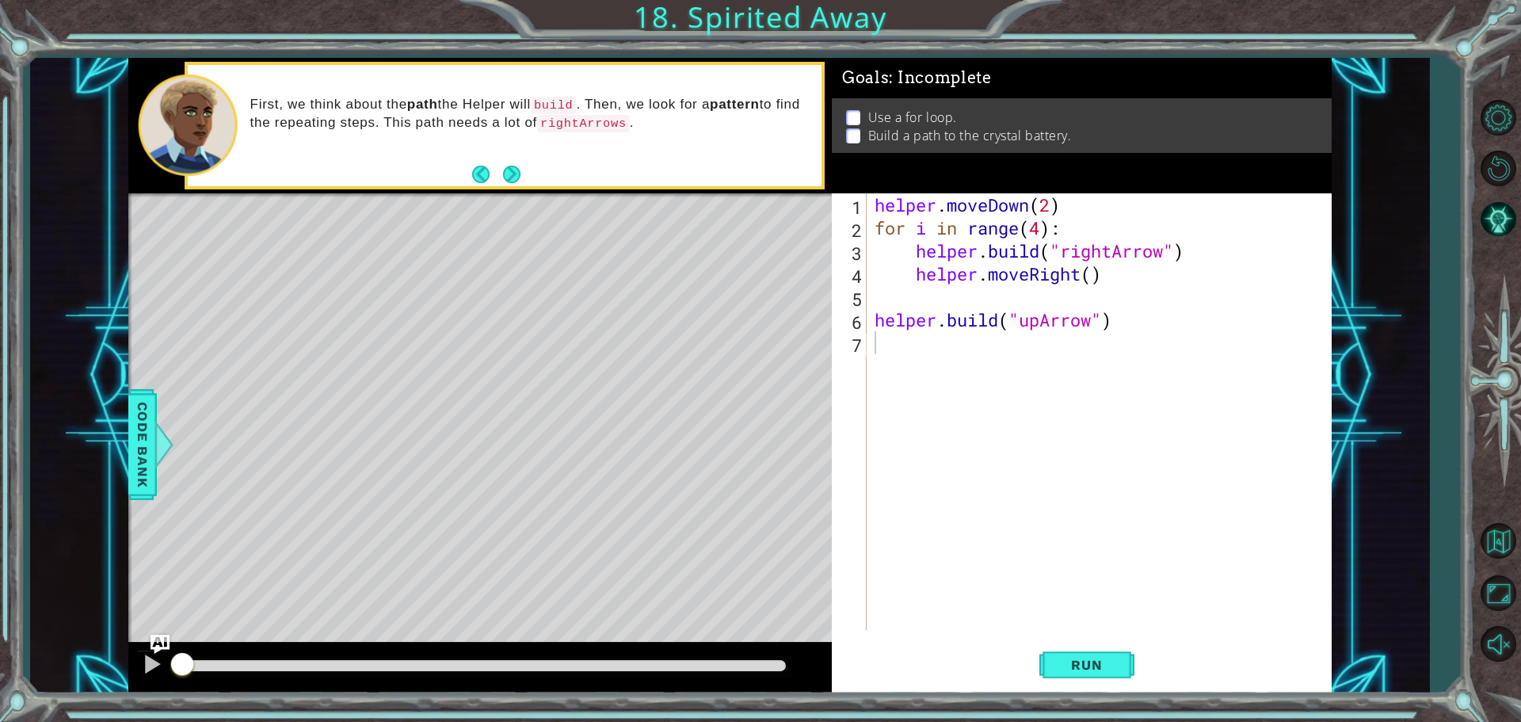
click at [521, 173] on button "Next" at bounding box center [511, 174] width 18 height 18
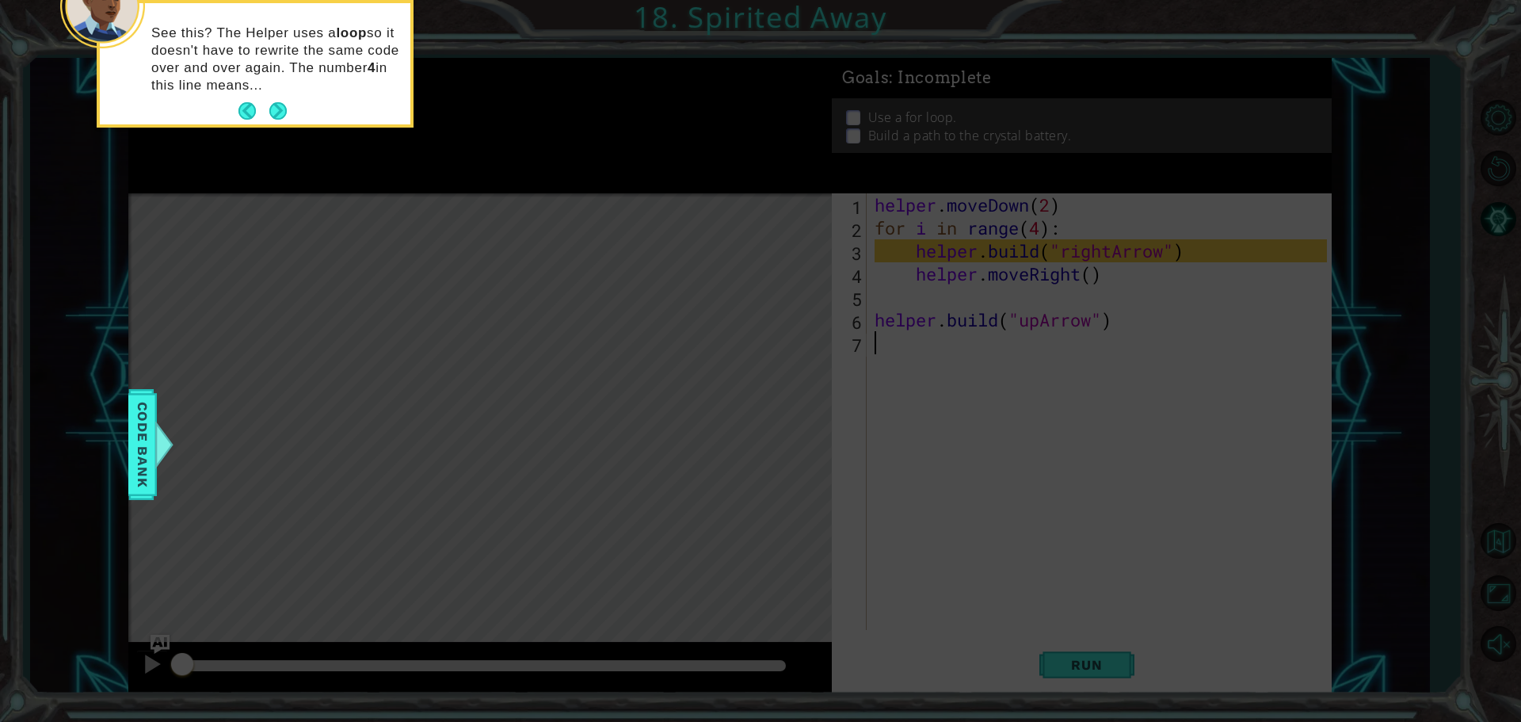
click at [288, 107] on div "See this? The Helper uses a loop so it doesn't have to rewrite the same code ov…" at bounding box center [255, 67] width 311 height 115
click at [284, 106] on button "Next" at bounding box center [277, 110] width 17 height 17
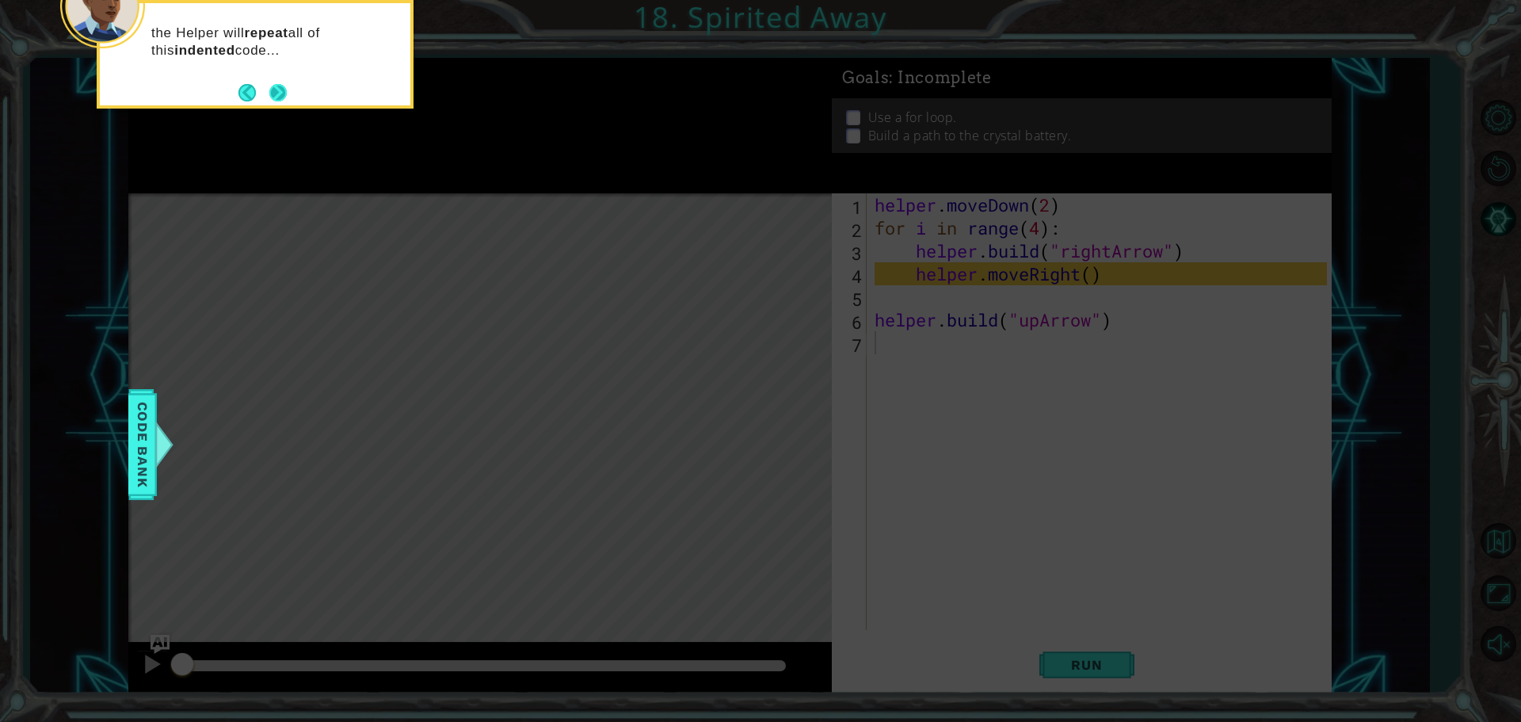
click at [283, 85] on button "Next" at bounding box center [277, 92] width 17 height 17
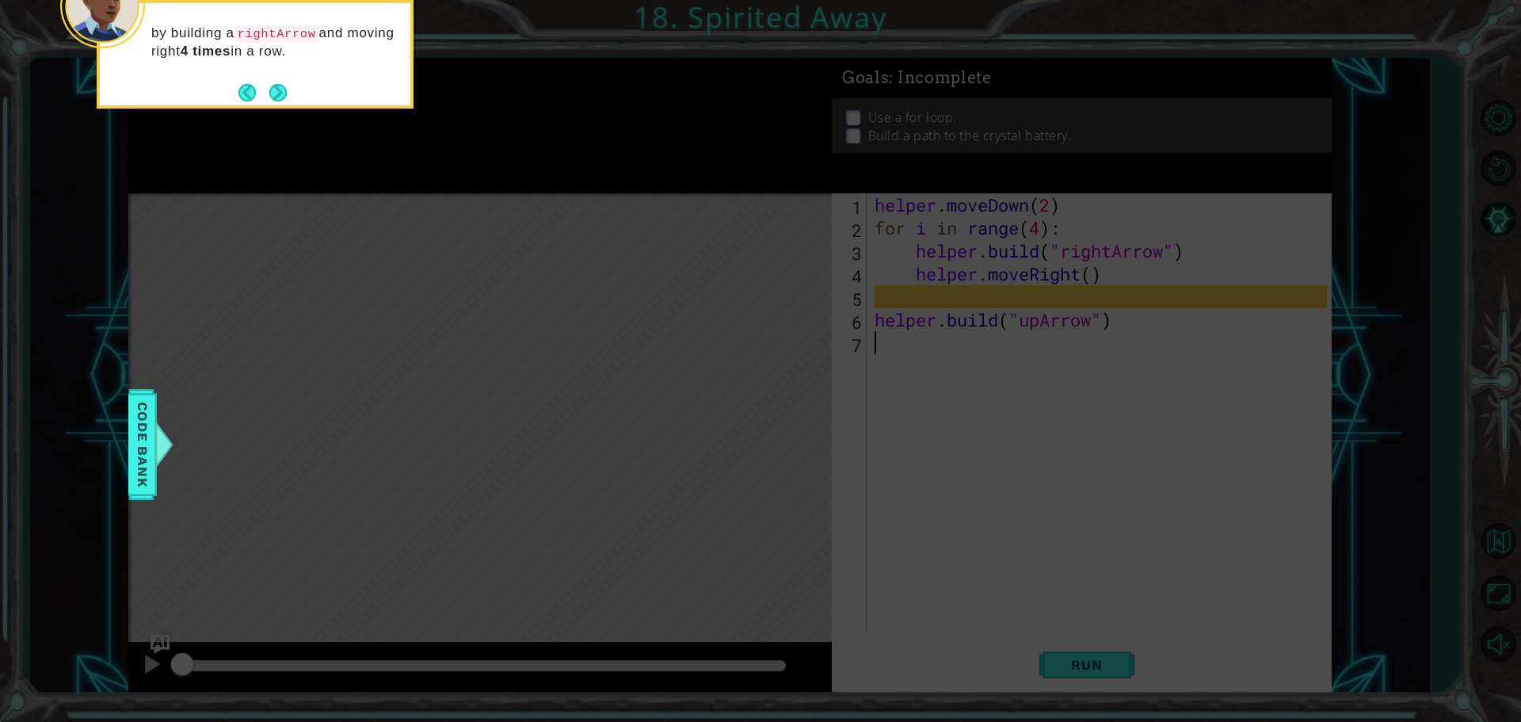
click at [283, 85] on button "Next" at bounding box center [277, 92] width 17 height 17
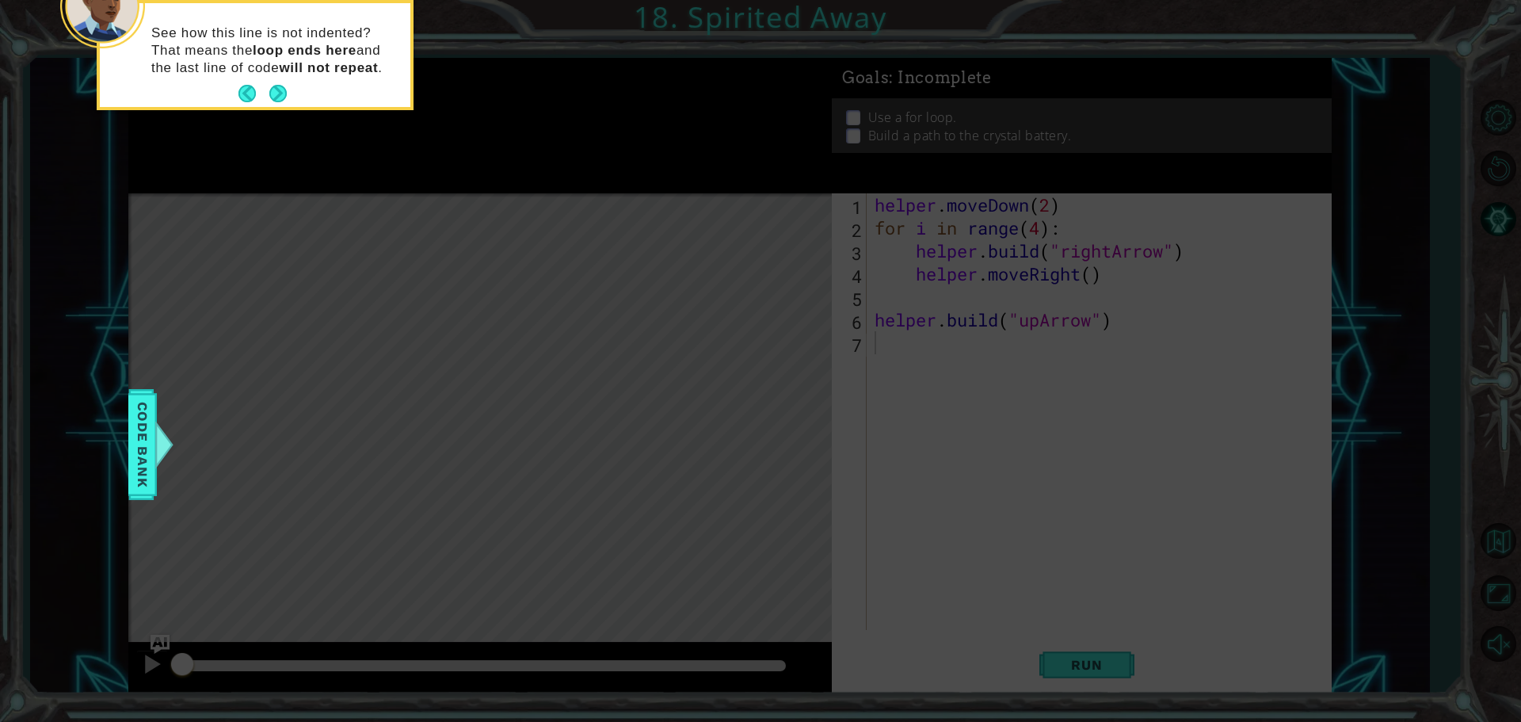
click at [283, 85] on button "Next" at bounding box center [277, 93] width 17 height 17
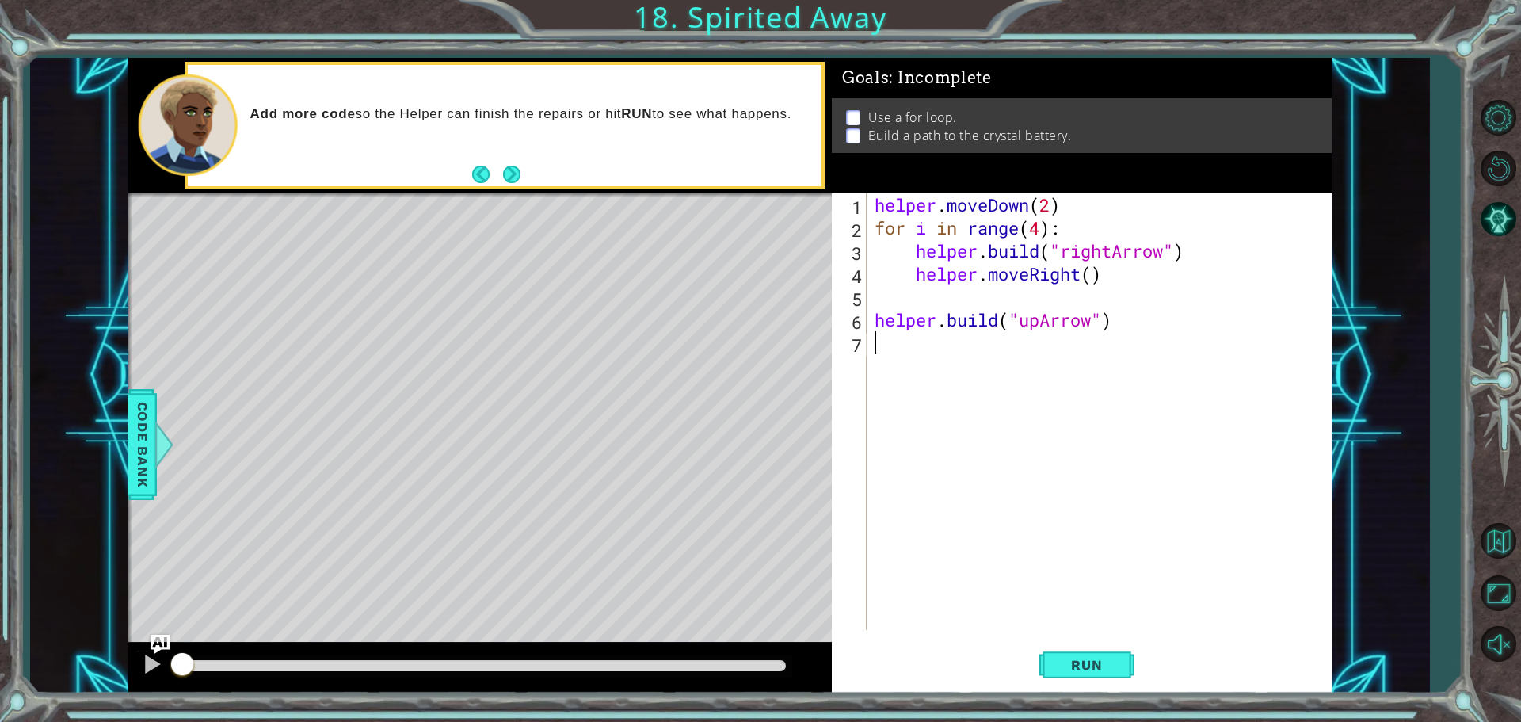
click at [537, 162] on div "Add more code so the Helper can finish the repairs or hit RUN to see what happe…" at bounding box center [505, 125] width 634 height 121
click at [519, 170] on button "Next" at bounding box center [511, 174] width 17 height 17
click at [1095, 655] on button "Run" at bounding box center [1086, 664] width 95 height 50
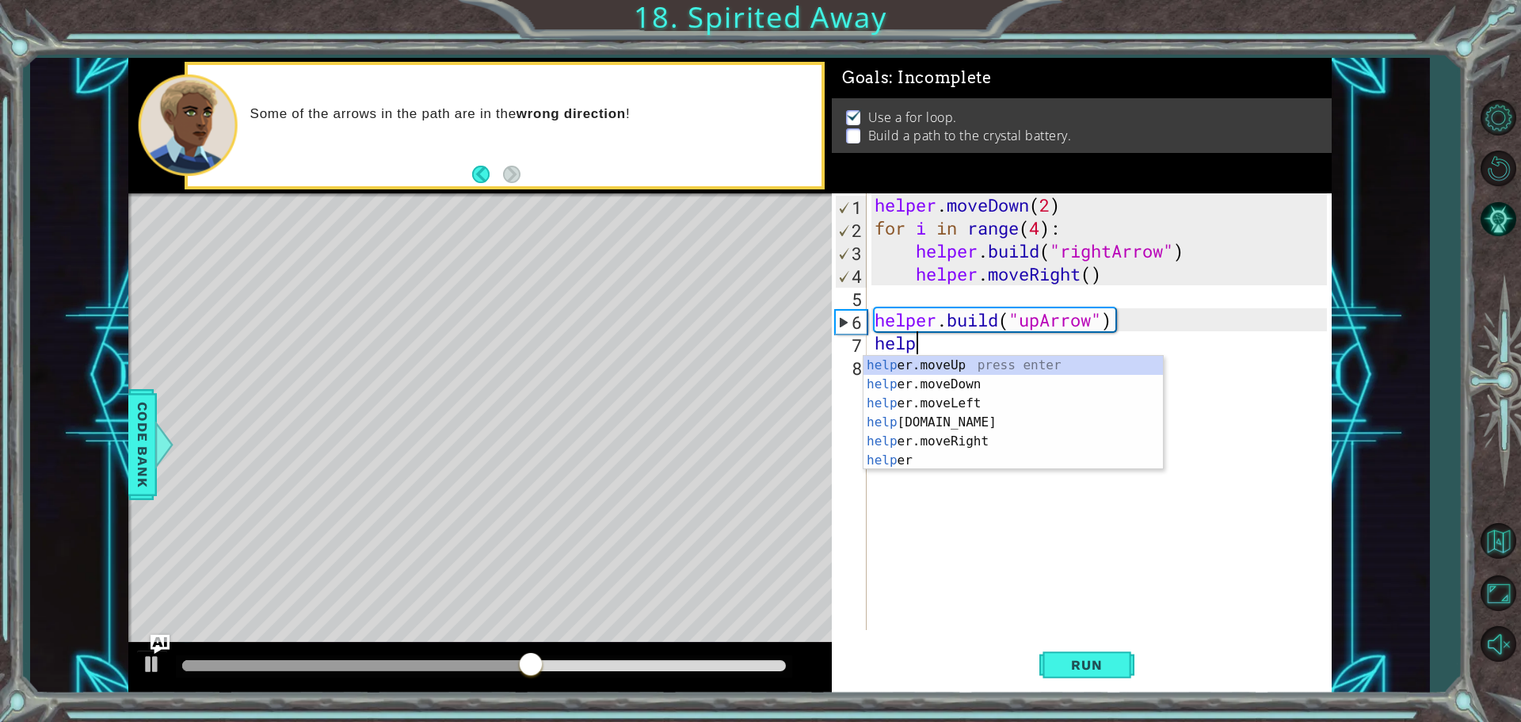
scroll to position [0, 1]
click at [962, 360] on div "help er.moveUp press enter help er.moveDown press enter help er.moveLeft press …" at bounding box center [1013, 432] width 299 height 152
type textarea "helper.moveUp(1)"
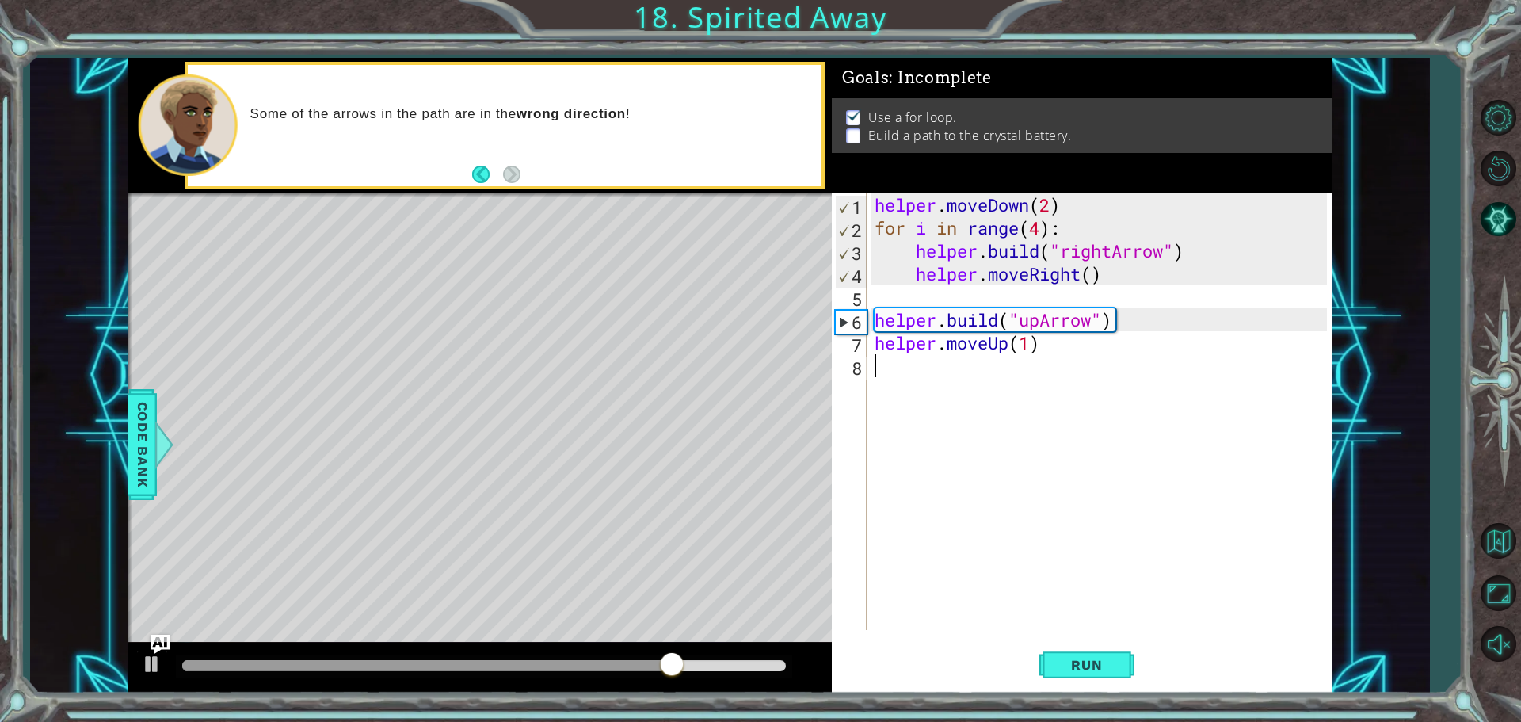
click at [1006, 368] on div "helper . moveDown ( 2 ) for i in range ( 4 ) : helper . build ( "rightArrow" ) …" at bounding box center [1102, 434] width 463 height 482
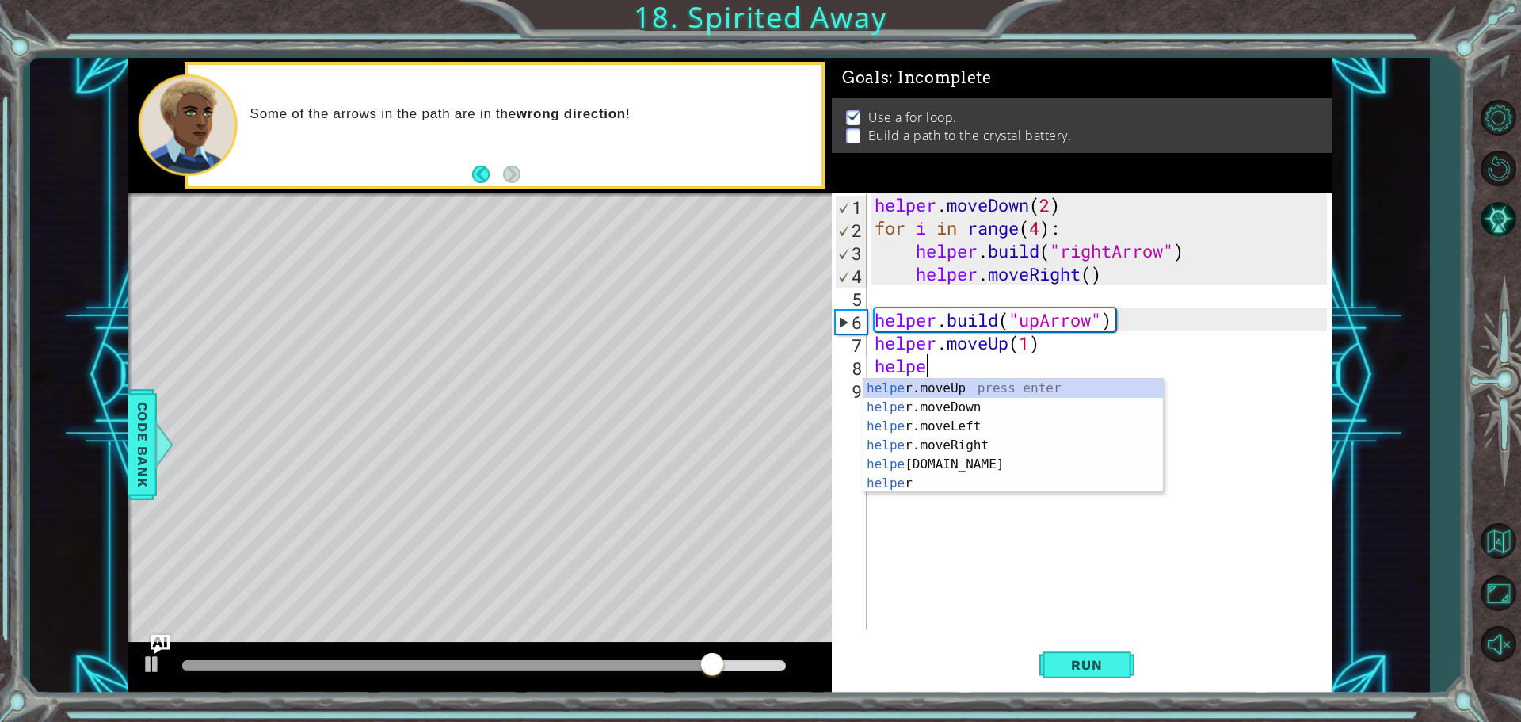
scroll to position [0, 2]
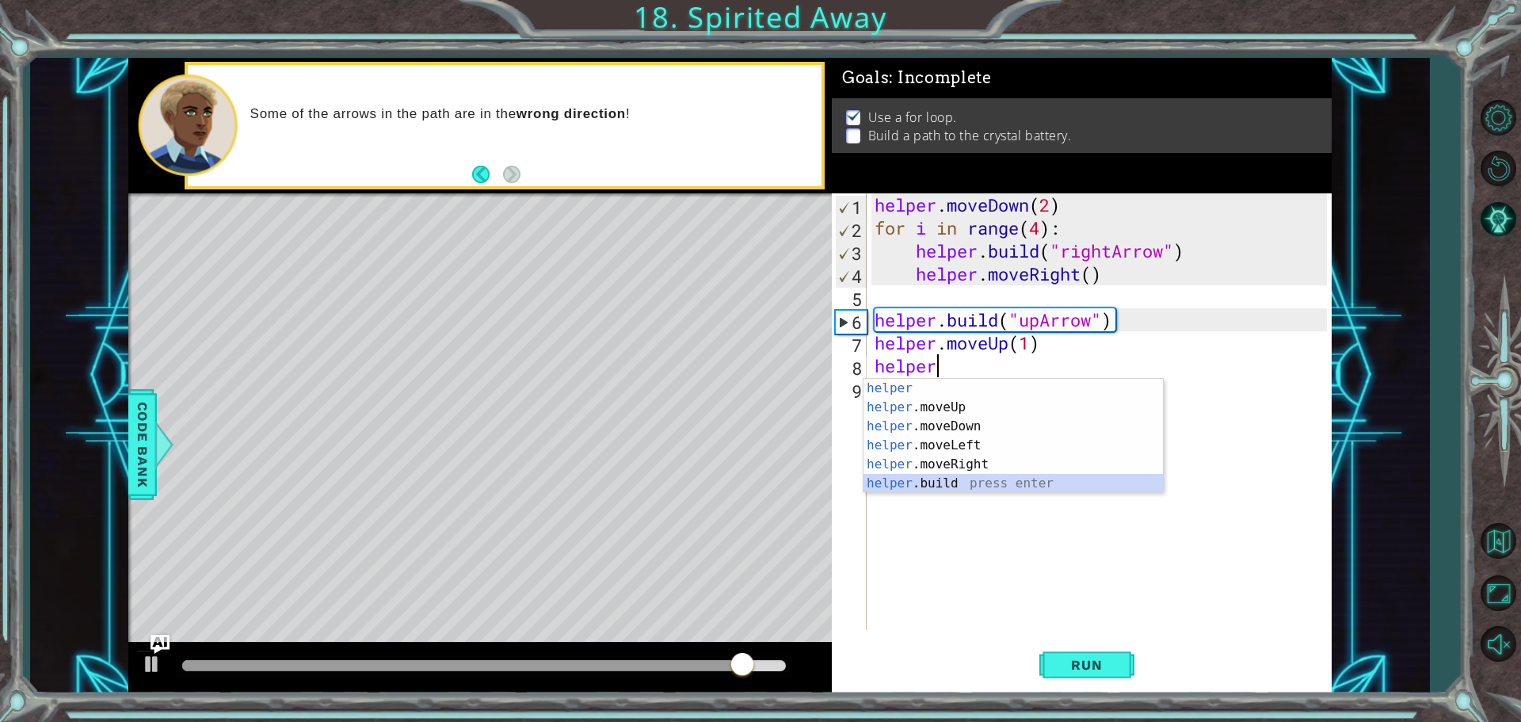
click at [971, 486] on div "helper press enter helper .moveUp press enter helper .moveDown press enter help…" at bounding box center [1013, 455] width 299 height 152
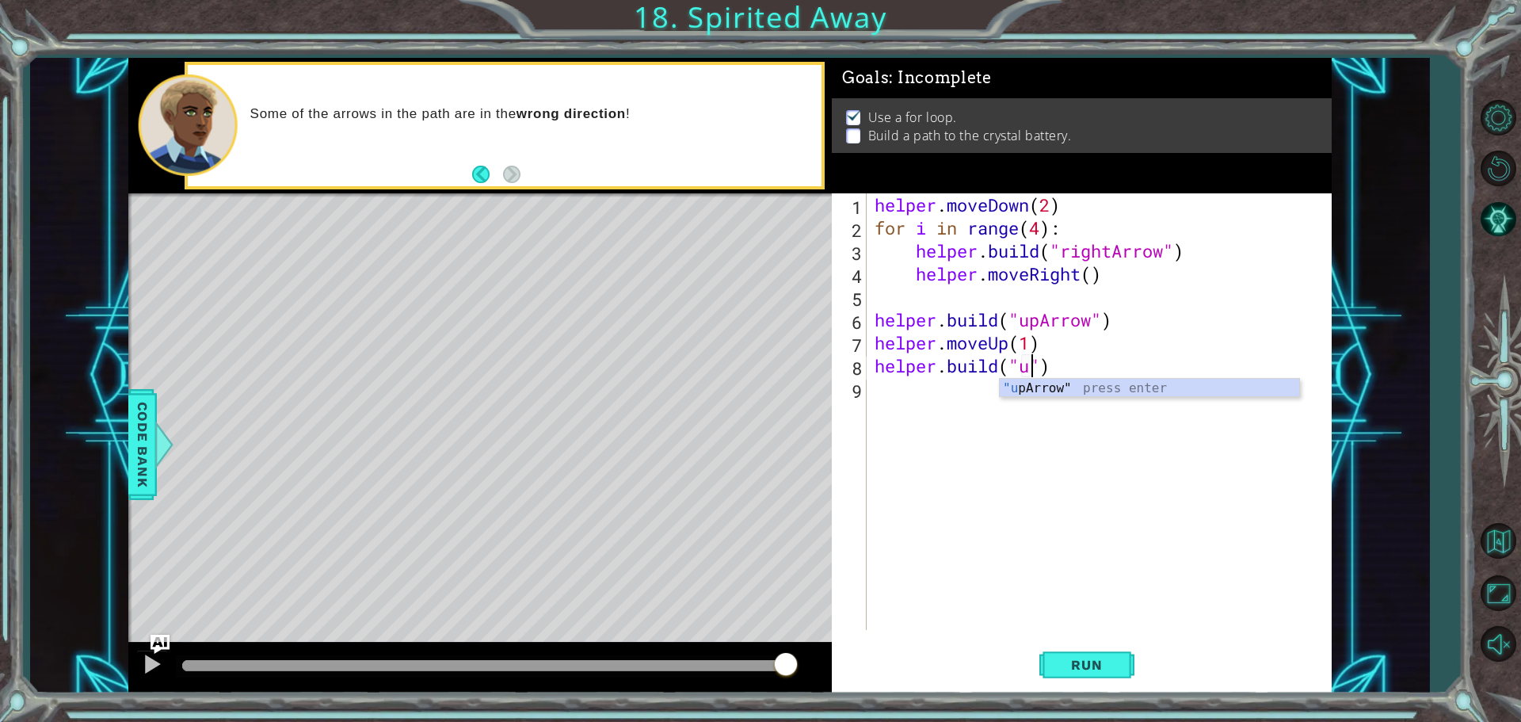
type textarea "[DOMAIN_NAME]("up")"
click at [1192, 373] on div "helper . moveDown ( 2 ) for i in range ( 4 ) : helper . build ( "rightArrow" ) …" at bounding box center [1102, 434] width 463 height 482
click at [1051, 378] on div "helper . moveDown ( 2 ) for i in range ( 4 ) : helper . build ( "rightArrow" ) …" at bounding box center [1102, 434] width 463 height 482
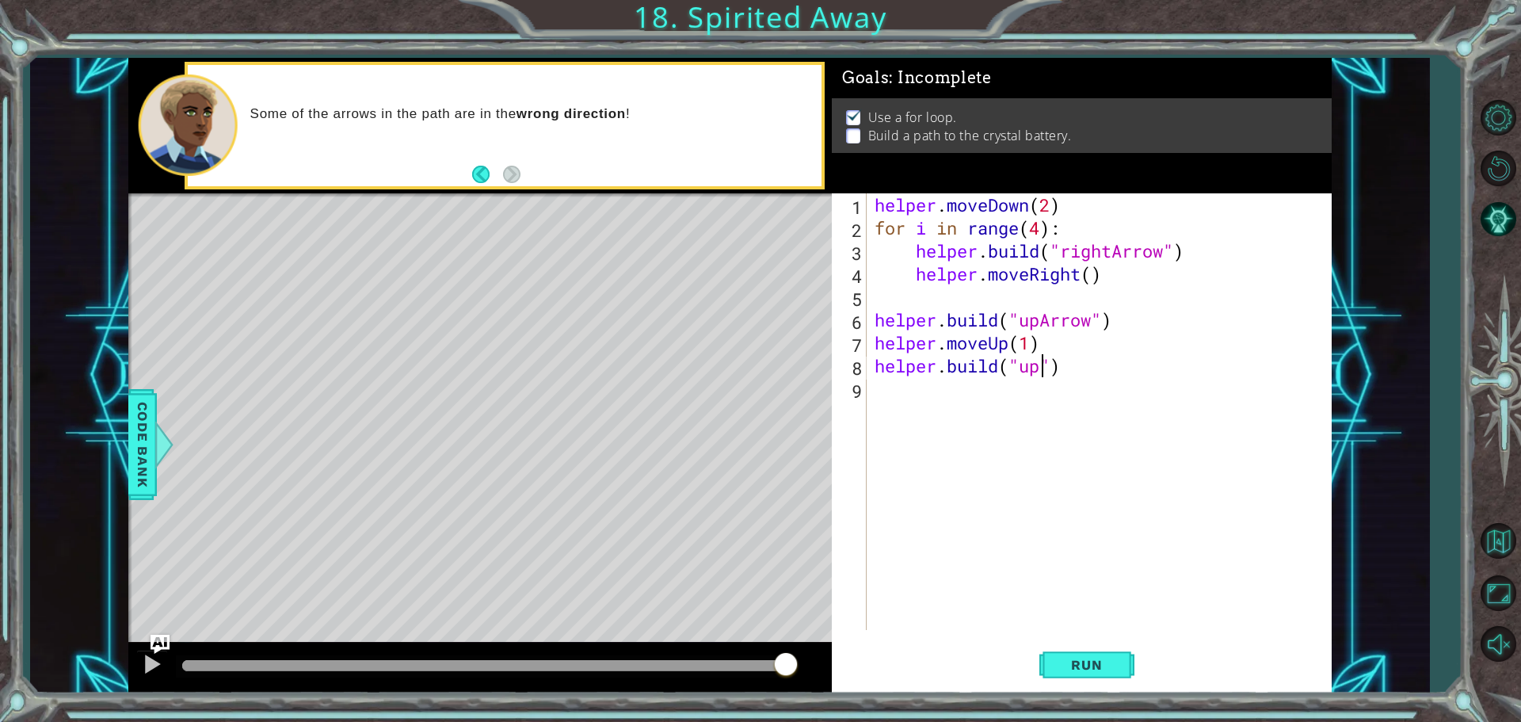
click at [1038, 369] on div "helper . moveDown ( 2 ) for i in range ( 4 ) : helper . build ( "rightArrow" ) …" at bounding box center [1102, 434] width 463 height 482
type textarea "[DOMAIN_NAME]("upArrow")"
click at [1127, 659] on button "Run" at bounding box center [1086, 664] width 95 height 50
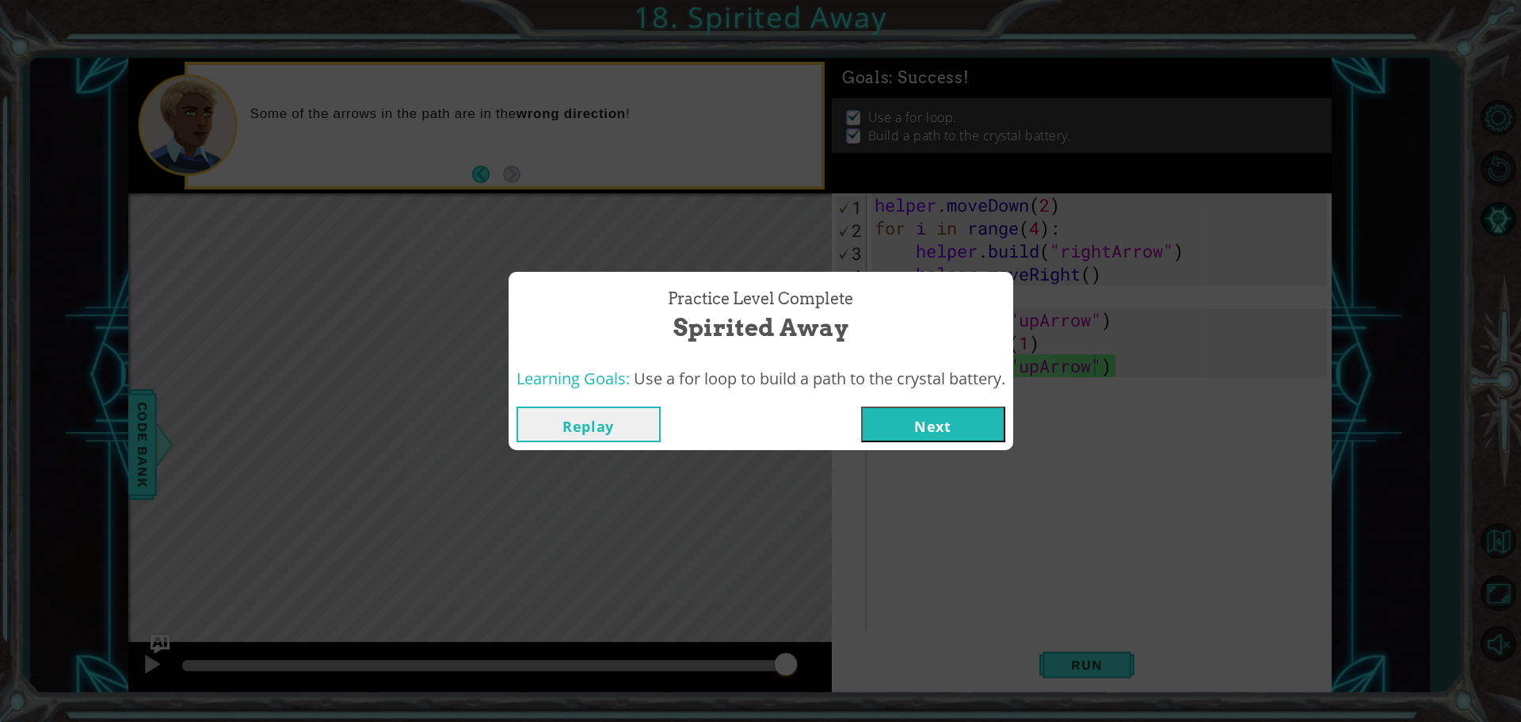
drag, startPoint x: 394, startPoint y: 660, endPoint x: 986, endPoint y: 693, distance: 593.5
click at [987, 693] on body "1 ההההההההההההההההההההההההההההההההההההההההההההההההההההההההההההההההההההההההההההה…" at bounding box center [760, 361] width 1521 height 722
click at [985, 416] on button "Next" at bounding box center [933, 424] width 144 height 36
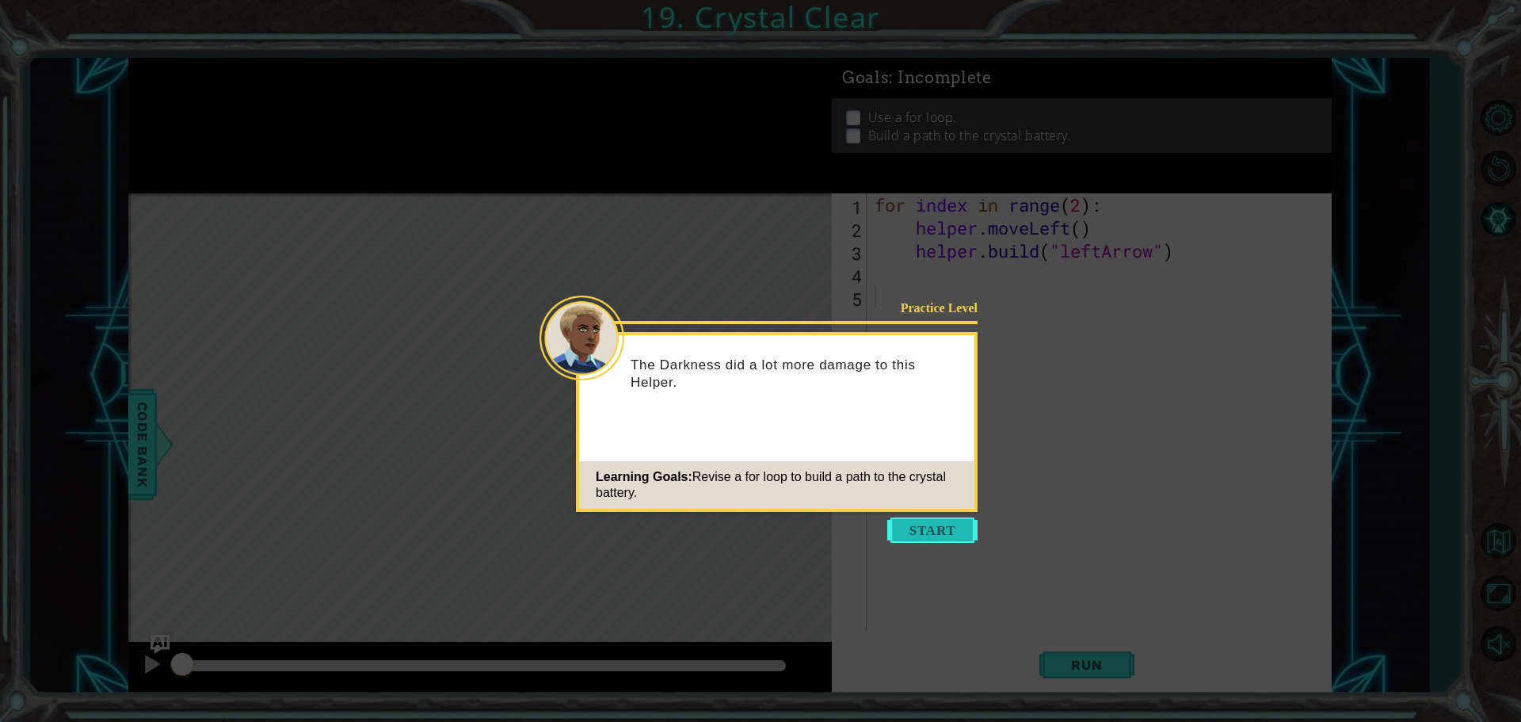
click at [953, 525] on button "Start" at bounding box center [932, 529] width 90 height 25
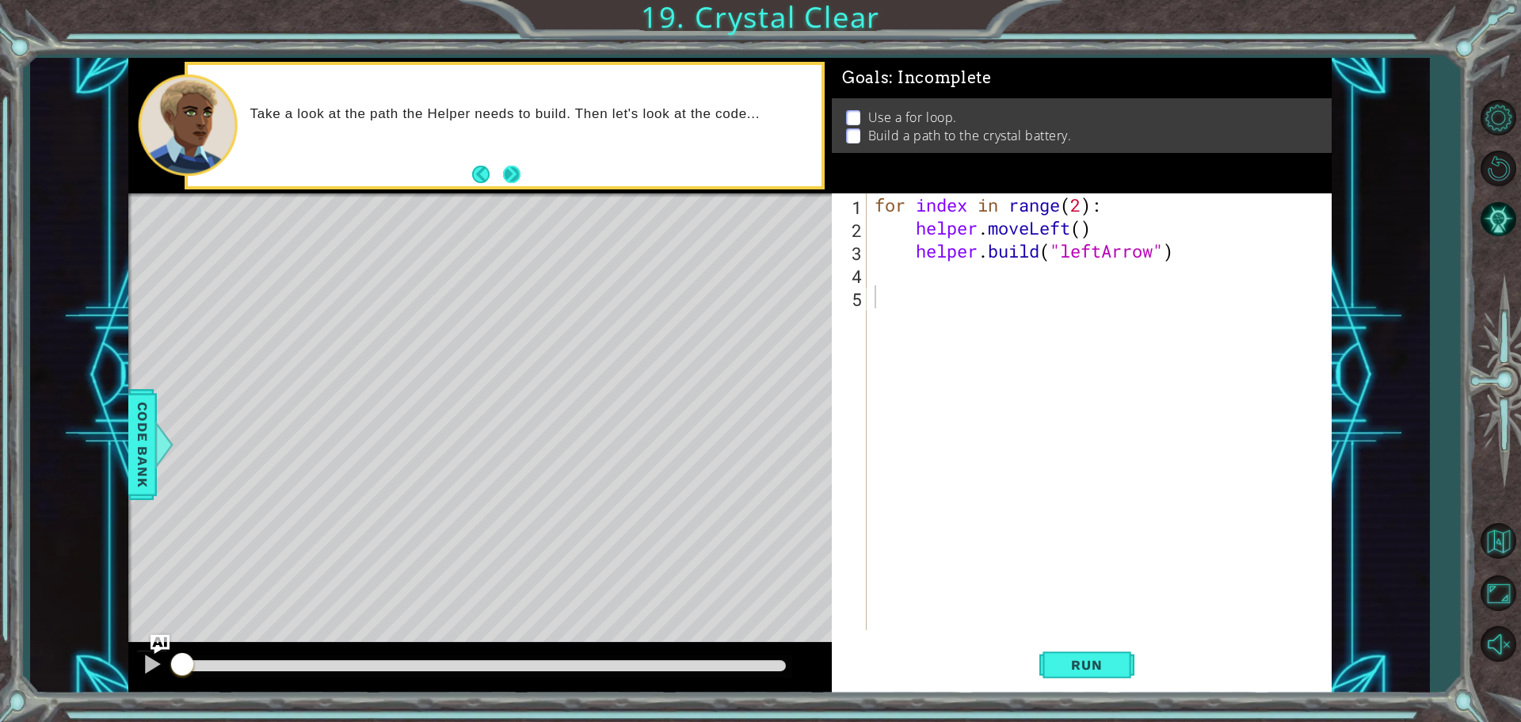
click at [517, 174] on button "Next" at bounding box center [511, 174] width 17 height 17
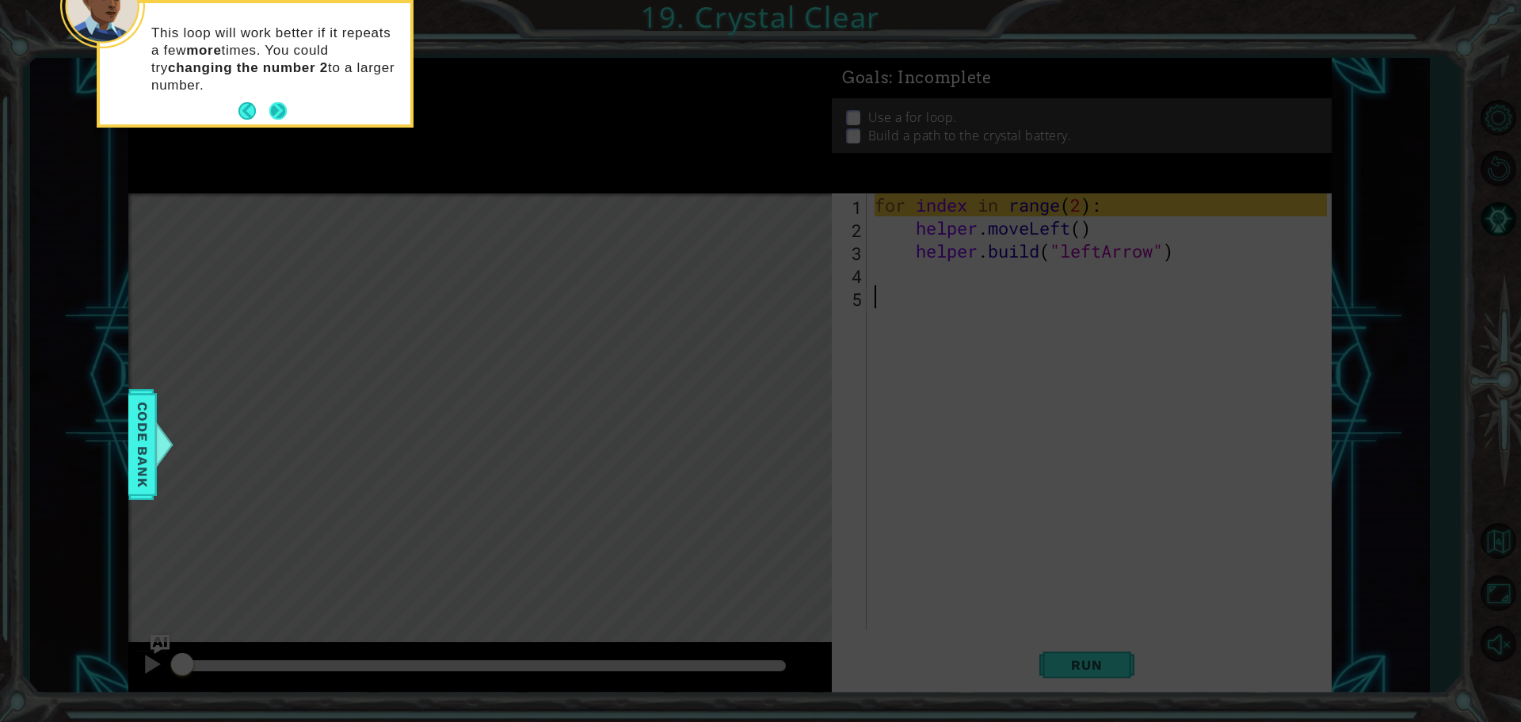
click at [273, 102] on button "Next" at bounding box center [277, 110] width 17 height 17
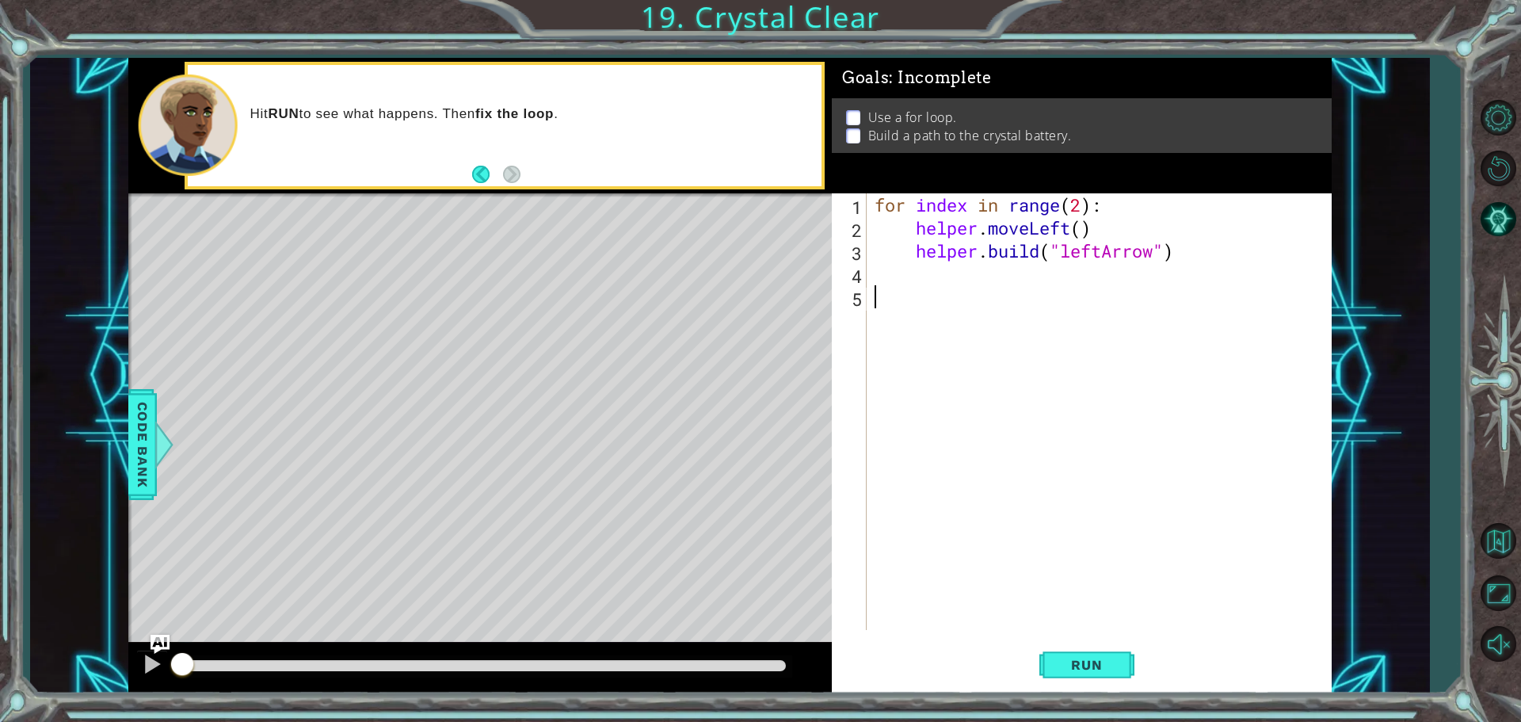
click at [1083, 216] on div "for index in range ( 2 ) : helper . moveLeft ( ) helper . build ( "leftArrow" )" at bounding box center [1102, 434] width 463 height 482
click at [1083, 204] on div "for index in range ( 2 ) : helper . moveLeft ( ) helper . build ( "leftArrow" )" at bounding box center [1102, 434] width 463 height 482
type textarea "for index in range(4):"
drag, startPoint x: 1090, startPoint y: 666, endPoint x: 849, endPoint y: 623, distance: 244.8
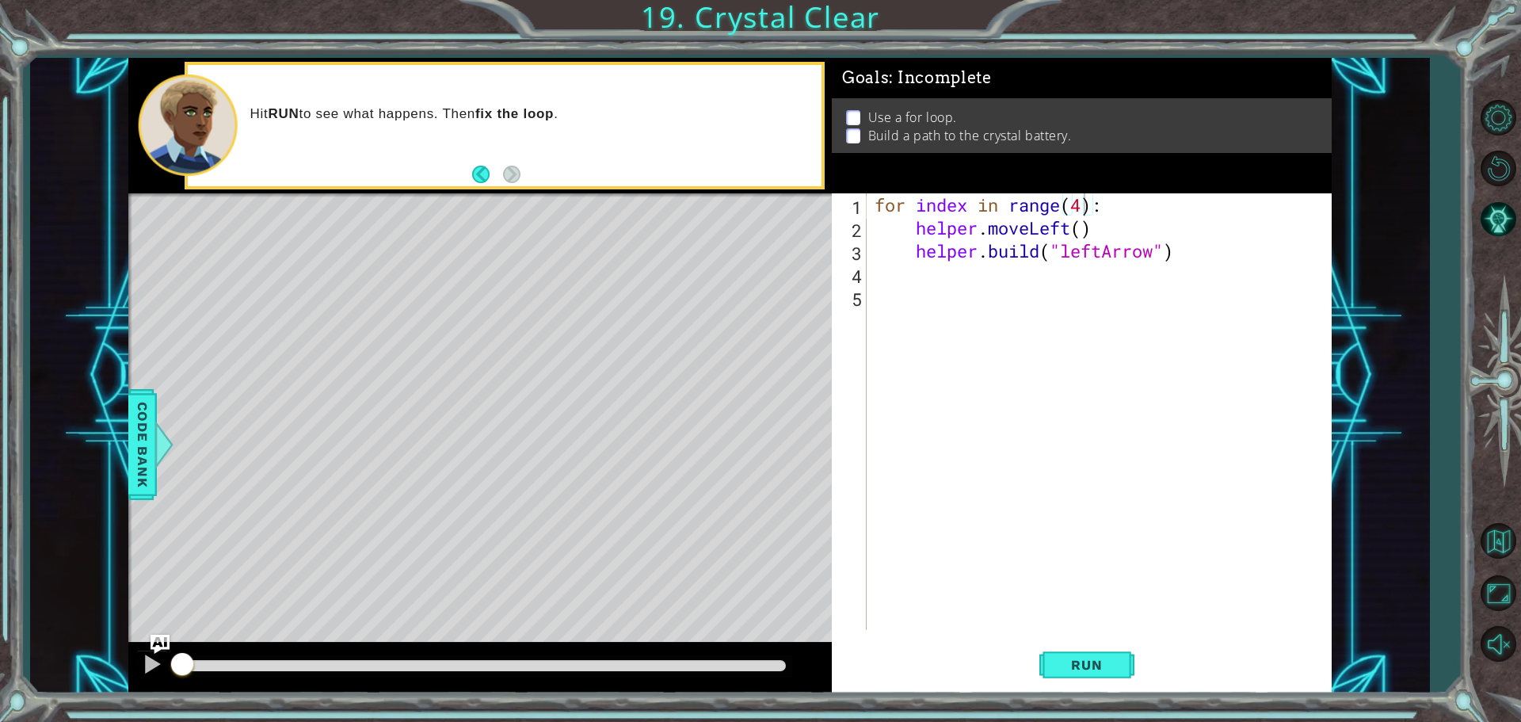
click at [1089, 666] on span "Run" at bounding box center [1086, 665] width 63 height 16
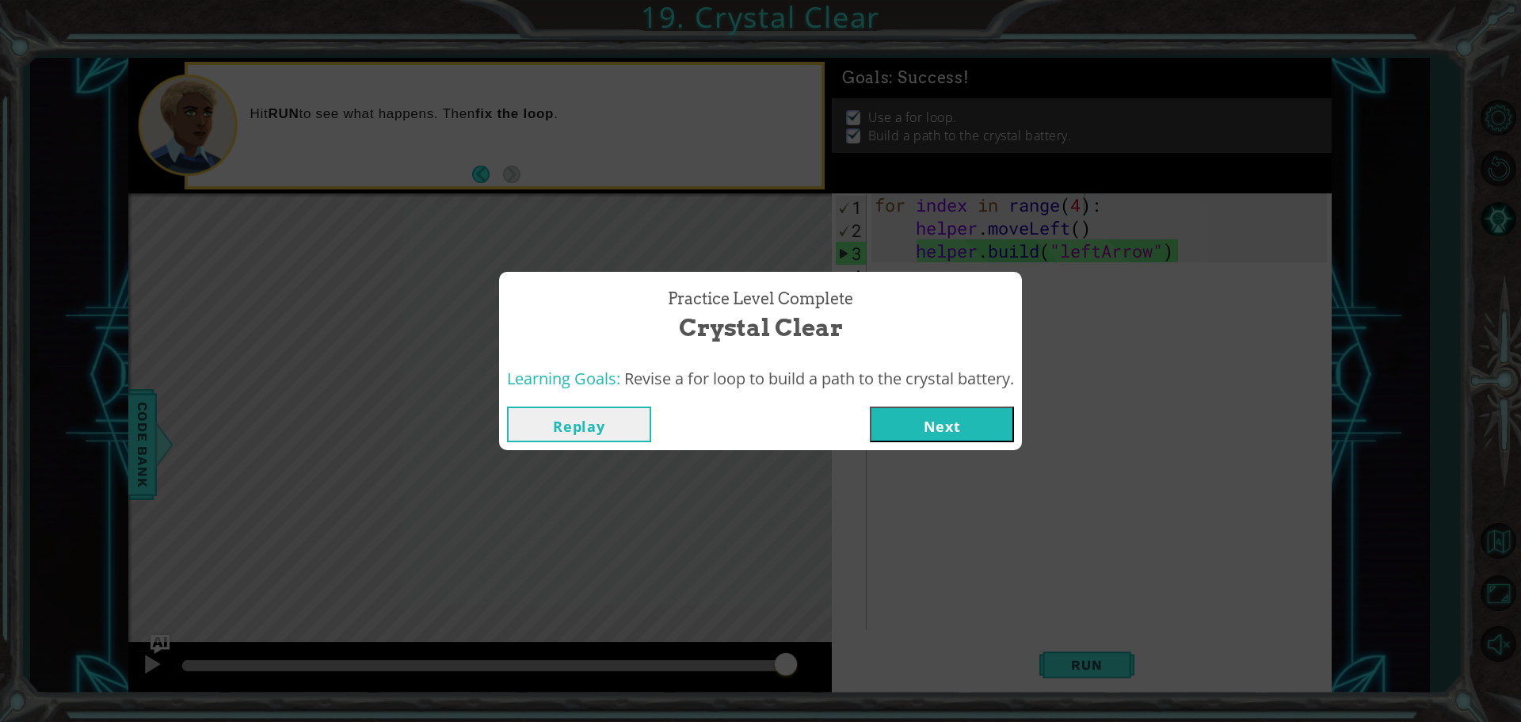
drag, startPoint x: 185, startPoint y: 666, endPoint x: 908, endPoint y: 715, distance: 724.9
click at [908, 715] on body "1 ההההההההההההההההההההההההההההההההההההההההההההההההההההההההההההההההההההההההההההה…" at bounding box center [760, 361] width 1521 height 722
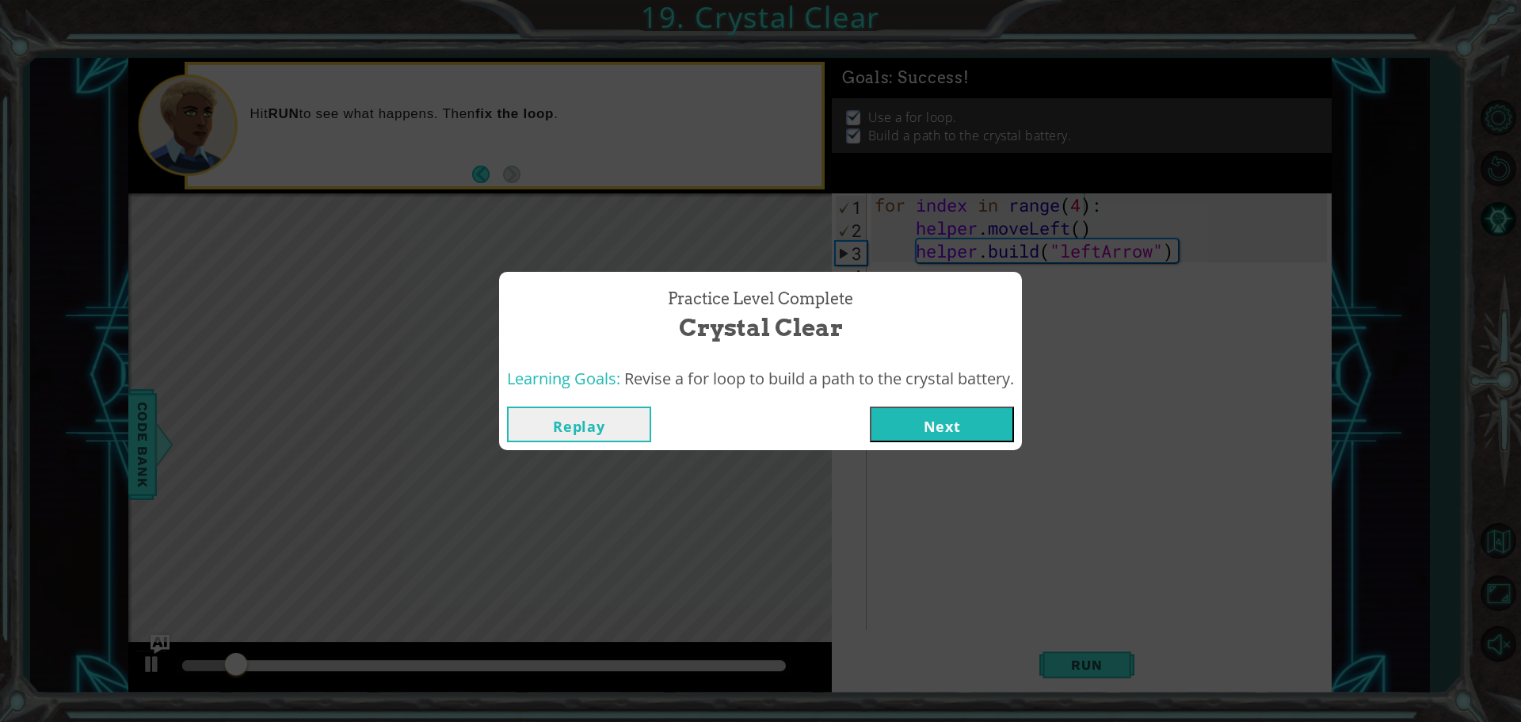
click at [950, 429] on button "Next" at bounding box center [942, 424] width 144 height 36
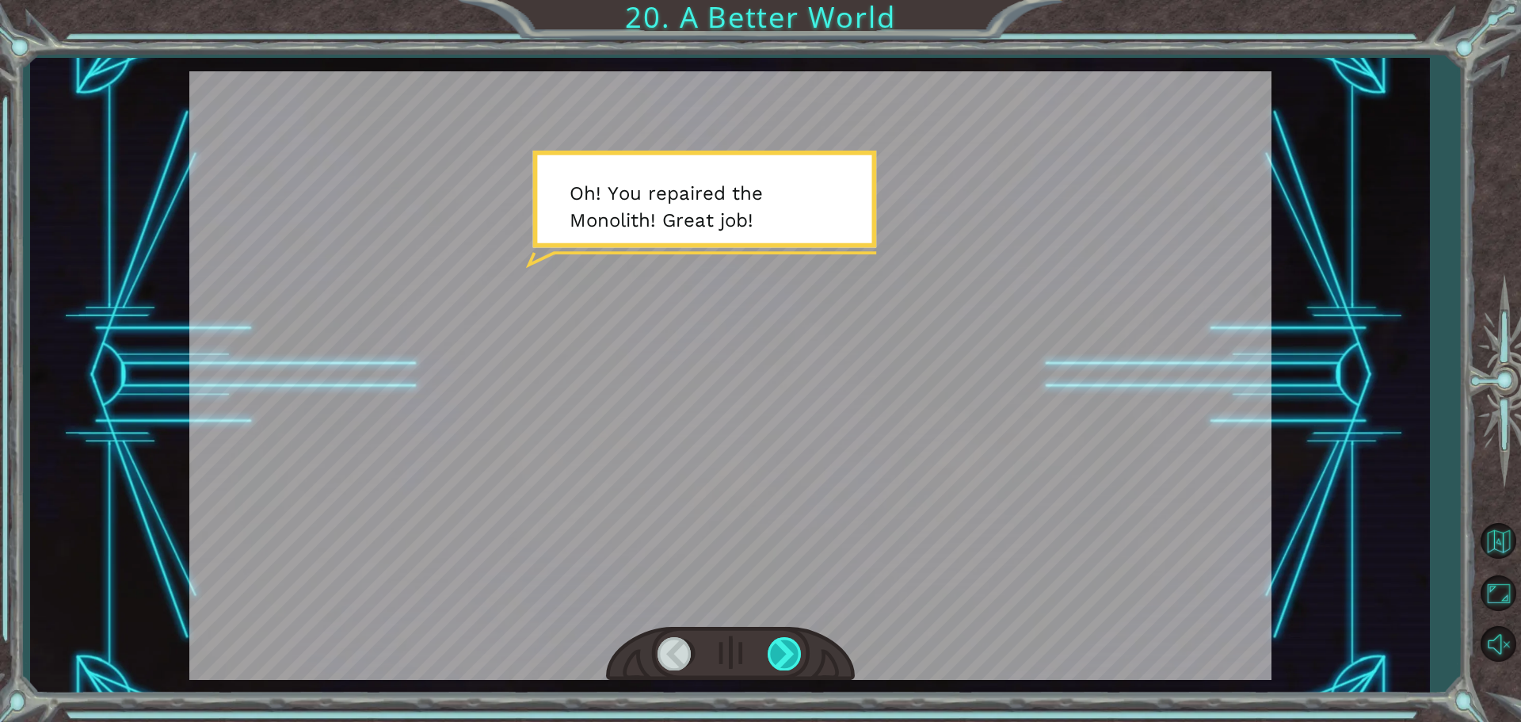
click at [771, 655] on div at bounding box center [786, 653] width 36 height 32
click at [772, 654] on div at bounding box center [786, 653] width 36 height 32
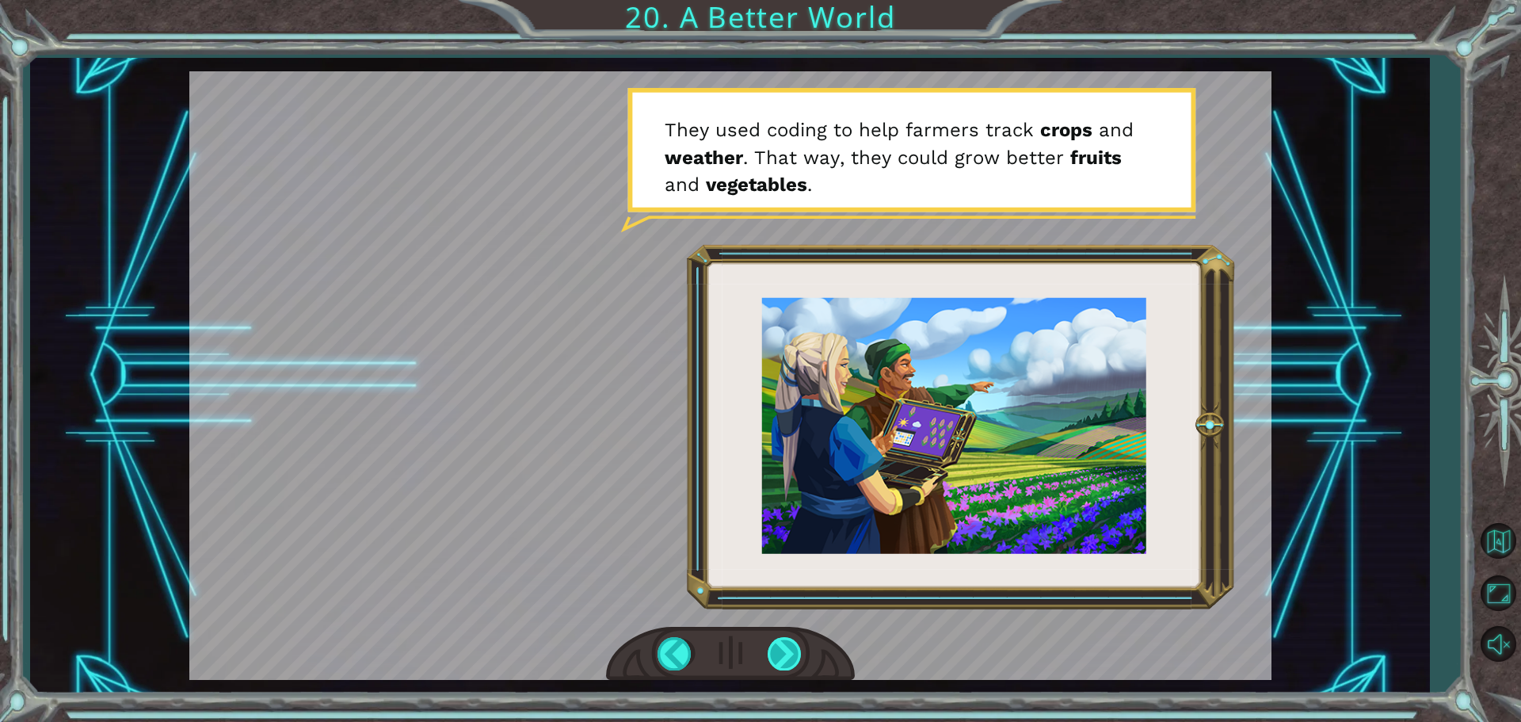
click at [772, 654] on div at bounding box center [786, 653] width 36 height 32
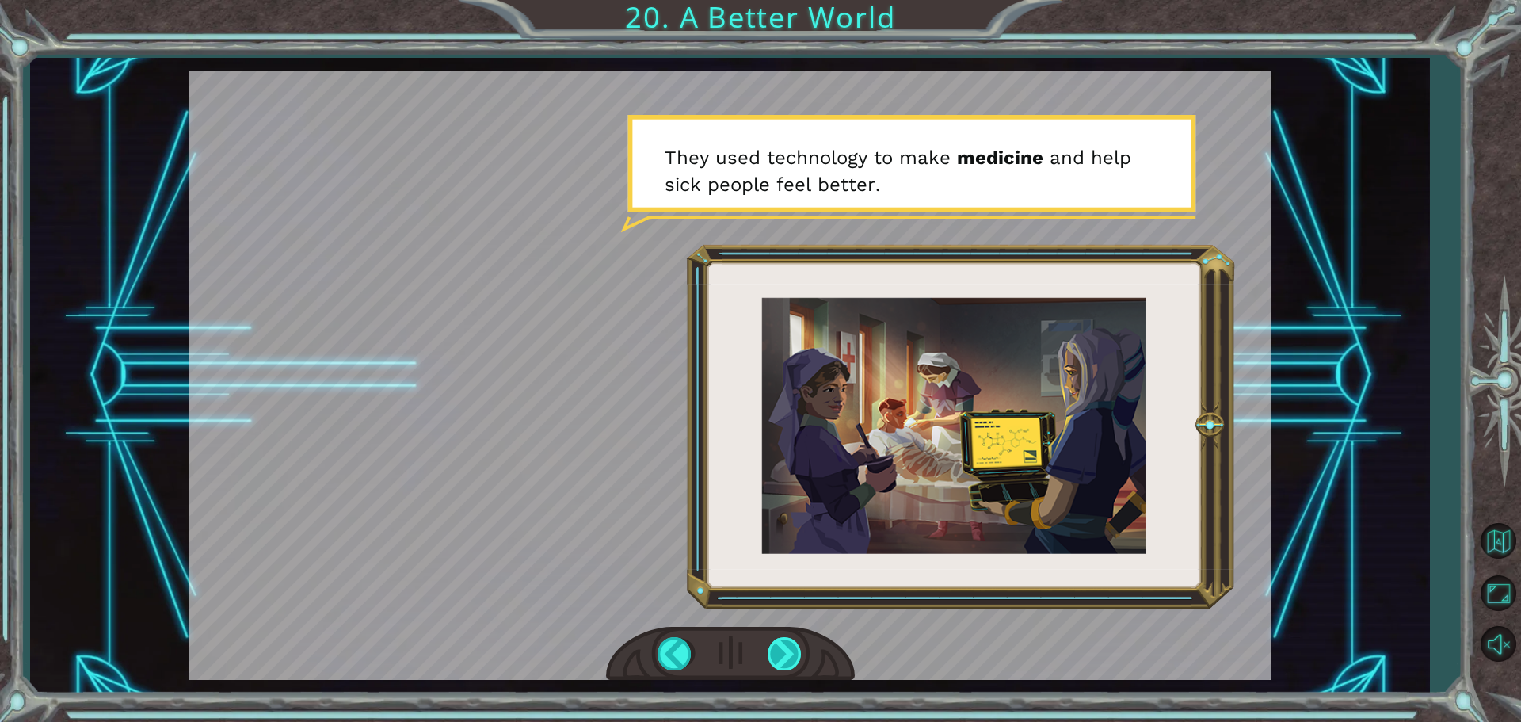
click at [793, 651] on div at bounding box center [786, 653] width 36 height 32
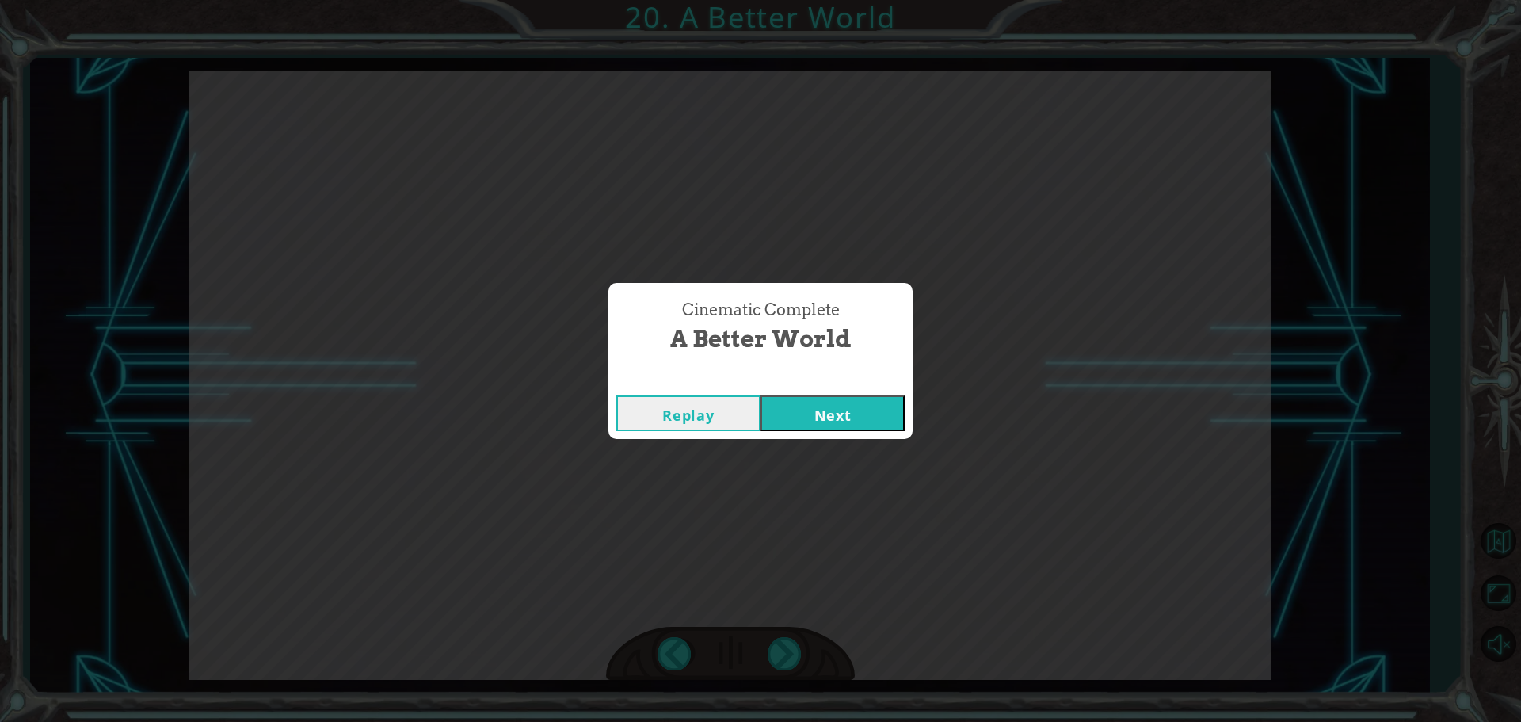
click at [825, 390] on div "Replay Next" at bounding box center [760, 412] width 304 height 51
click at [823, 406] on button "Next" at bounding box center [833, 413] width 144 height 36
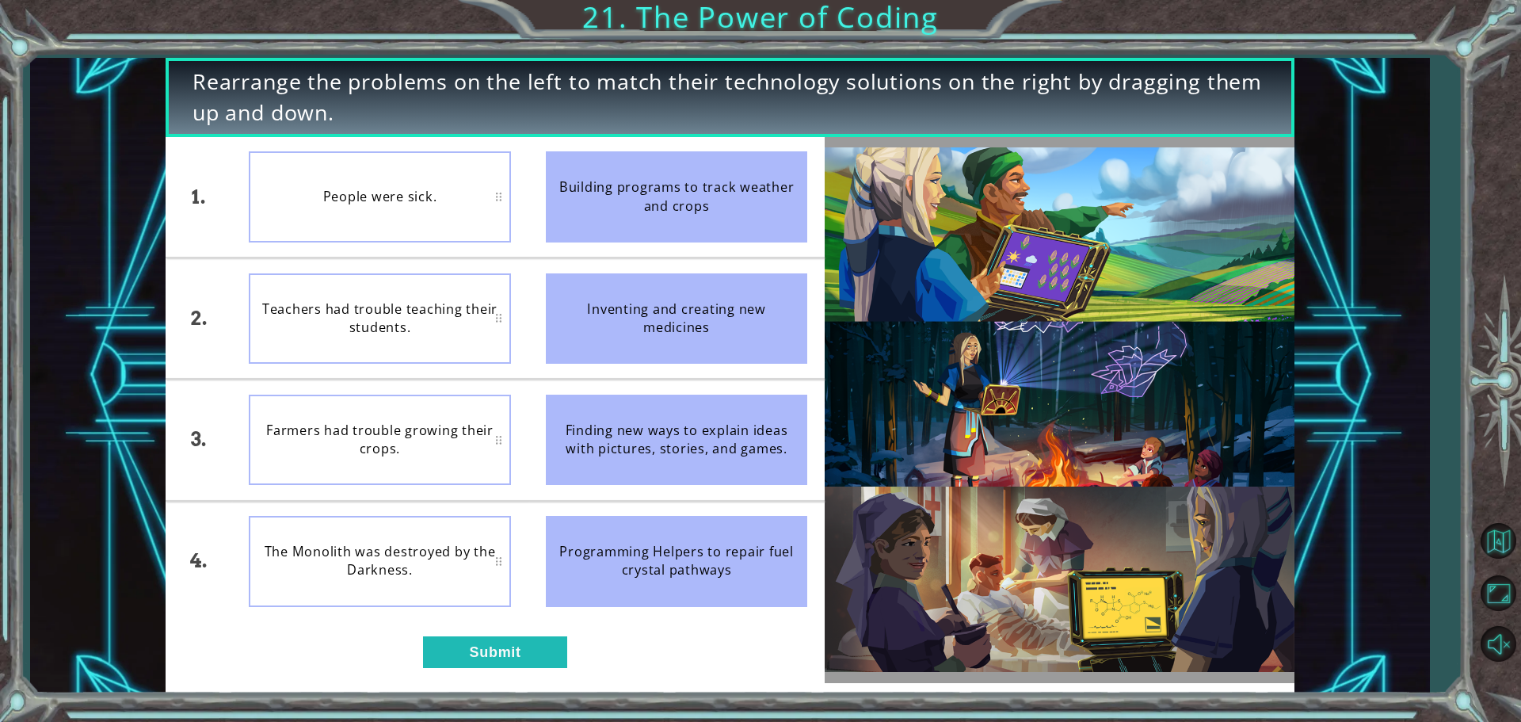
drag, startPoint x: 688, startPoint y: 316, endPoint x: 671, endPoint y: 300, distance: 23.0
click at [677, 265] on li "Inventing and creating new medicines" at bounding box center [676, 318] width 297 height 120
drag, startPoint x: 494, startPoint y: 657, endPoint x: 44, endPoint y: 519, distance: 469.9
click at [45, 519] on div "Rearrange the problems on the left to match their technology solutions on the r…" at bounding box center [729, 375] width 1399 height 635
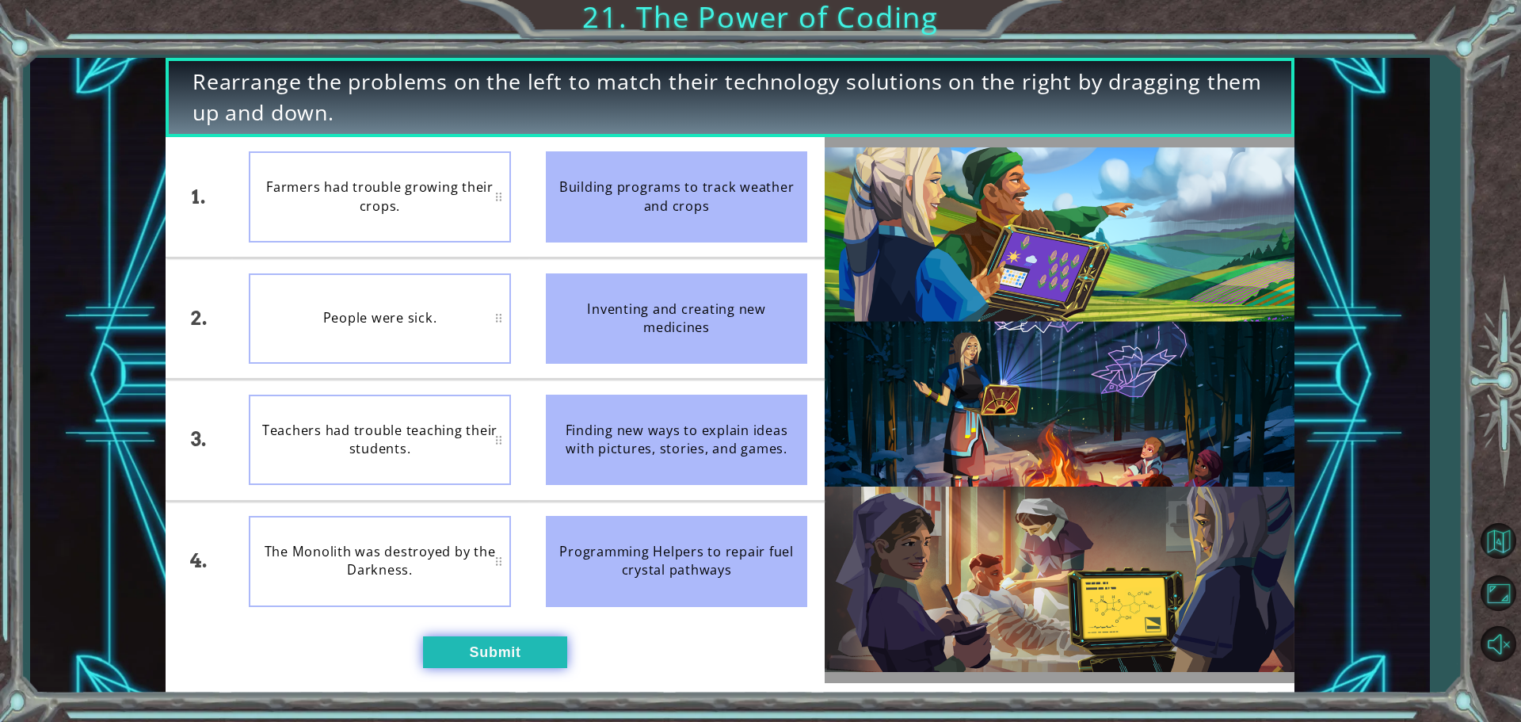
click at [502, 636] on button "Submit" at bounding box center [495, 652] width 144 height 32
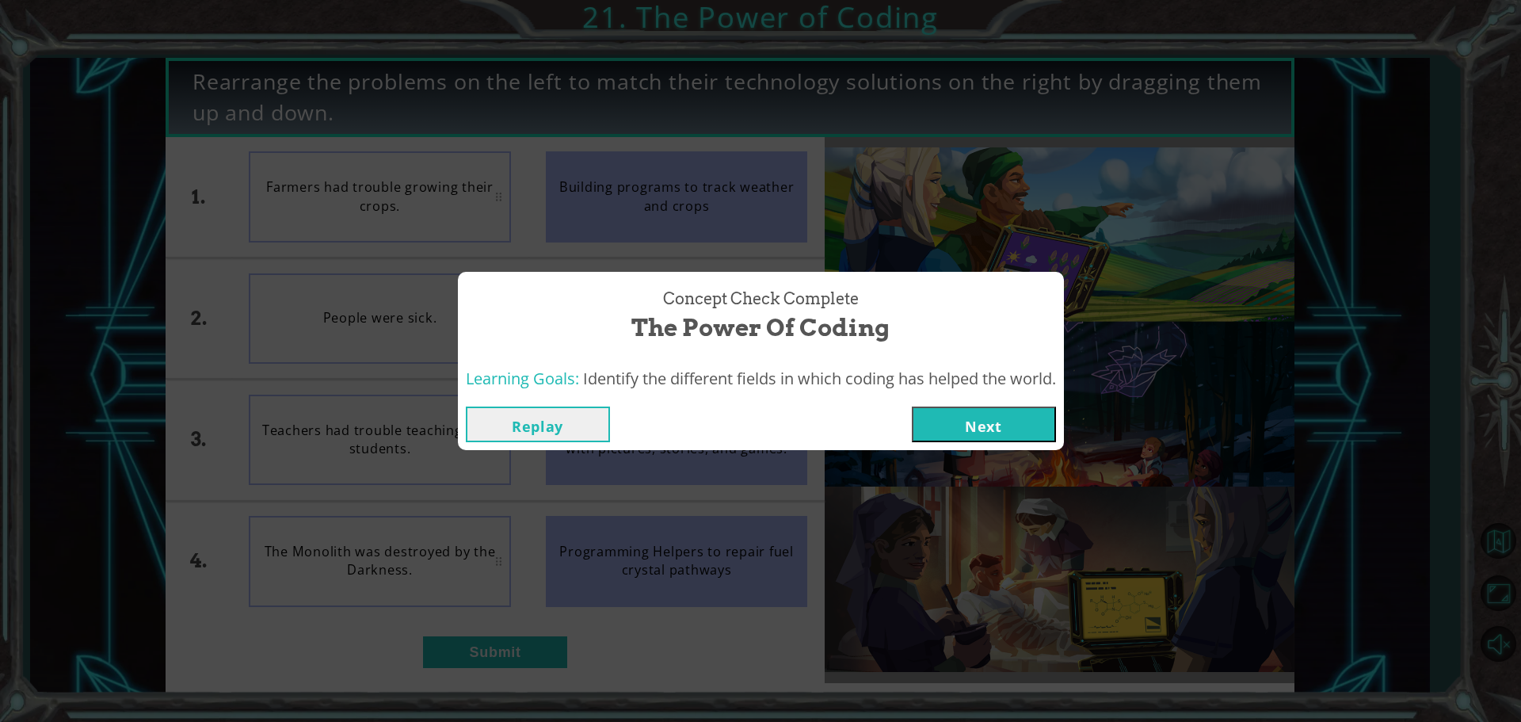
click at [988, 433] on button "Next" at bounding box center [984, 424] width 144 height 36
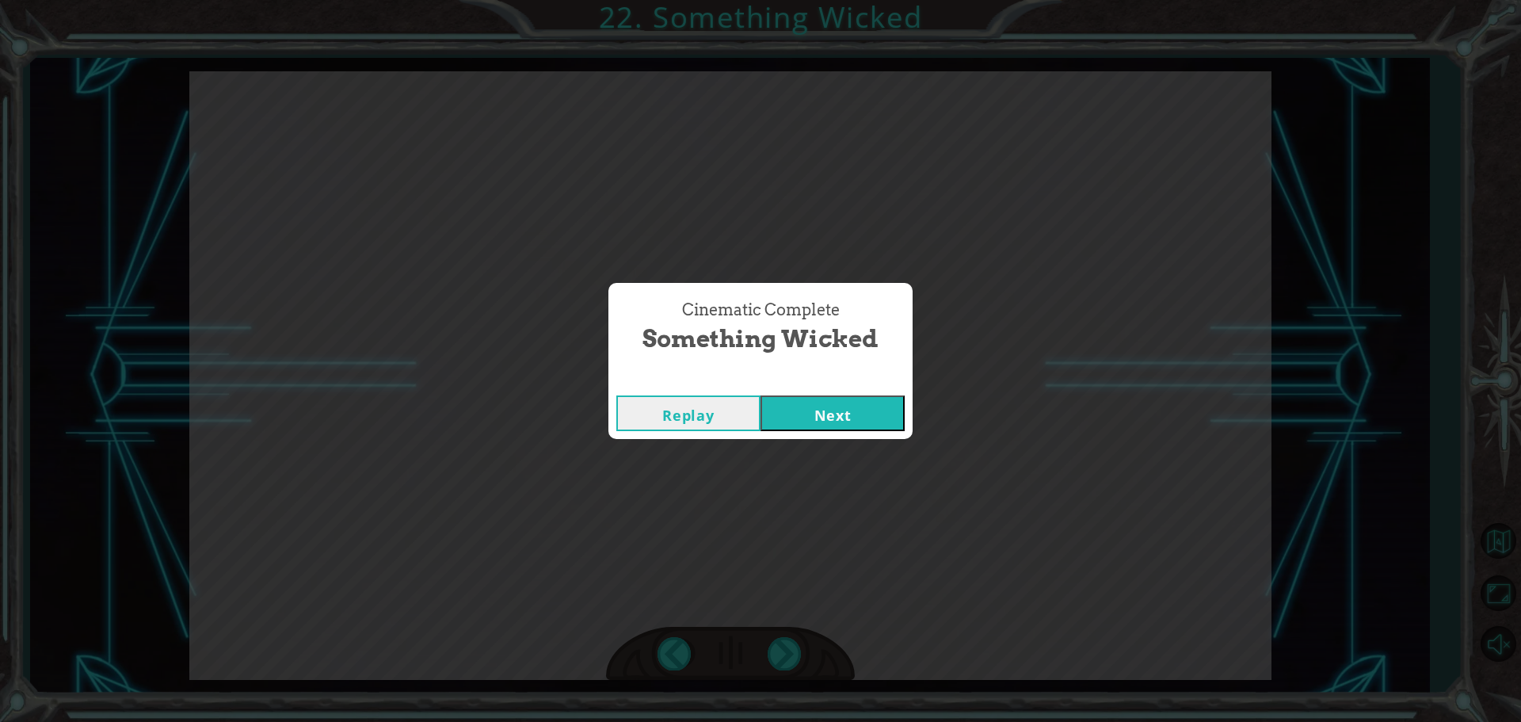
click at [986, 432] on div "Cinematic Complete Something Wicked Replay Next" at bounding box center [760, 361] width 1521 height 722
click at [841, 431] on div "Replay Next" at bounding box center [760, 412] width 304 height 51
click at [843, 416] on button "Next" at bounding box center [833, 413] width 144 height 36
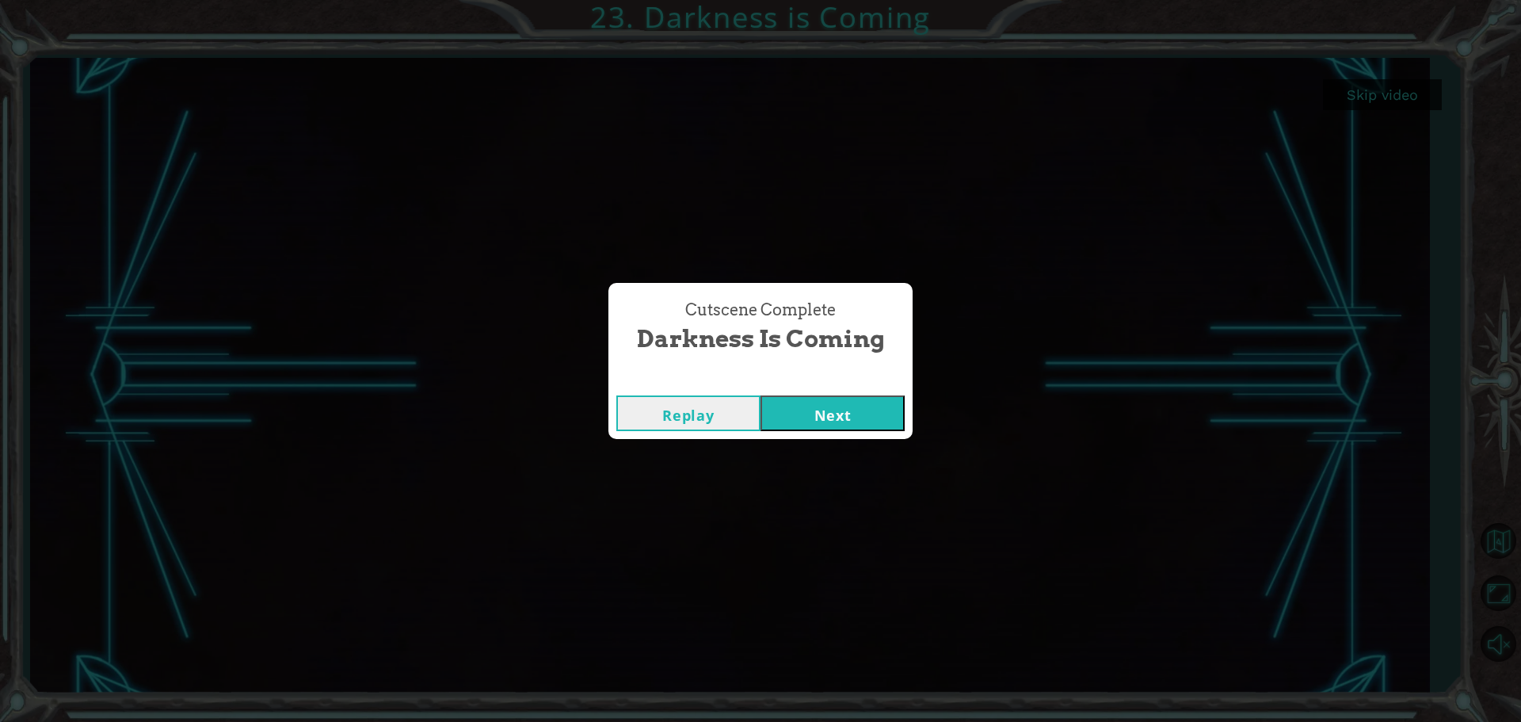
click at [857, 413] on button "Next" at bounding box center [833, 413] width 144 height 36
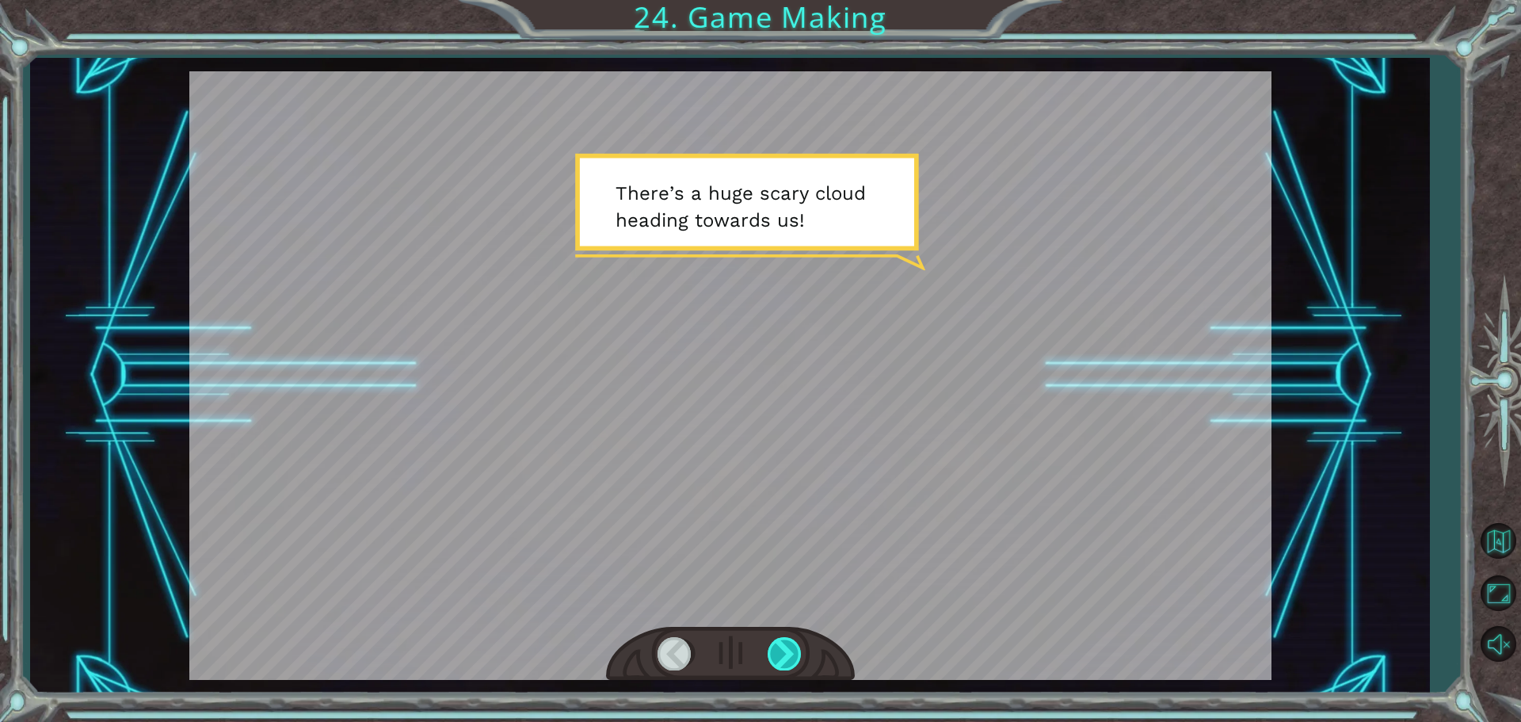
click at [787, 658] on div at bounding box center [786, 653] width 36 height 32
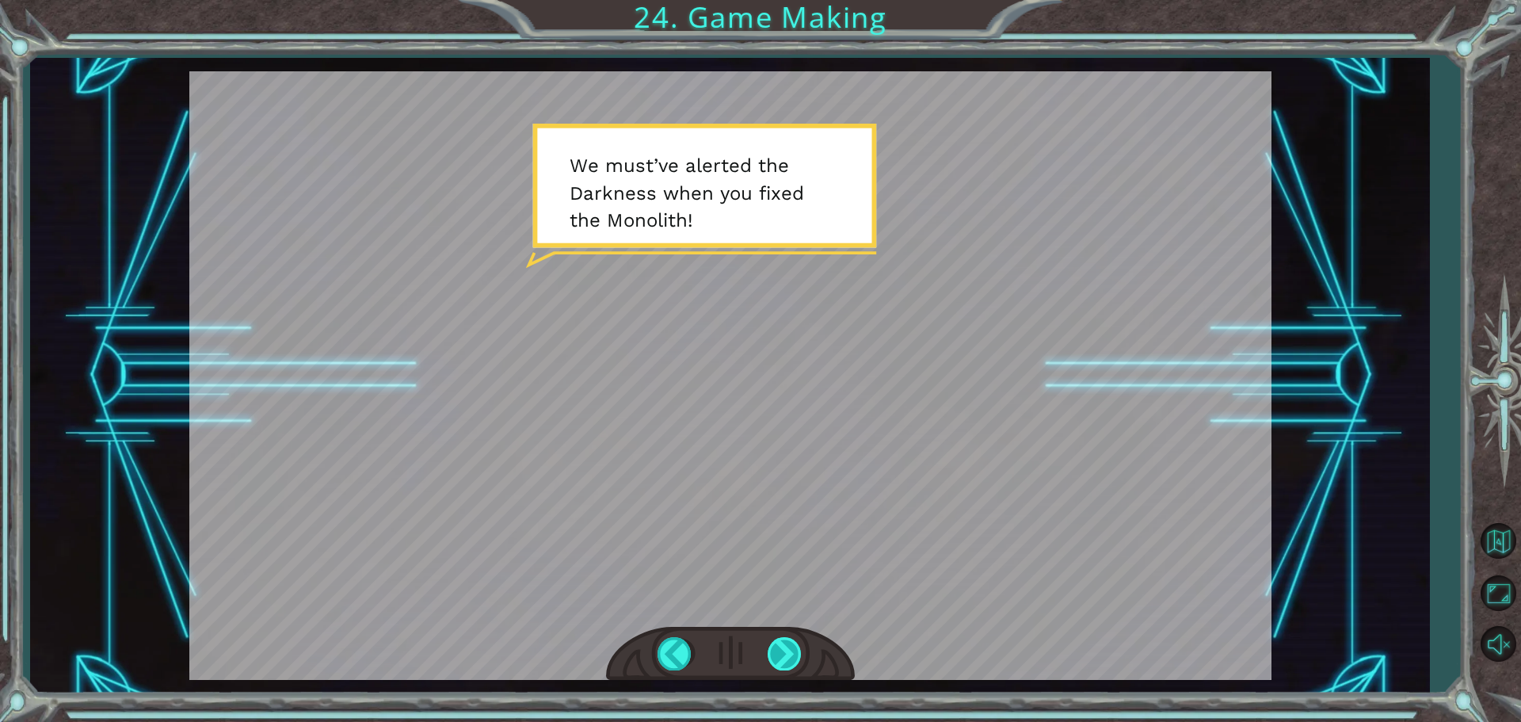
click at [787, 658] on div at bounding box center [786, 653] width 36 height 32
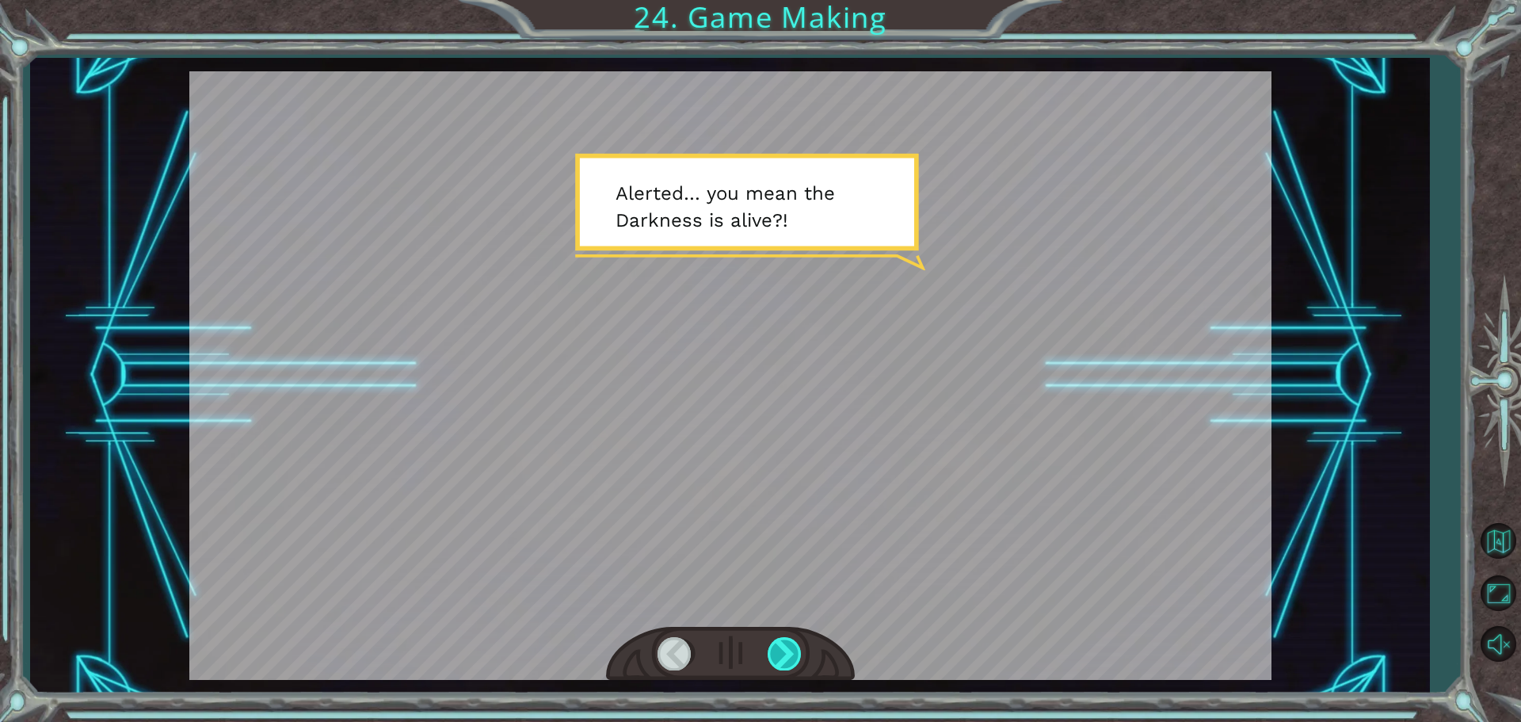
click at [787, 658] on div at bounding box center [786, 653] width 36 height 32
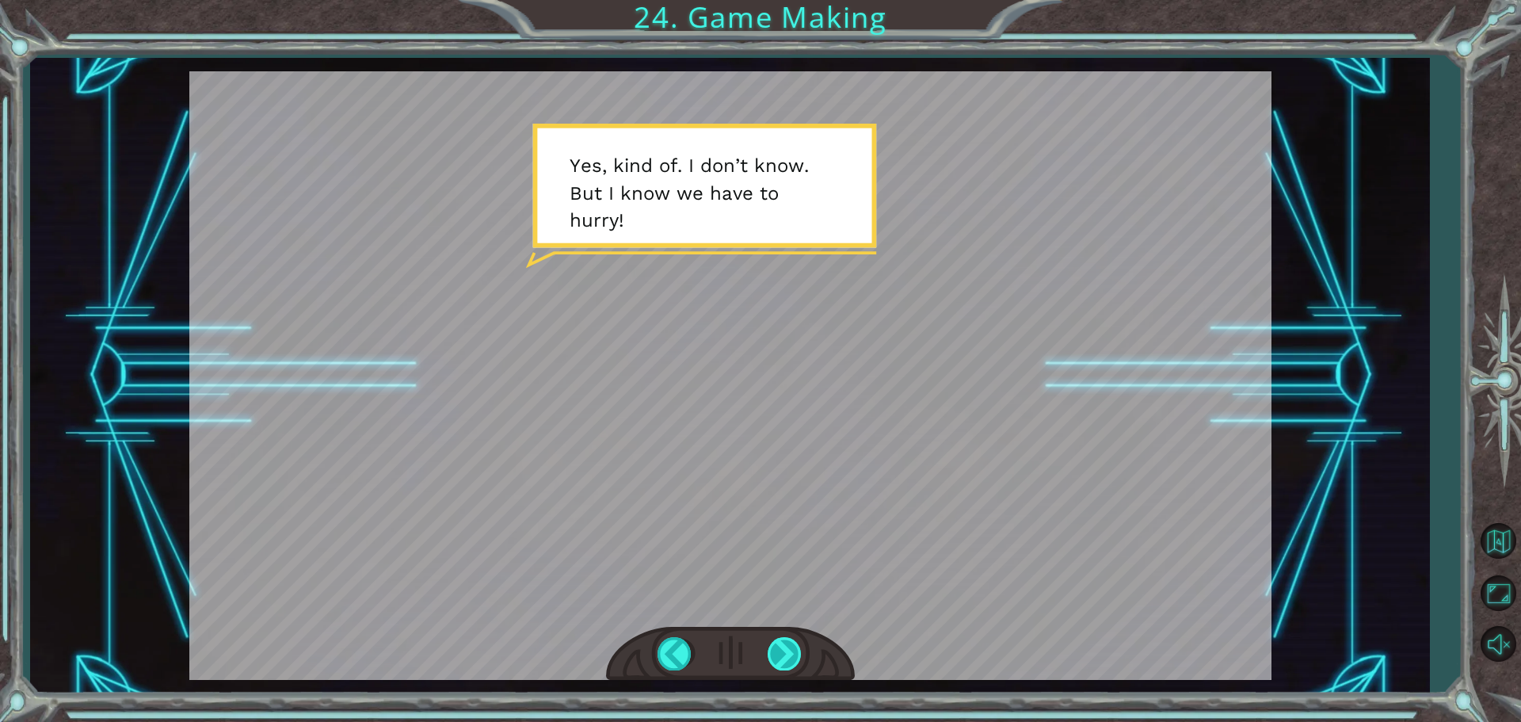
drag, startPoint x: 783, startPoint y: 660, endPoint x: 781, endPoint y: 668, distance: 8.1
click at [781, 668] on div at bounding box center [786, 653] width 36 height 32
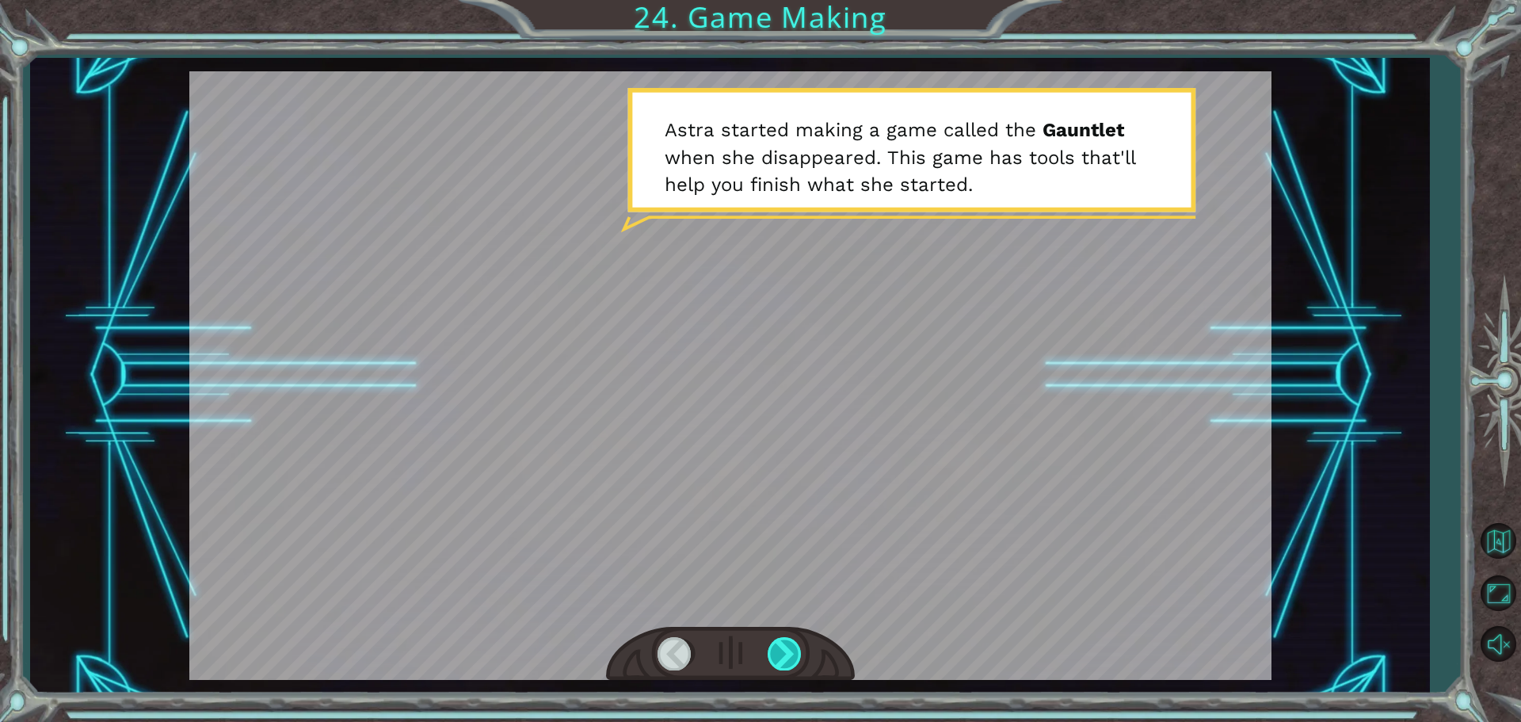
click at [782, 644] on div at bounding box center [786, 653] width 36 height 32
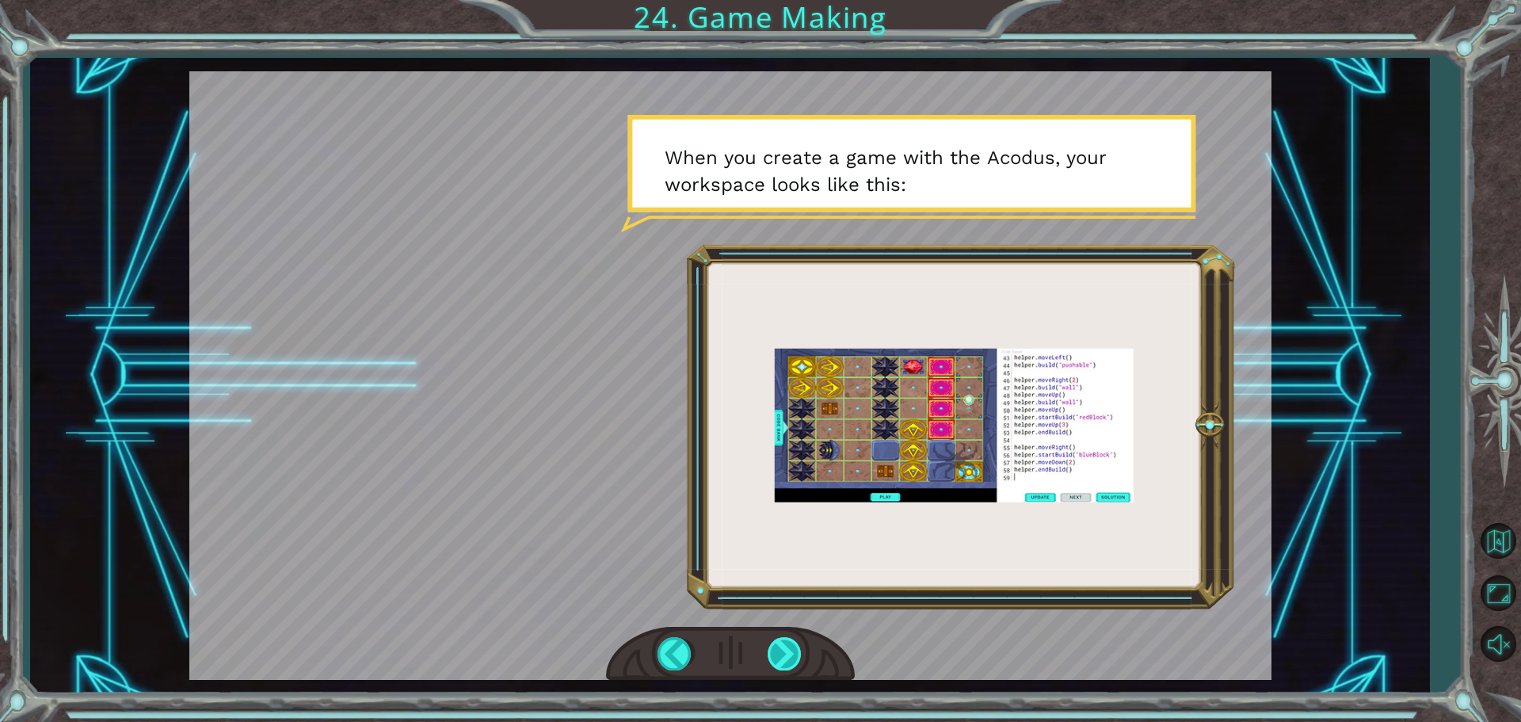
click at [794, 639] on div at bounding box center [786, 653] width 36 height 32
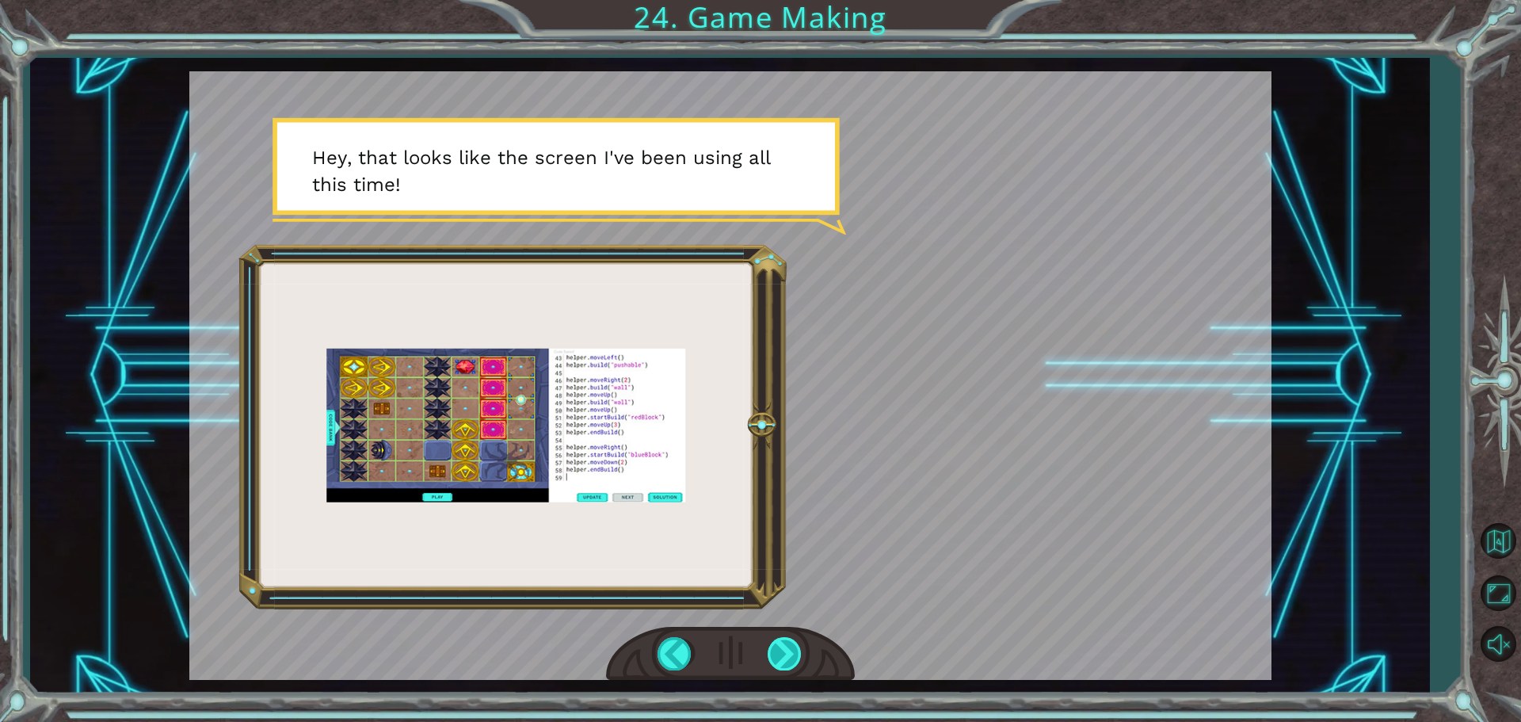
click at [776, 659] on div at bounding box center [786, 653] width 36 height 32
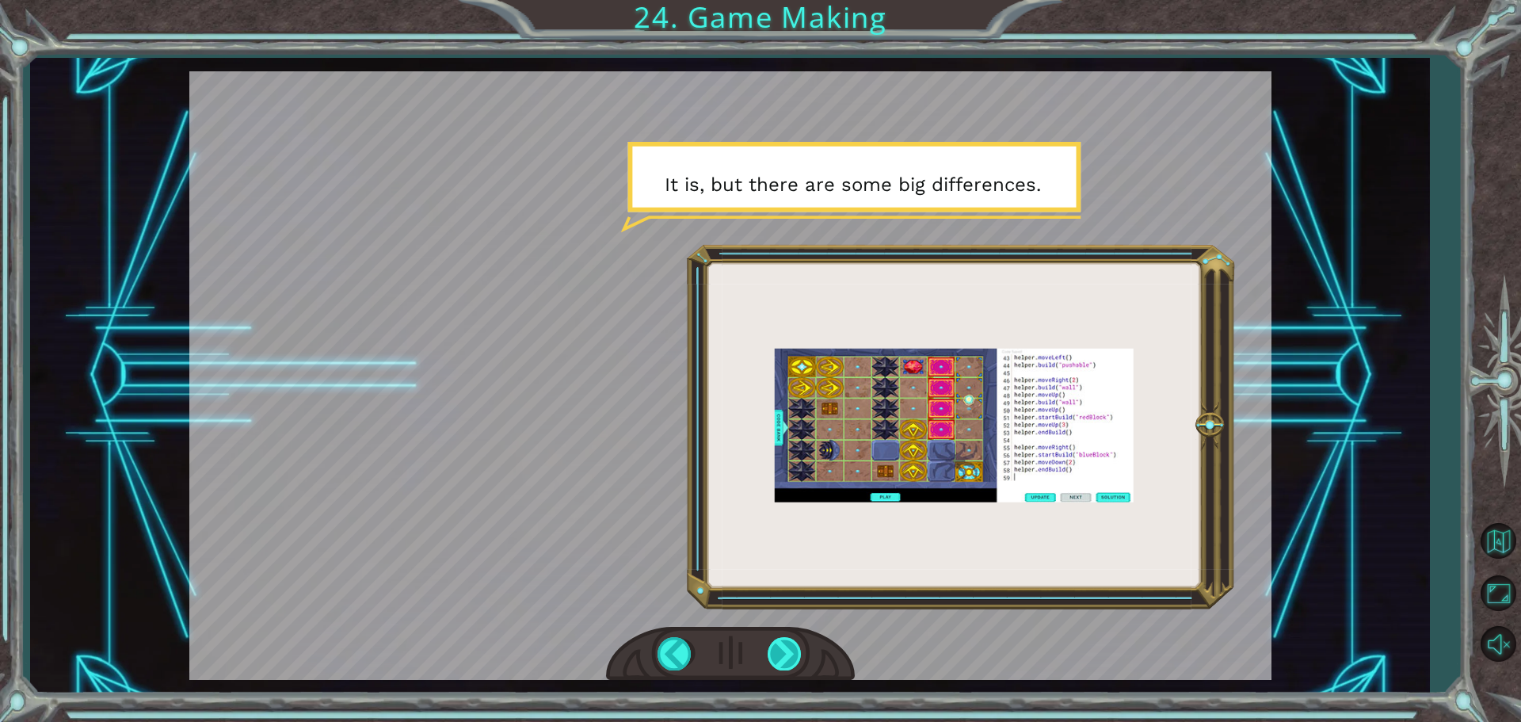
click at [776, 654] on div at bounding box center [786, 653] width 36 height 32
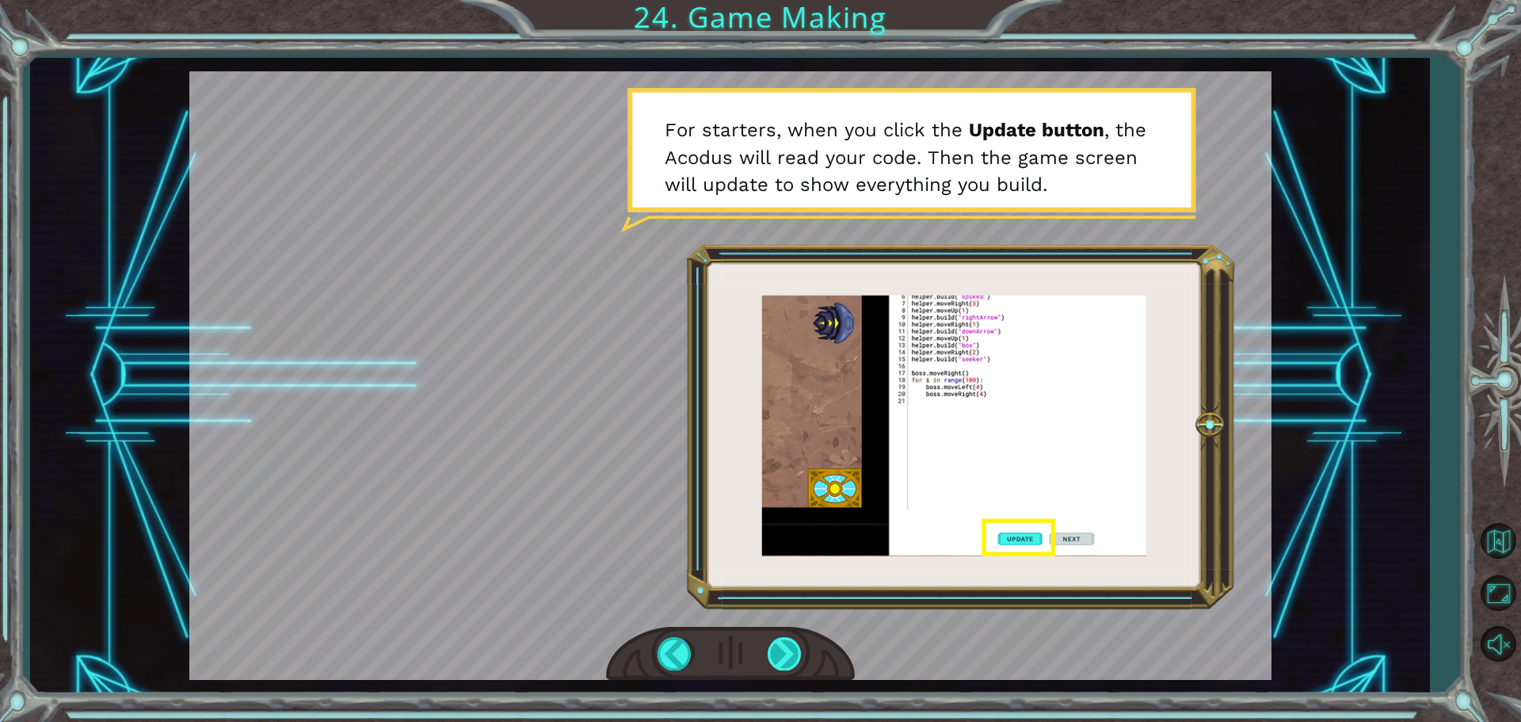
click at [776, 654] on div at bounding box center [786, 653] width 36 height 32
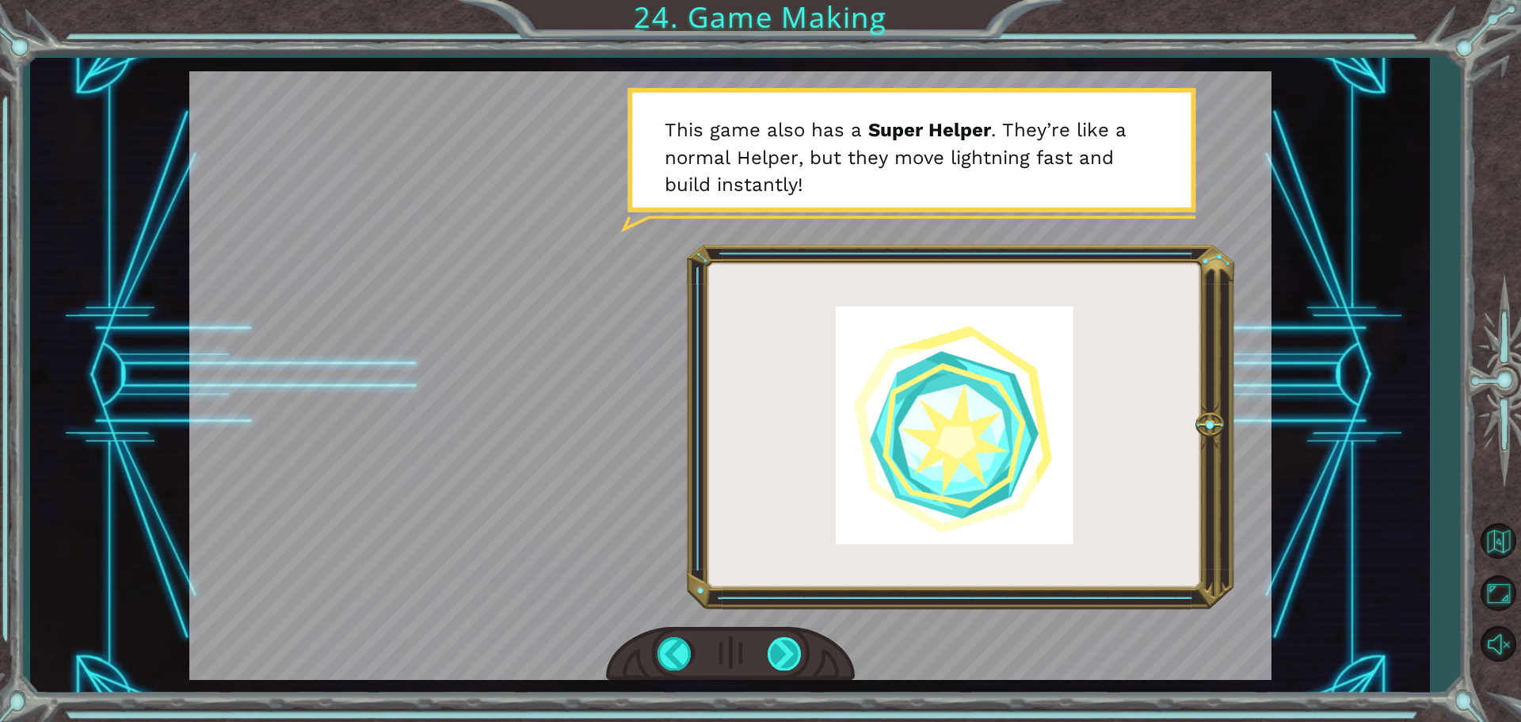
click at [776, 654] on div at bounding box center [786, 653] width 36 height 32
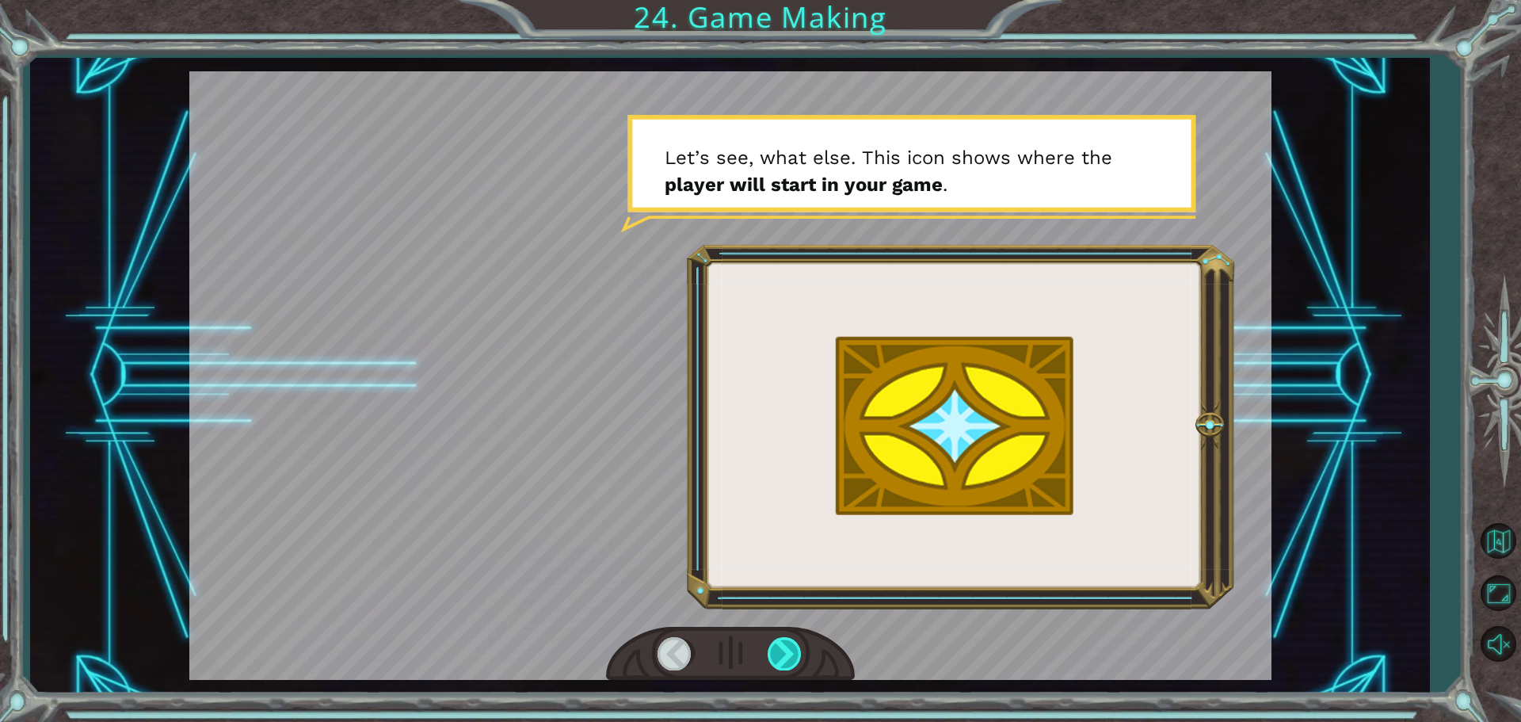
click at [776, 654] on div at bounding box center [786, 653] width 36 height 32
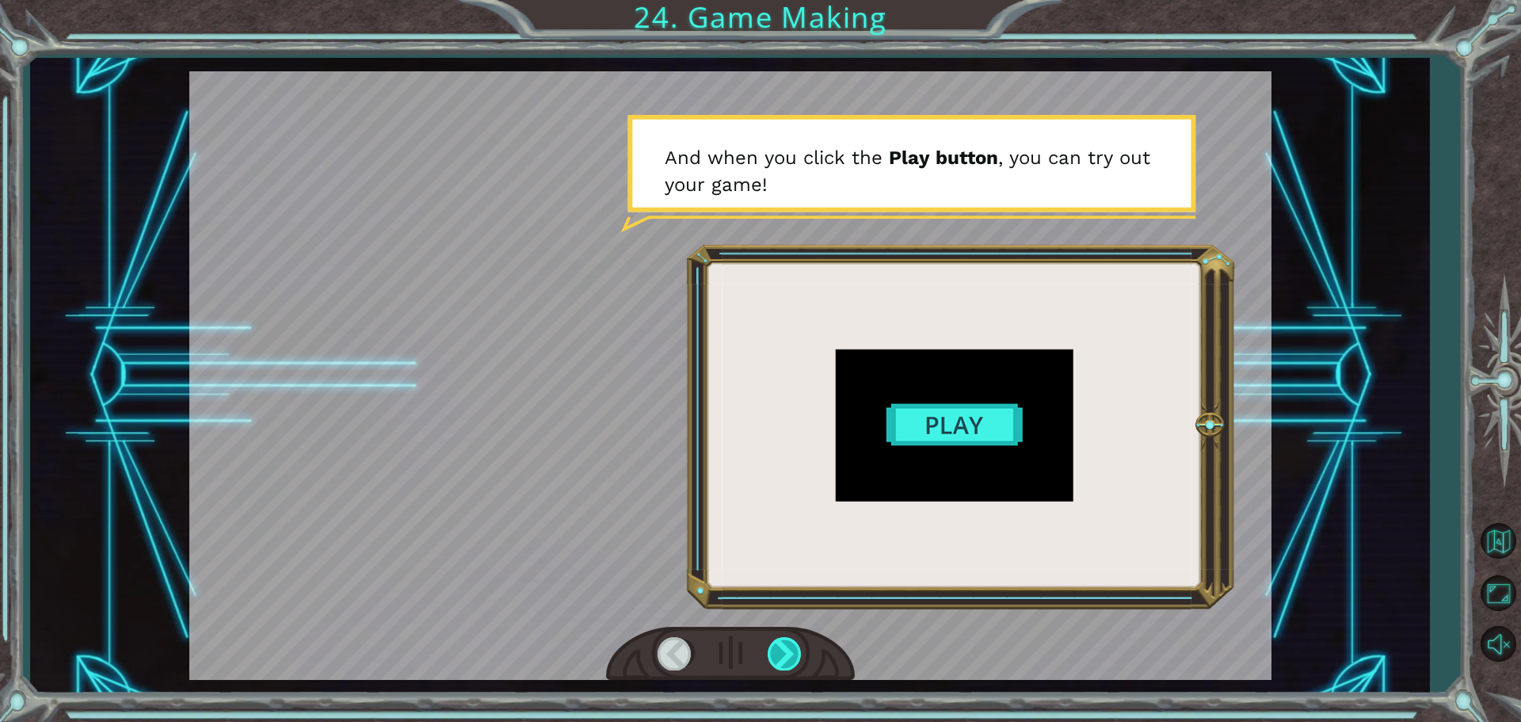
click at [776, 654] on div at bounding box center [786, 653] width 36 height 32
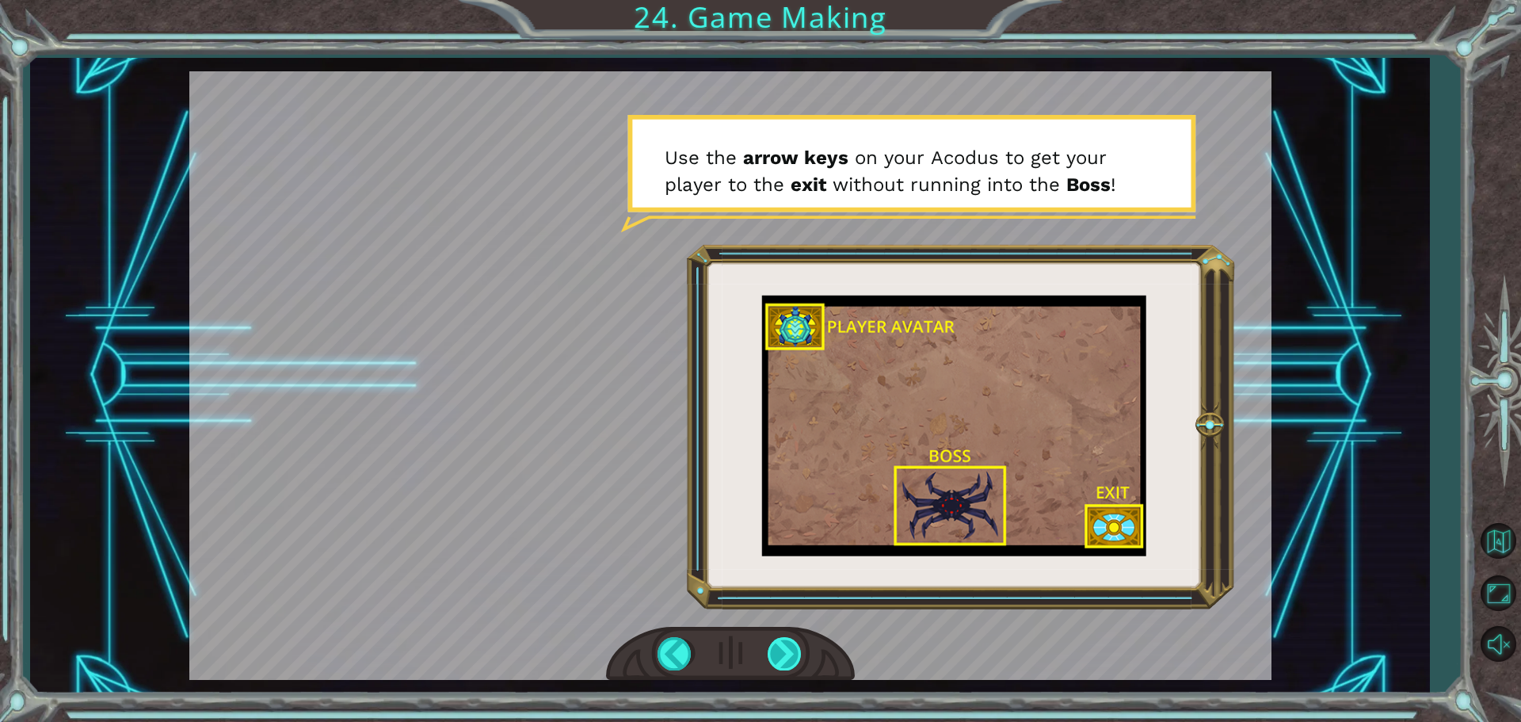
click at [776, 654] on div at bounding box center [786, 653] width 36 height 32
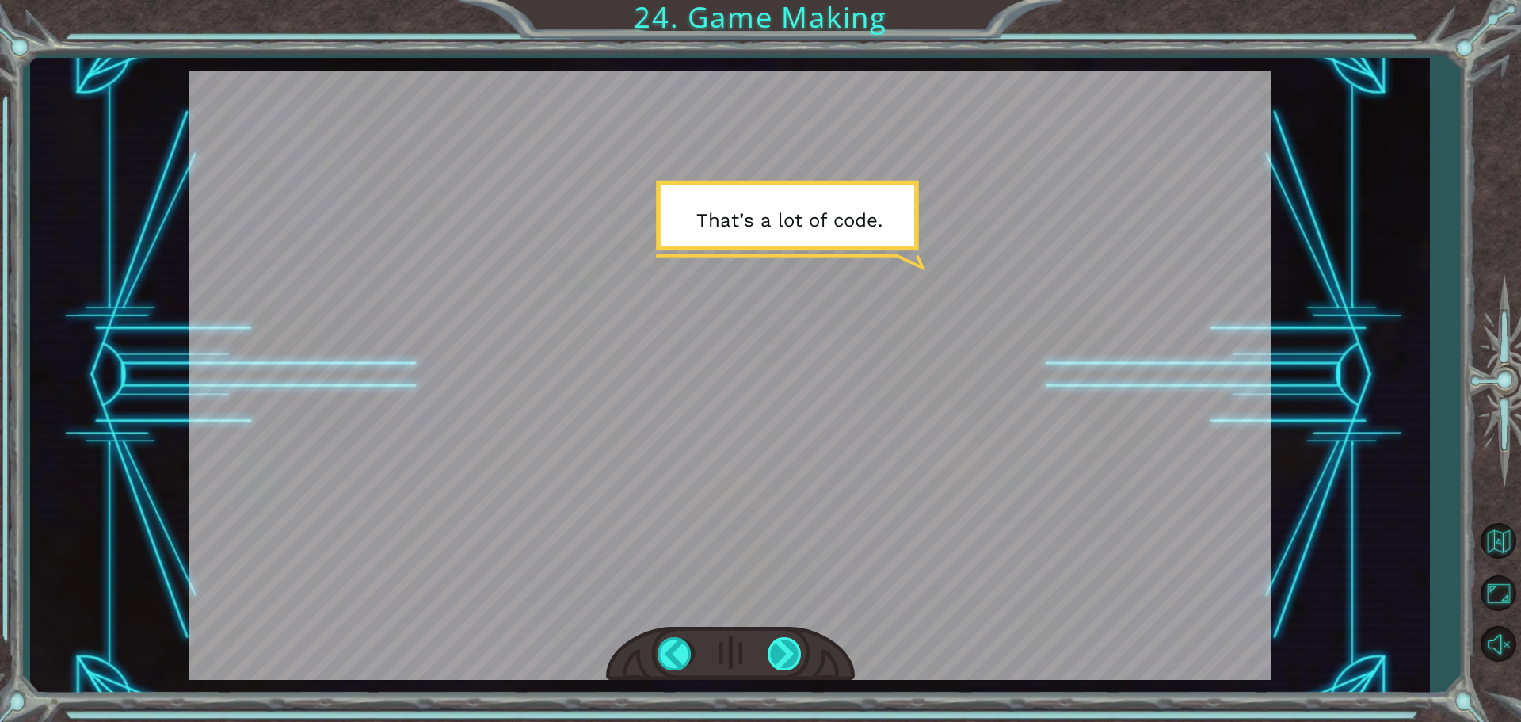
click at [776, 647] on div at bounding box center [786, 653] width 36 height 32
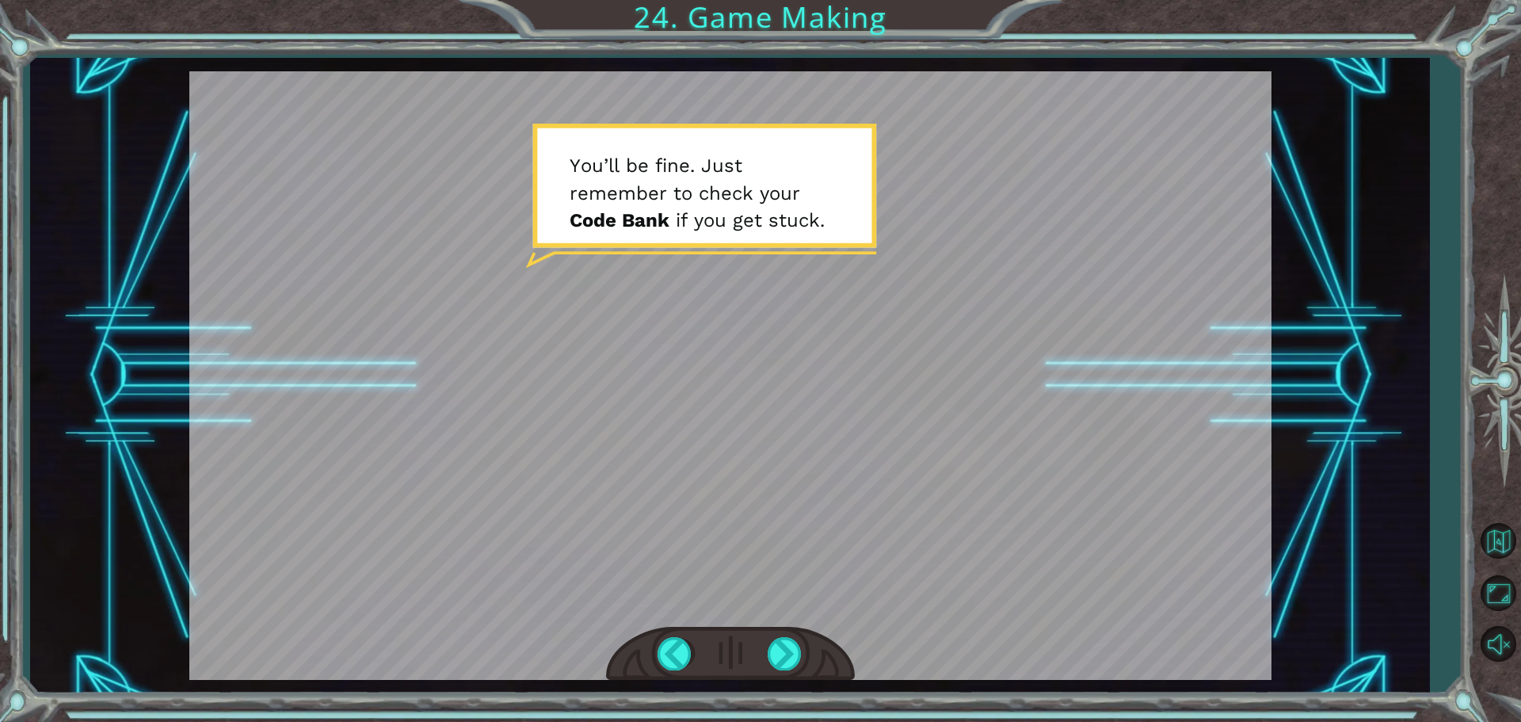
click at [803, 647] on div at bounding box center [730, 654] width 249 height 55
click at [789, 664] on div at bounding box center [786, 653] width 36 height 32
drag, startPoint x: 789, startPoint y: 665, endPoint x: 793, endPoint y: 692, distance: 28.0
click at [790, 680] on div at bounding box center [730, 654] width 249 height 55
click at [779, 654] on div at bounding box center [786, 653] width 36 height 32
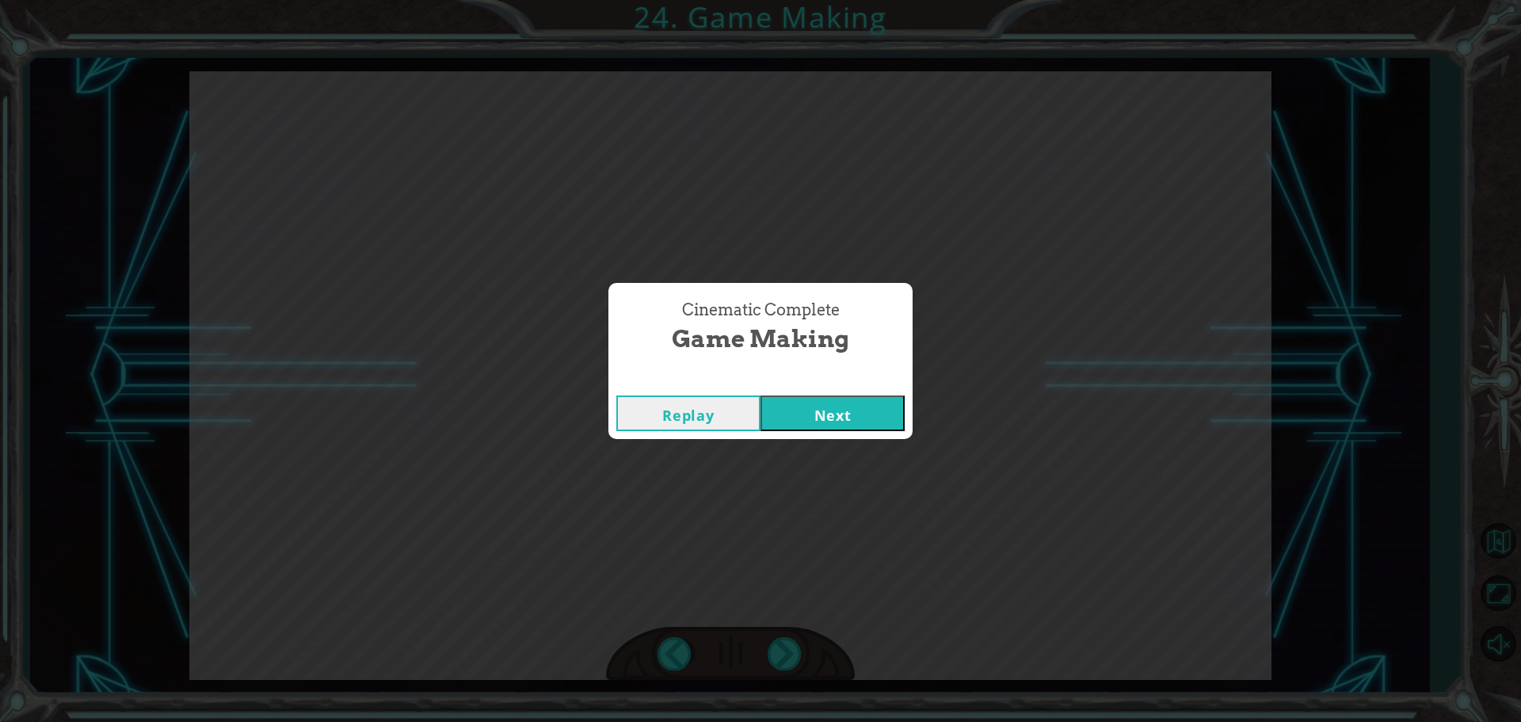
click at [857, 423] on button "Next" at bounding box center [833, 413] width 144 height 36
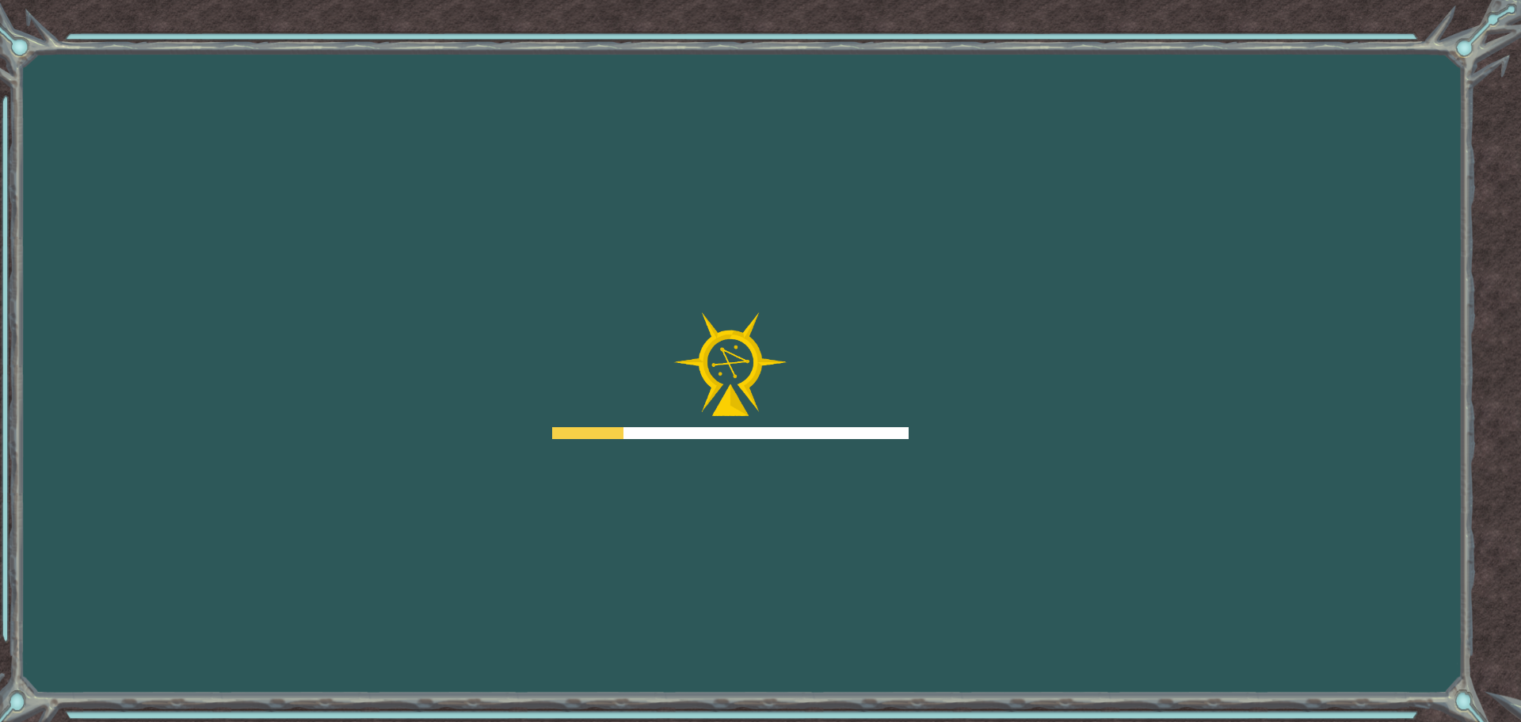
click at [849, 406] on div at bounding box center [730, 375] width 357 height 127
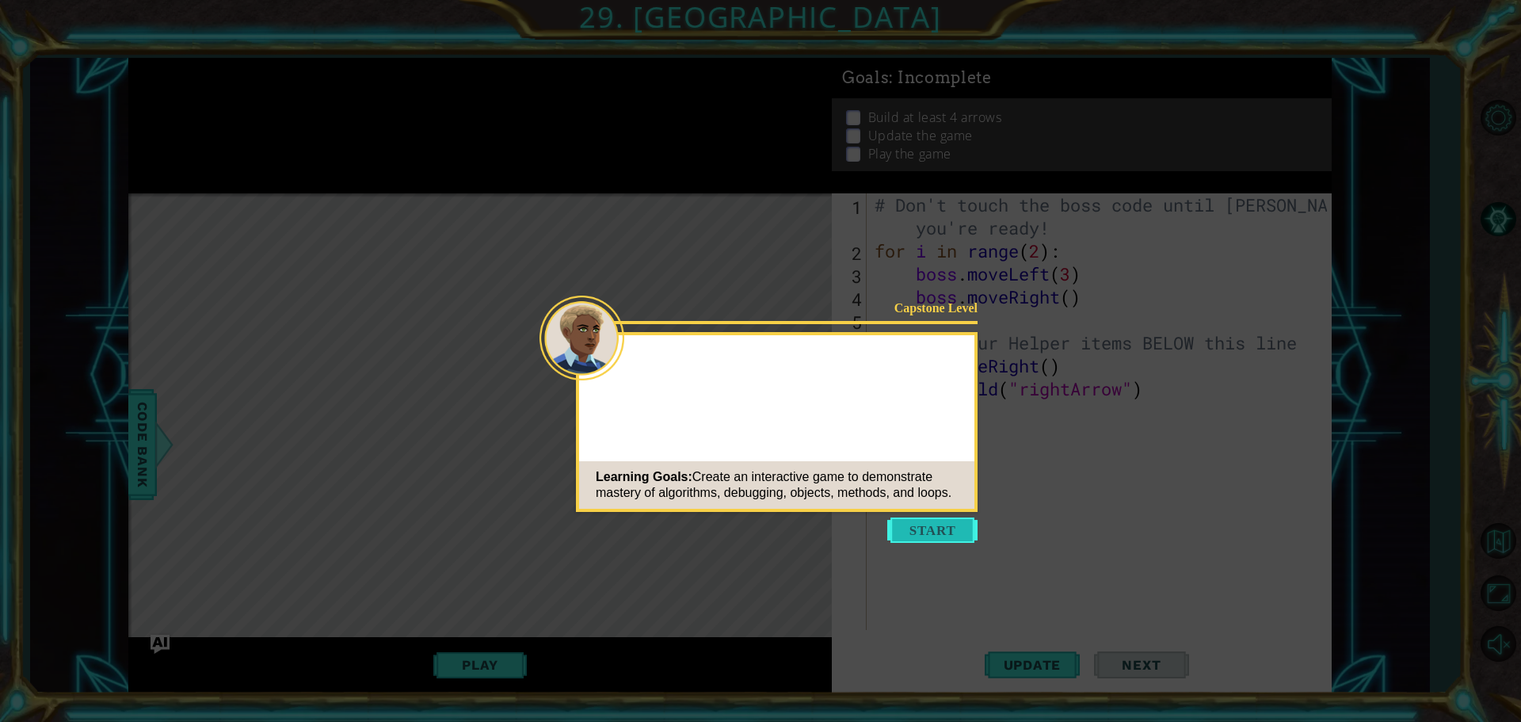
click at [932, 537] on button "Start" at bounding box center [932, 529] width 90 height 25
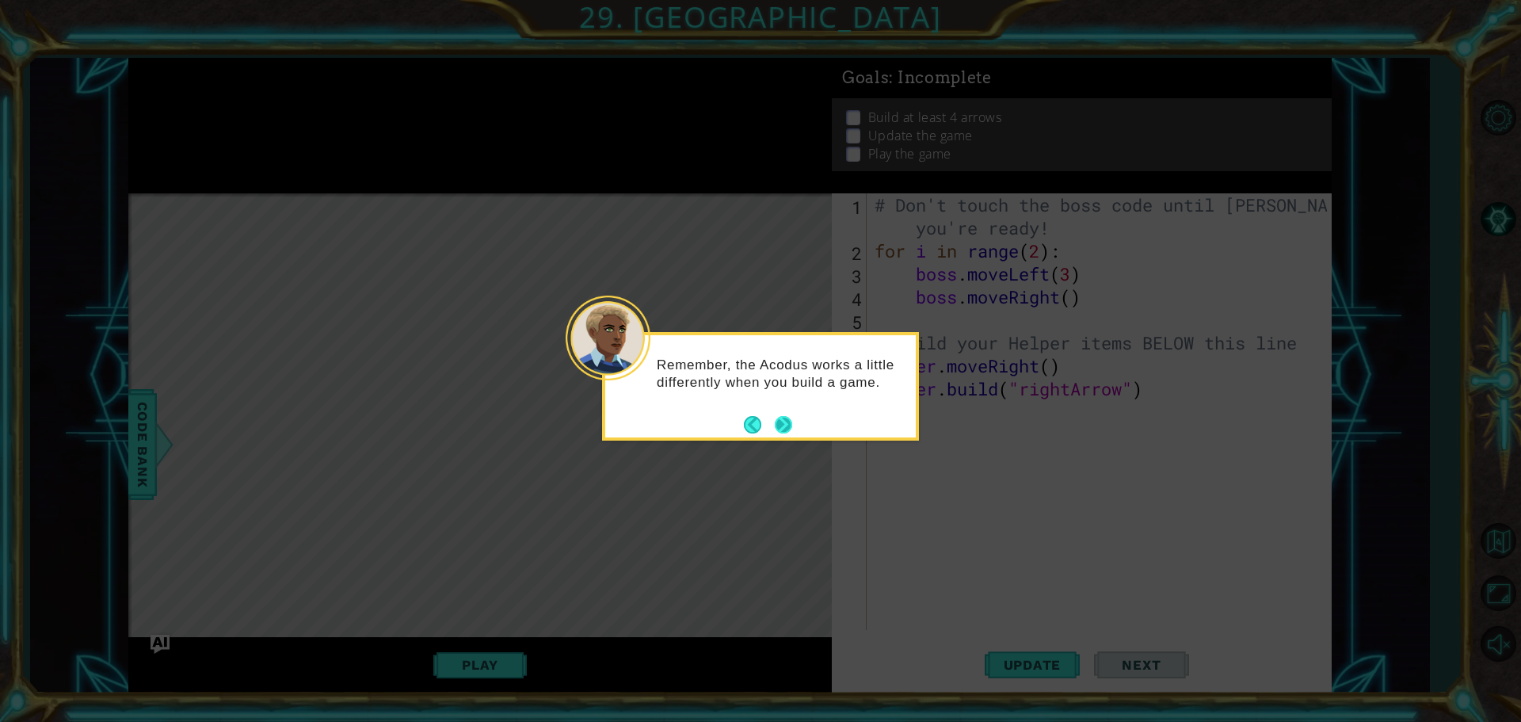
click at [779, 422] on button "Next" at bounding box center [783, 424] width 17 height 17
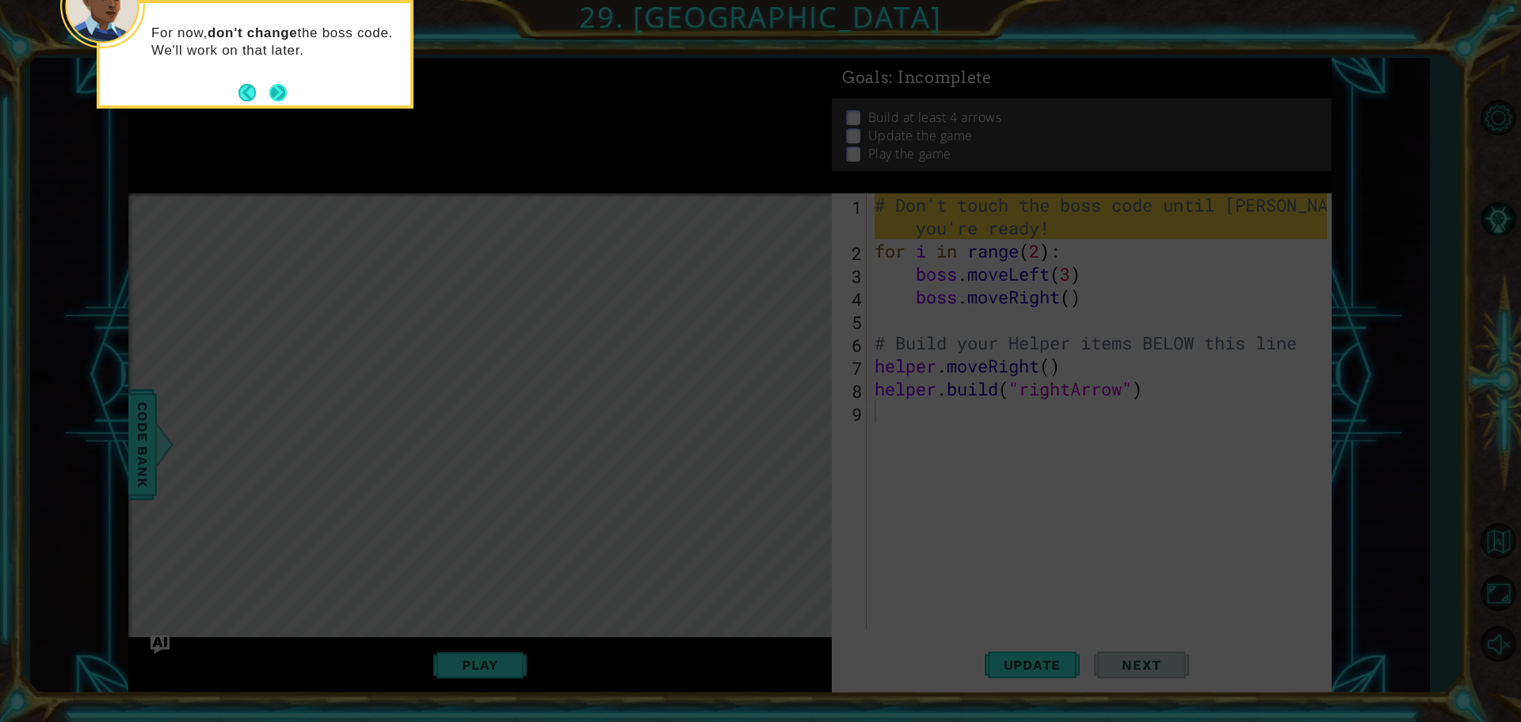
click at [273, 91] on button "Next" at bounding box center [277, 92] width 17 height 17
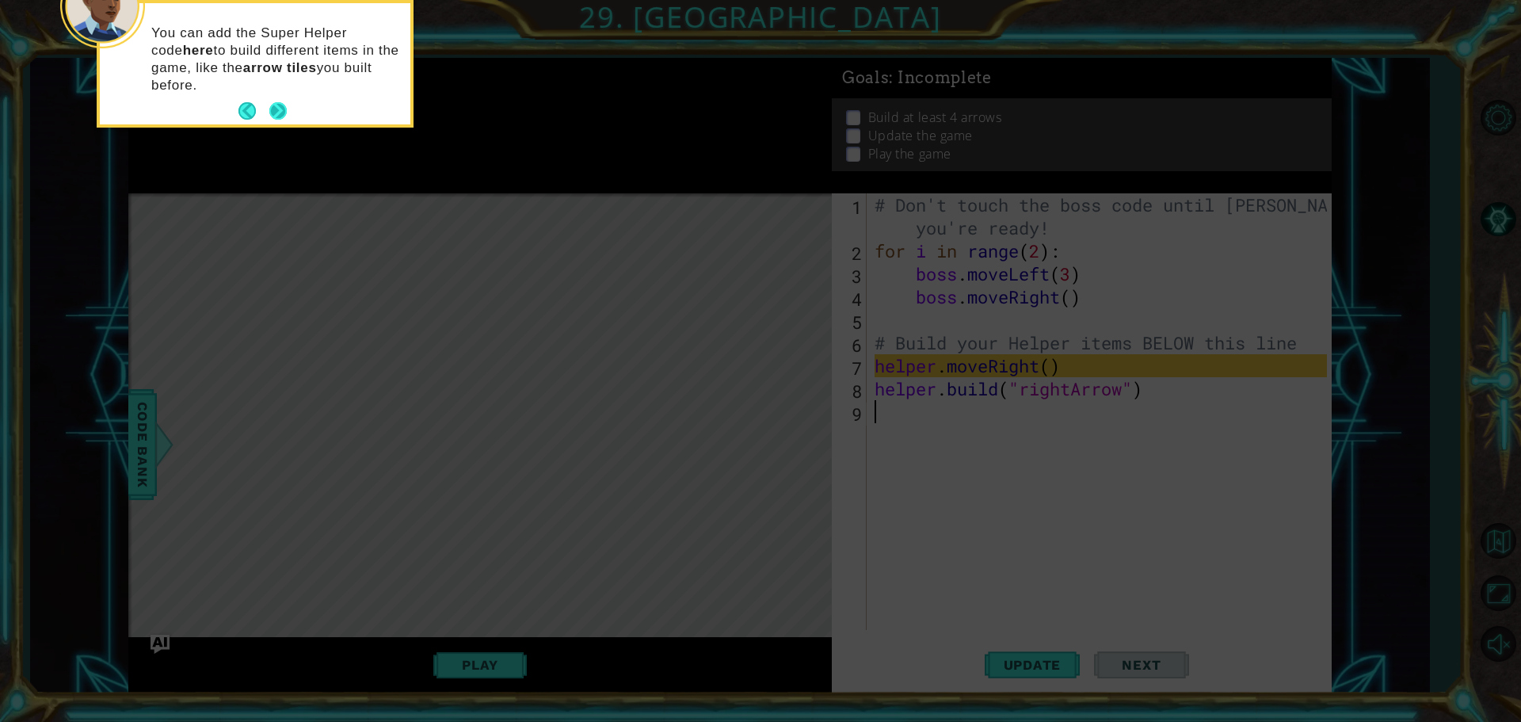
click at [272, 103] on button "Next" at bounding box center [277, 110] width 17 height 17
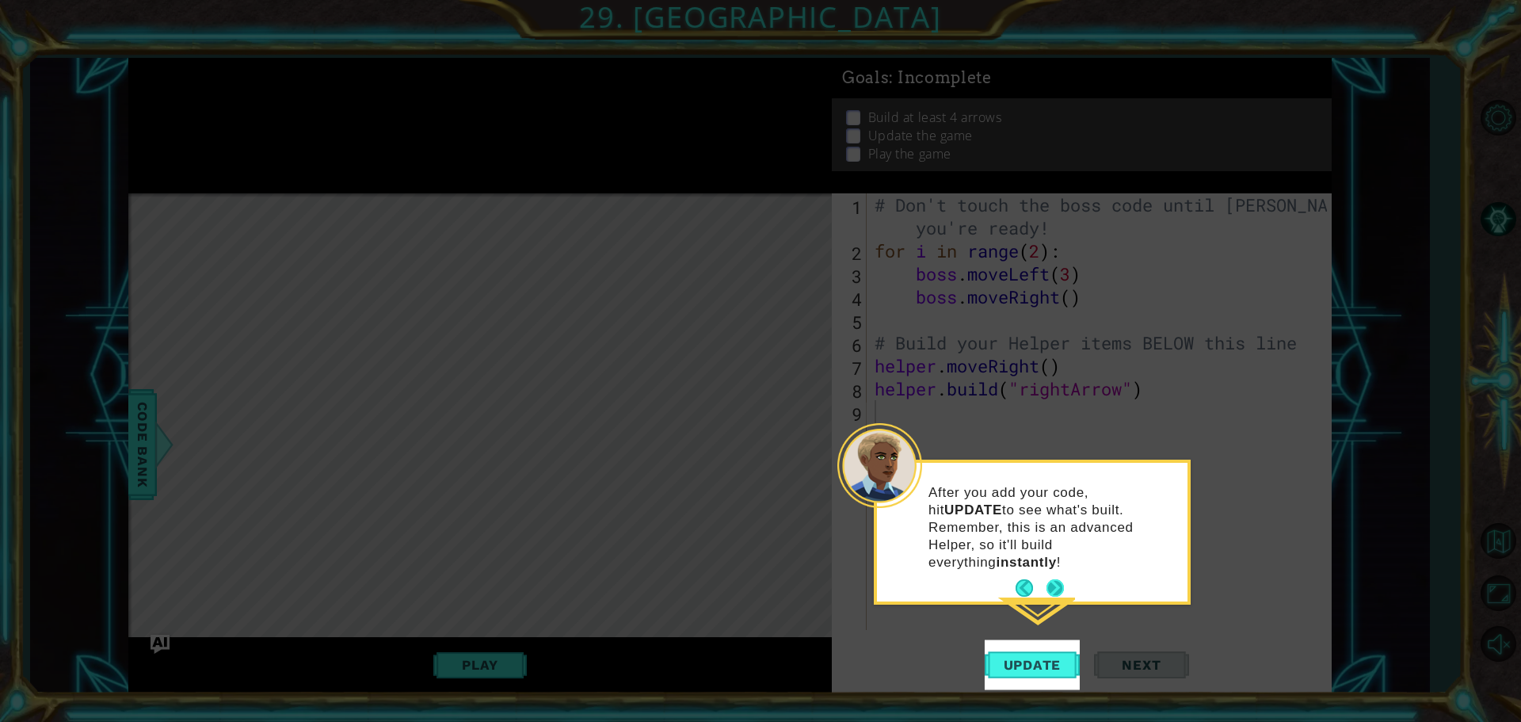
click at [1055, 574] on button "Next" at bounding box center [1055, 587] width 27 height 27
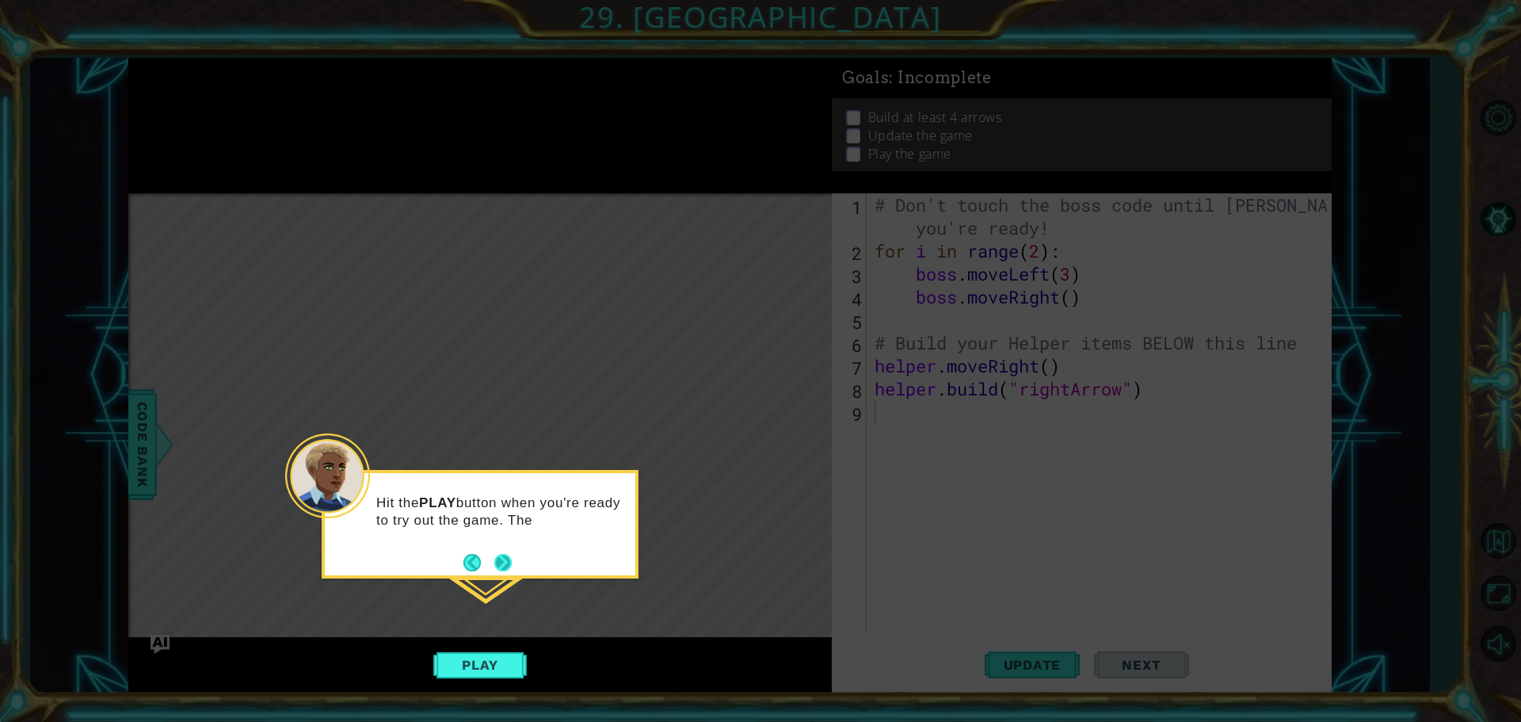
click at [502, 561] on button "Next" at bounding box center [502, 562] width 17 height 17
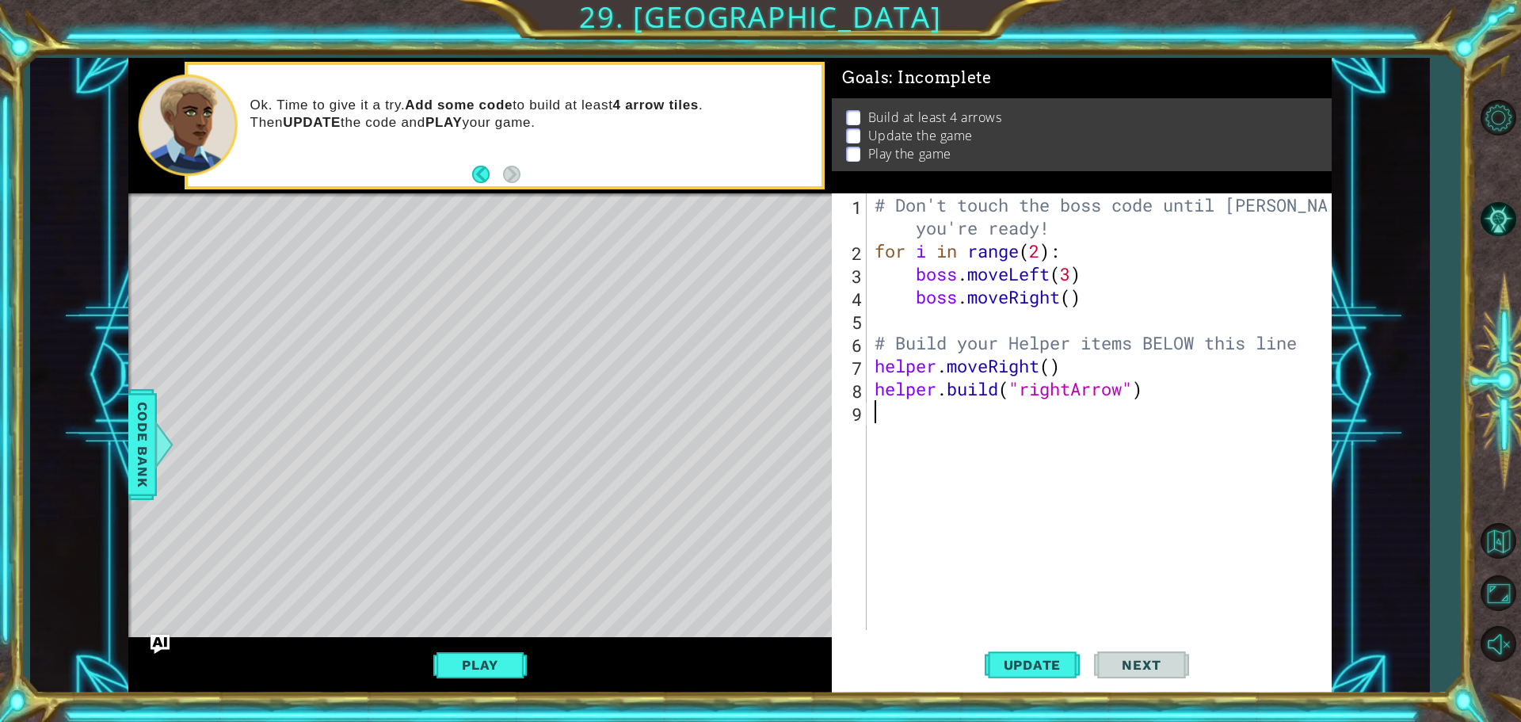
drag, startPoint x: 1170, startPoint y: 548, endPoint x: 1180, endPoint y: 486, distance: 63.3
click at [1177, 538] on div "# Don't touch the boss code until [PERSON_NAME] says you're ready! for i in ran…" at bounding box center [1102, 445] width 463 height 505
click at [1079, 360] on div "# Don't touch the boss code until [PERSON_NAME] says you're ready! for i in ran…" at bounding box center [1102, 445] width 463 height 505
click at [875, 370] on div "# Don't touch the boss code until [PERSON_NAME] says you're ready! for i in ran…" at bounding box center [1102, 445] width 463 height 505
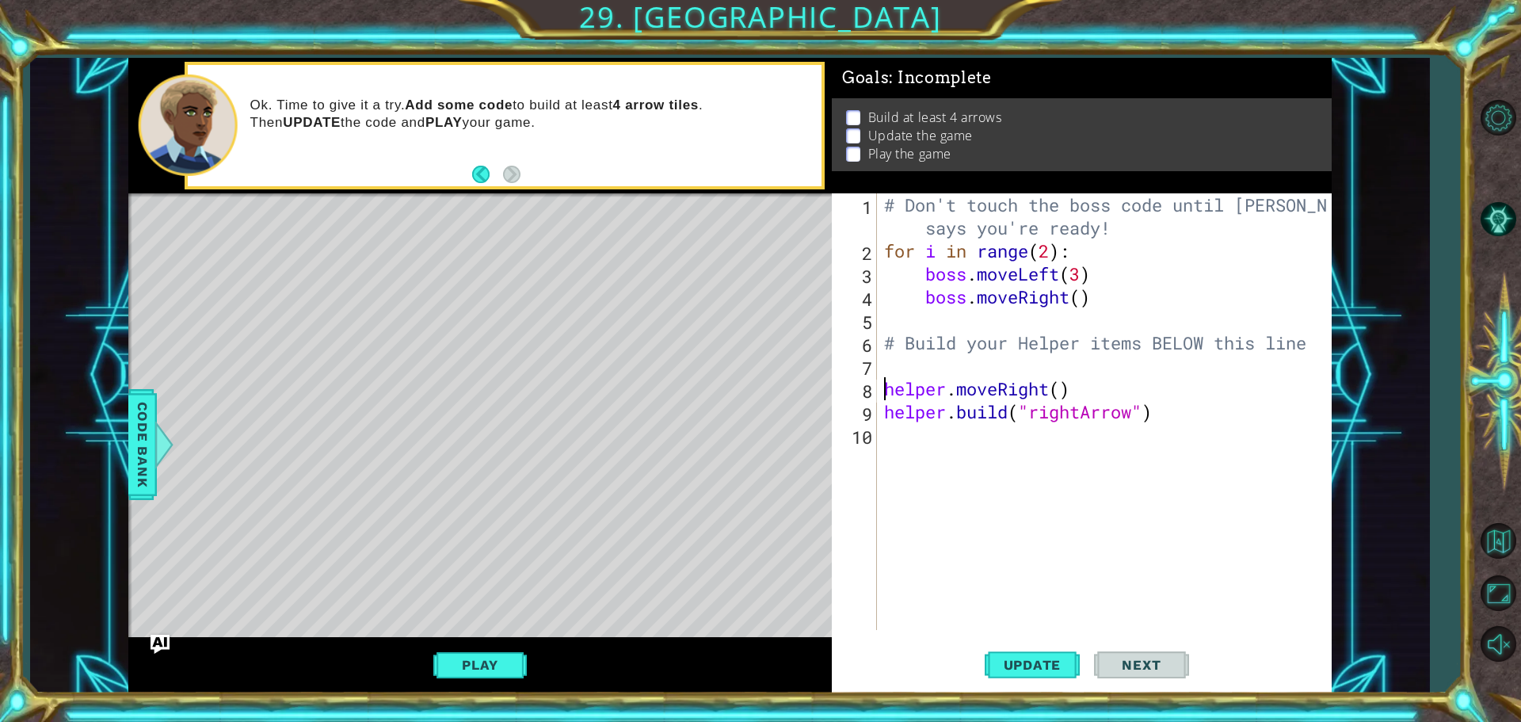
type textarea "helper.moveRight()"
click at [887, 424] on div "# Don't touch the boss code until [PERSON_NAME] says you're ready! for i in ran…" at bounding box center [1108, 445] width 454 height 505
click at [889, 406] on div "# Don't touch the boss code until [PERSON_NAME] says you're ready! for i in ran…" at bounding box center [1108, 445] width 454 height 505
type textarea "[DOMAIN_NAME]("rightArrow")"
click at [910, 367] on div "# Don't touch the boss code until [PERSON_NAME] says you're ready! for i in ran…" at bounding box center [1108, 445] width 454 height 505
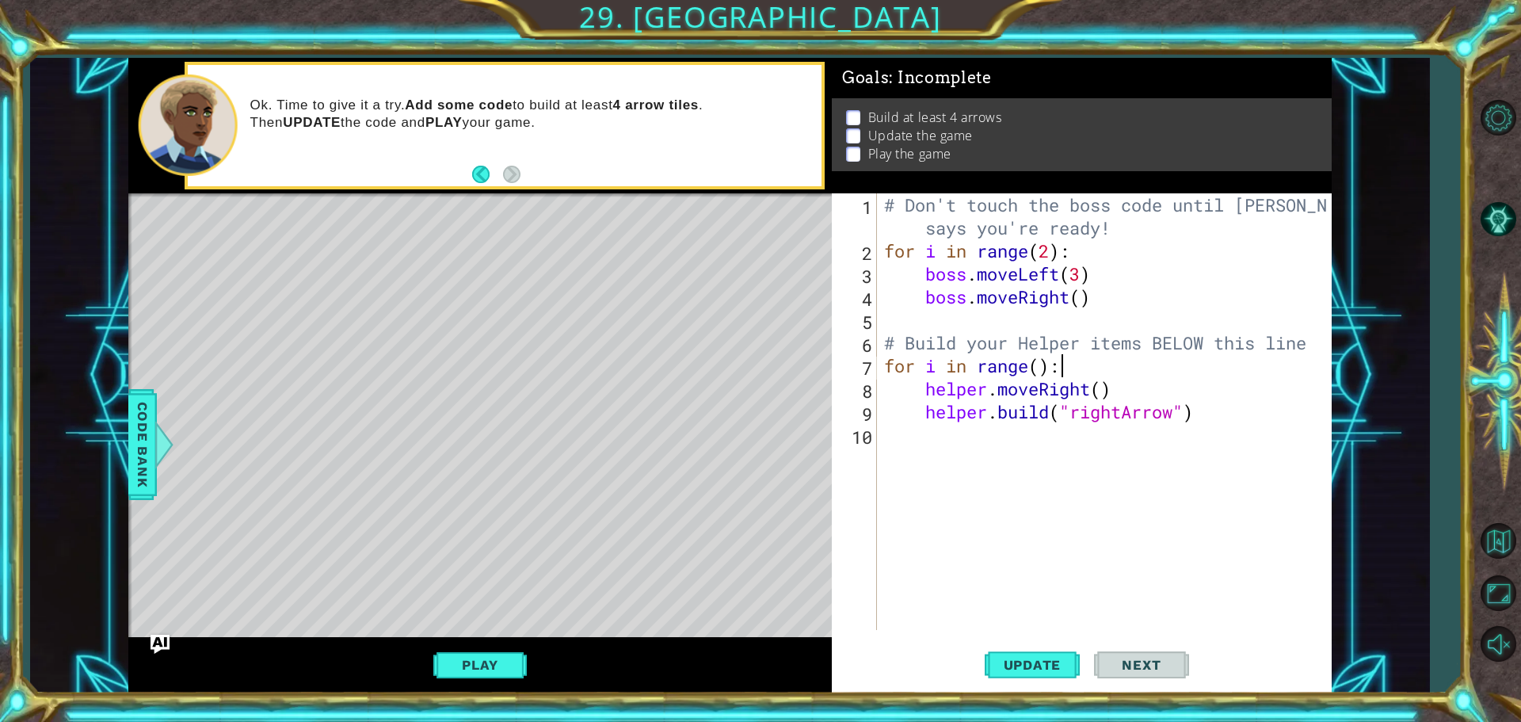
scroll to position [0, 7]
click at [1037, 365] on div "# Don't touch the boss code until [PERSON_NAME] says you're ready! for i in ran…" at bounding box center [1108, 445] width 454 height 505
click at [1013, 662] on span "Update" at bounding box center [1033, 665] width 90 height 16
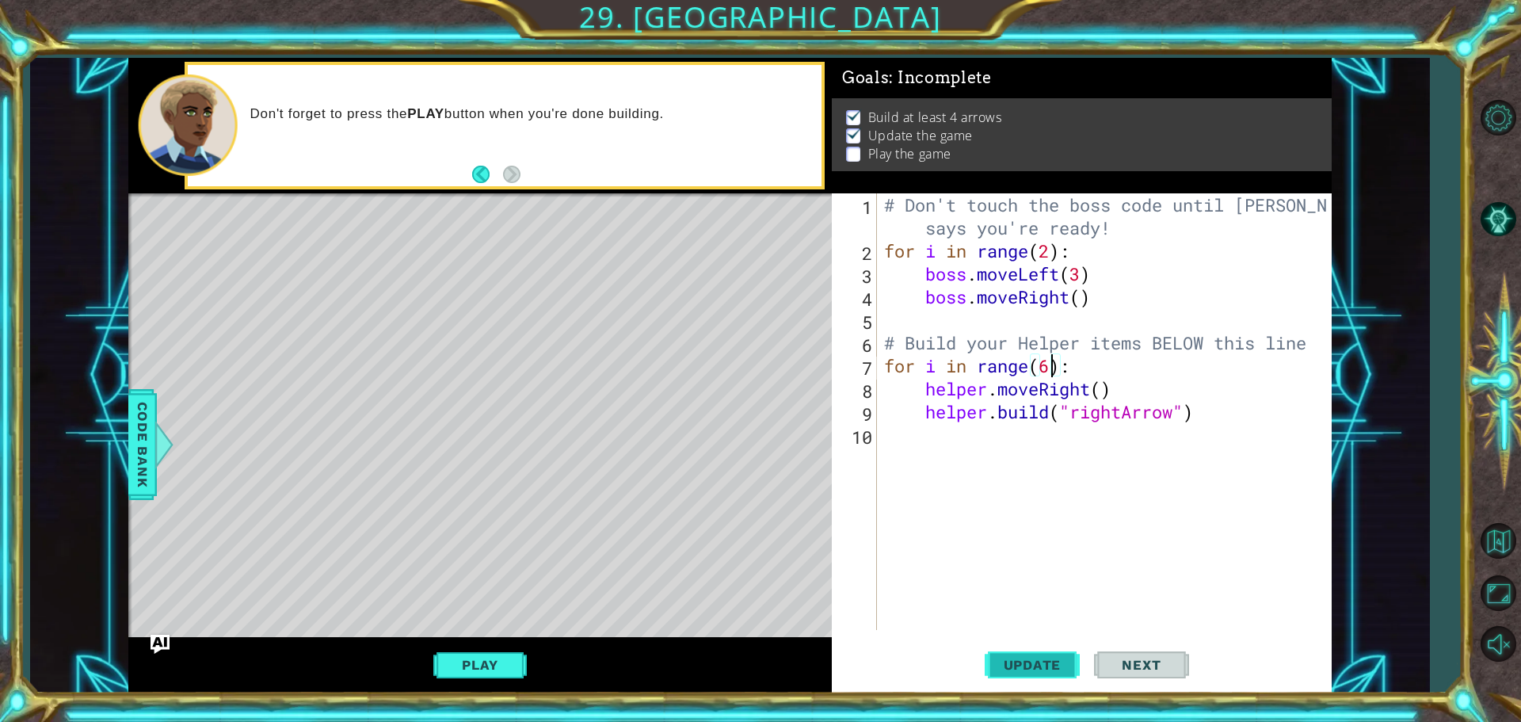
type textarea "for i in range(6):"
click at [1061, 650] on button "Update" at bounding box center [1032, 664] width 95 height 50
click at [1066, 658] on span "Update" at bounding box center [1033, 665] width 90 height 16
click at [895, 439] on div "# Don't touch the boss code until [PERSON_NAME] says you're ready! for i in ran…" at bounding box center [1108, 445] width 454 height 505
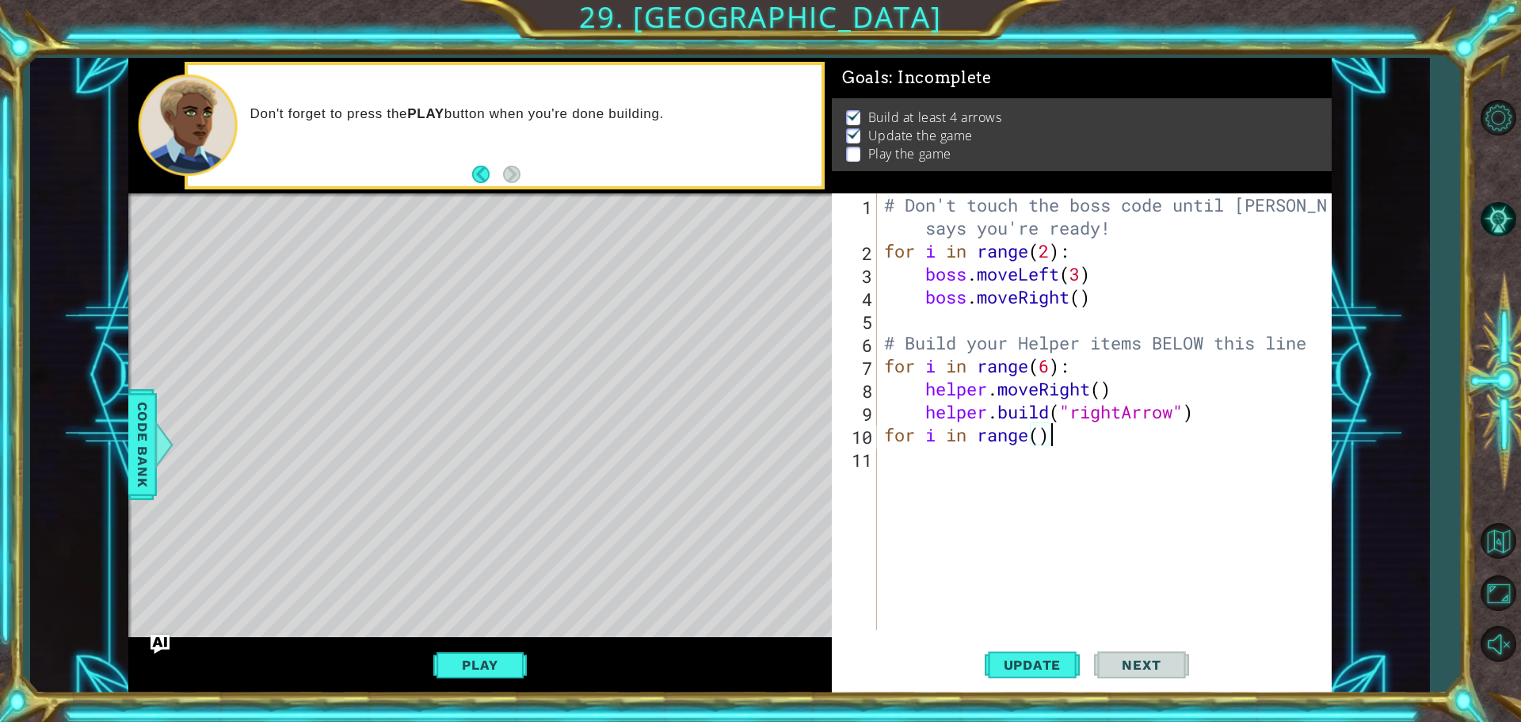
type textarea "for i in range():"
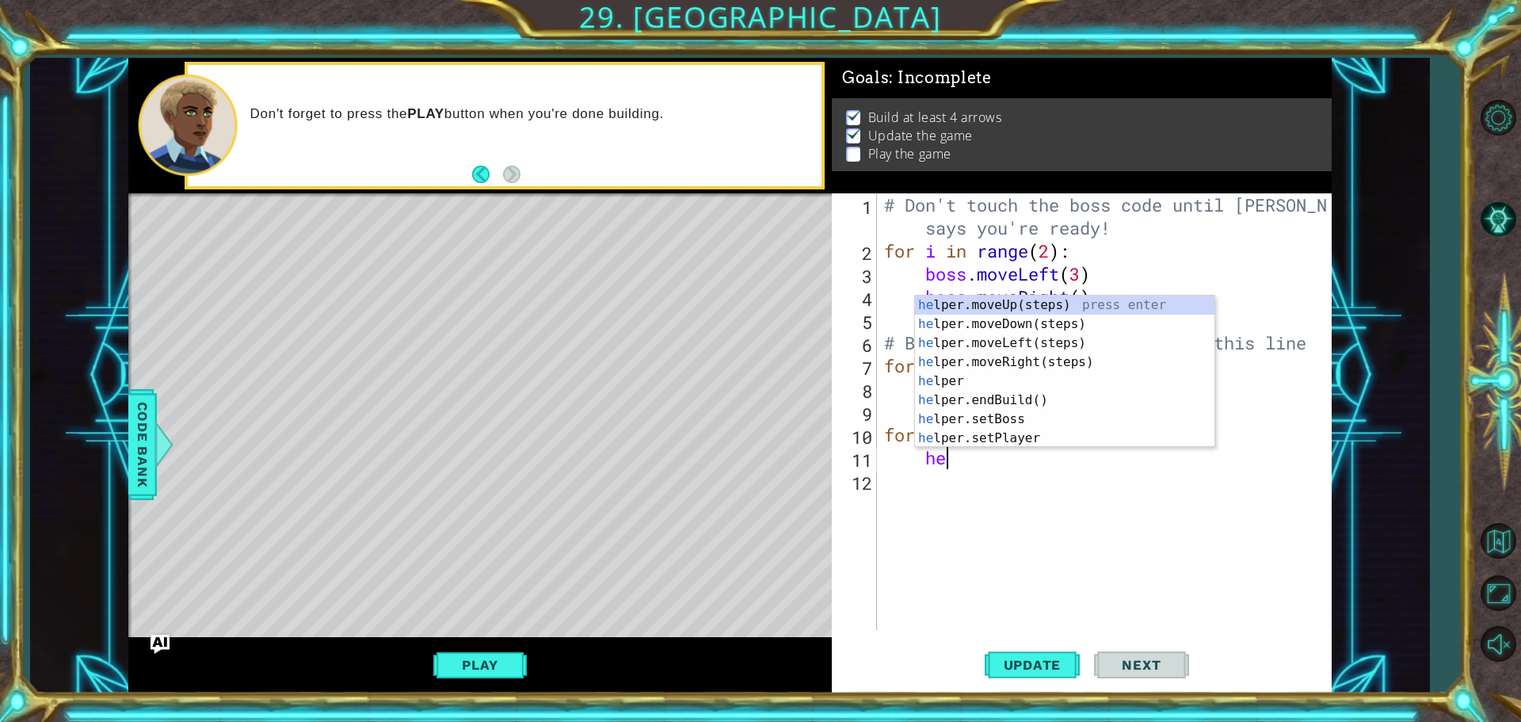
scroll to position [0, 2]
type textarea "help"
click at [1029, 321] on div "help er.moveUp(steps) press enter help er.moveDown(steps) press enter help er.m…" at bounding box center [1064, 391] width 299 height 190
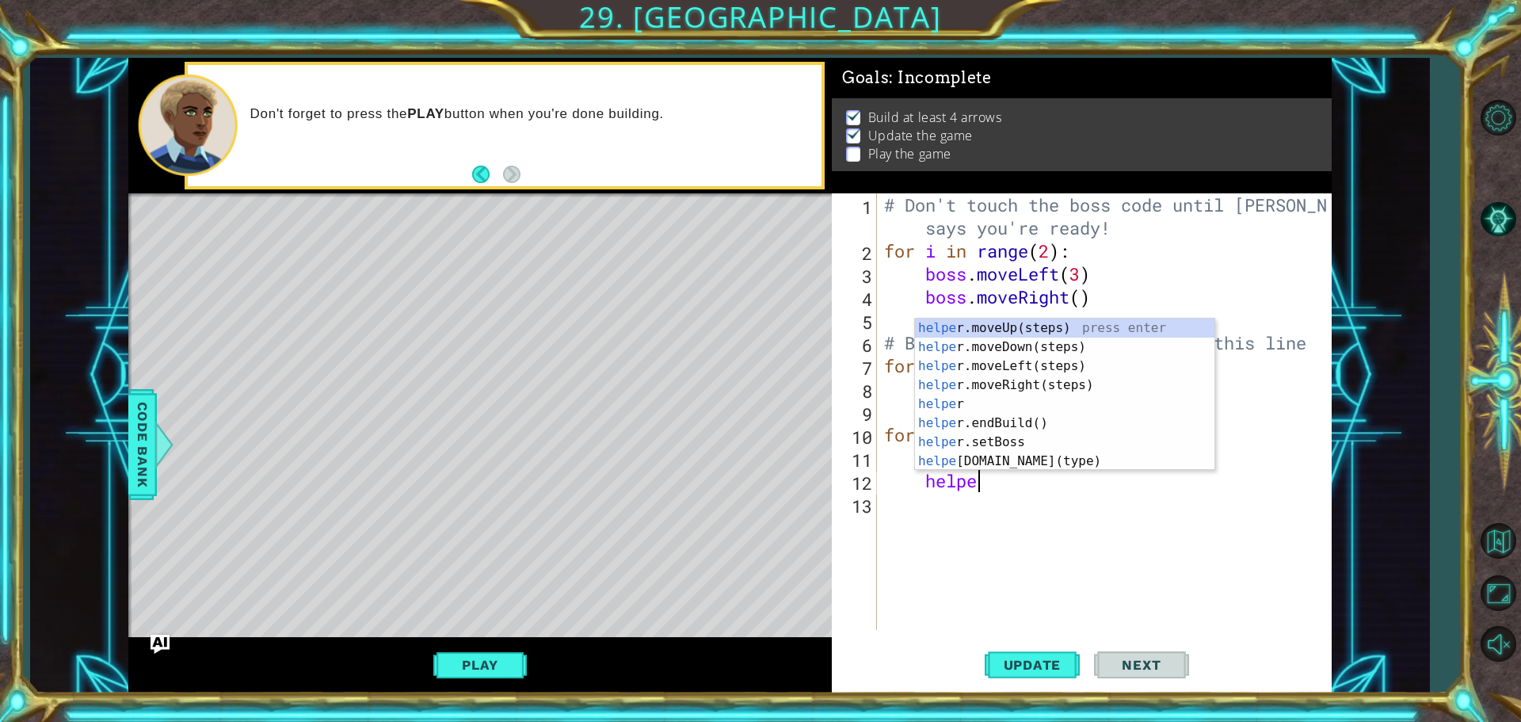
scroll to position [0, 4]
click at [1033, 458] on div "helper press enter helper .moveUp(steps) press enter helper .moveDown(steps) pr…" at bounding box center [1064, 413] width 299 height 190
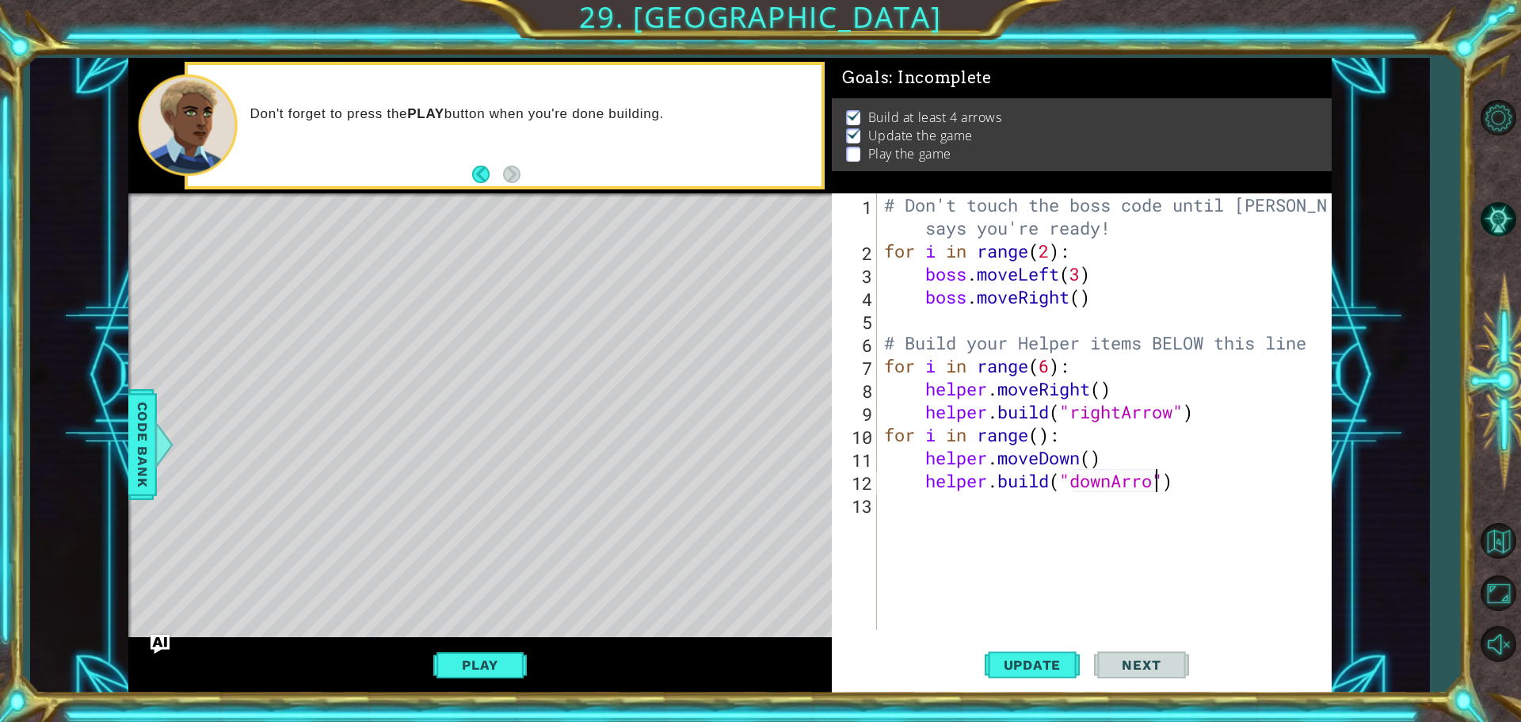
scroll to position [0, 13]
click at [1040, 669] on span "Update" at bounding box center [1033, 665] width 90 height 16
click at [1036, 433] on div "# Don't touch the boss code until [PERSON_NAME] says you're ready! for i in ran…" at bounding box center [1108, 445] width 454 height 505
type textarea "for i in range(4):"
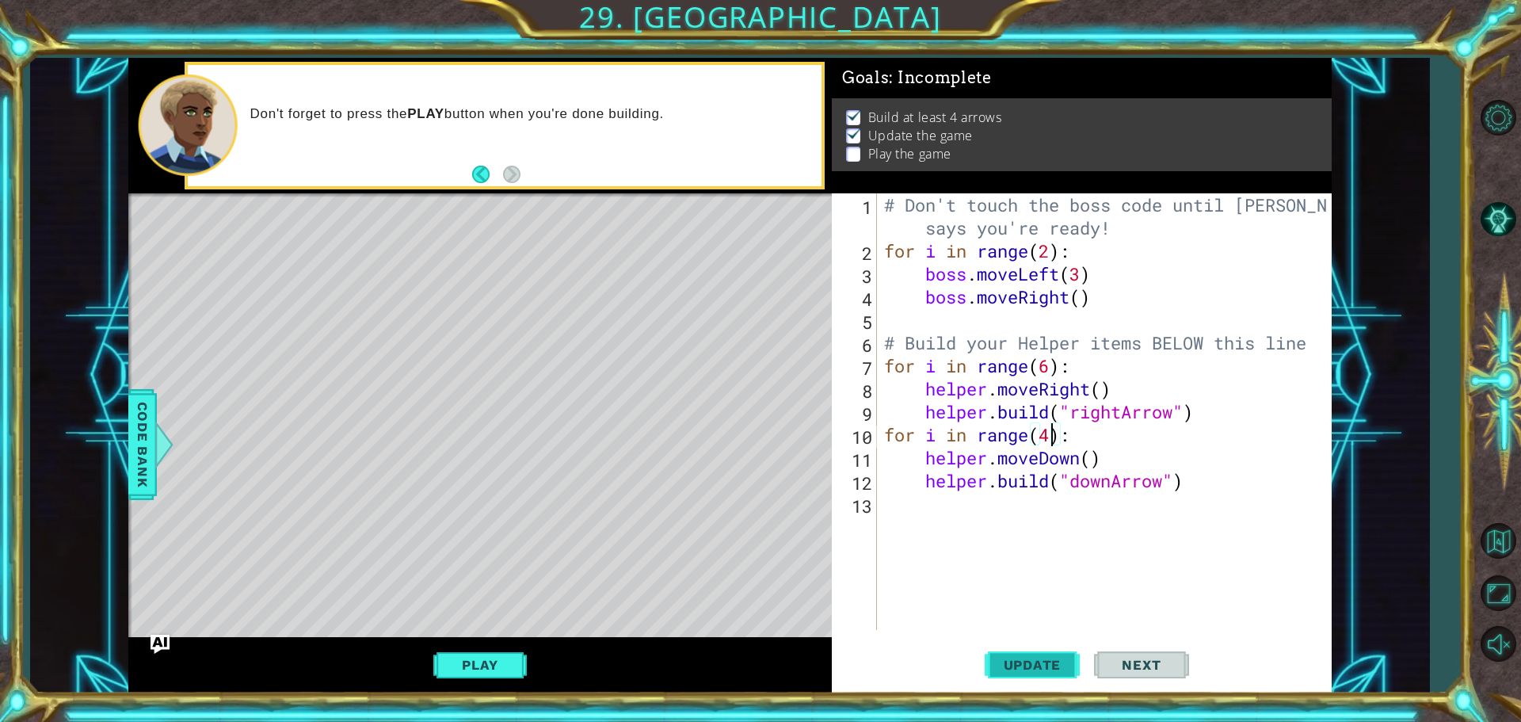
click at [1013, 662] on span "Update" at bounding box center [1033, 665] width 90 height 16
click at [502, 667] on button "Play" at bounding box center [479, 665] width 93 height 30
click at [1175, 666] on span "Next" at bounding box center [1141, 665] width 71 height 16
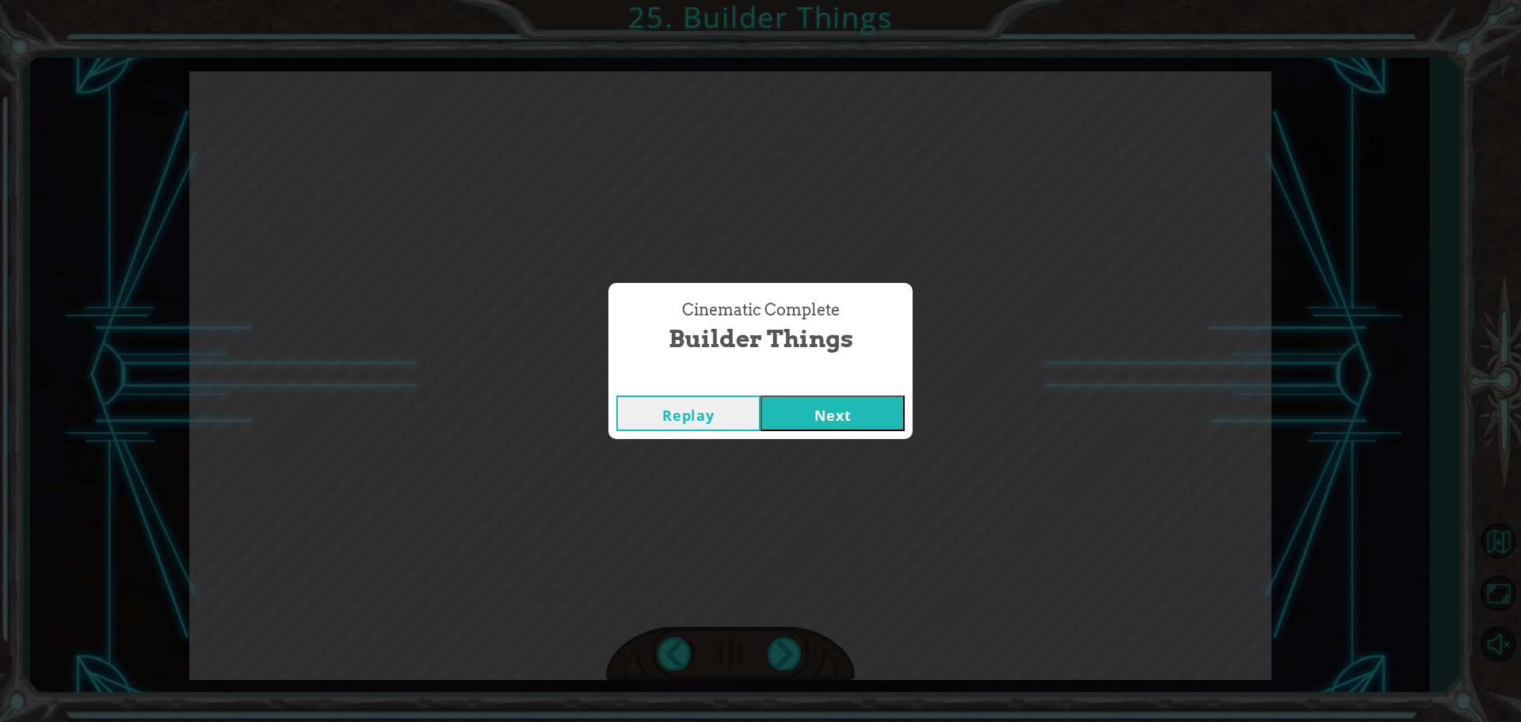
click at [808, 403] on button "Next" at bounding box center [833, 413] width 144 height 36
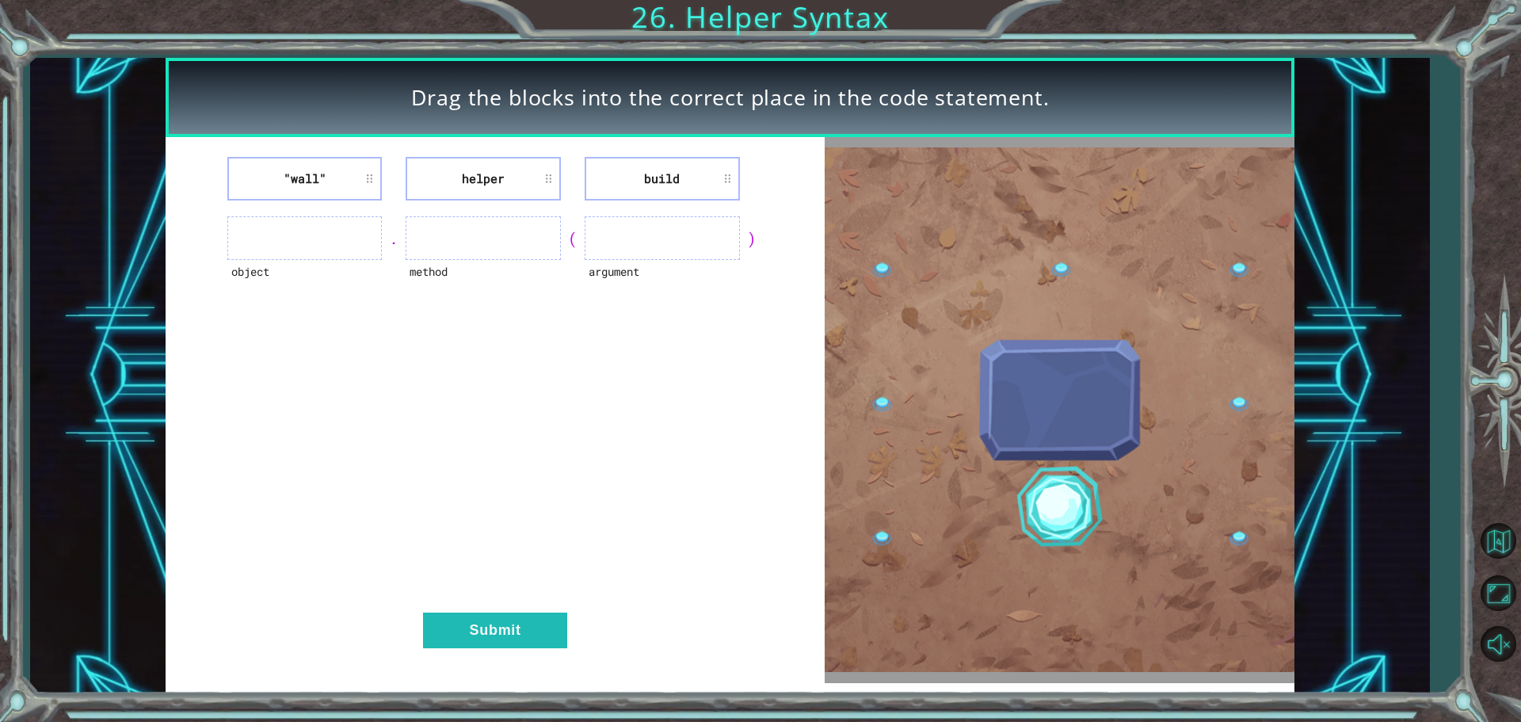
click at [353, 177] on li ""wall"" at bounding box center [304, 179] width 155 height 44
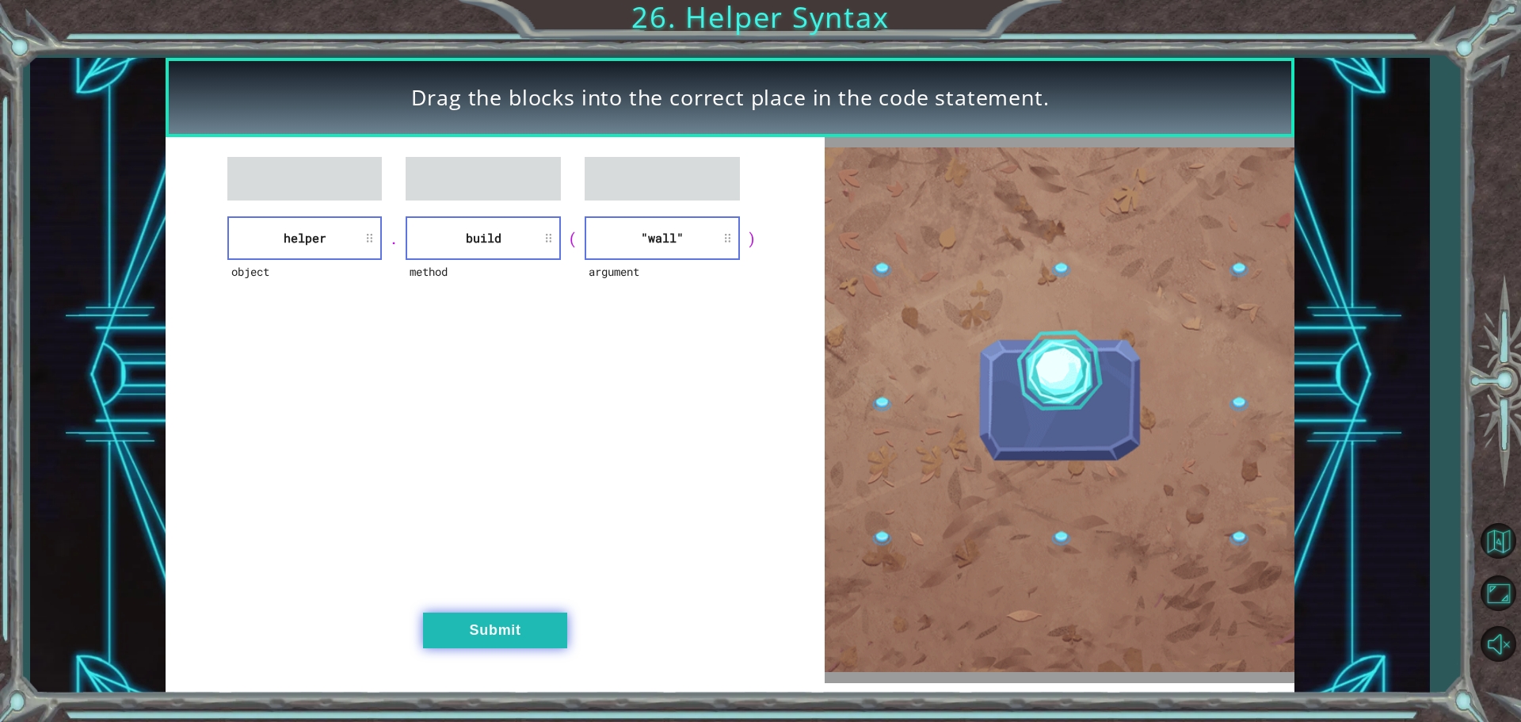
click at [499, 627] on button "Submit" at bounding box center [495, 630] width 144 height 36
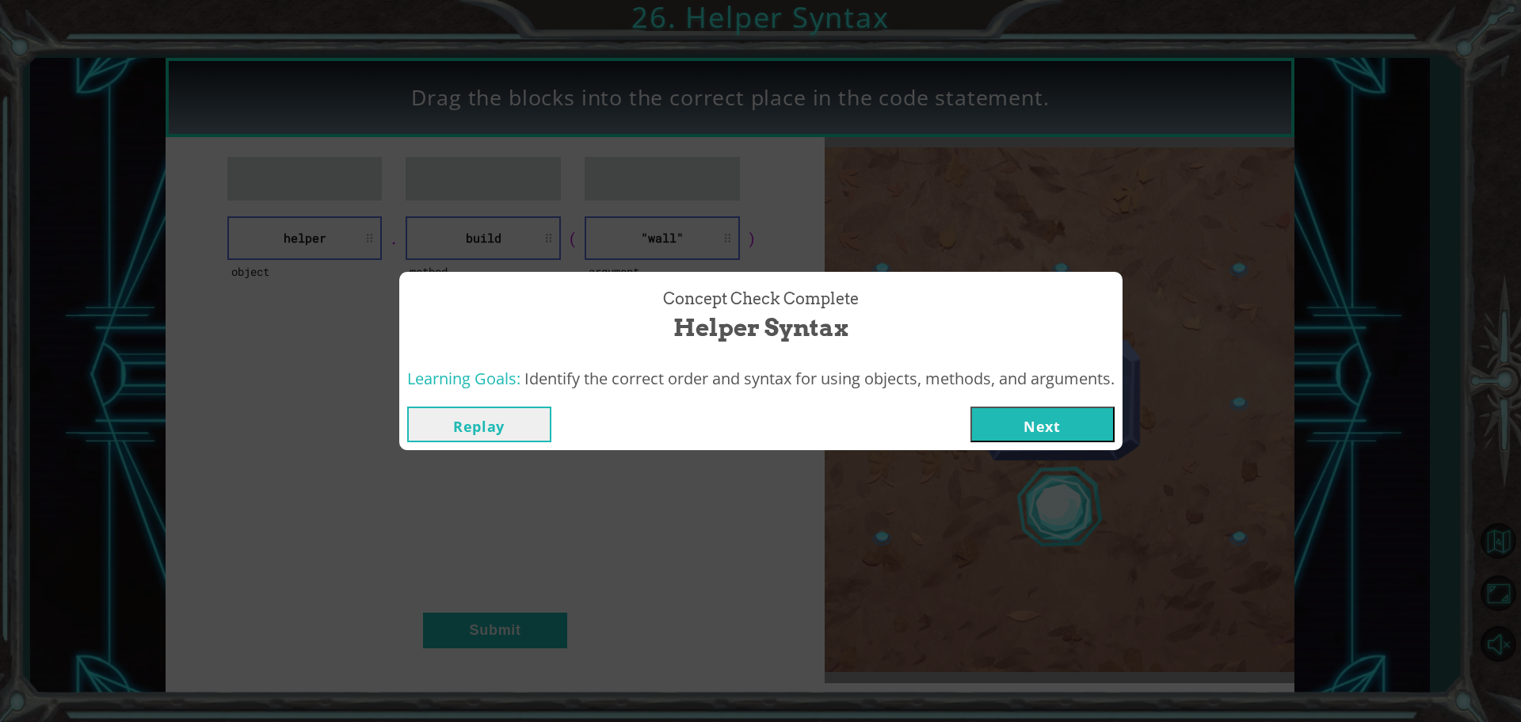
click at [1053, 414] on button "Next" at bounding box center [1043, 424] width 144 height 36
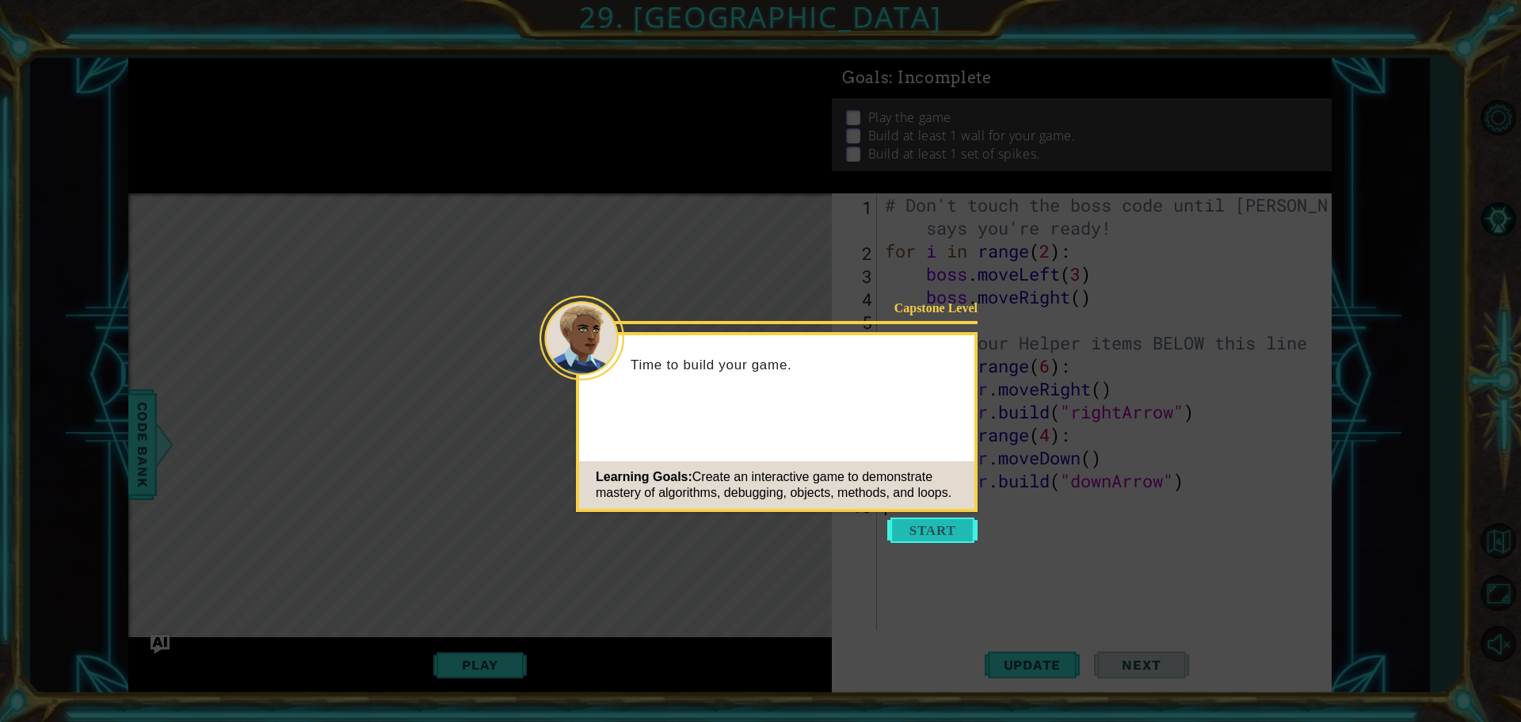
click at [900, 533] on button "Start" at bounding box center [932, 529] width 90 height 25
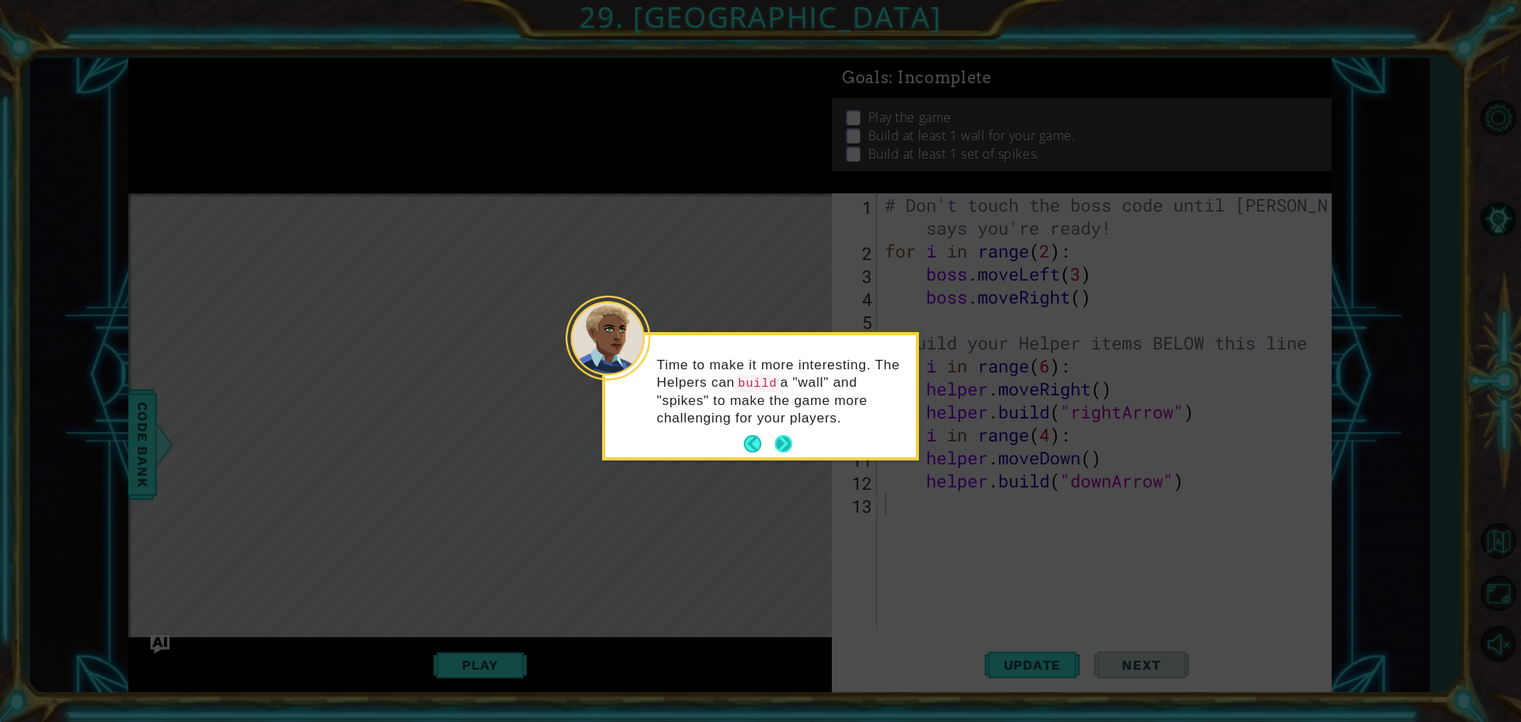
click at [784, 449] on button "Next" at bounding box center [783, 443] width 17 height 17
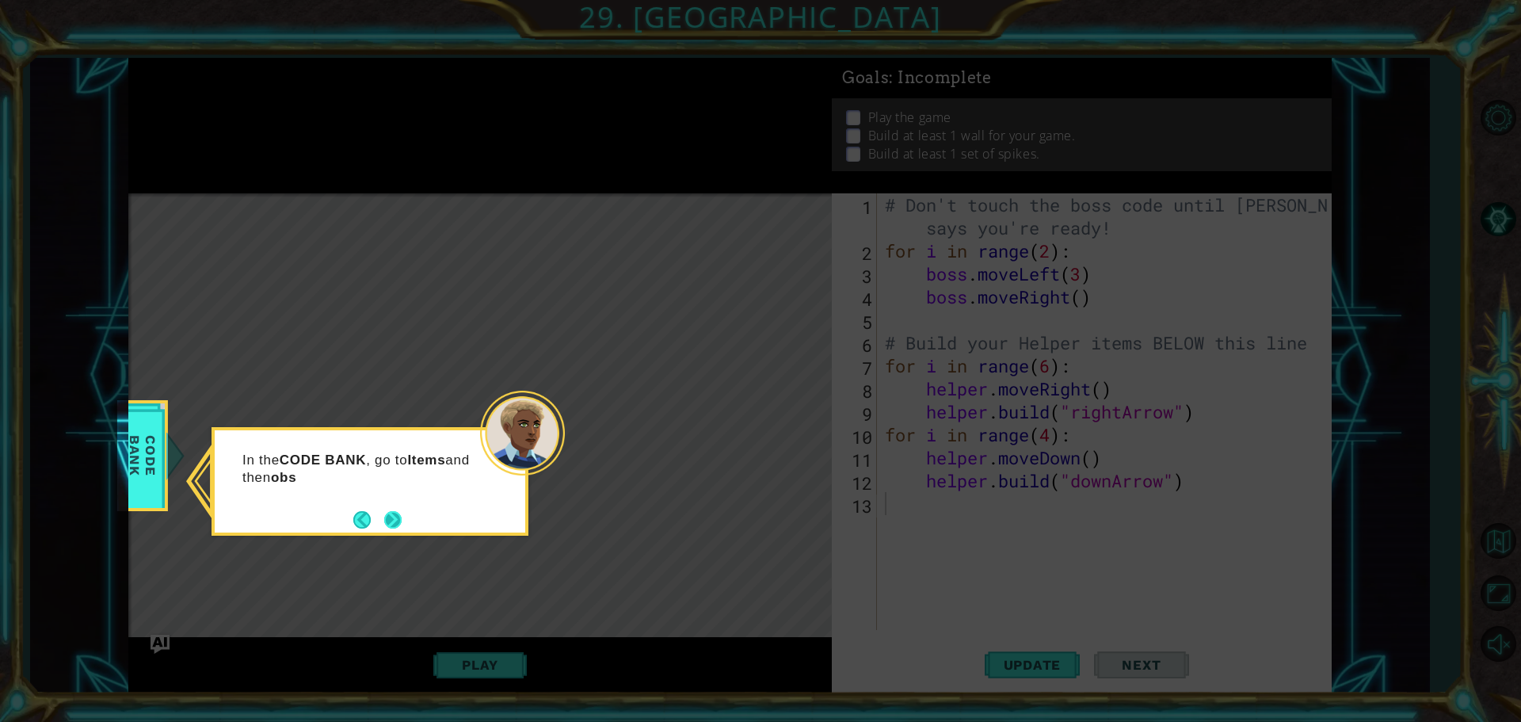
click at [393, 517] on button "Next" at bounding box center [392, 519] width 17 height 17
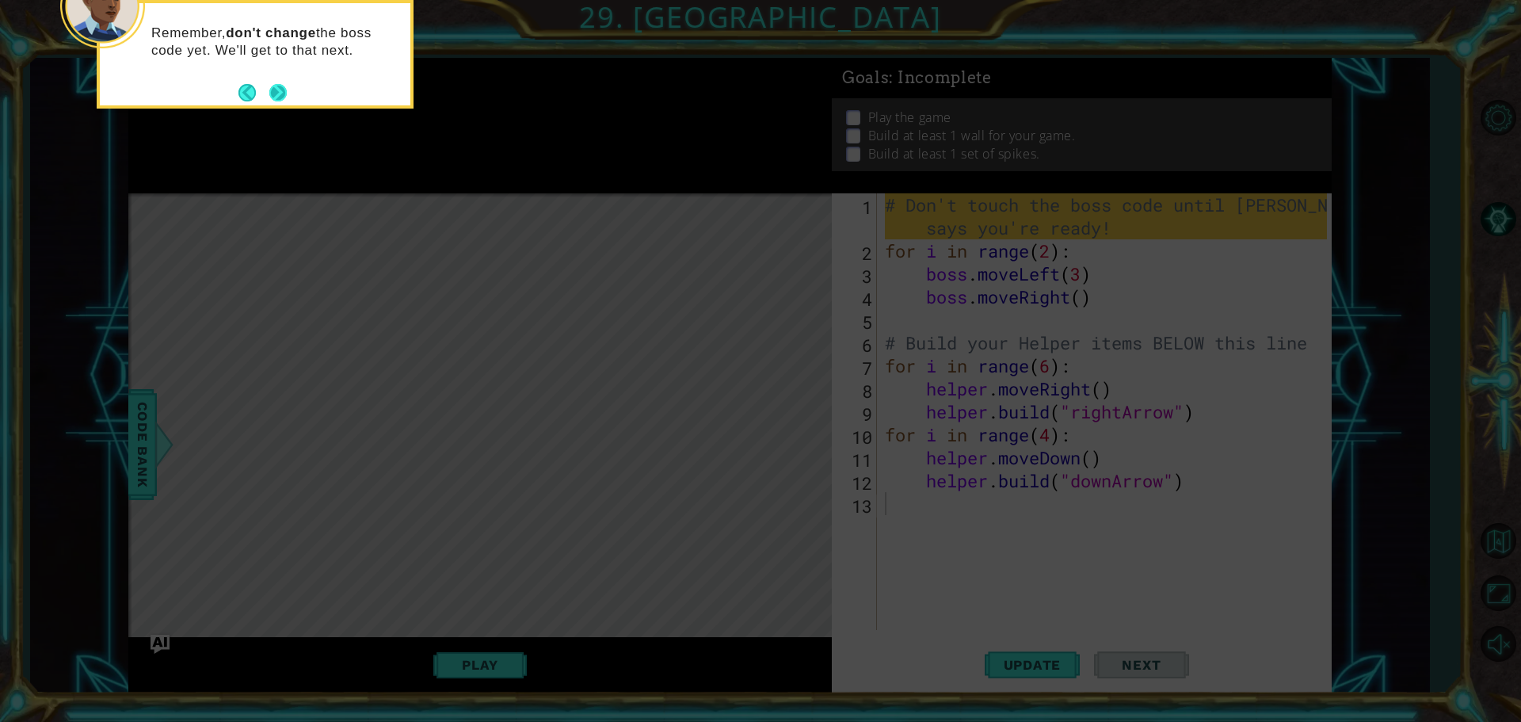
click at [284, 94] on button "Next" at bounding box center [277, 92] width 17 height 17
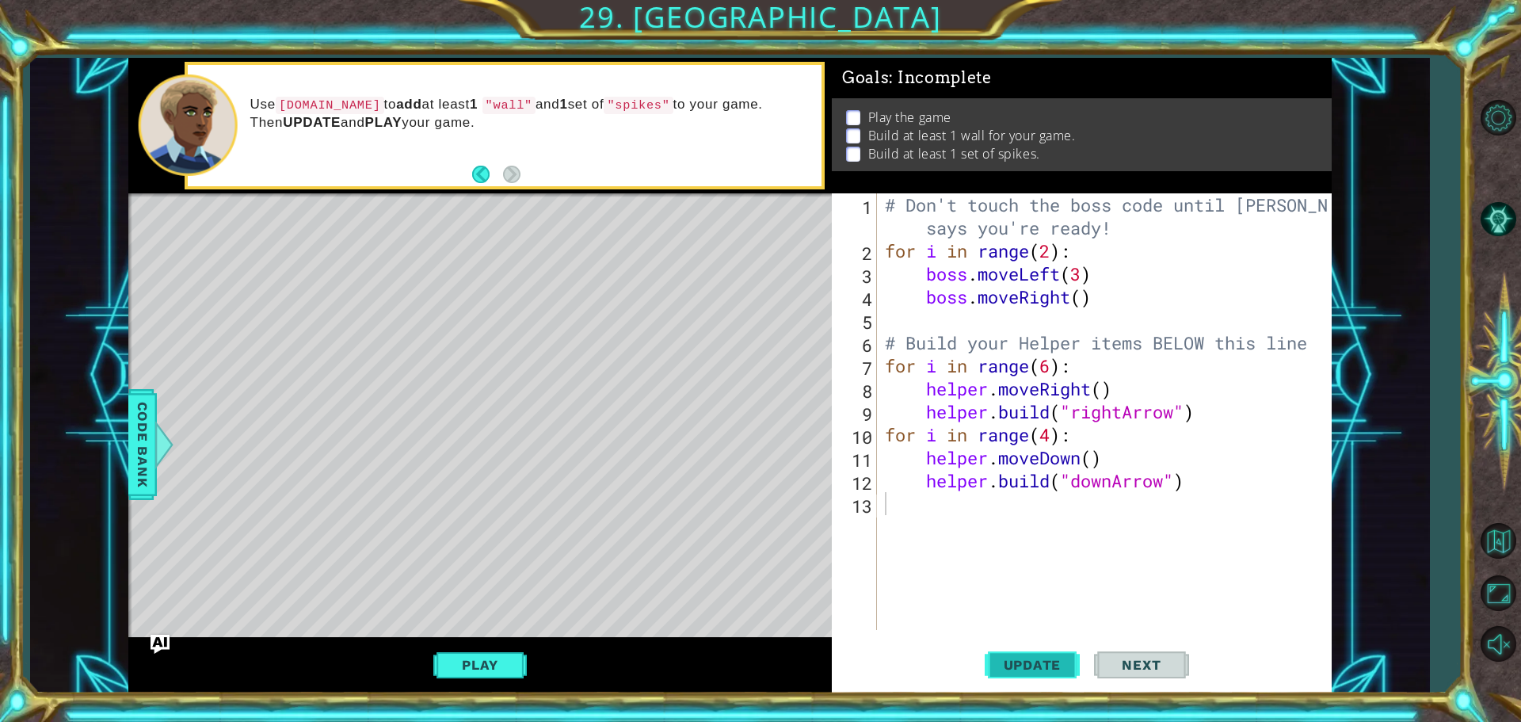
click at [1025, 659] on span "Update" at bounding box center [1033, 665] width 90 height 16
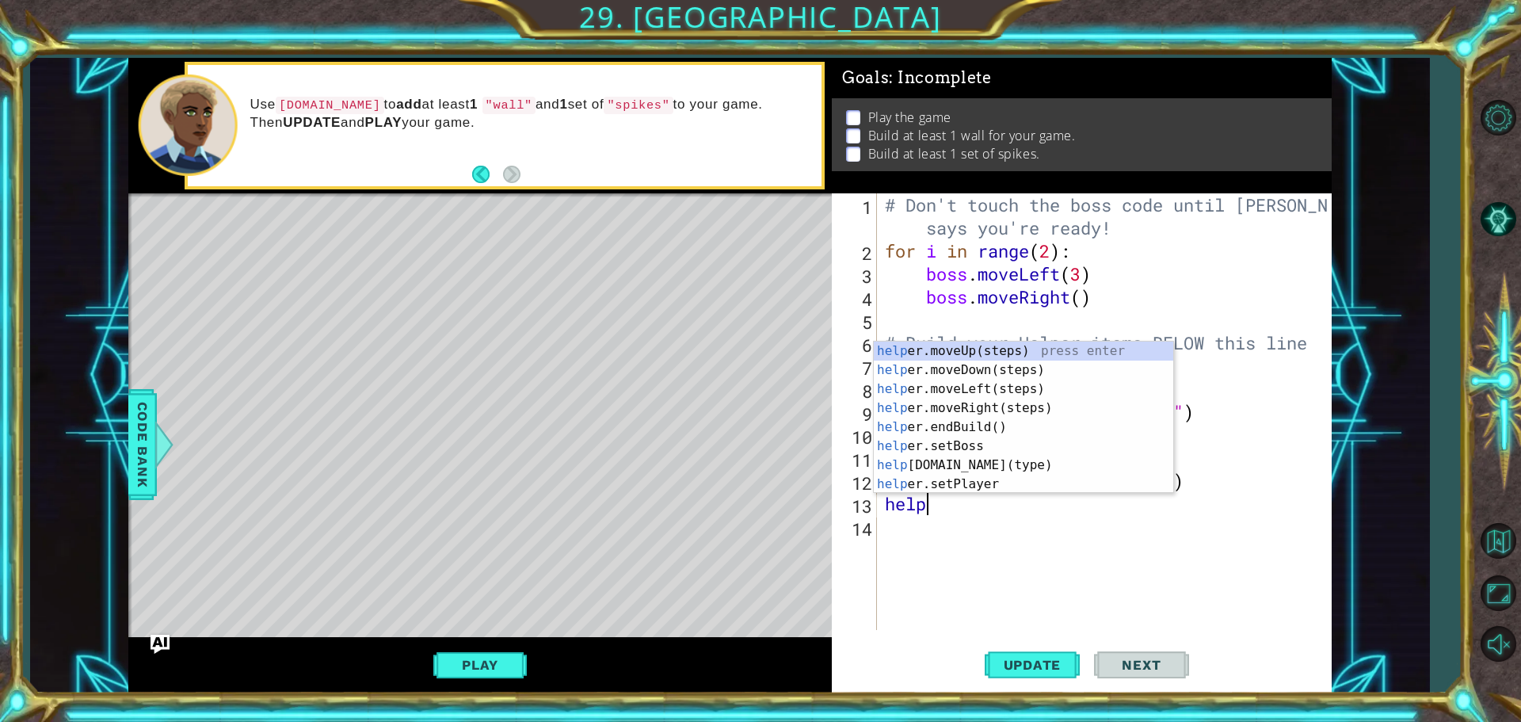
scroll to position [0, 2]
type textarea "helper"
click at [985, 383] on div "helper .moveUp(steps) press enter helper .moveDown(steps) press enter helper .m…" at bounding box center [1023, 436] width 299 height 190
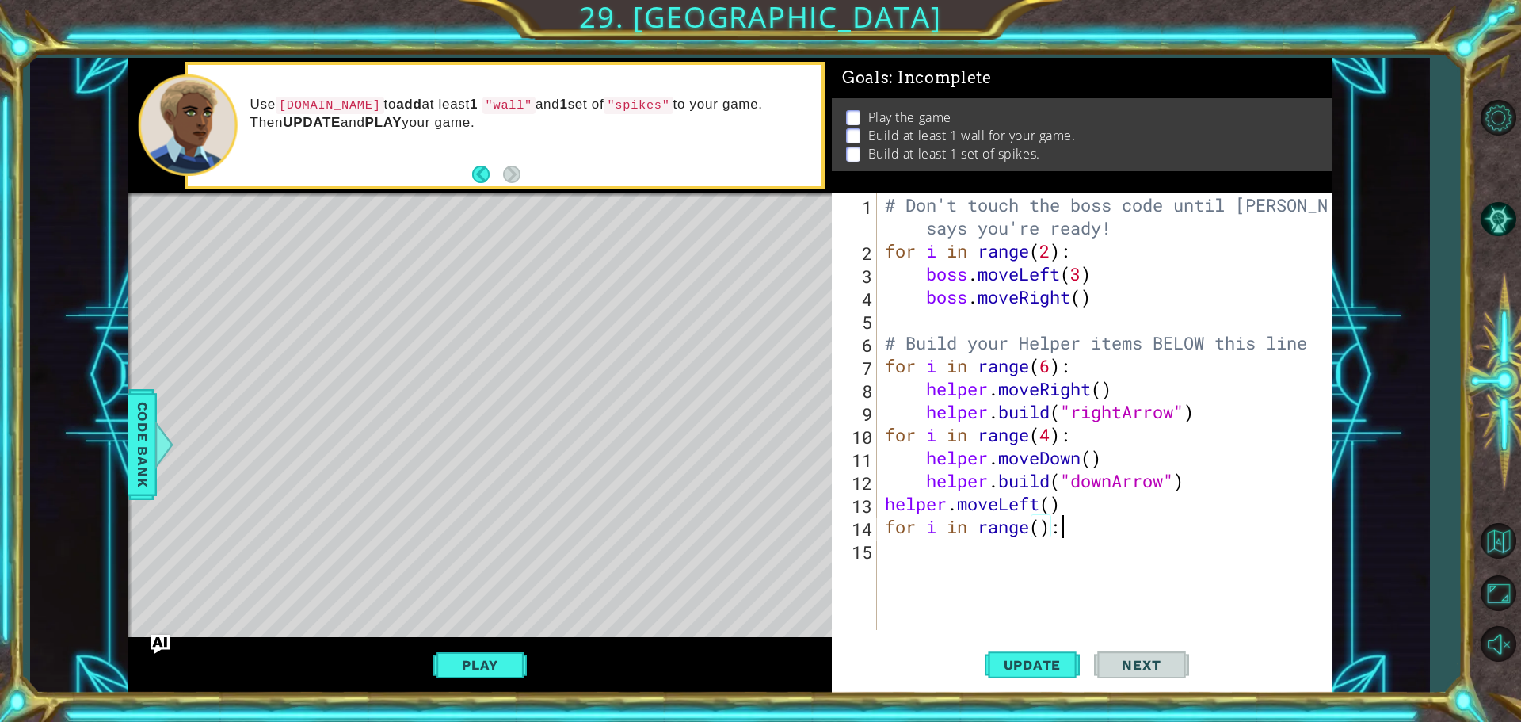
scroll to position [0, 7]
click at [1041, 534] on div "# Don't touch the boss code until [PERSON_NAME] says you're ready! for i in ran…" at bounding box center [1108, 445] width 453 height 505
type textarea "for i in range(4):"
click at [895, 571] on div "# Don't touch the boss code until [PERSON_NAME] says you're ready! for i in ran…" at bounding box center [1108, 445] width 453 height 505
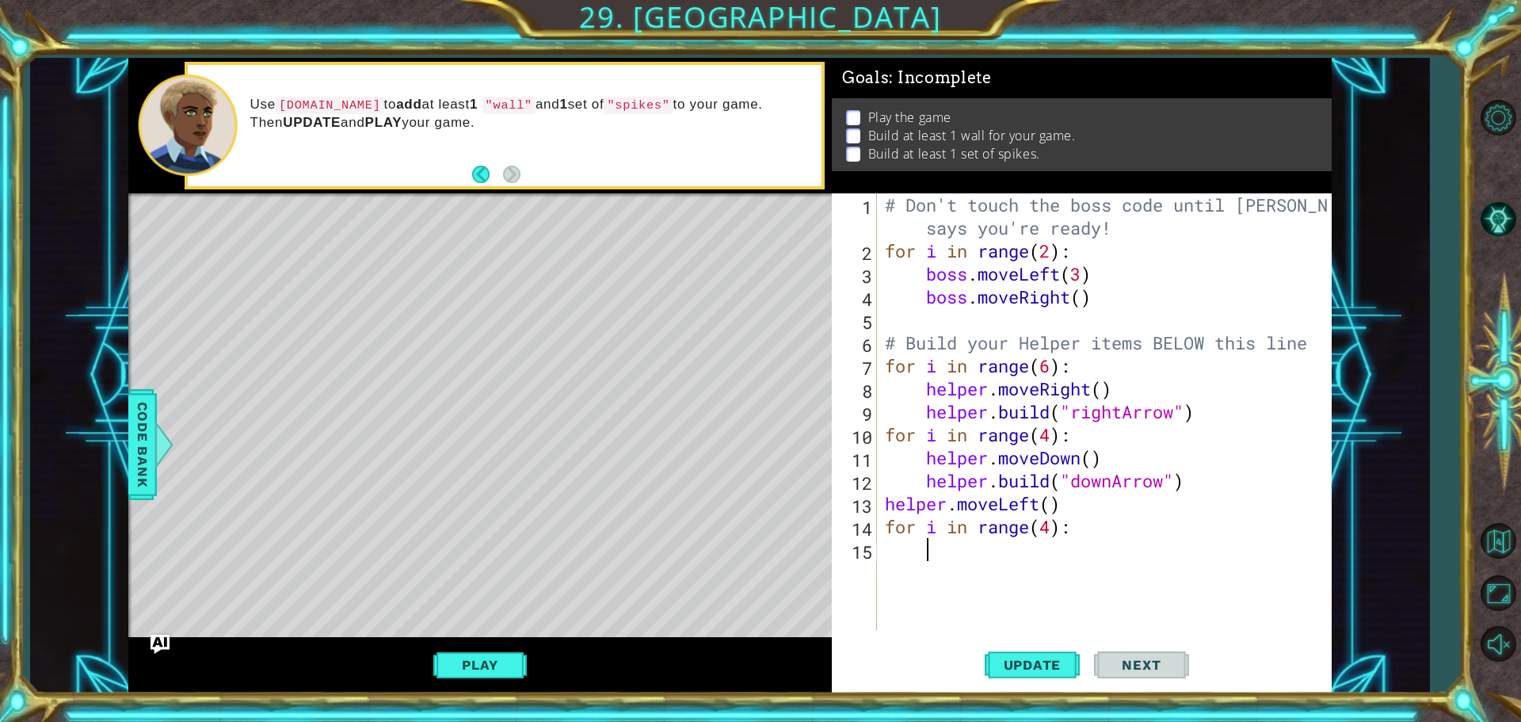
click at [1081, 505] on div "# Don't touch the boss code until [PERSON_NAME] says you're ready! for i in ran…" at bounding box center [1108, 445] width 453 height 505
type textarea "helper.moveLeft()"
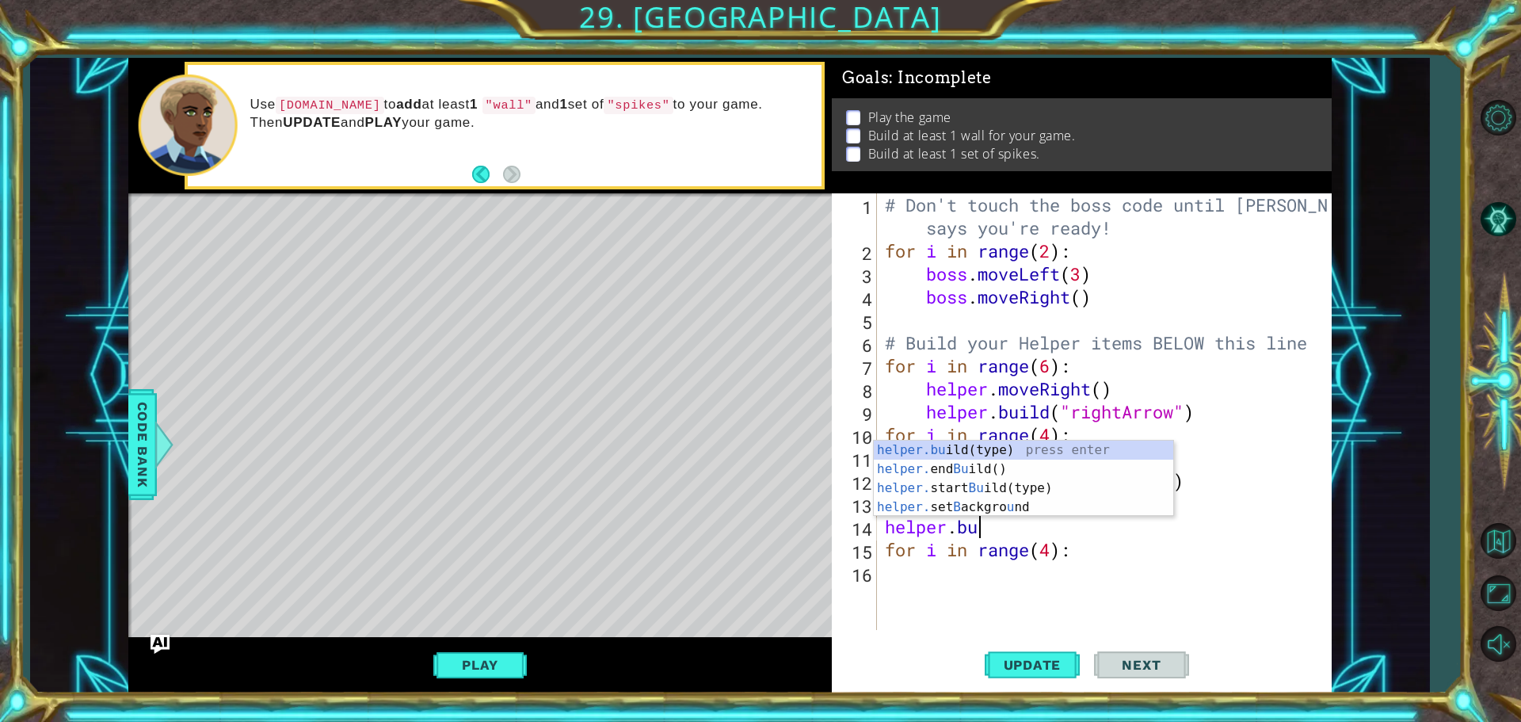
scroll to position [0, 4]
click at [1100, 461] on div "helper.buil d(type) press enter helper. end Buil d() press enter helper. start …" at bounding box center [1023, 507] width 299 height 95
type textarea "[DOMAIN_NAME]("wall")"
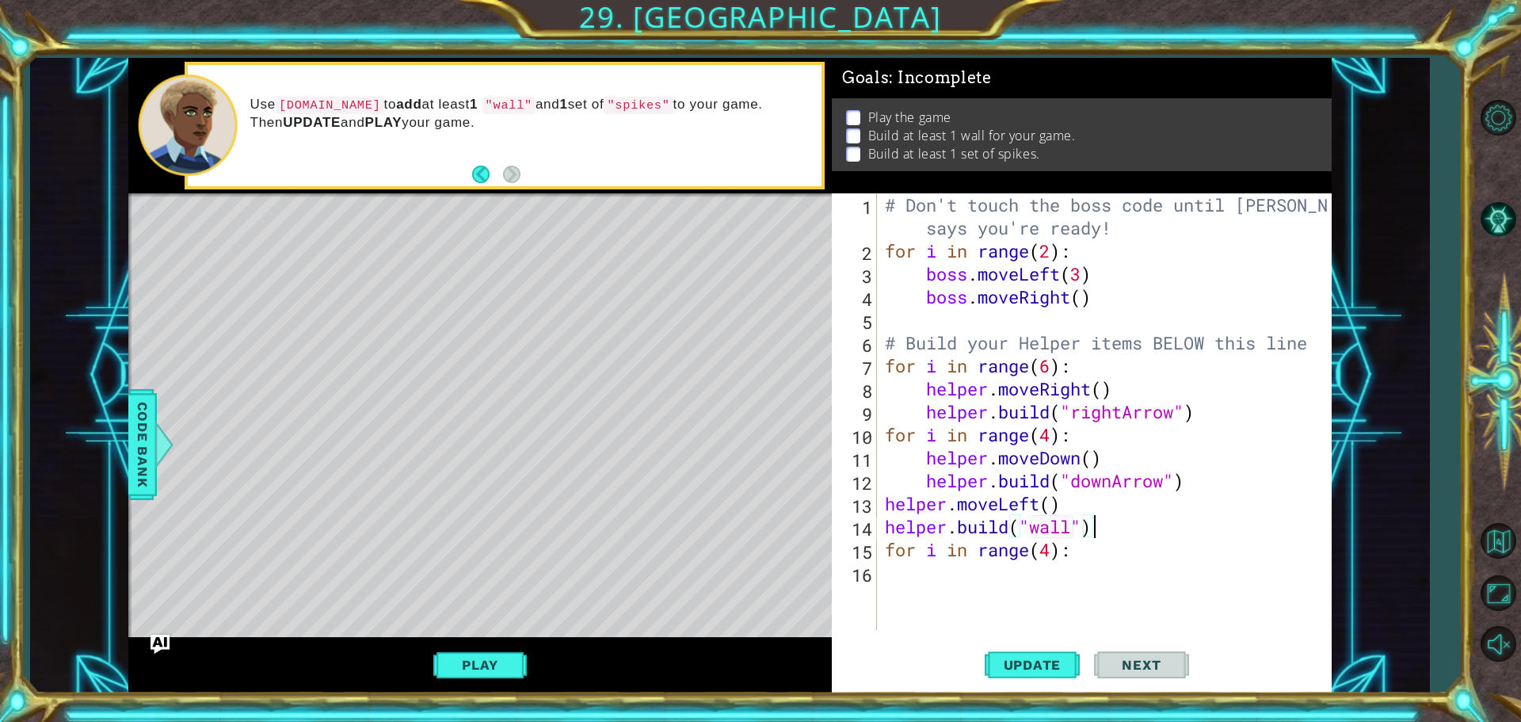
click at [1101, 534] on div "# Don't touch the boss code until [PERSON_NAME] says you're ready! for i in ran…" at bounding box center [1108, 445] width 453 height 505
click at [1070, 593] on div "# Don't touch the boss code until [PERSON_NAME] says you're ready! for i in ran…" at bounding box center [1108, 445] width 453 height 505
type textarea "he"
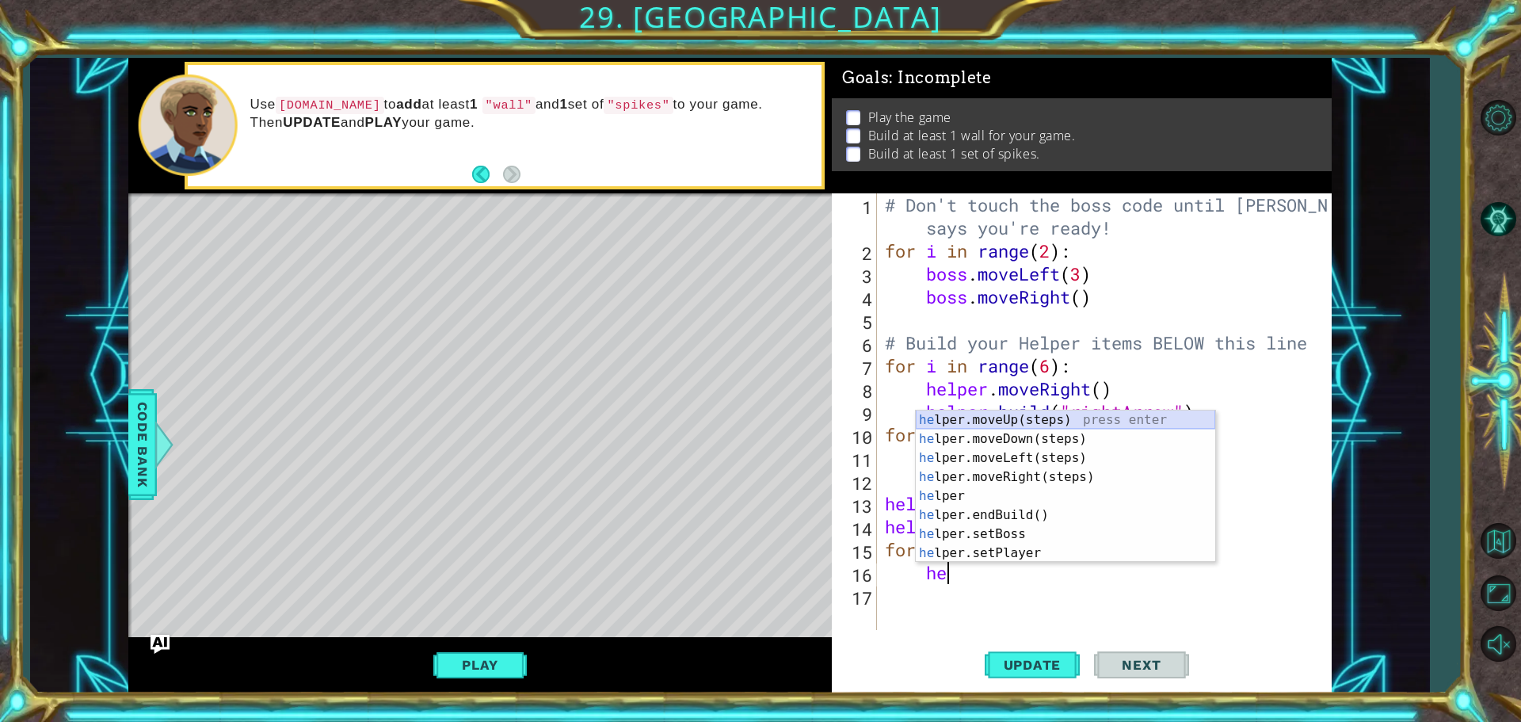
click at [1044, 418] on div "he lper.moveUp(steps) press enter he lper.moveDown(steps) press enter he lper.m…" at bounding box center [1065, 505] width 299 height 190
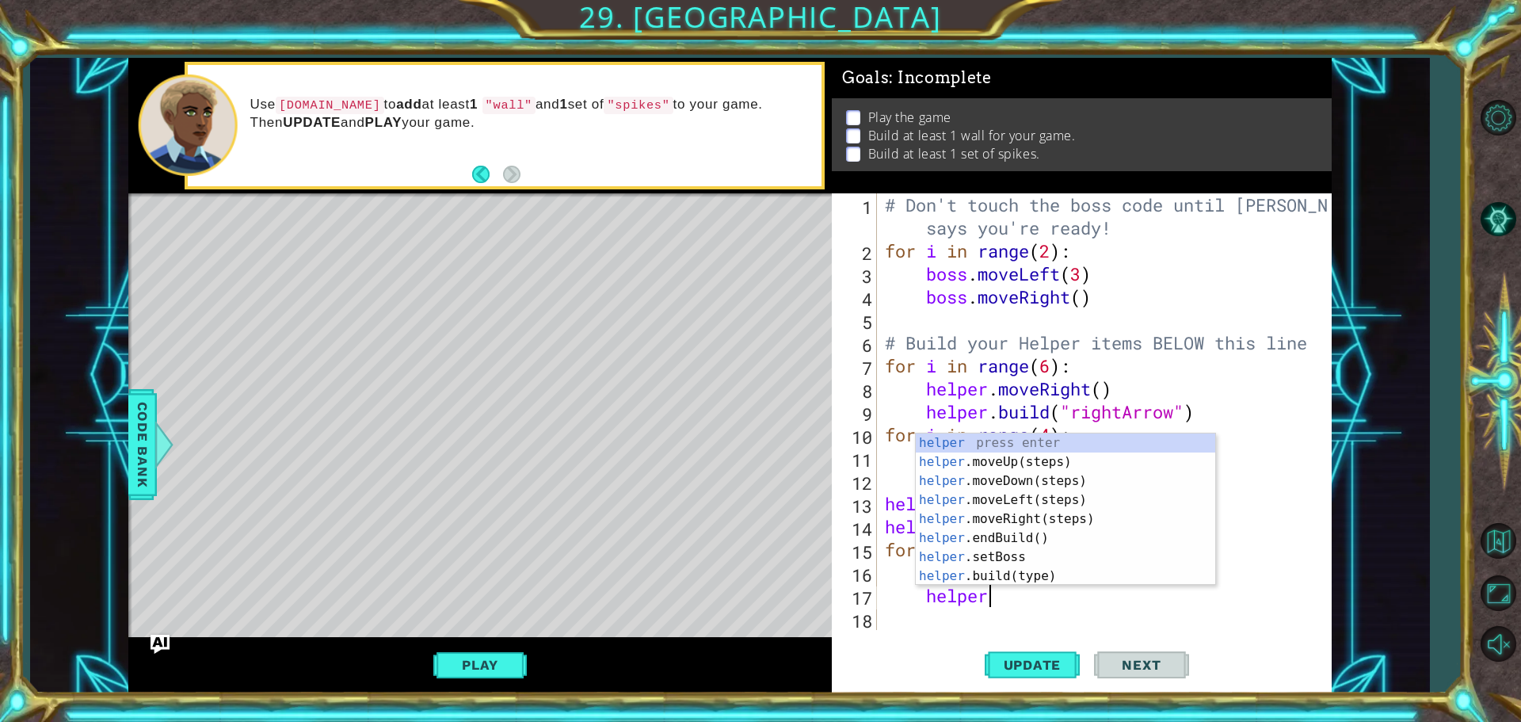
scroll to position [0, 4]
click at [1028, 567] on div "helper press enter helper .moveUp(steps) press enter helper .moveDown(steps) pr…" at bounding box center [1065, 528] width 299 height 190
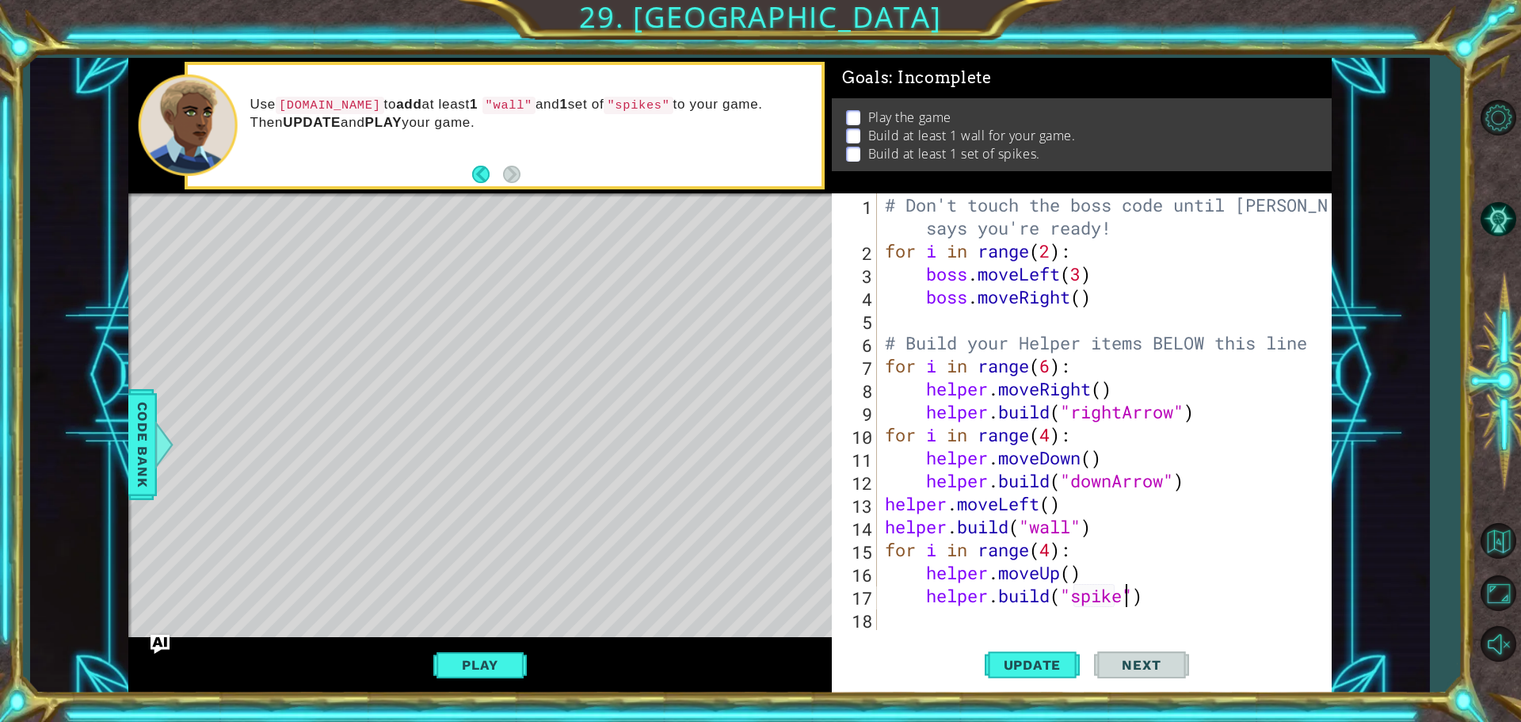
scroll to position [0, 11]
type textarea "[DOMAIN_NAME]("spikes")"
click at [1023, 658] on span "Update" at bounding box center [1033, 665] width 90 height 16
click at [1182, 601] on div "# Don't touch the boss code until [PERSON_NAME] says you're ready! for i in ran…" at bounding box center [1108, 445] width 453 height 505
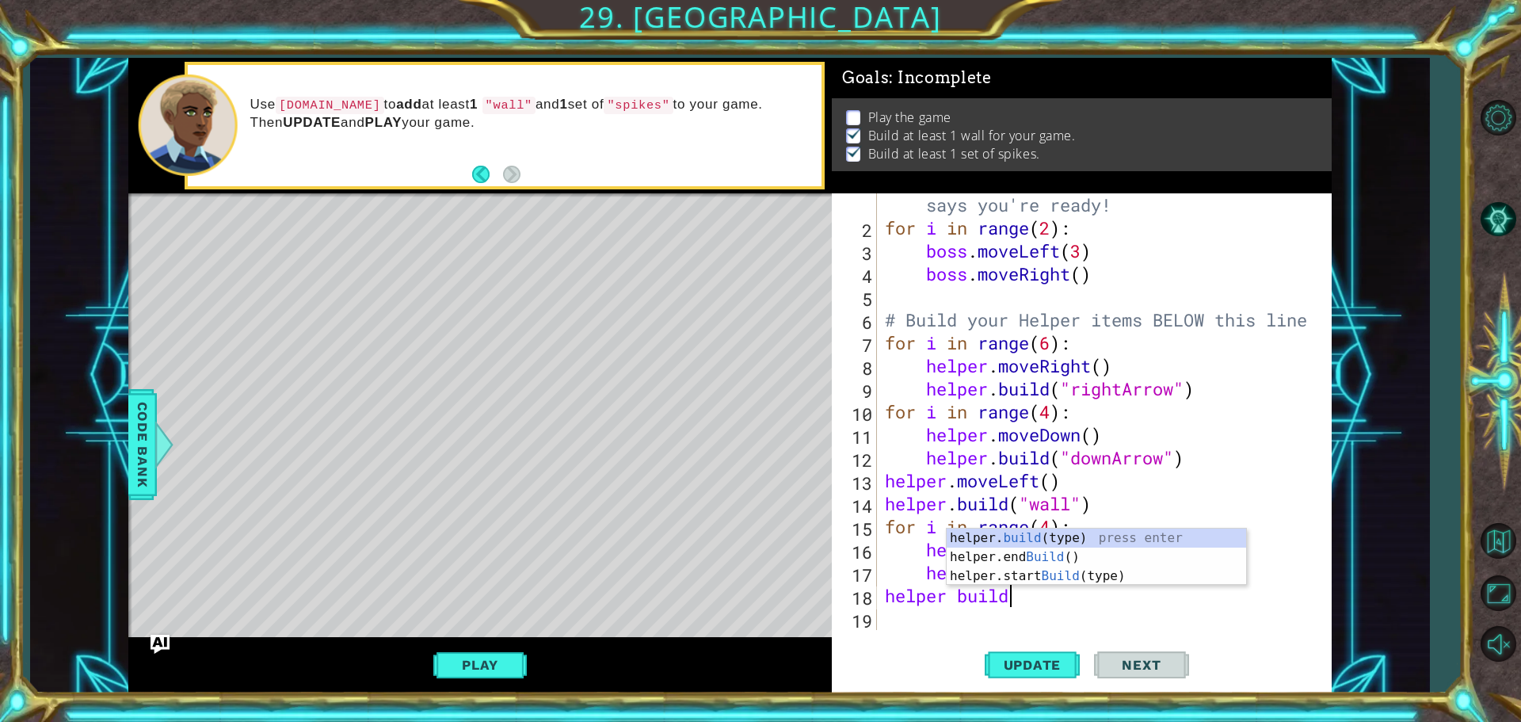
scroll to position [0, 5]
click at [1161, 532] on div "helper. build (type) press enter helper.end Build () press enter helper.start B…" at bounding box center [1096, 575] width 299 height 95
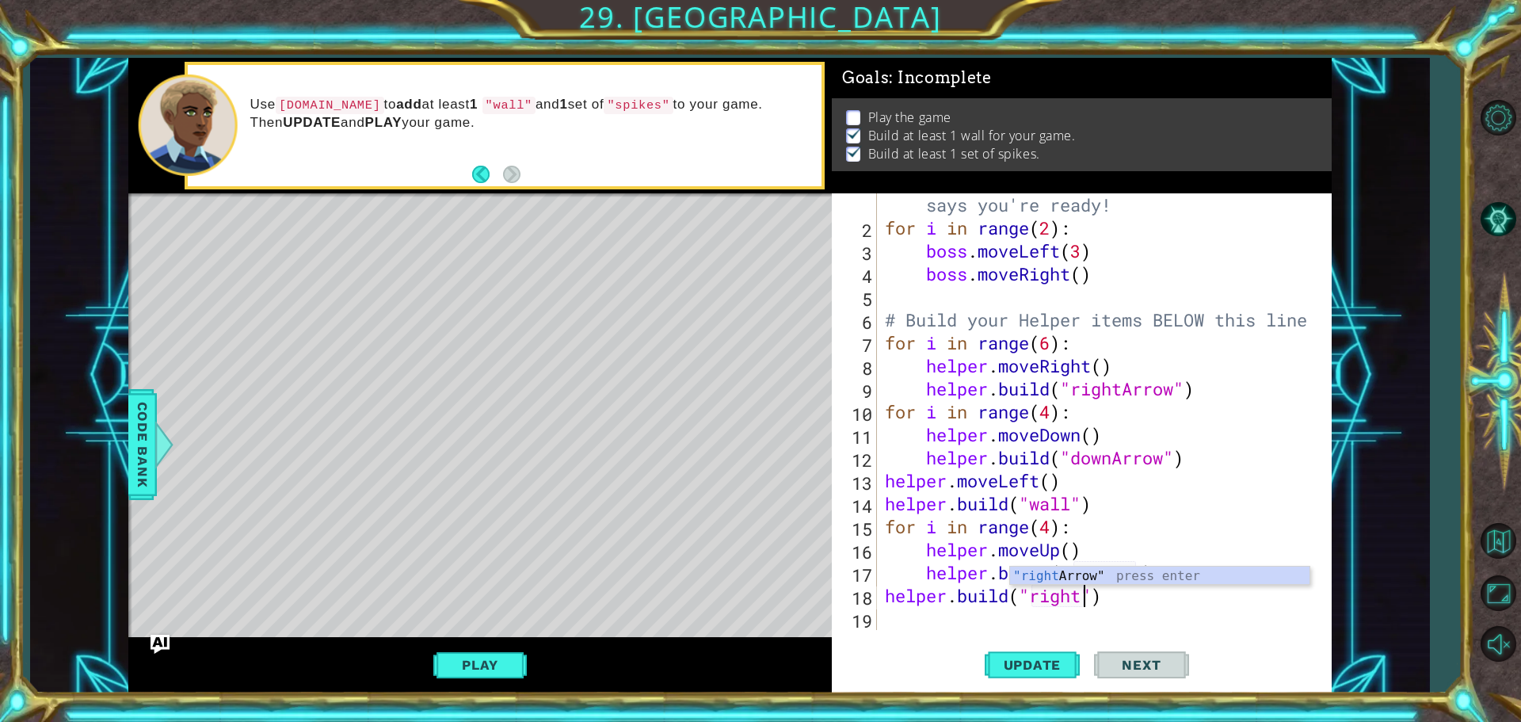
scroll to position [0, 9]
click at [1098, 568] on div ""right Arrow" press enter" at bounding box center [1159, 594] width 299 height 57
click at [1020, 661] on span "Update" at bounding box center [1033, 665] width 90 height 16
click at [490, 674] on button "Play" at bounding box center [479, 665] width 93 height 30
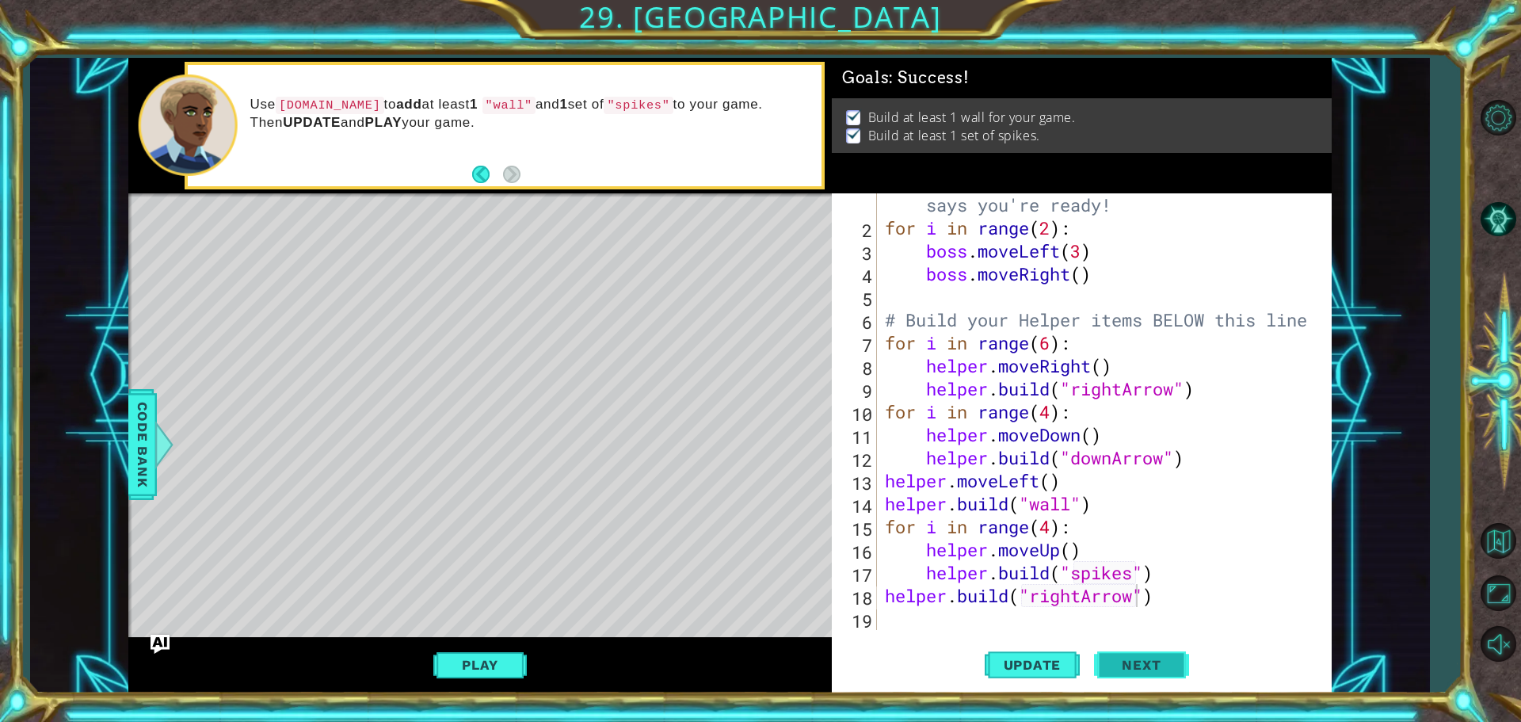
click at [1164, 661] on span "Next" at bounding box center [1141, 666] width 71 height 16
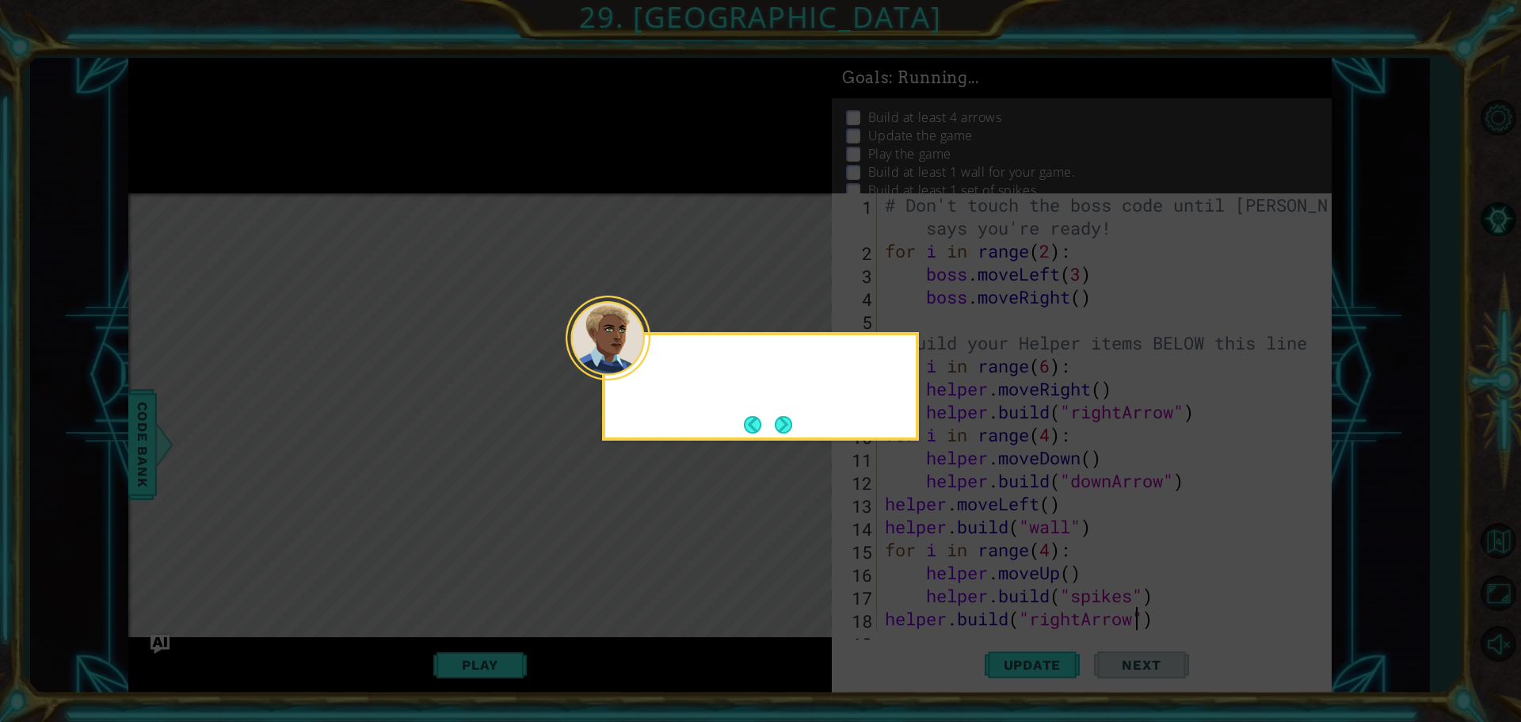
scroll to position [0, 0]
click at [784, 417] on button "Next" at bounding box center [783, 424] width 17 height 17
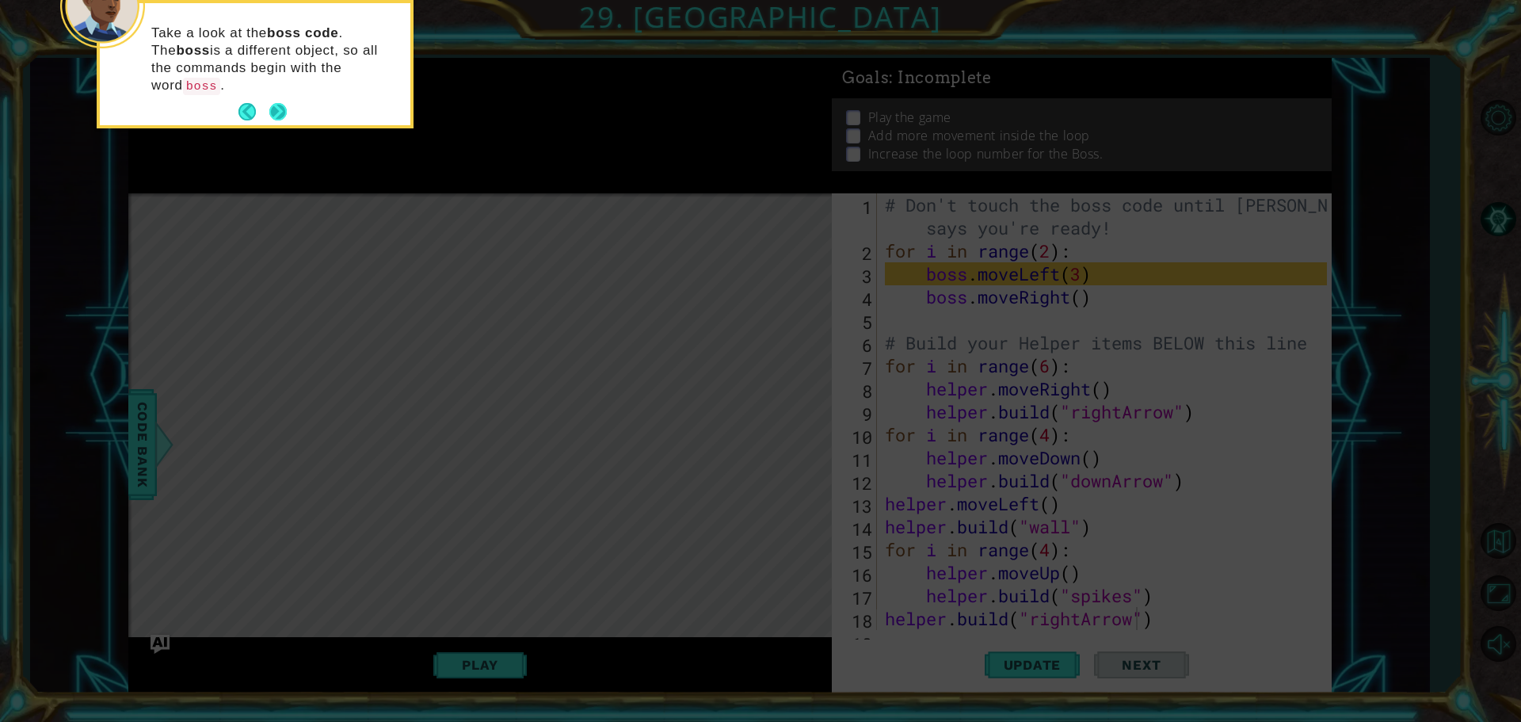
click at [282, 103] on button "Next" at bounding box center [277, 111] width 17 height 17
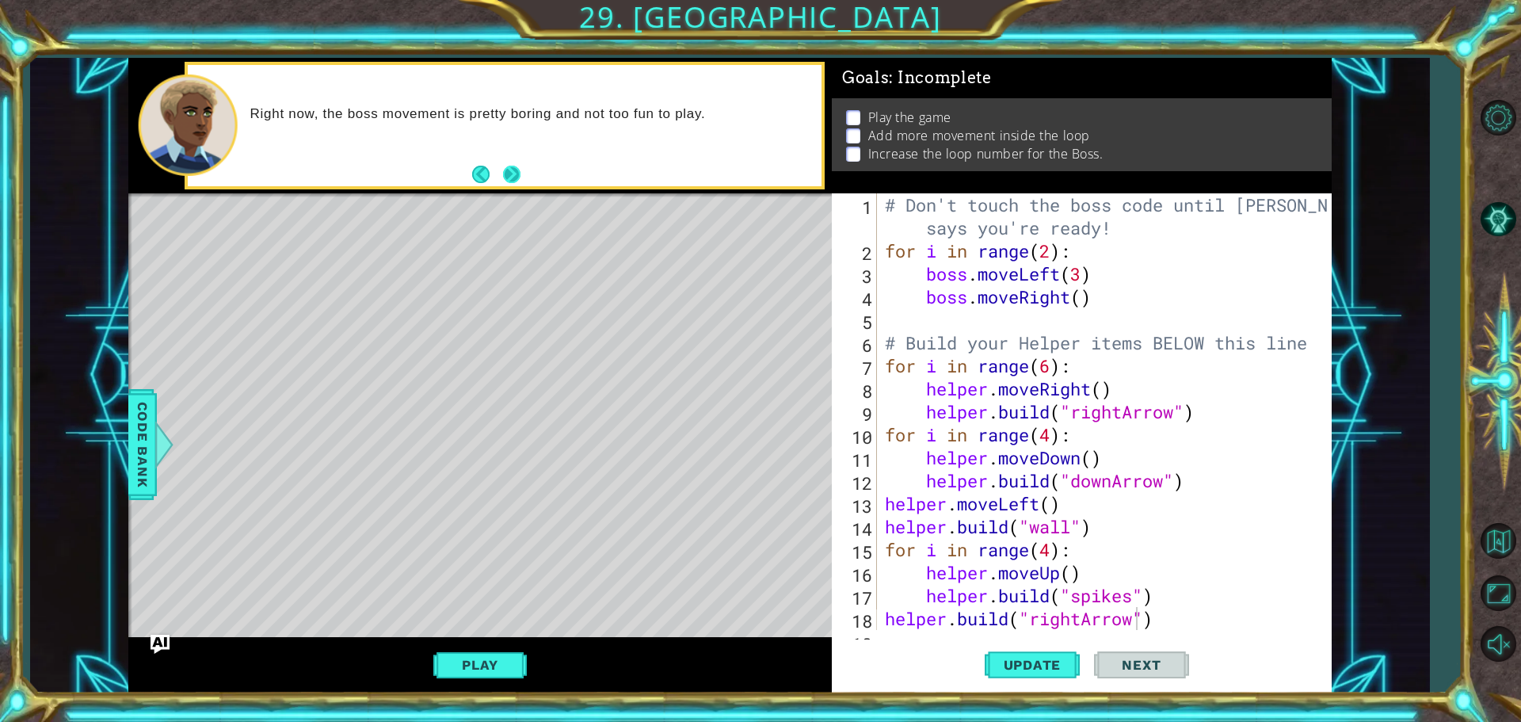
click at [516, 168] on button "Next" at bounding box center [511, 174] width 17 height 17
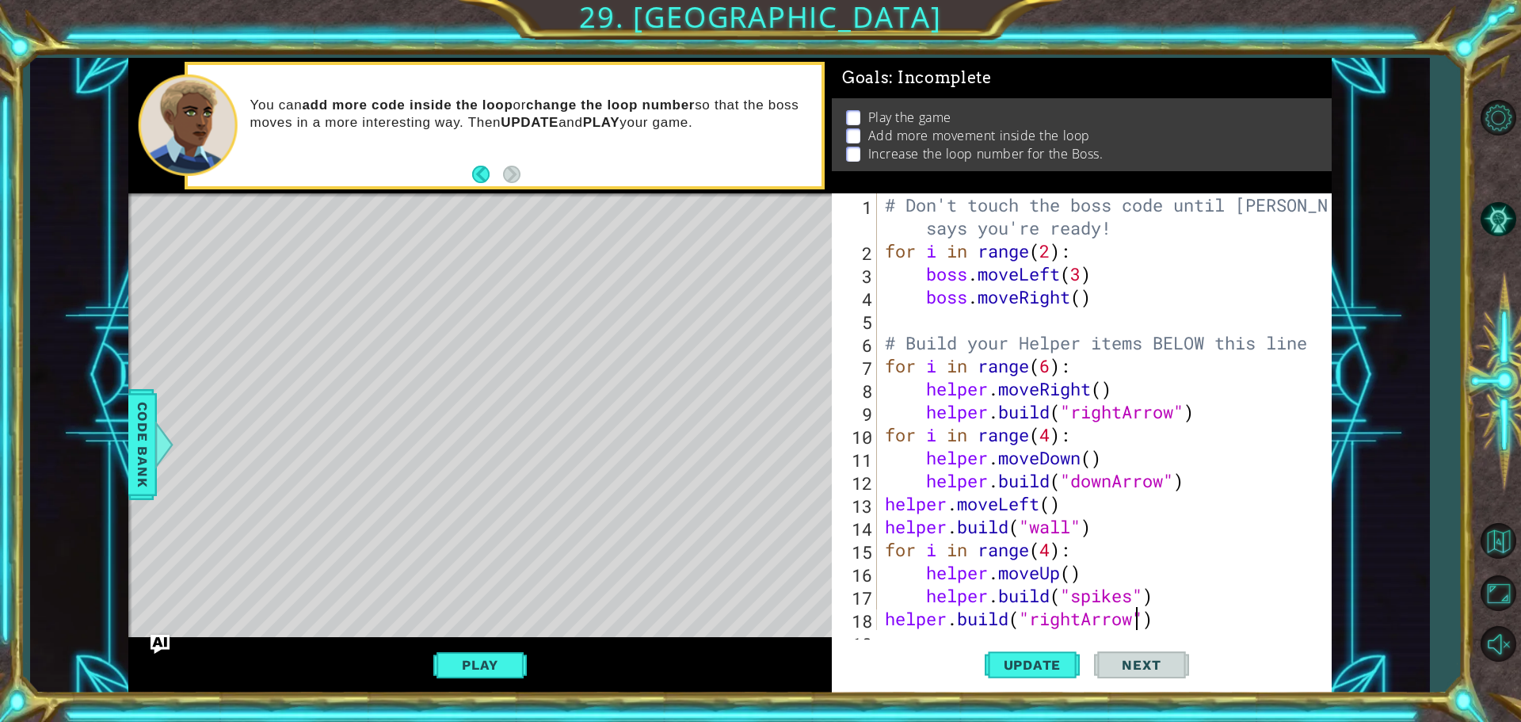
click at [1055, 251] on div "# Don't touch the boss code until [PERSON_NAME] says you're ready! for i in ran…" at bounding box center [1108, 445] width 453 height 505
click at [1085, 299] on div "# Don't touch the boss code until [PERSON_NAME] says you're ready! for i in ran…" at bounding box center [1108, 445] width 453 height 505
click at [1085, 269] on div "# Don't touch the boss code until [PERSON_NAME] says you're ready! for i in ran…" at bounding box center [1108, 445] width 453 height 505
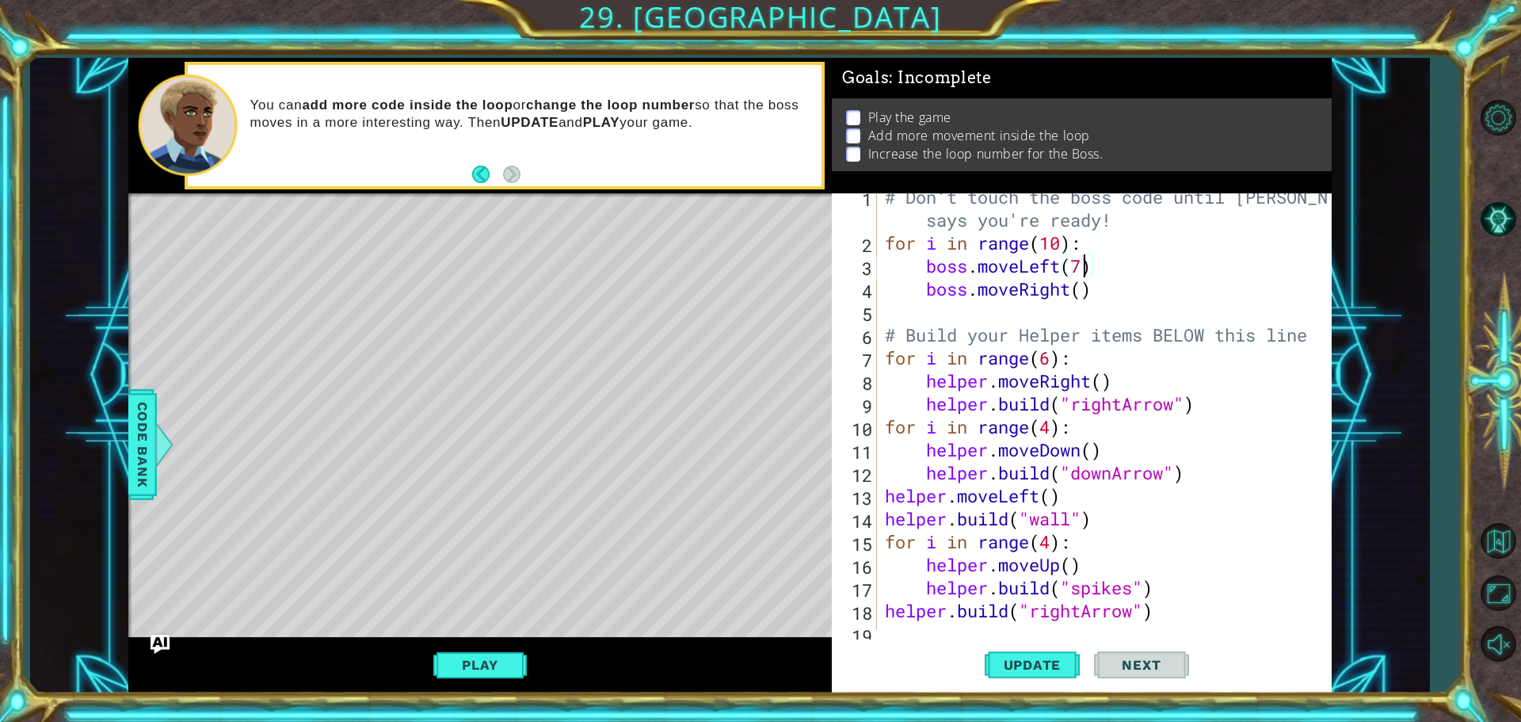
scroll to position [8, 0]
click at [1087, 292] on div "# Don't touch the boss code until [PERSON_NAME] says you're ready! for i in ran…" at bounding box center [1108, 437] width 453 height 505
type textarea "boss.moveRight(7)"
click at [1062, 655] on button "Update" at bounding box center [1032, 664] width 95 height 50
click at [1016, 653] on button "Update" at bounding box center [1032, 664] width 95 height 50
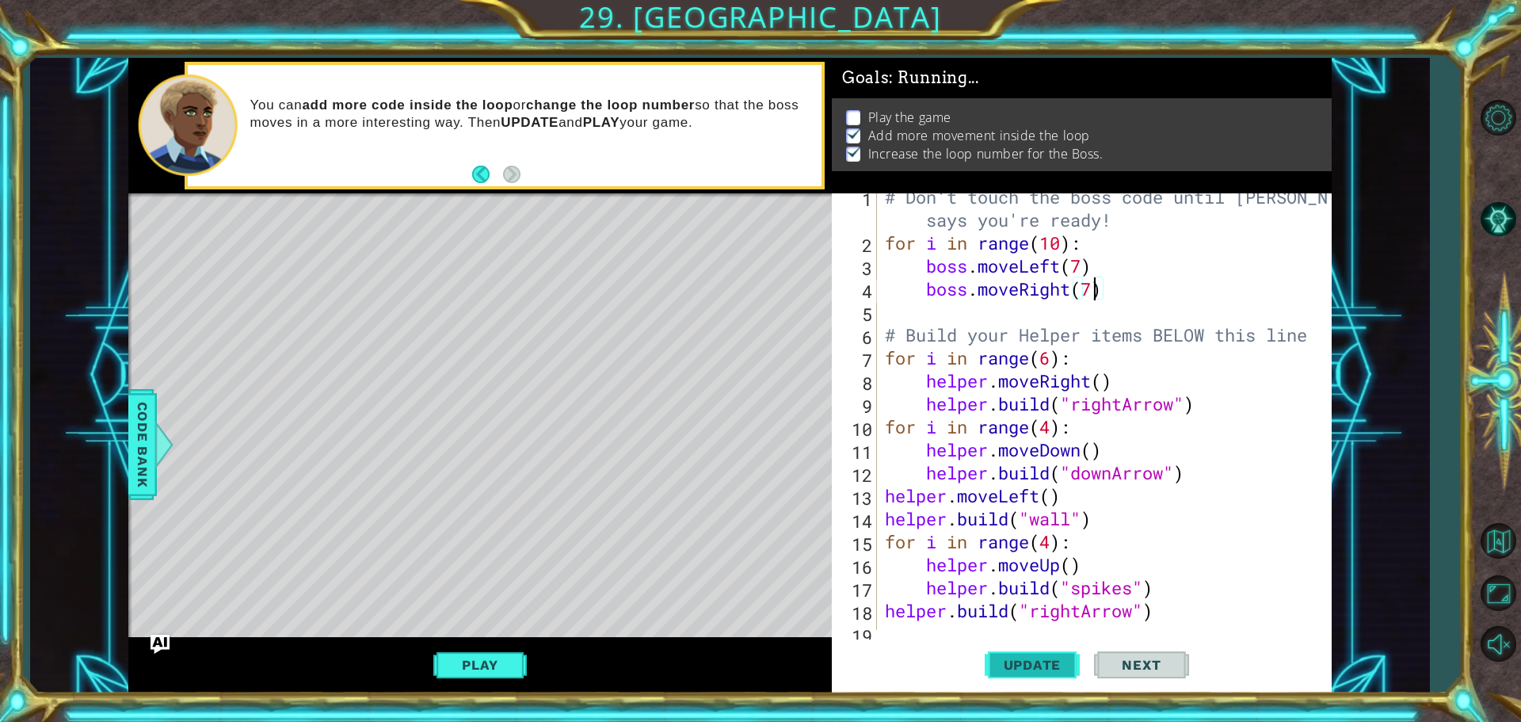
click at [1020, 650] on button "Update" at bounding box center [1032, 664] width 95 height 50
click at [1019, 651] on button "Update" at bounding box center [1032, 664] width 95 height 50
click at [1017, 653] on button "Update" at bounding box center [1032, 664] width 95 height 50
click at [1016, 654] on button "Update" at bounding box center [1032, 664] width 95 height 50
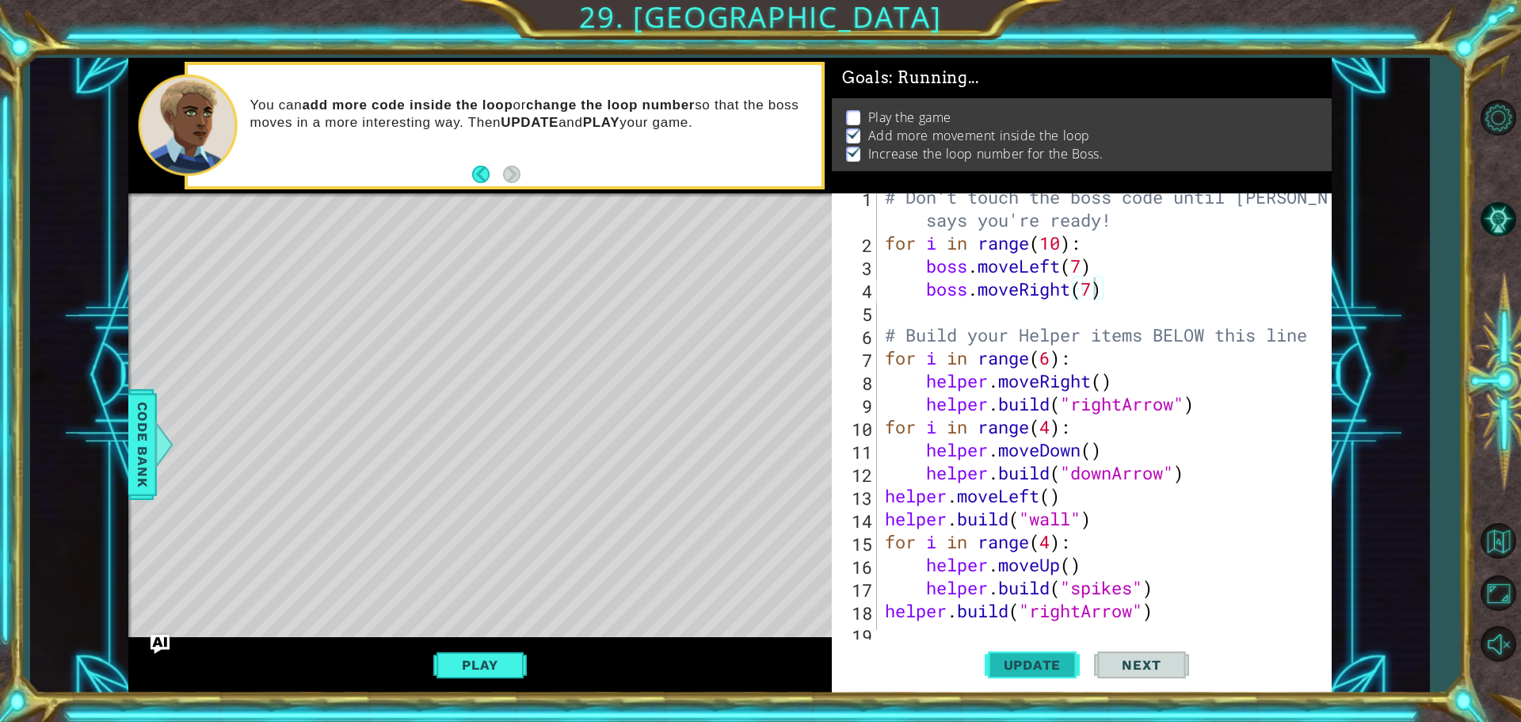
click at [1016, 654] on button "Update" at bounding box center [1032, 664] width 95 height 50
click at [502, 673] on button "Play" at bounding box center [479, 665] width 93 height 30
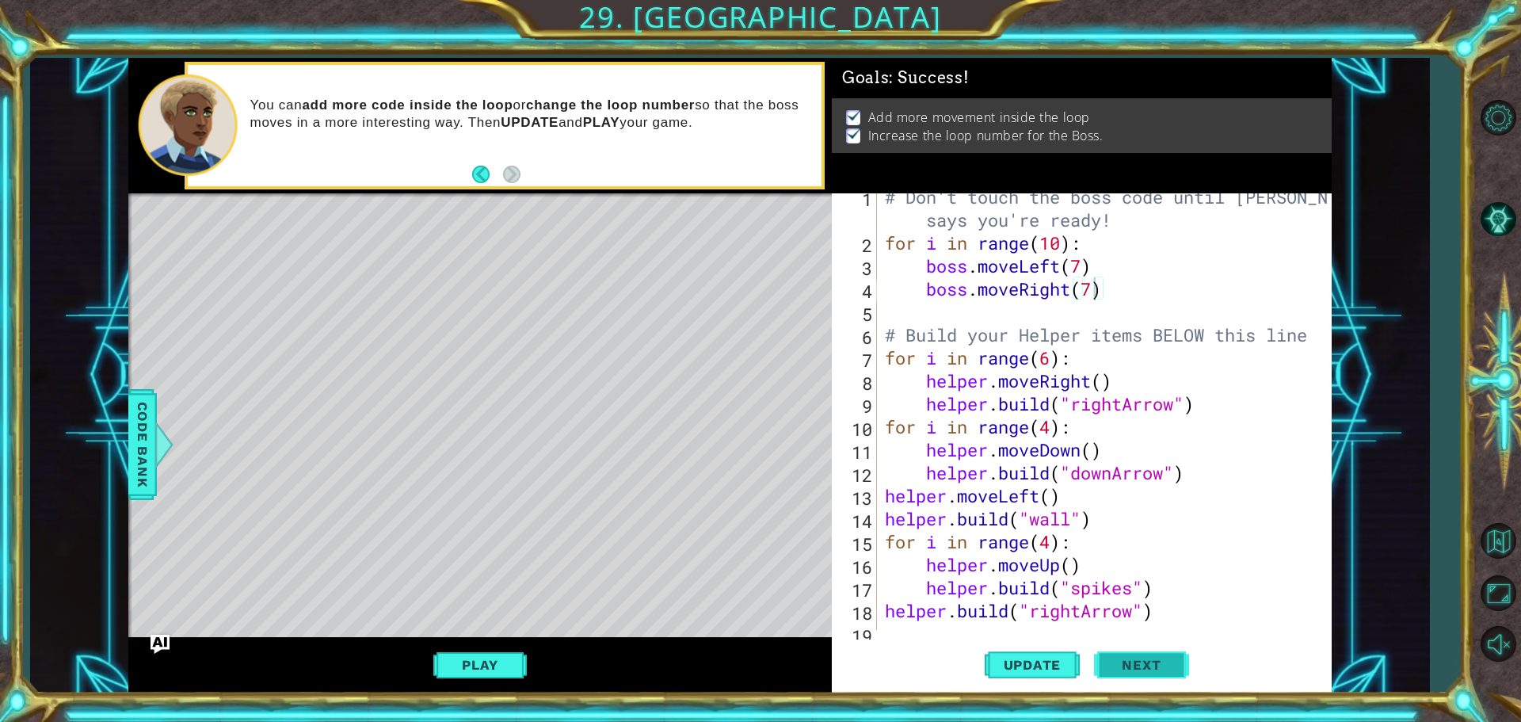
click at [1171, 669] on span "Next" at bounding box center [1141, 665] width 71 height 16
